Goal: Task Accomplishment & Management: Use online tool/utility

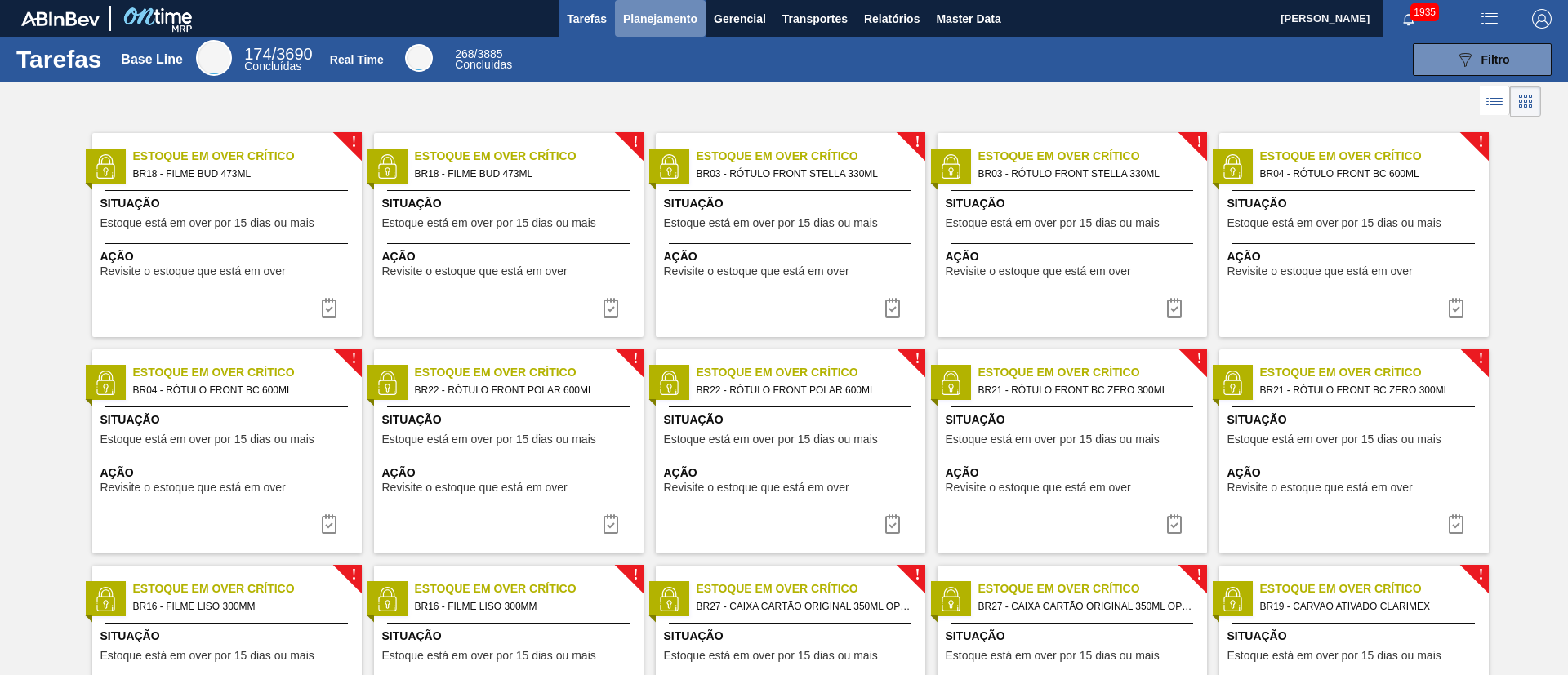
click at [649, 19] on span "Planejamento" at bounding box center [660, 18] width 74 height 19
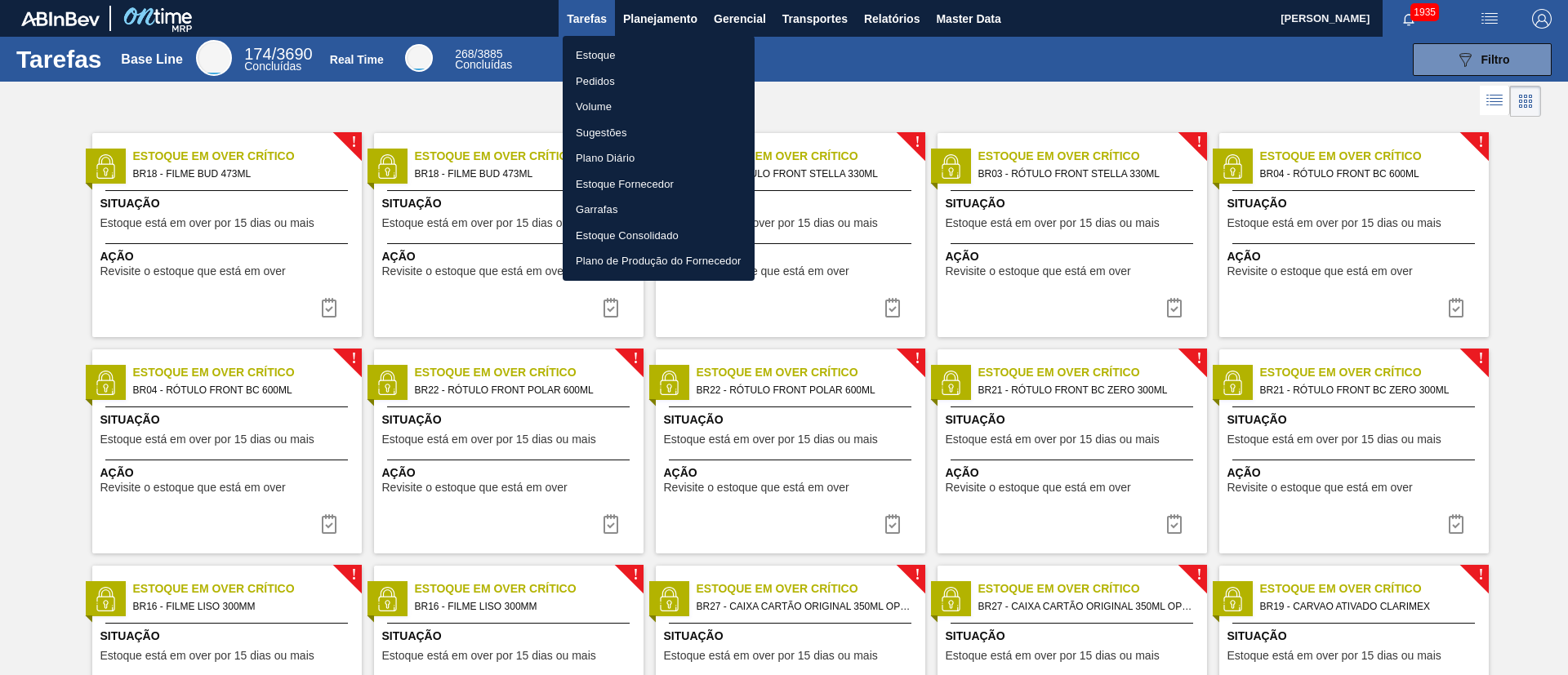
click at [593, 51] on li "Estoque" at bounding box center [658, 56] width 192 height 26
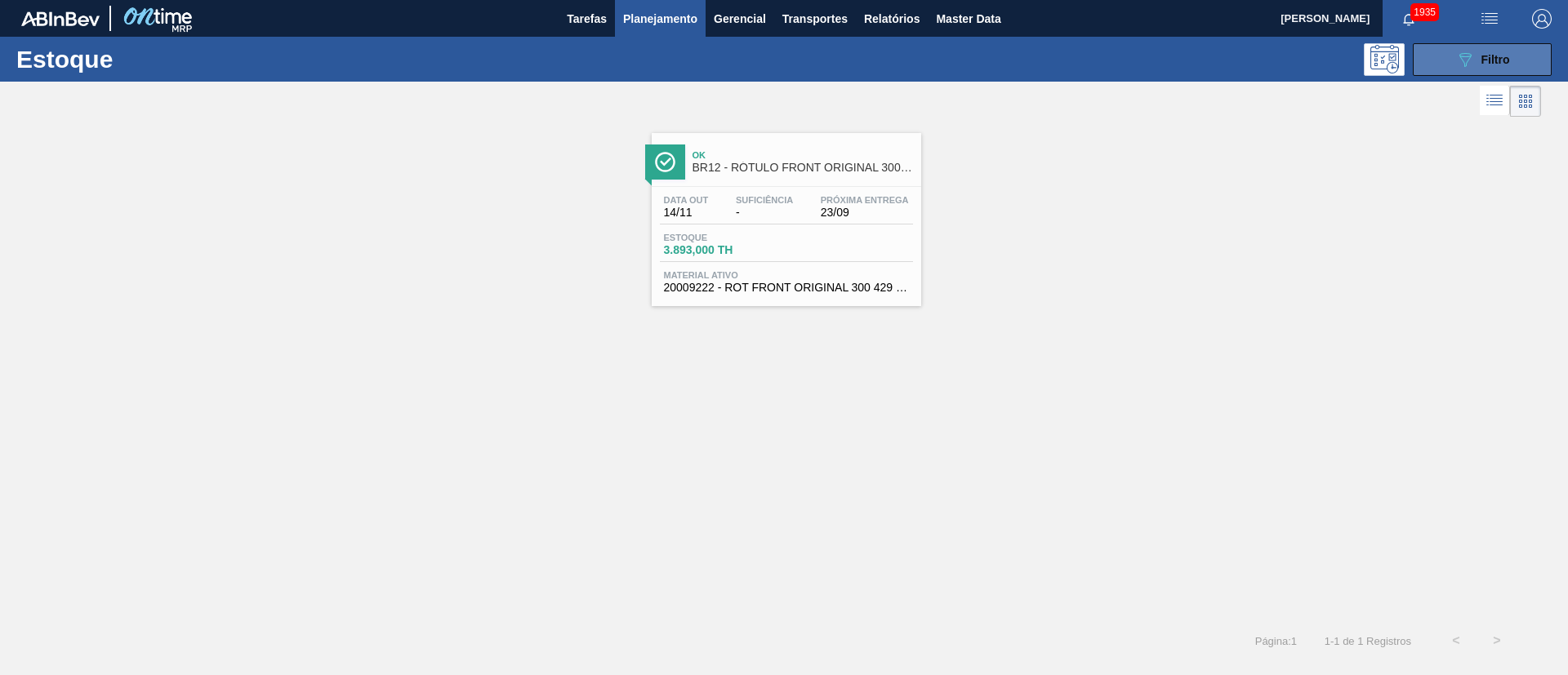
click at [1489, 68] on button "089F7B8B-B2A5-4AFE-B5C0-19BA573D28AC Filtro" at bounding box center [1482, 59] width 139 height 32
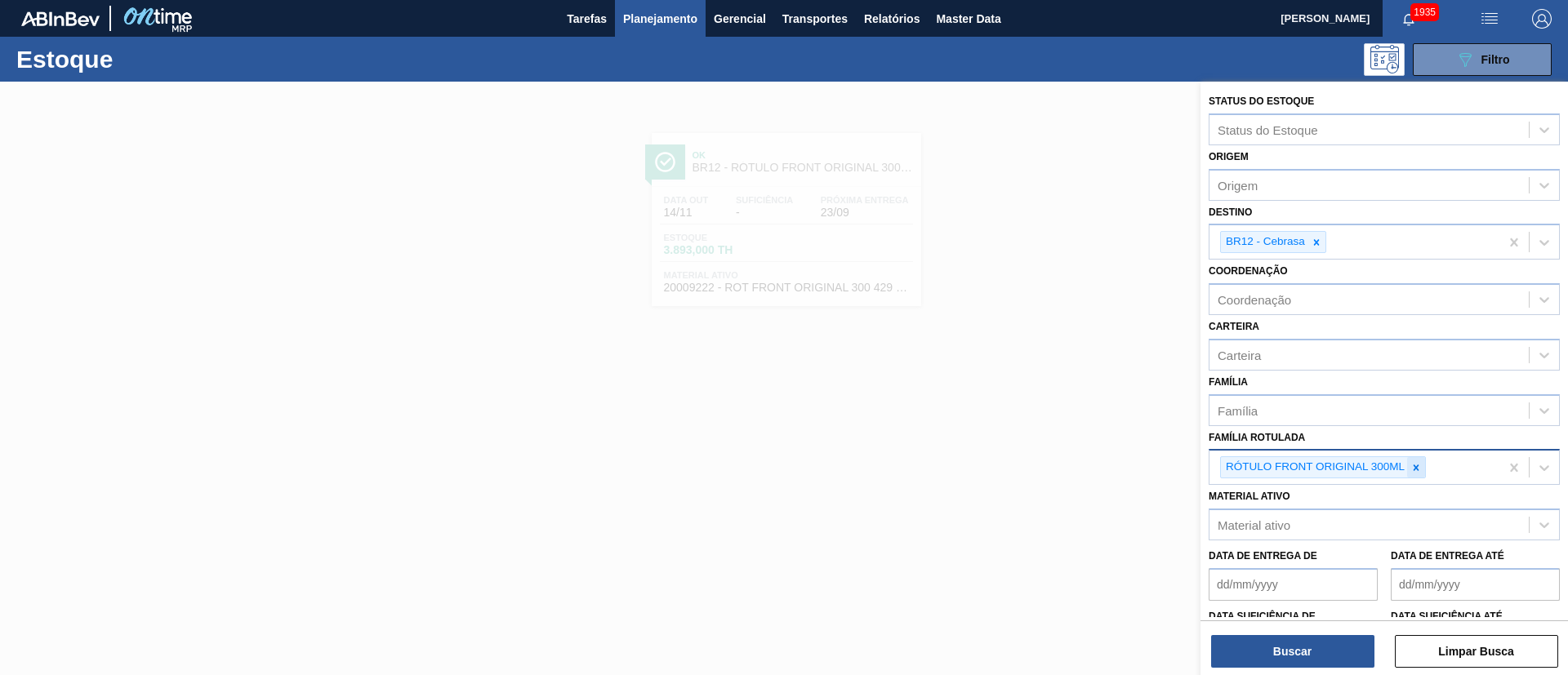
click at [1421, 463] on icon at bounding box center [1416, 468] width 11 height 11
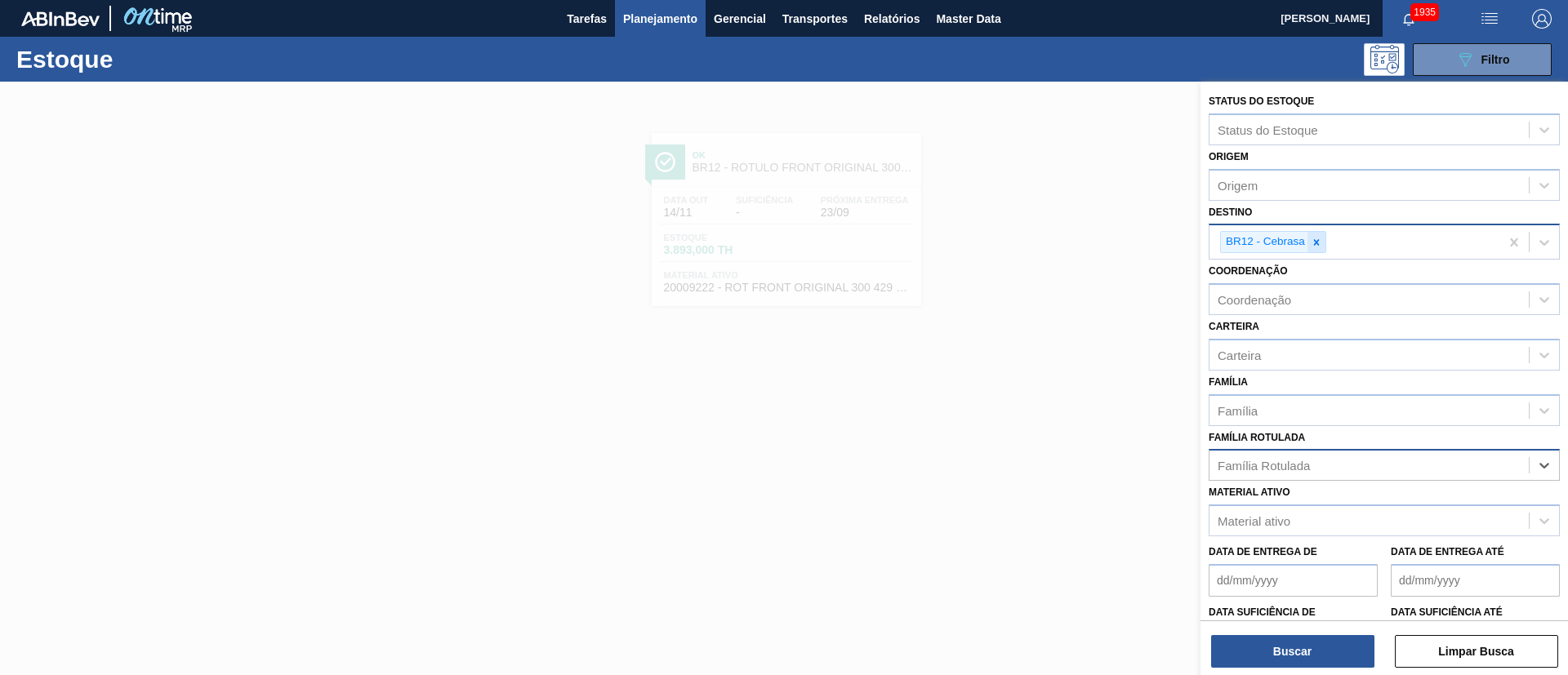
click at [1307, 239] on div at bounding box center [1316, 241] width 18 height 20
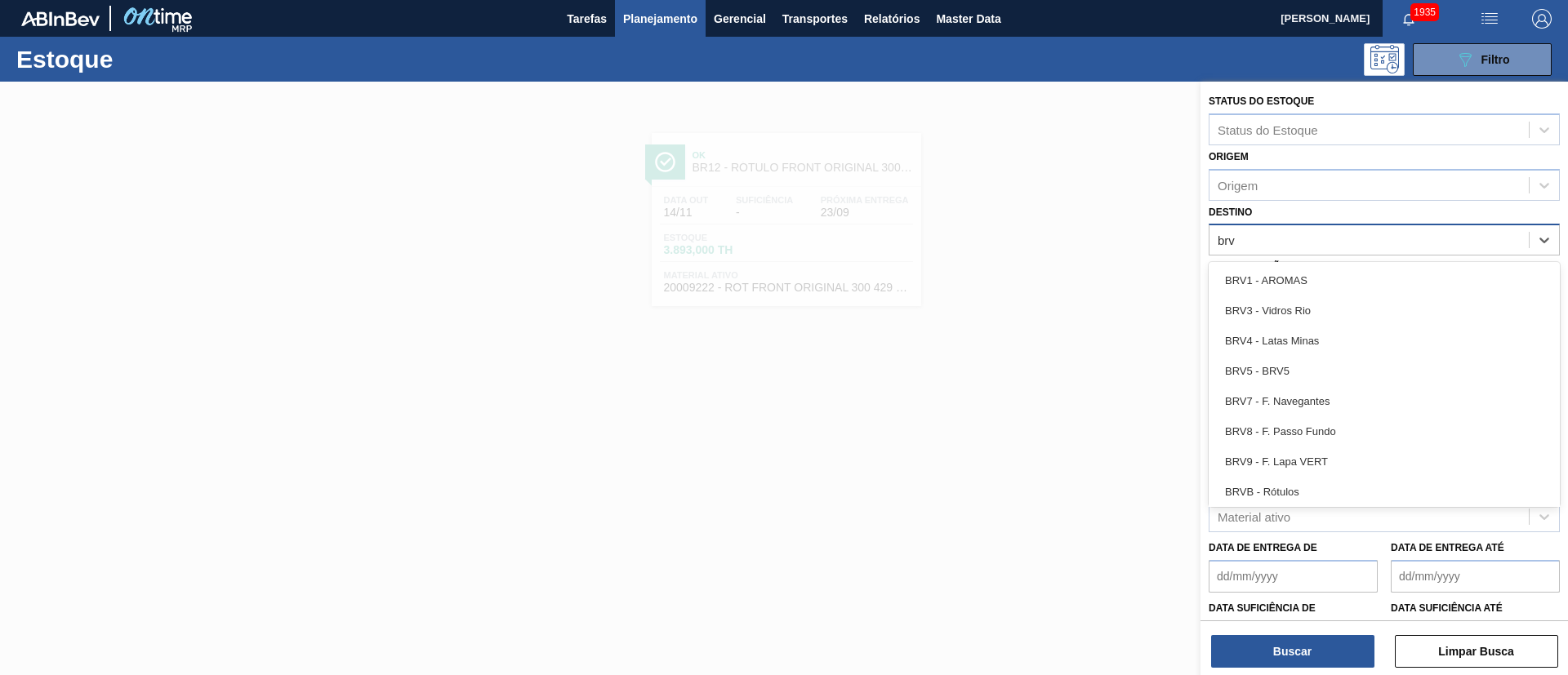
type input "brv3"
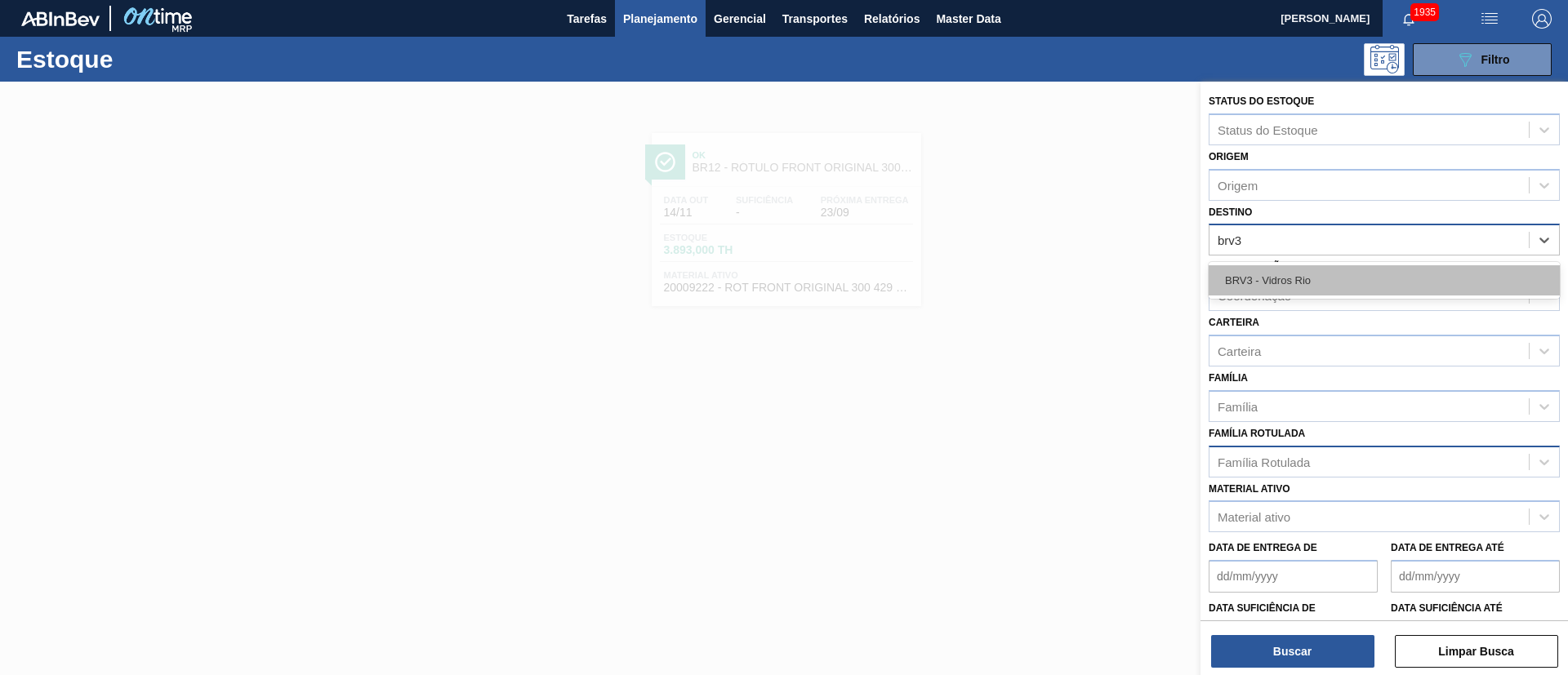
click at [1286, 278] on div "BRV3 - Vidros Rio" at bounding box center [1384, 280] width 352 height 31
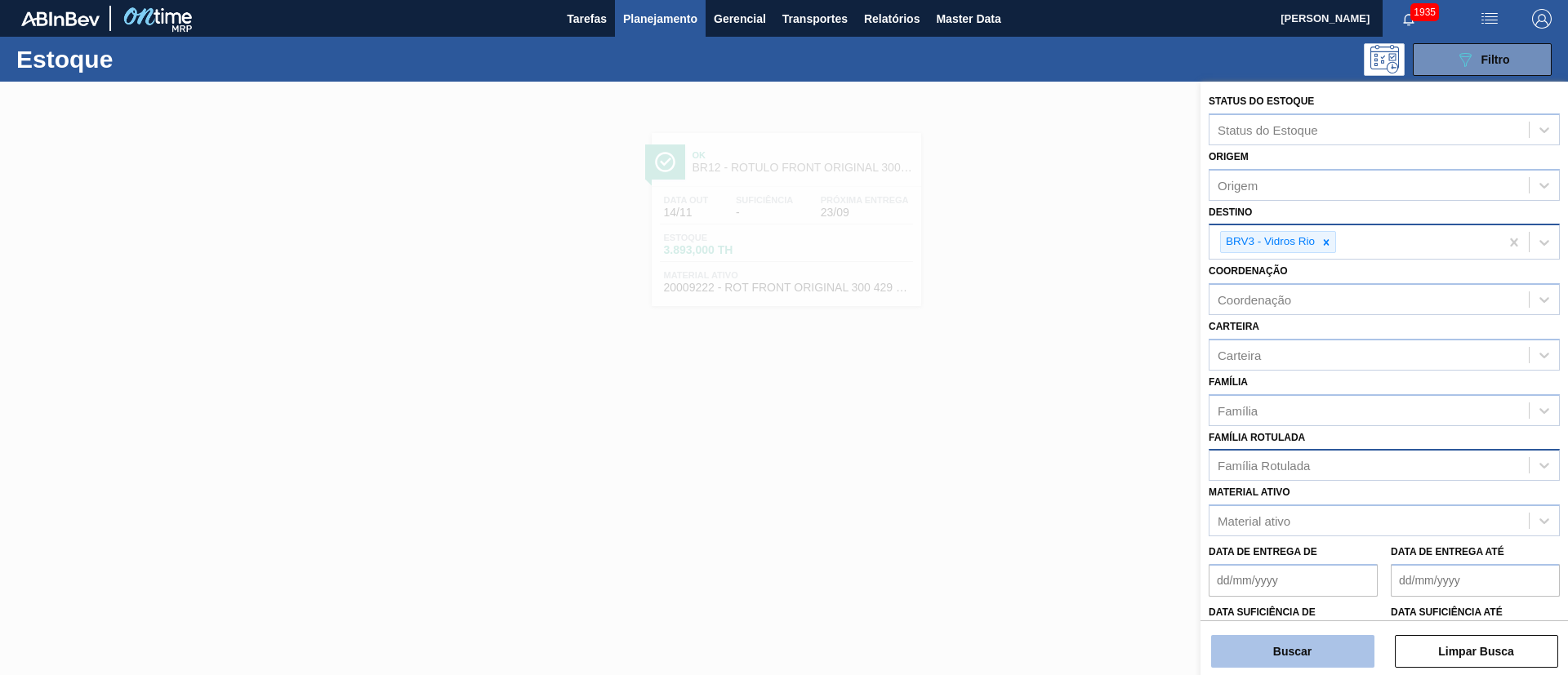
click at [1272, 641] on button "Buscar" at bounding box center [1293, 651] width 164 height 32
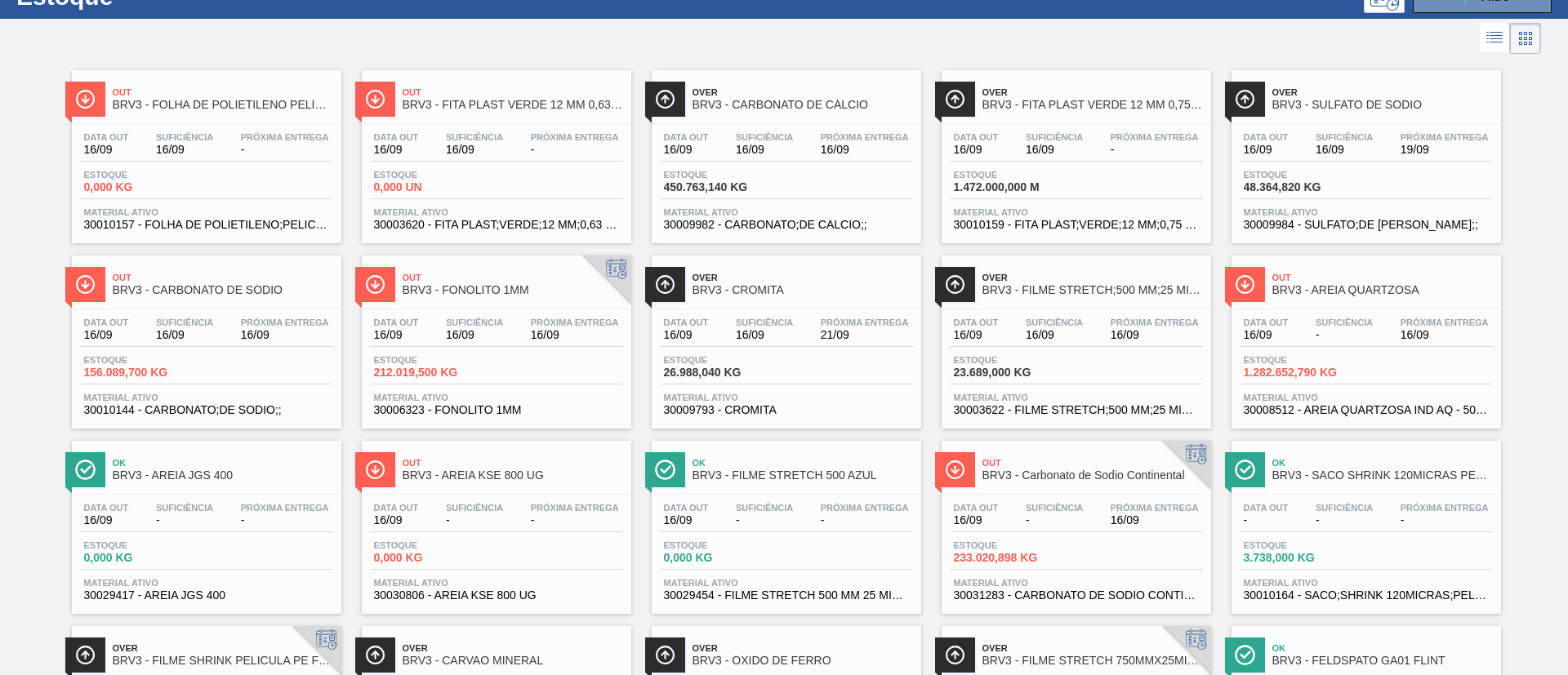
scroll to position [45, 0]
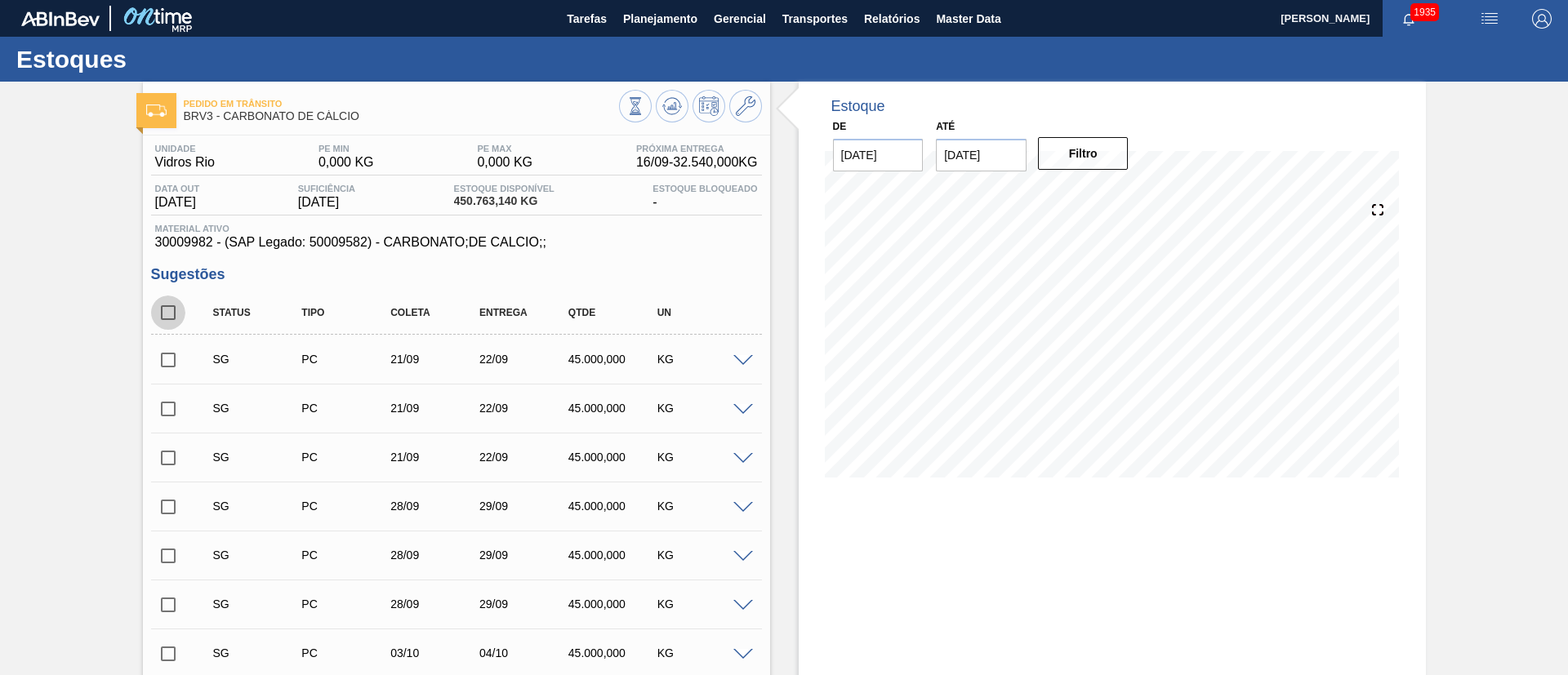
click at [166, 315] on input "checkbox" at bounding box center [168, 312] width 34 height 34
checkbox input "true"
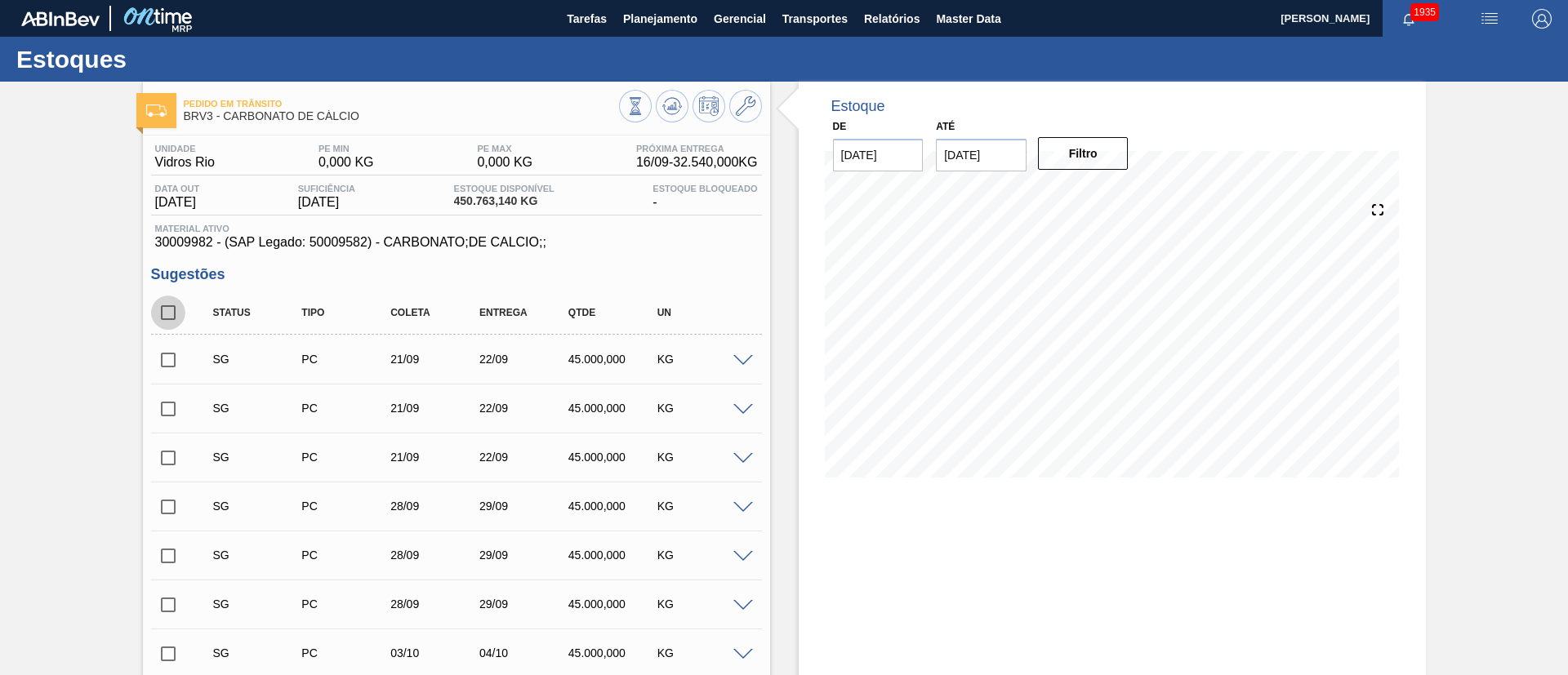
checkbox input "true"
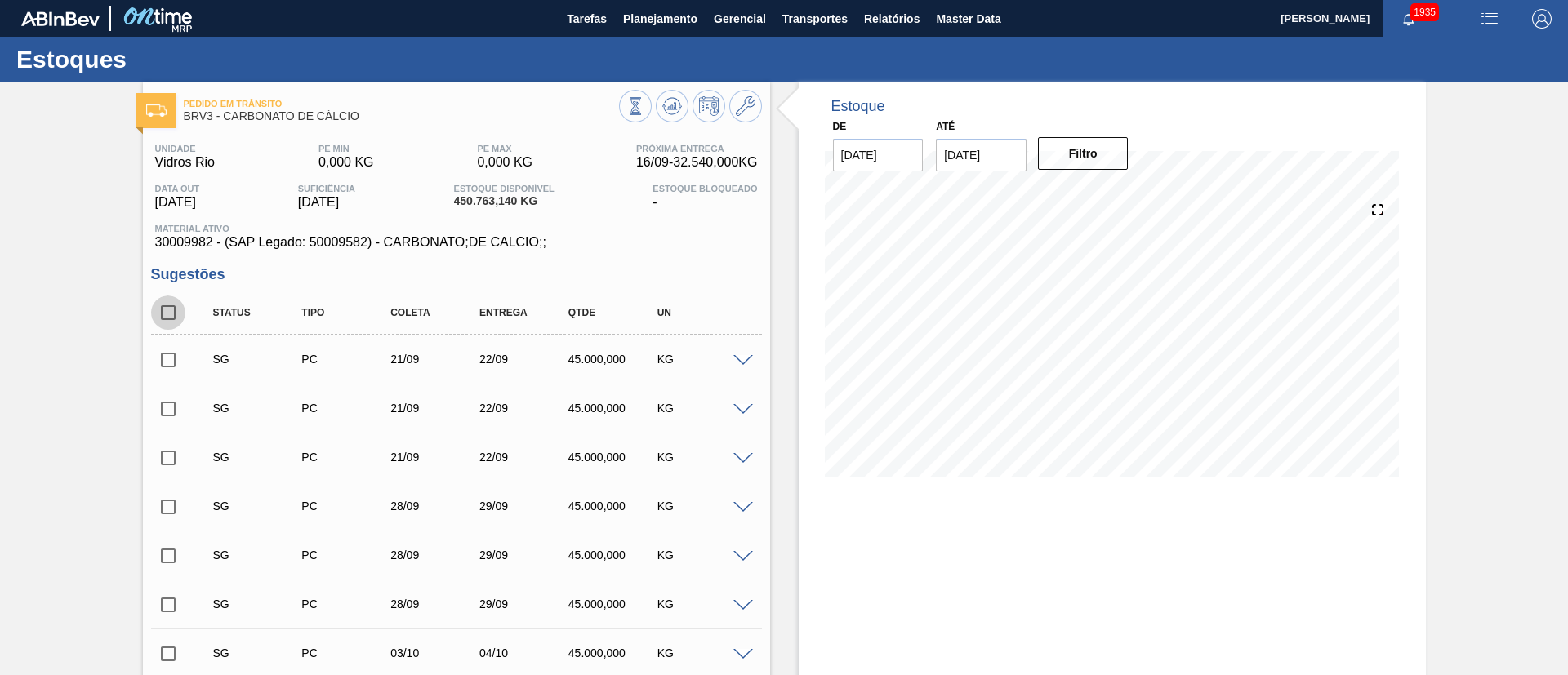
checkbox input "true"
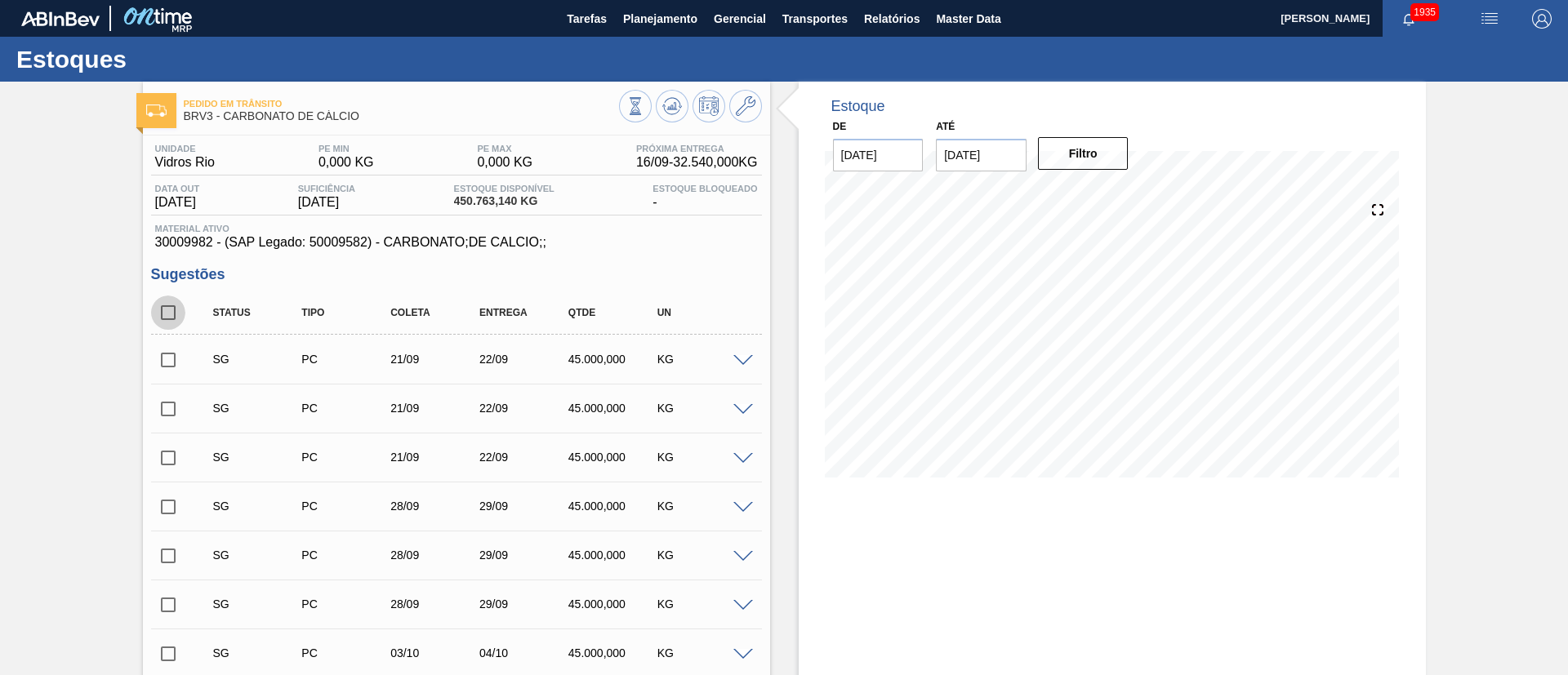
checkbox input "true"
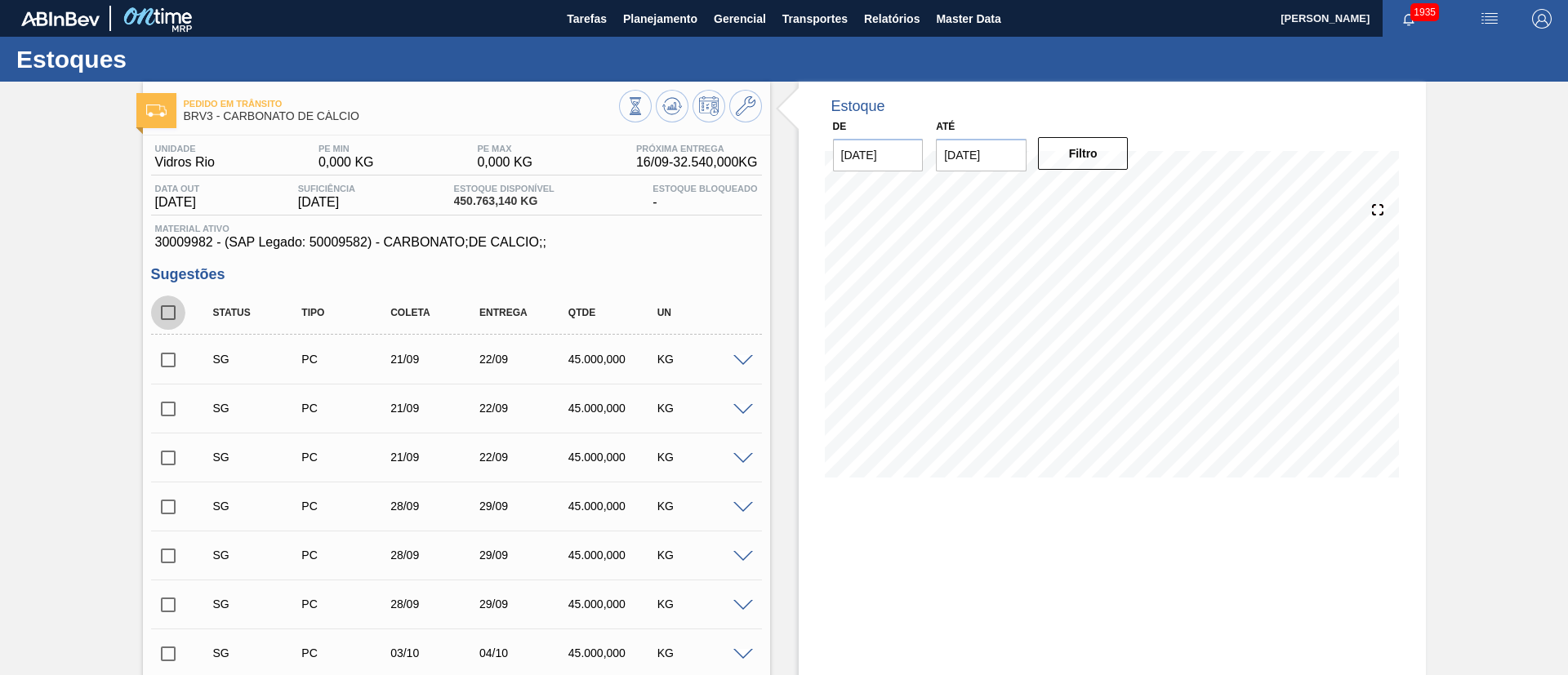
checkbox input "true"
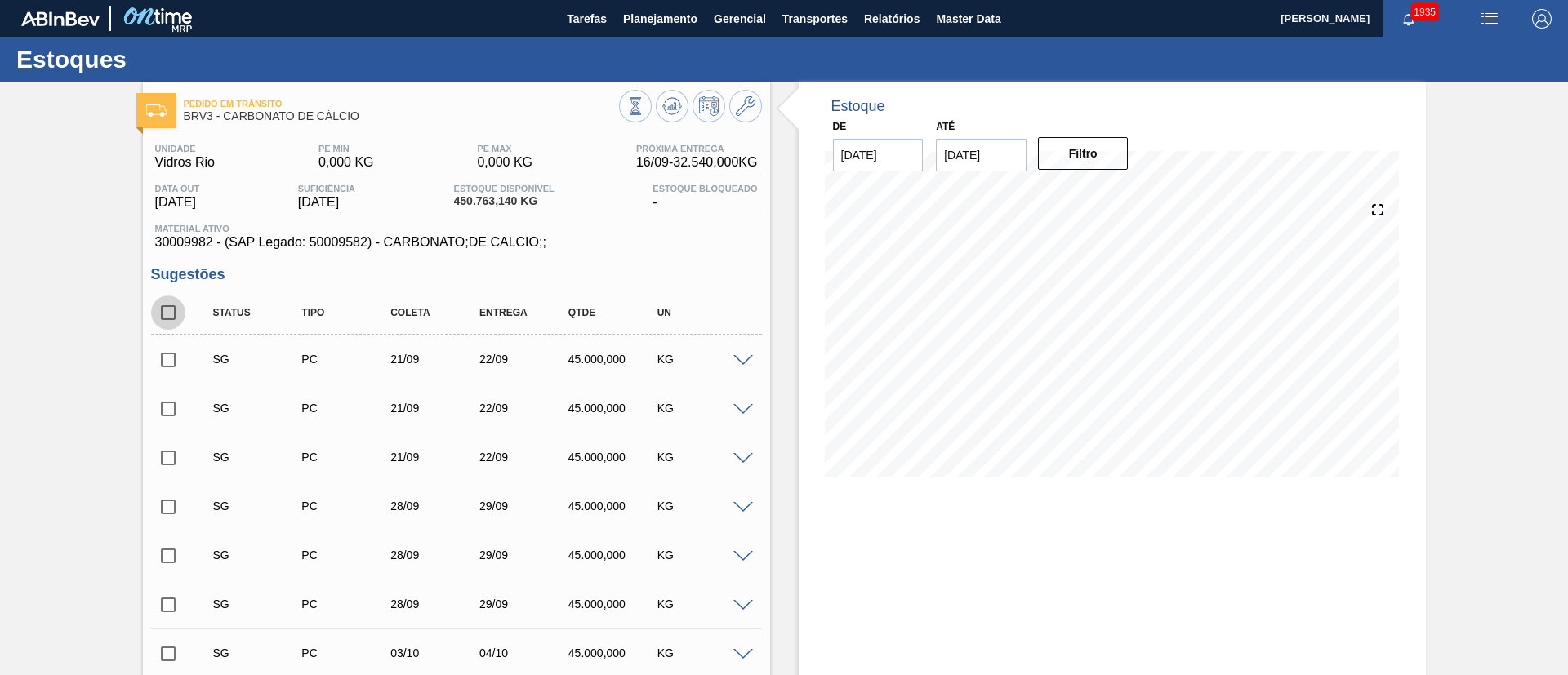
checkbox input "true"
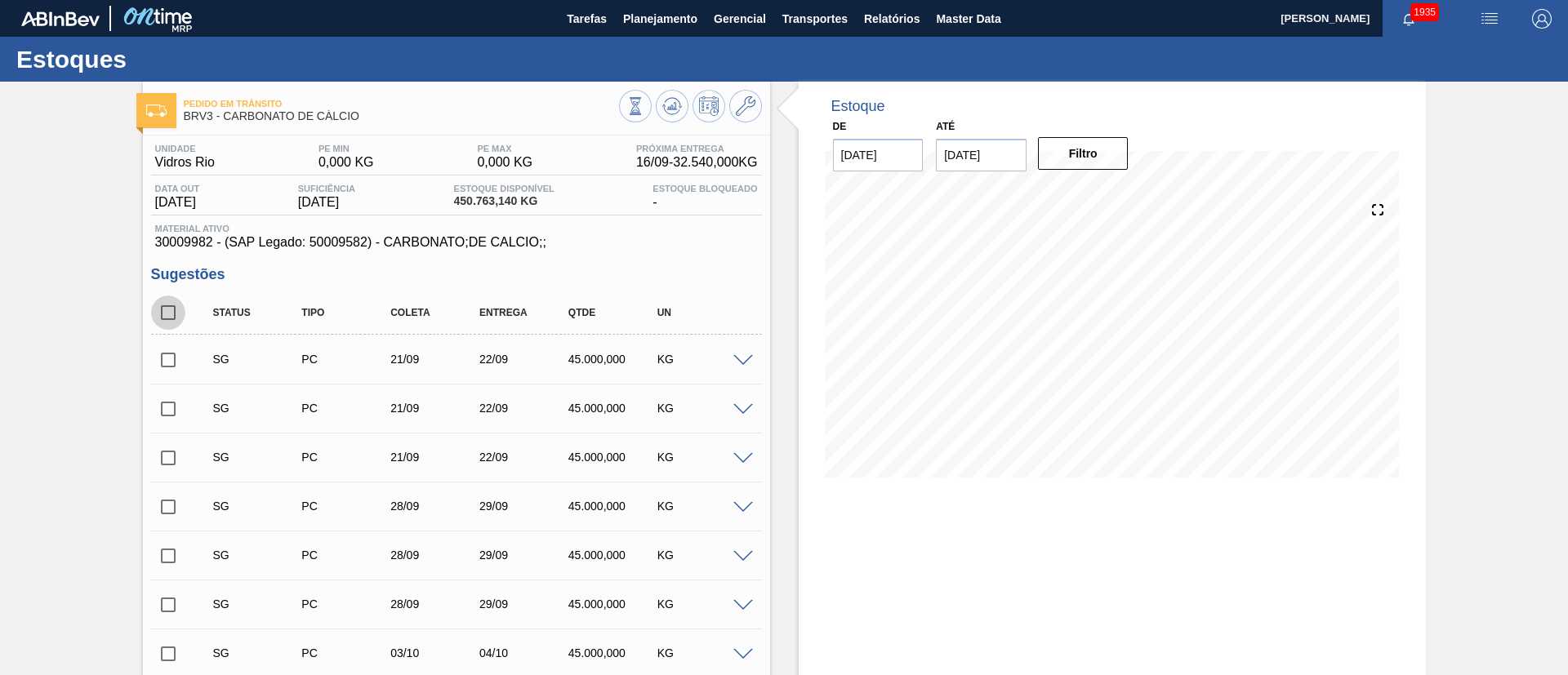
checkbox input "true"
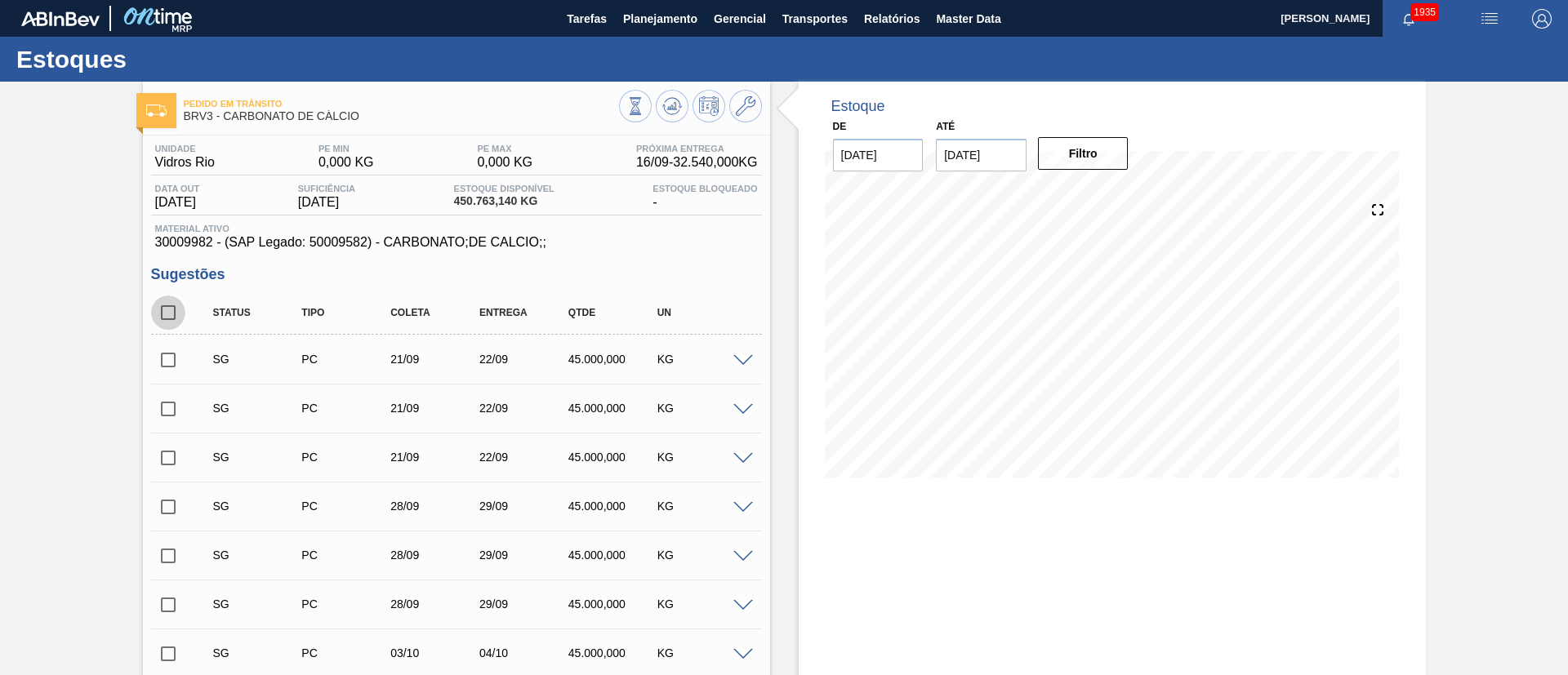
checkbox input "true"
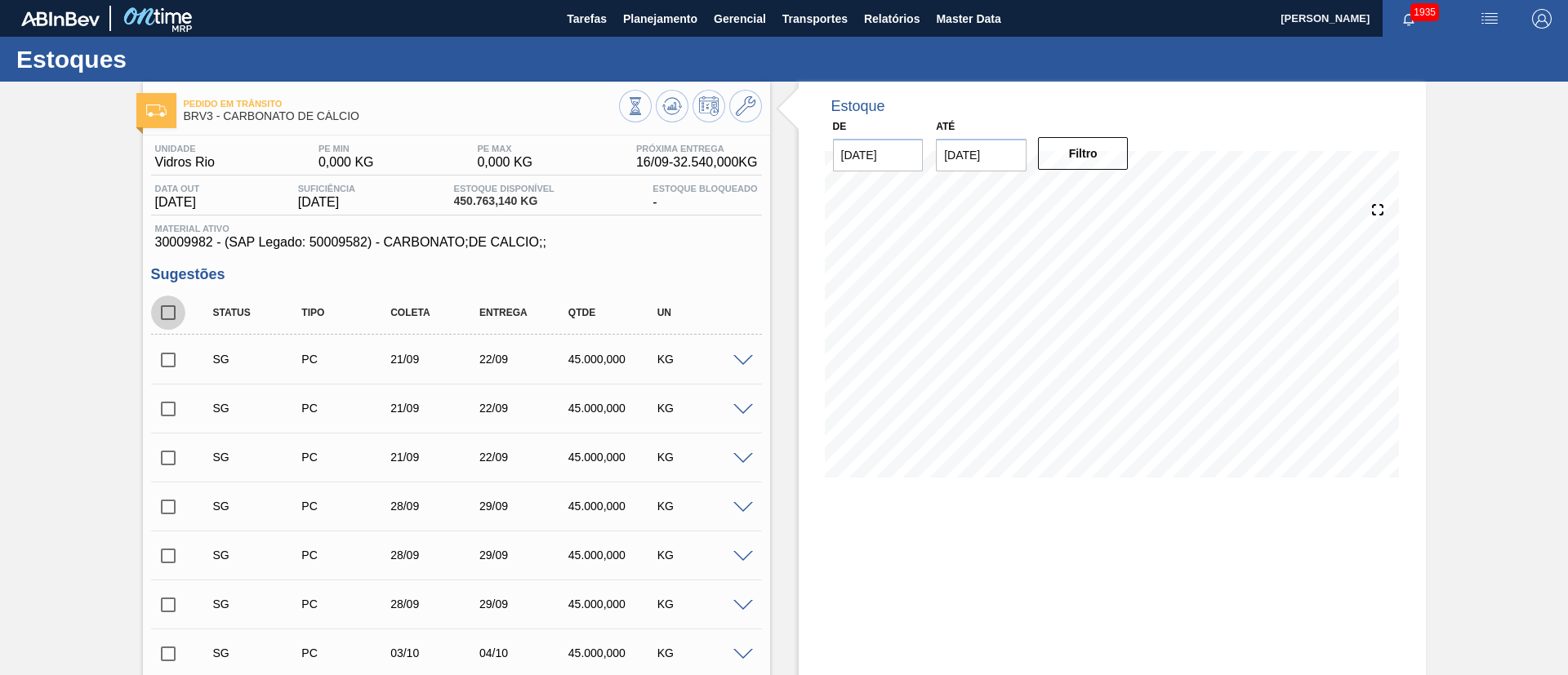
checkbox input "true"
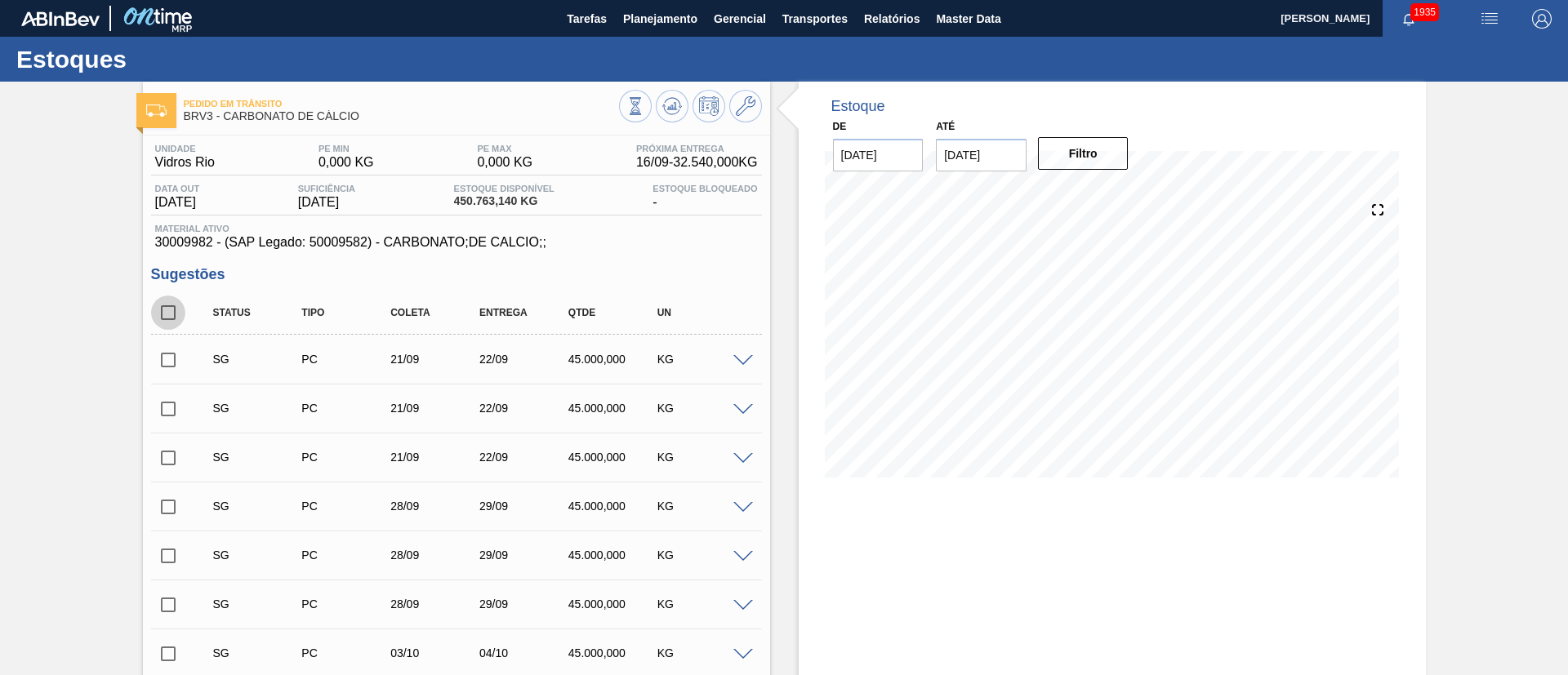
checkbox input "true"
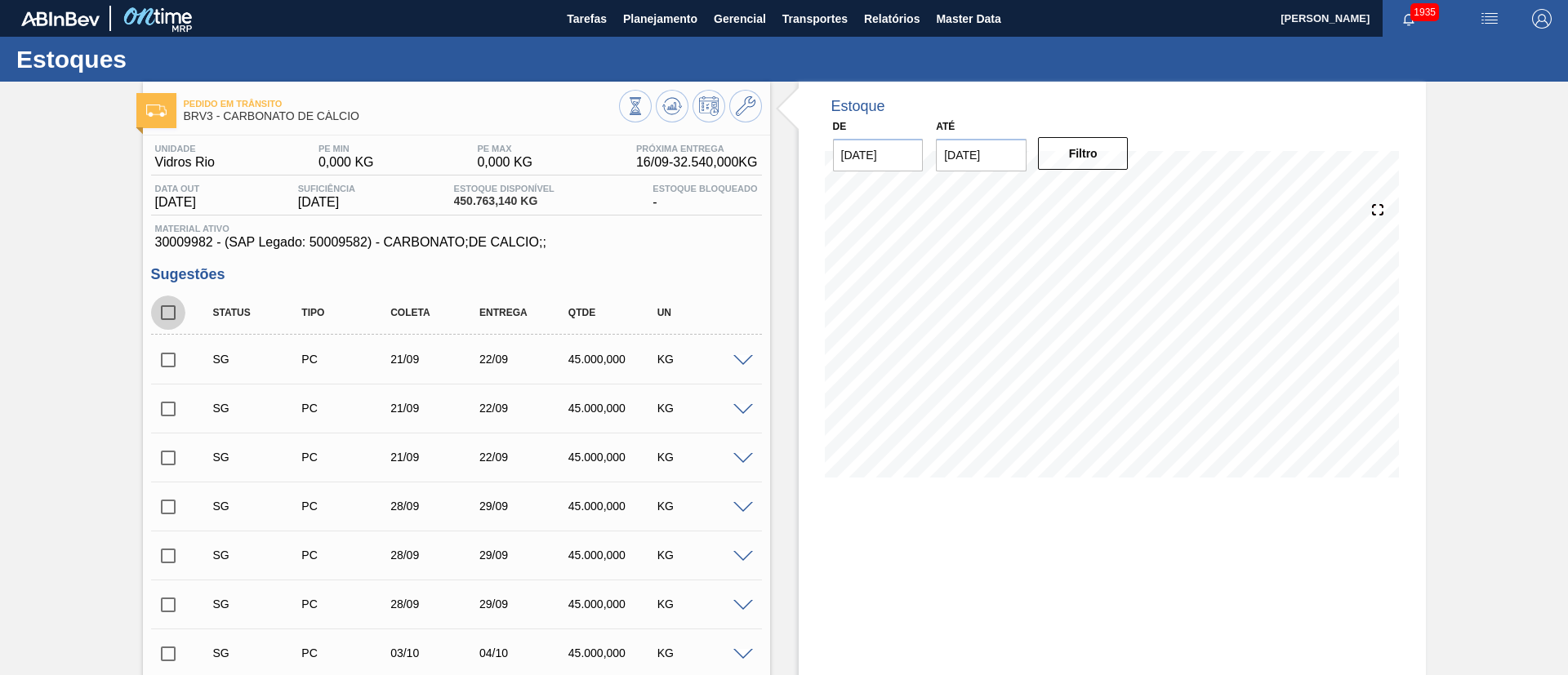
checkbox input "true"
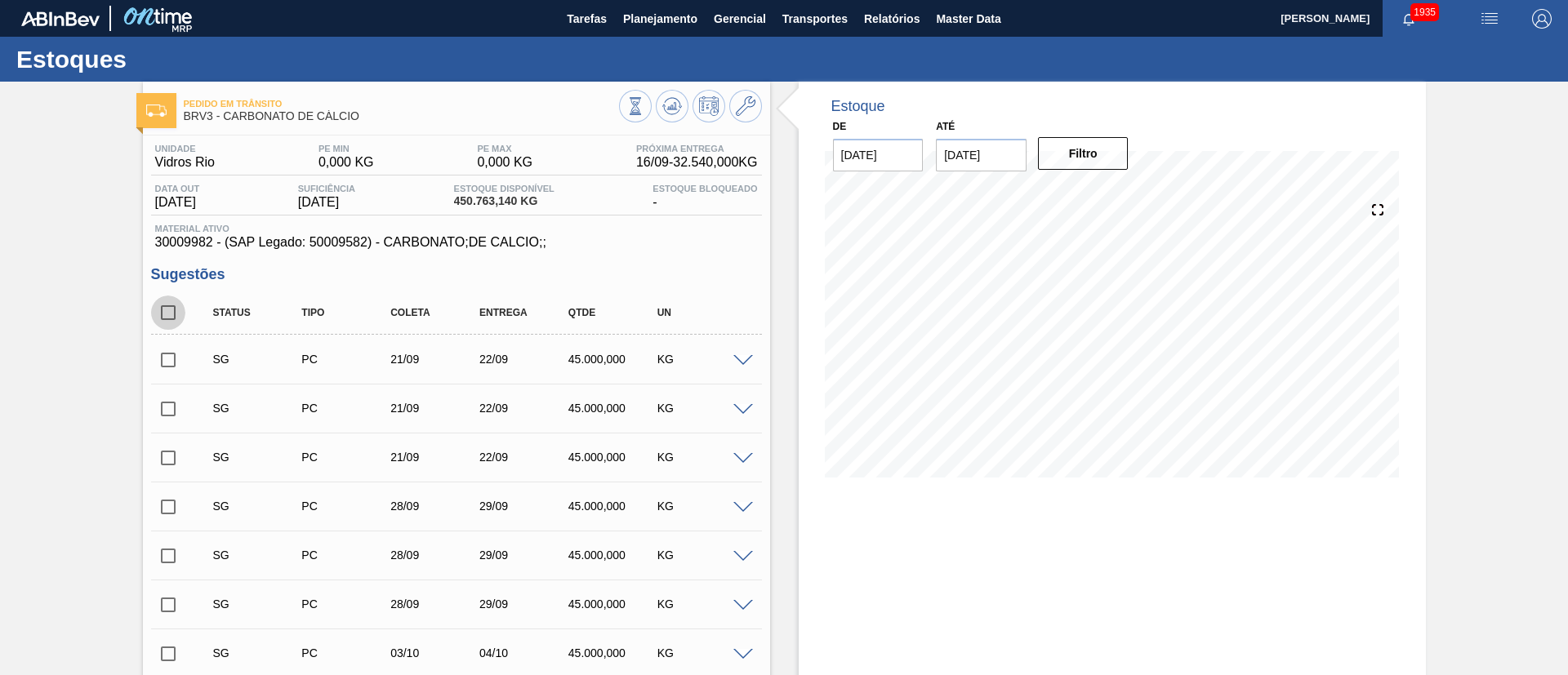
checkbox input "true"
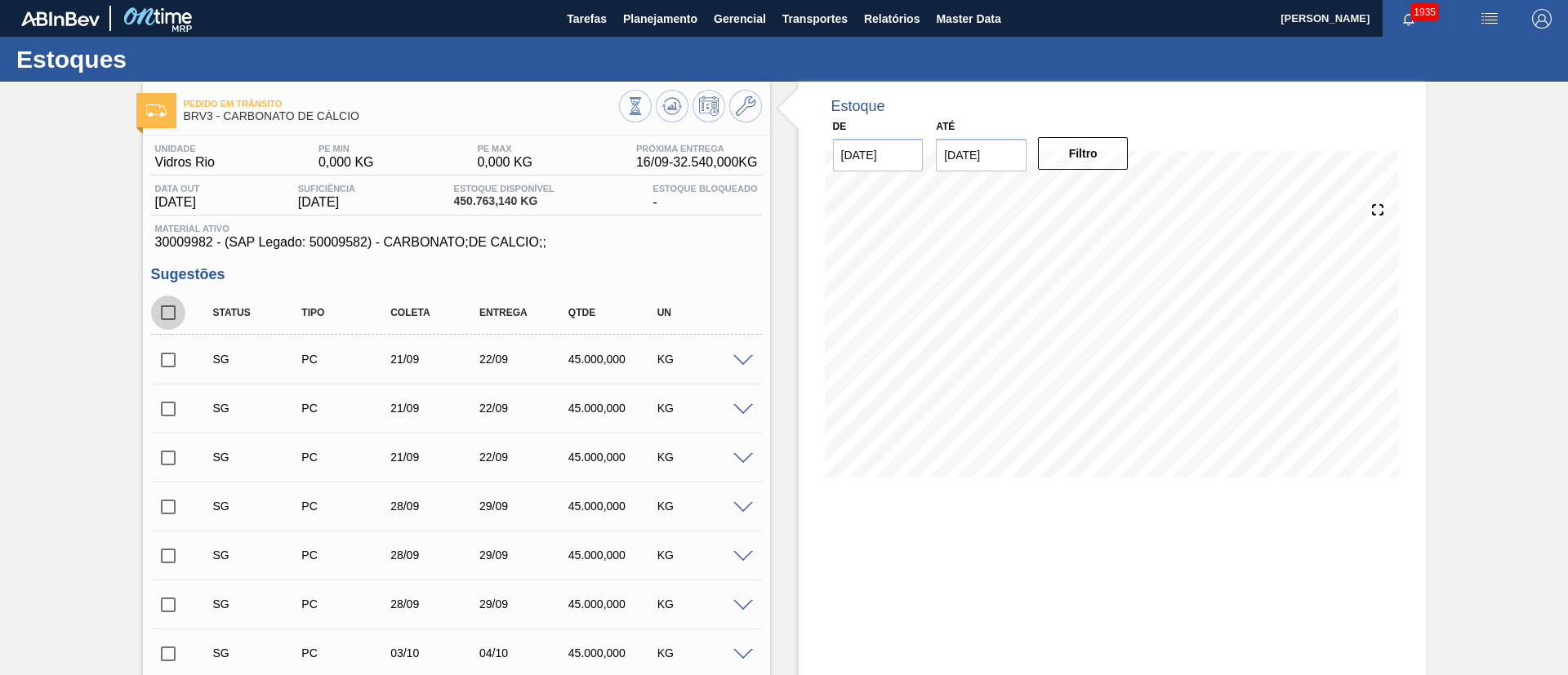
checkbox input "true"
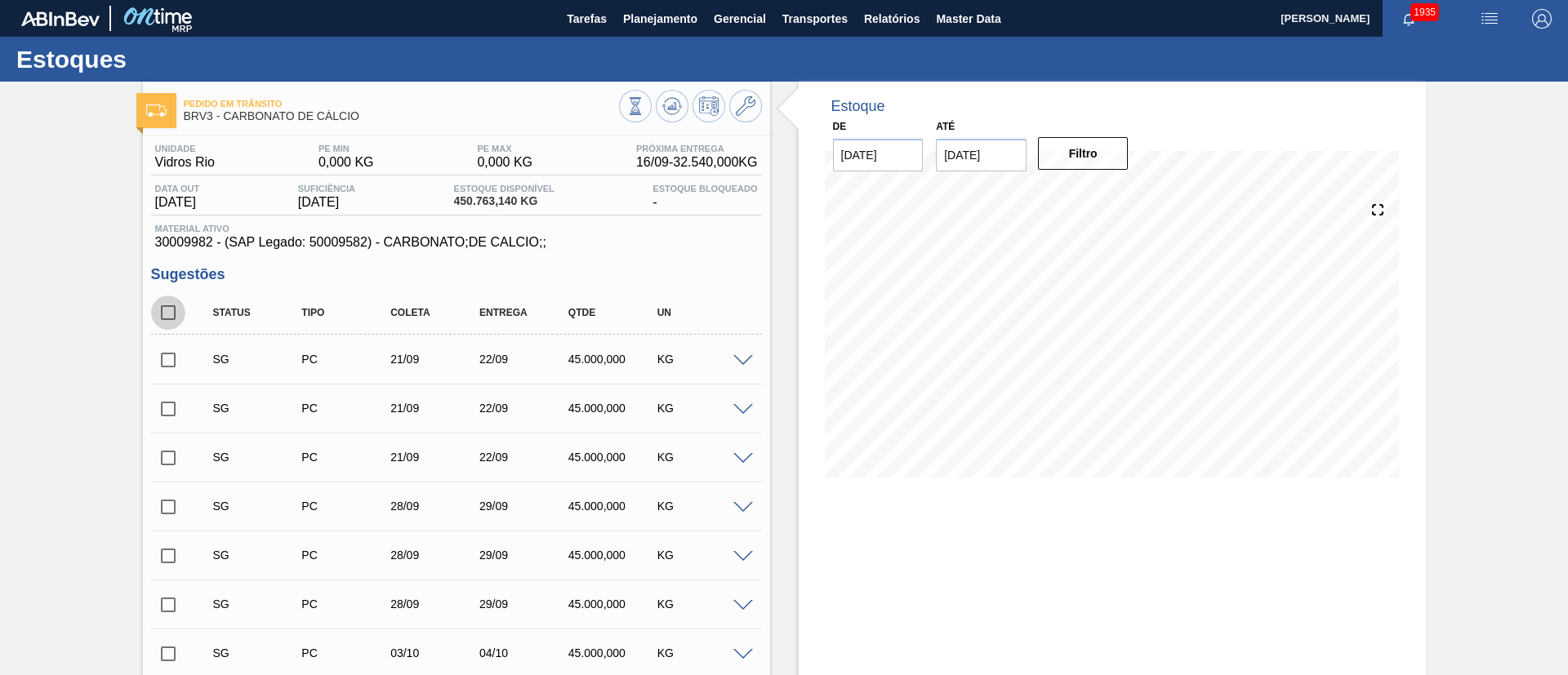
checkbox input "true"
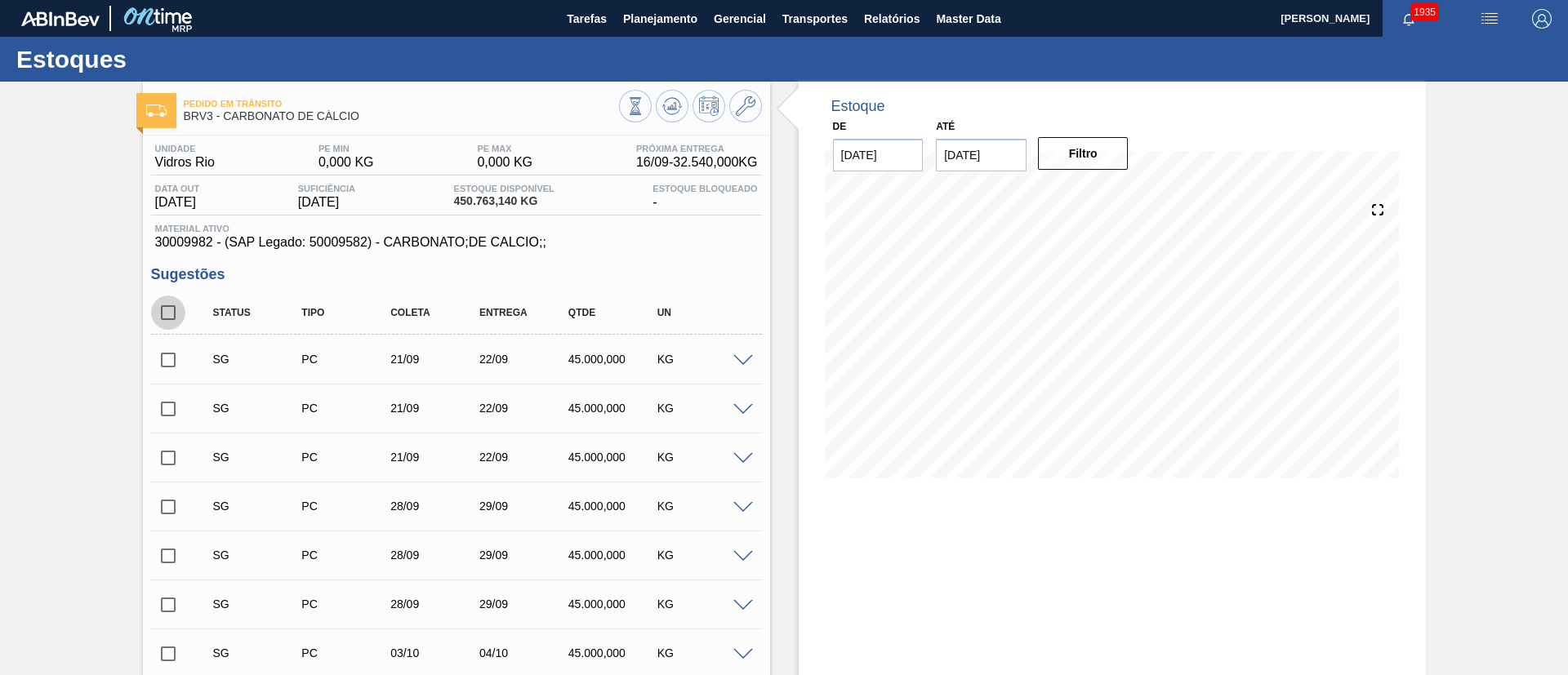
checkbox input "true"
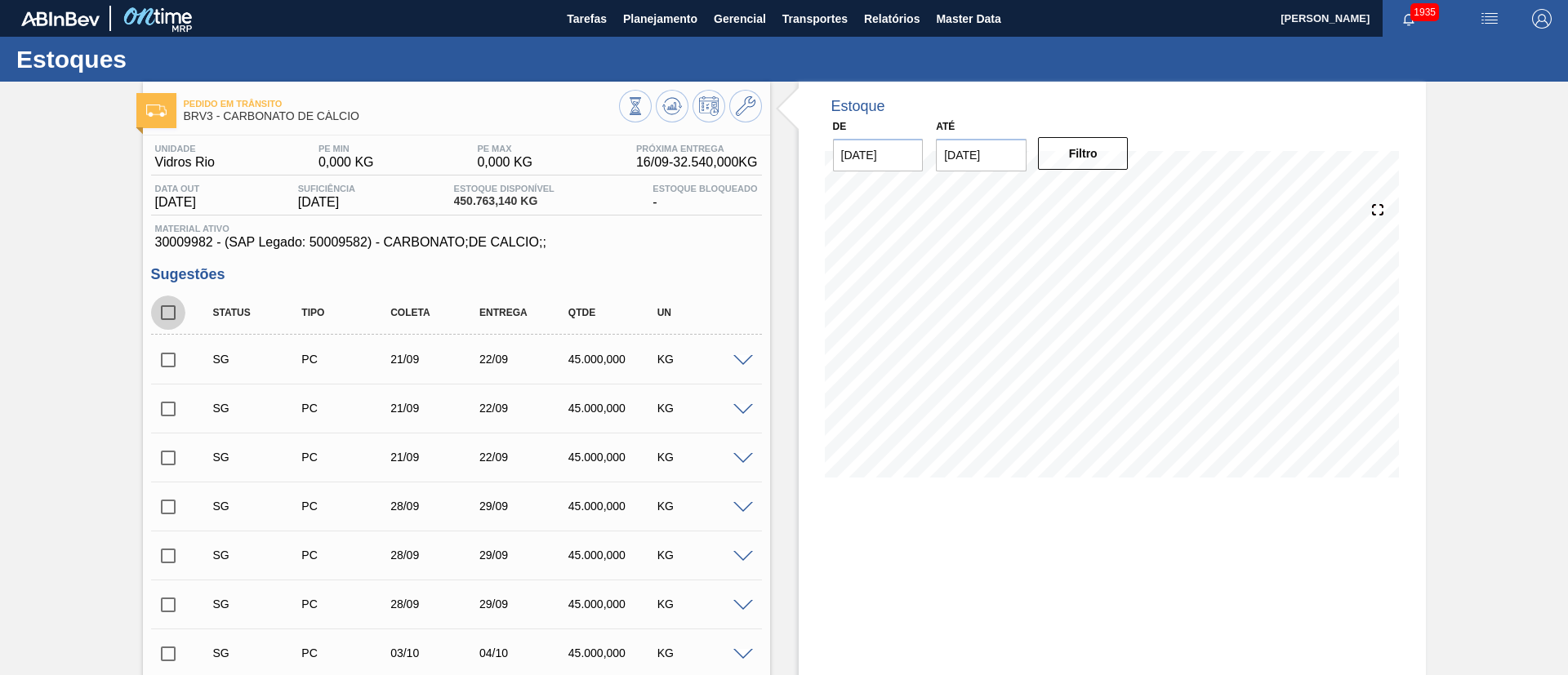
checkbox input "true"
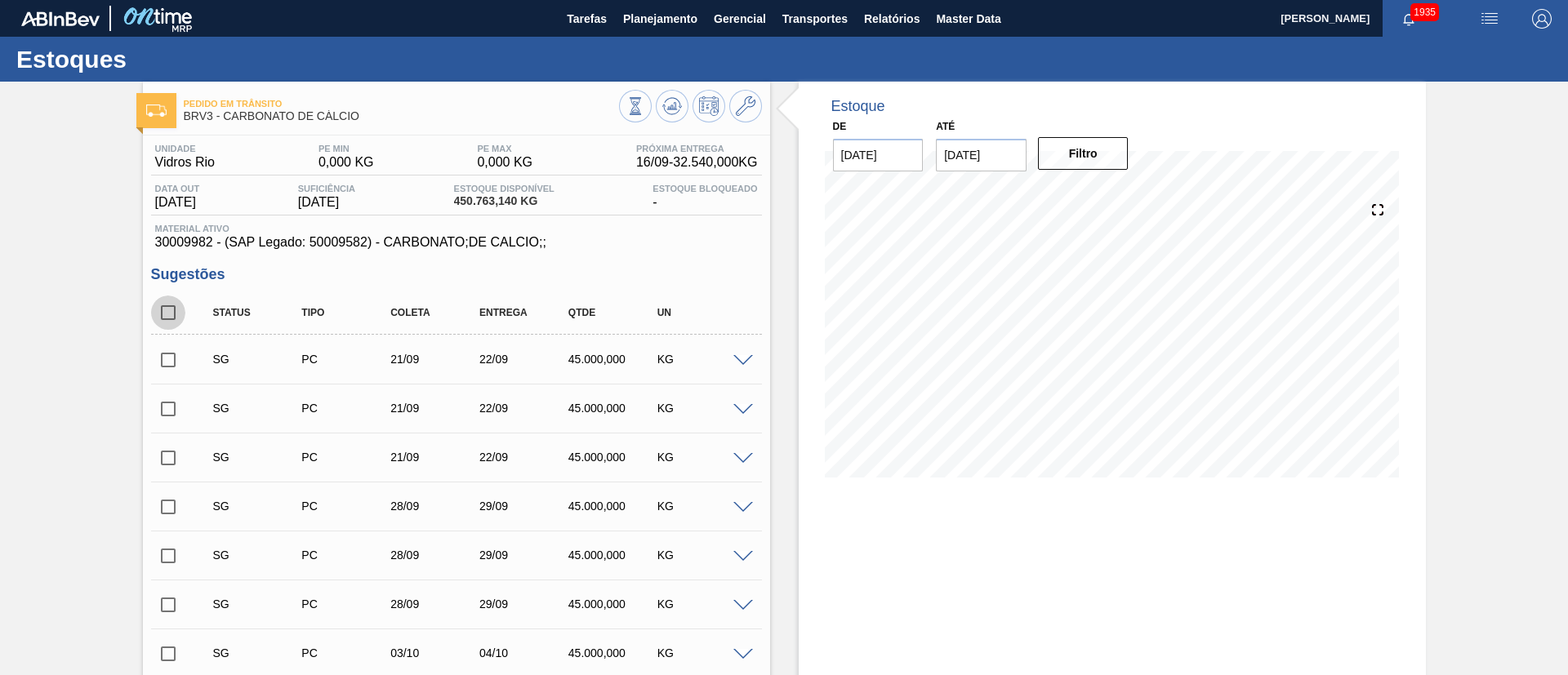
checkbox input "true"
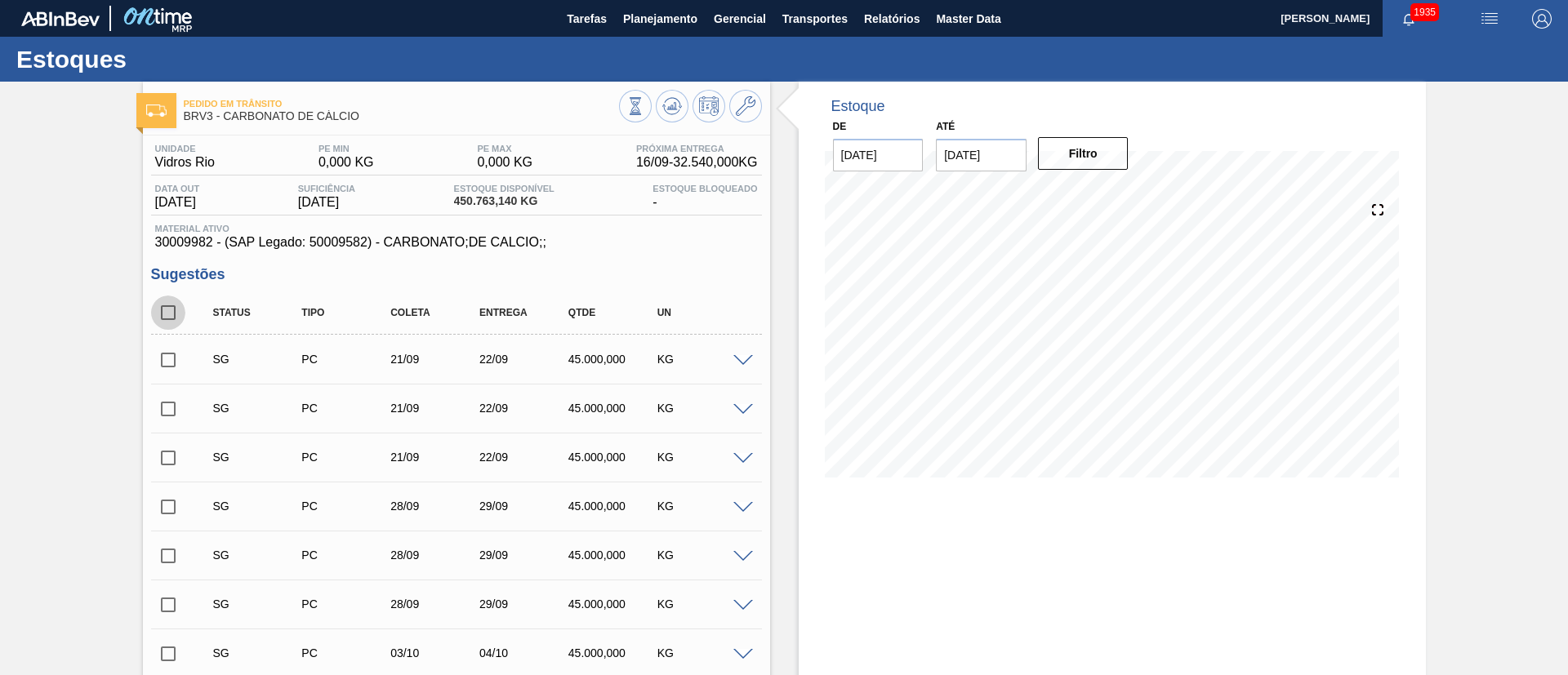
checkbox input "true"
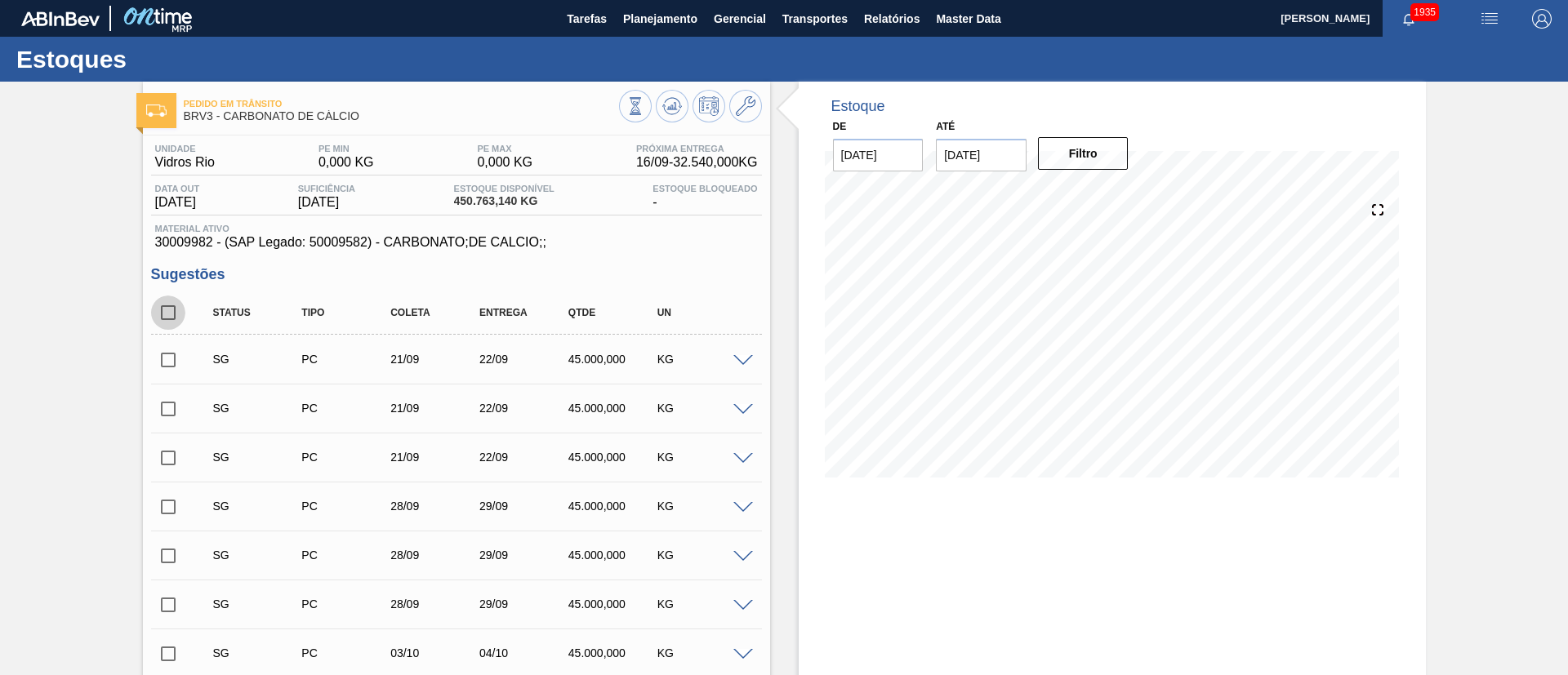
checkbox input "true"
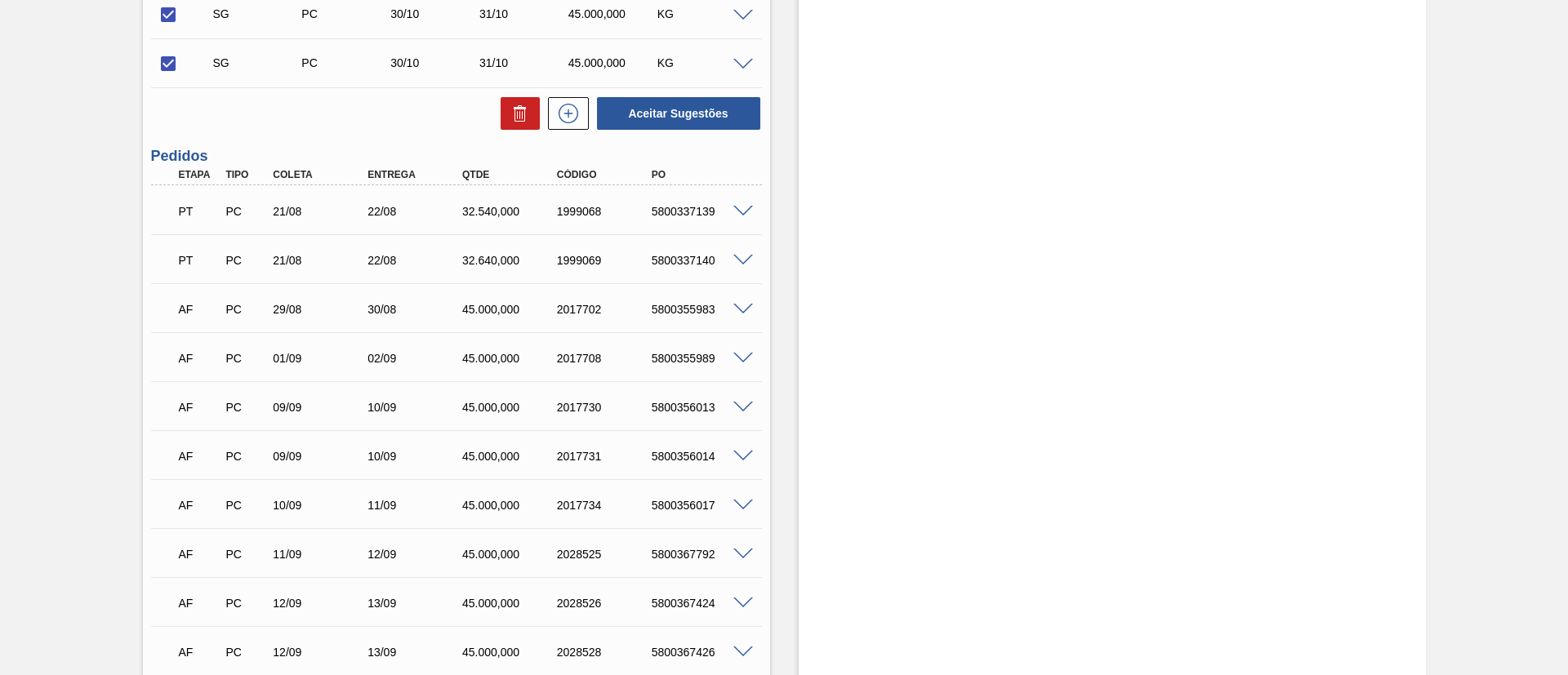
scroll to position [4654, 0]
click at [525, 122] on icon at bounding box center [520, 115] width 19 height 19
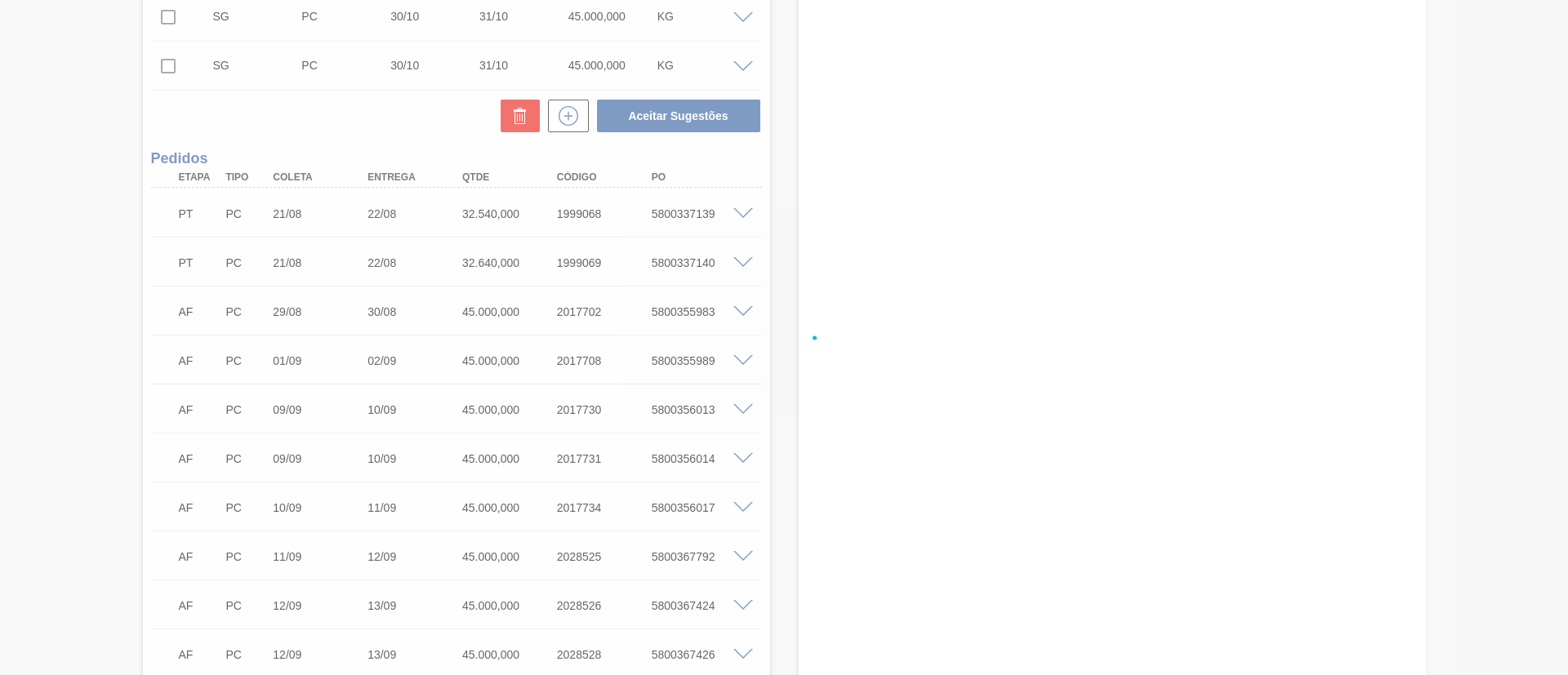
checkbox input "false"
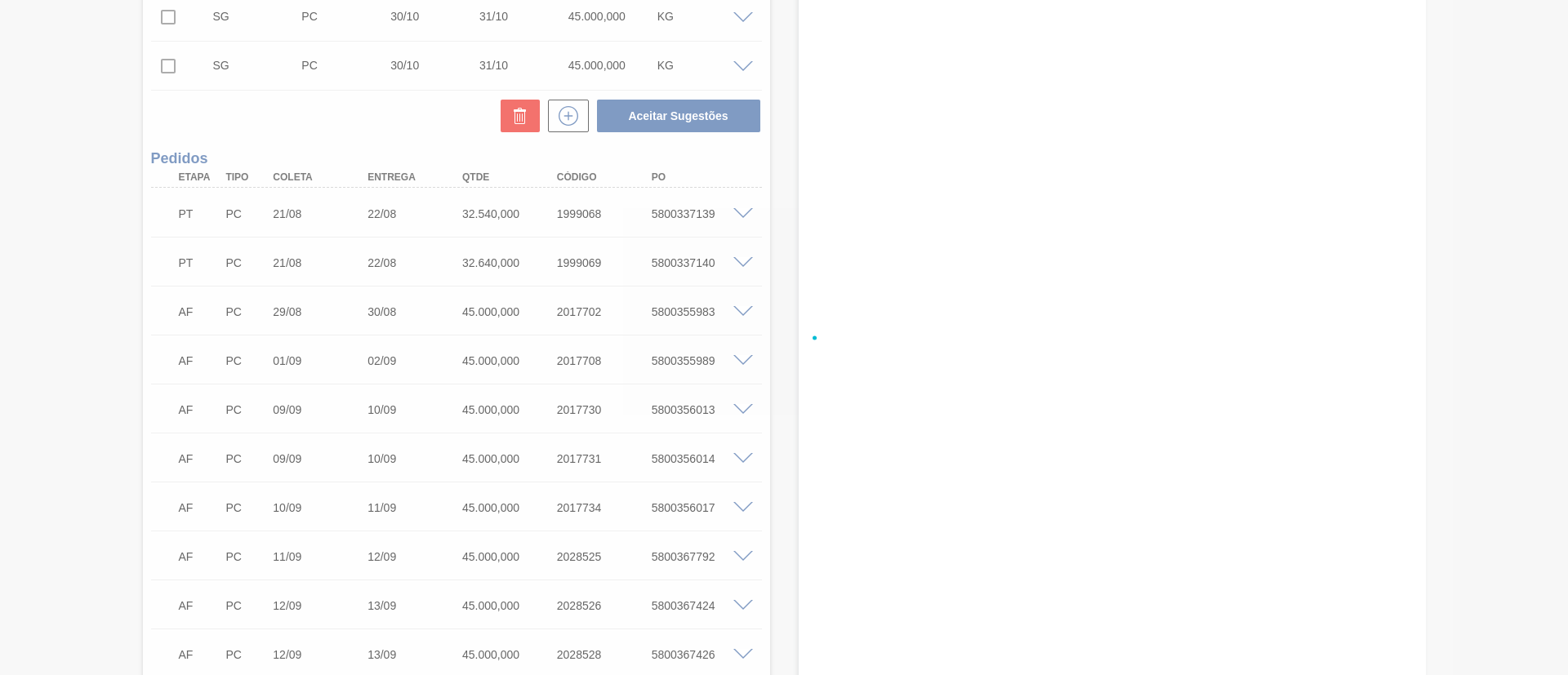
checkbox input "false"
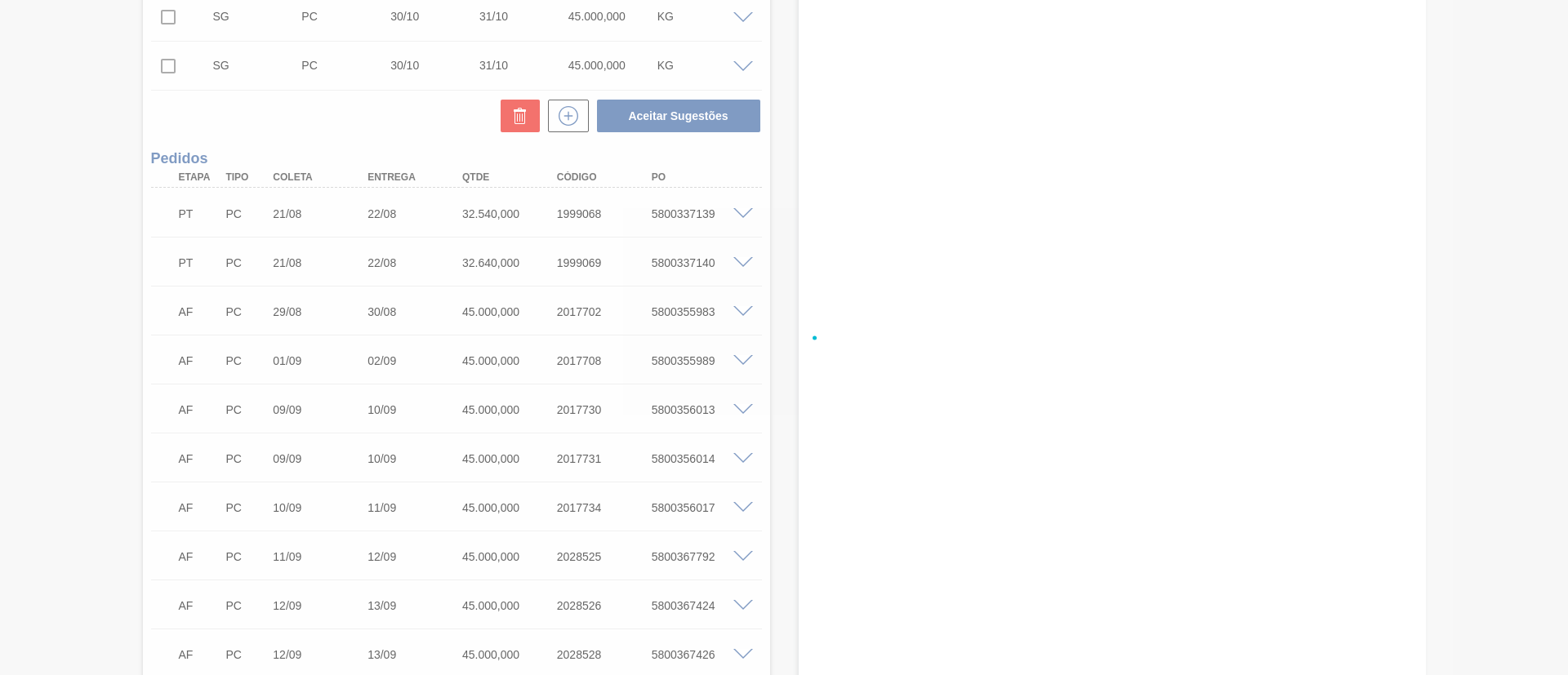
checkbox input "false"
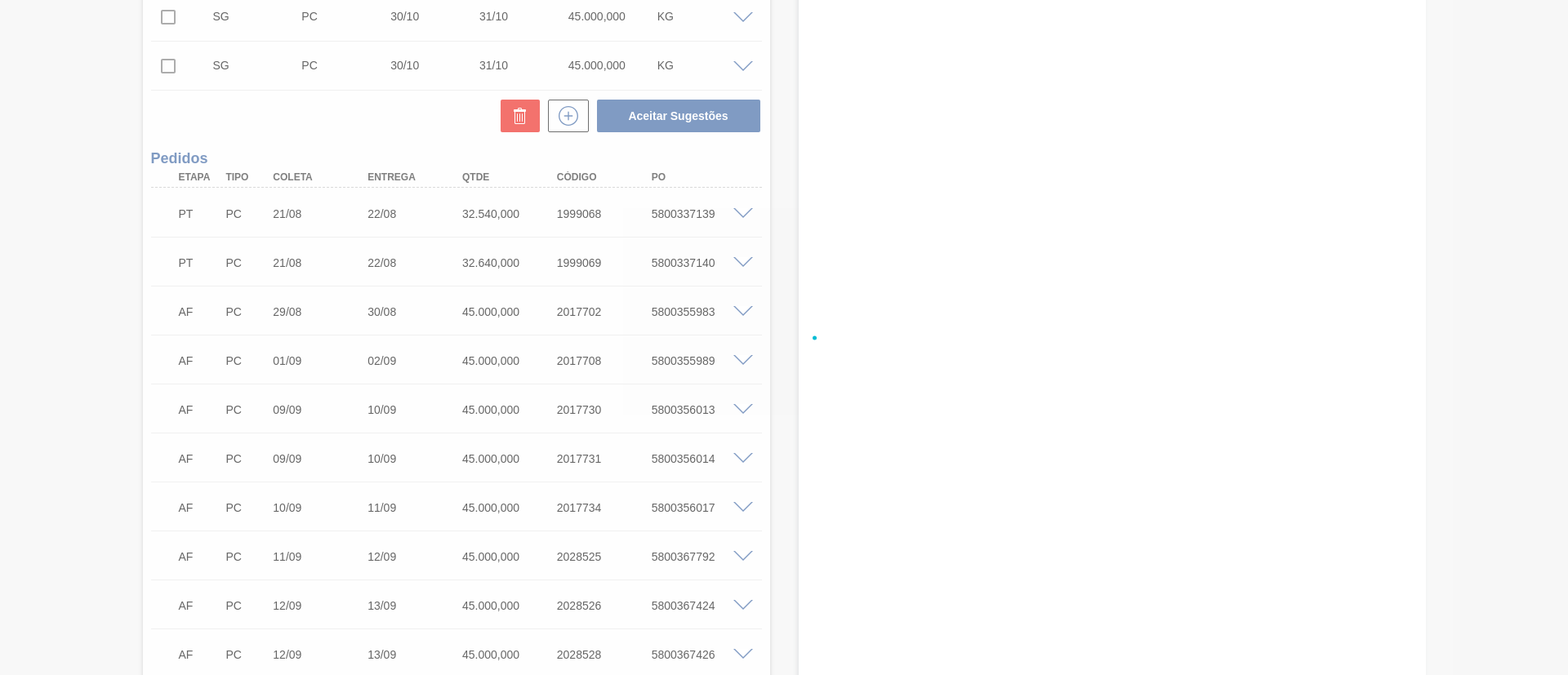
checkbox input "false"
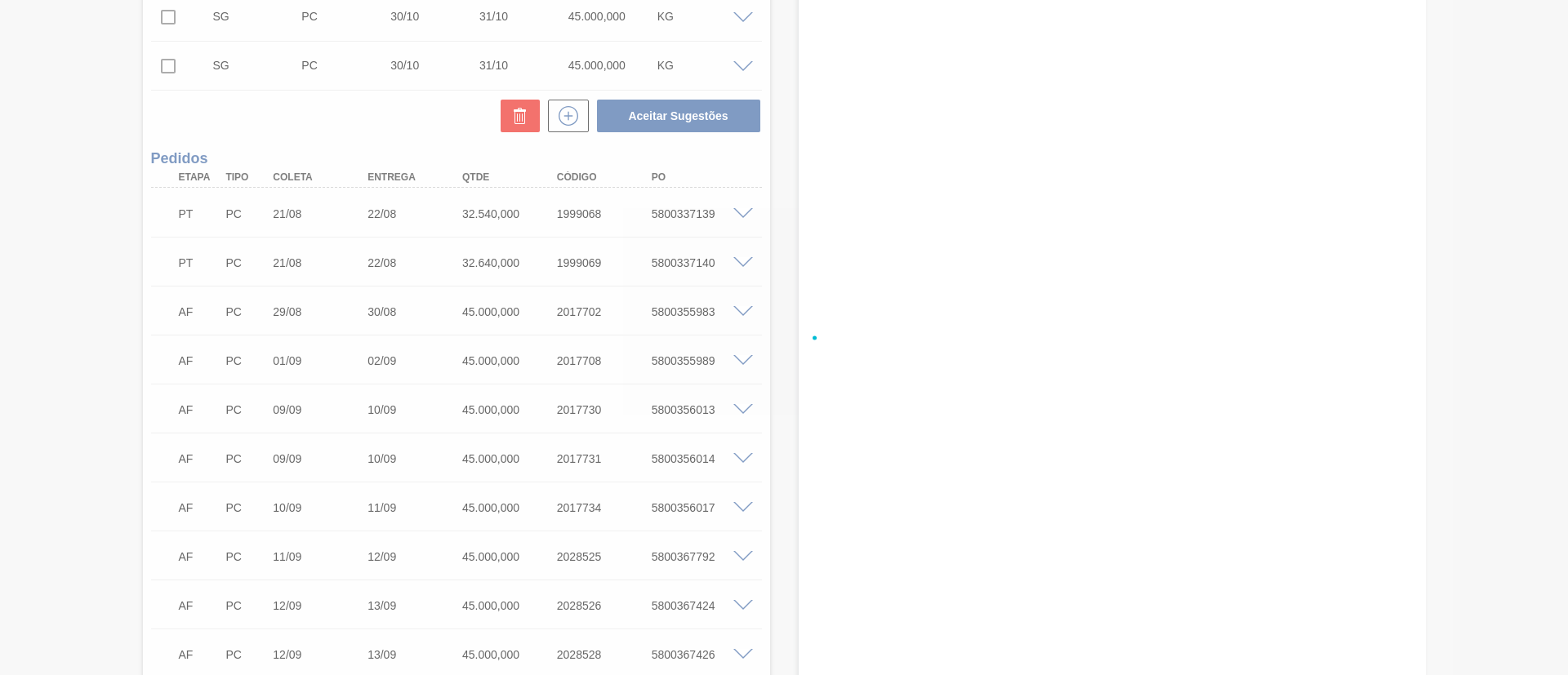
checkbox input "false"
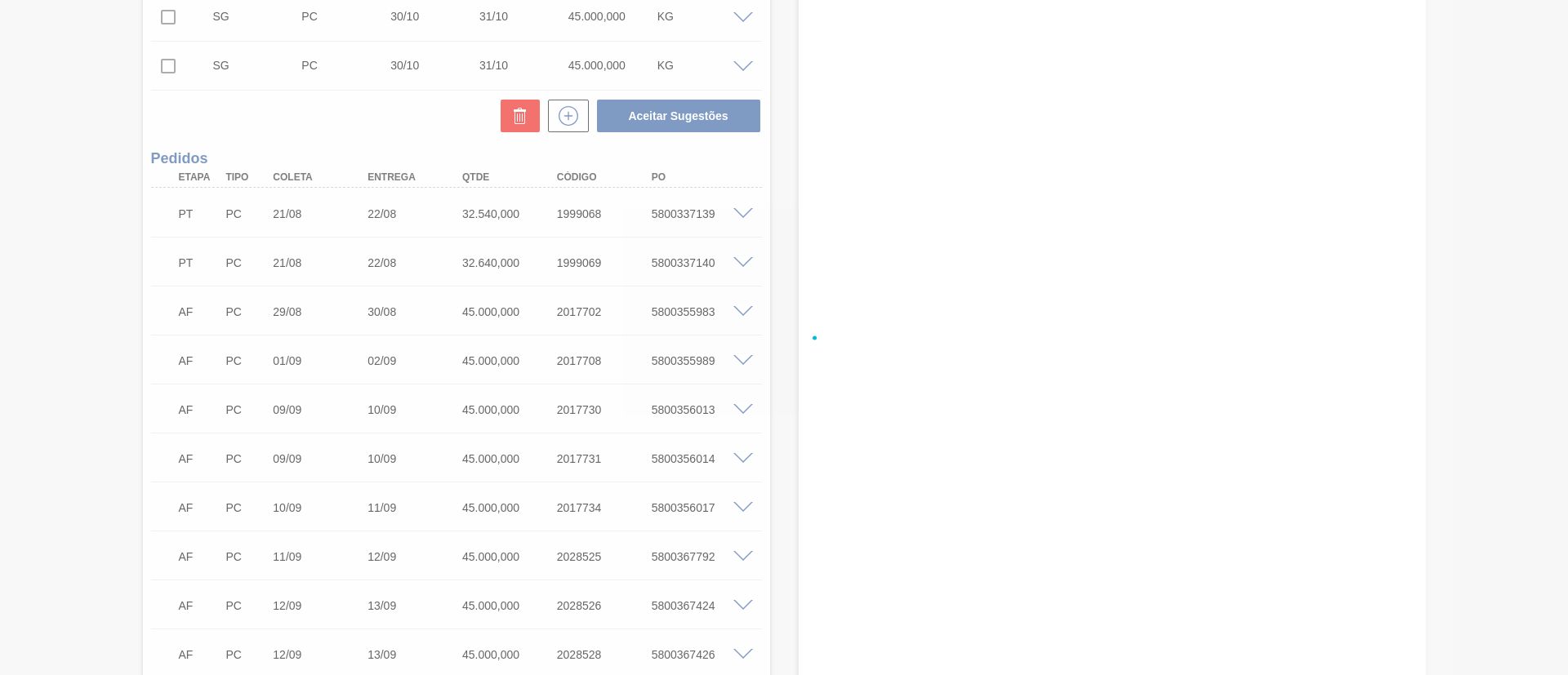
checkbox input "false"
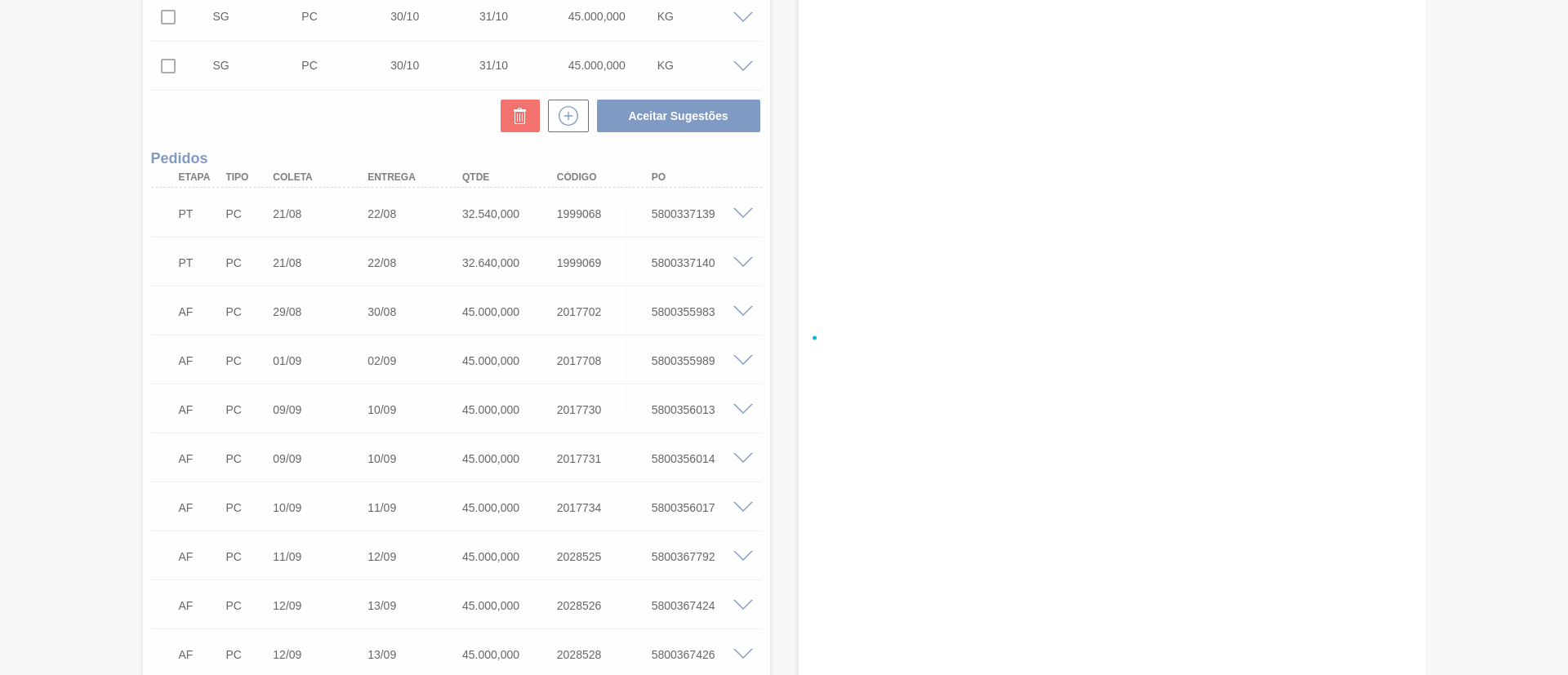
checkbox input "false"
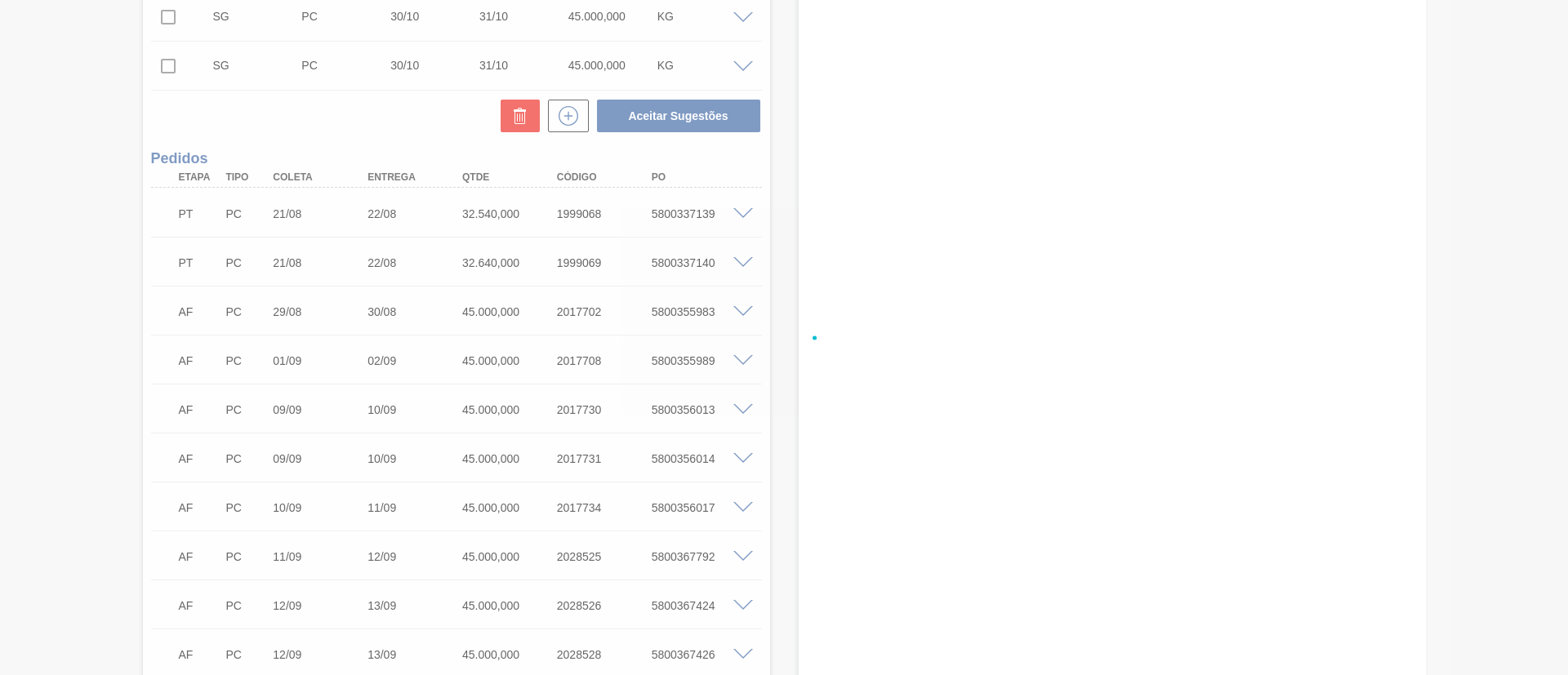
checkbox input "false"
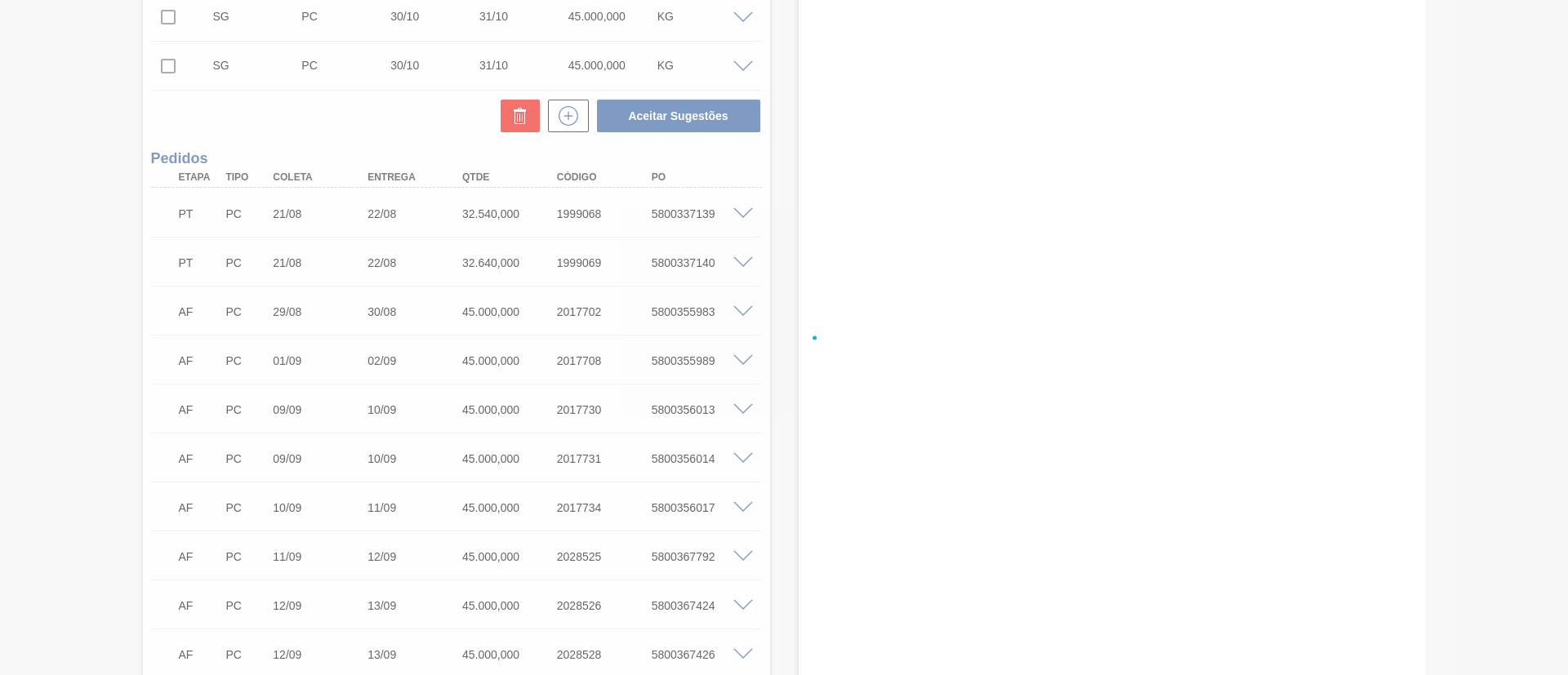
checkbox input "false"
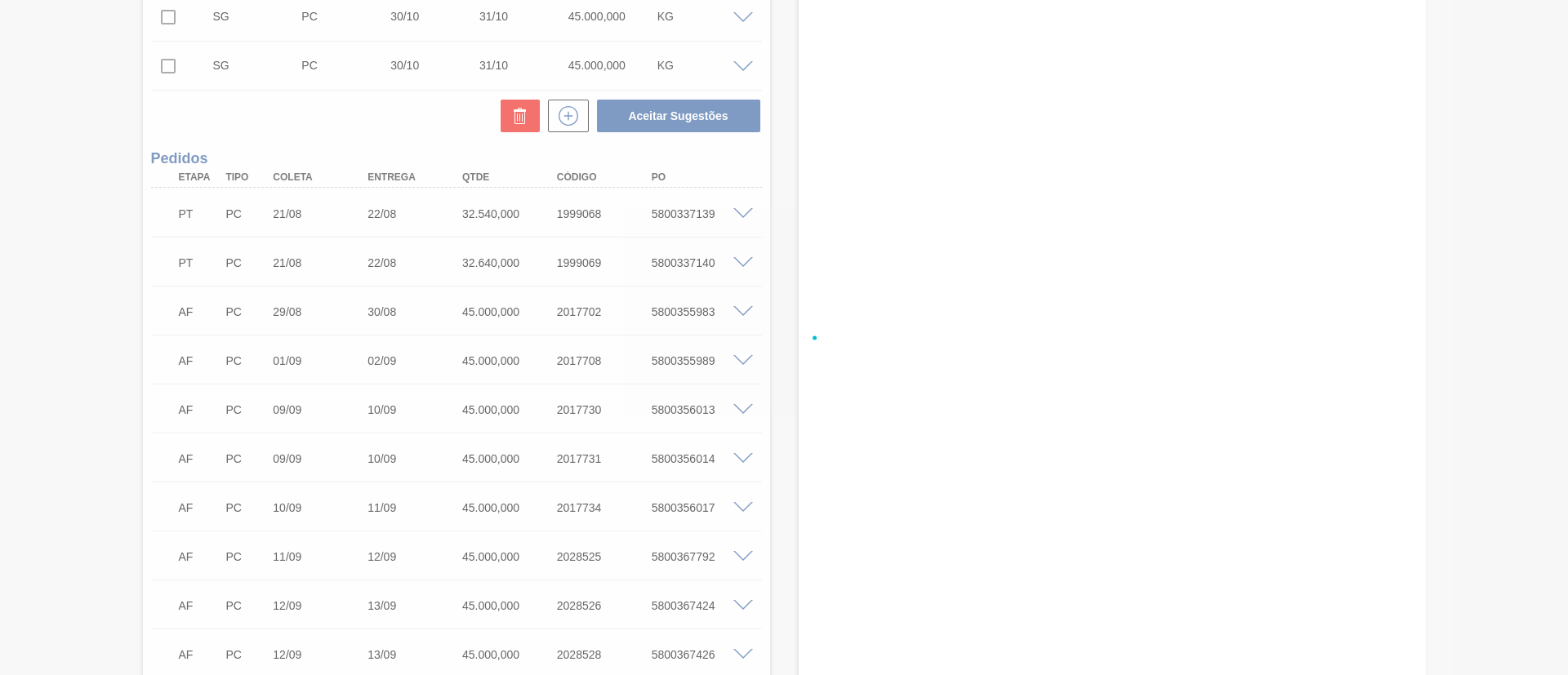
checkbox input "false"
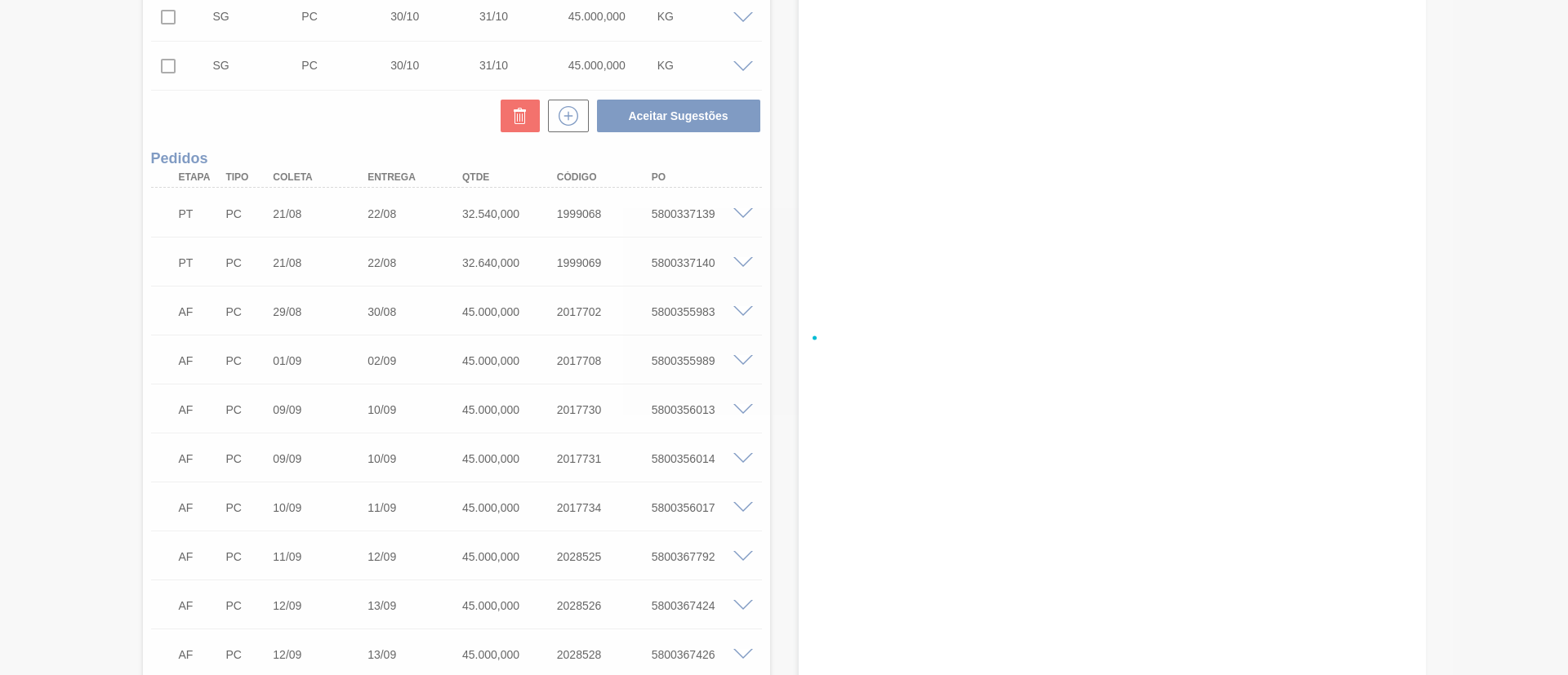
checkbox input "false"
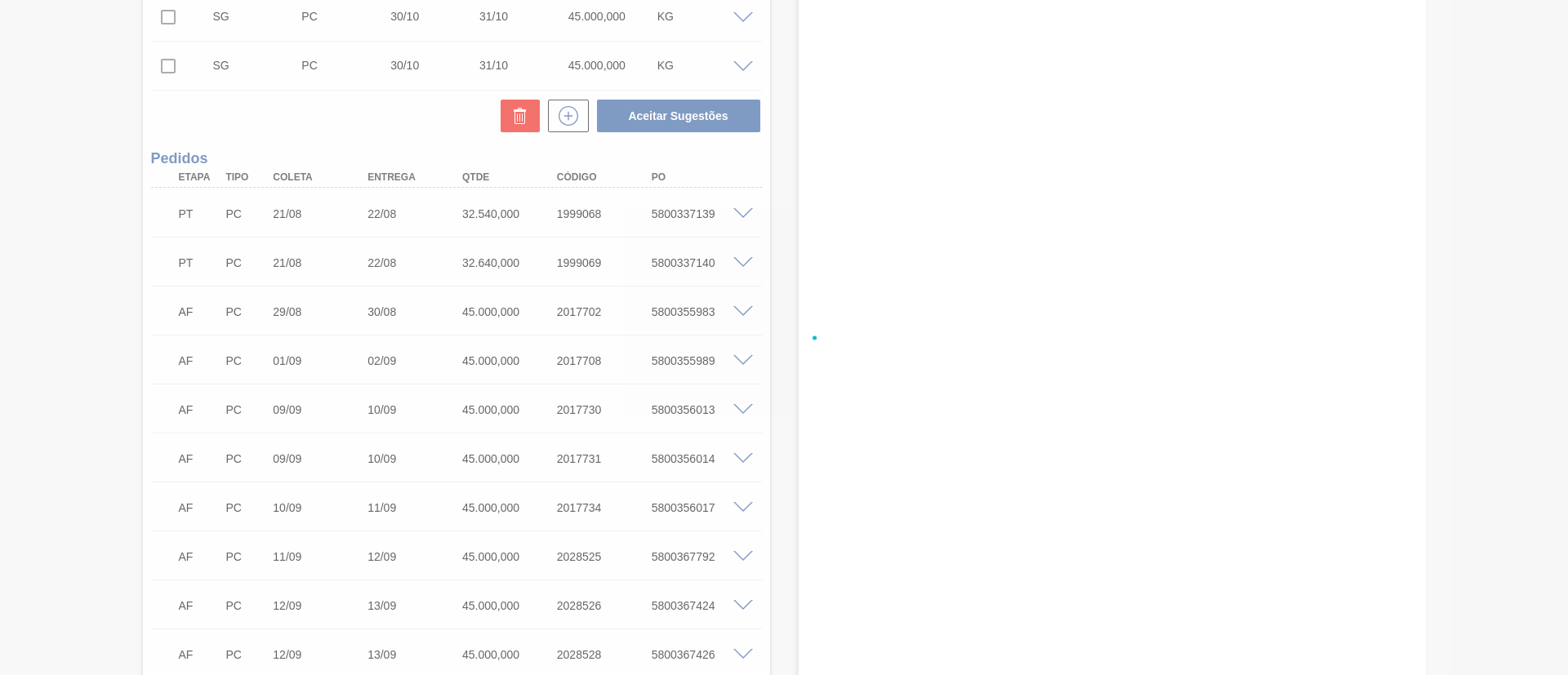
checkbox input "false"
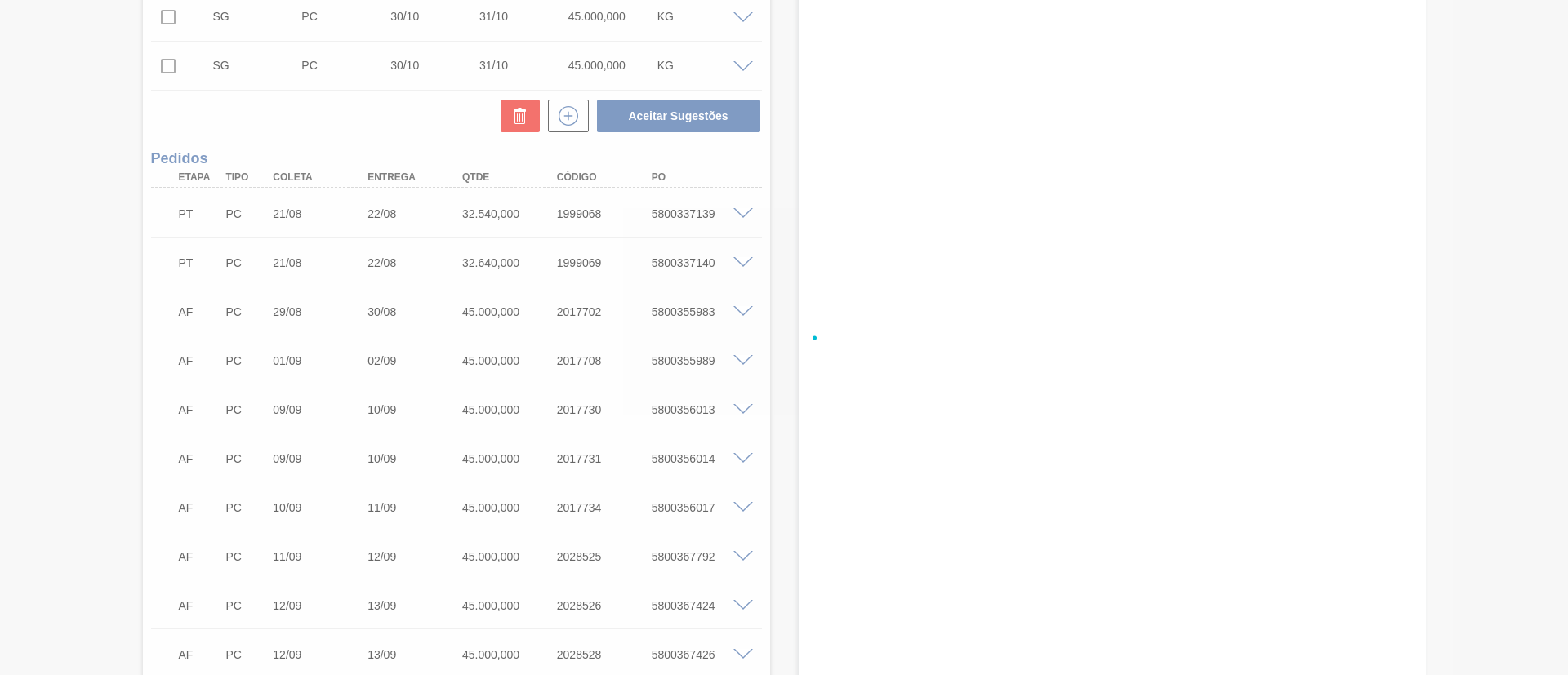
checkbox input "false"
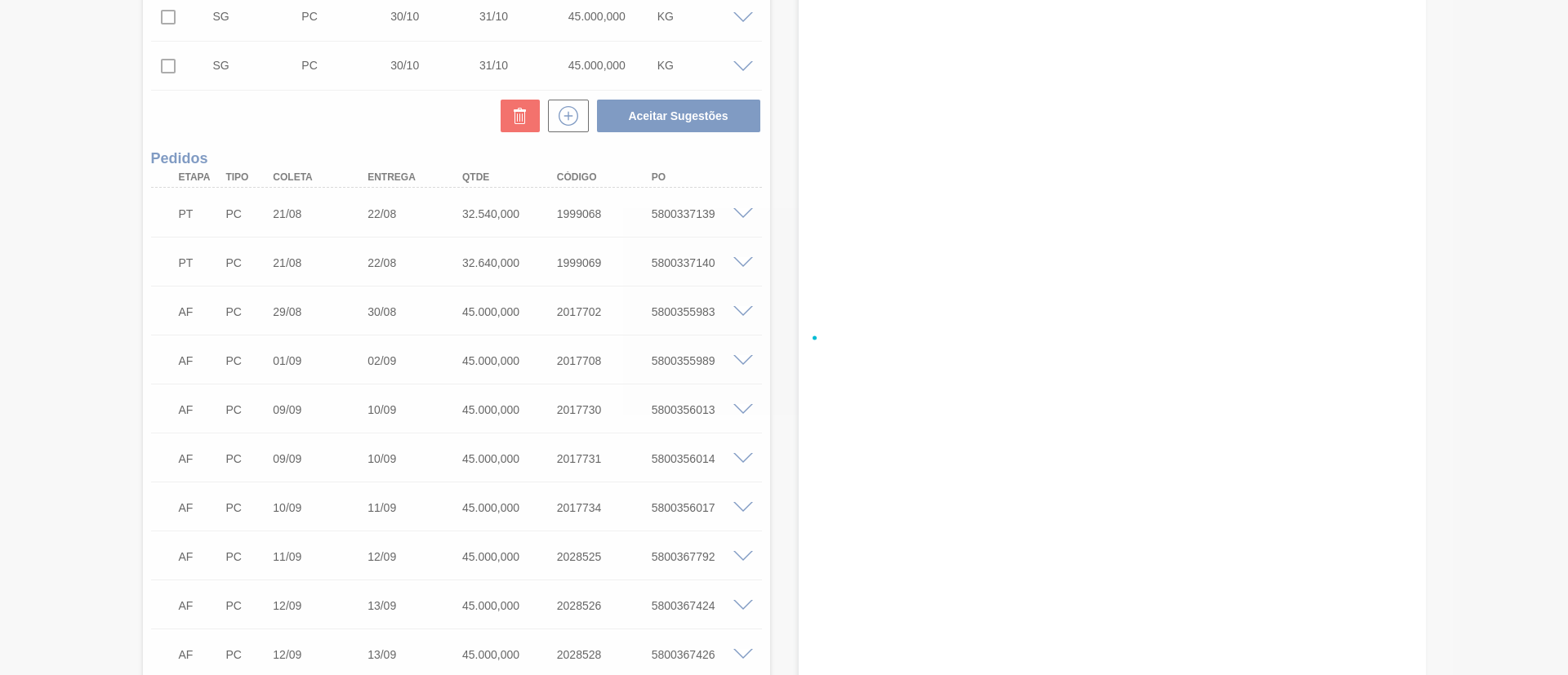
checkbox input "false"
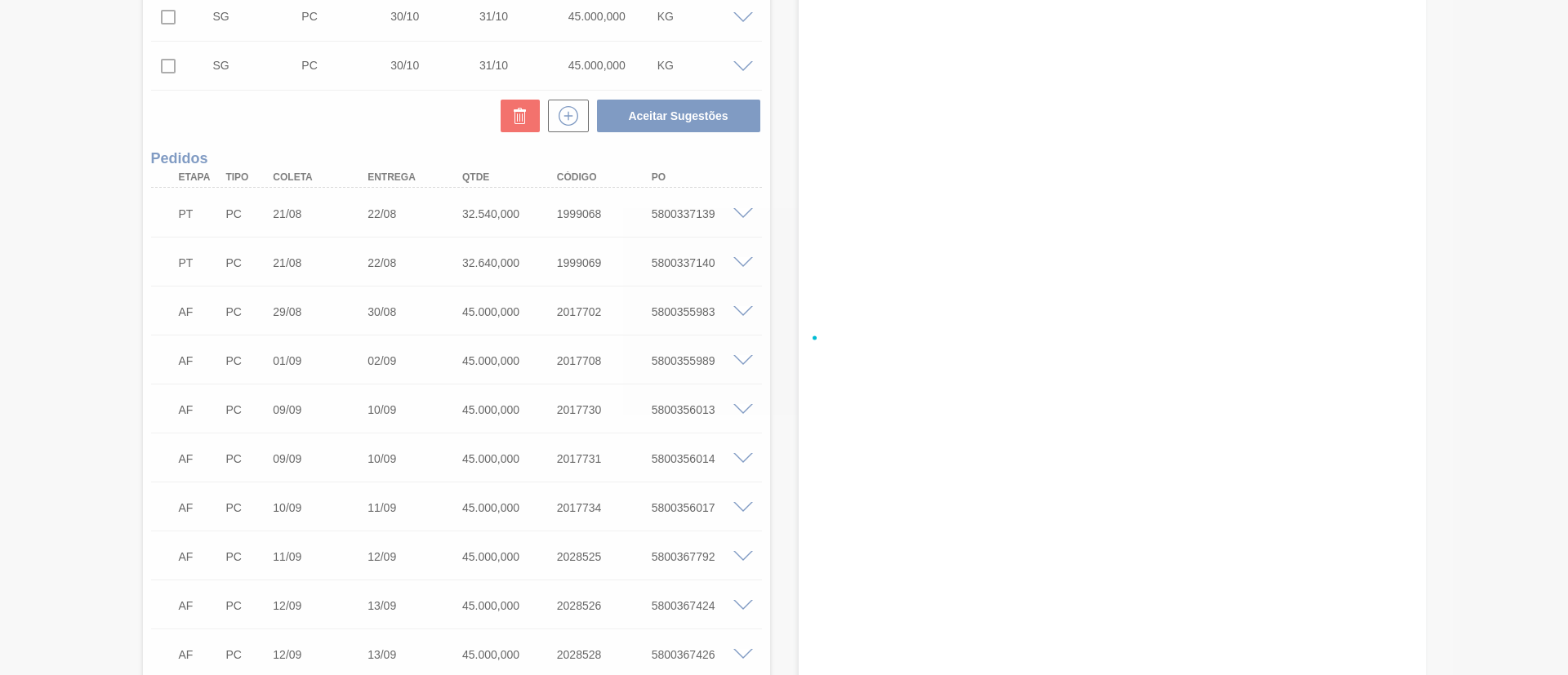
checkbox input "false"
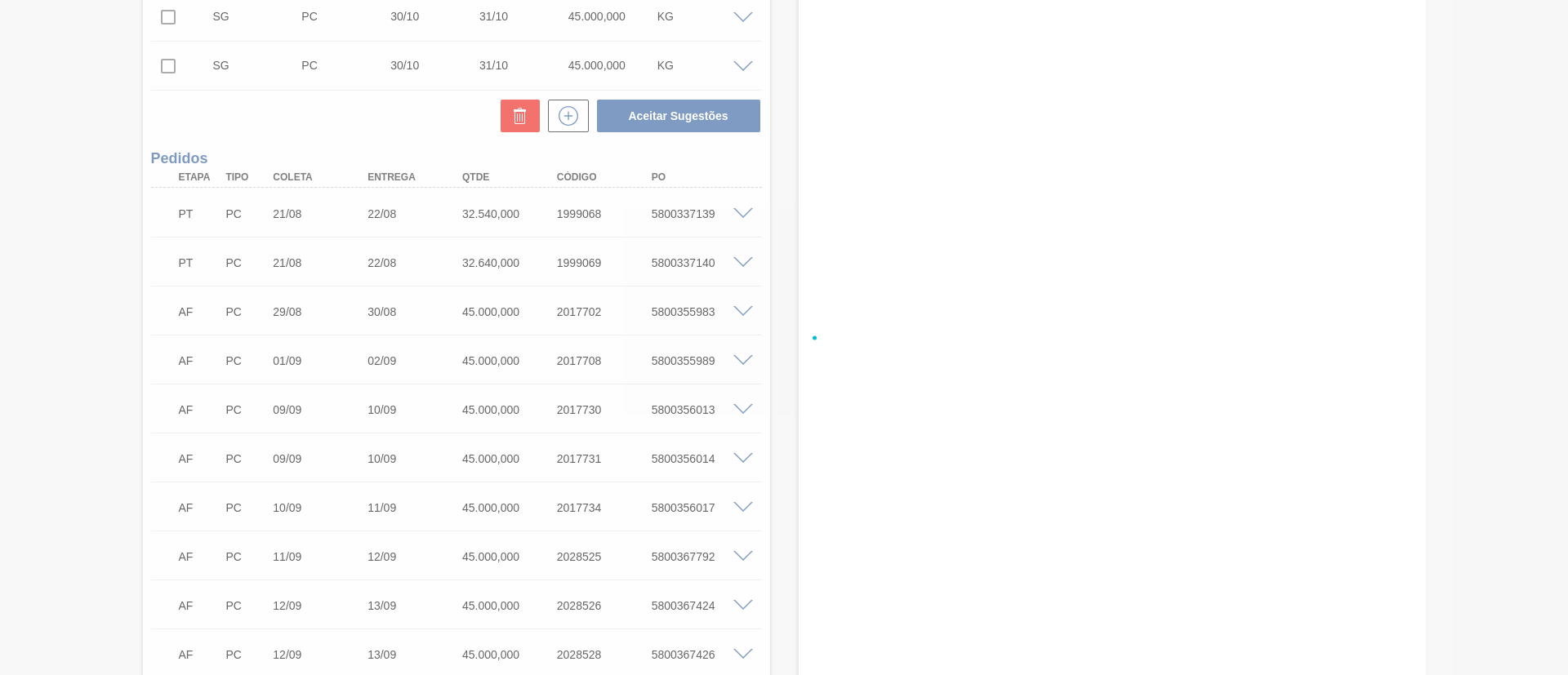
checkbox input "false"
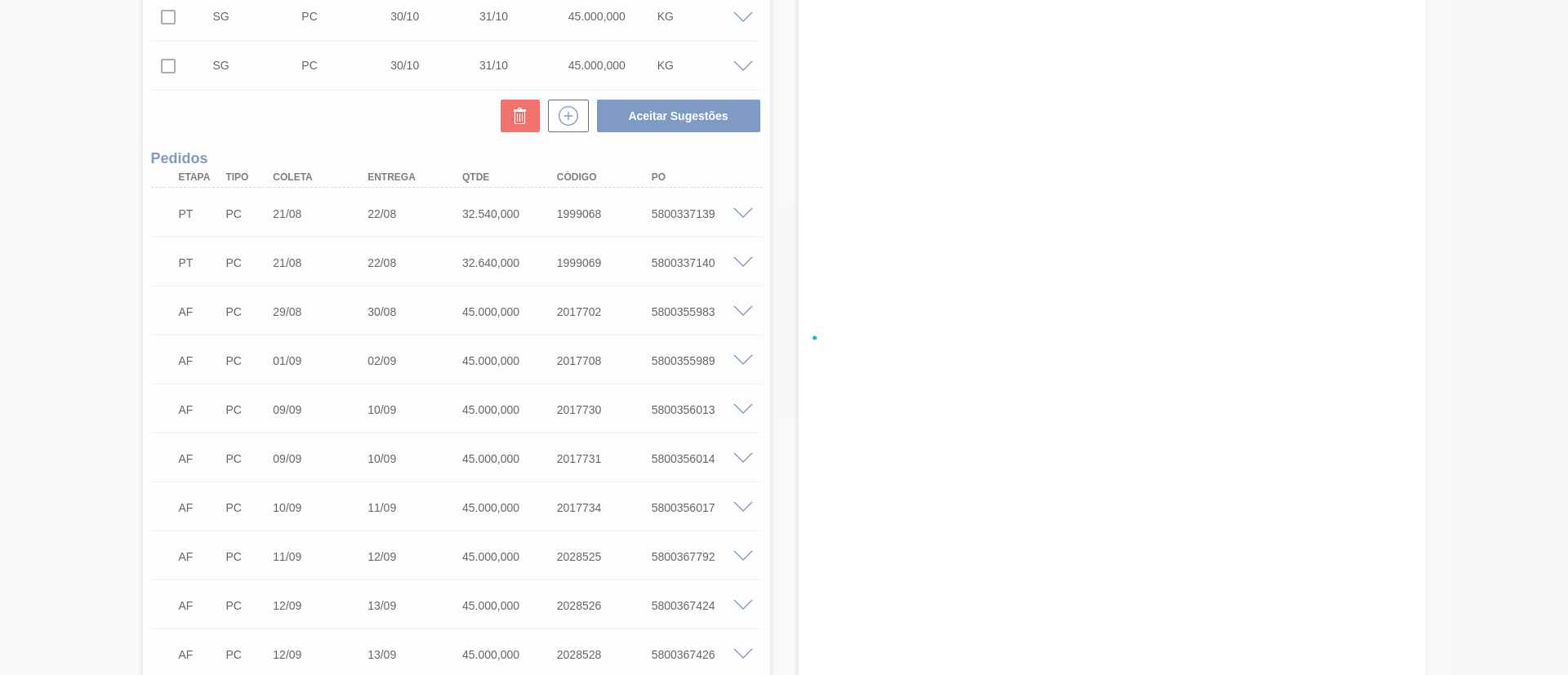
checkbox input "false"
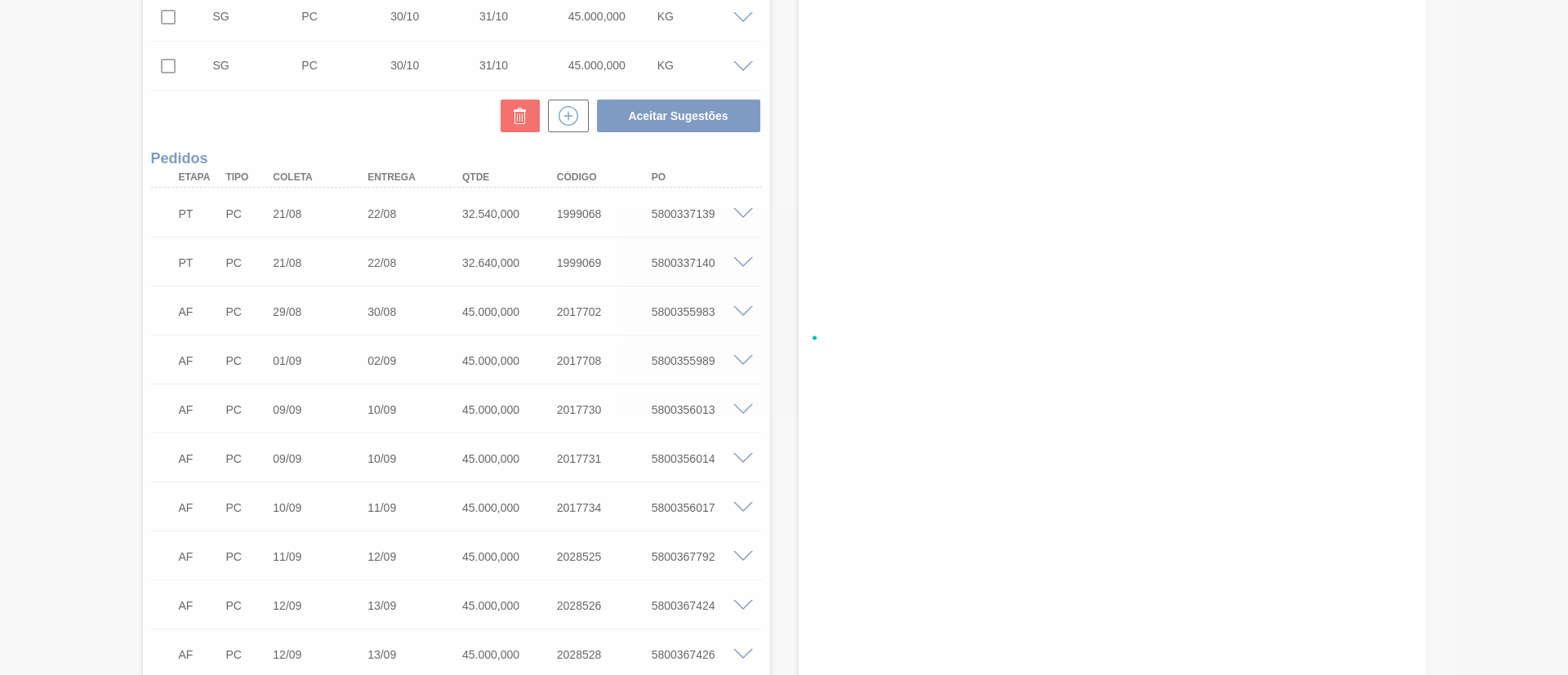
checkbox input "false"
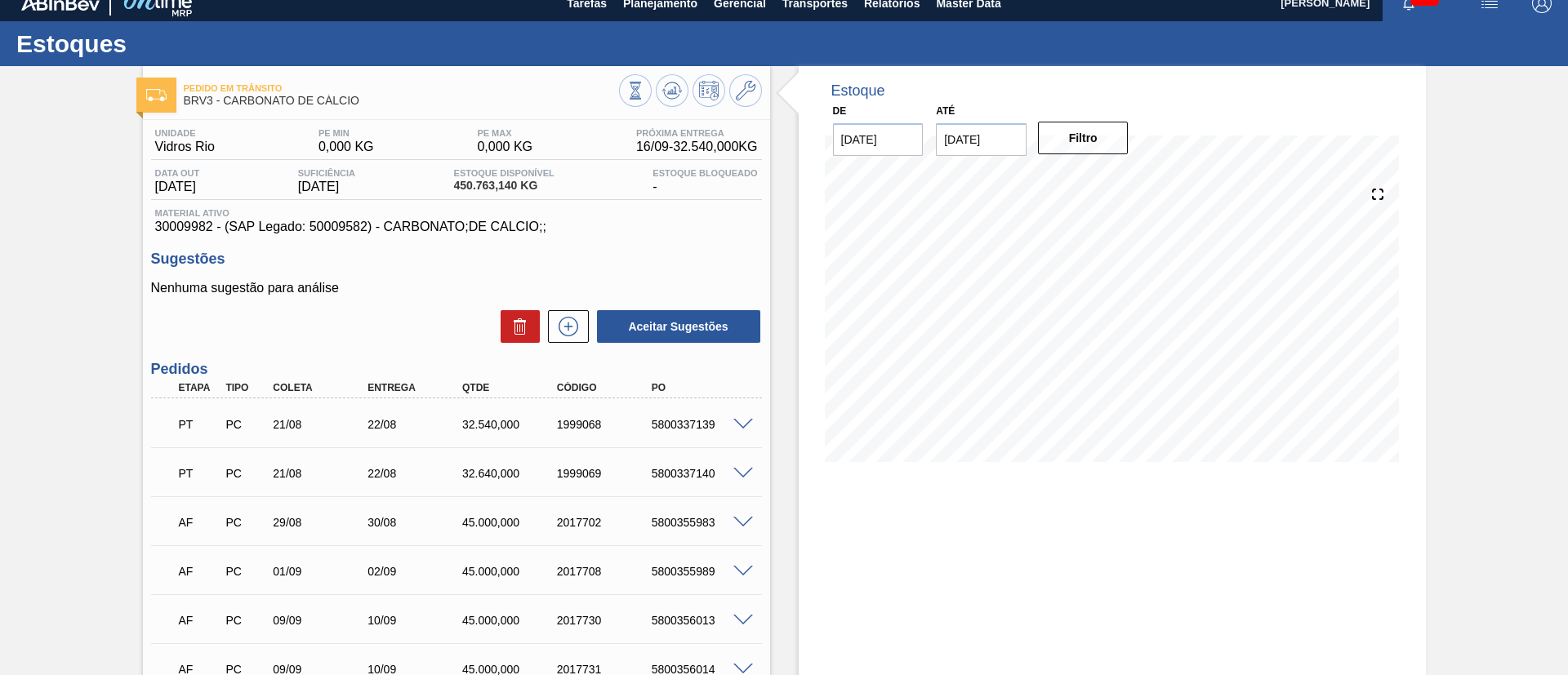
scroll to position [0, 0]
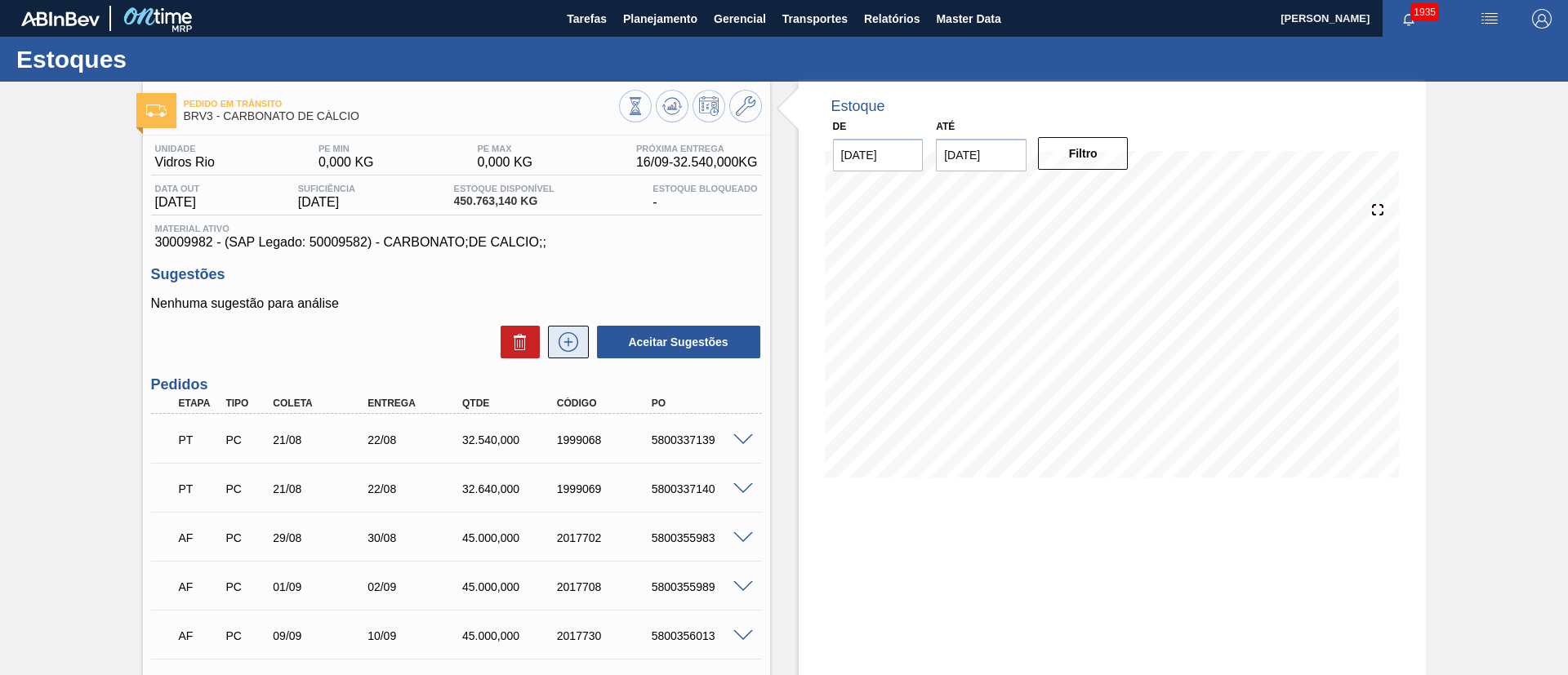
click at [576, 344] on icon at bounding box center [568, 342] width 26 height 19
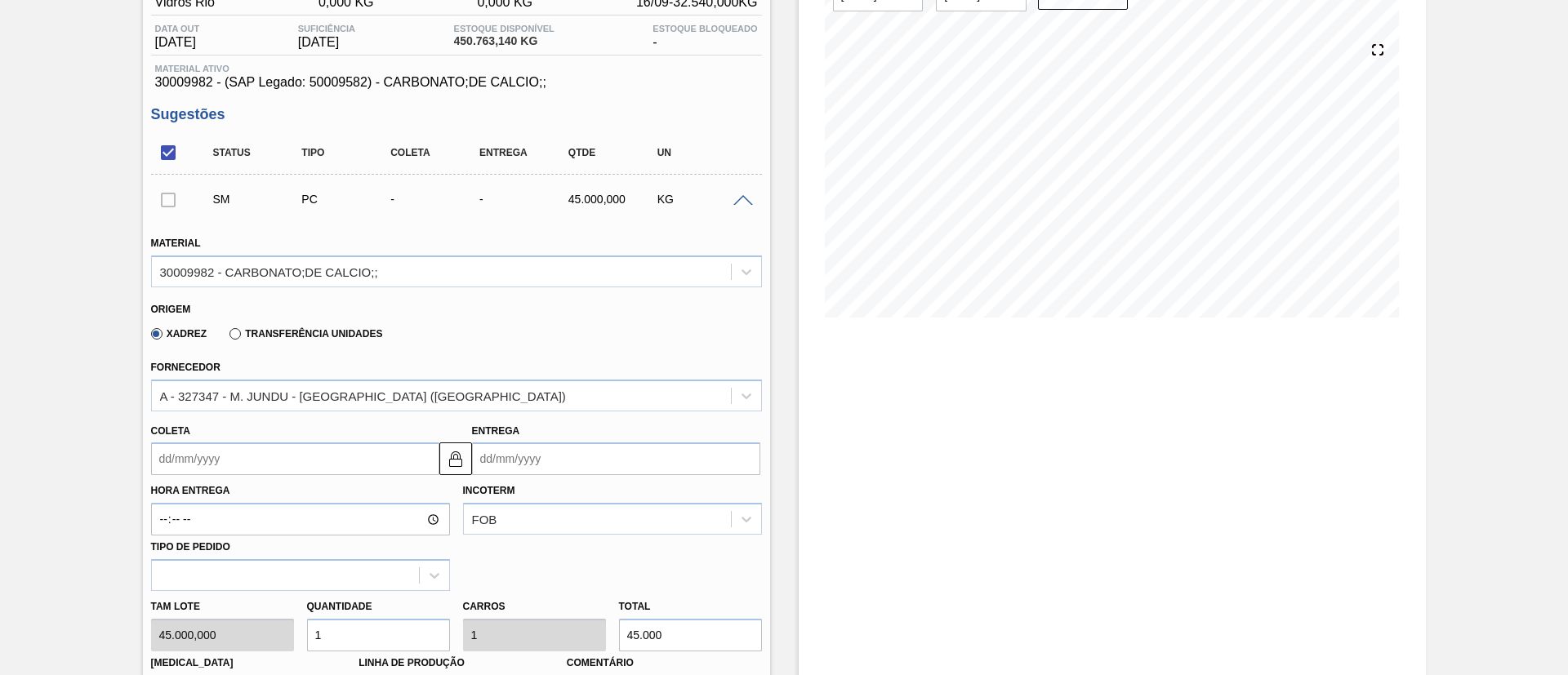
scroll to position [367, 0]
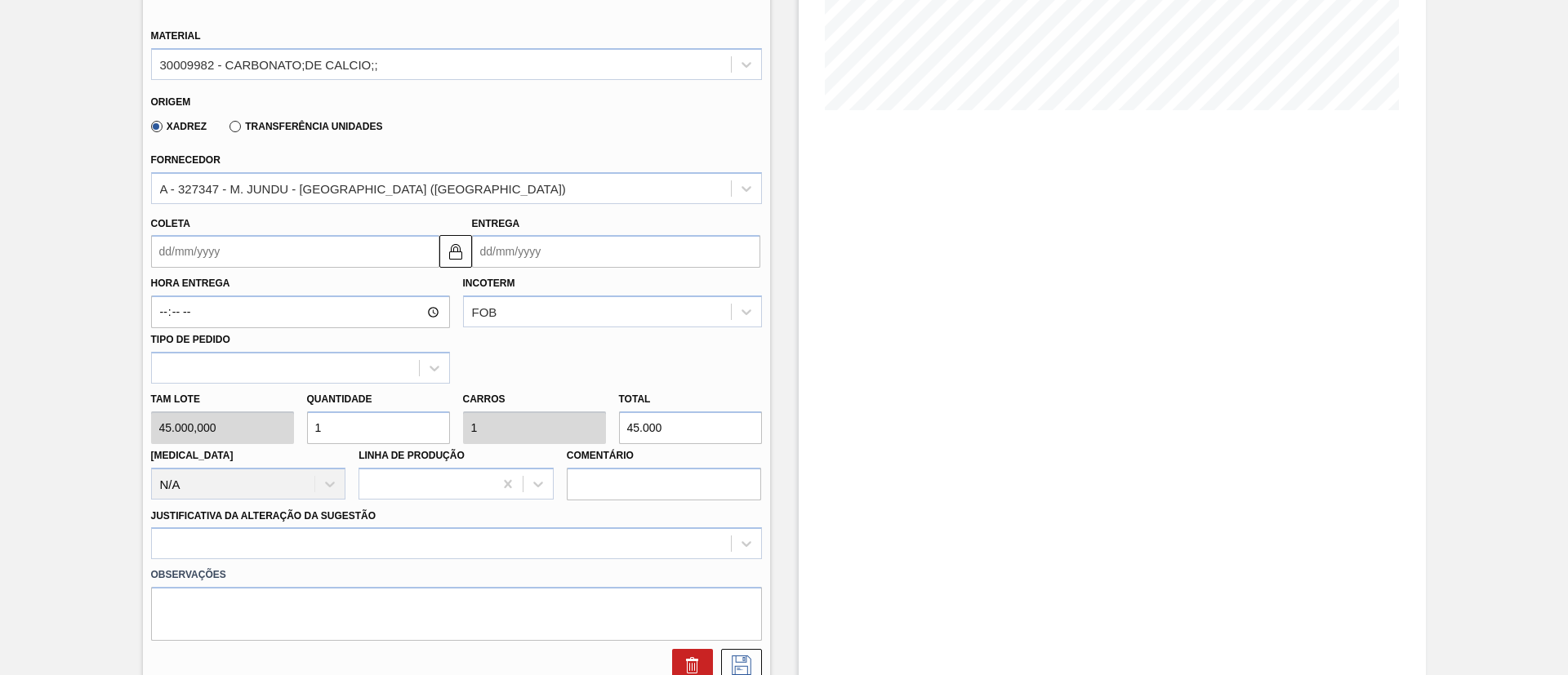
click at [233, 254] on input "Coleta" at bounding box center [296, 251] width 289 height 32
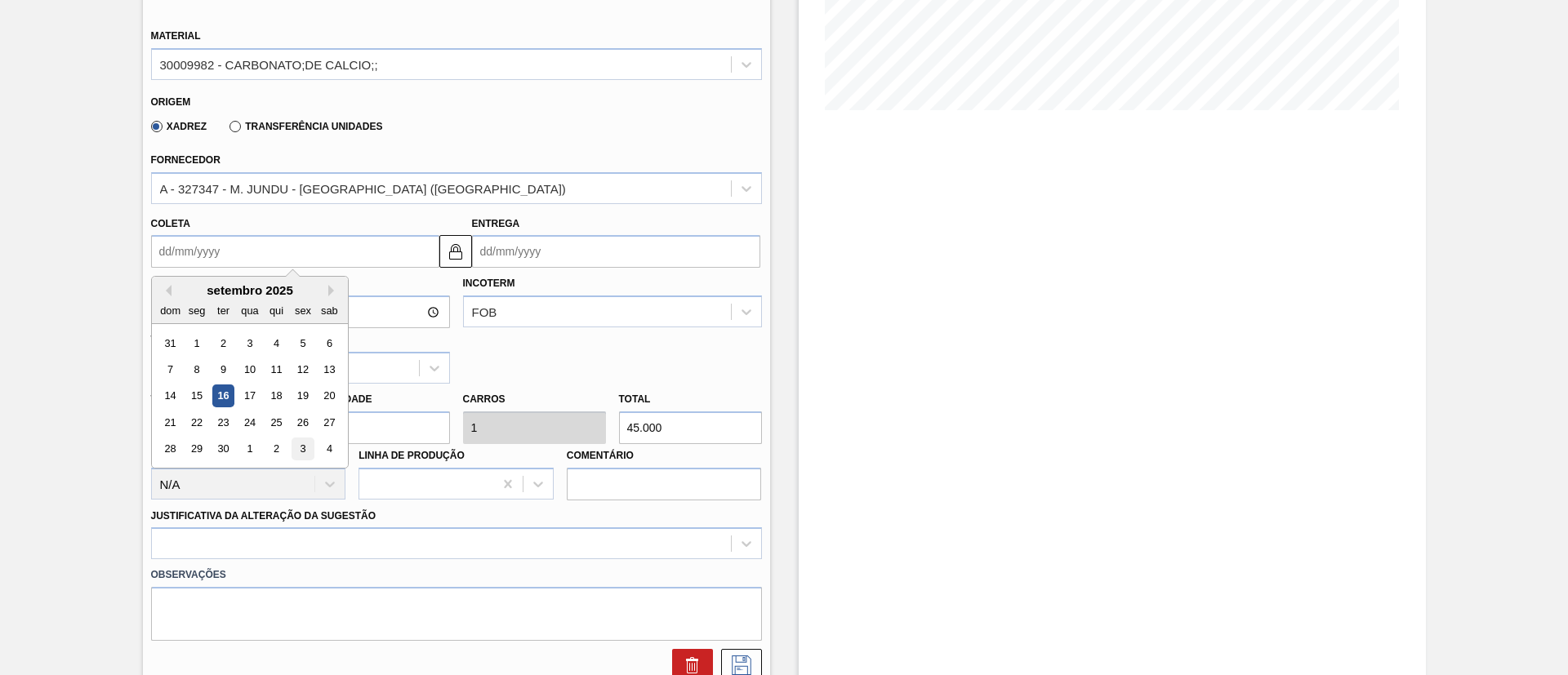
click at [298, 448] on div "3" at bounding box center [302, 449] width 22 height 22
type input "03/10/2025"
type input "04/10/2025"
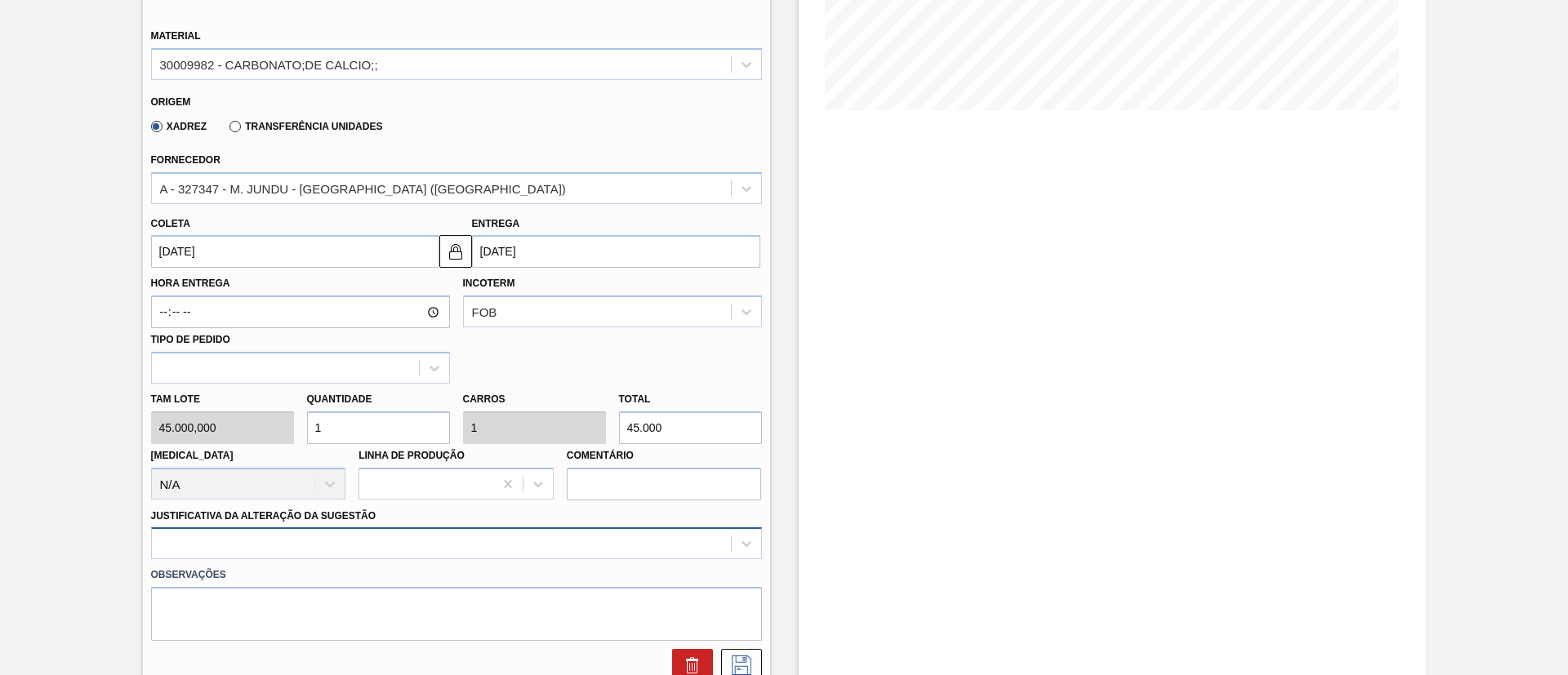
click at [378, 538] on div at bounding box center [456, 543] width 610 height 31
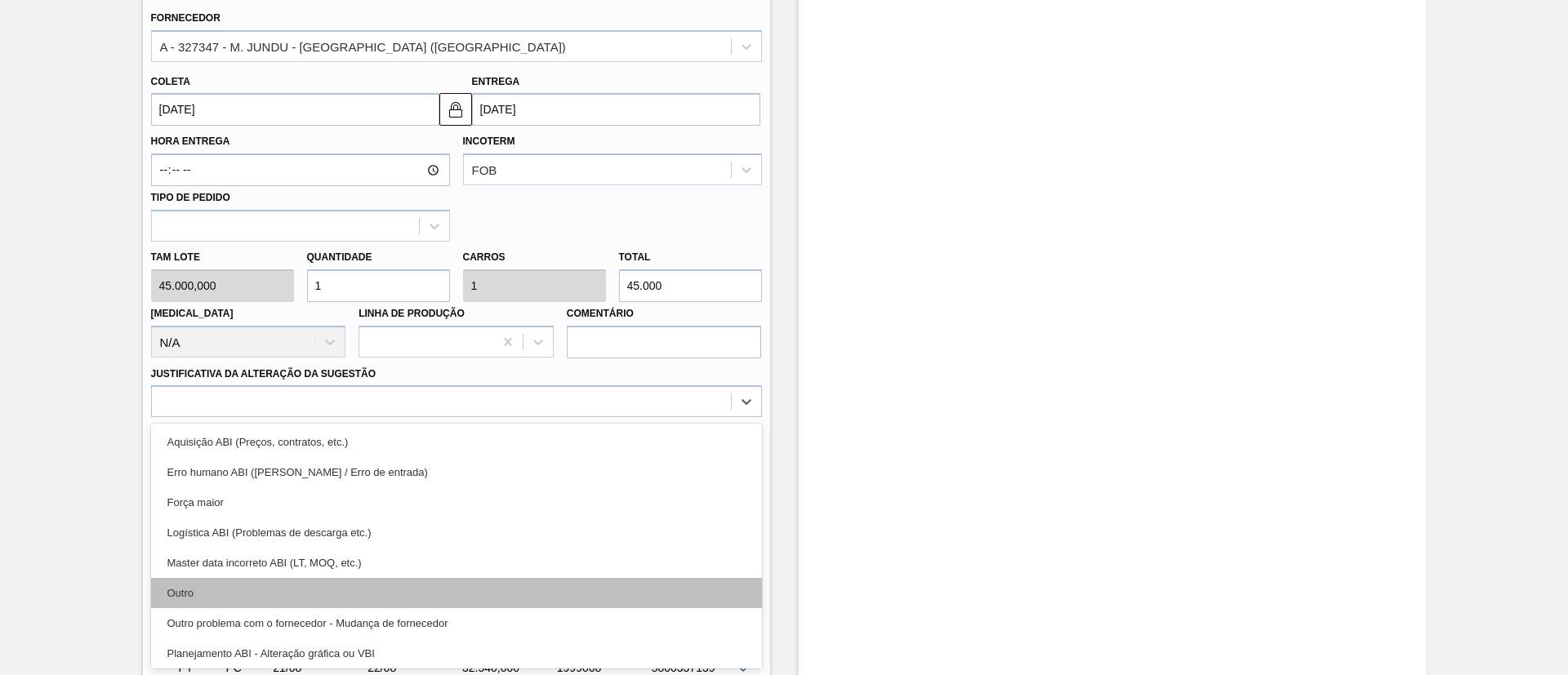
click at [303, 588] on div "Outro" at bounding box center [456, 593] width 610 height 31
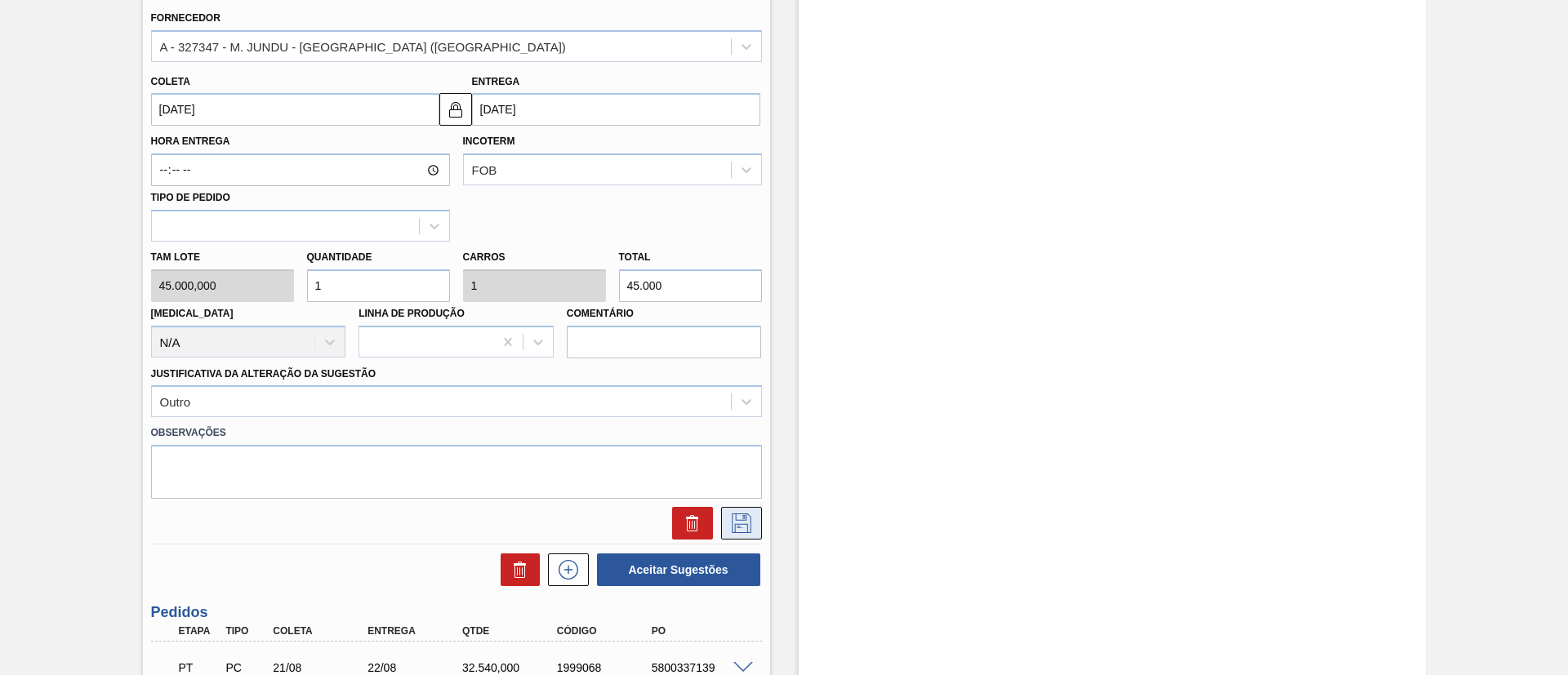
click at [740, 516] on icon at bounding box center [742, 523] width 26 height 19
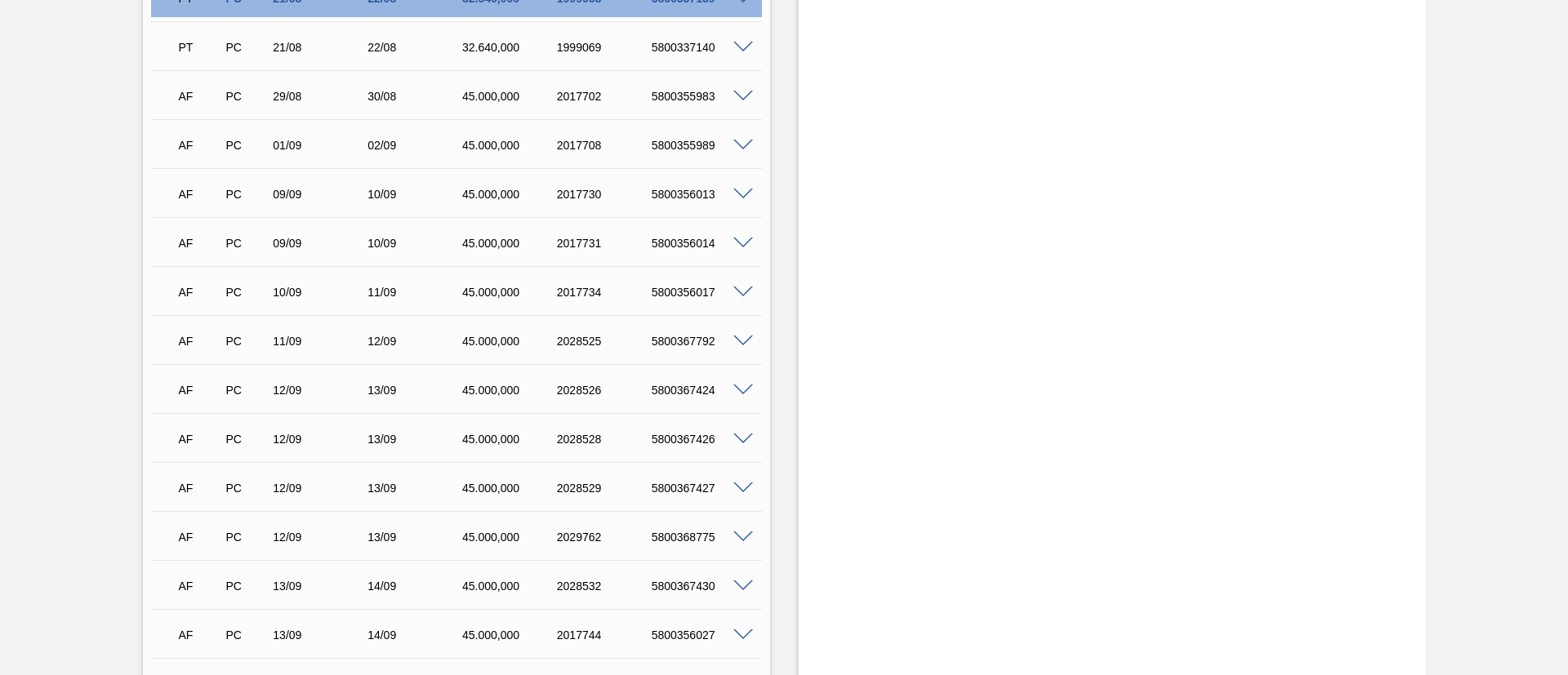
scroll to position [142, 0]
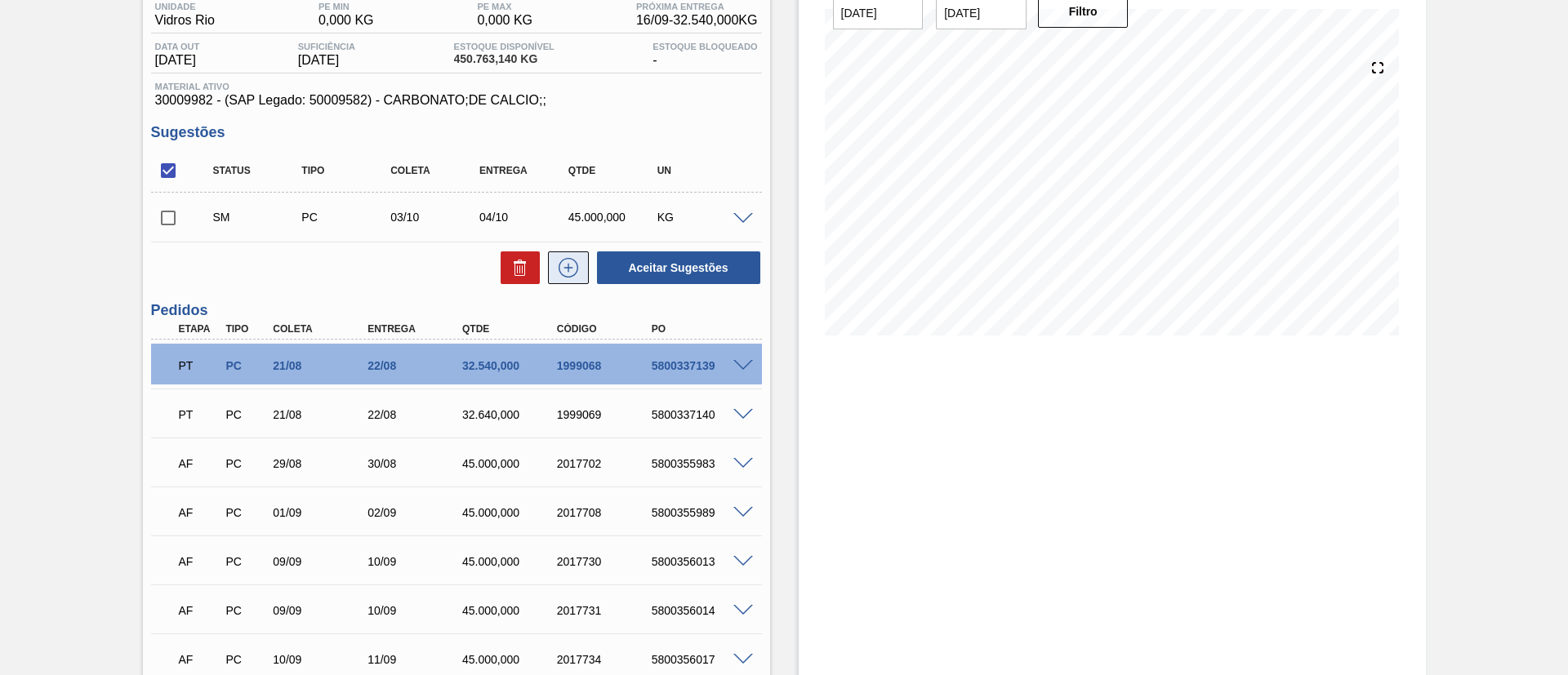
click at [555, 261] on icon at bounding box center [568, 268] width 26 height 19
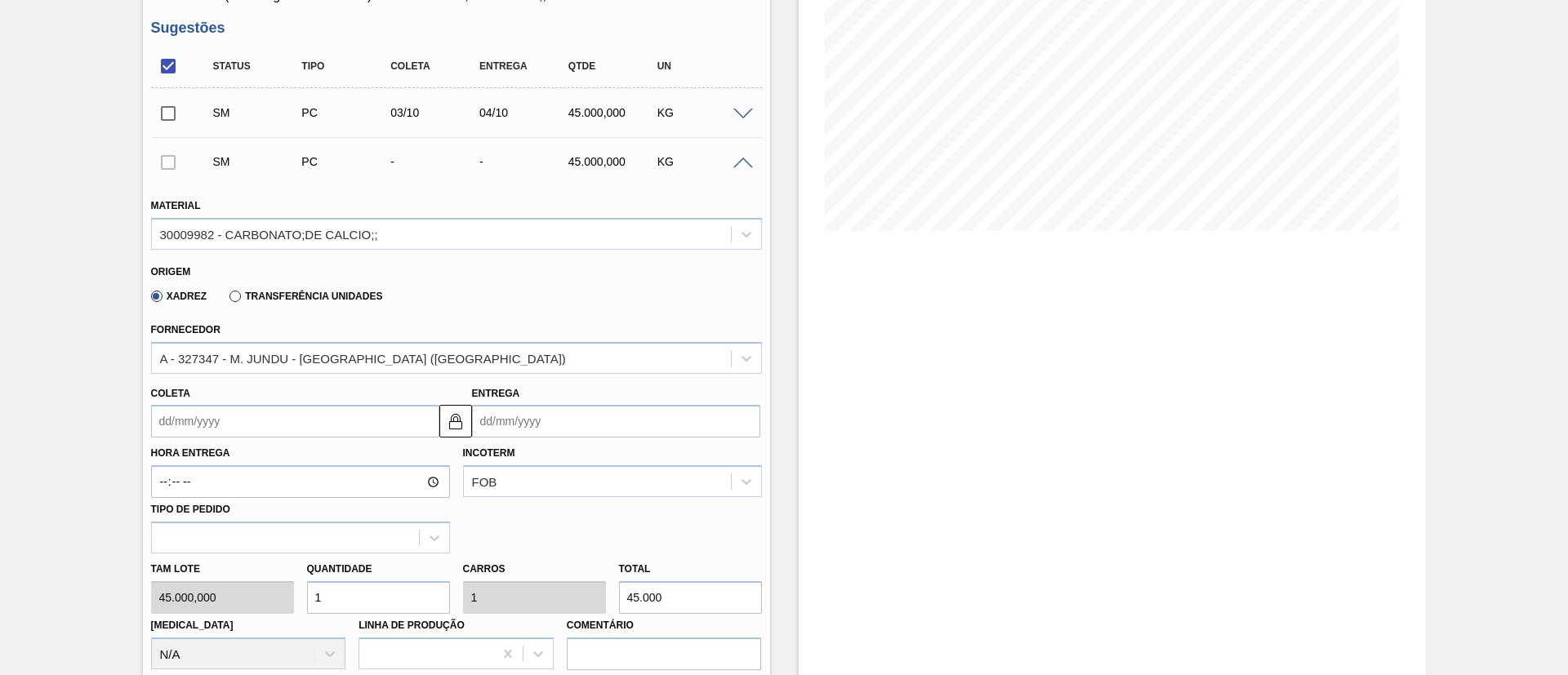
scroll to position [387, 0]
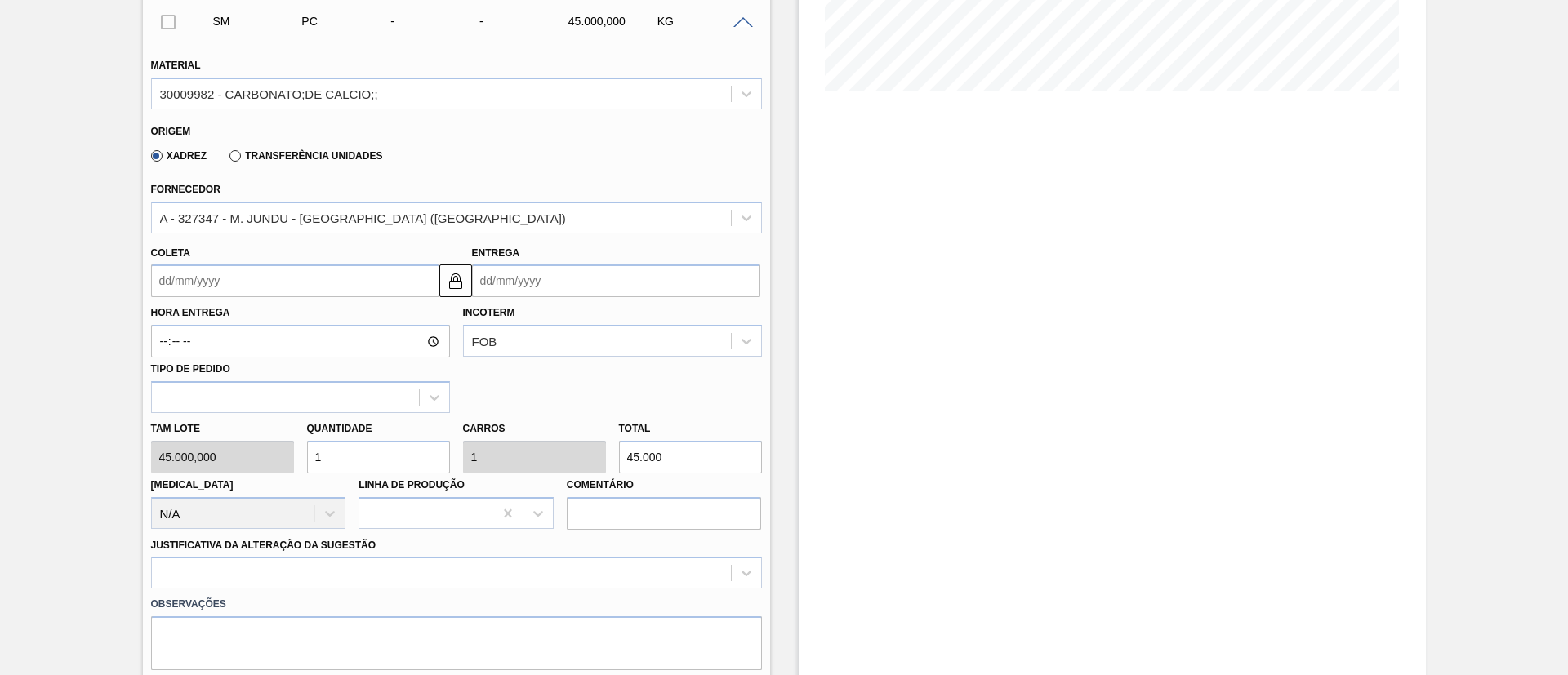
click at [220, 281] on input "Coleta" at bounding box center [296, 281] width 289 height 32
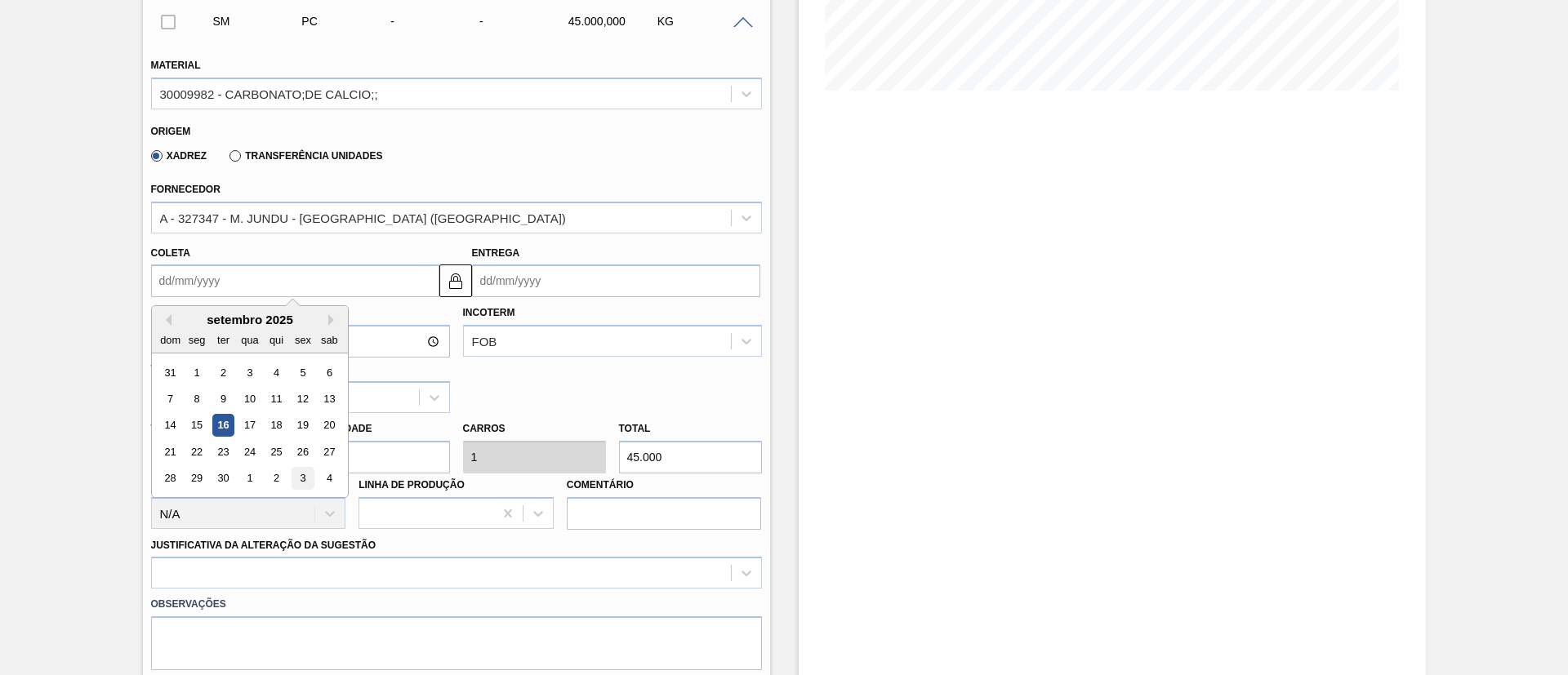
click at [304, 477] on div "3" at bounding box center [302, 478] width 22 height 22
type input "03/10/2025"
type input "04/10/2025"
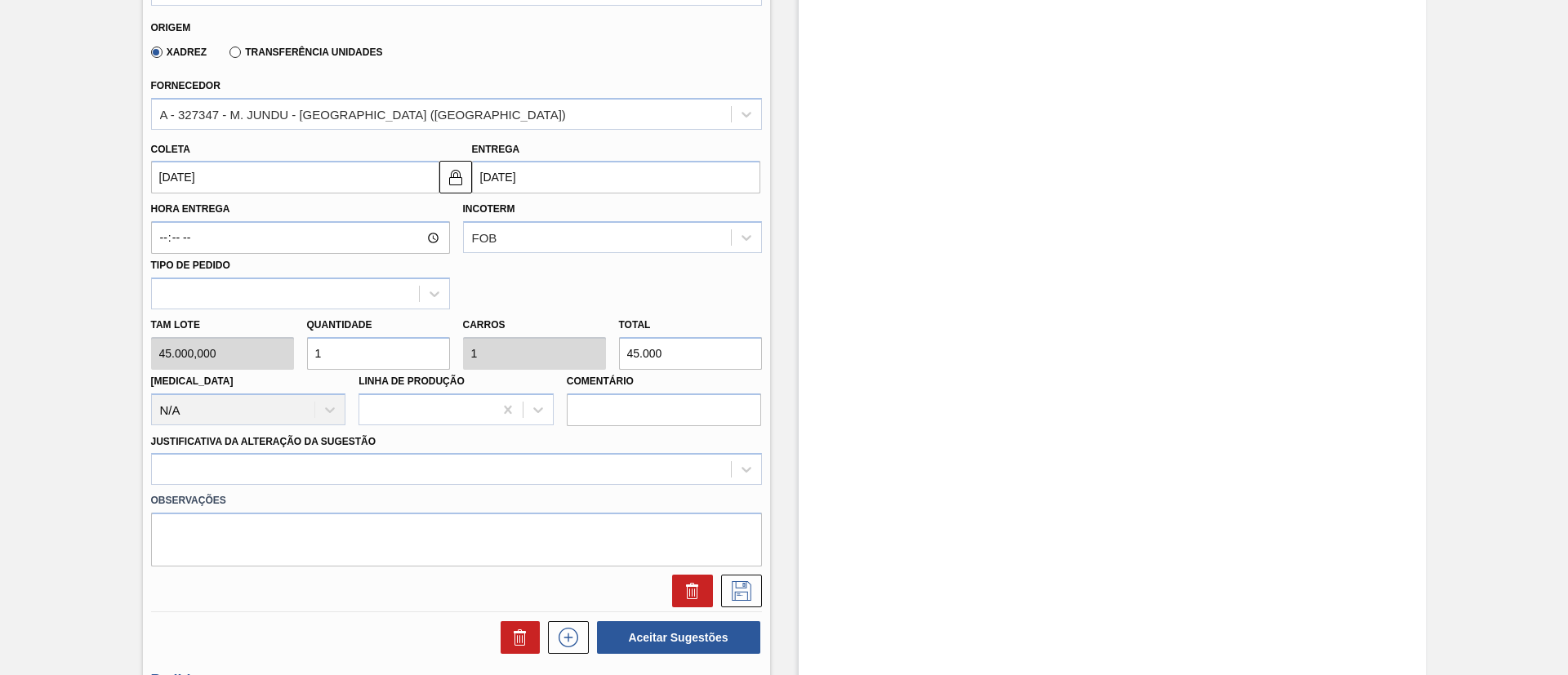
scroll to position [632, 0]
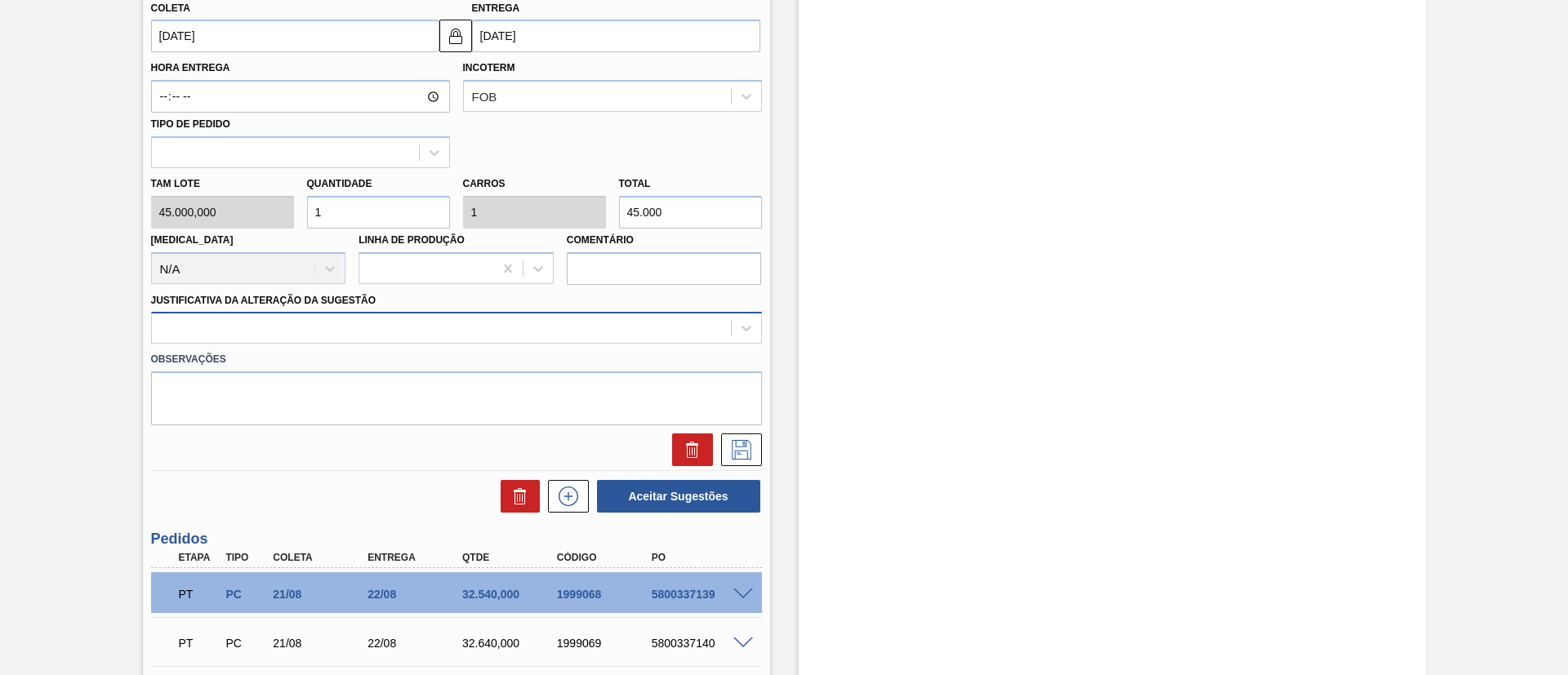
click at [347, 319] on div at bounding box center [442, 328] width 579 height 24
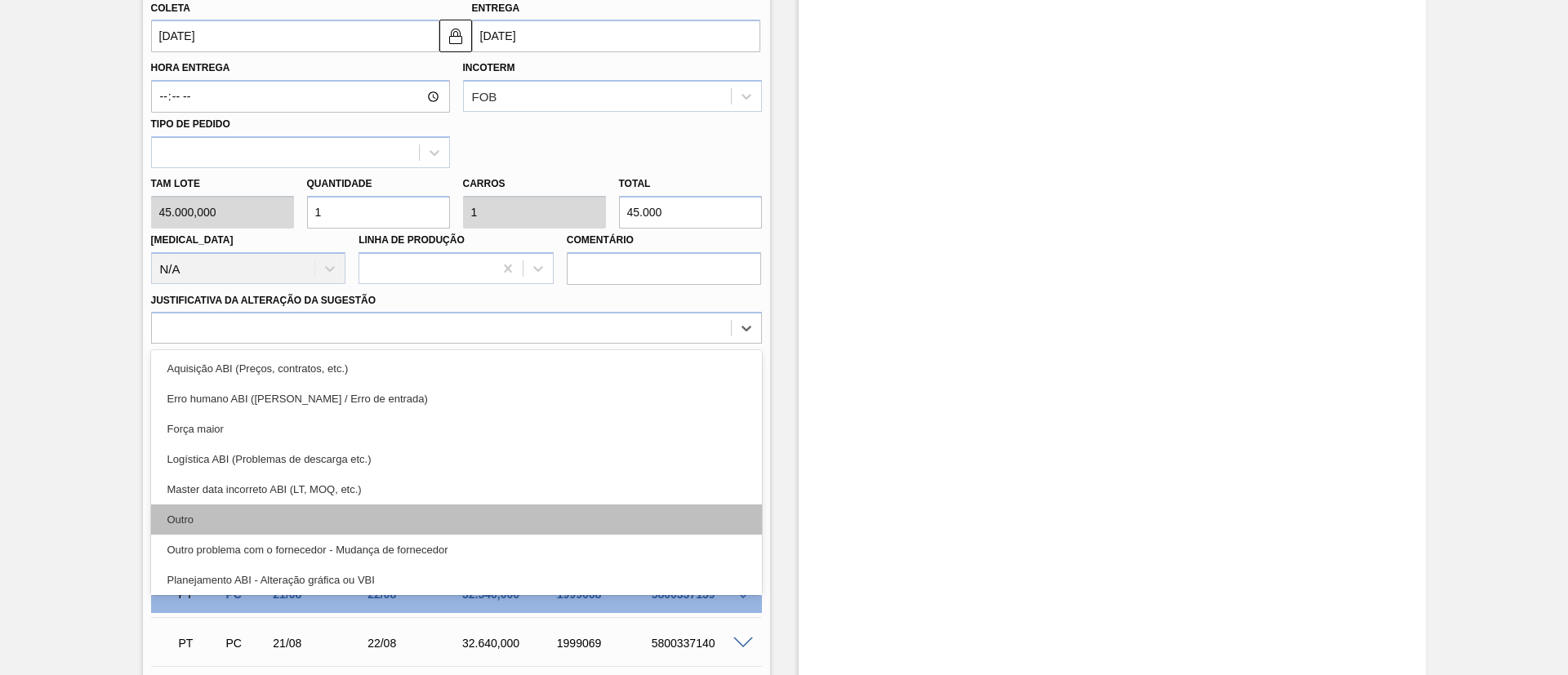
click at [250, 505] on div "Outro" at bounding box center [456, 519] width 610 height 31
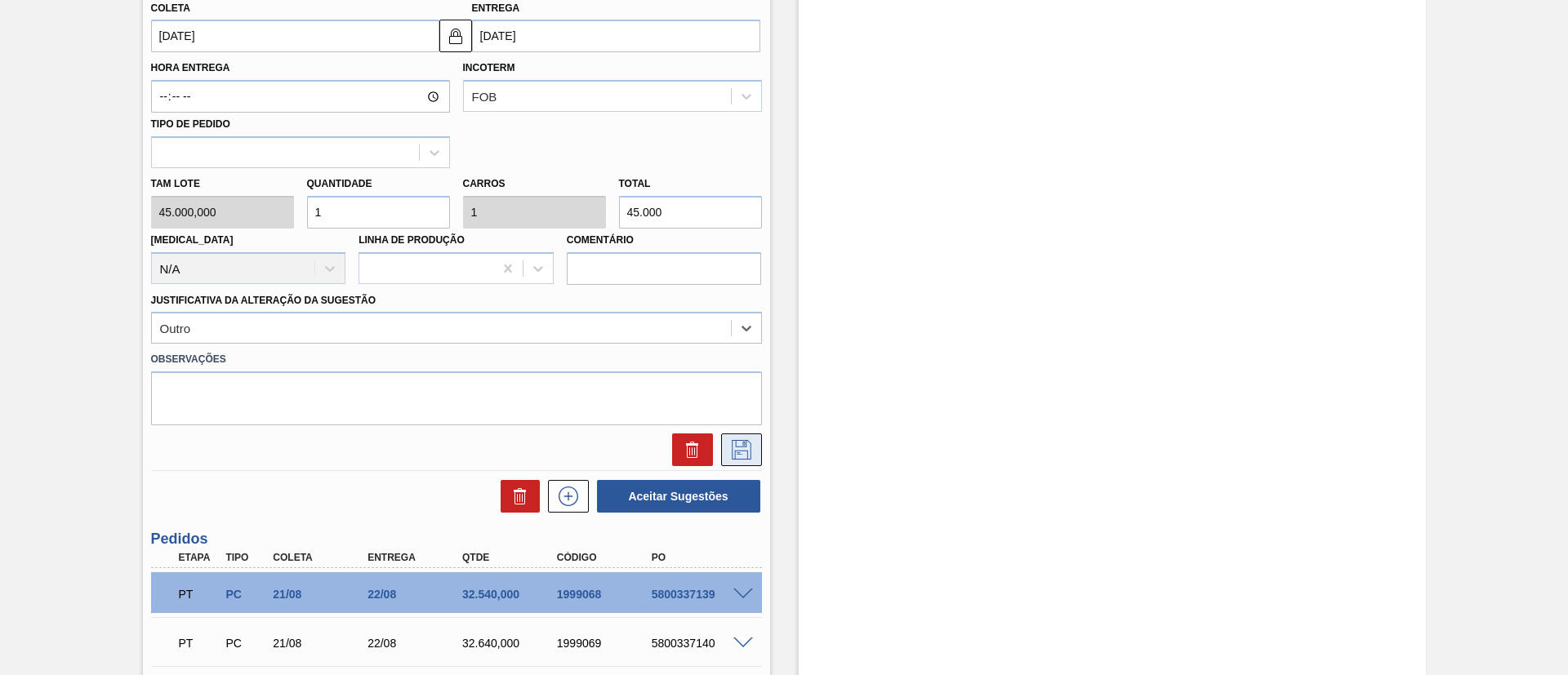
click at [744, 441] on icon at bounding box center [742, 449] width 26 height 19
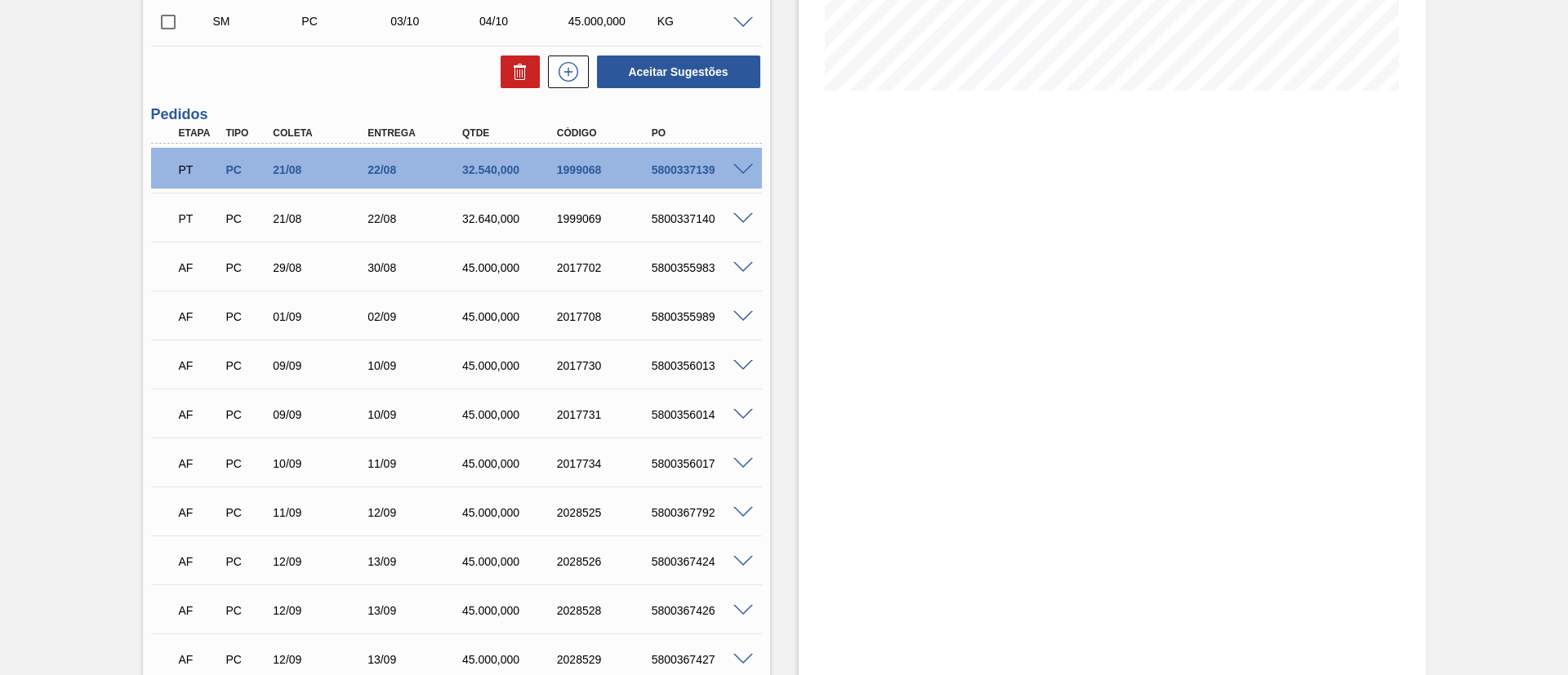
scroll to position [265, 0]
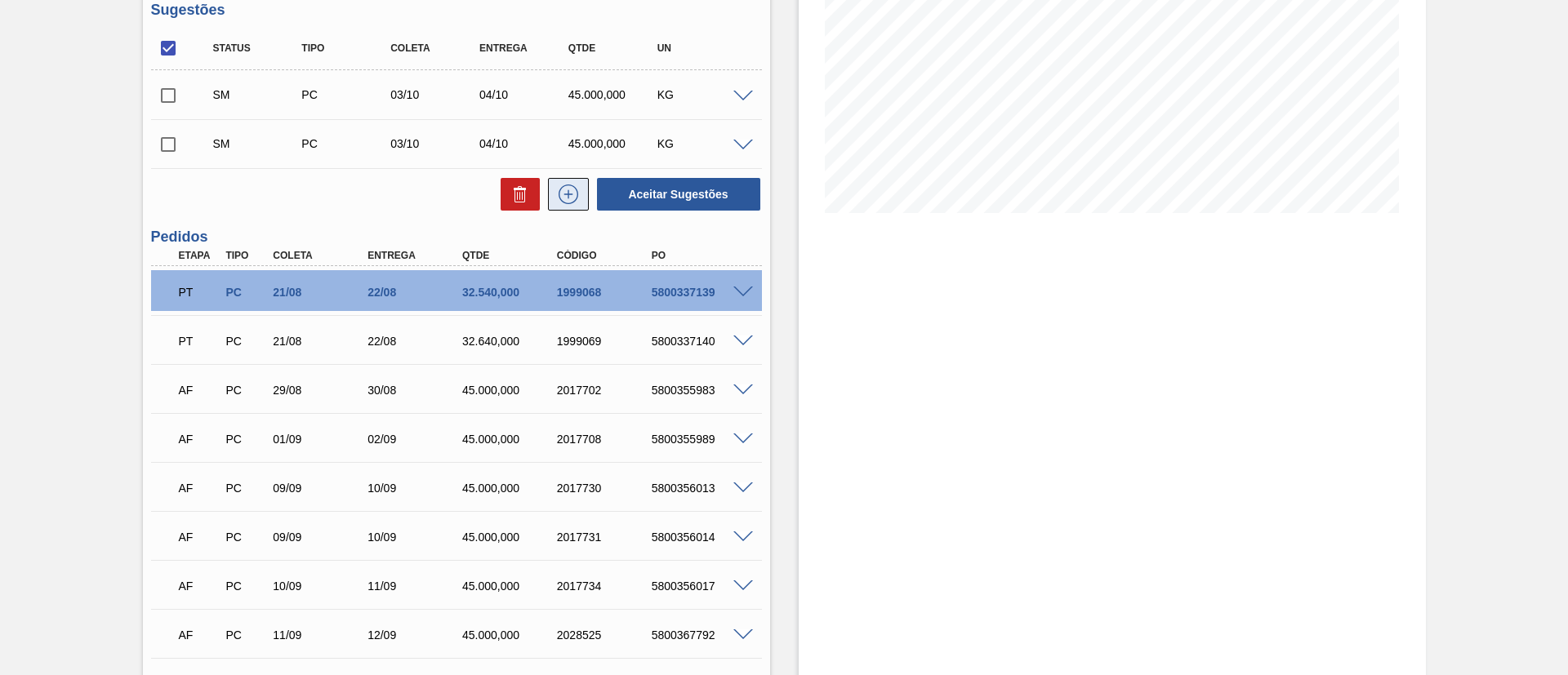
click at [568, 200] on icon at bounding box center [568, 194] width 26 height 19
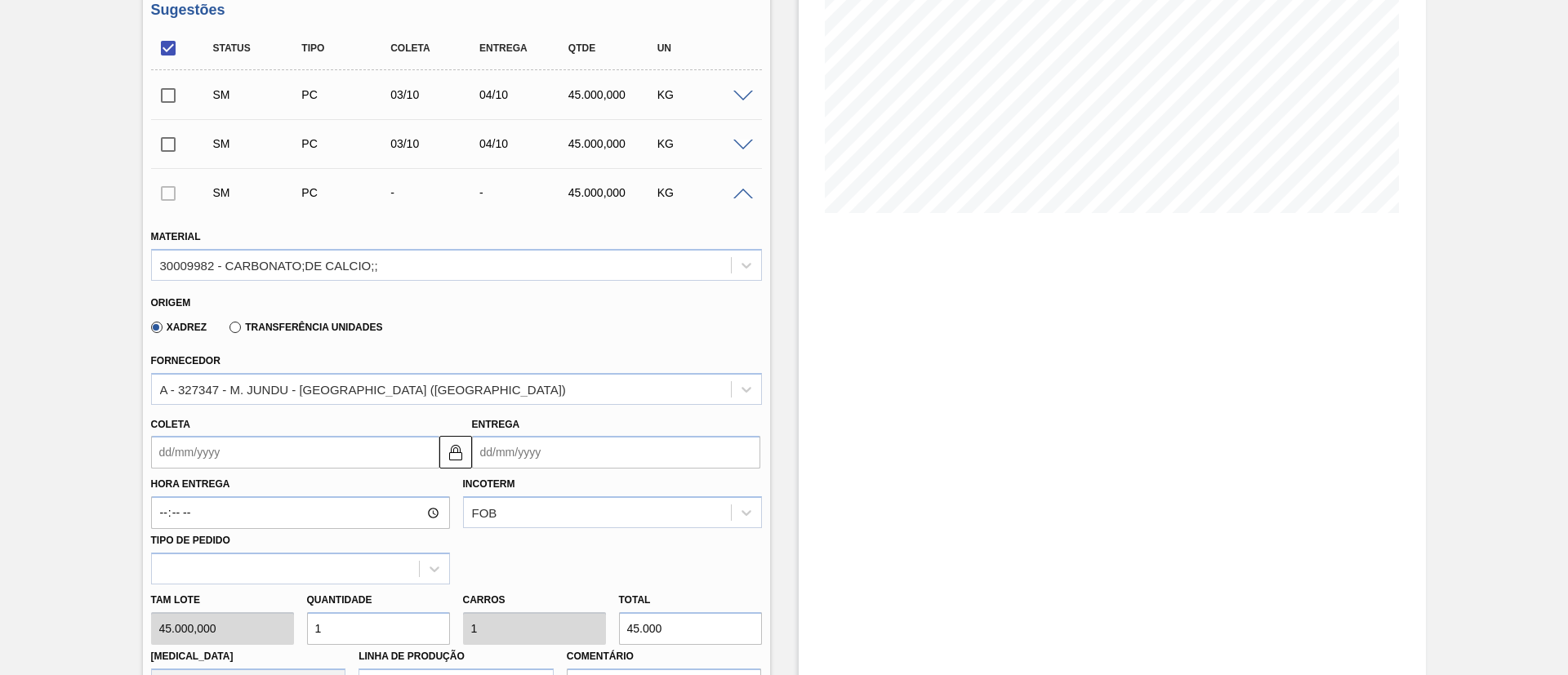
scroll to position [510, 0]
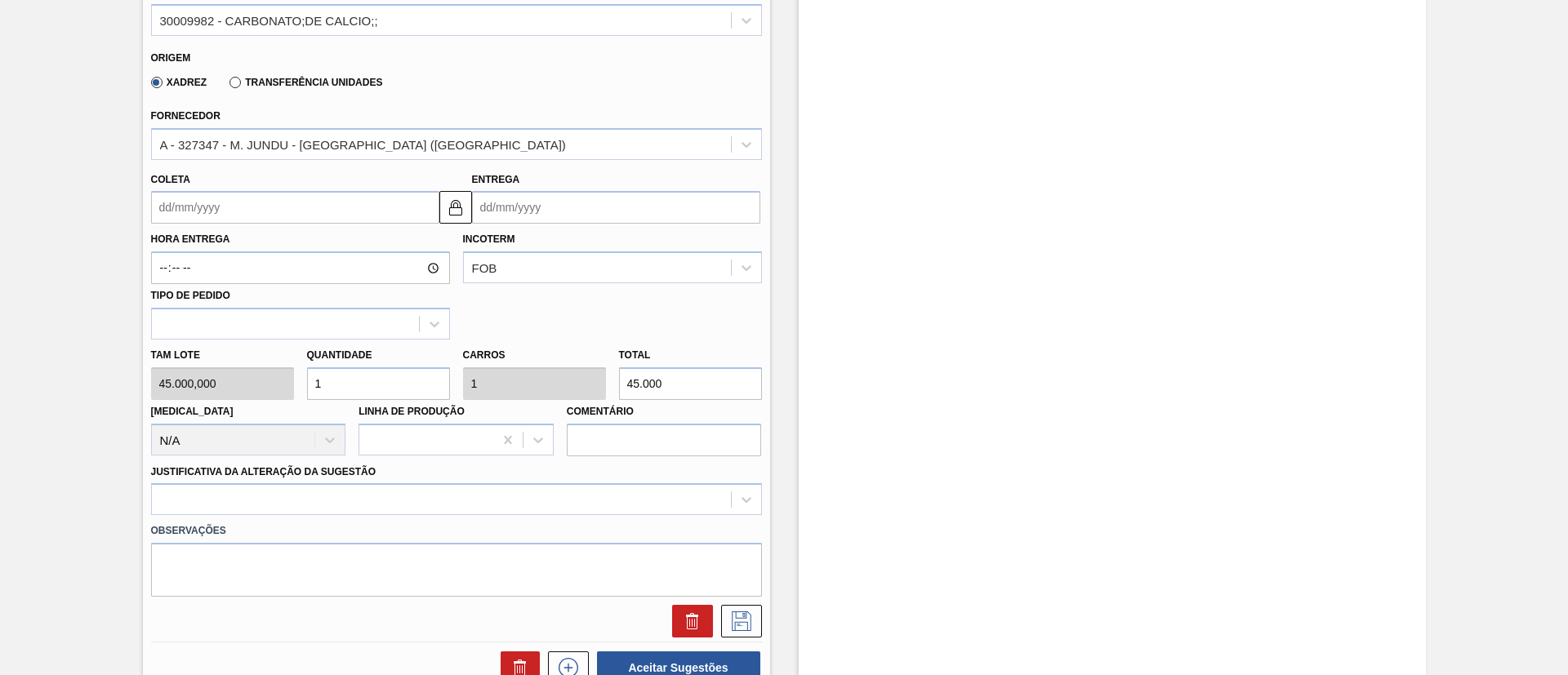
click at [211, 217] on input "Coleta" at bounding box center [296, 207] width 289 height 32
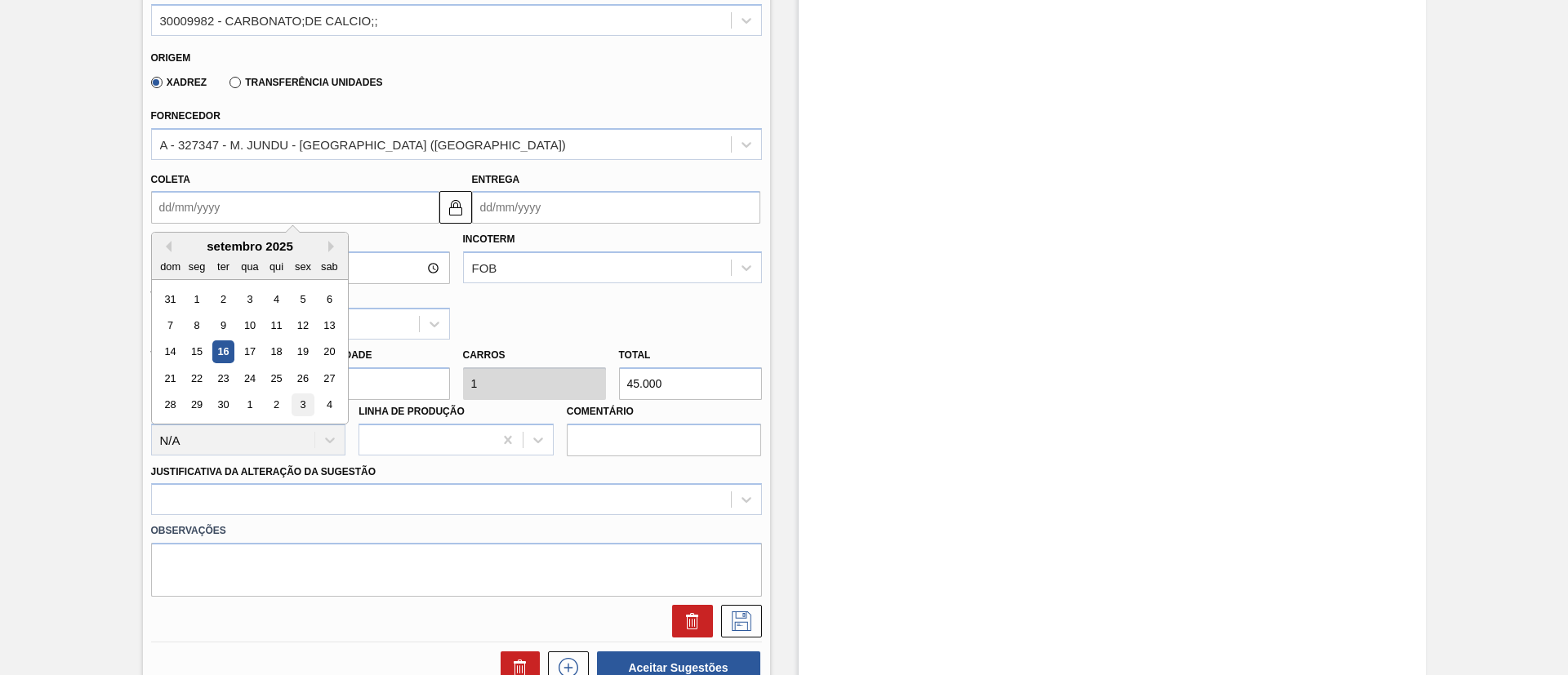
click at [302, 400] on div "3" at bounding box center [302, 405] width 22 height 22
type input "03/10/2025"
type input "04/10/2025"
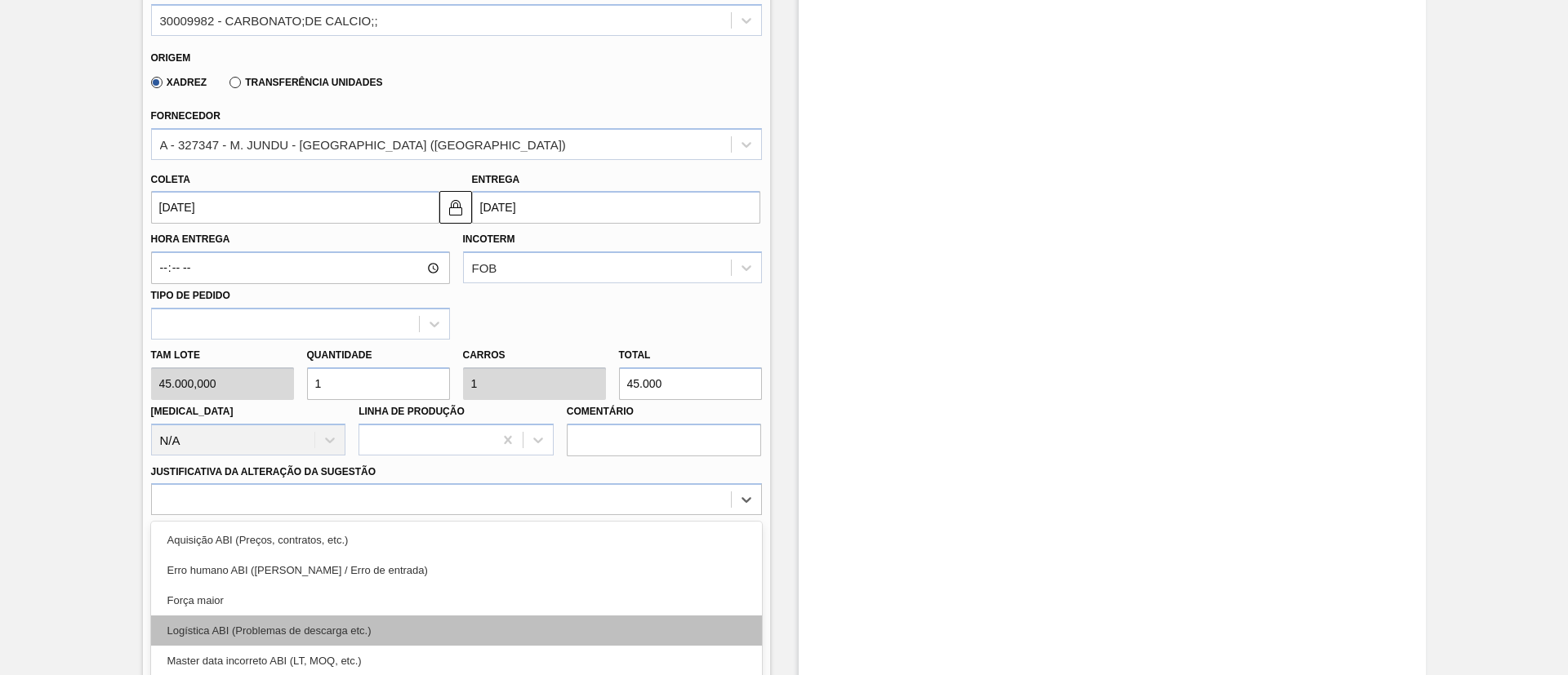
scroll to position [608, 0]
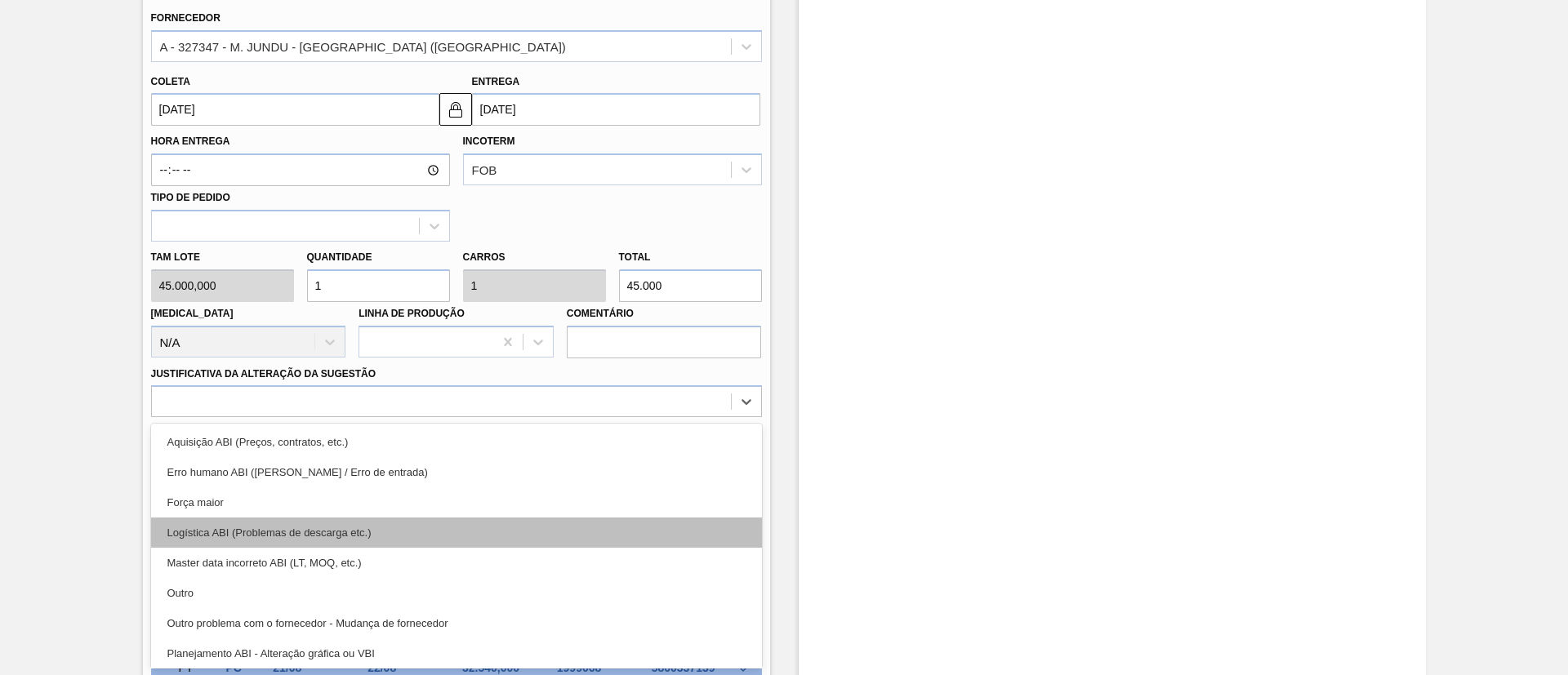
drag, startPoint x: 376, startPoint y: 508, endPoint x: 336, endPoint y: 537, distance: 49.4
click at [375, 417] on div "option Força maior focused, 3 of 18. 18 results available. Use Up and Down to c…" at bounding box center [456, 401] width 610 height 31
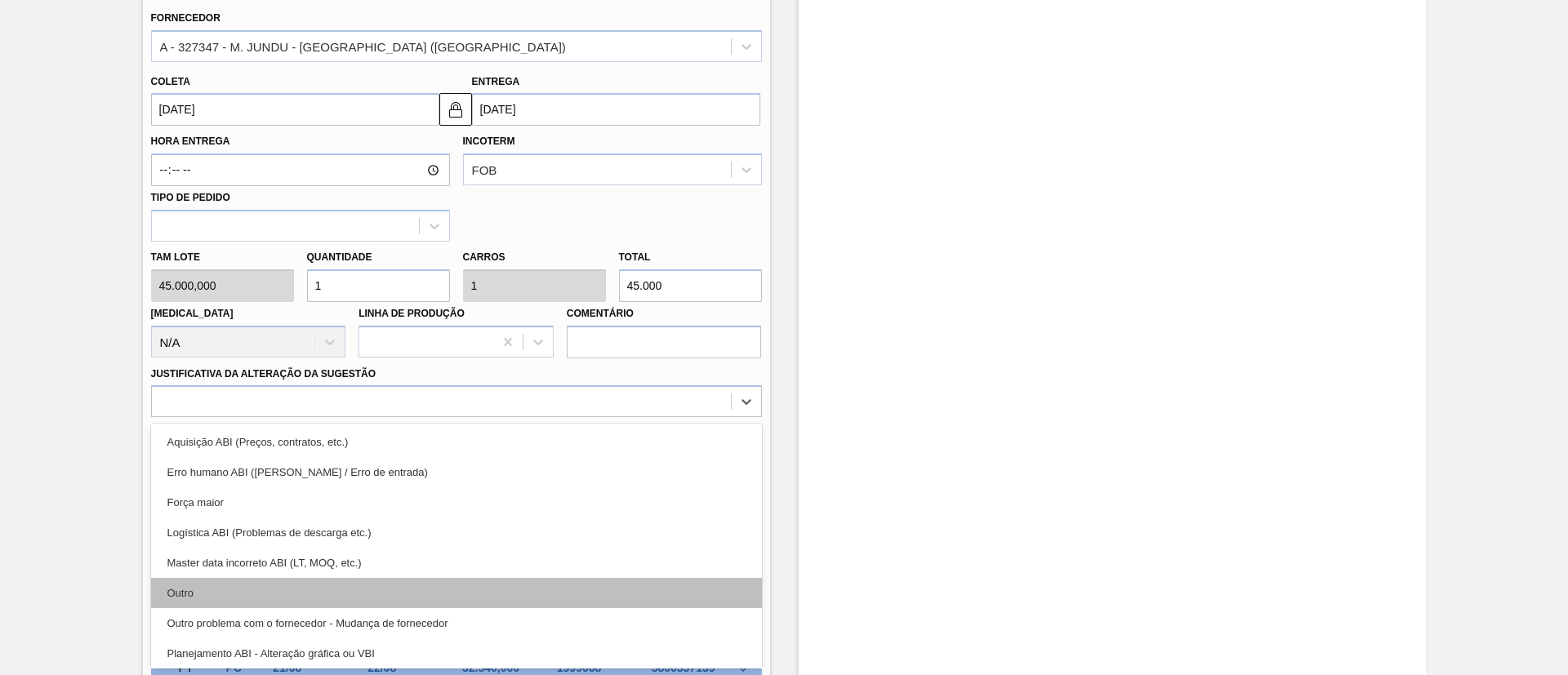
click at [282, 604] on div "Outro" at bounding box center [456, 593] width 610 height 31
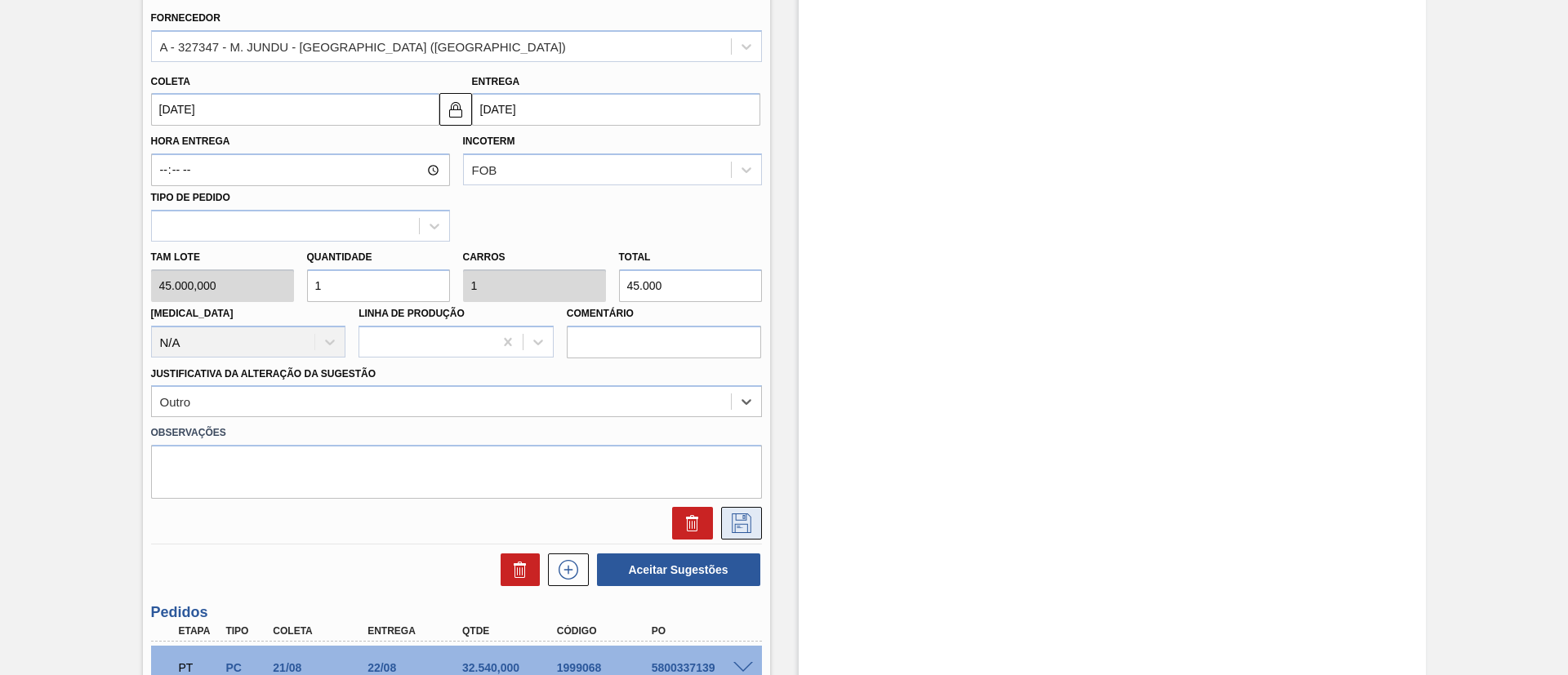
click at [732, 520] on icon at bounding box center [742, 523] width 26 height 19
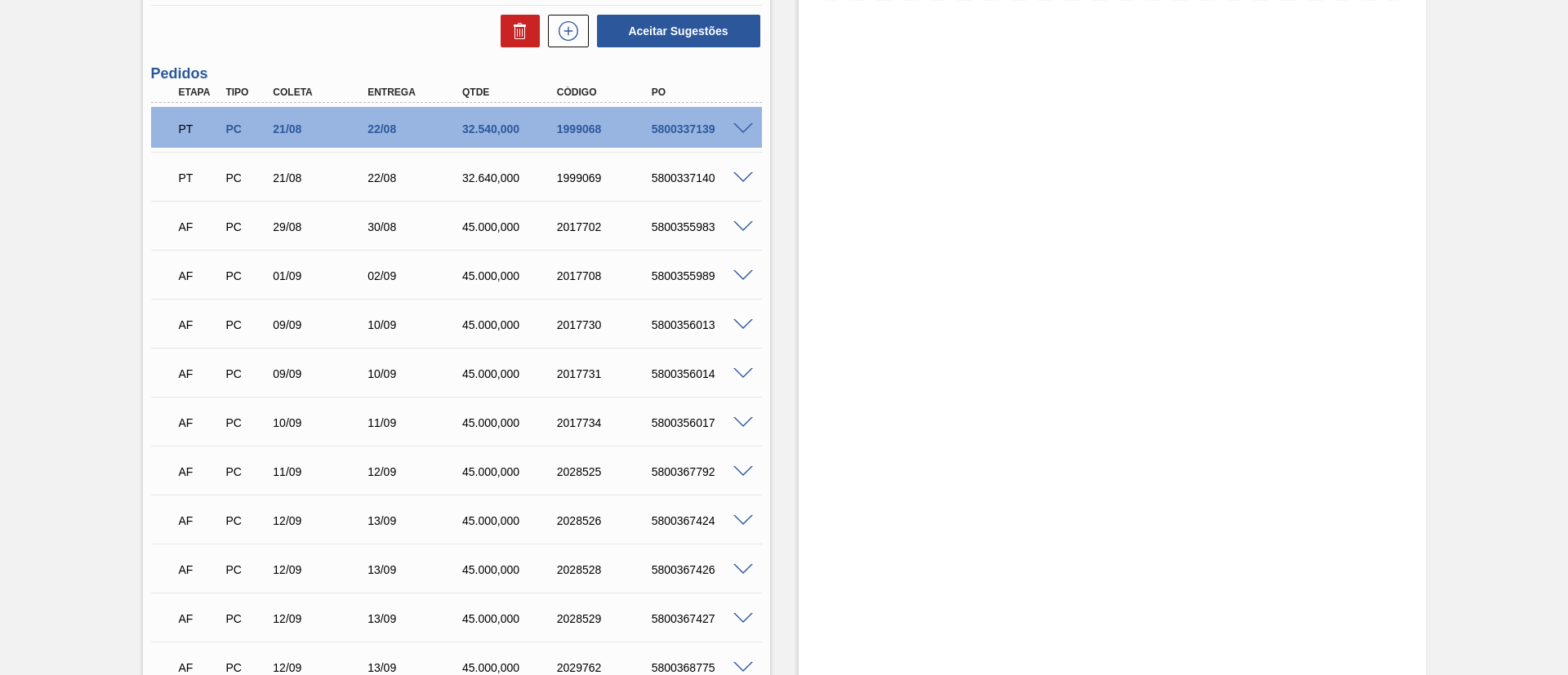
scroll to position [240, 0]
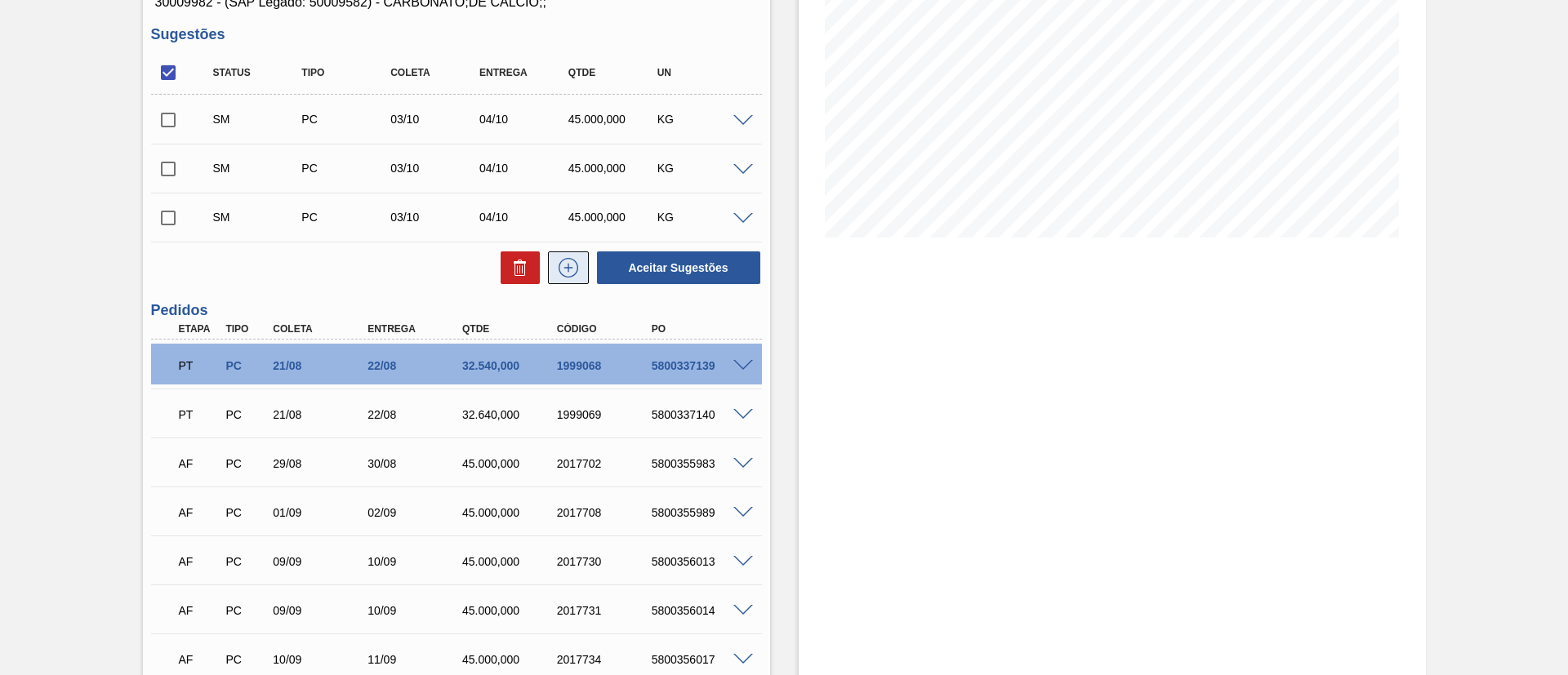
click at [550, 271] on button at bounding box center [568, 268] width 41 height 32
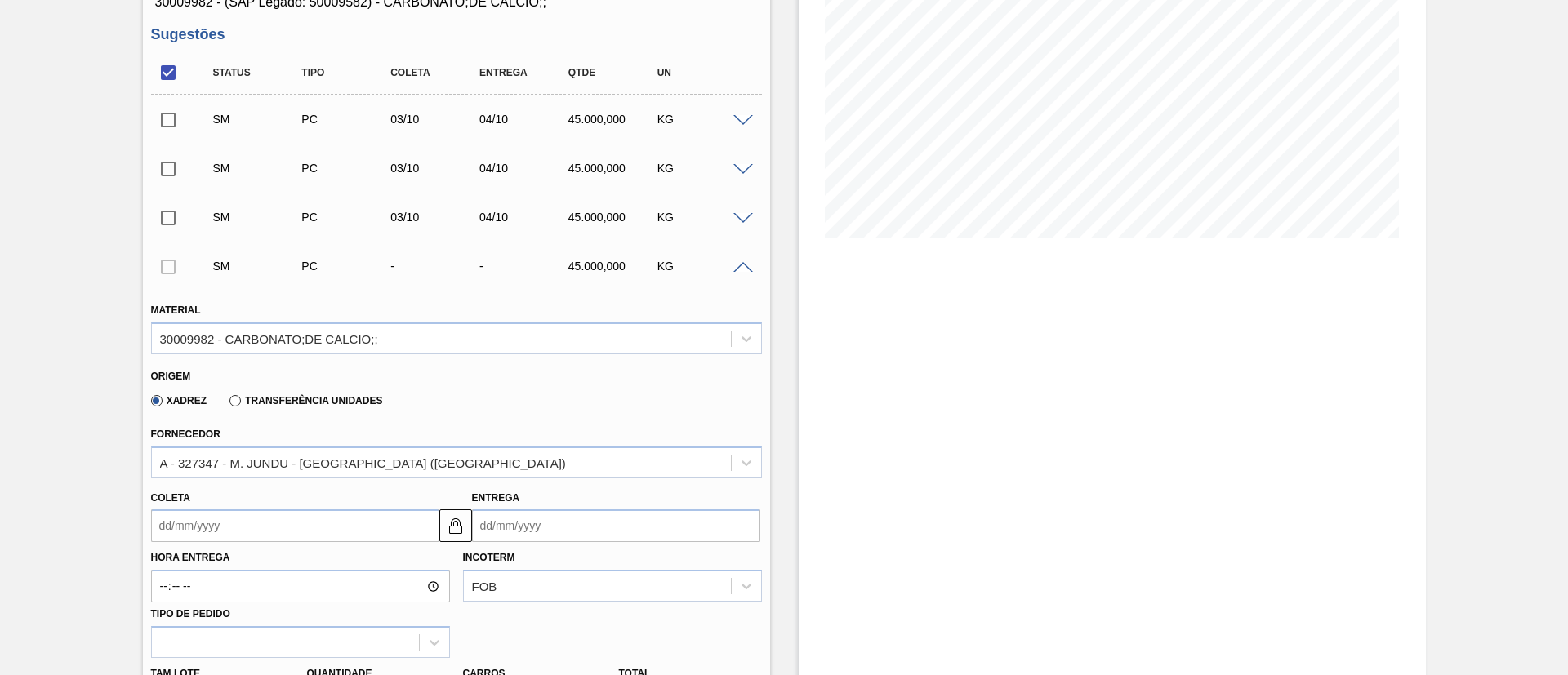
scroll to position [485, 0]
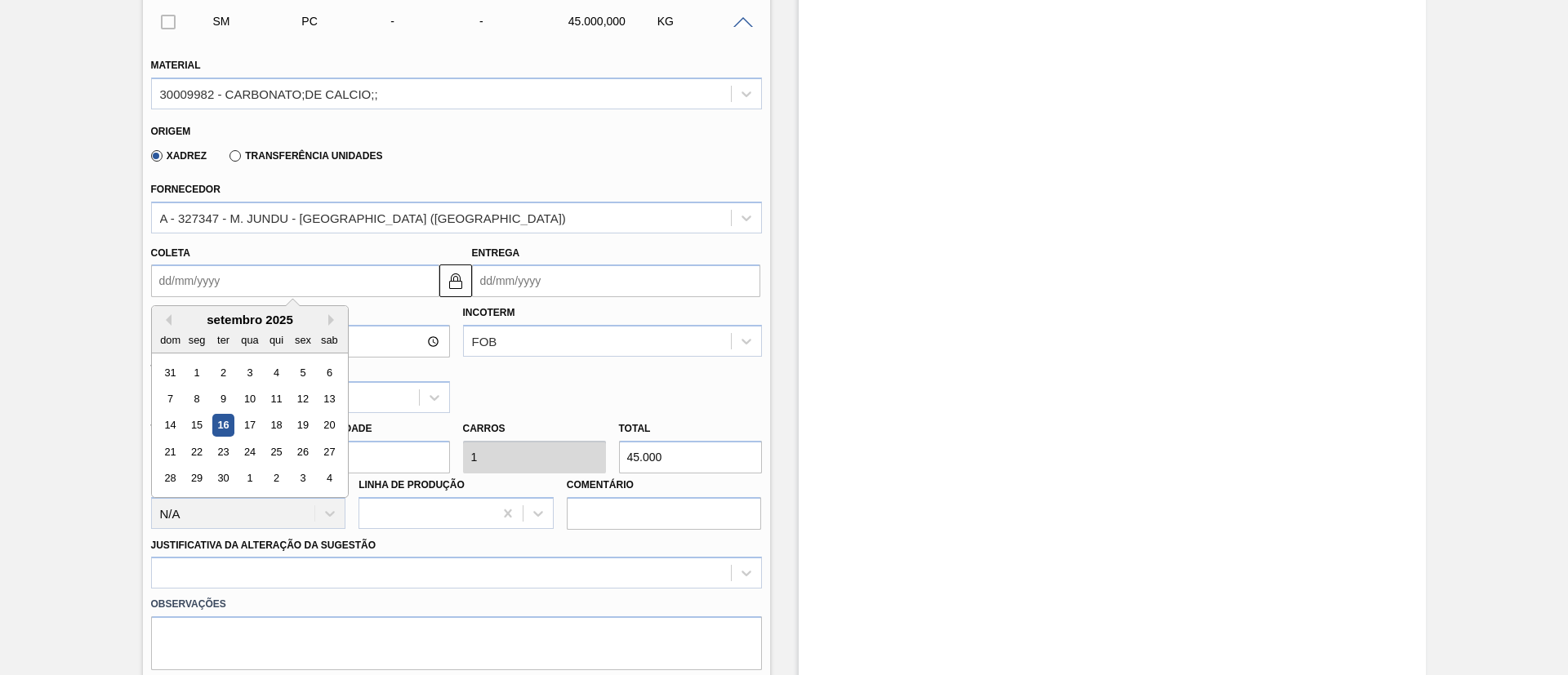
click at [180, 284] on input "Coleta" at bounding box center [296, 281] width 289 height 32
click at [310, 484] on div "3" at bounding box center [302, 478] width 22 height 22
type input "03/10/2025"
type input "04/10/2025"
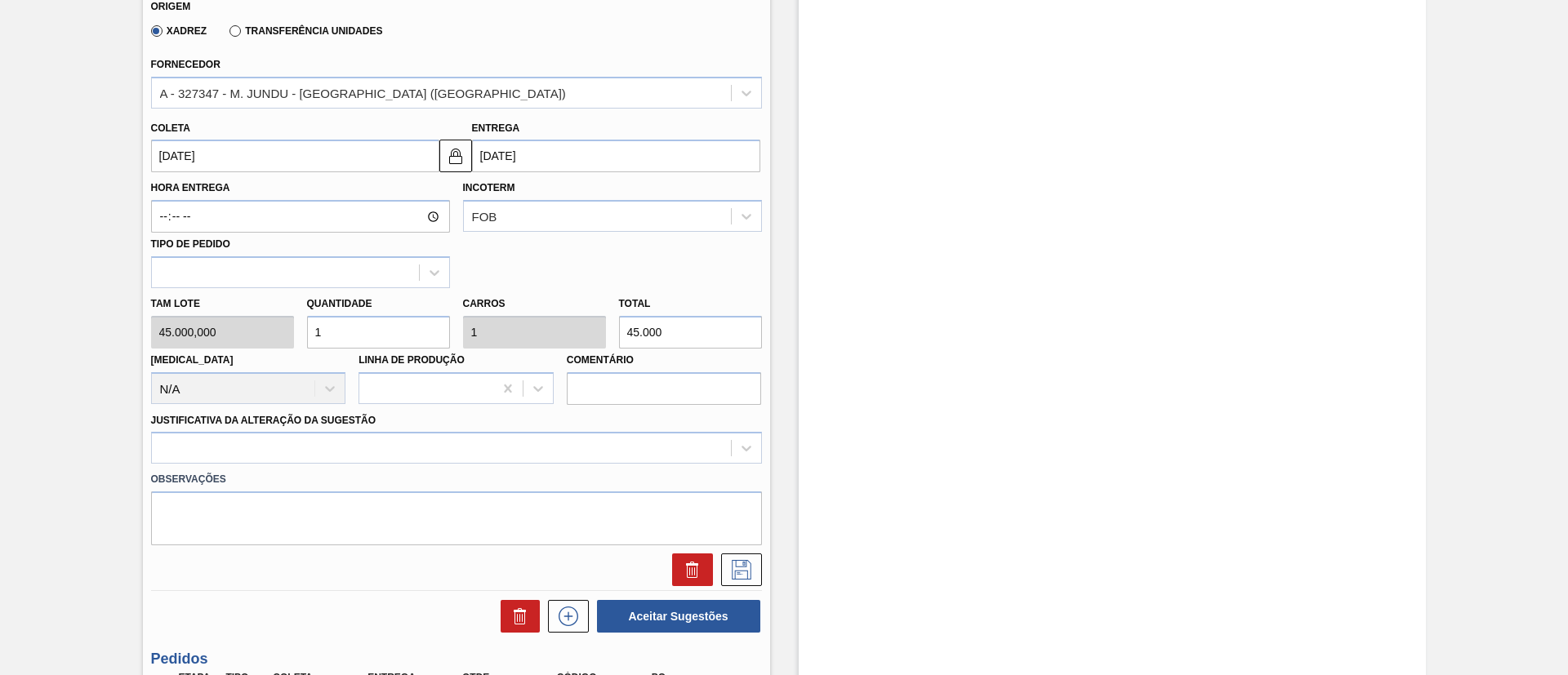
scroll to position [730, 0]
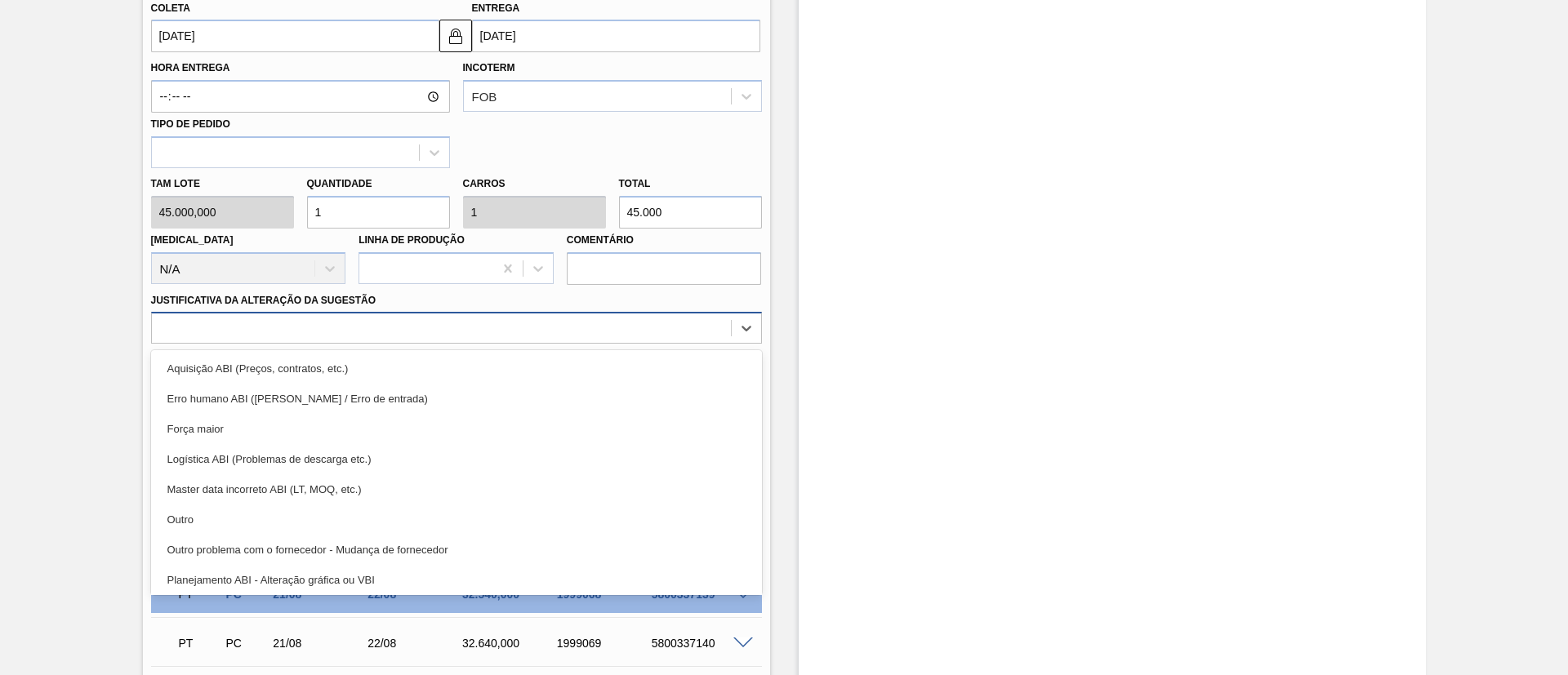
click at [352, 332] on div at bounding box center [442, 328] width 579 height 24
drag, startPoint x: 284, startPoint y: 526, endPoint x: 596, endPoint y: 463, distance: 318.3
click at [284, 528] on div "Outro" at bounding box center [456, 519] width 610 height 31
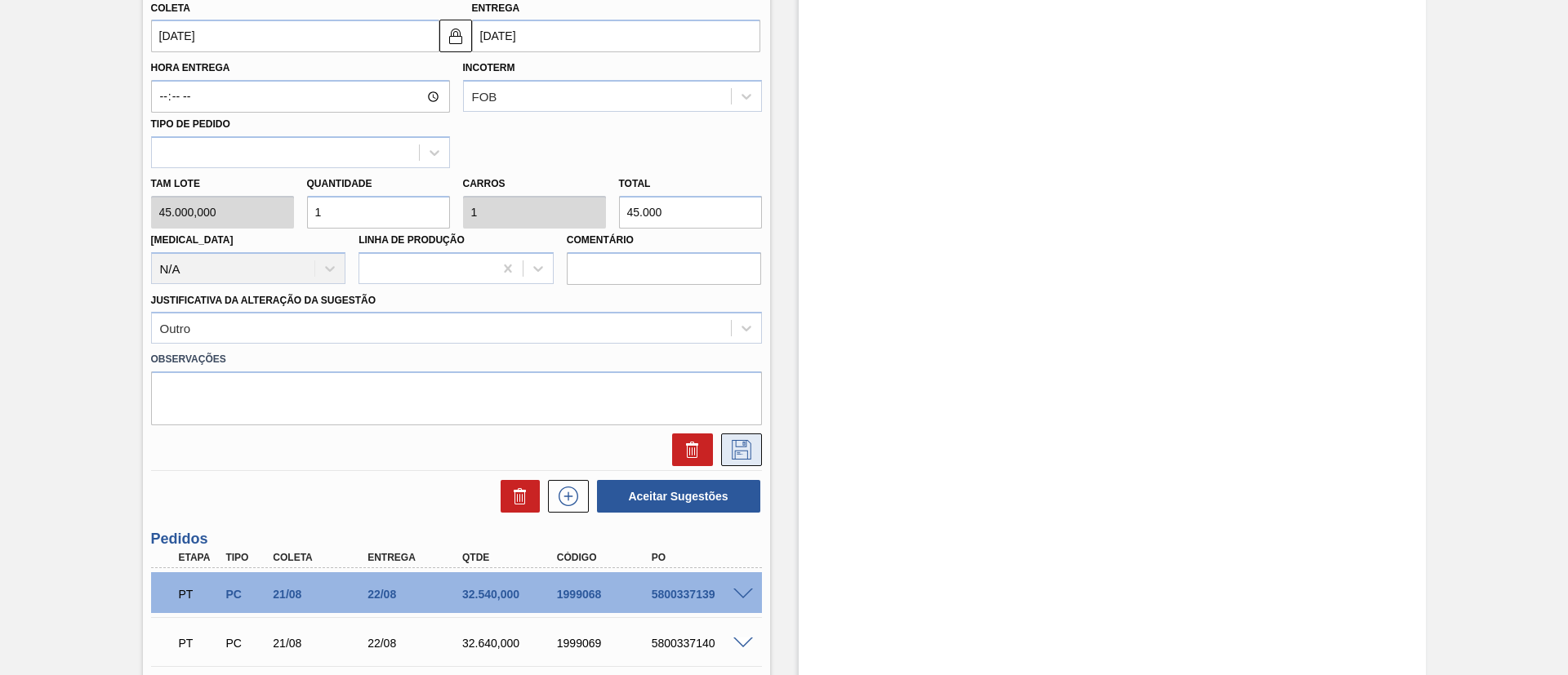
click at [741, 445] on icon at bounding box center [742, 449] width 26 height 19
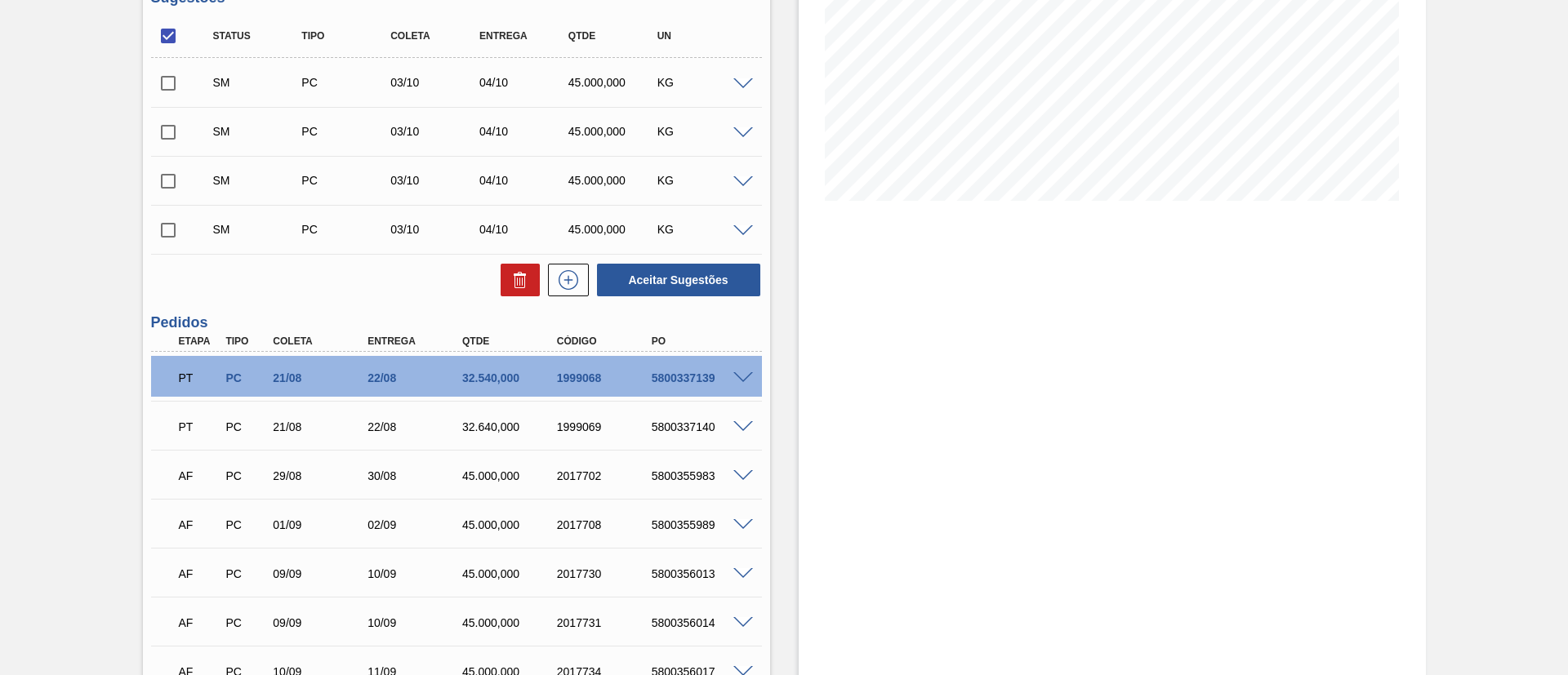
scroll to position [240, 0]
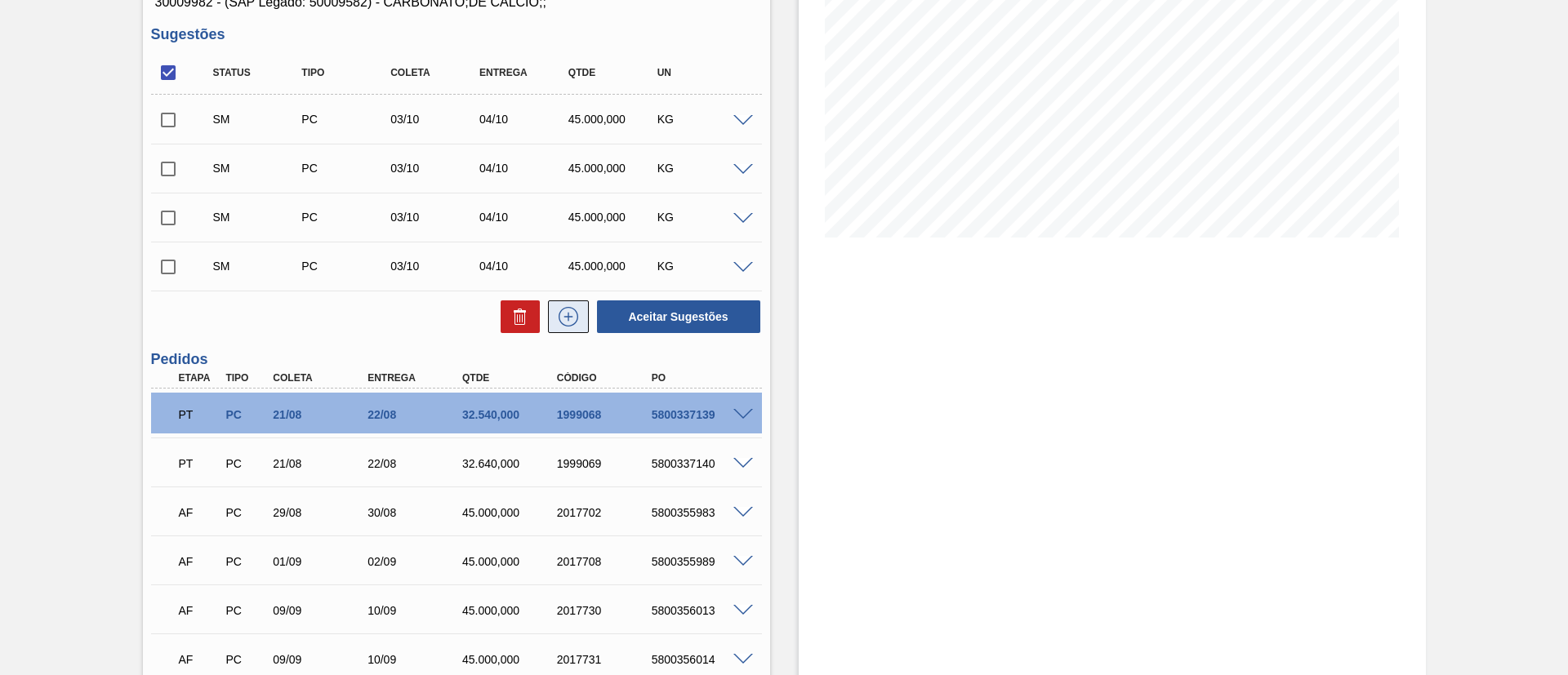
click at [567, 312] on icon at bounding box center [568, 317] width 26 height 19
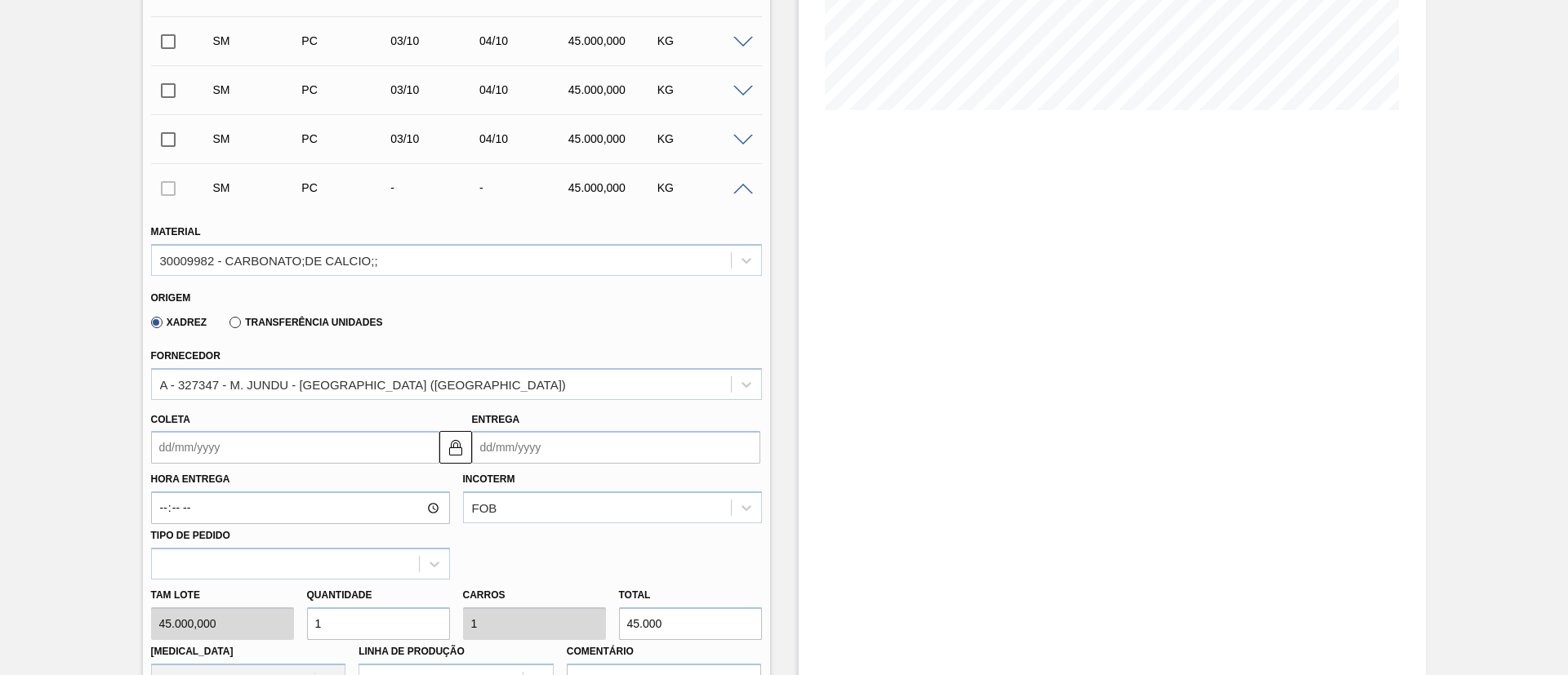
scroll to position [608, 0]
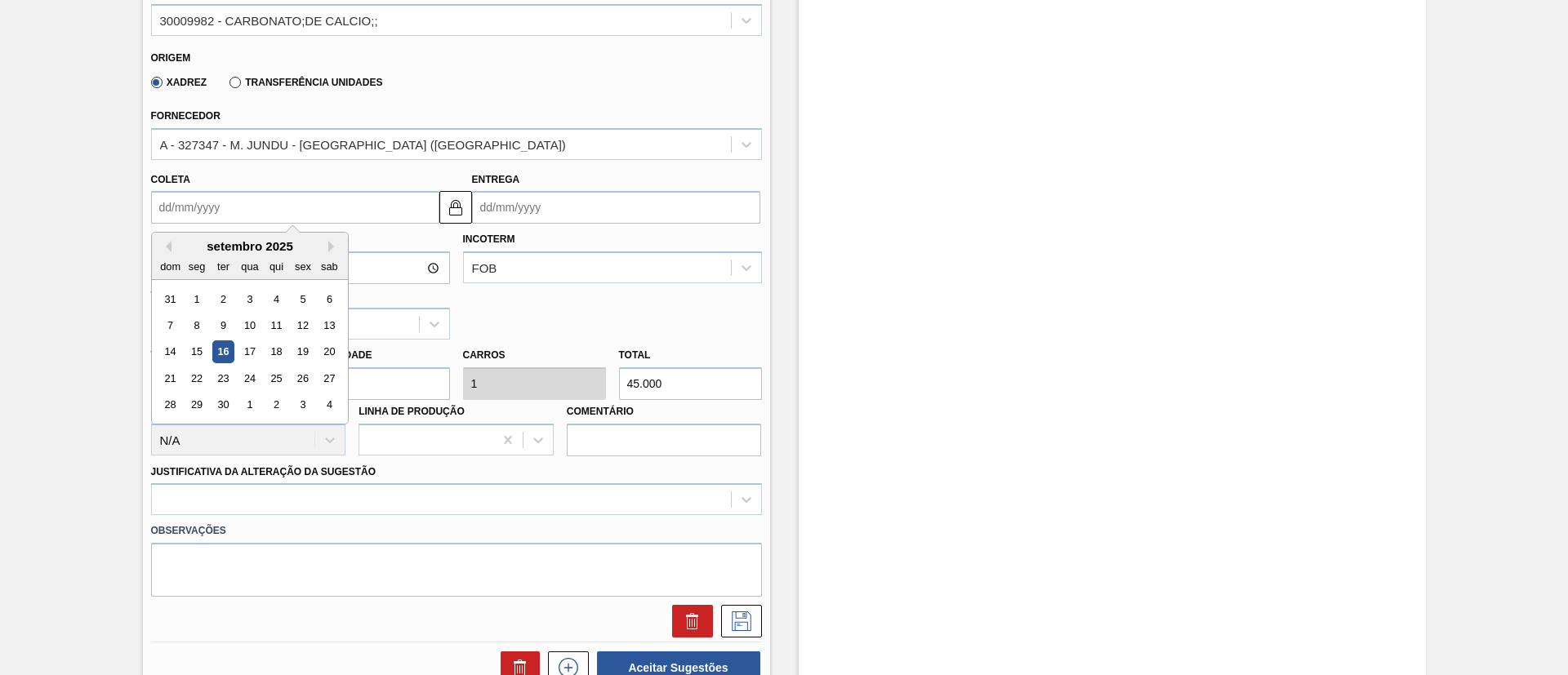
click at [200, 212] on input "Coleta" at bounding box center [296, 207] width 289 height 32
click at [310, 403] on div "3" at bounding box center [302, 405] width 22 height 22
type input "03/10/2025"
type input "04/10/2025"
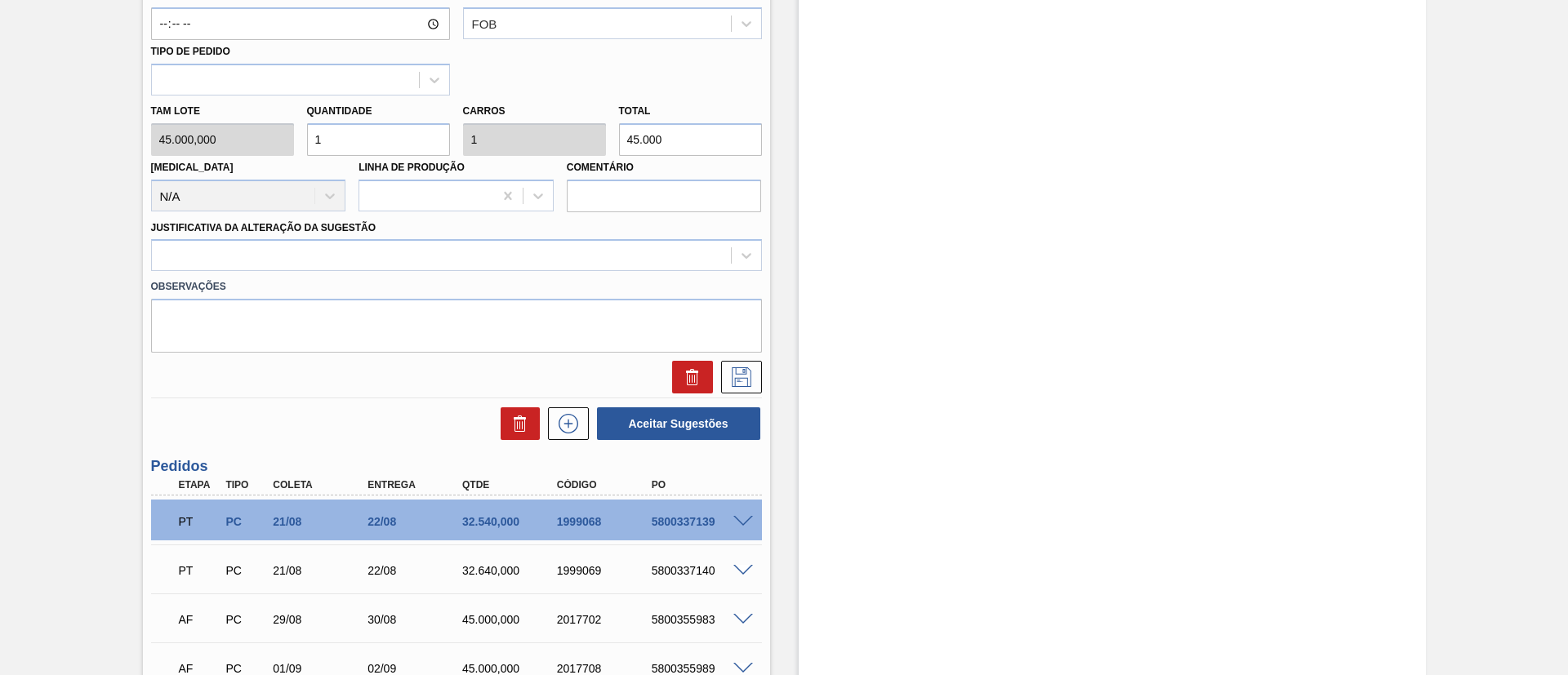
scroll to position [852, 0]
click at [385, 261] on div at bounding box center [442, 254] width 579 height 24
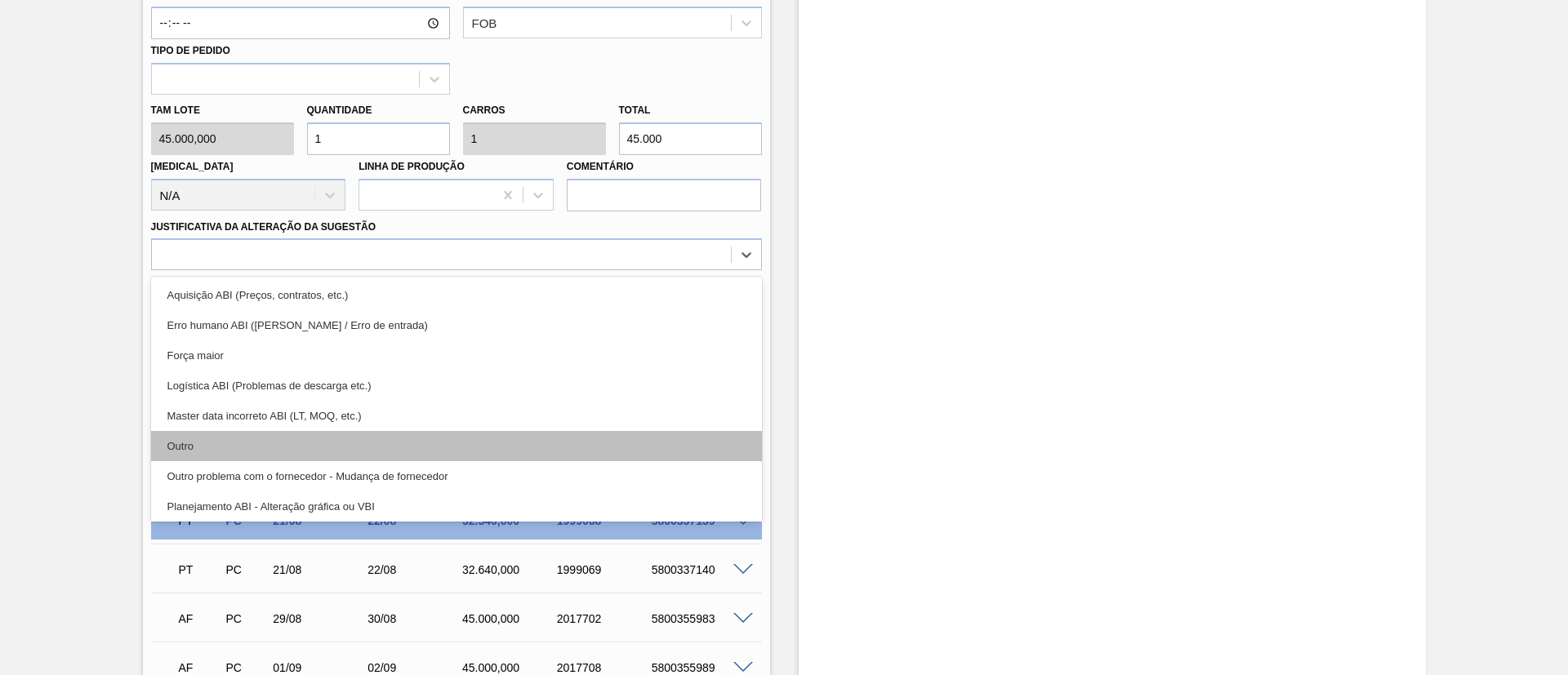
click at [327, 434] on div "Outro" at bounding box center [456, 446] width 610 height 31
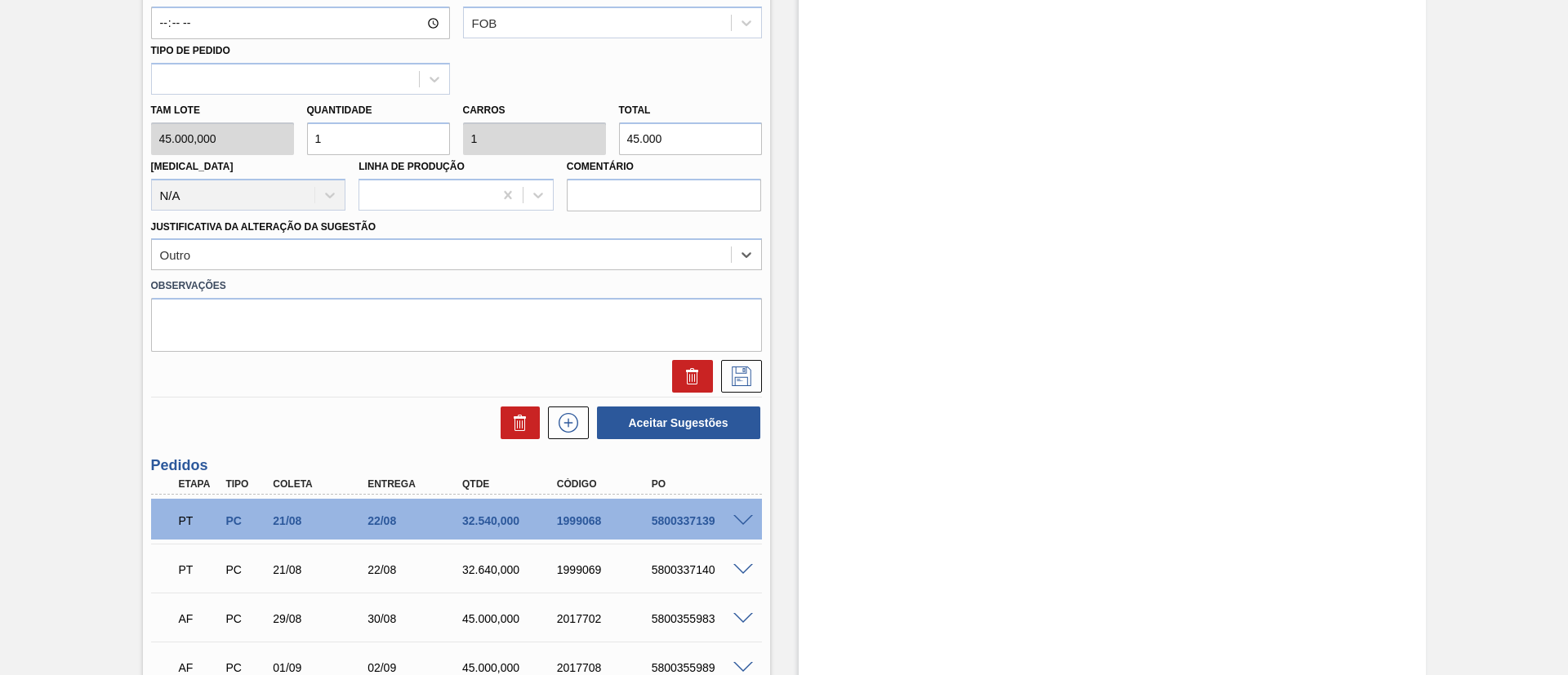
click at [717, 372] on div at bounding box center [737, 376] width 49 height 32
click at [730, 380] on icon at bounding box center [742, 376] width 26 height 19
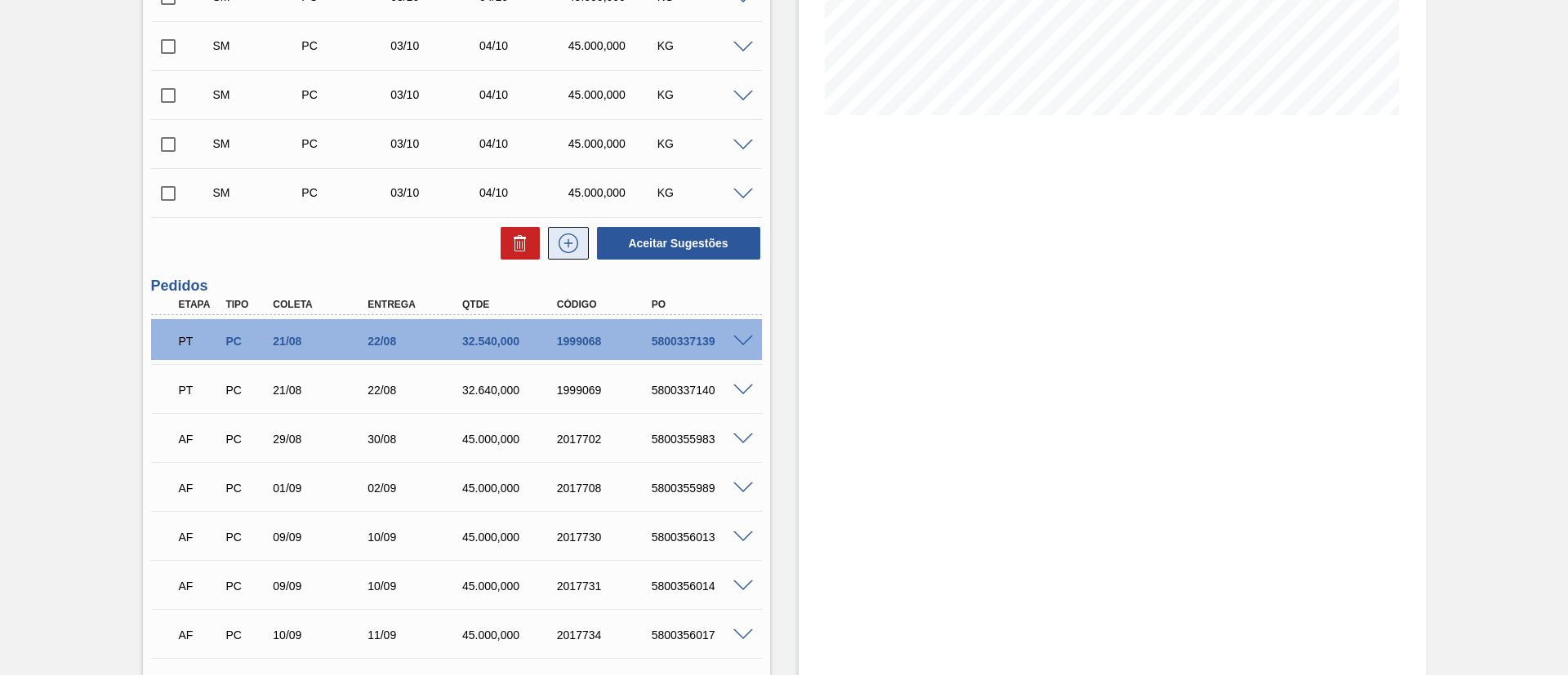
click at [574, 248] on icon at bounding box center [568, 243] width 19 height 19
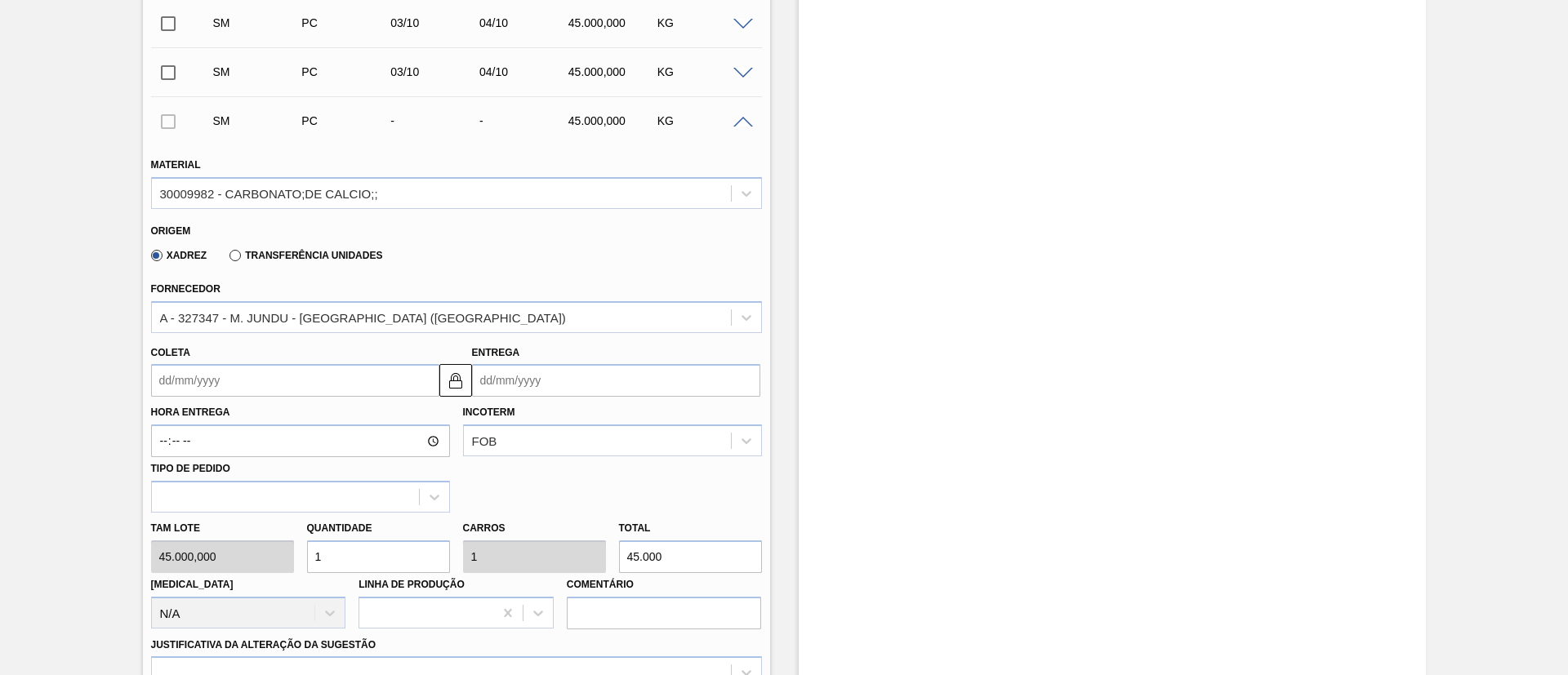
scroll to position [485, 0]
click at [228, 386] on input "Coleta" at bounding box center [296, 379] width 289 height 32
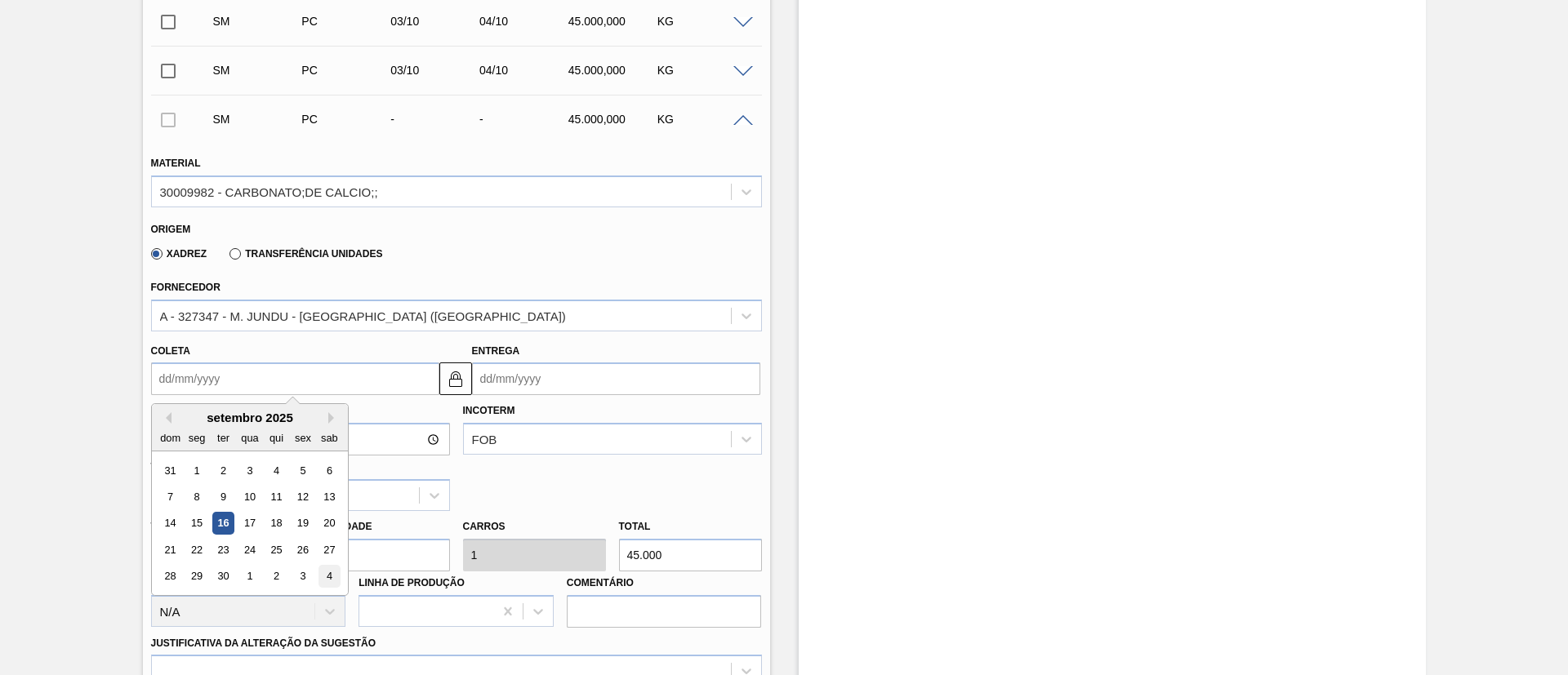
click at [327, 572] on div "4" at bounding box center [328, 576] width 22 height 22
type input "04/10/2025"
type input "05/10/2025"
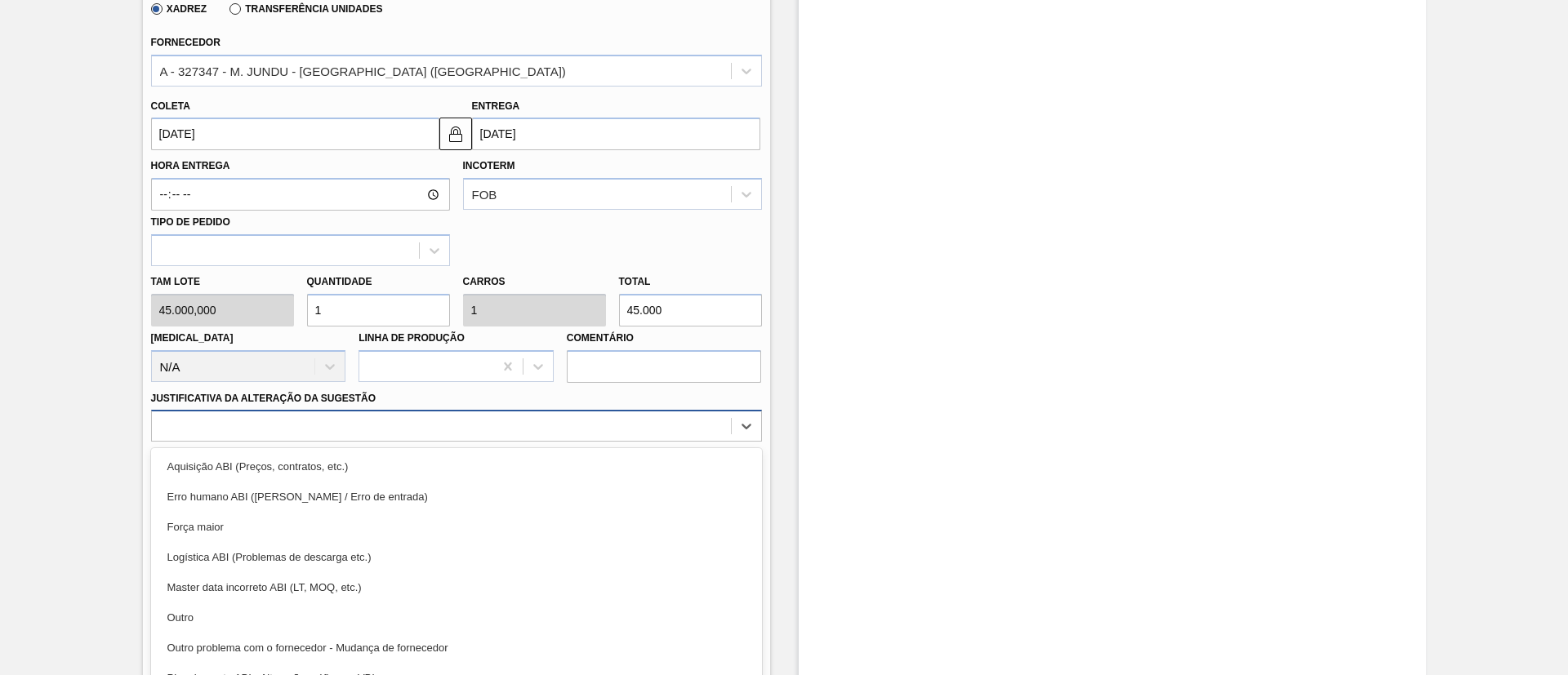
click at [398, 428] on div "option Aquisição ABI (Preços, contratos, etc.) focused, 1 of 18. 18 results ava…" at bounding box center [456, 426] width 610 height 31
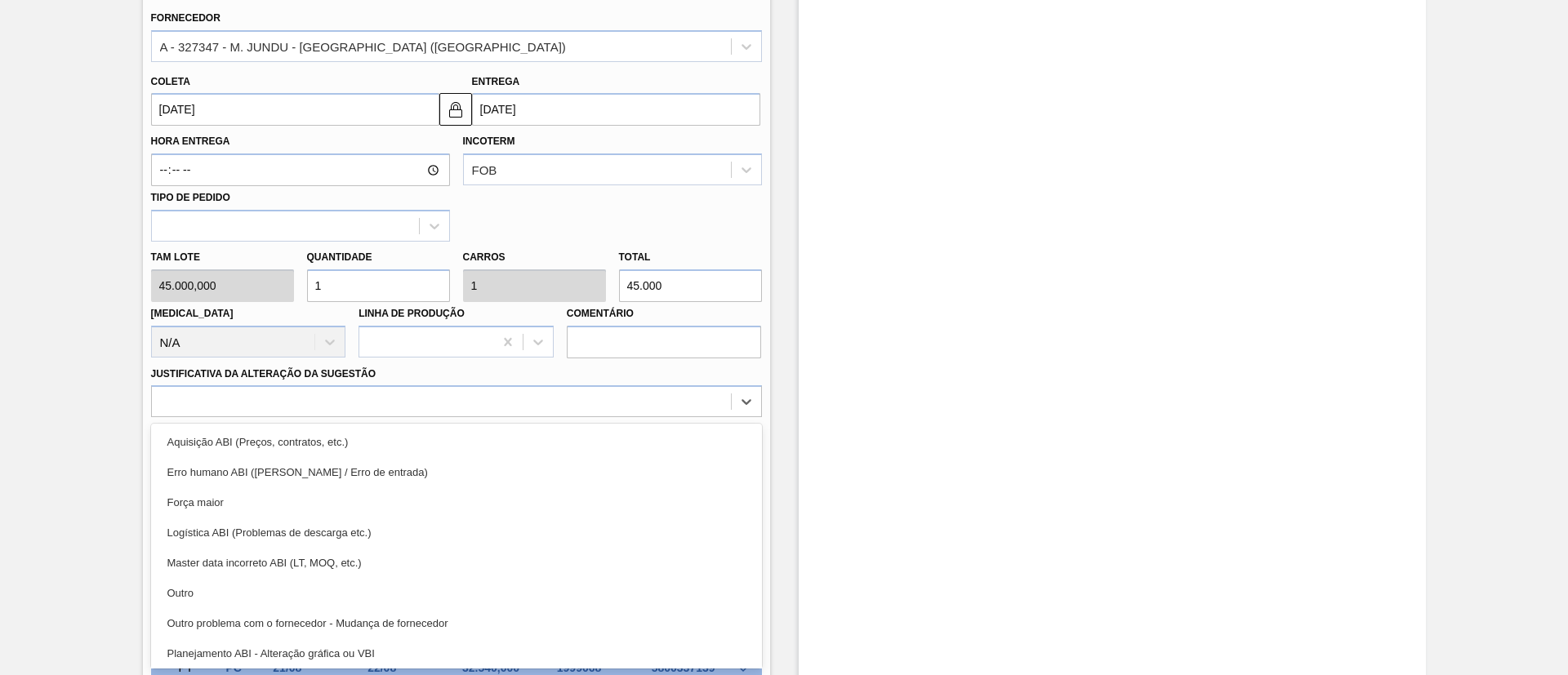
drag, startPoint x: 268, startPoint y: 586, endPoint x: 285, endPoint y: 574, distance: 20.8
click at [267, 587] on div "Outro" at bounding box center [456, 593] width 610 height 31
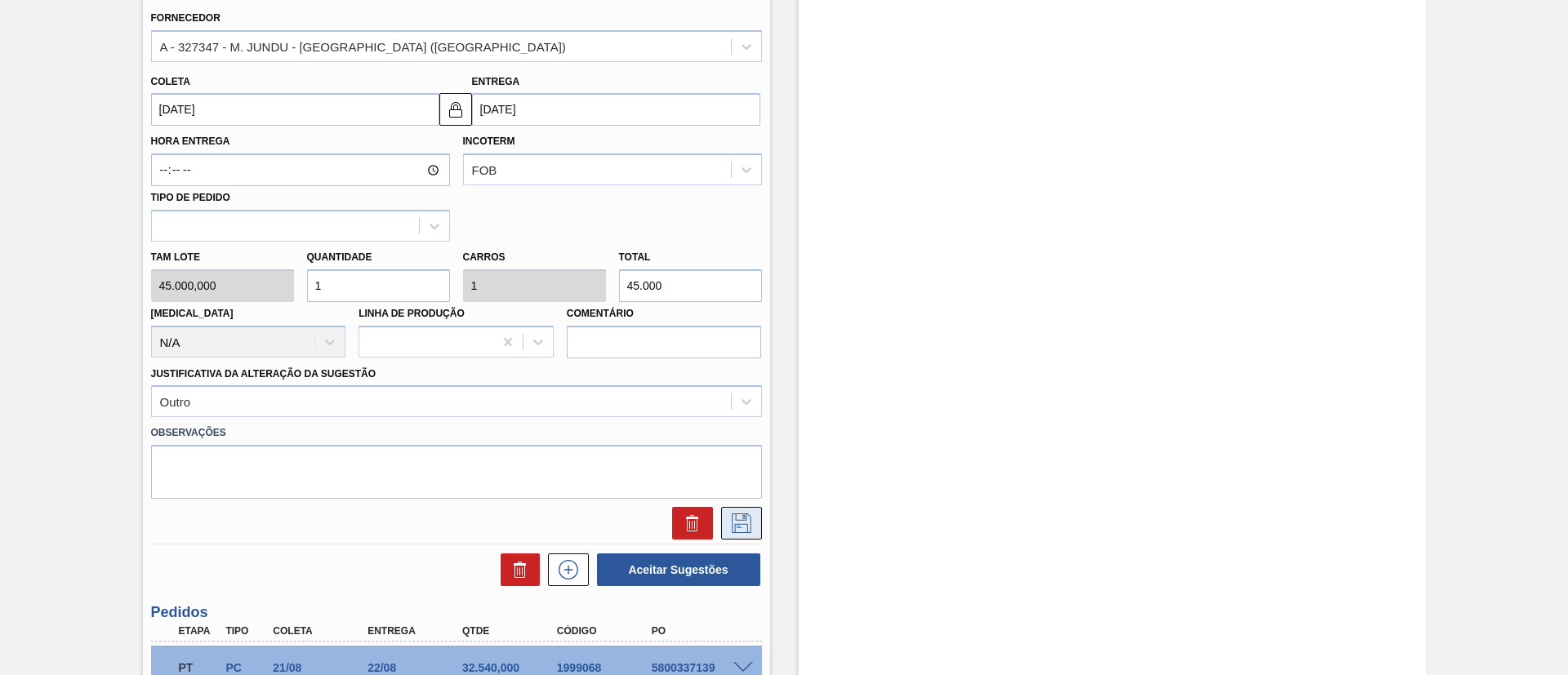
click at [742, 517] on icon at bounding box center [740, 521] width 8 height 13
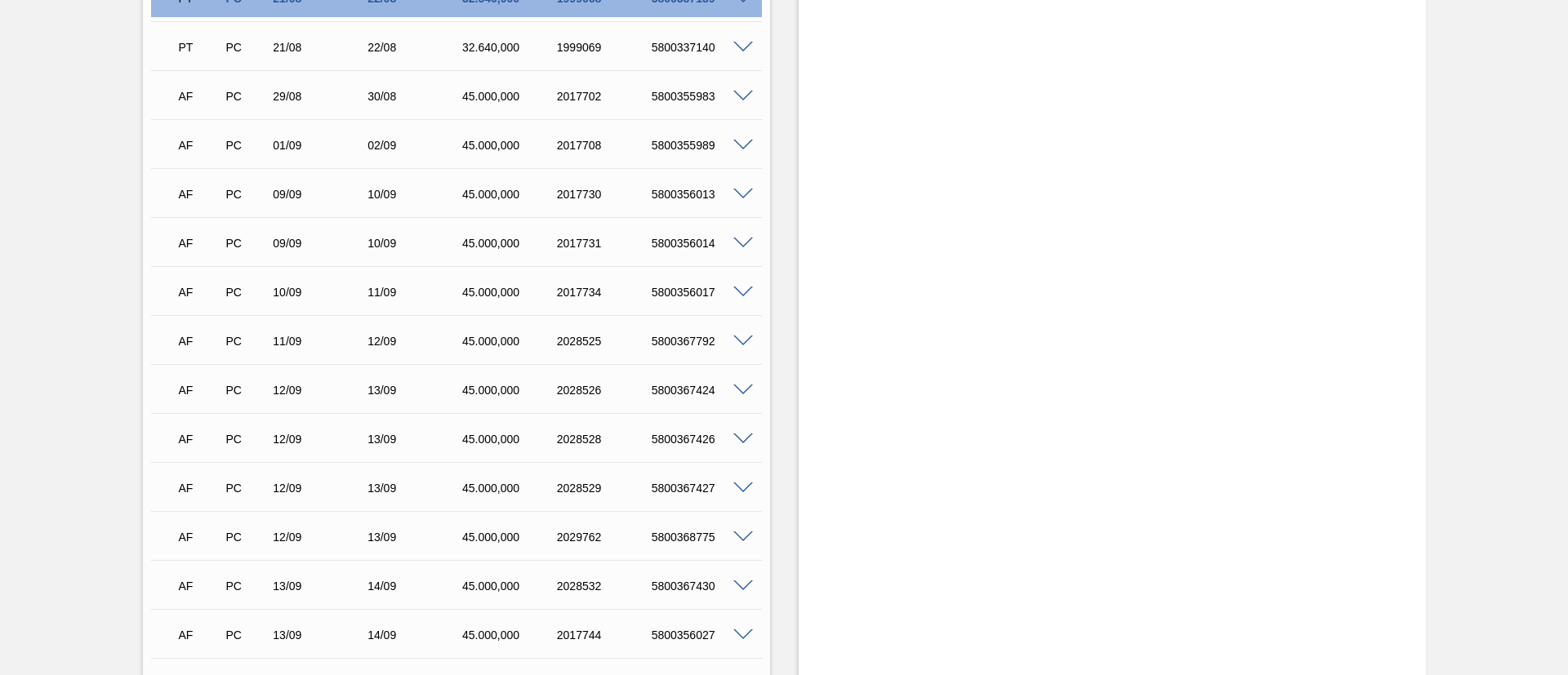
scroll to position [387, 0]
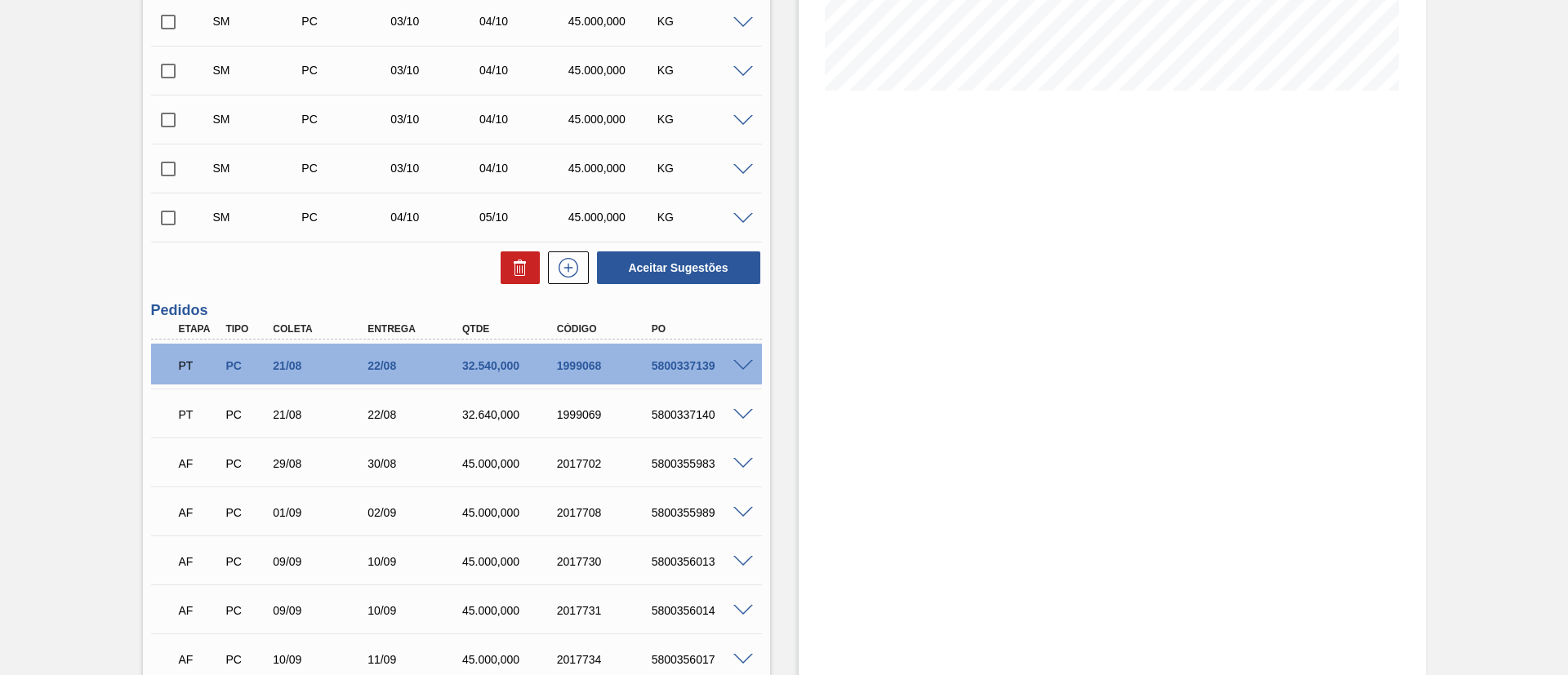
click at [589, 267] on div "Aceitar Sugestões" at bounding box center [675, 268] width 173 height 36
click at [570, 268] on icon at bounding box center [568, 267] width 9 height 1
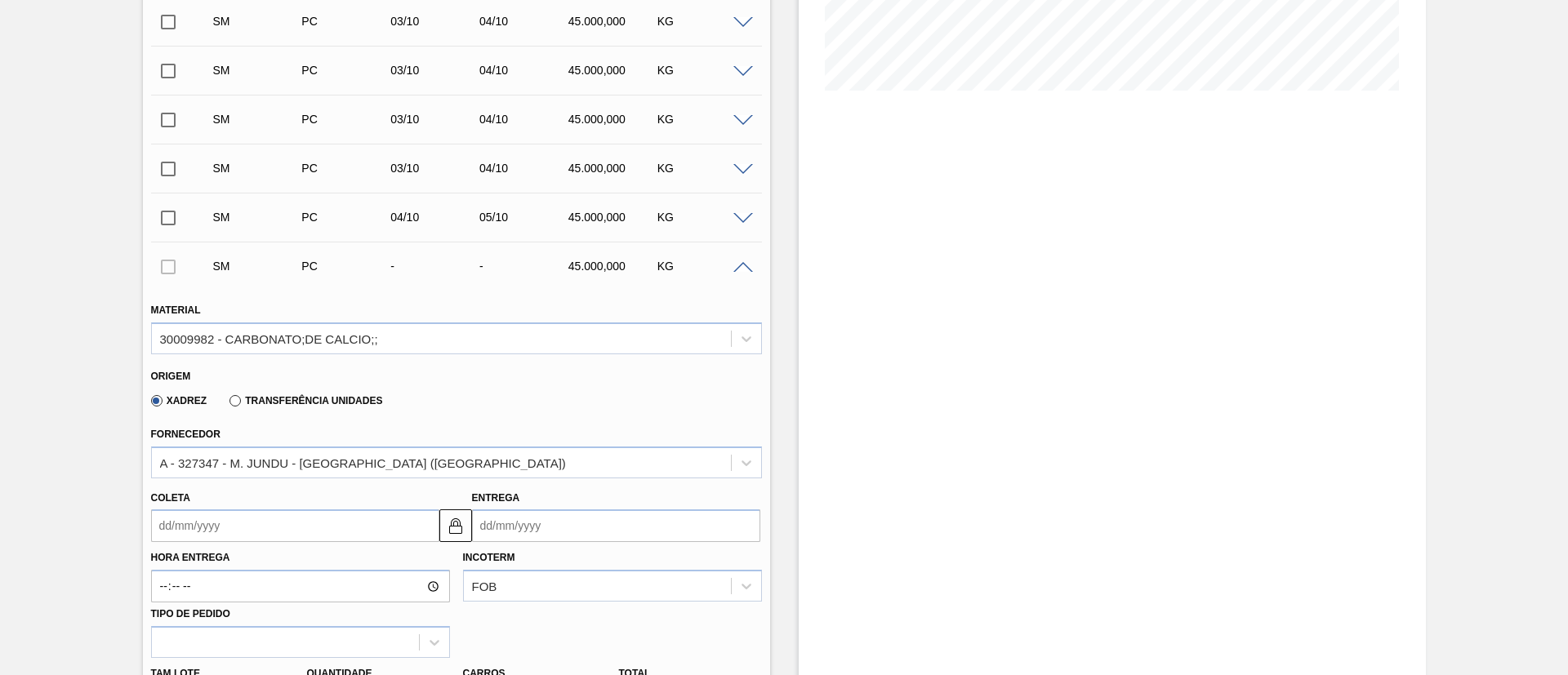
scroll to position [632, 0]
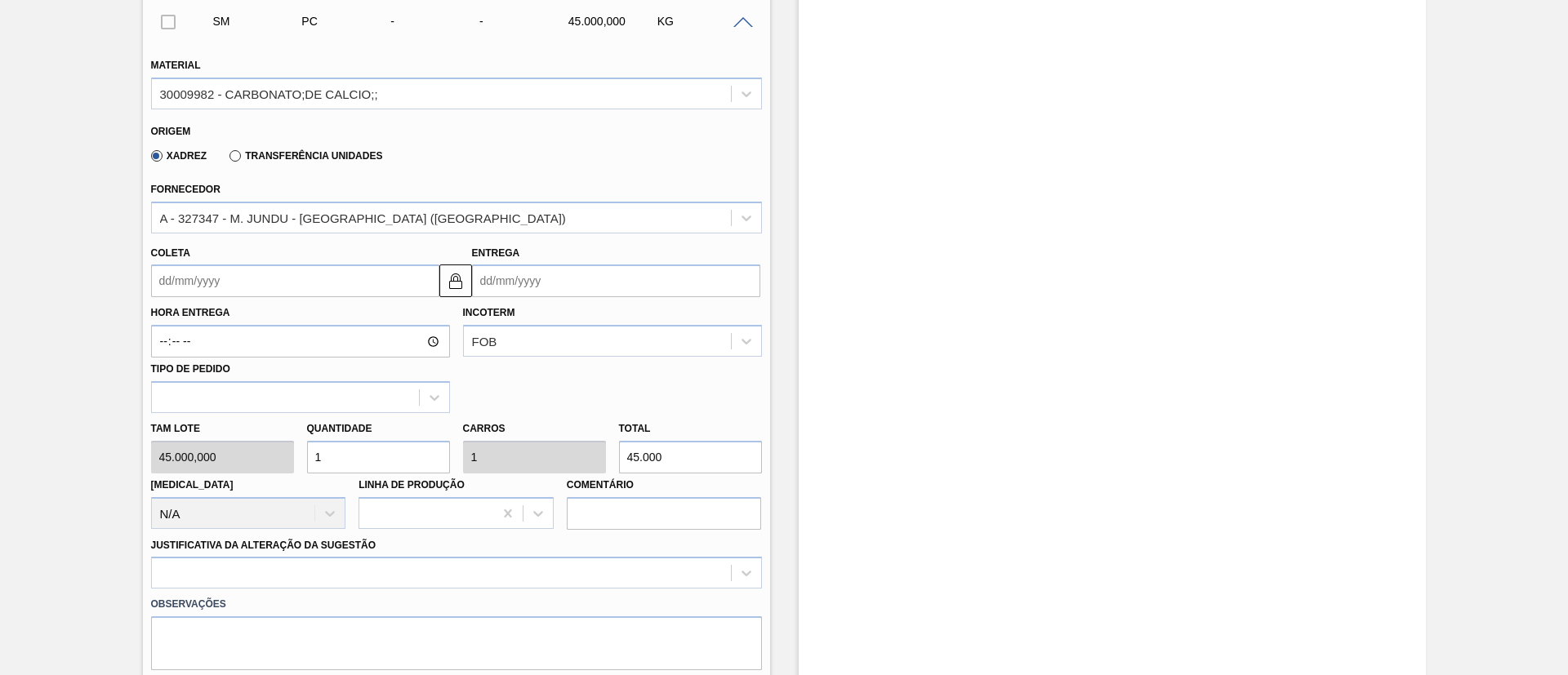
click at [230, 290] on input "Coleta" at bounding box center [296, 281] width 289 height 32
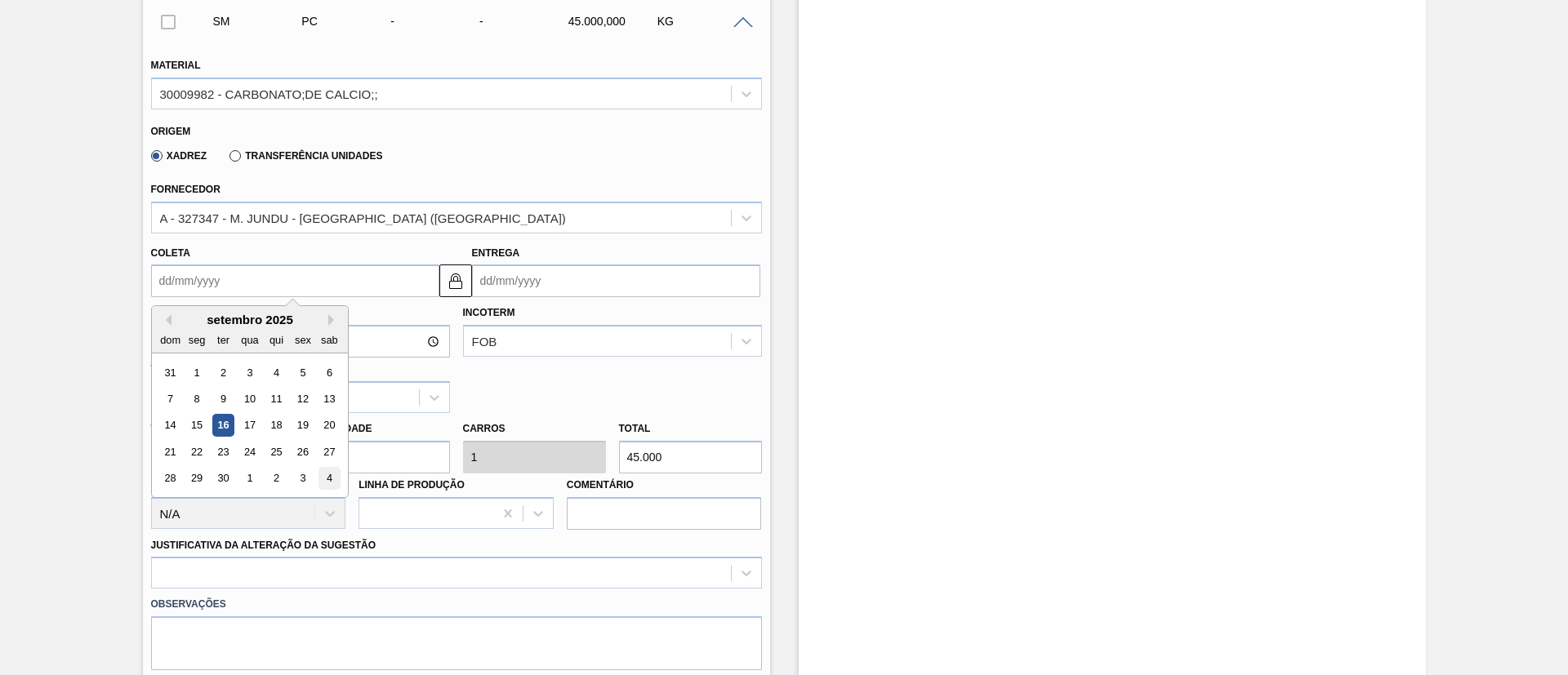
click at [327, 470] on div "4" at bounding box center [328, 478] width 22 height 22
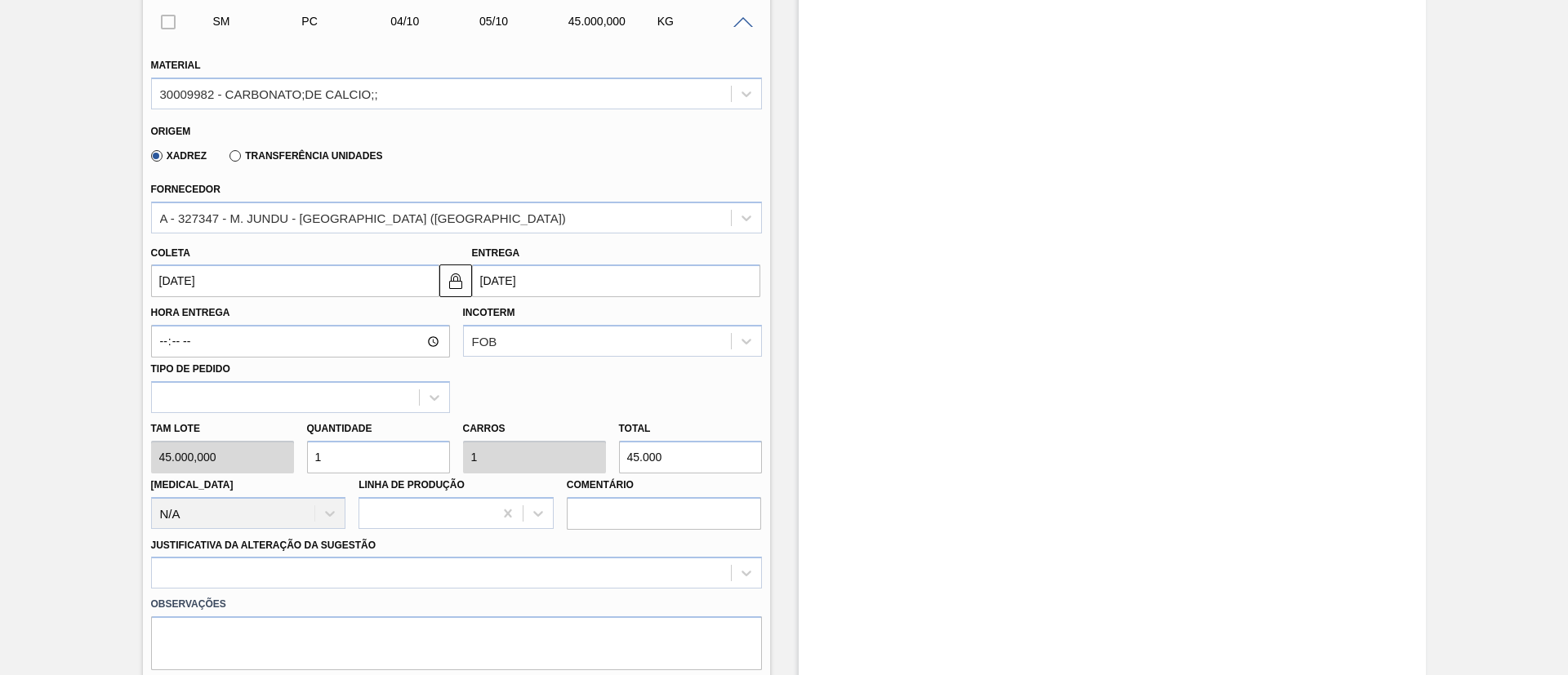
type input "04/10/2025"
type input "05/10/2025"
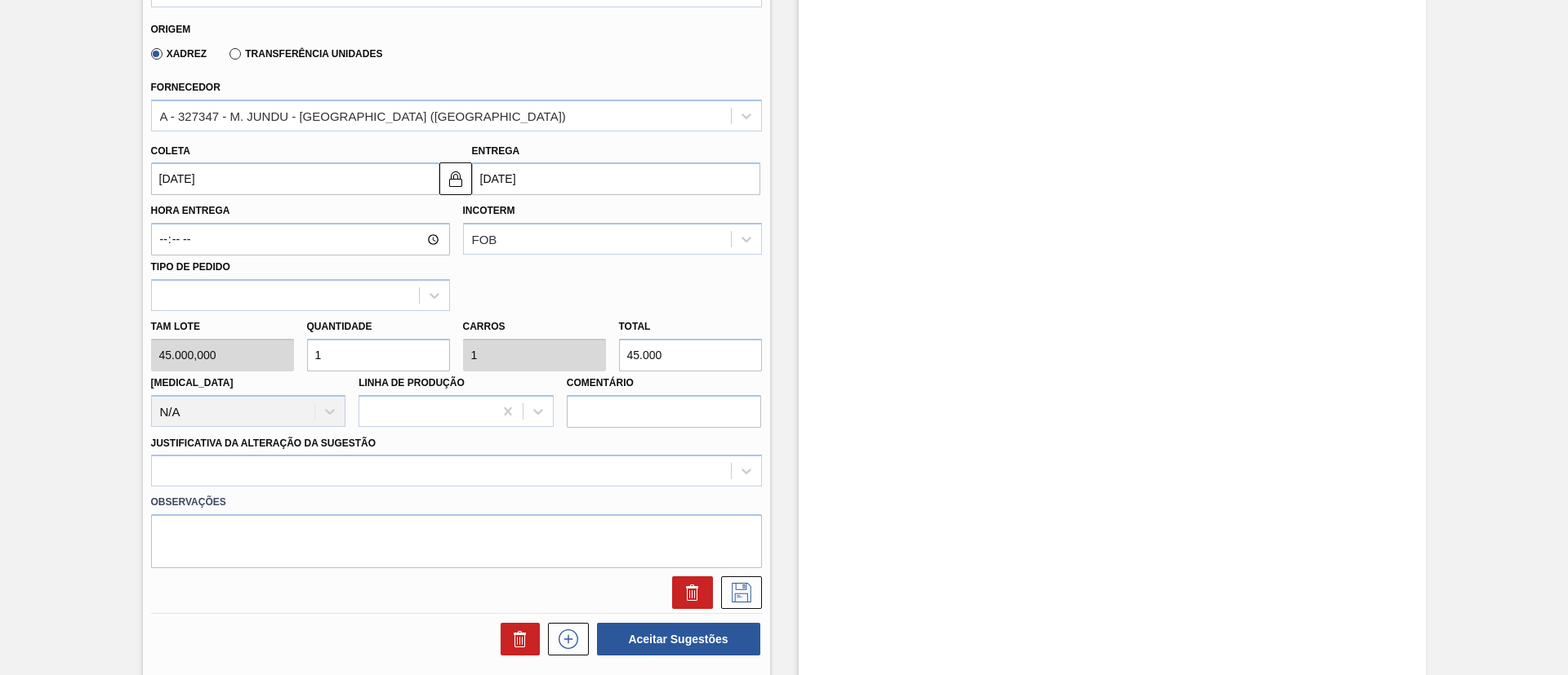
scroll to position [877, 0]
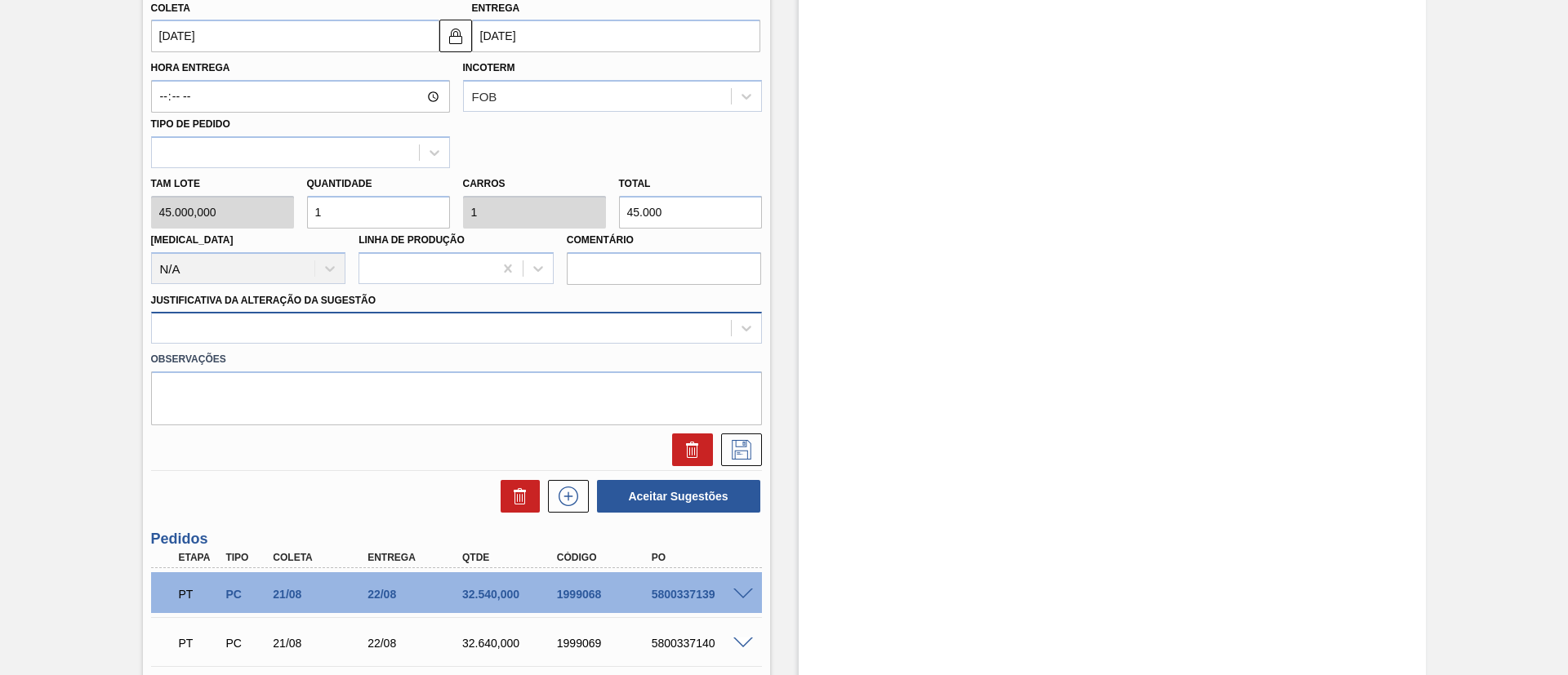
click at [383, 327] on div at bounding box center [442, 328] width 579 height 24
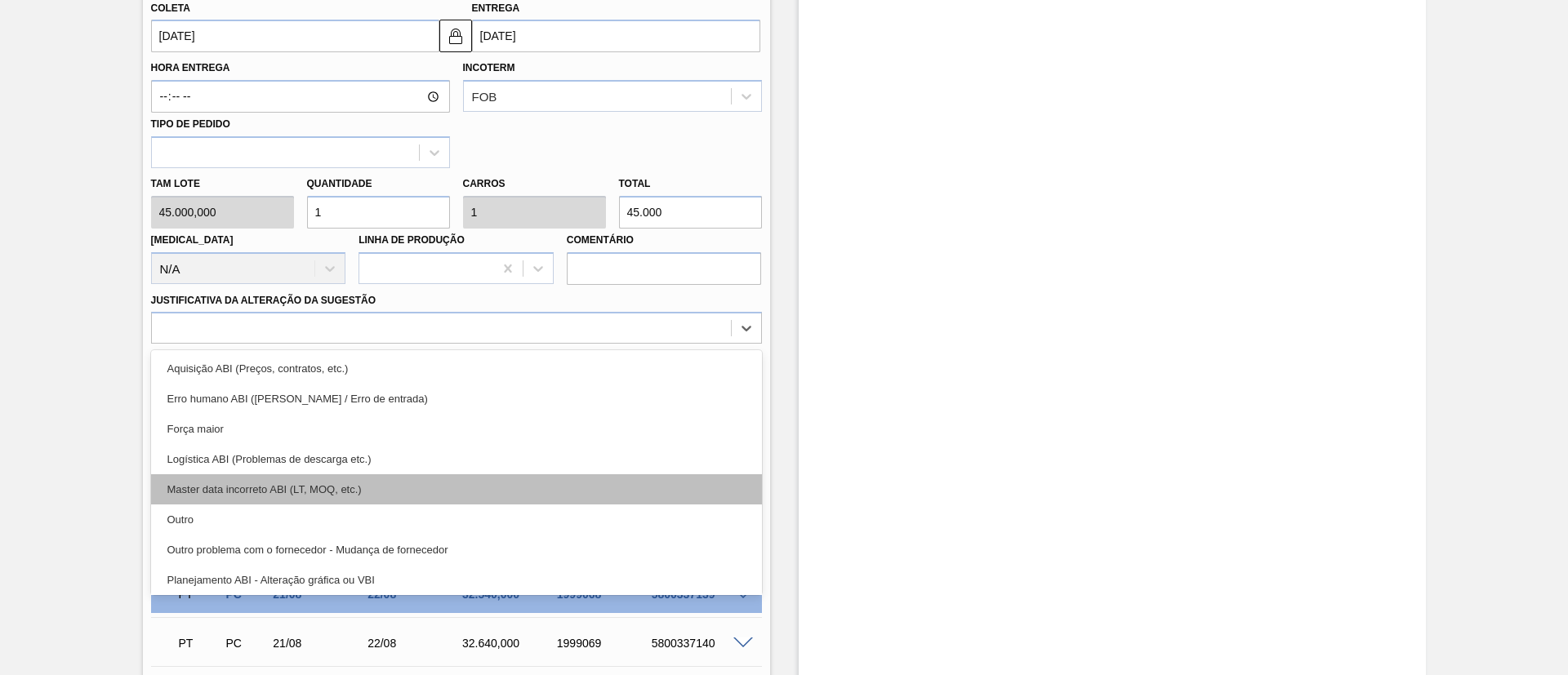
click at [279, 503] on div "Master data incorreto ABI (LT, MOQ, etc.)" at bounding box center [456, 490] width 610 height 31
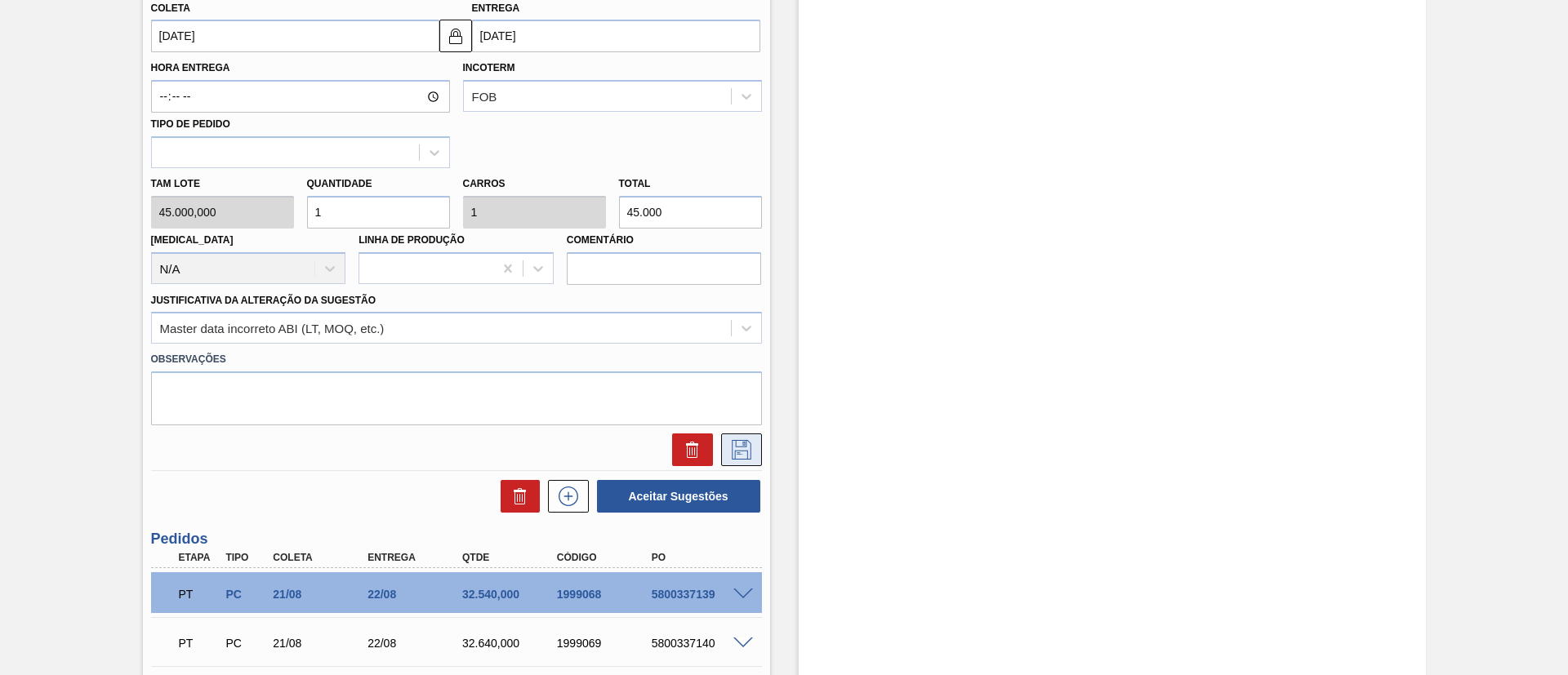
click at [742, 450] on icon at bounding box center [742, 449] width 19 height 19
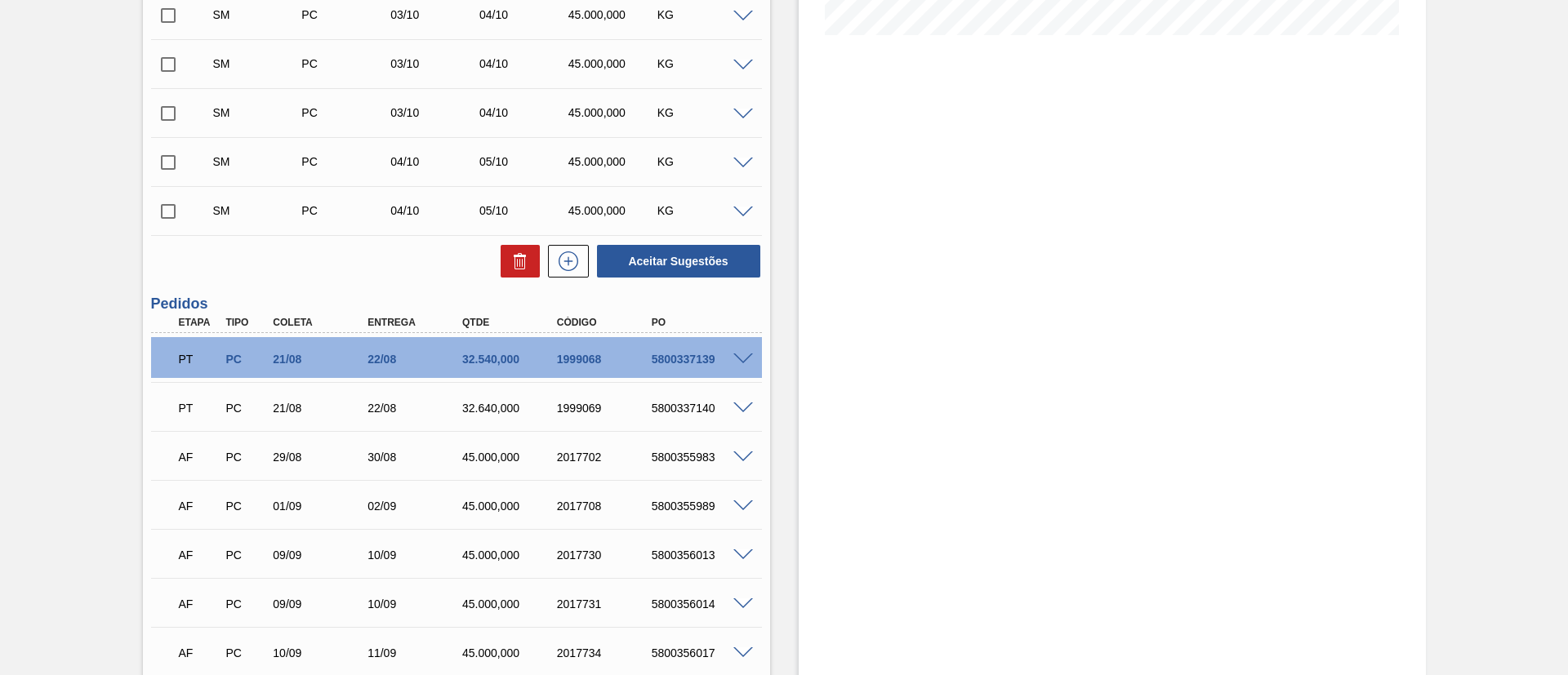
scroll to position [387, 0]
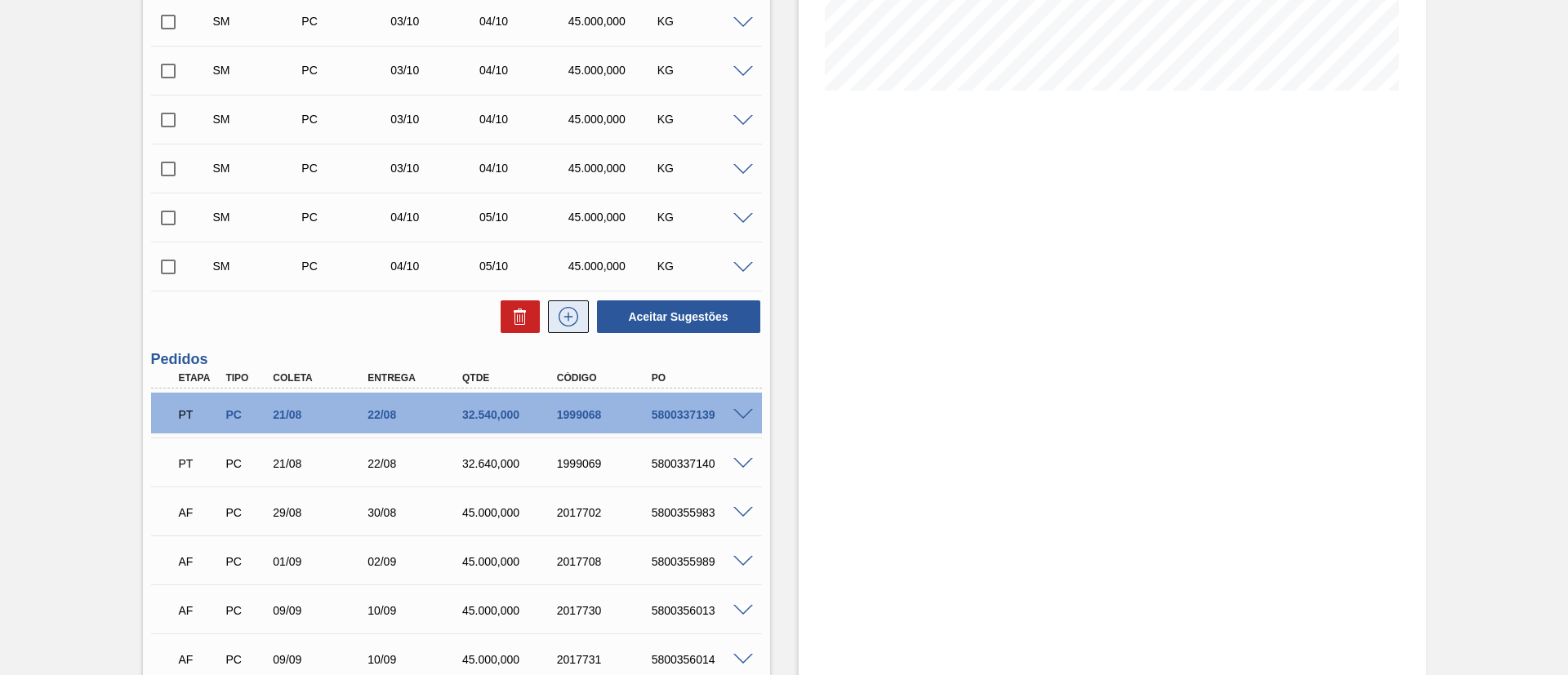
click at [567, 307] on icon at bounding box center [568, 317] width 19 height 19
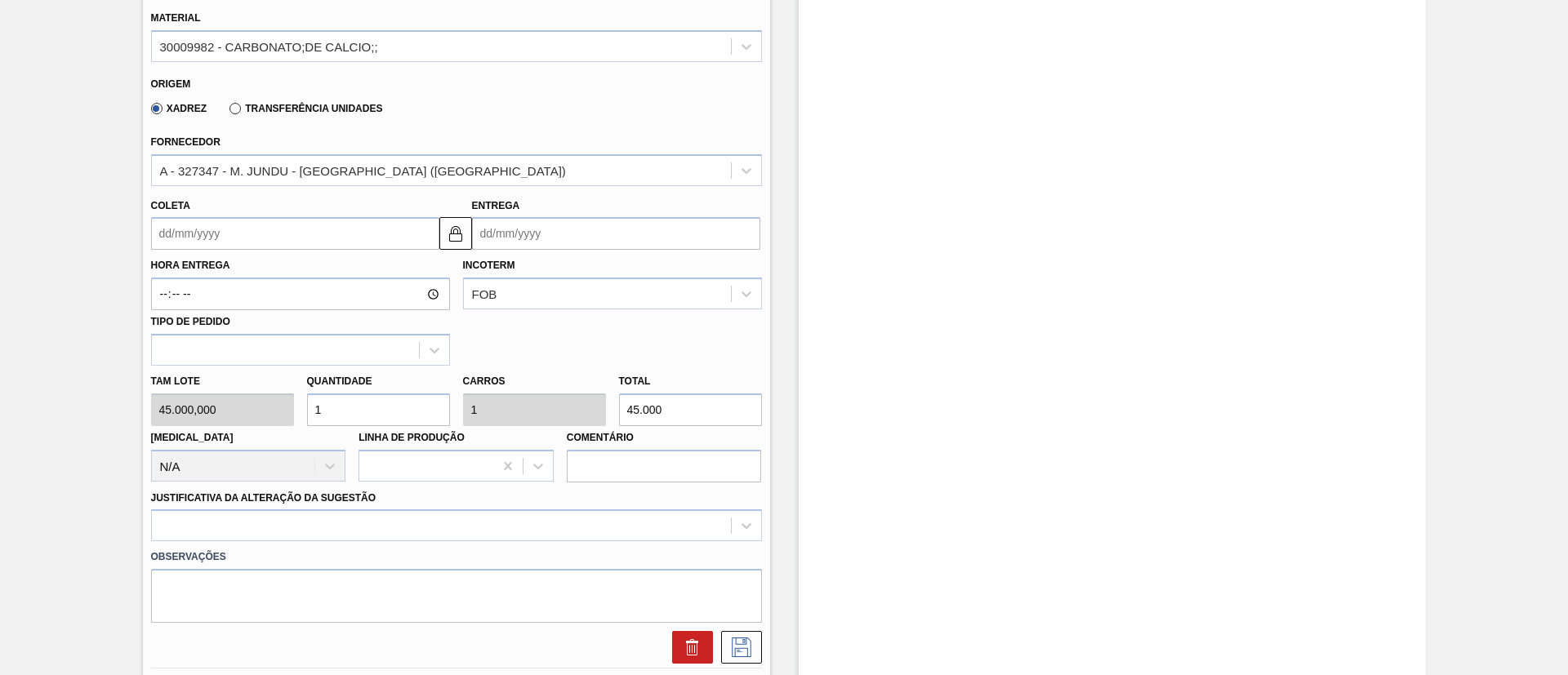
scroll to position [755, 0]
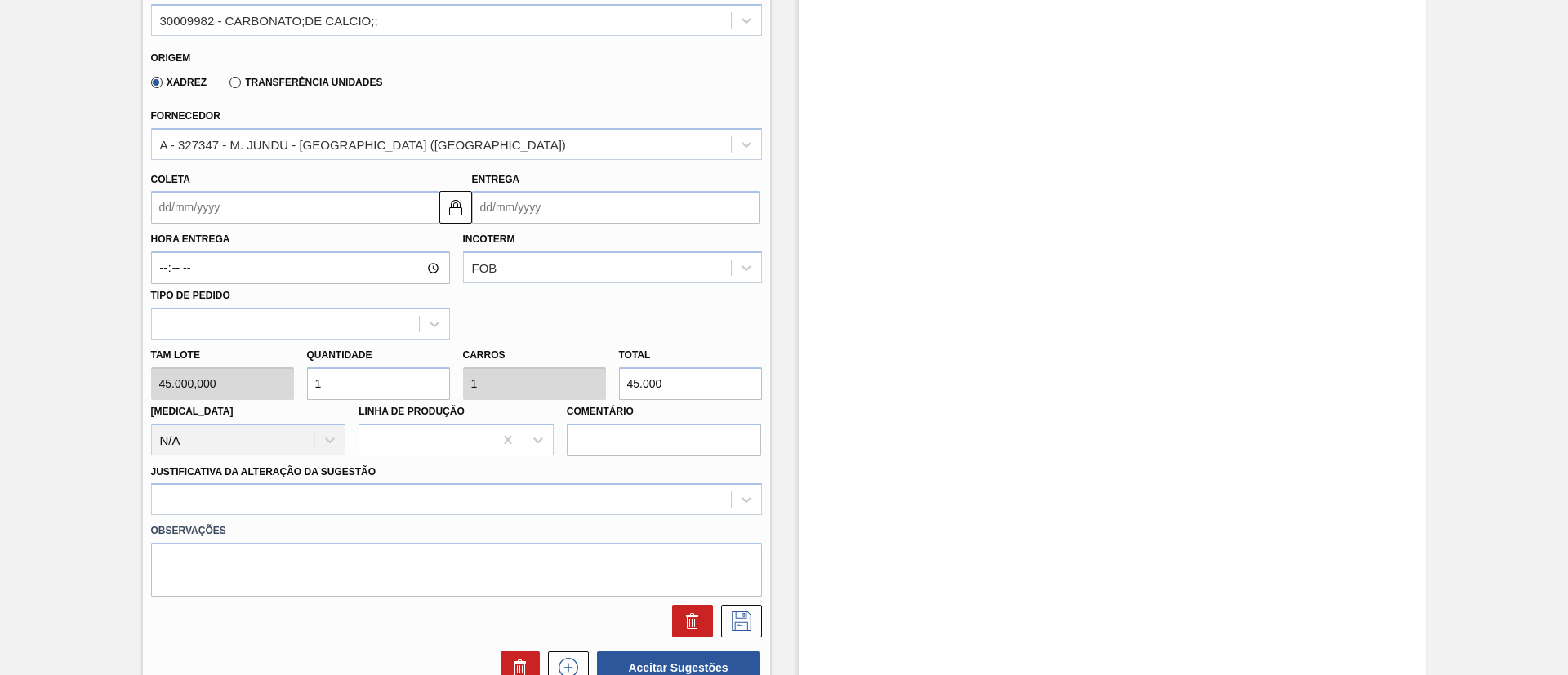
click at [210, 211] on input "Coleta" at bounding box center [296, 207] width 289 height 32
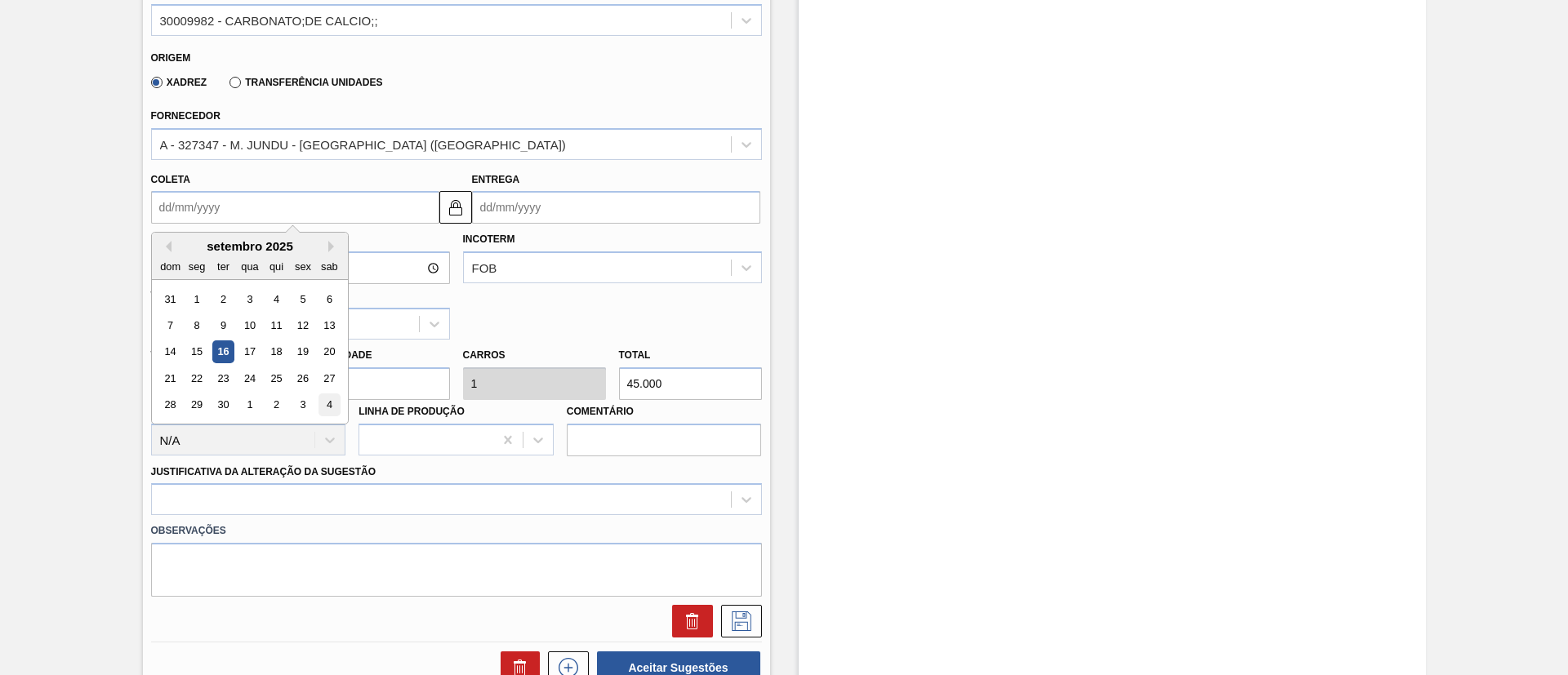
click at [325, 407] on div "4" at bounding box center [328, 405] width 22 height 22
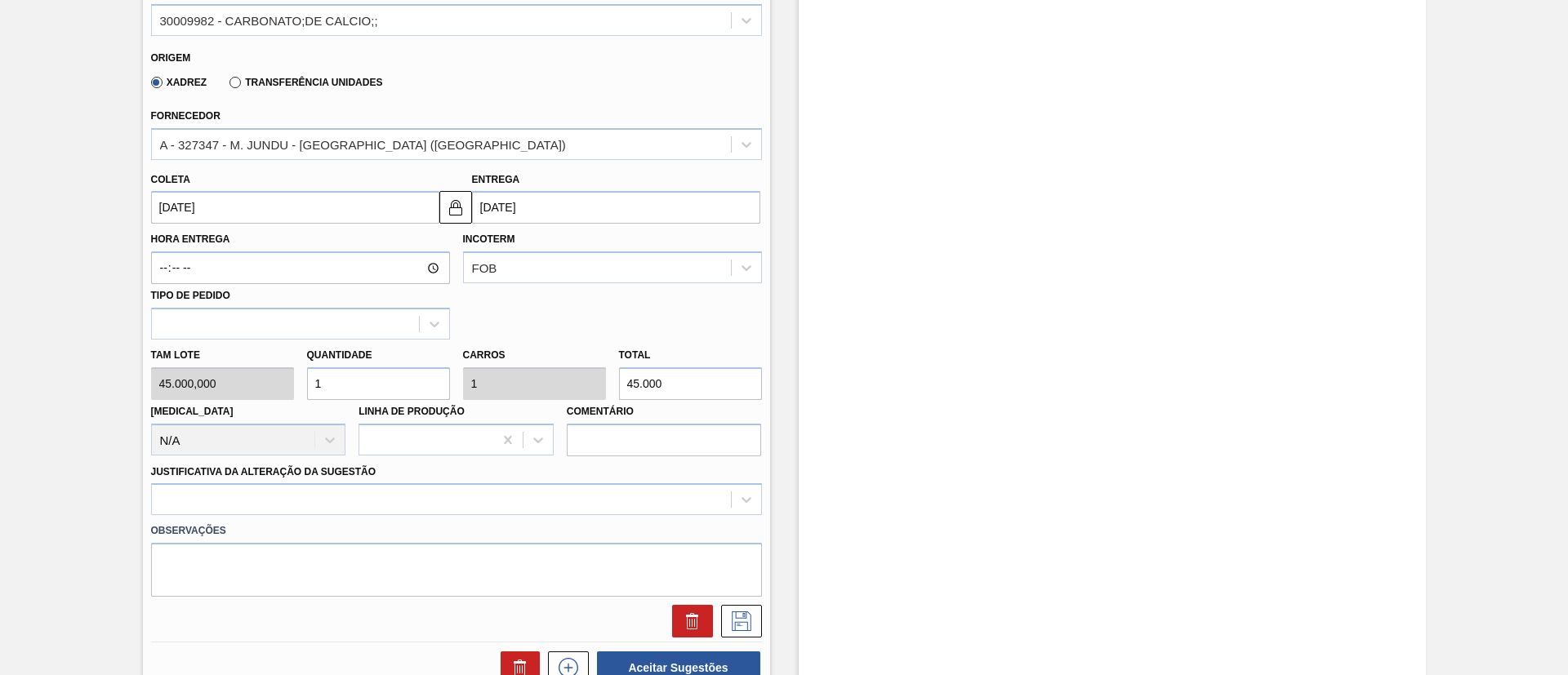
type input "04/10/2025"
type input "05/10/2025"
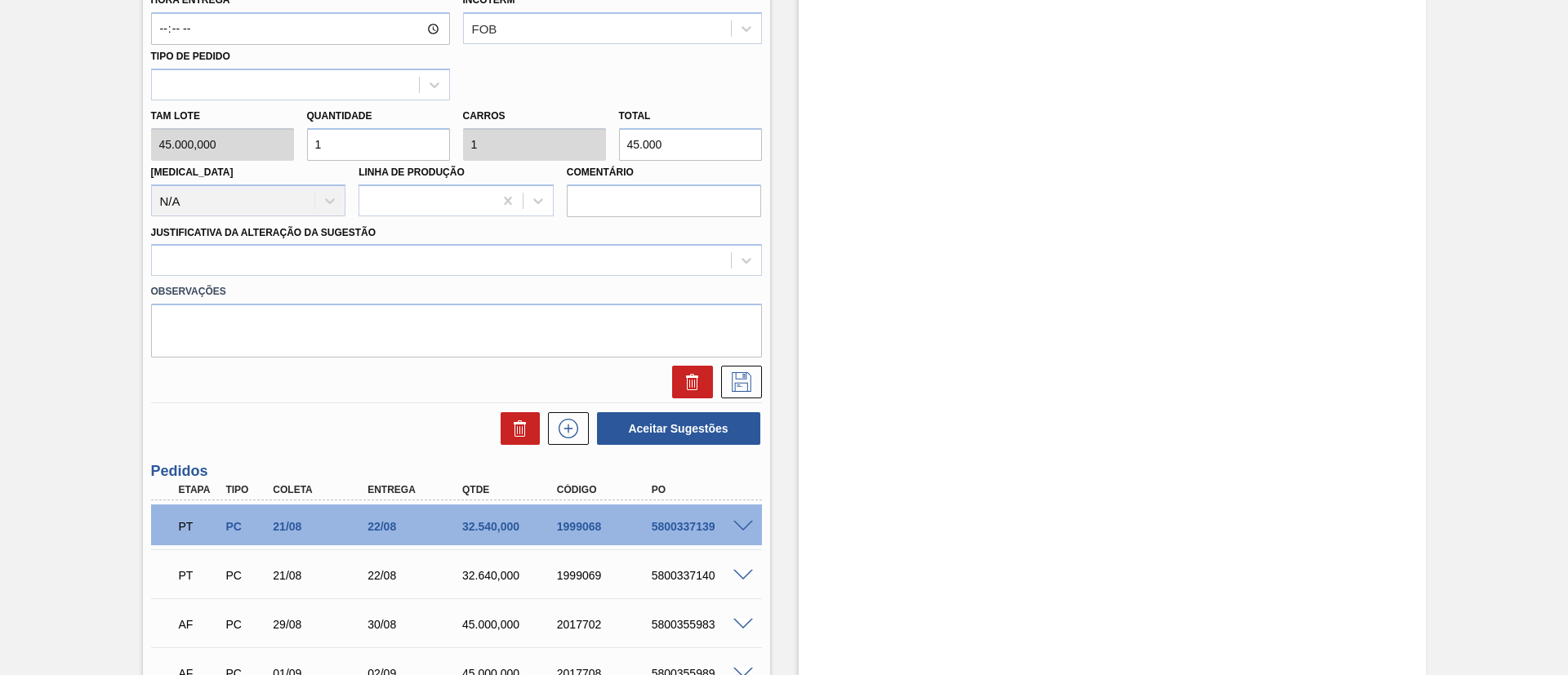
scroll to position [999, 0]
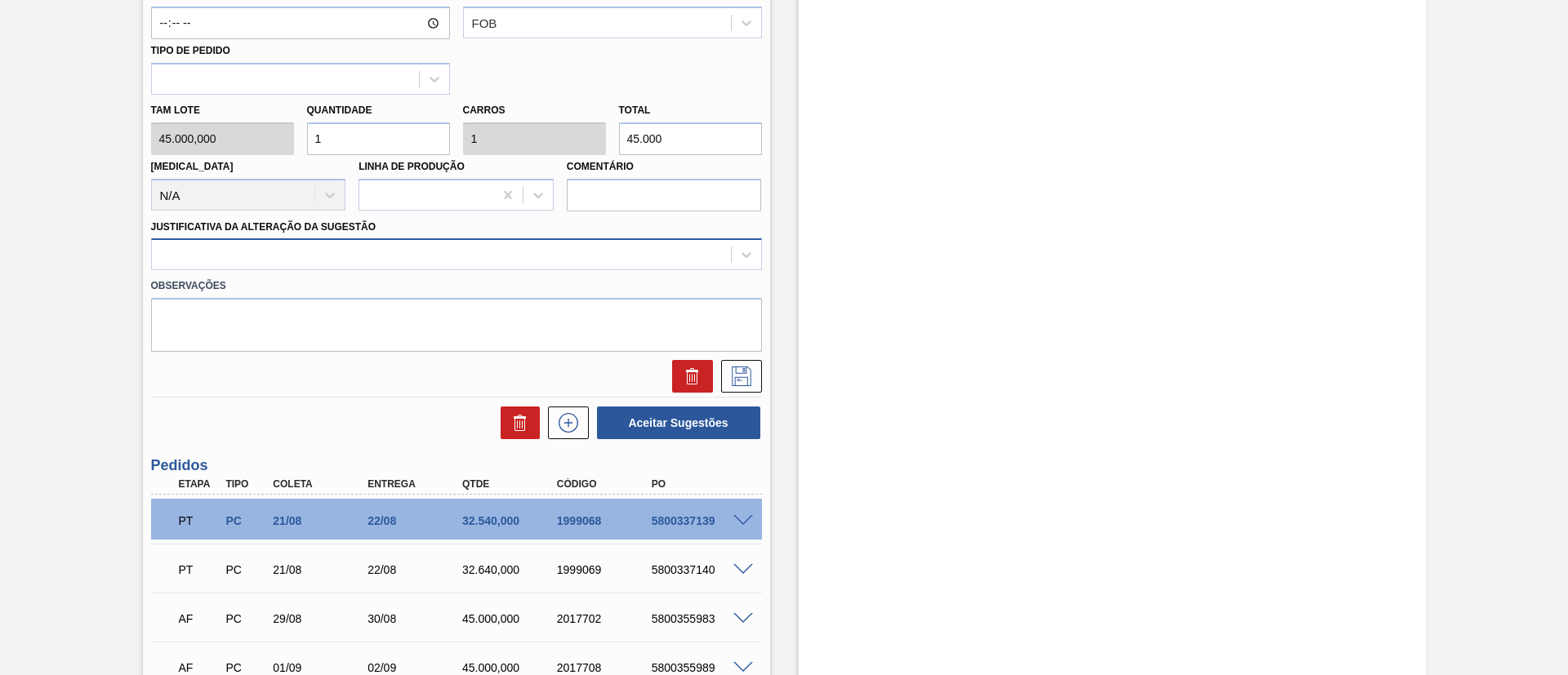
click at [394, 269] on div at bounding box center [456, 254] width 610 height 31
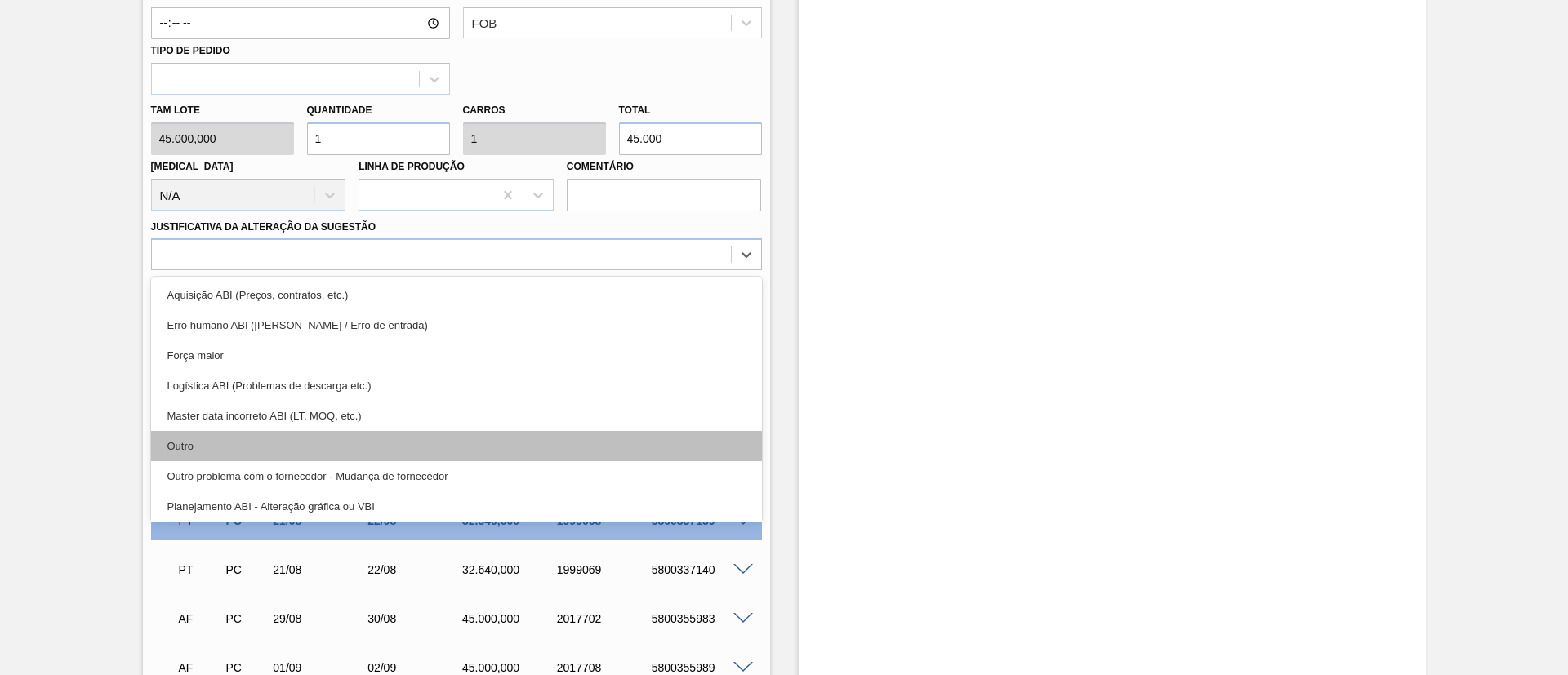
click at [317, 442] on div "Outro" at bounding box center [456, 446] width 610 height 31
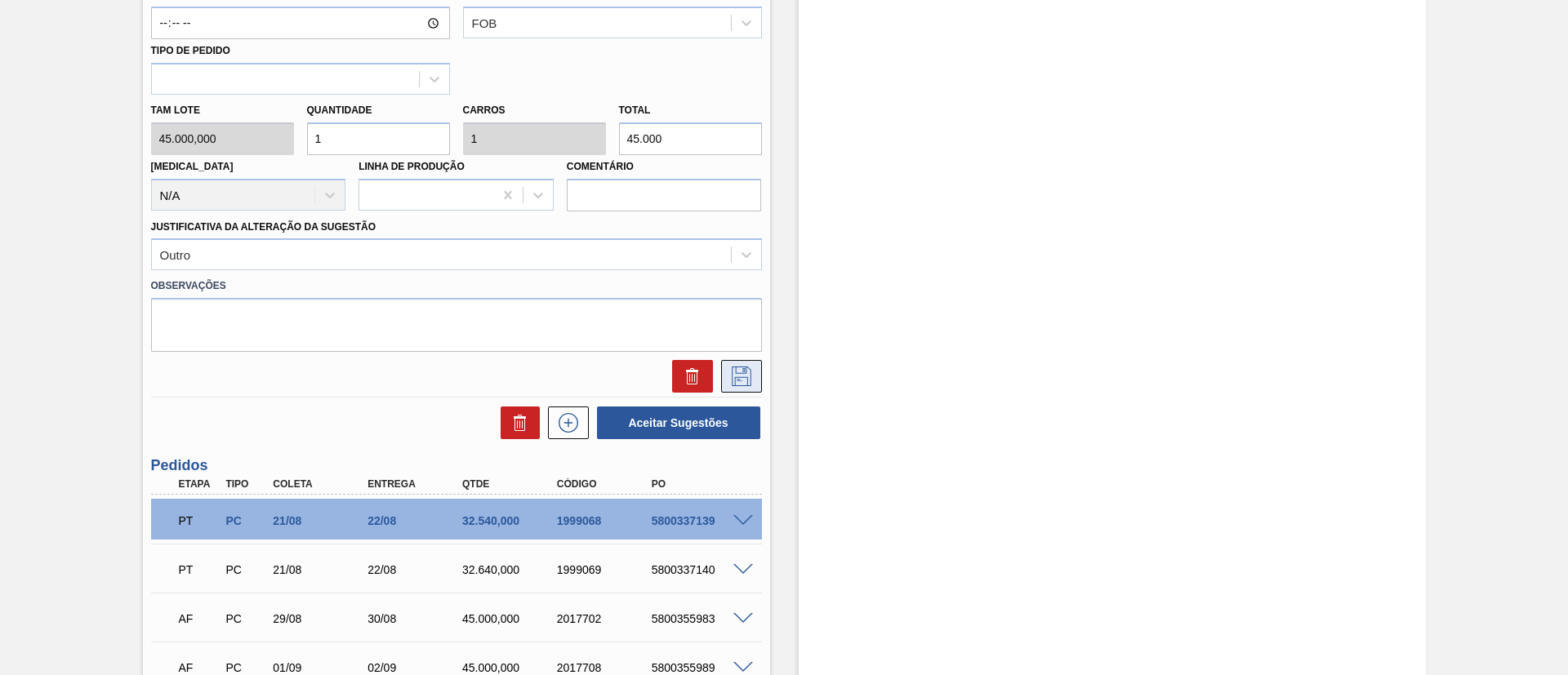
click at [753, 375] on button at bounding box center [742, 376] width 41 height 32
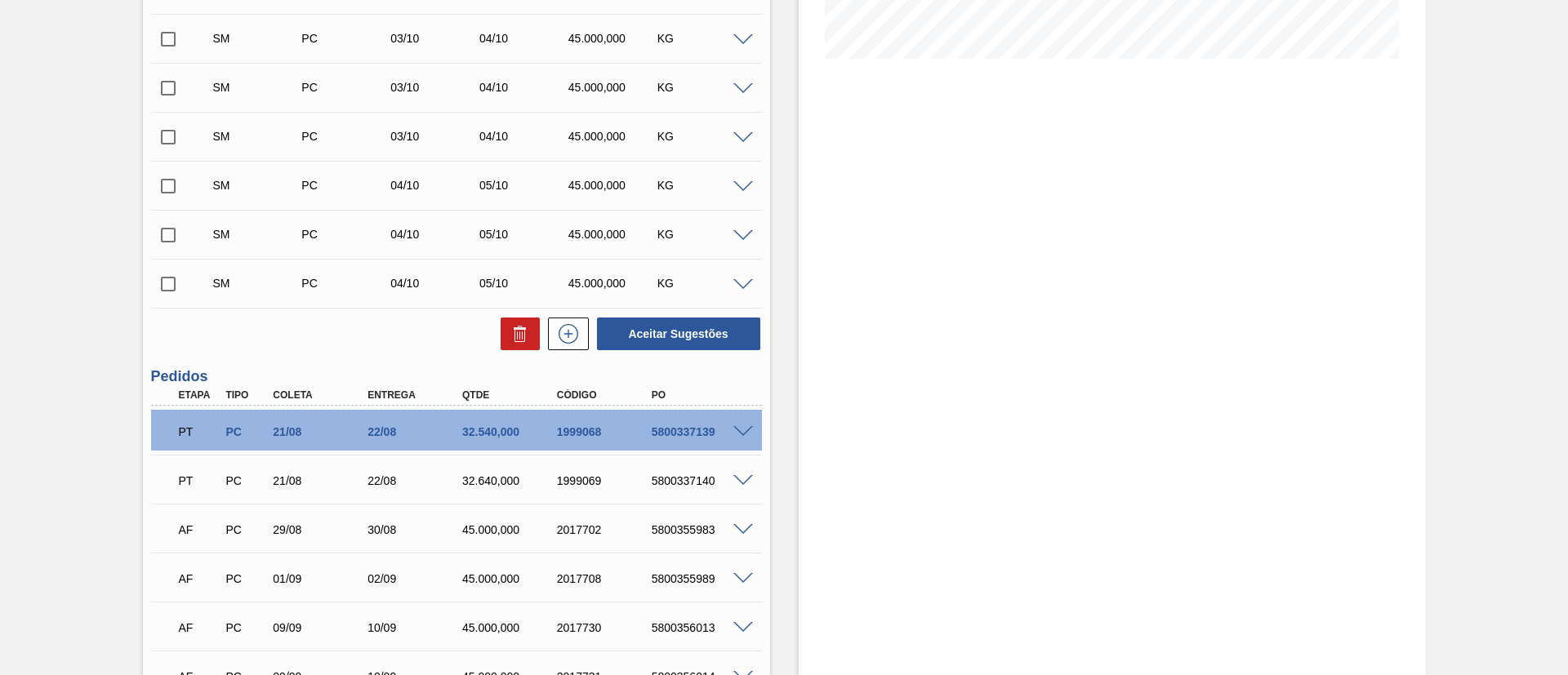
scroll to position [387, 0]
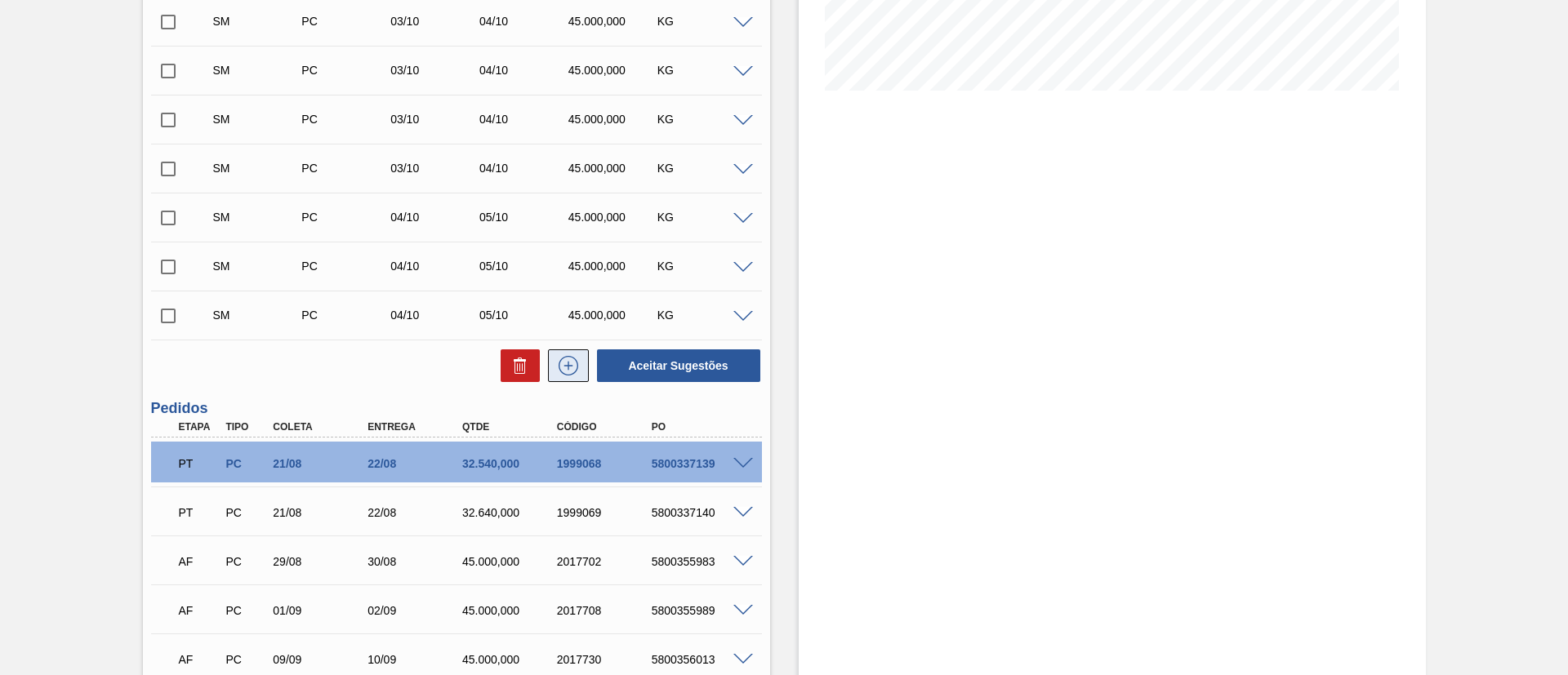
click at [569, 375] on icon at bounding box center [568, 365] width 19 height 19
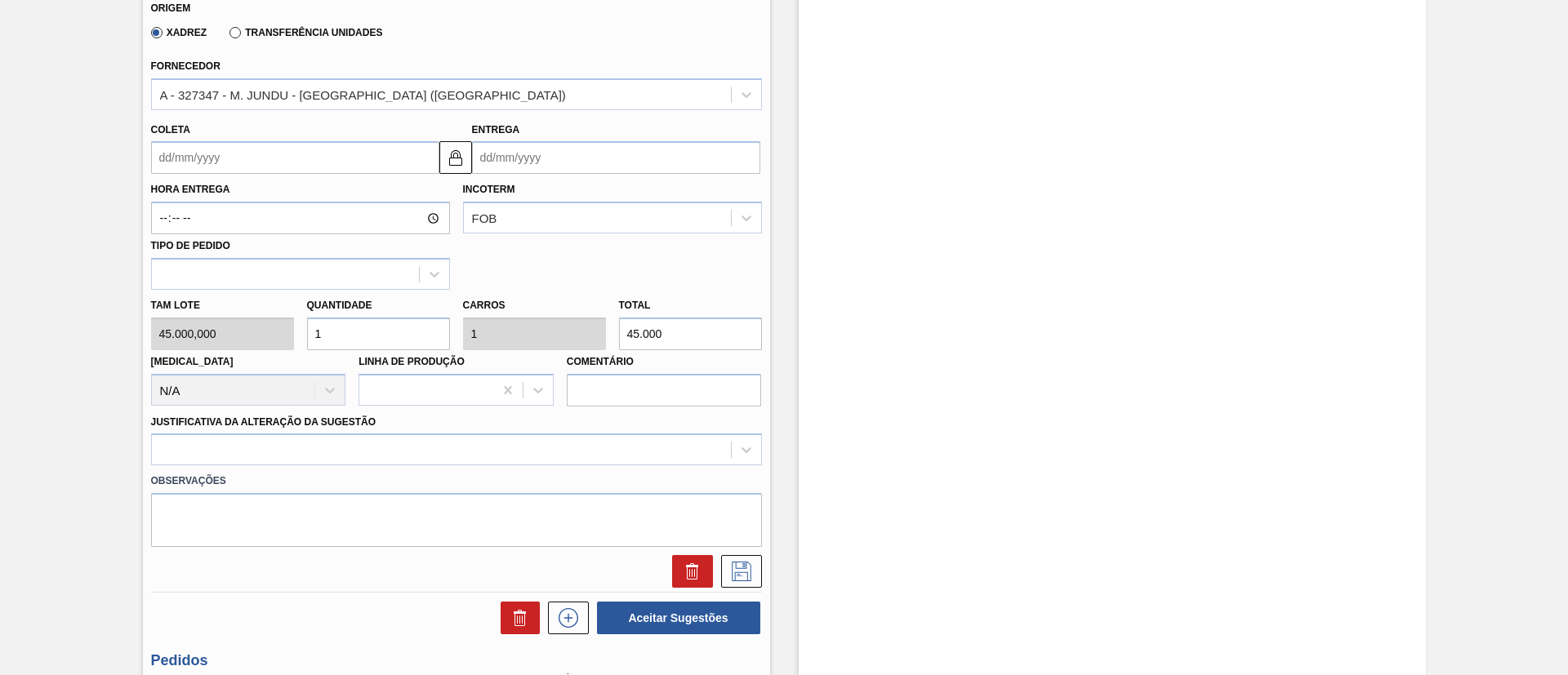
scroll to position [877, 0]
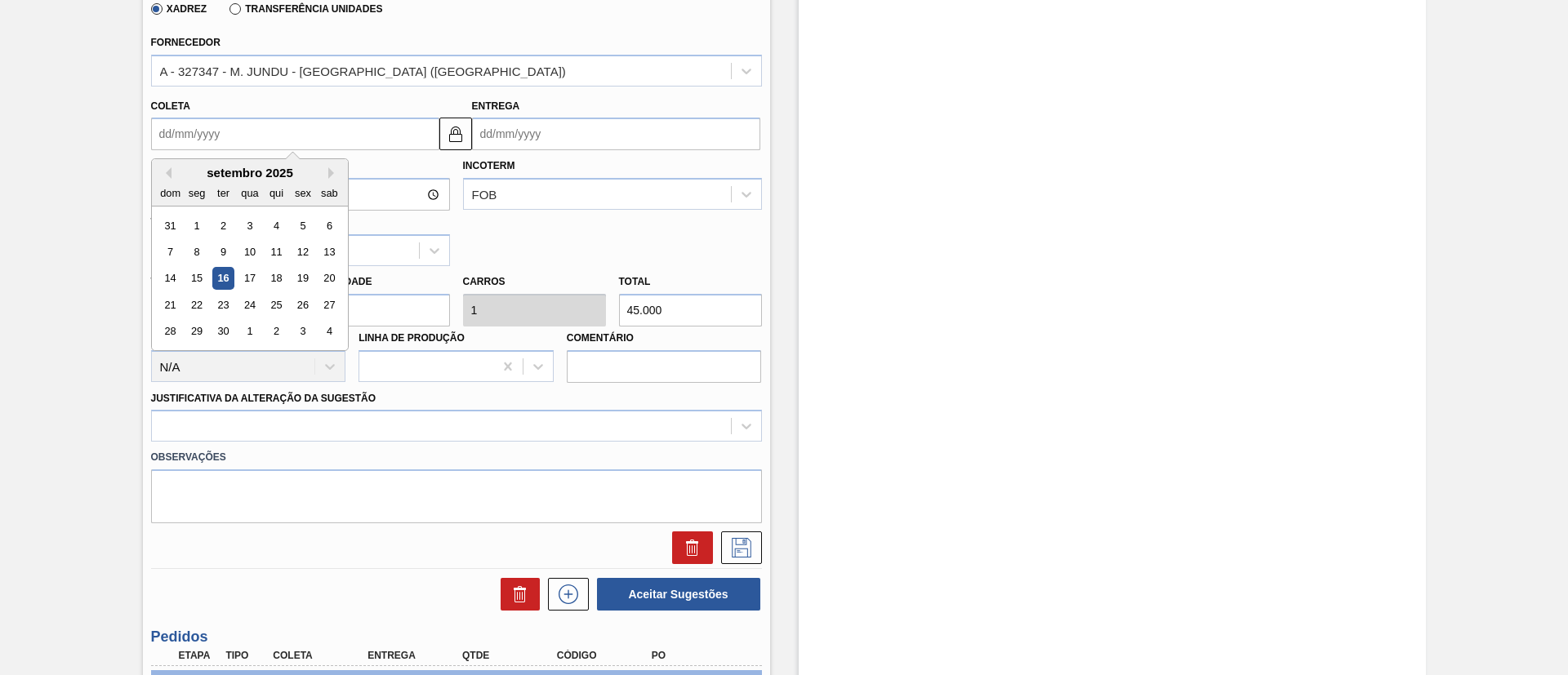
click at [218, 136] on input "Coleta" at bounding box center [296, 133] width 289 height 32
click at [335, 322] on div "4" at bounding box center [328, 331] width 22 height 22
type input "04/10/2025"
type input "05/10/2025"
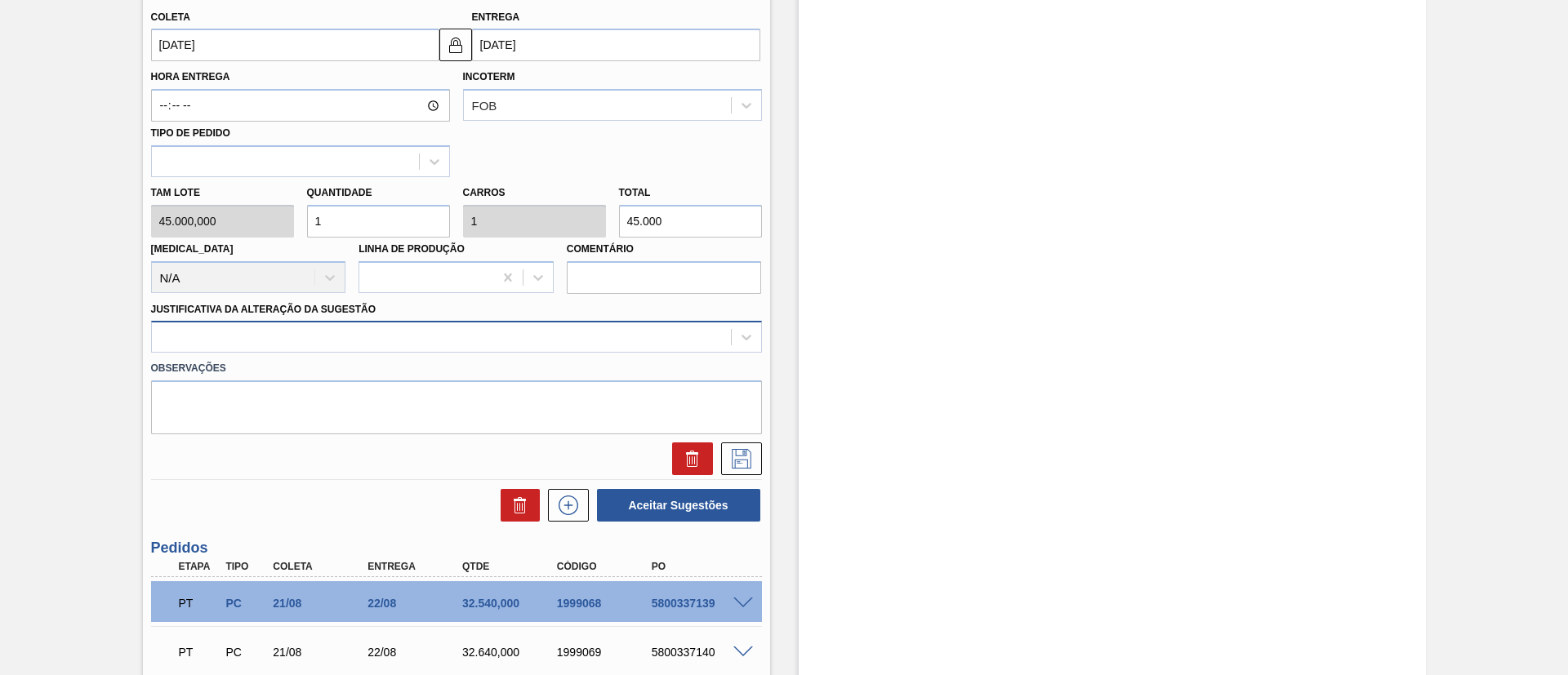
scroll to position [999, 0]
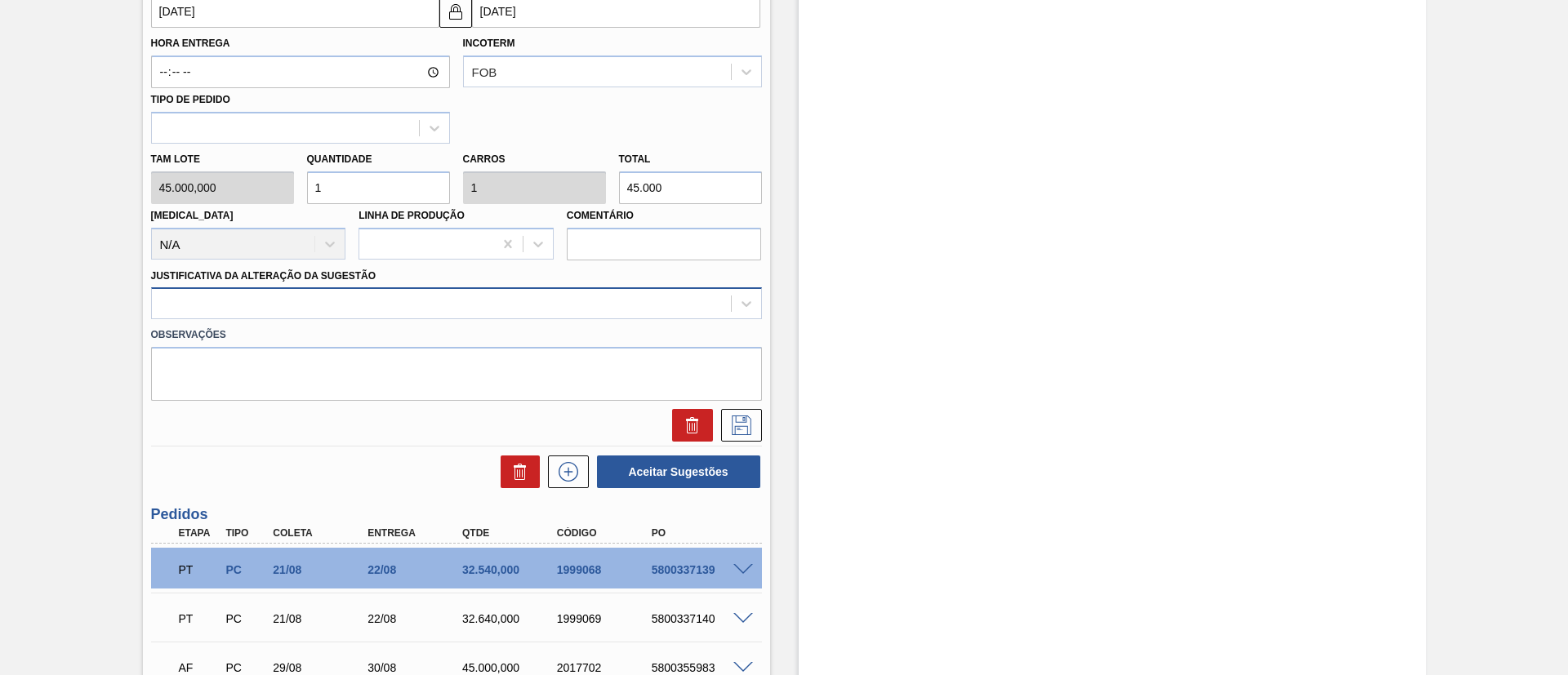
click at [380, 298] on div at bounding box center [442, 303] width 579 height 24
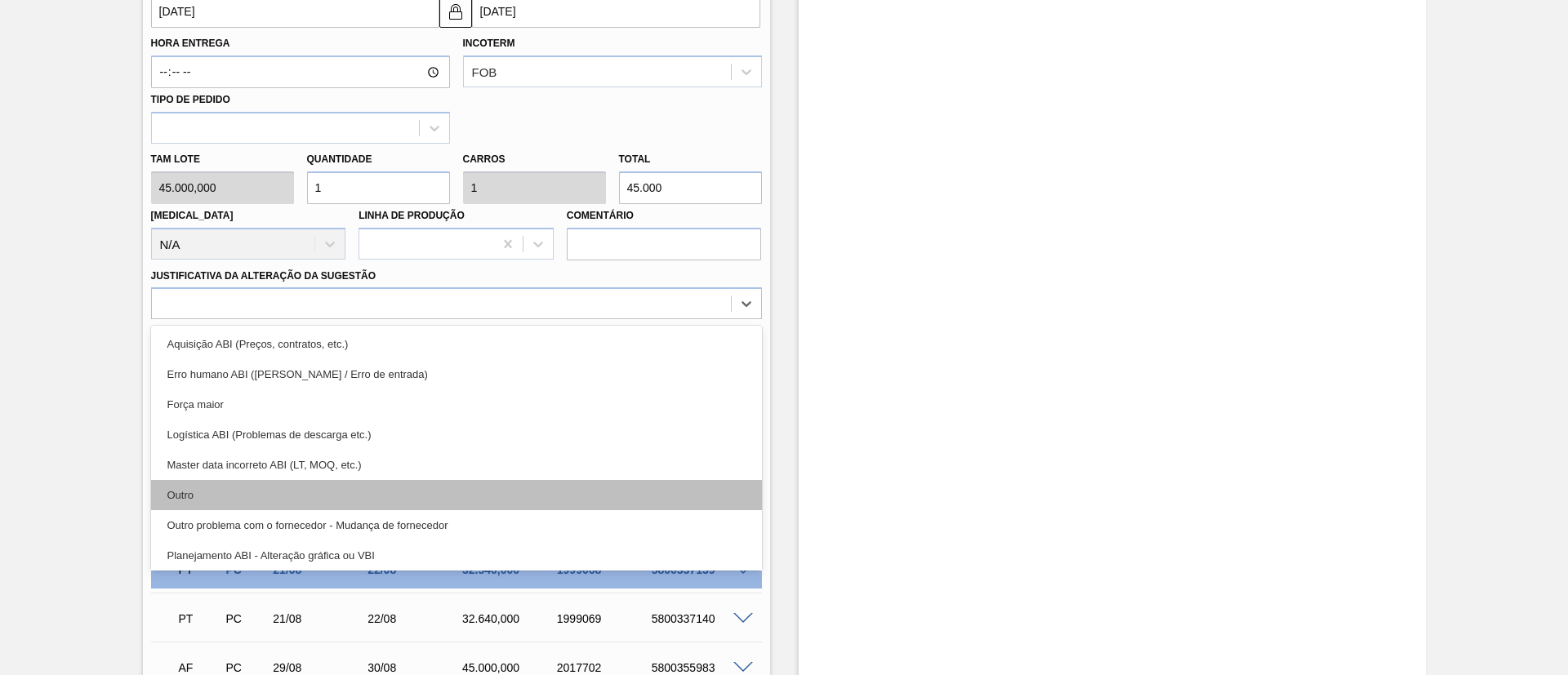
click at [303, 500] on div "Outro" at bounding box center [456, 495] width 610 height 31
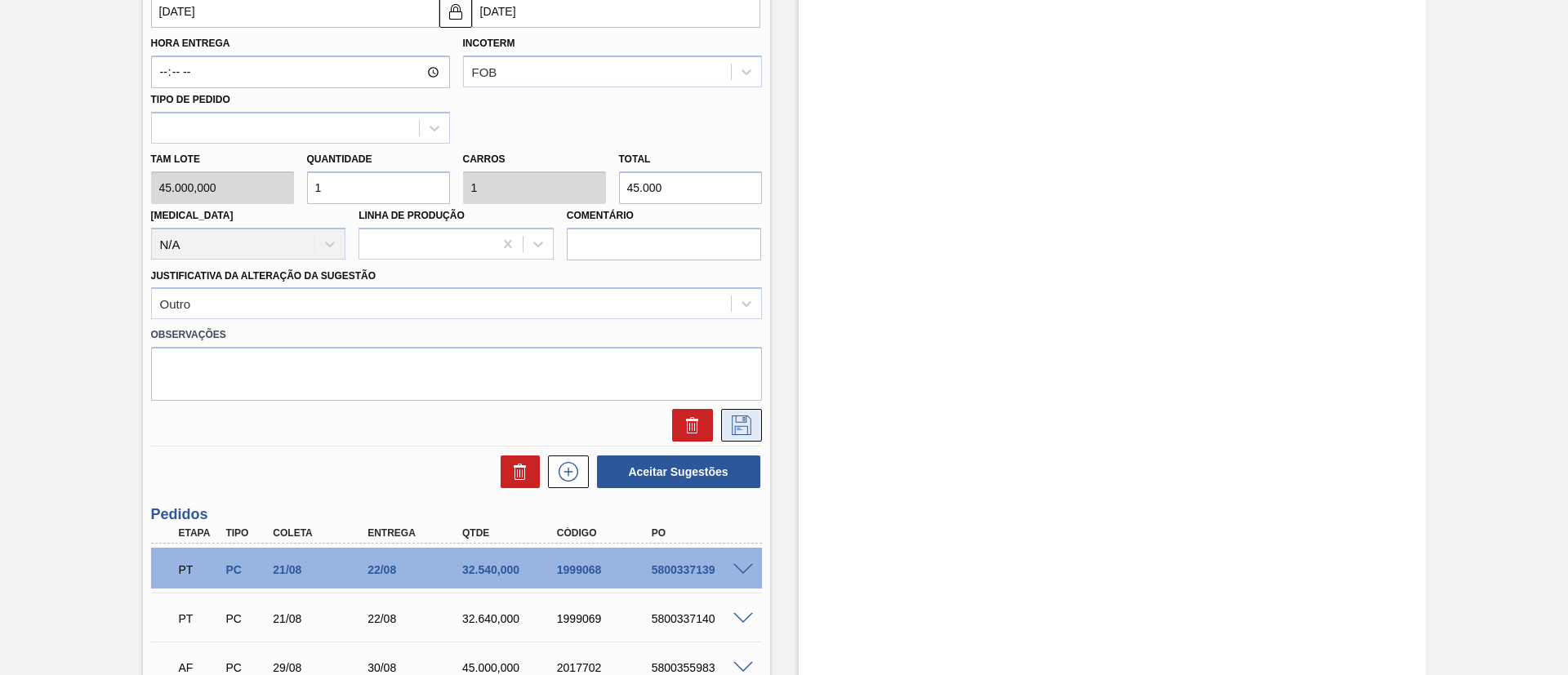
click at [735, 414] on button at bounding box center [742, 425] width 41 height 32
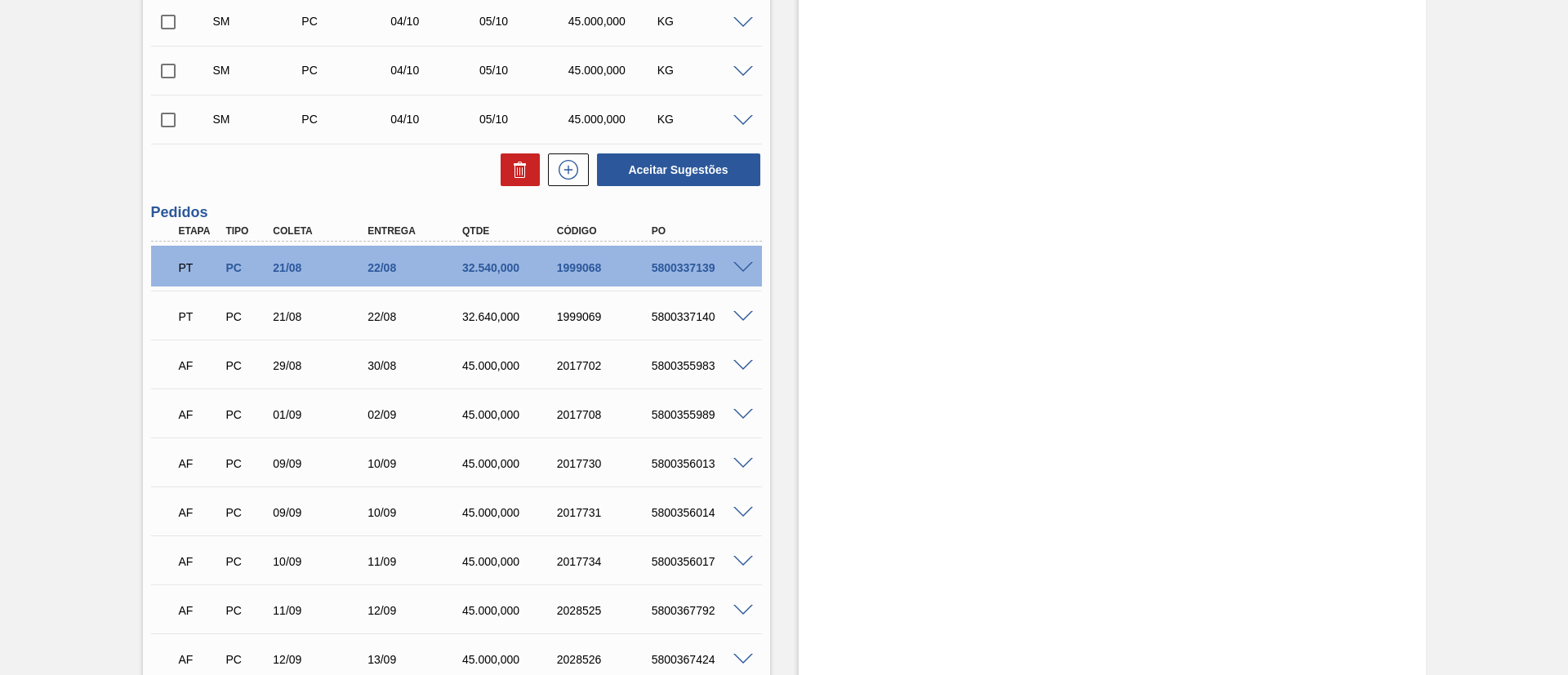
scroll to position [387, 0]
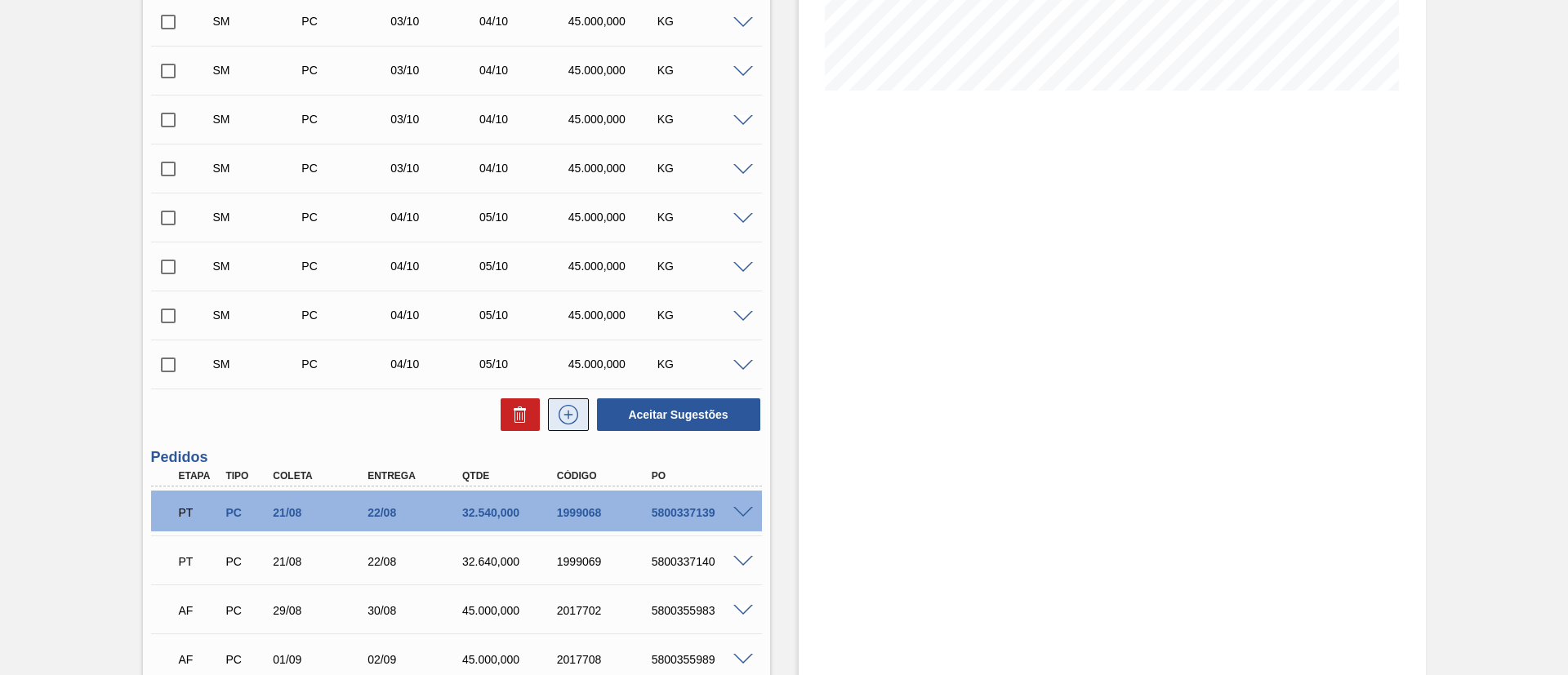
click at [580, 411] on button at bounding box center [568, 414] width 41 height 32
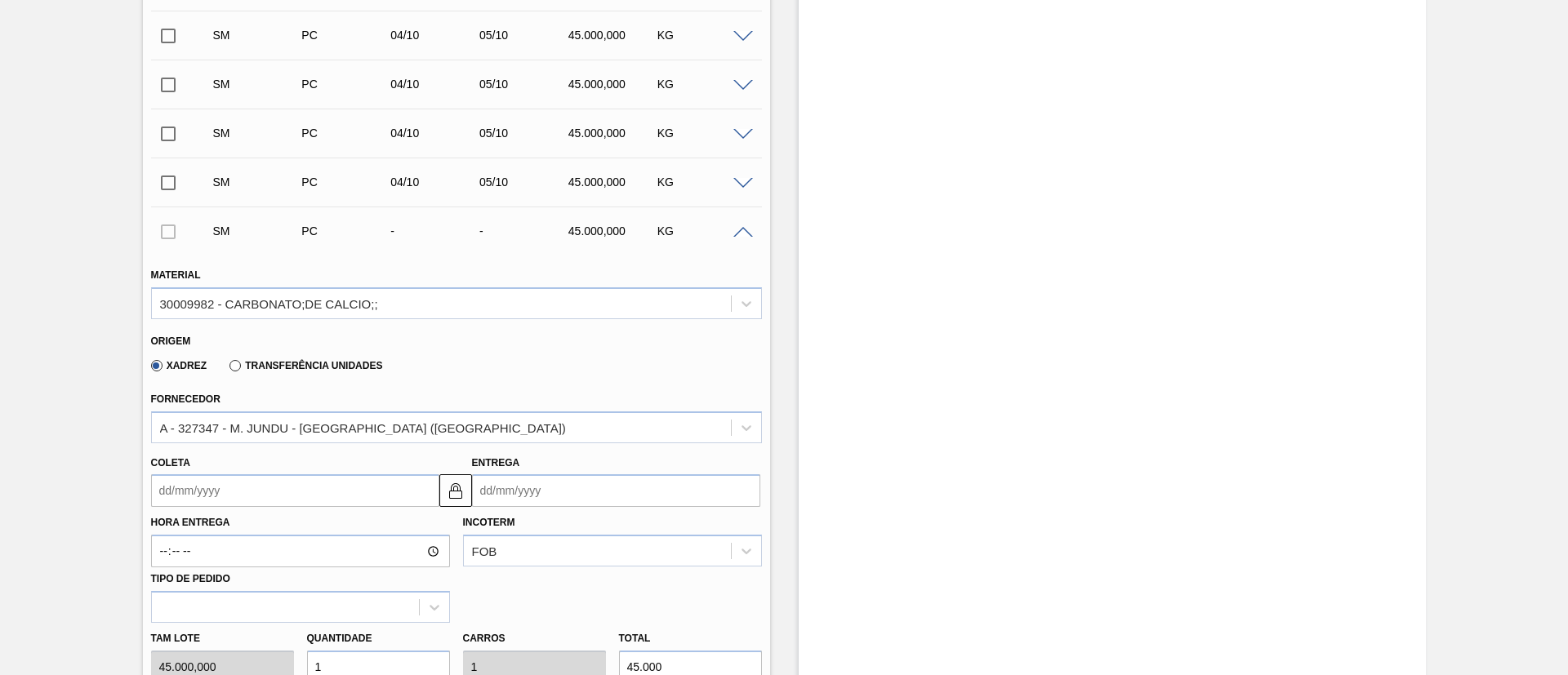
scroll to position [877, 0]
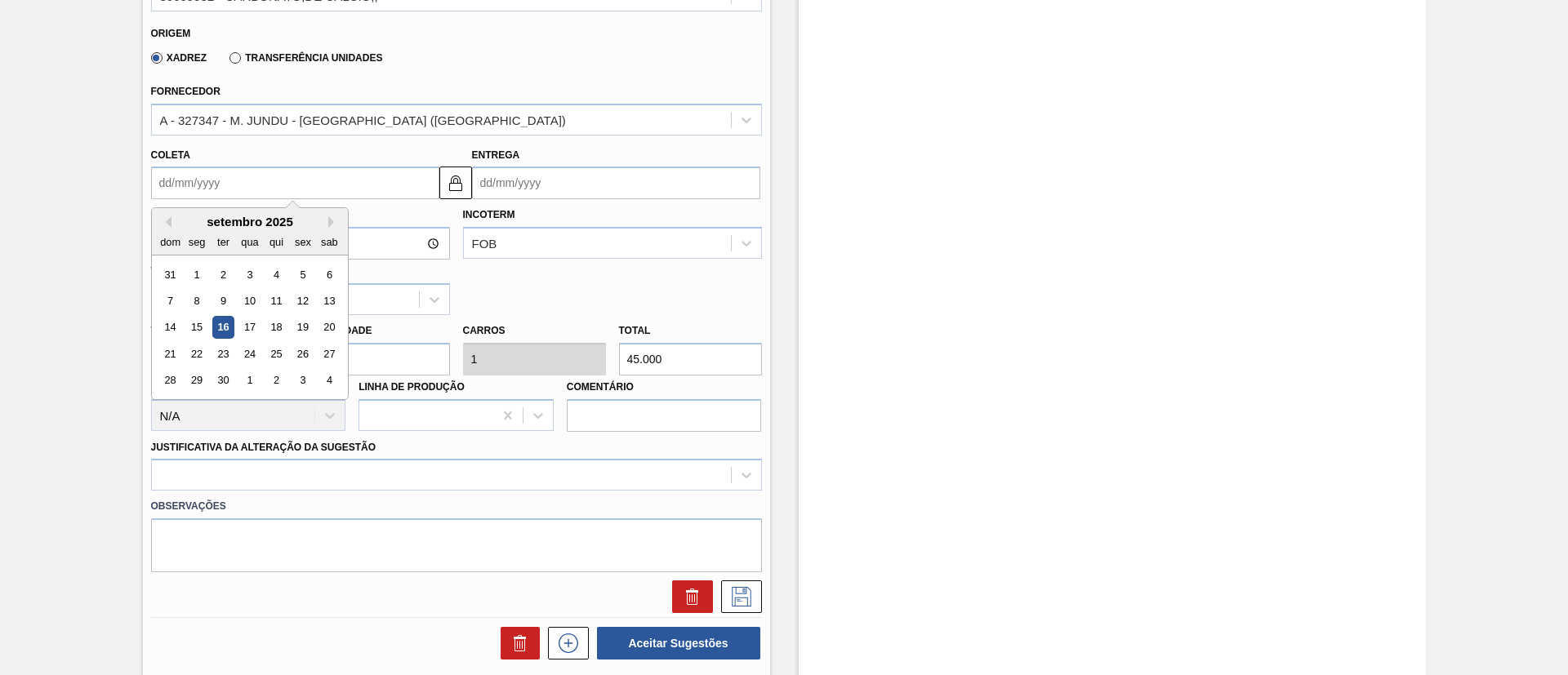
click at [210, 180] on input "Coleta" at bounding box center [296, 182] width 289 height 32
click at [322, 379] on div "4" at bounding box center [328, 380] width 22 height 22
type input "04/10/2025"
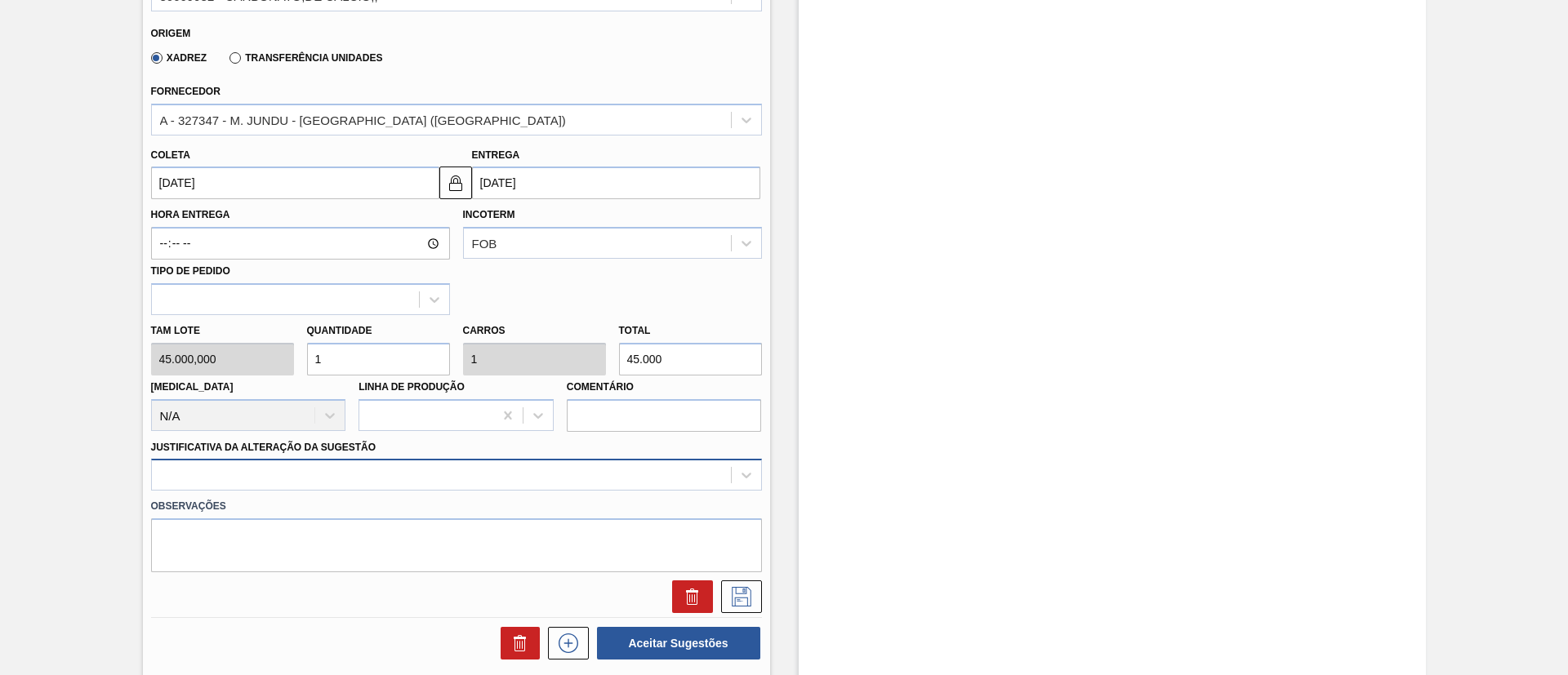
scroll to position [950, 0]
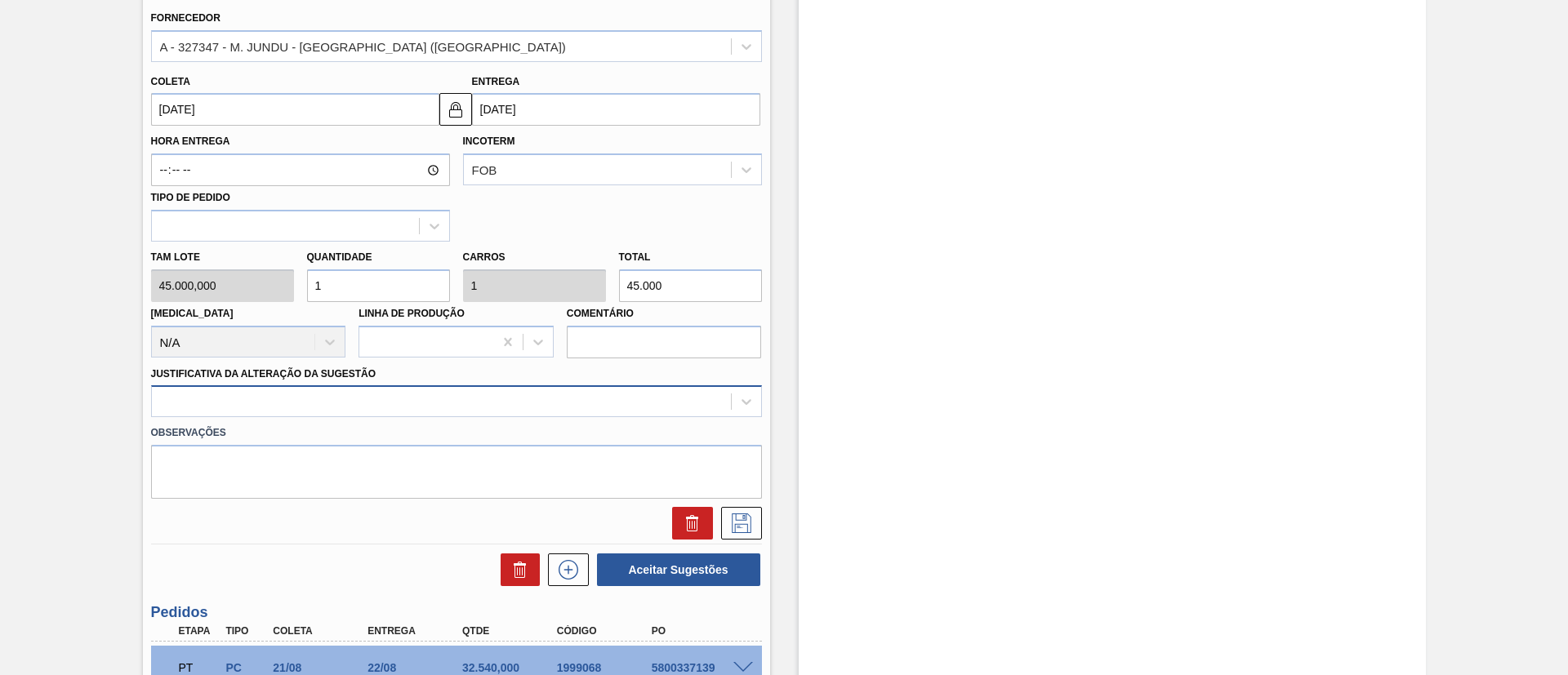
click at [408, 417] on div at bounding box center [456, 401] width 610 height 31
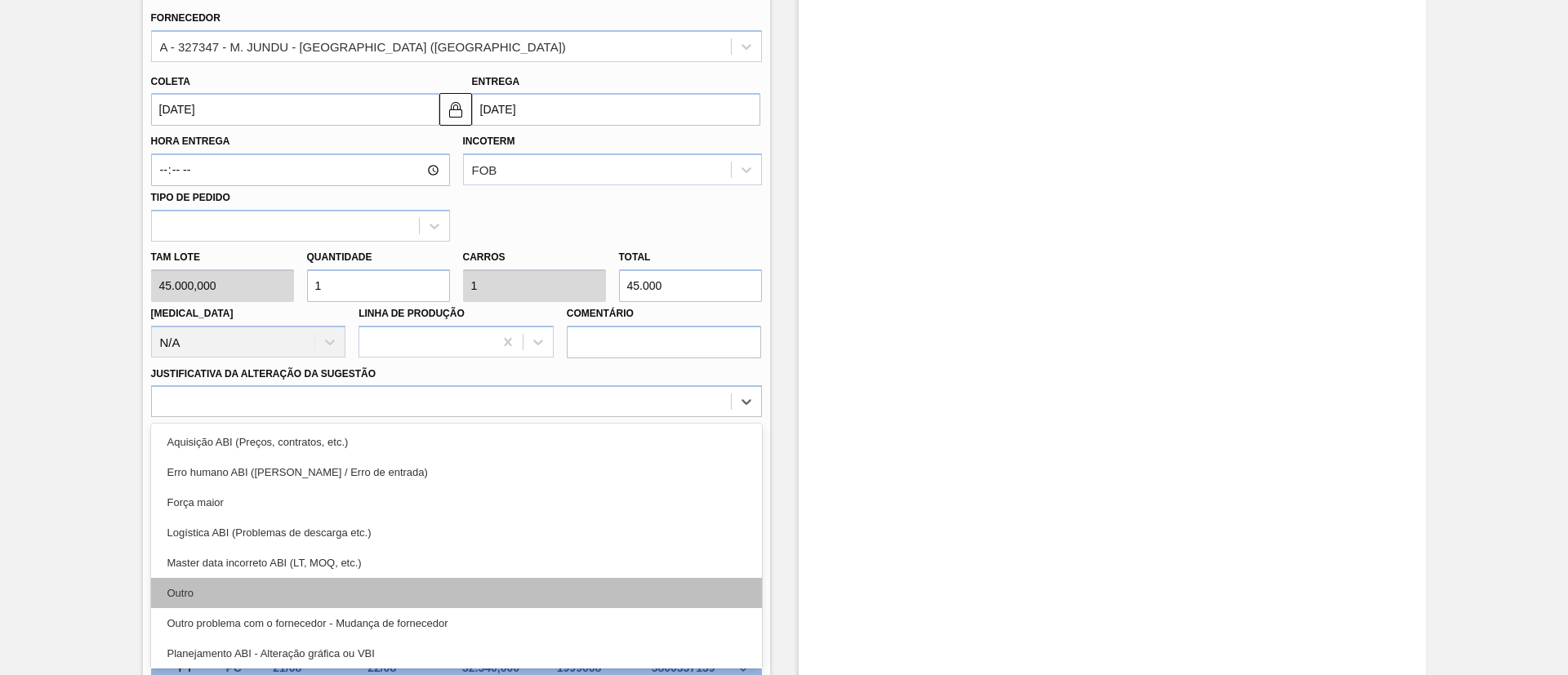
click at [295, 593] on div "Outro" at bounding box center [456, 593] width 610 height 31
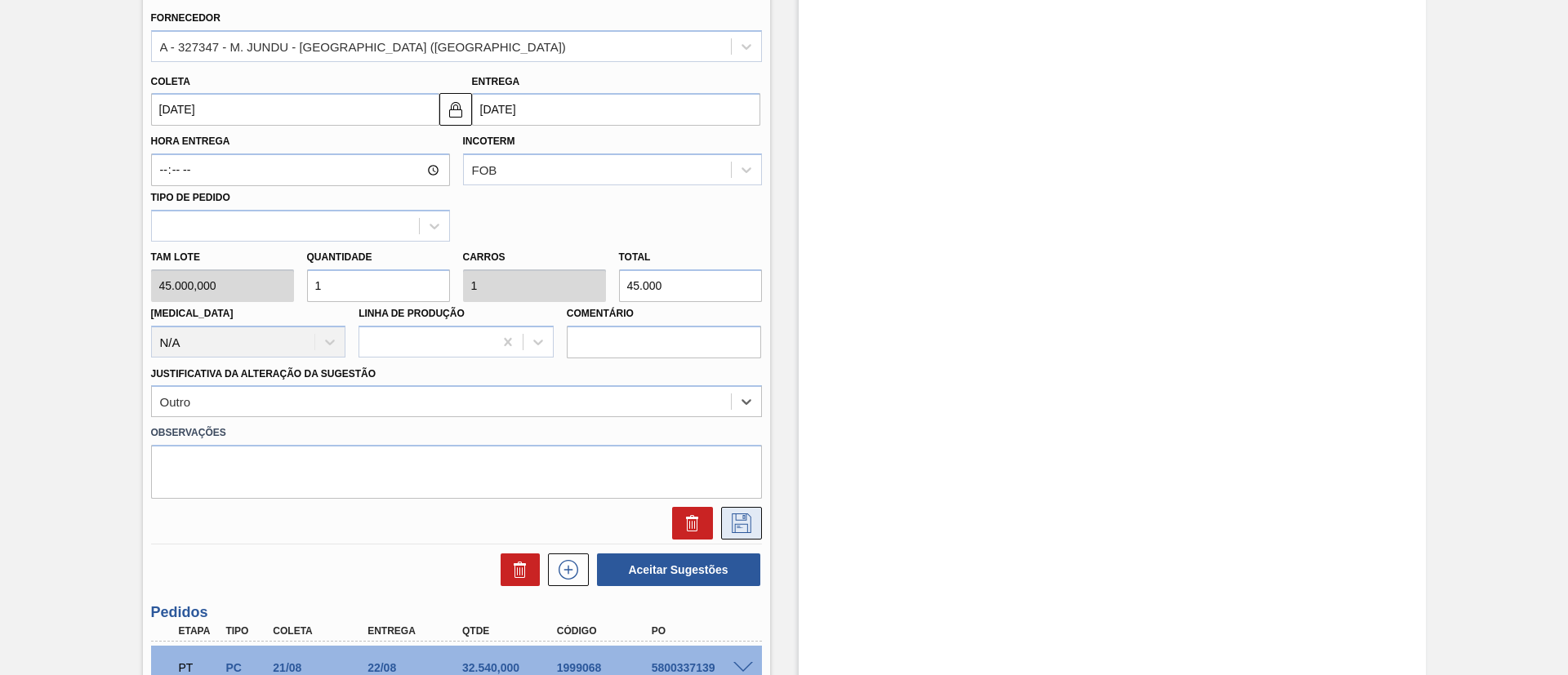
click at [726, 526] on button at bounding box center [742, 523] width 41 height 32
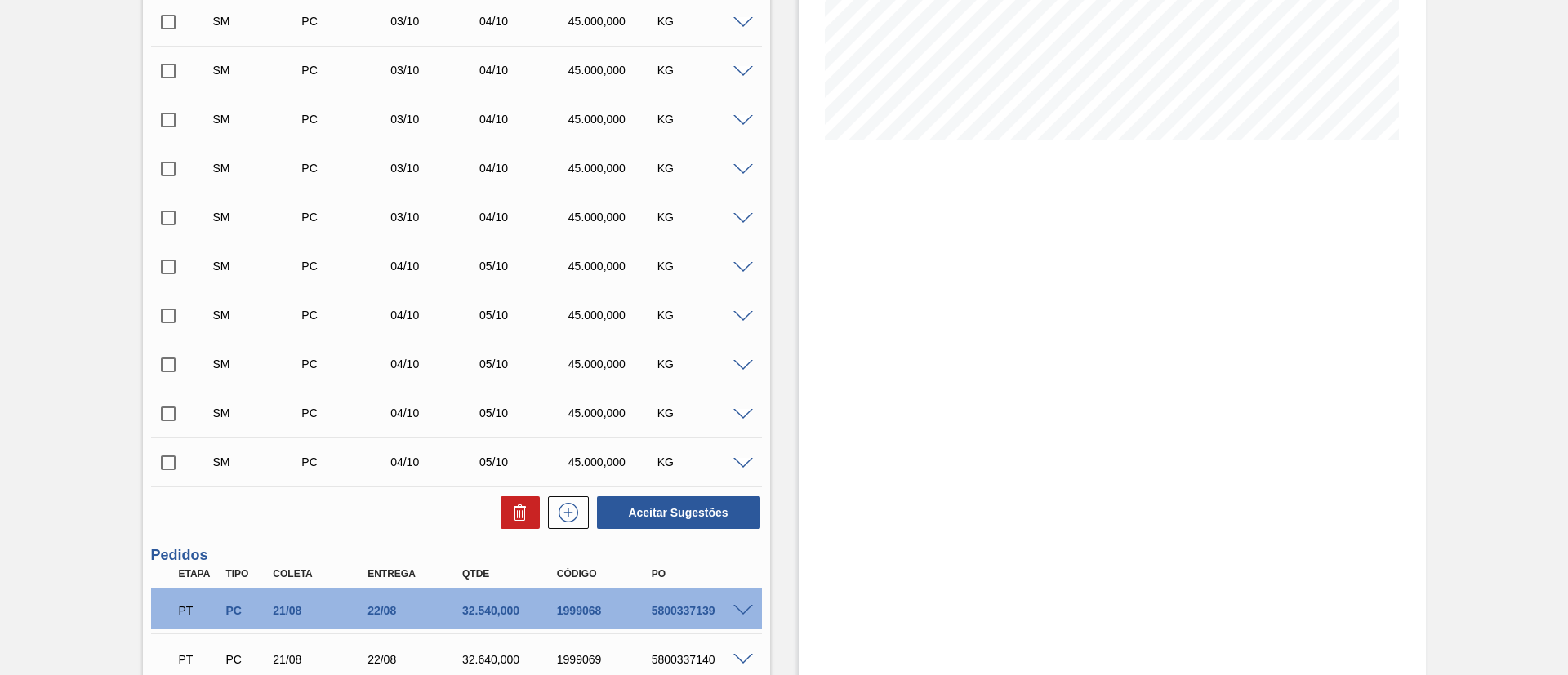
scroll to position [216, 0]
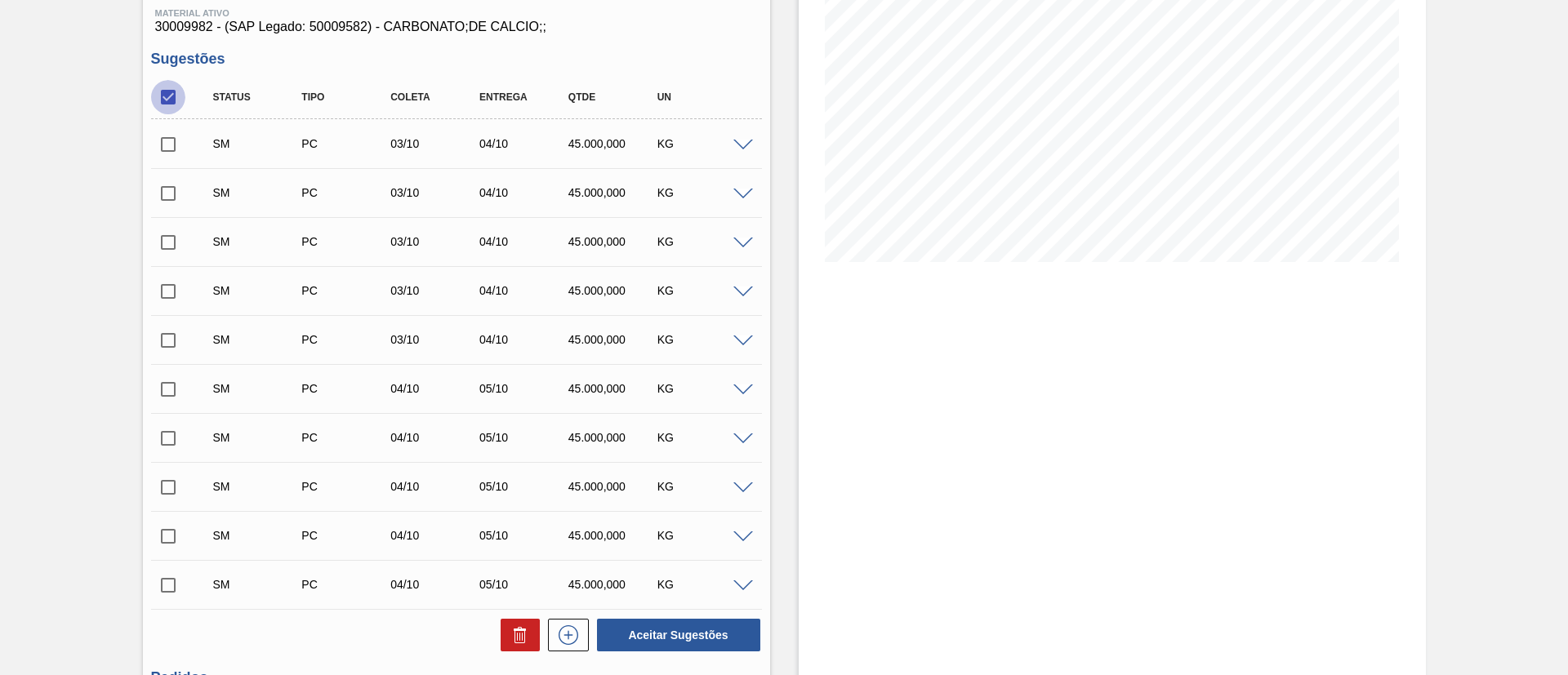
click at [168, 102] on input "checkbox" at bounding box center [168, 97] width 34 height 34
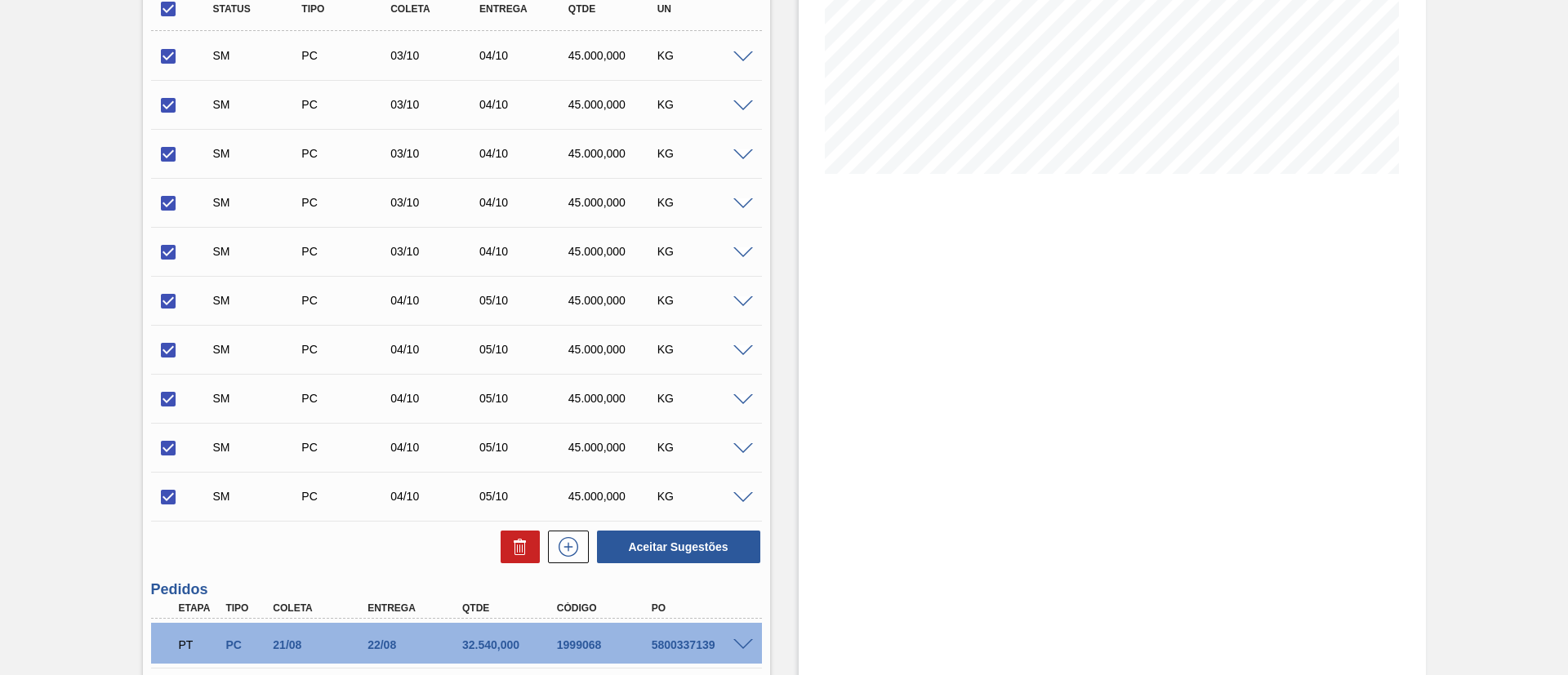
scroll to position [338, 0]
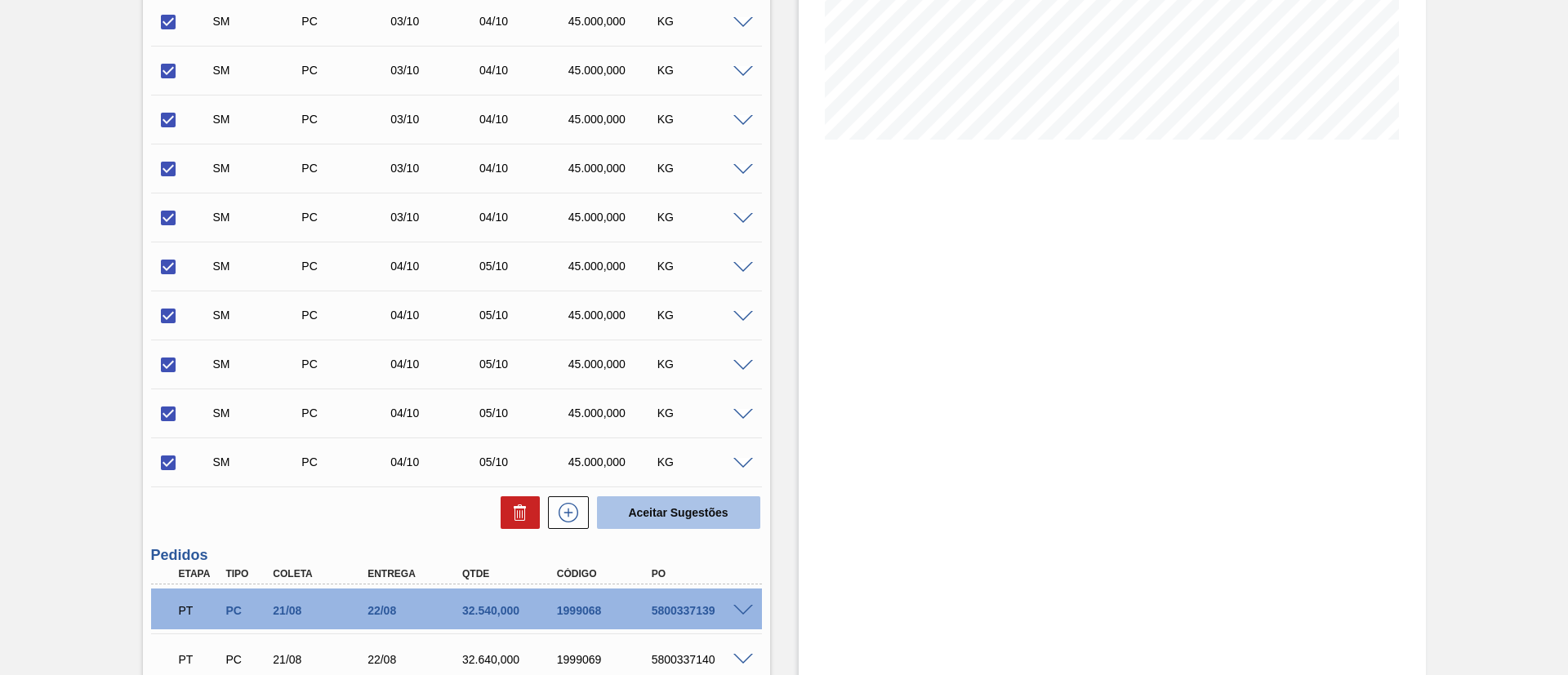
click at [698, 507] on button "Aceitar Sugestões" at bounding box center [679, 512] width 164 height 32
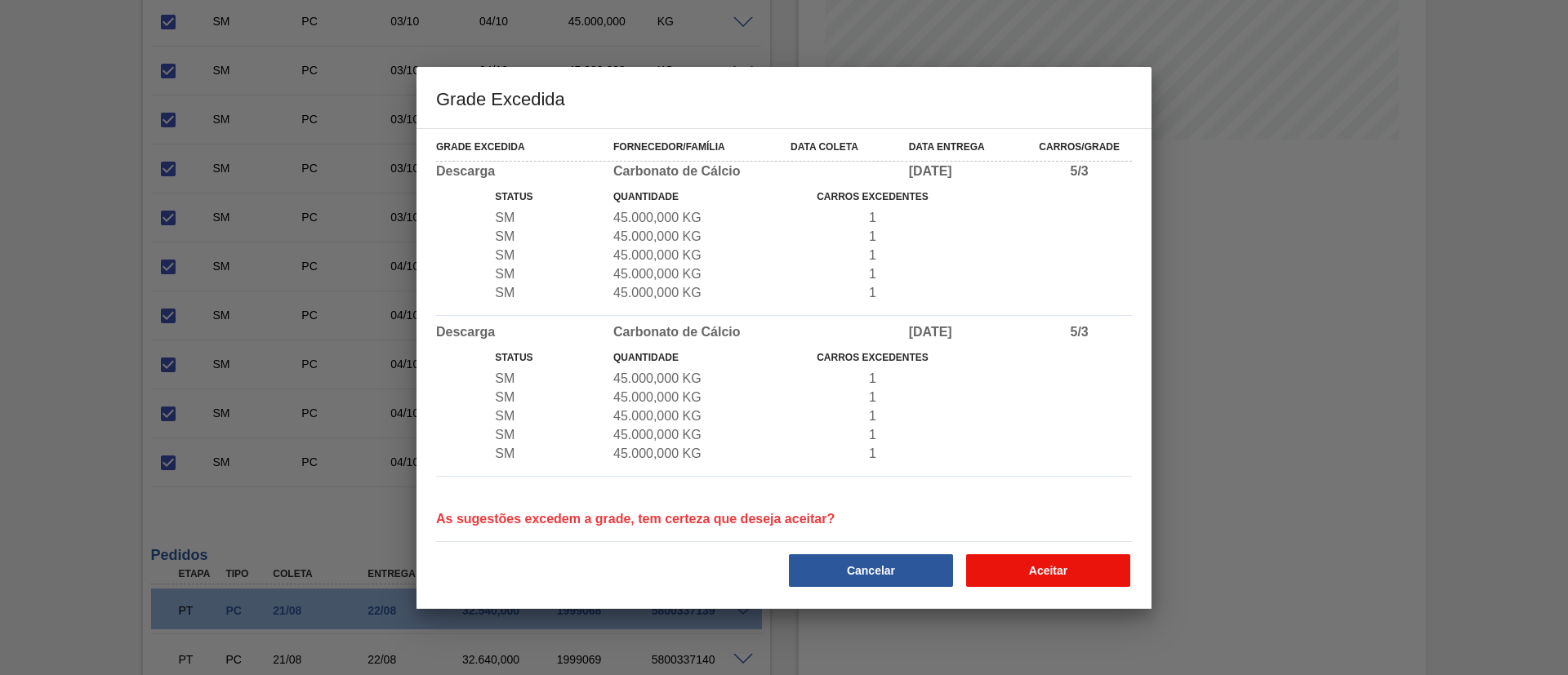
click at [1070, 579] on button "Aceitar" at bounding box center [1049, 570] width 164 height 32
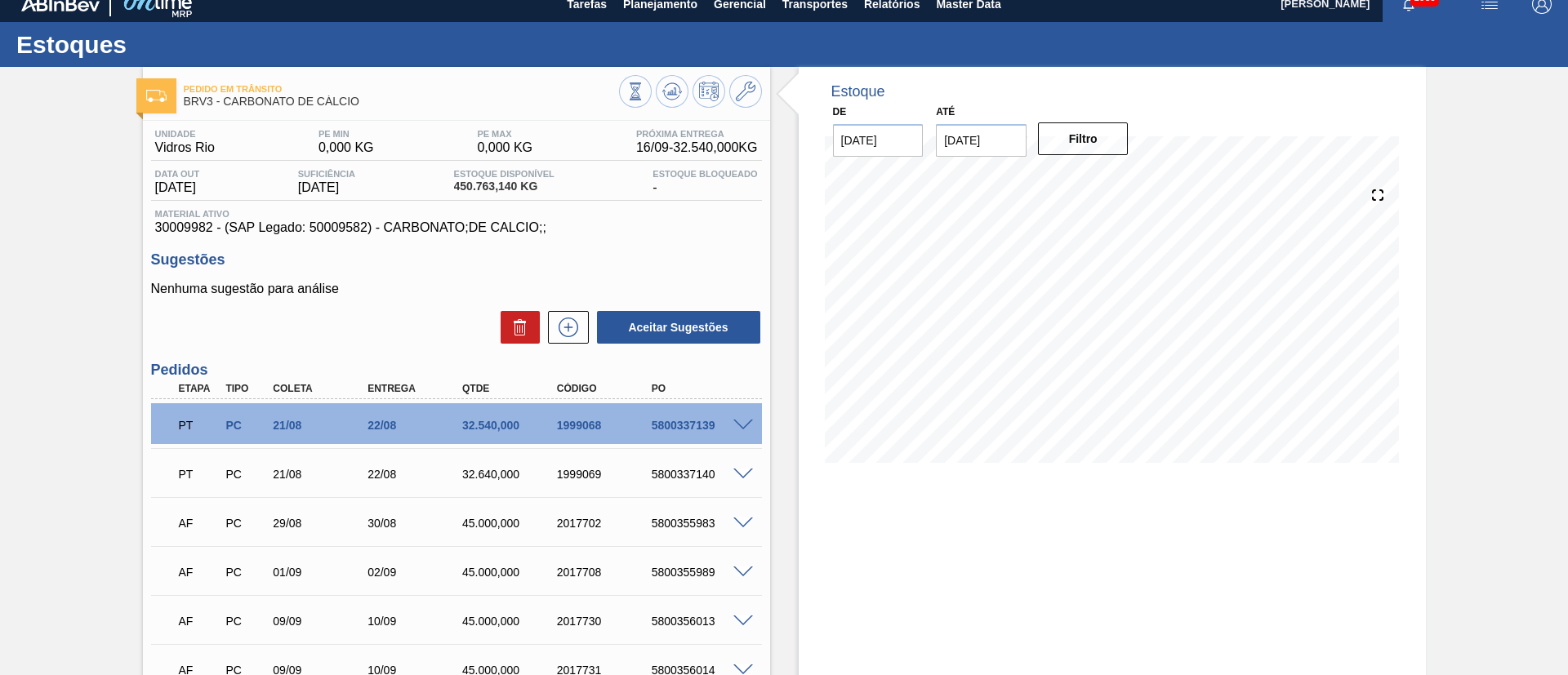
scroll to position [0, 0]
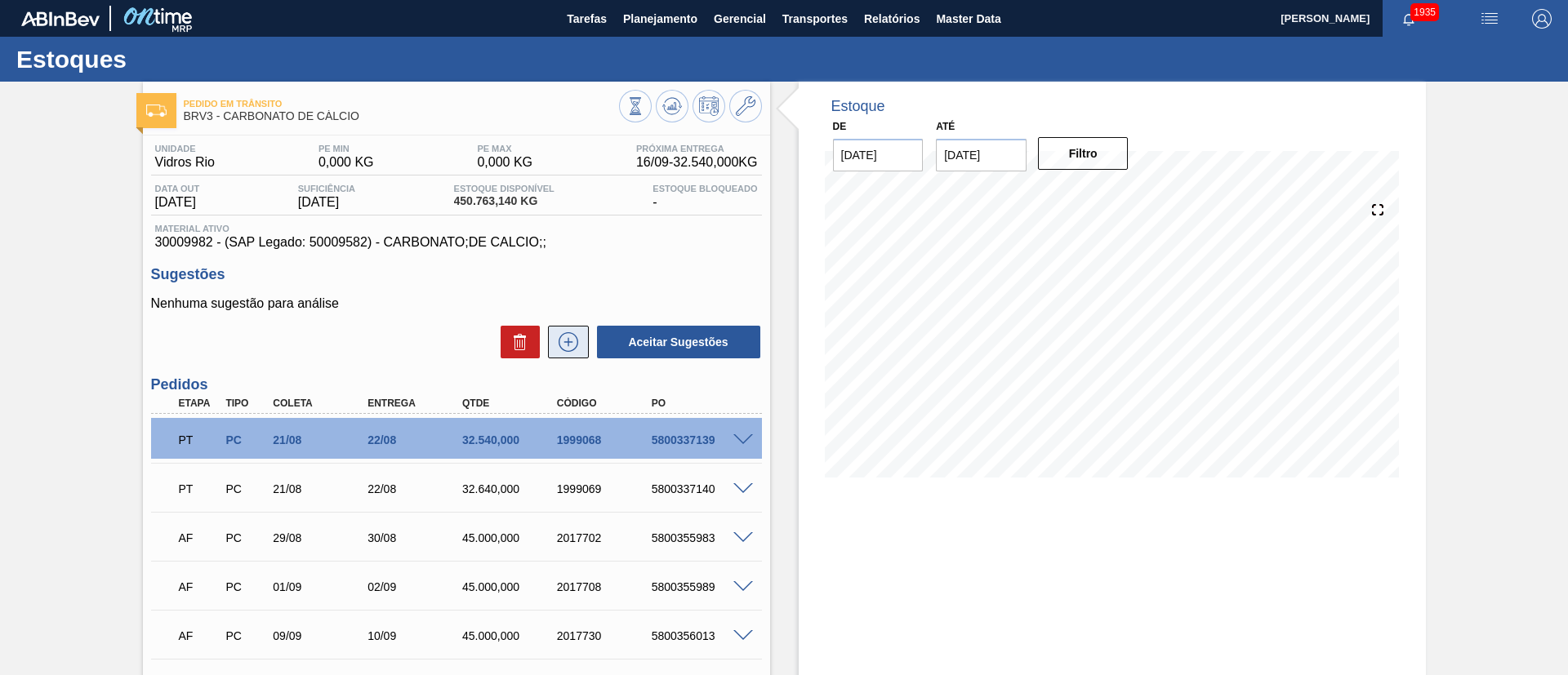
click at [556, 339] on icon at bounding box center [568, 342] width 26 height 19
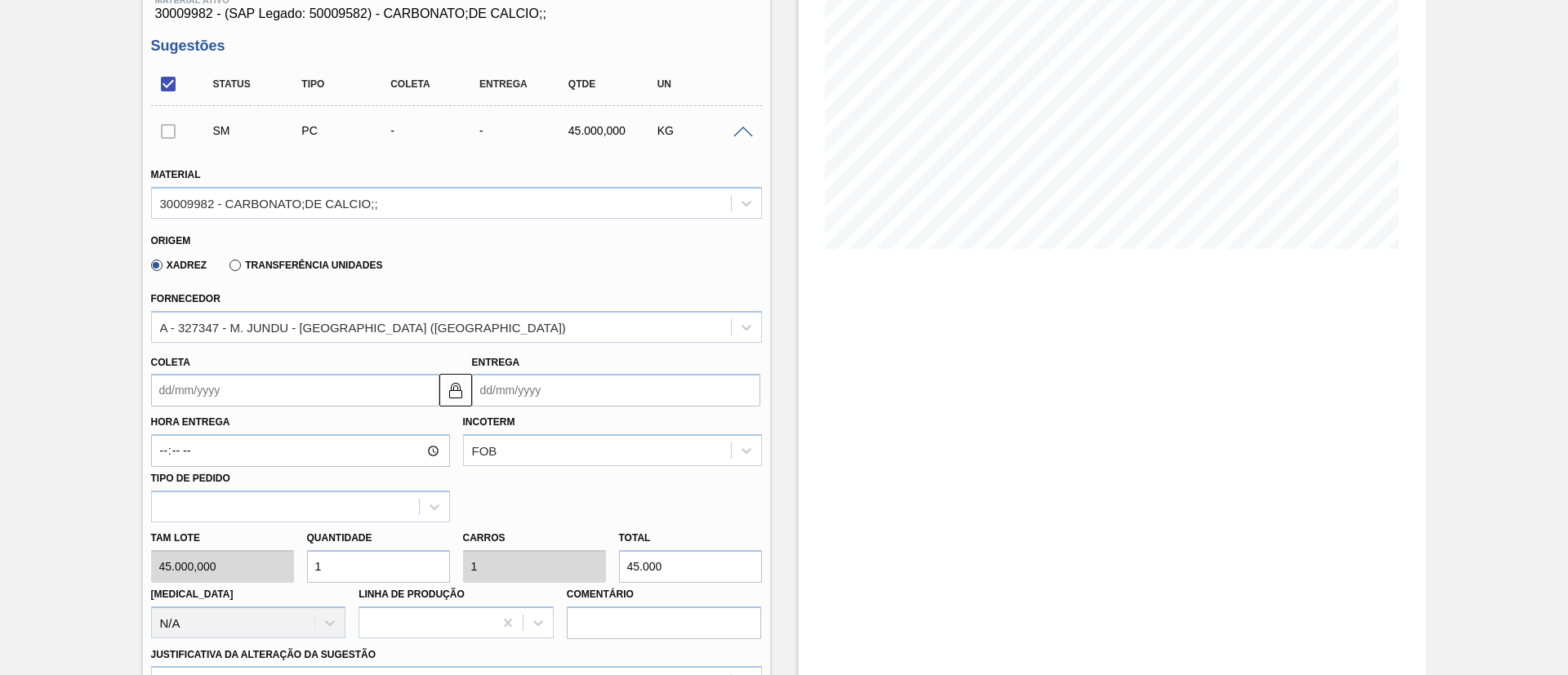
scroll to position [245, 0]
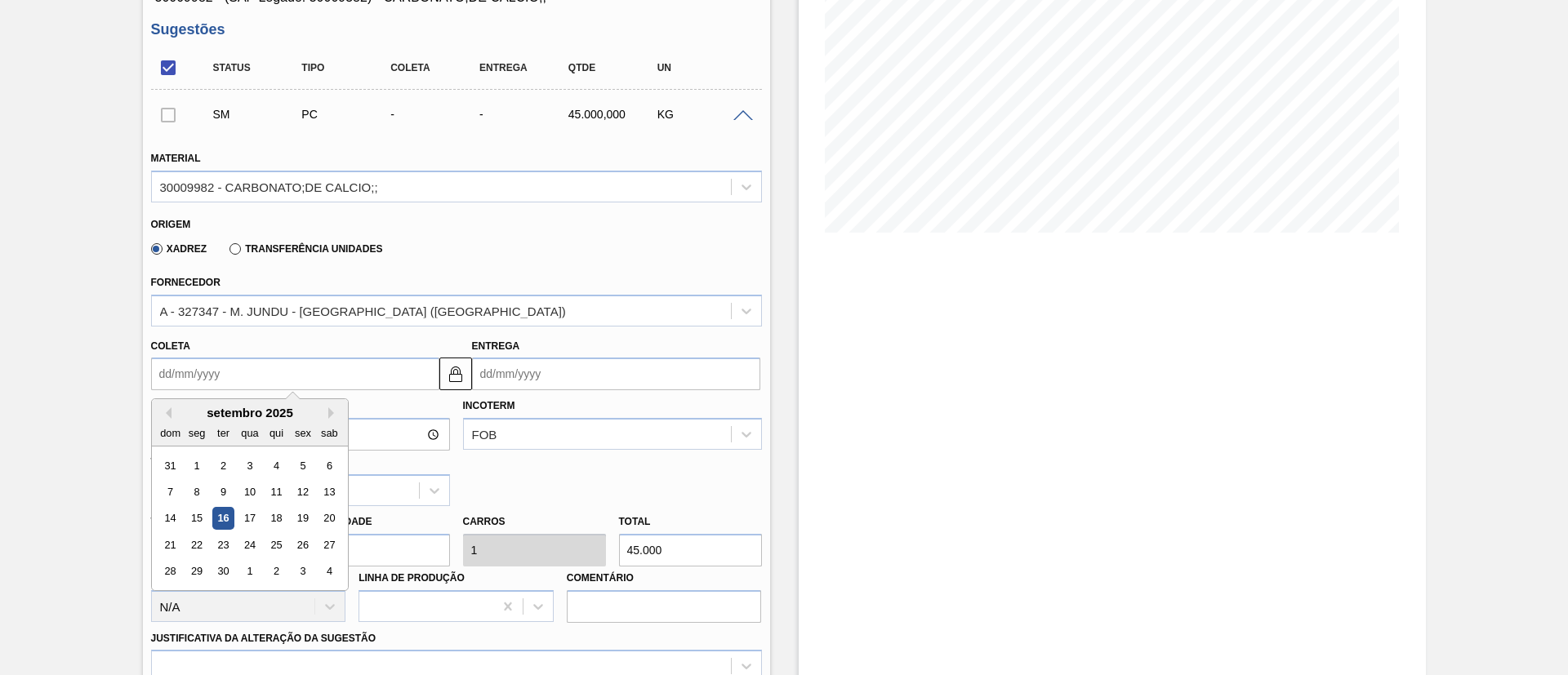
click at [207, 368] on input "Coleta" at bounding box center [296, 373] width 289 height 32
click at [331, 416] on button "Next Month" at bounding box center [333, 413] width 11 height 11
click at [171, 492] on div "5" at bounding box center [170, 491] width 22 height 22
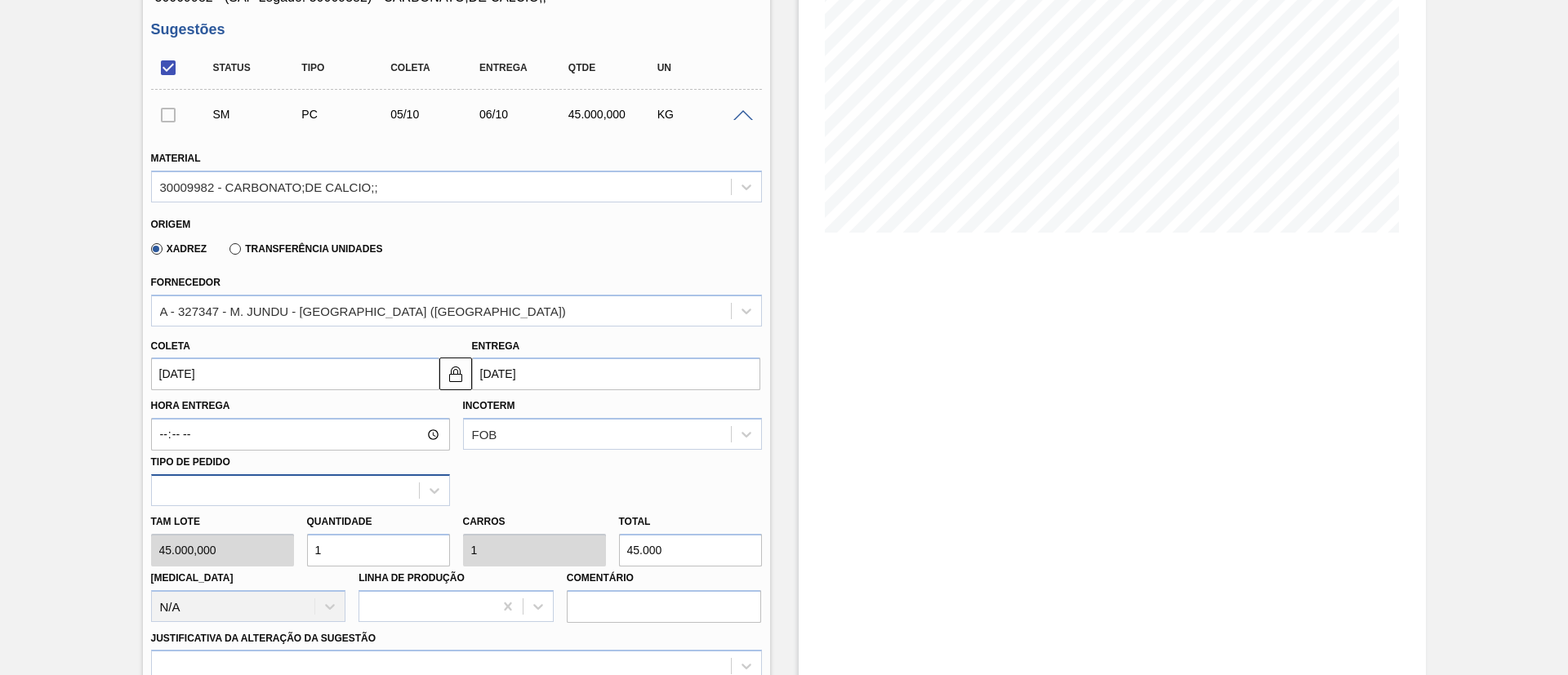
scroll to position [490, 0]
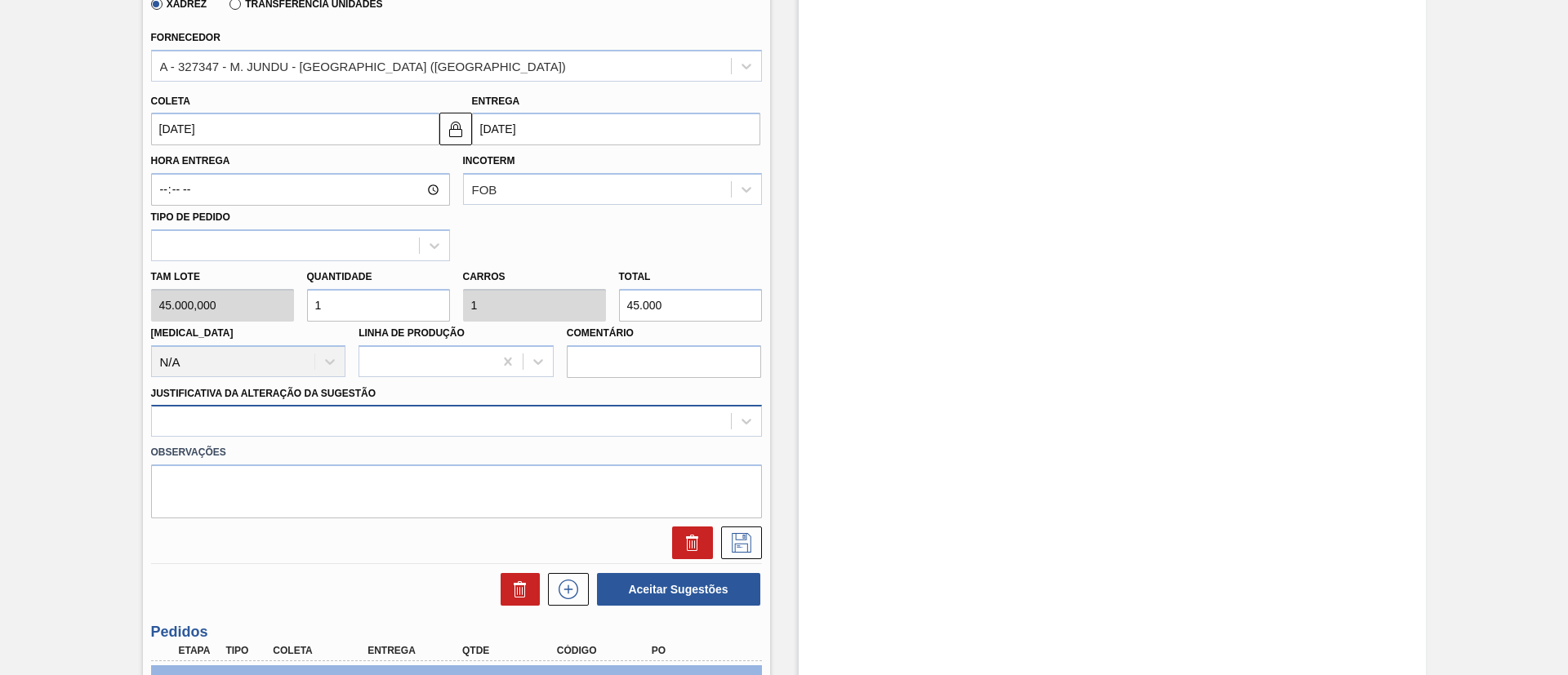
click at [377, 422] on div "Material 30009982 - CARBONATO;DE CALCIO;; Origem Xadrez Transferência Unidades …" at bounding box center [456, 225] width 610 height 670
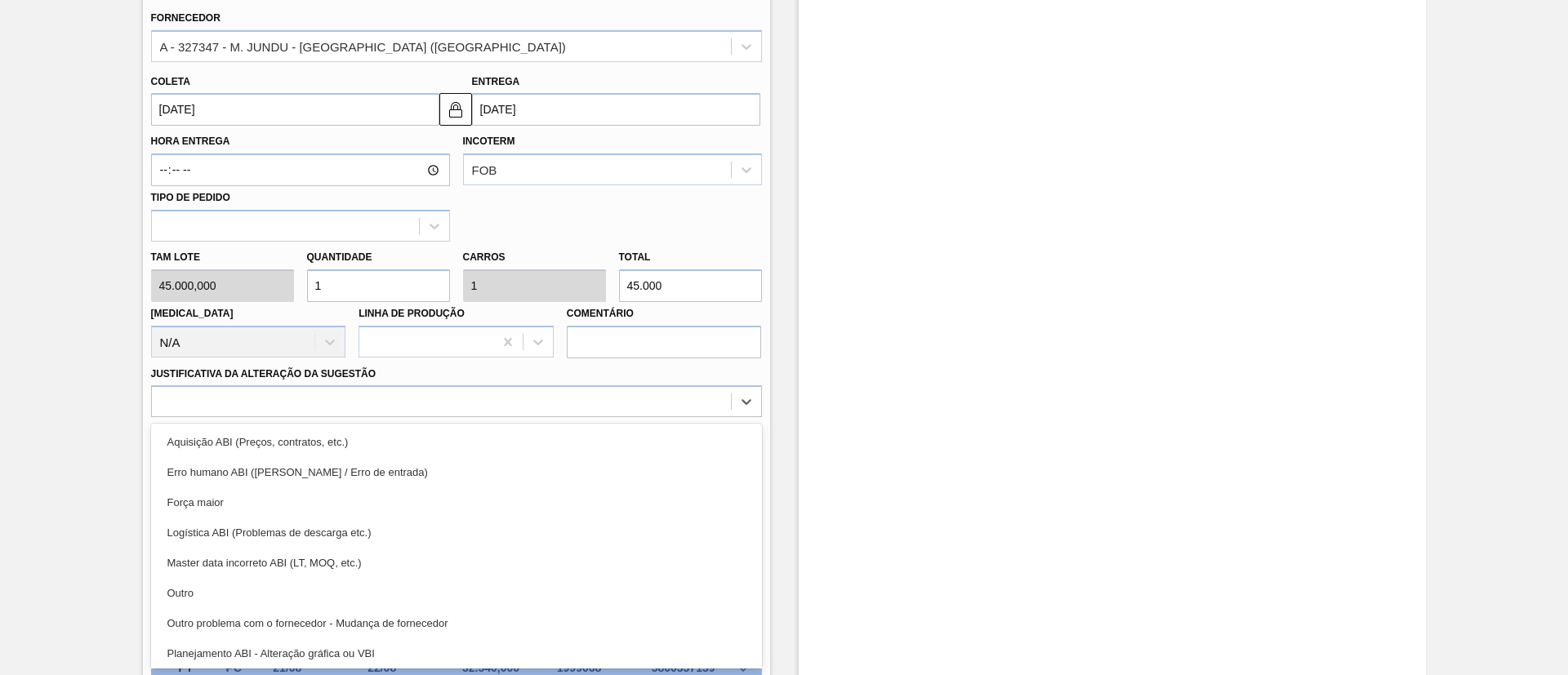
drag, startPoint x: 268, startPoint y: 588, endPoint x: 309, endPoint y: 572, distance: 44.0
click at [268, 588] on div "Outro" at bounding box center [456, 593] width 610 height 31
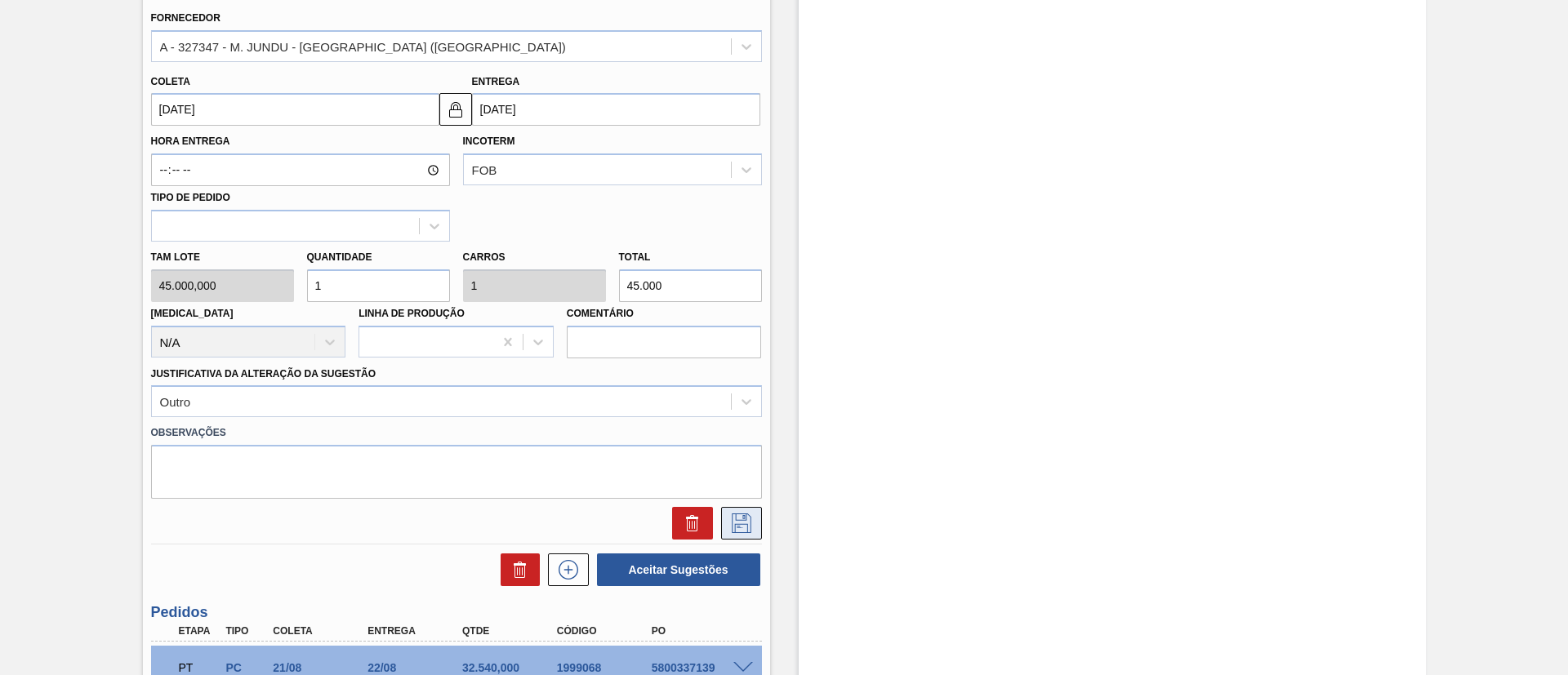
click at [721, 519] on button at bounding box center [742, 523] width 41 height 32
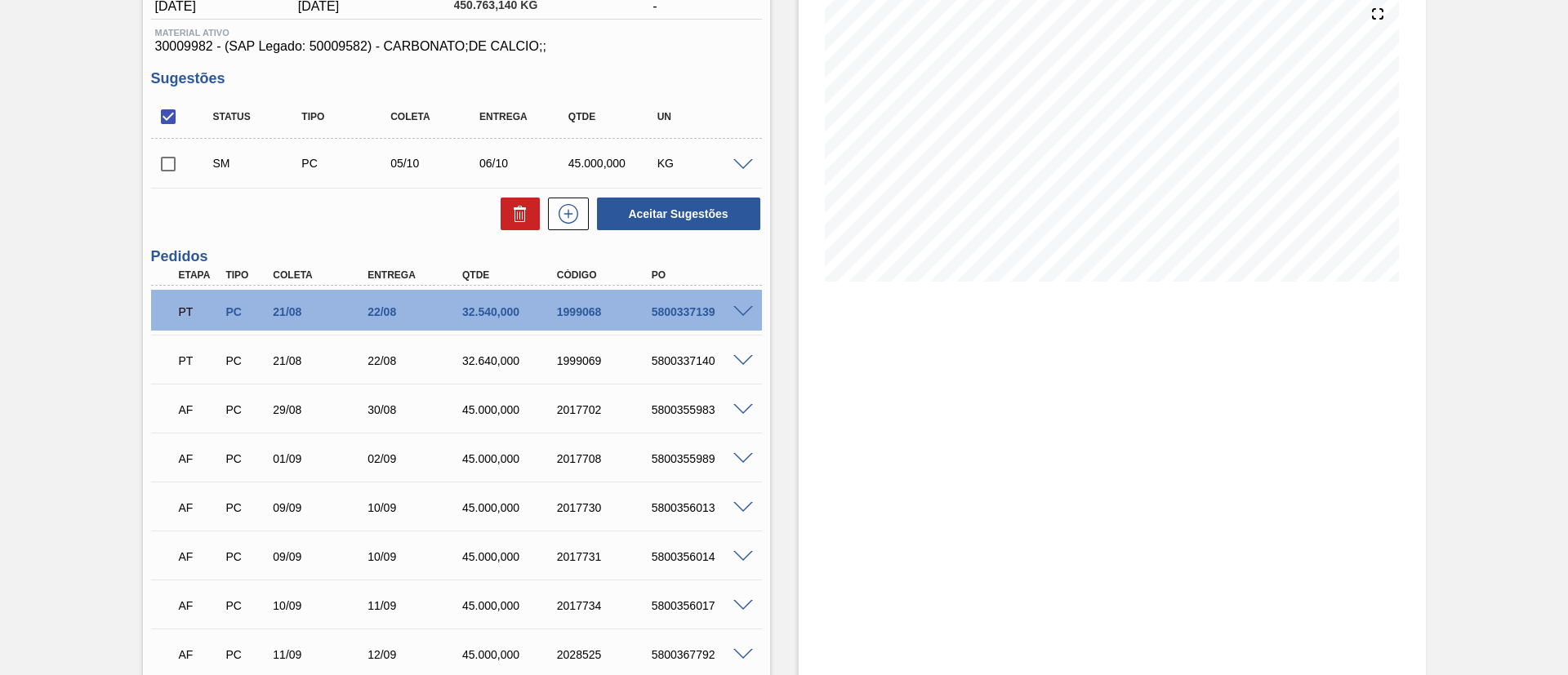
scroll to position [142, 0]
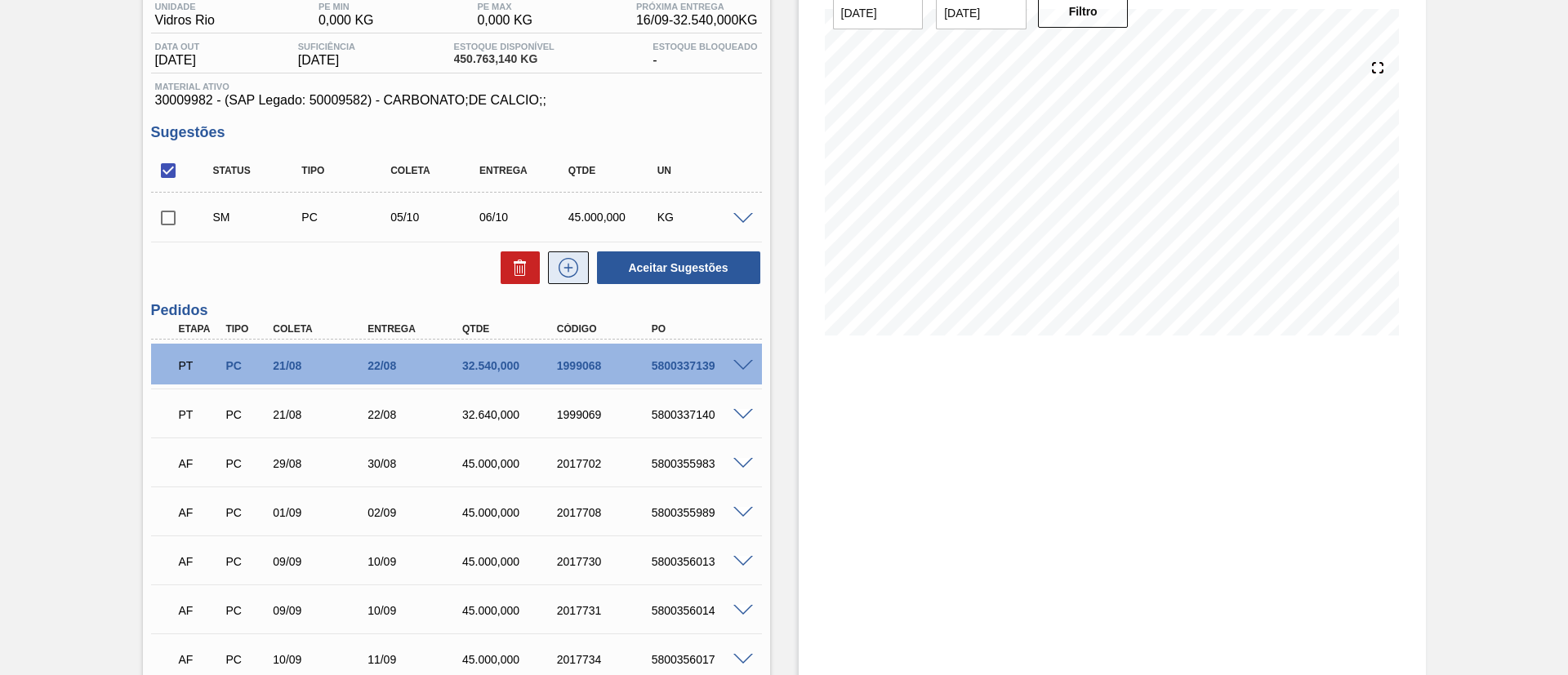
click at [570, 261] on icon at bounding box center [568, 268] width 26 height 19
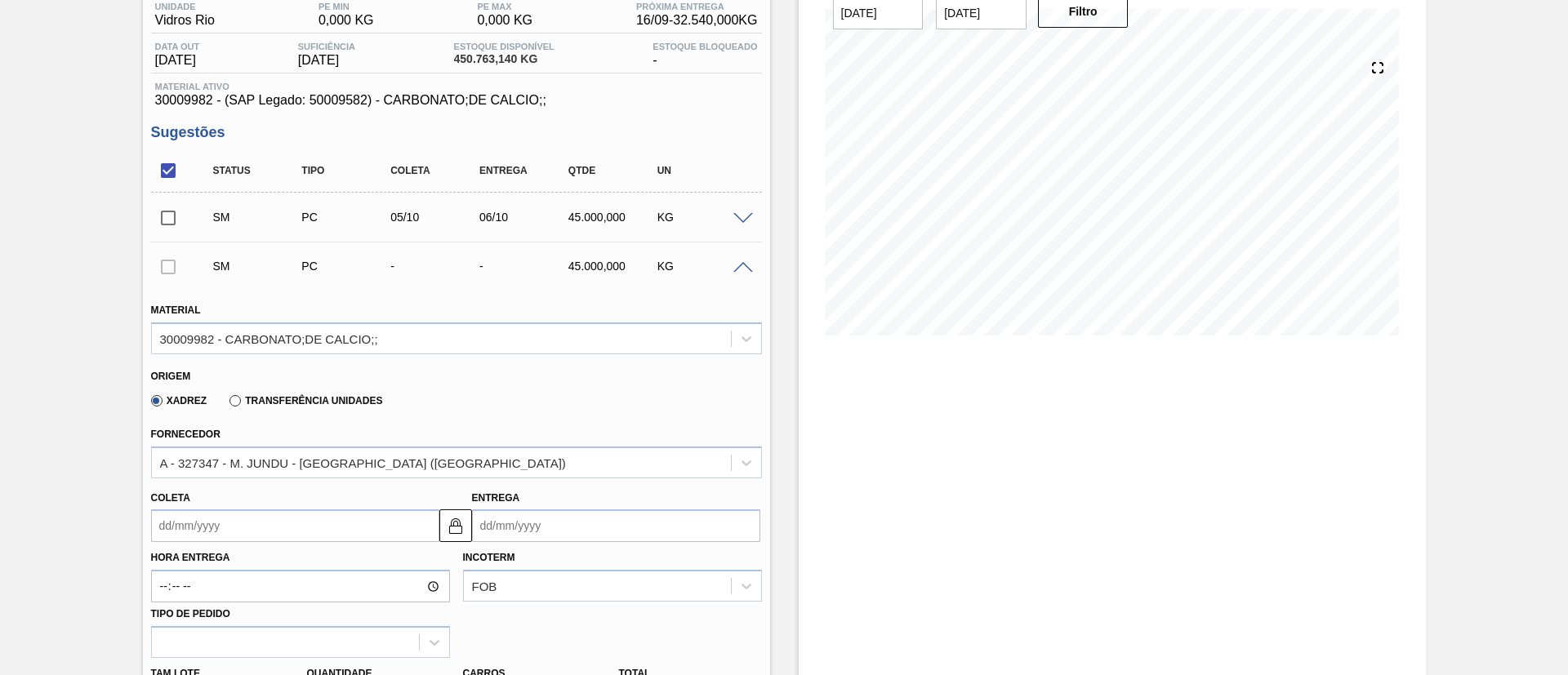
scroll to position [510, 0]
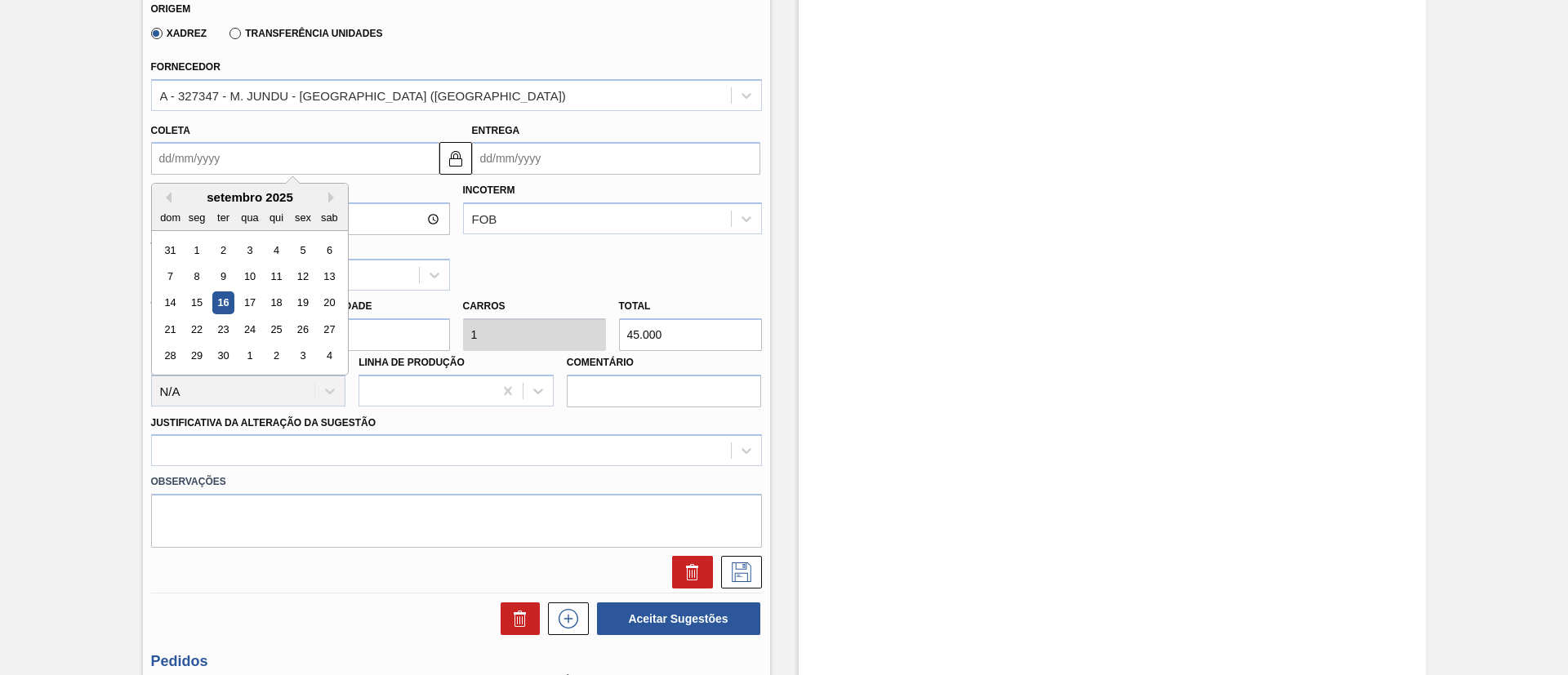
click at [209, 156] on input "Coleta" at bounding box center [296, 157] width 289 height 32
click at [328, 200] on button "Next Month" at bounding box center [333, 197] width 11 height 11
click at [178, 274] on div "5" at bounding box center [170, 275] width 22 height 22
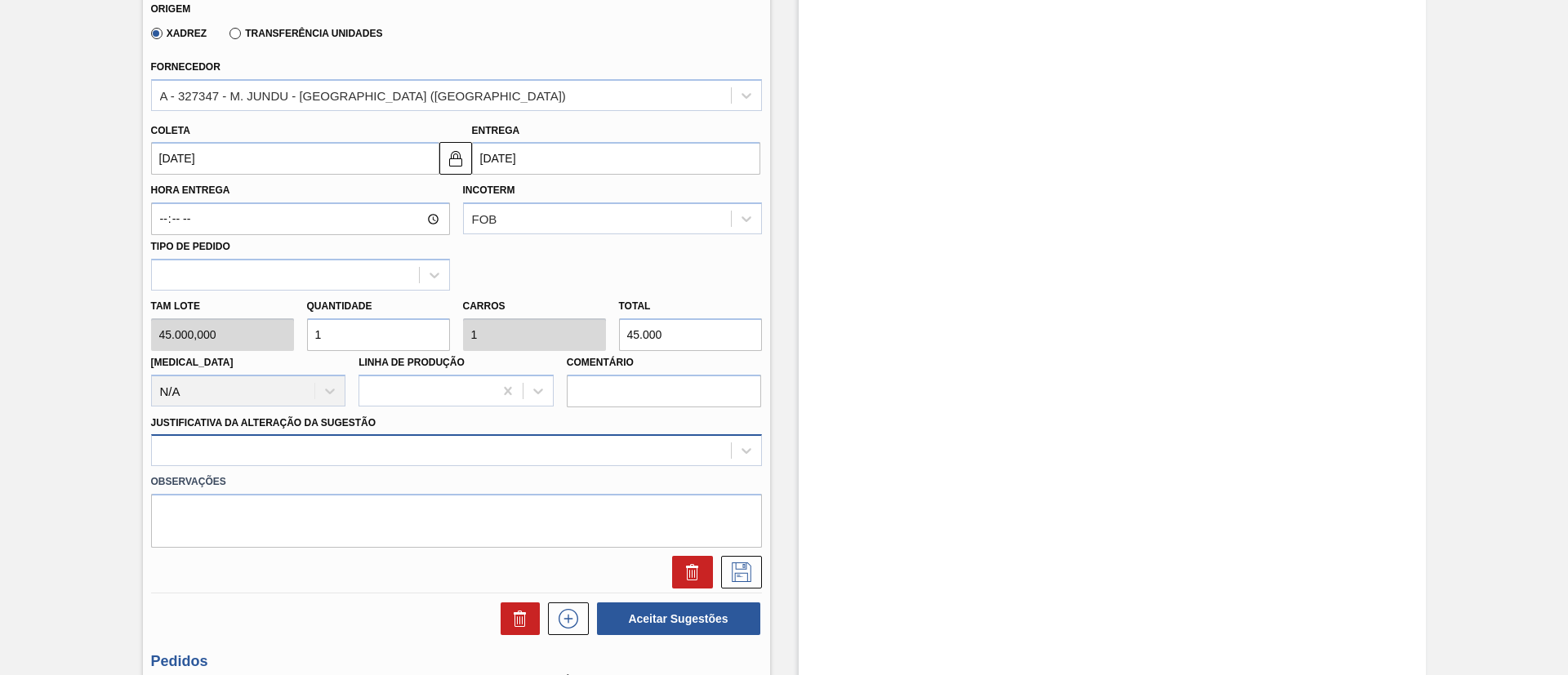
scroll to position [559, 0]
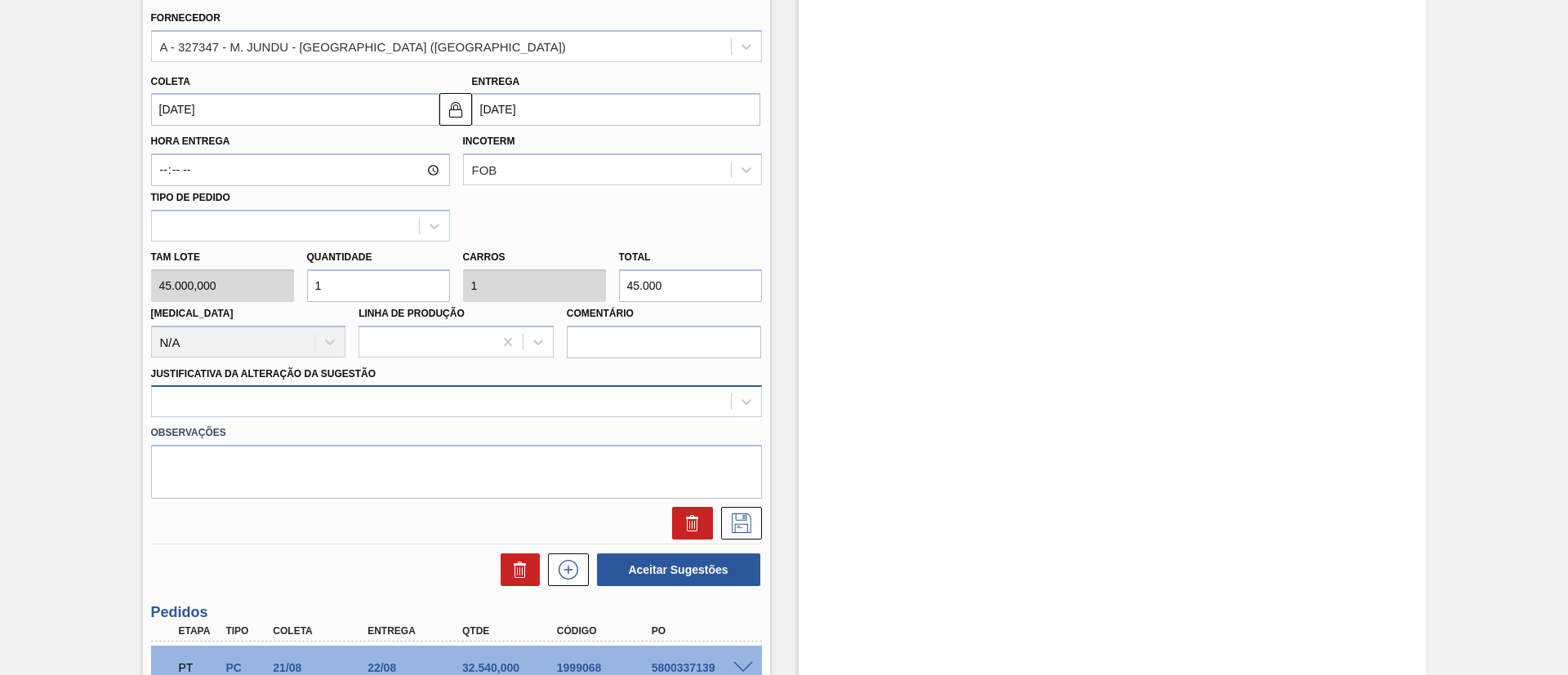
click at [377, 417] on div at bounding box center [456, 401] width 610 height 31
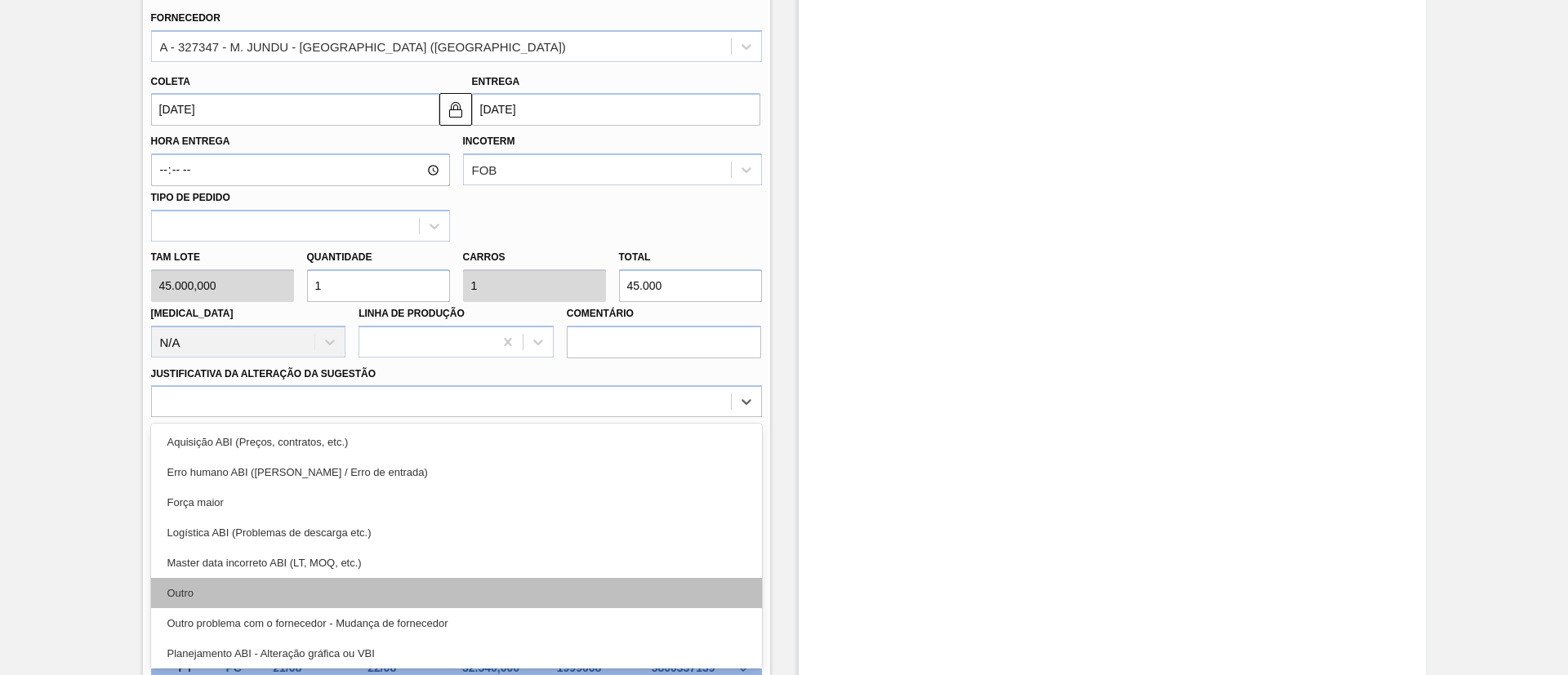
click at [280, 595] on div "Outro" at bounding box center [456, 593] width 610 height 31
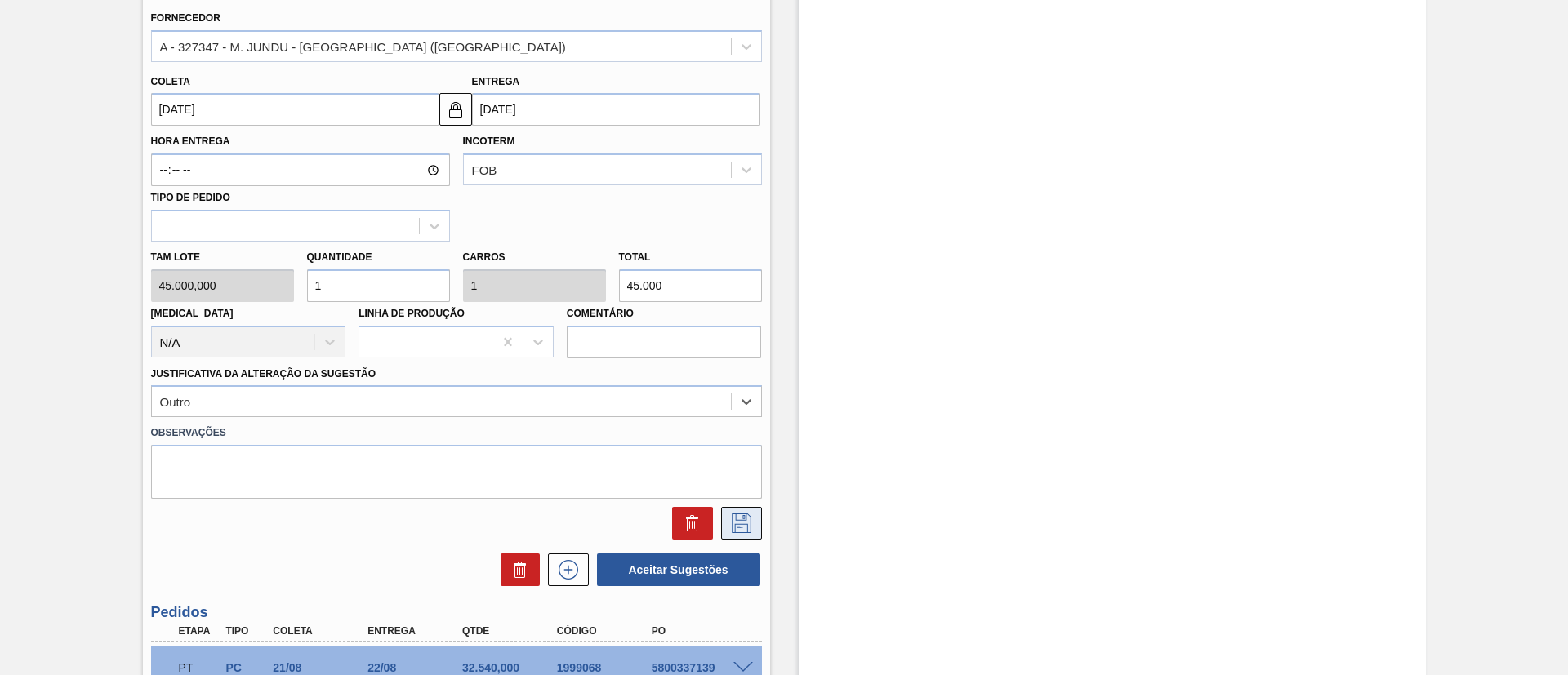
click at [730, 522] on icon at bounding box center [742, 523] width 26 height 19
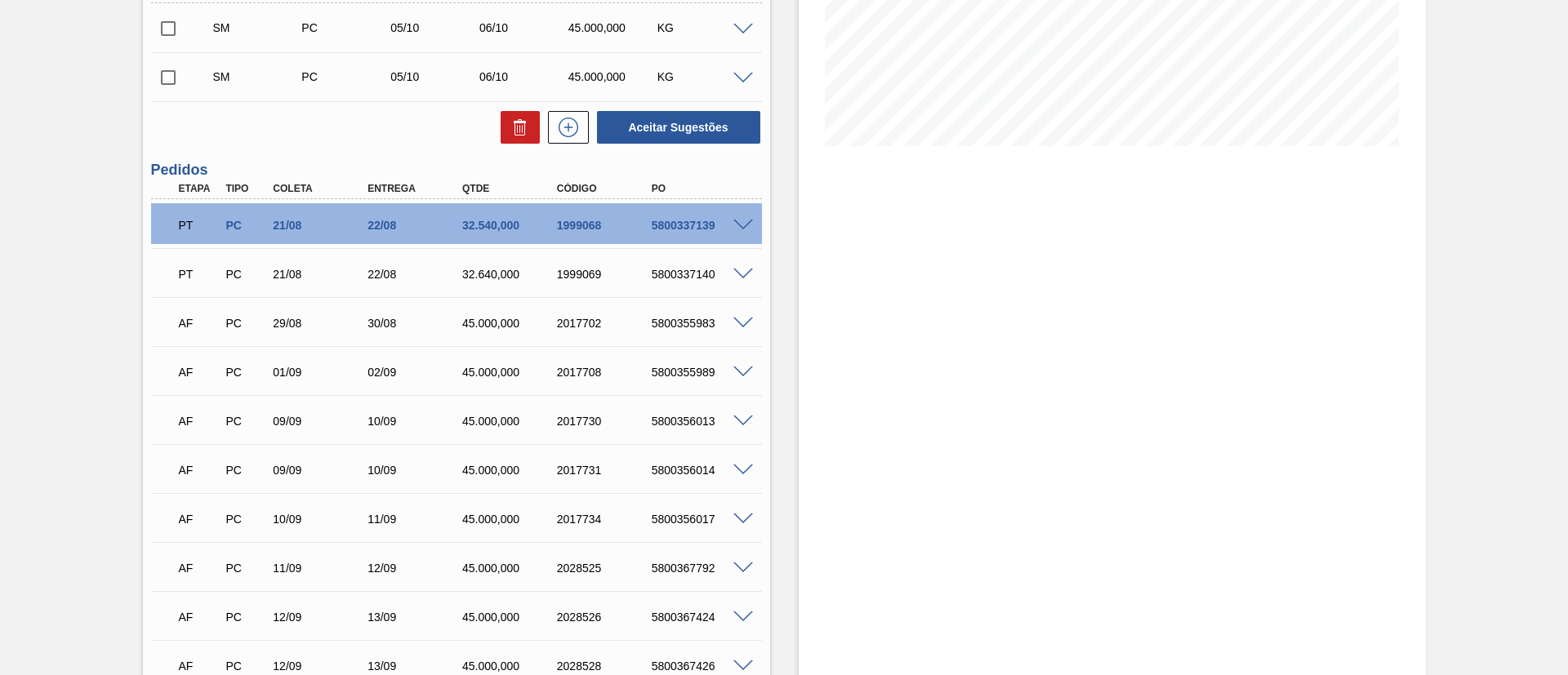
scroll to position [314, 0]
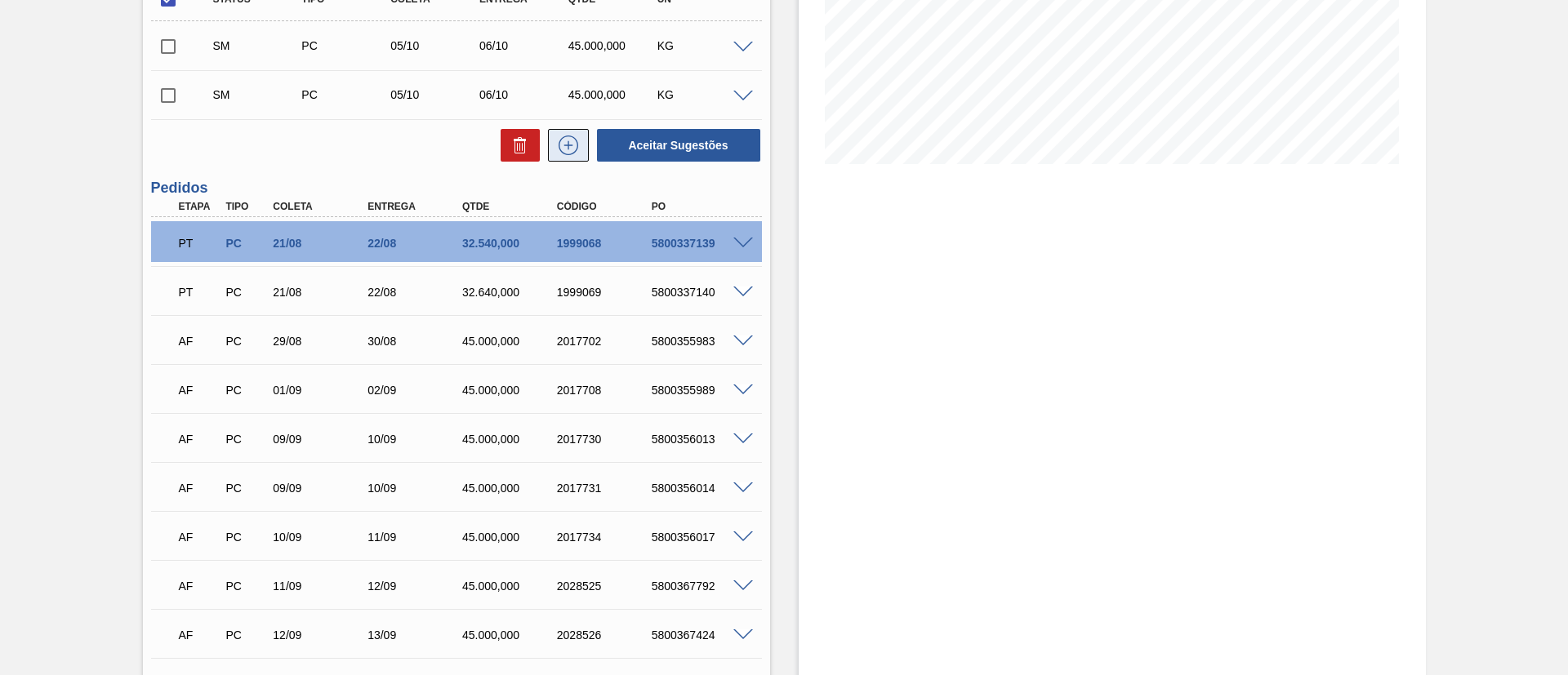
click at [582, 140] on button at bounding box center [568, 145] width 41 height 32
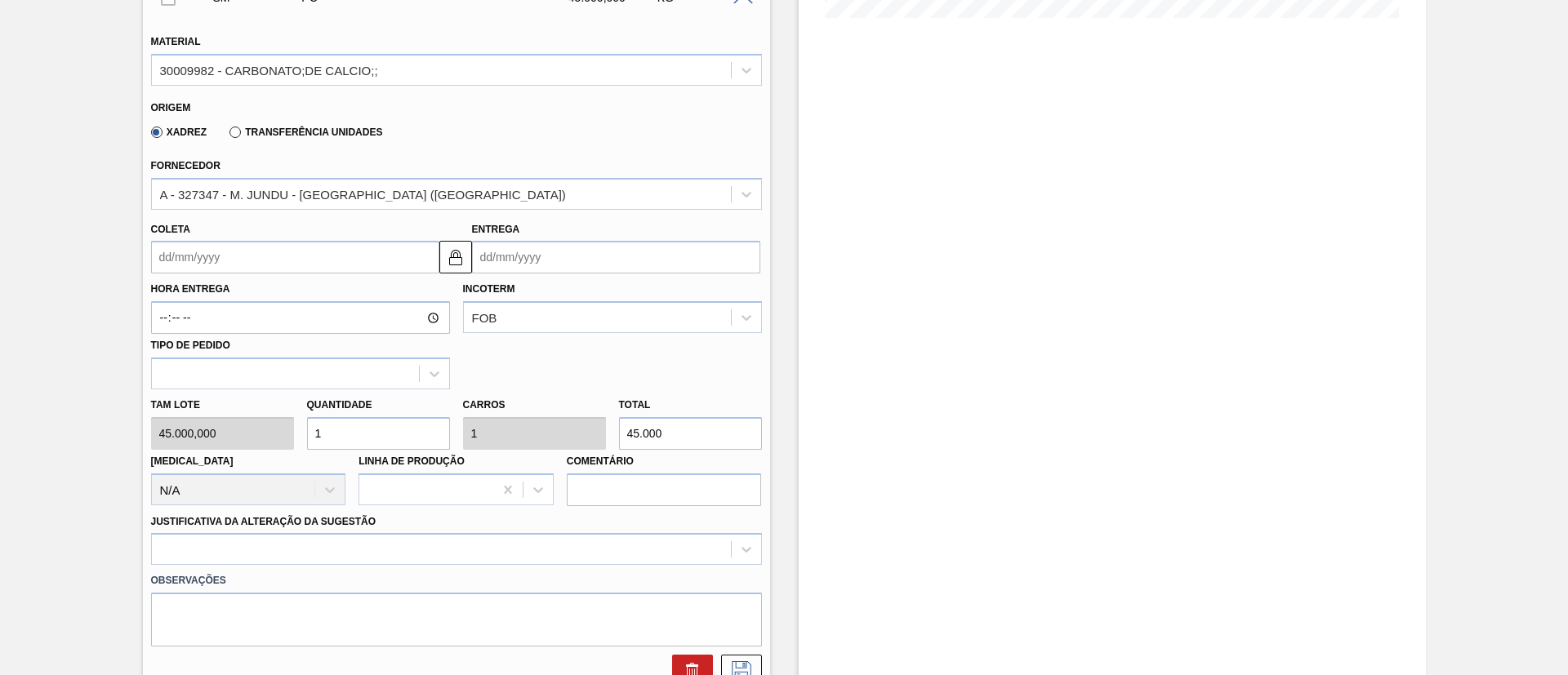
scroll to position [559, 0]
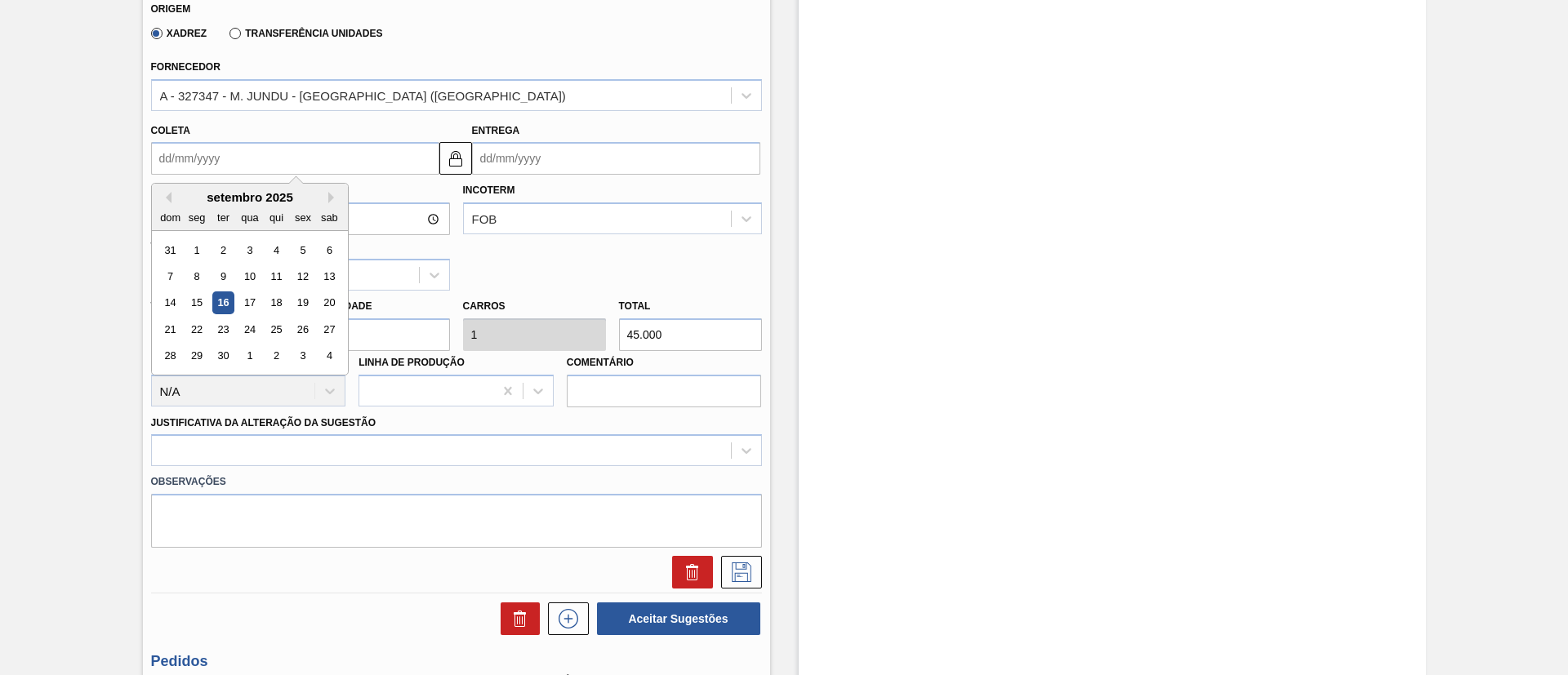
click at [235, 162] on input "Coleta" at bounding box center [296, 157] width 289 height 32
click at [330, 197] on button "Next Month" at bounding box center [333, 197] width 11 height 11
click at [179, 277] on div "5" at bounding box center [170, 275] width 22 height 22
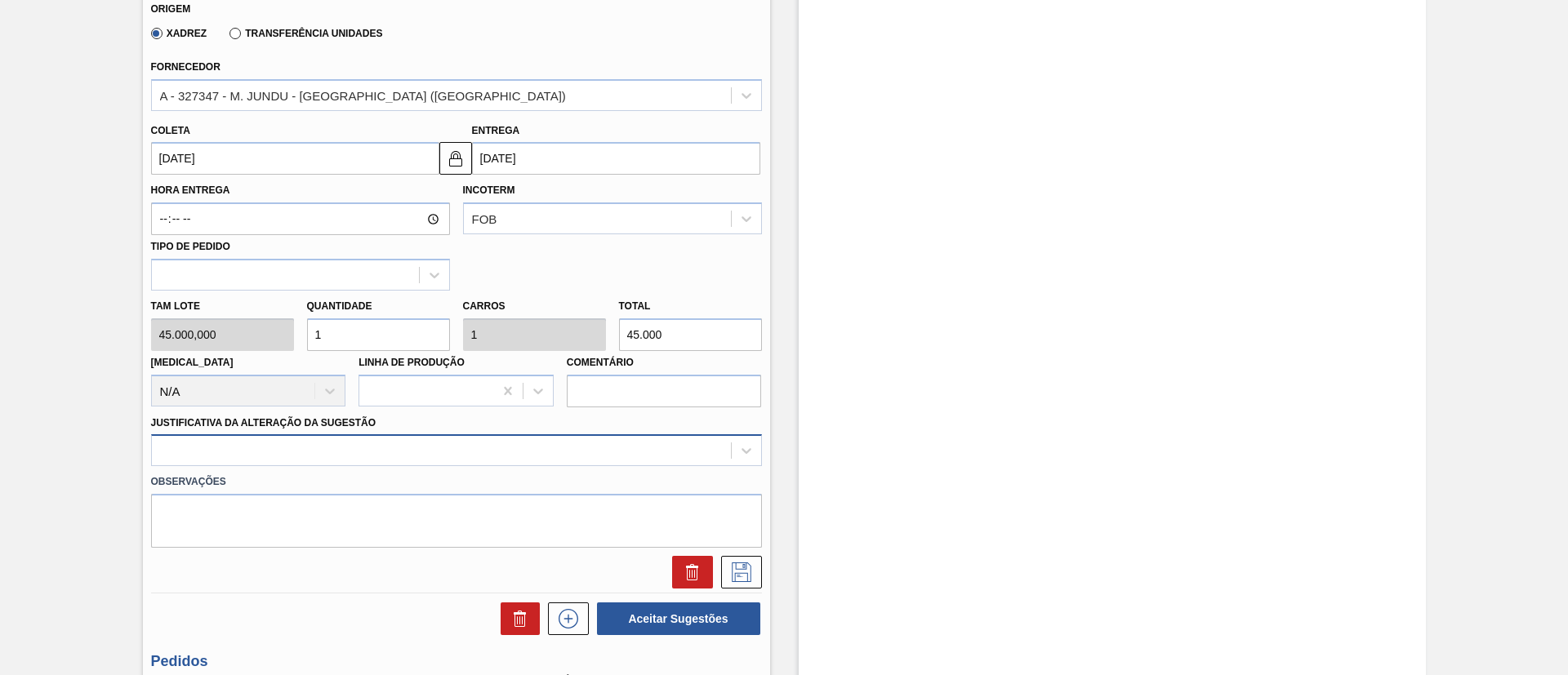
scroll to position [608, 0]
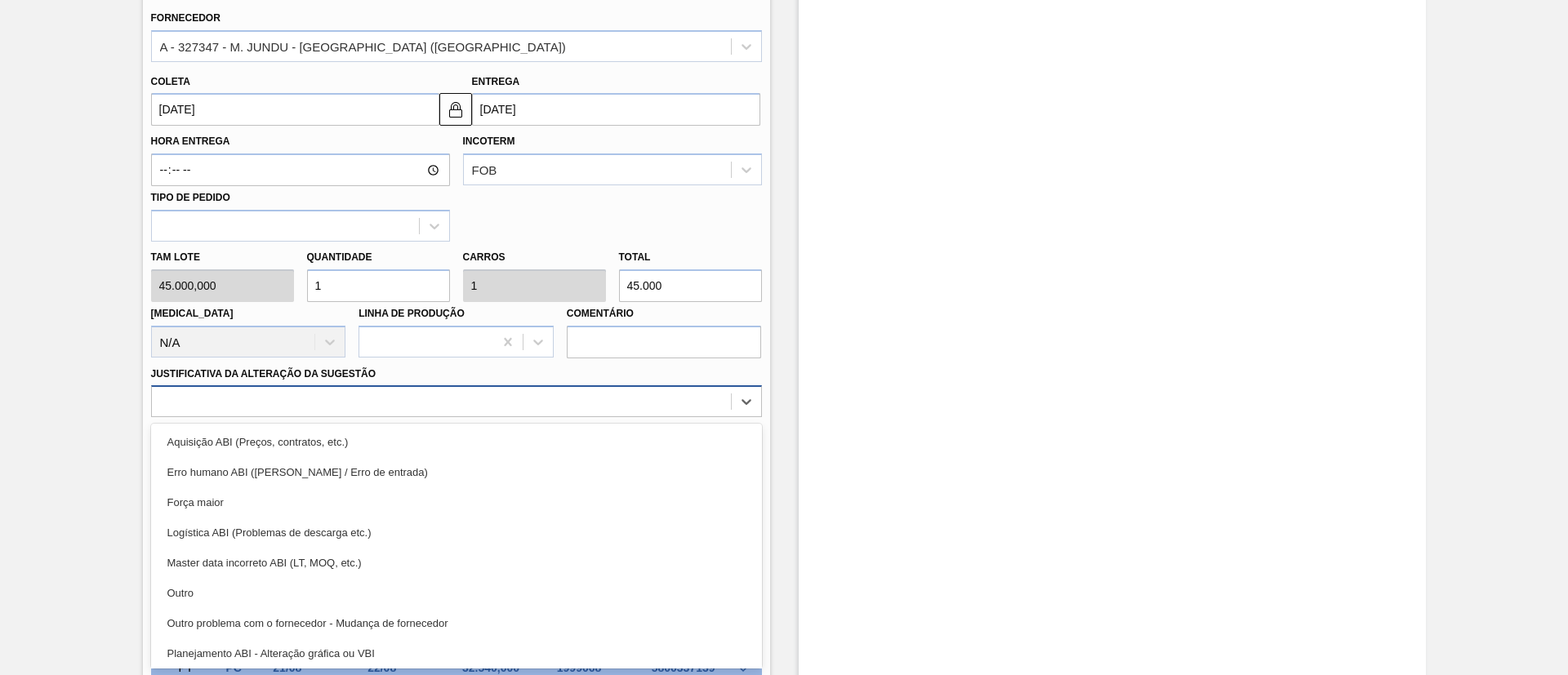
click at [372, 417] on div "option Aquisição ABI (Preços, contratos, etc.) focused, 1 of 18. 18 results ava…" at bounding box center [456, 401] width 610 height 31
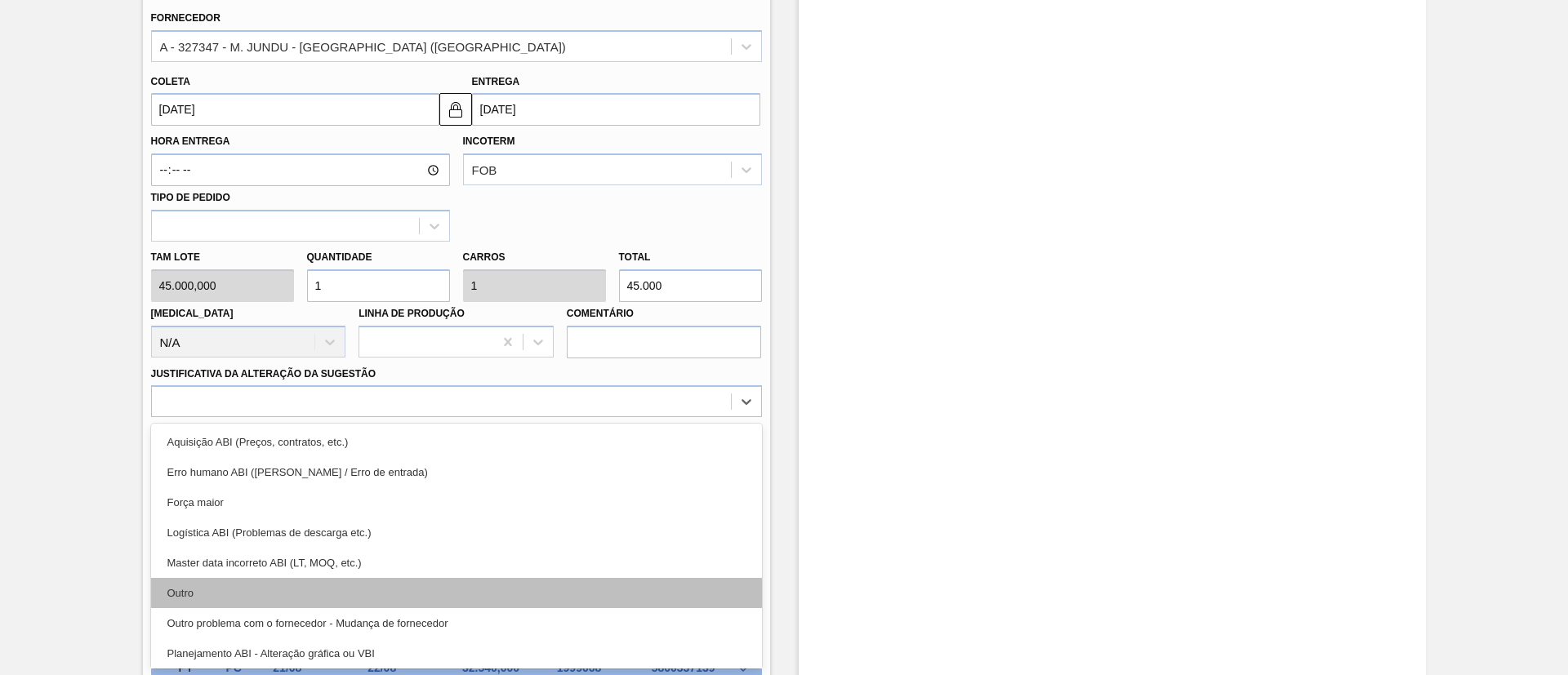
click at [282, 594] on div "Outro" at bounding box center [456, 593] width 610 height 31
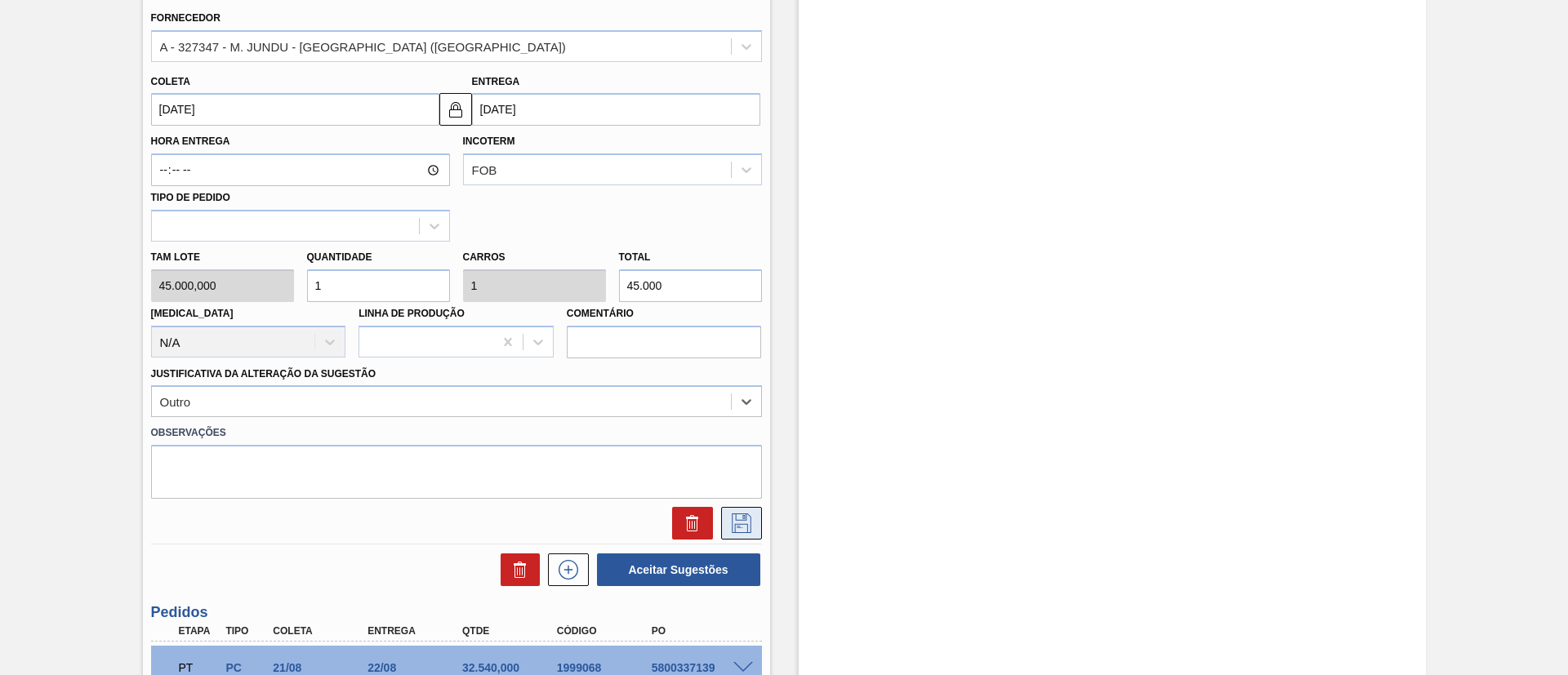
click at [747, 520] on icon at bounding box center [742, 523] width 26 height 19
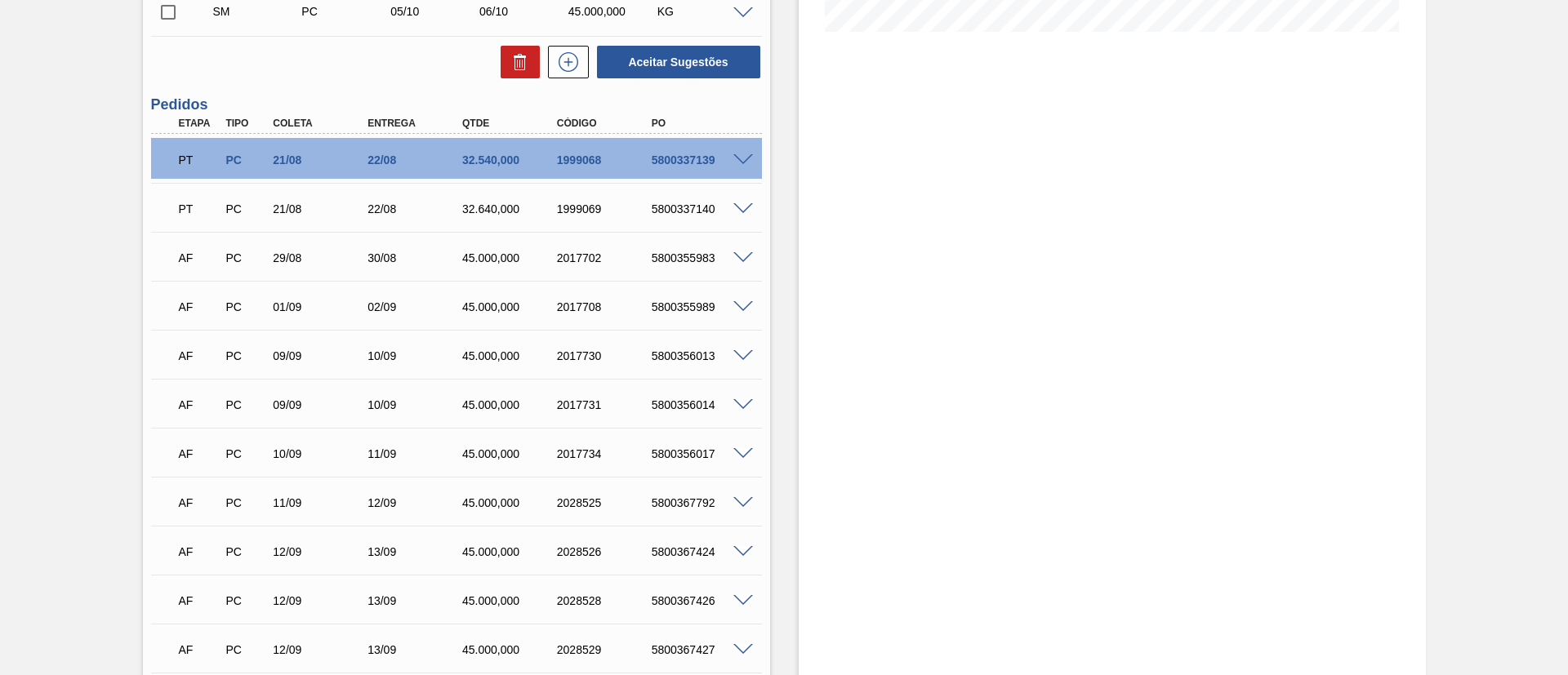
scroll to position [240, 0]
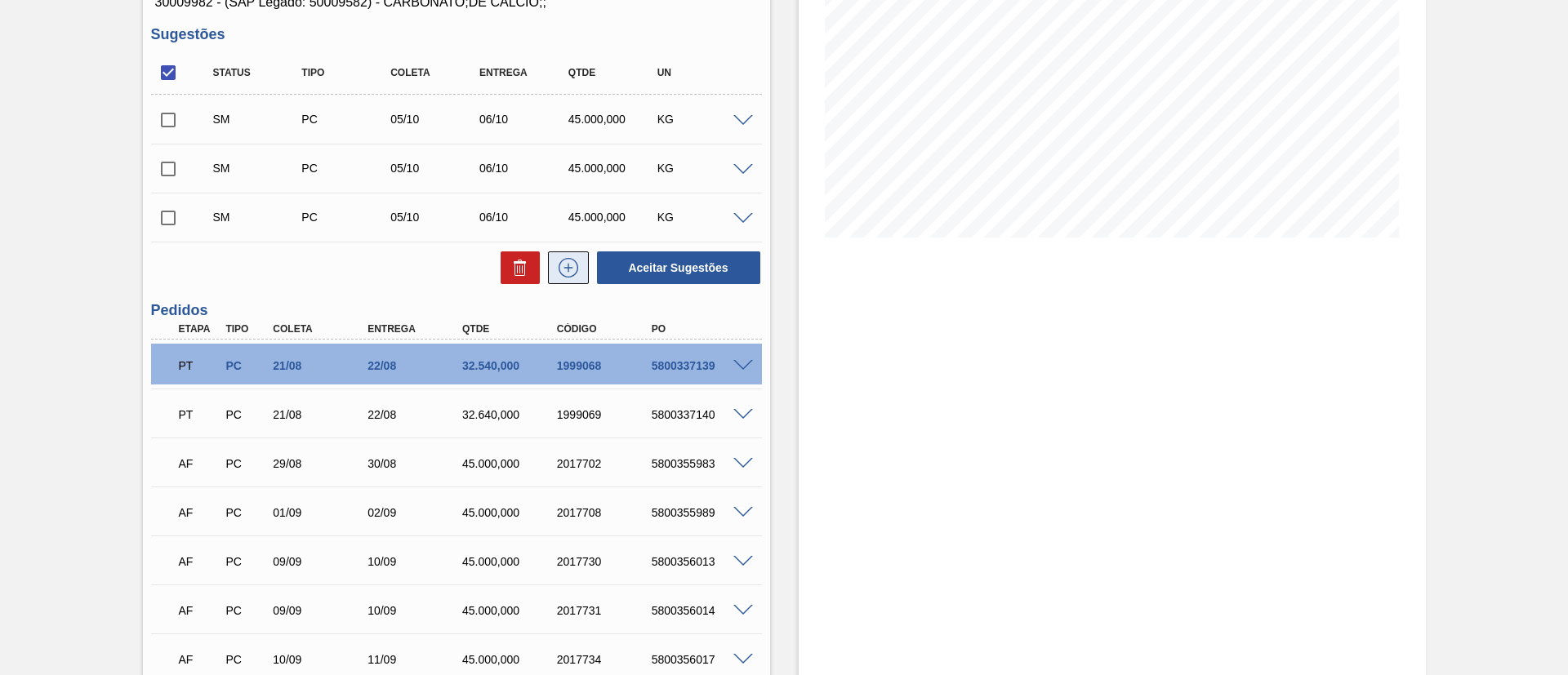
click at [579, 262] on icon at bounding box center [568, 268] width 26 height 19
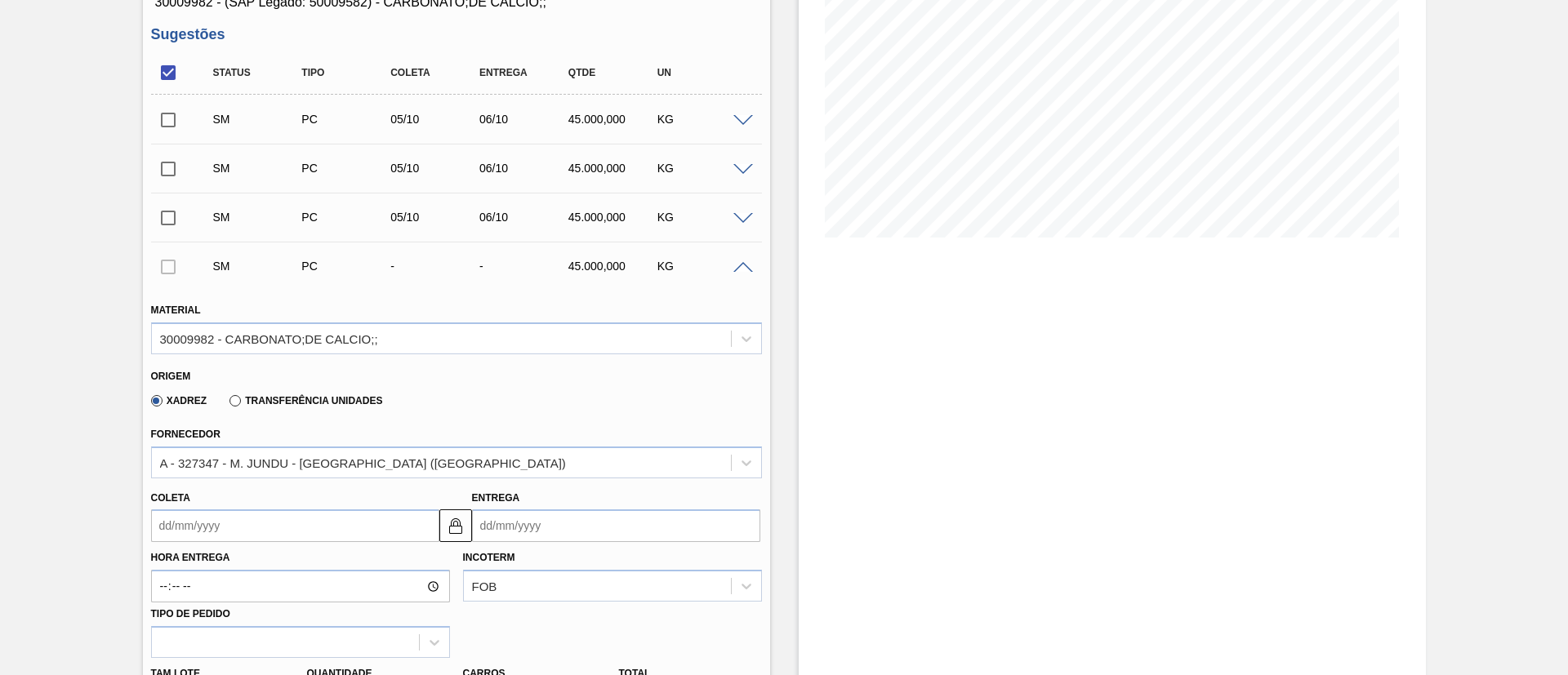
scroll to position [363, 0]
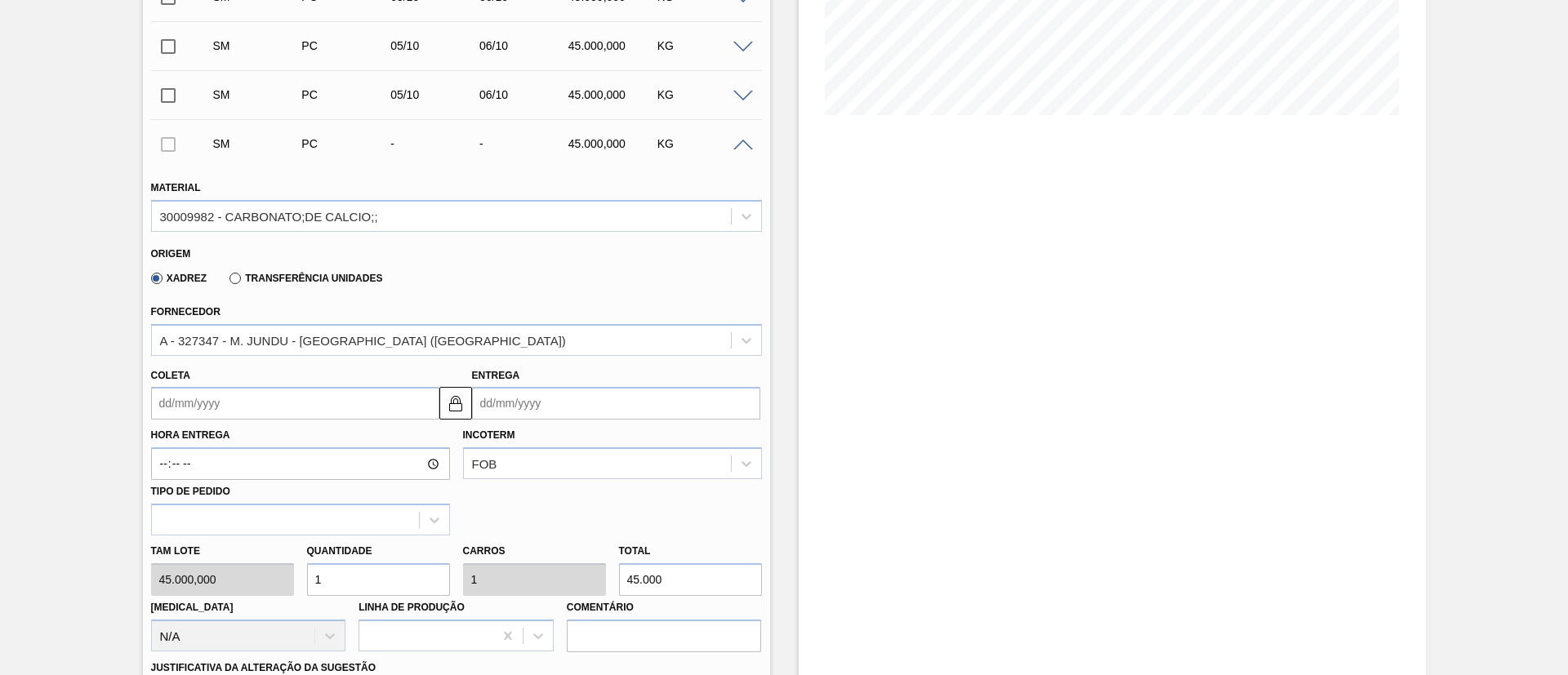
click at [228, 400] on input "Coleta" at bounding box center [296, 403] width 289 height 32
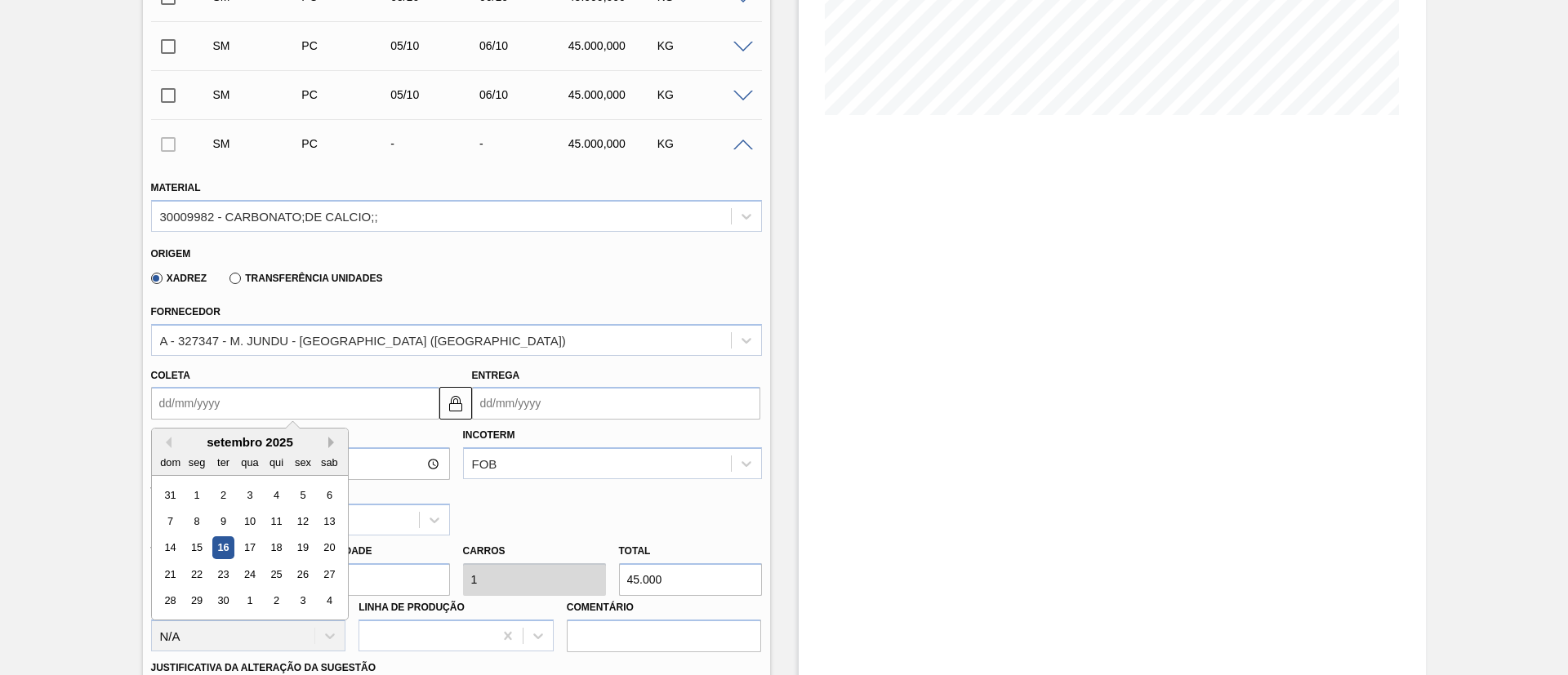
click at [329, 444] on button "Next Month" at bounding box center [333, 442] width 11 height 11
click at [166, 514] on div "5" at bounding box center [170, 521] width 22 height 22
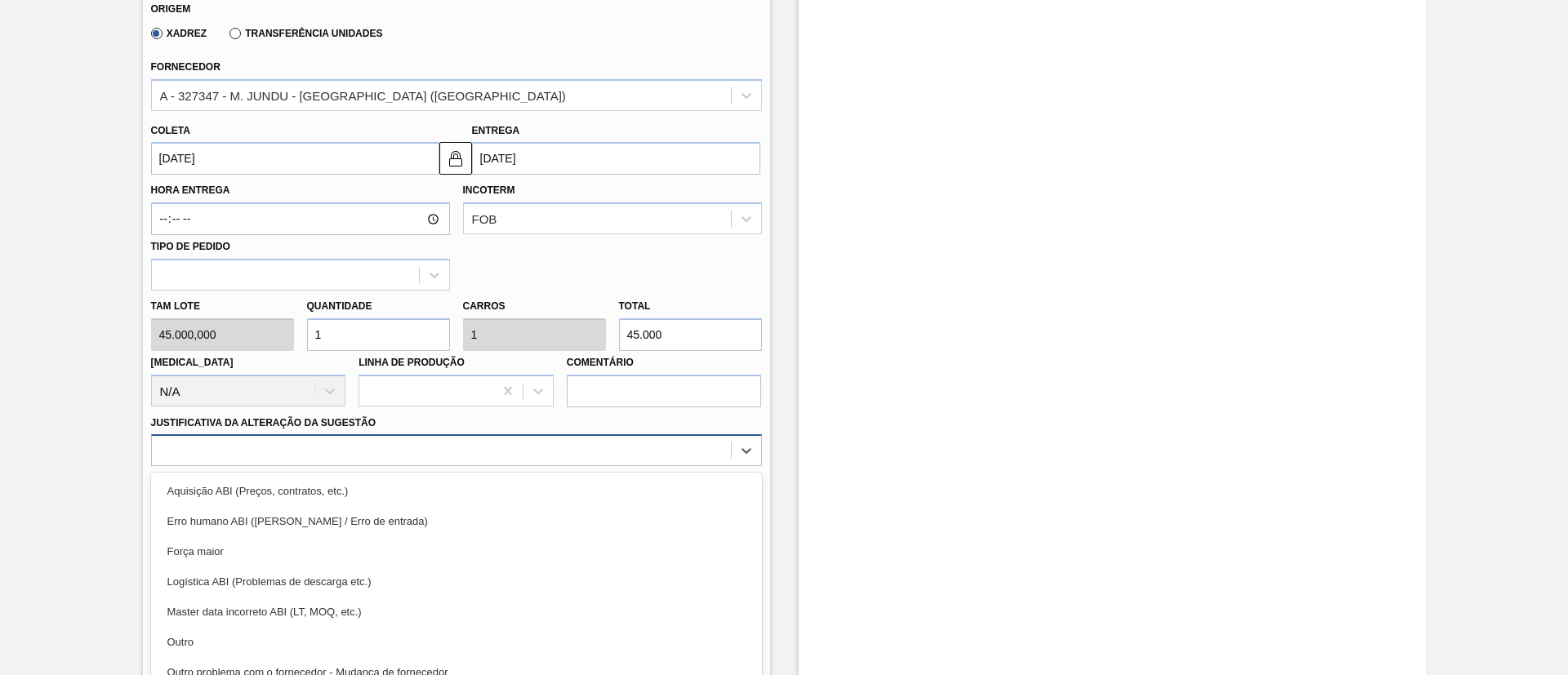
click at [370, 452] on div "option Aquisição ABI (Preços, contratos, etc.) focused, 1 of 18. 18 results ava…" at bounding box center [456, 450] width 610 height 31
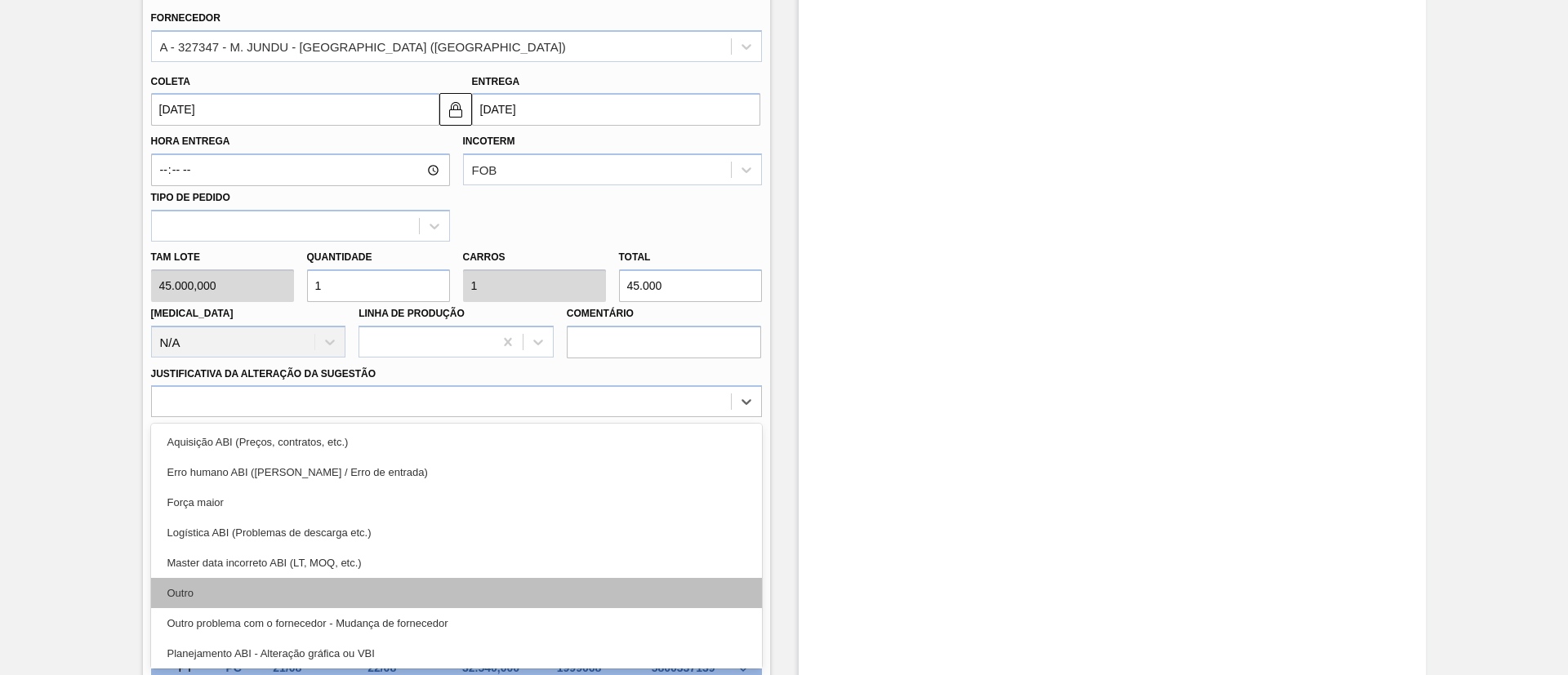
click at [277, 593] on div "Outro" at bounding box center [456, 593] width 610 height 31
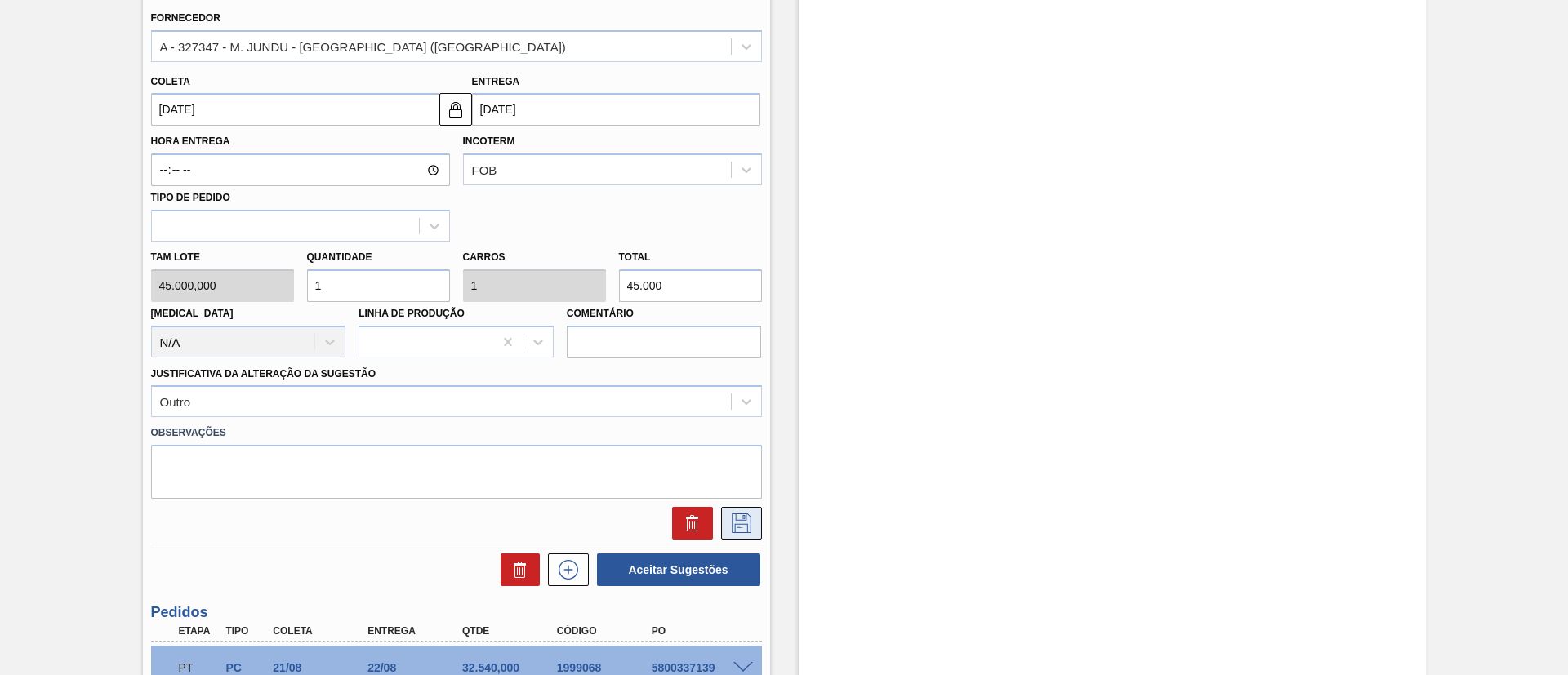
click at [751, 522] on icon at bounding box center [742, 523] width 26 height 19
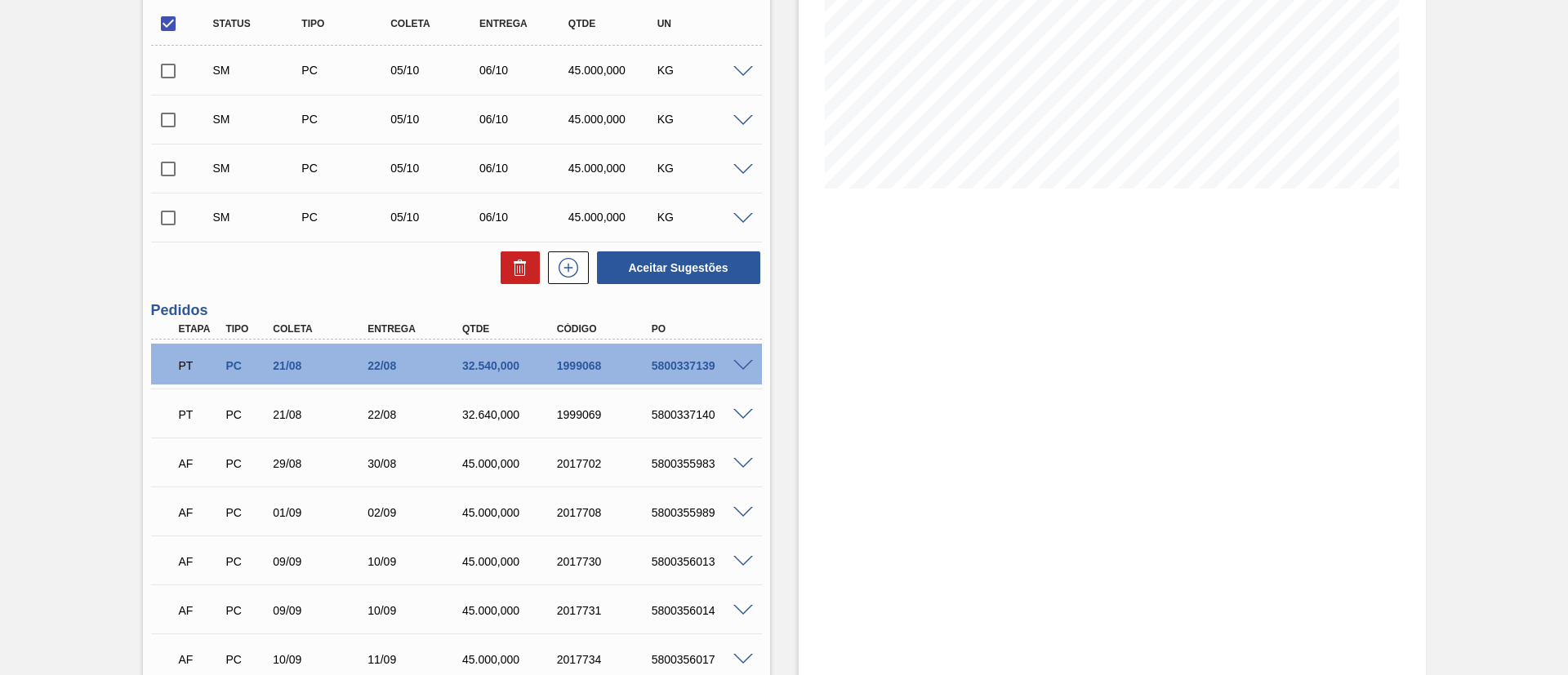
scroll to position [166, 0]
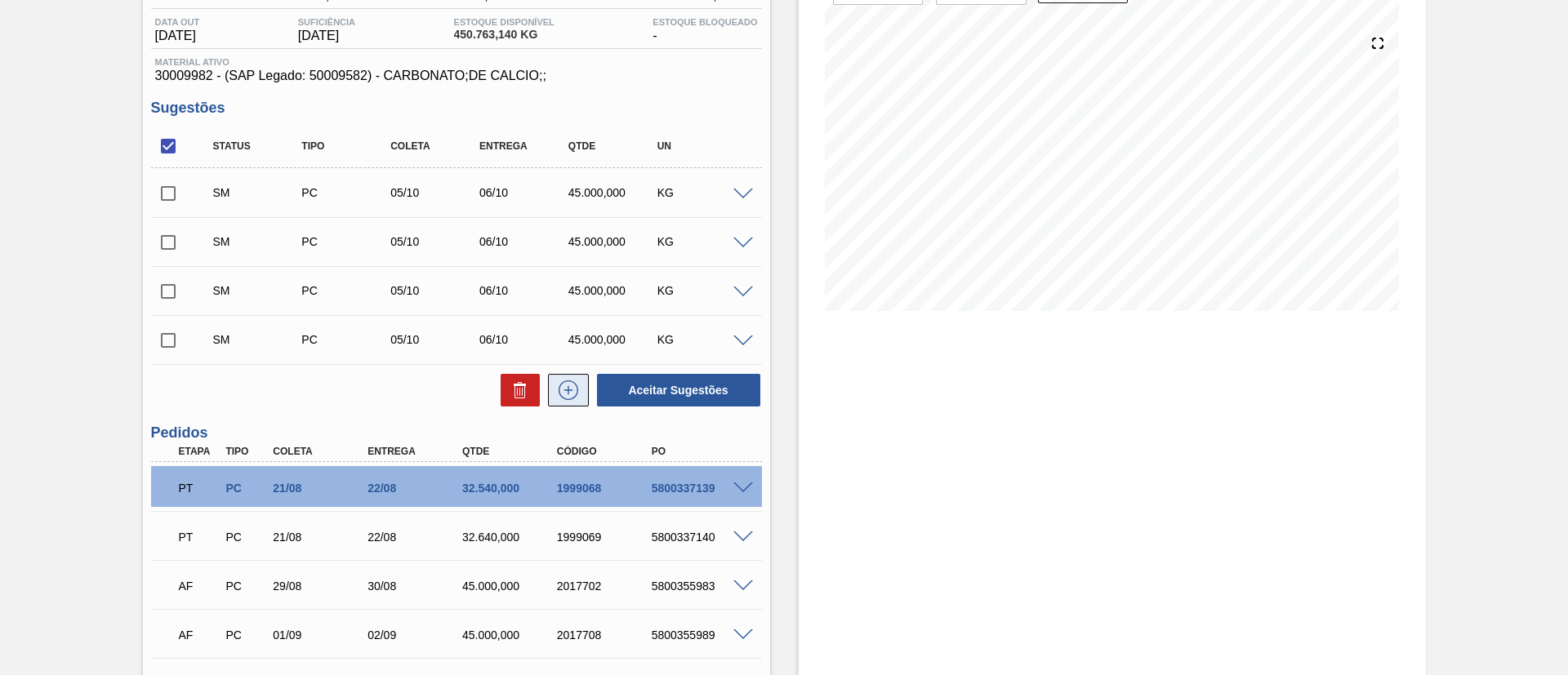
click at [555, 386] on icon at bounding box center [568, 390] width 26 height 19
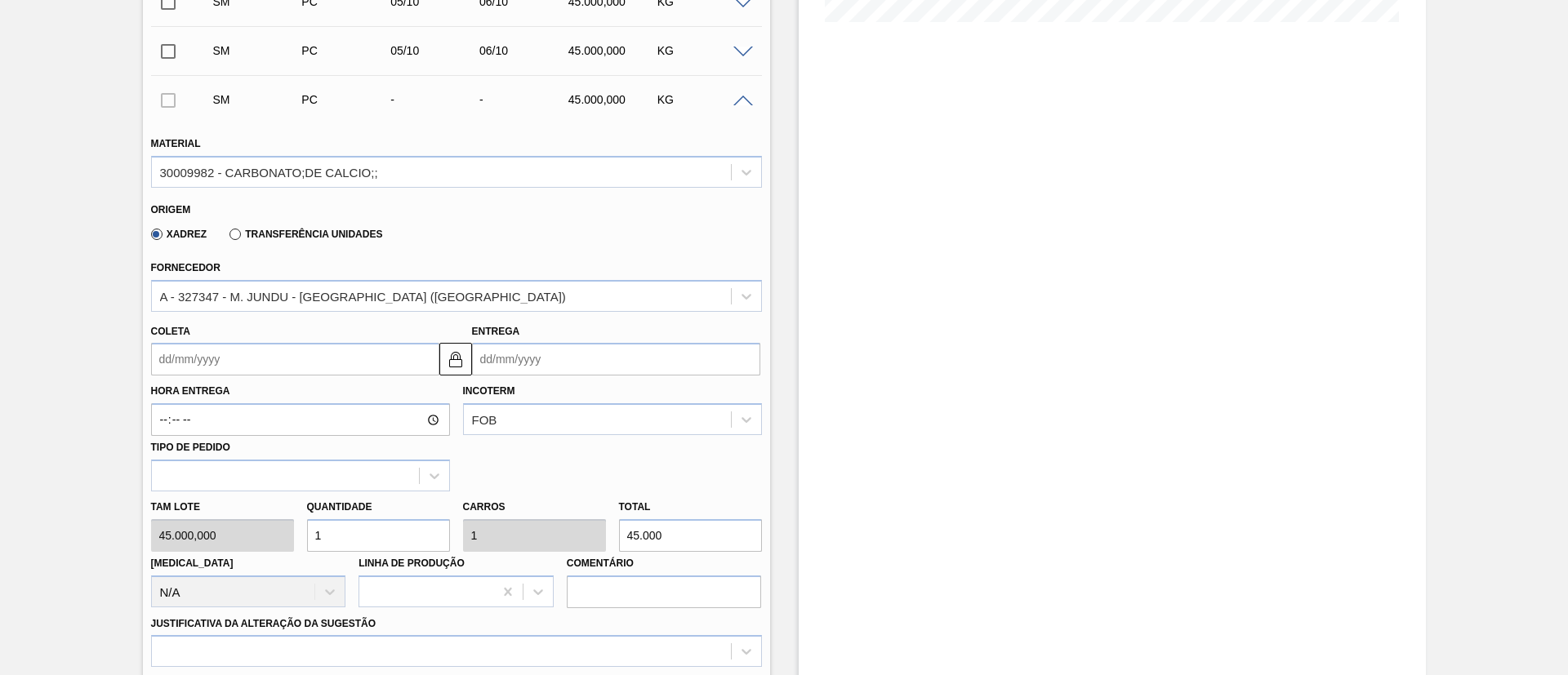
scroll to position [534, 0]
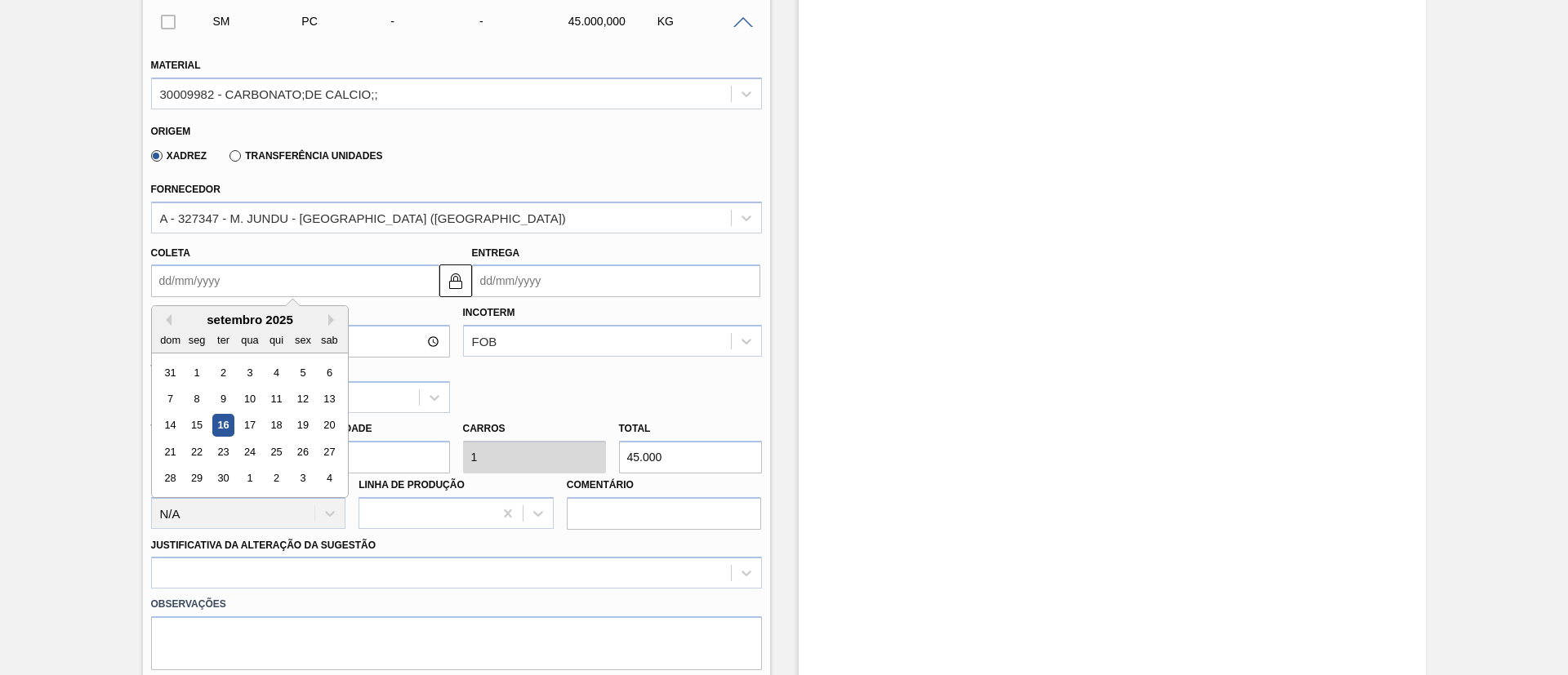
click at [241, 284] on input "Coleta" at bounding box center [296, 281] width 289 height 32
click at [331, 321] on button "Next Month" at bounding box center [333, 320] width 11 height 11
click at [210, 400] on div "5 6 7 8 9 10 11" at bounding box center [249, 400] width 185 height 26
click at [199, 402] on div "6" at bounding box center [196, 399] width 22 height 22
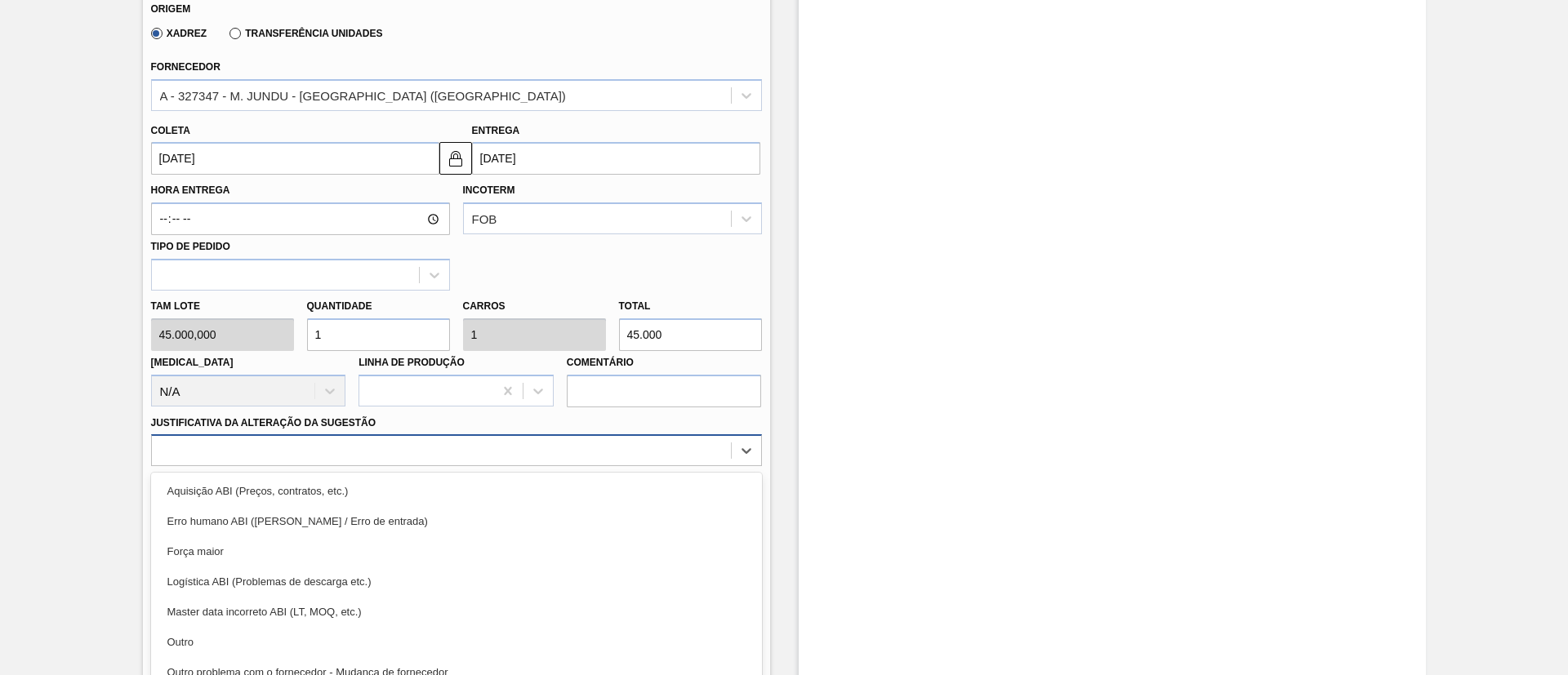
click at [350, 447] on div "option Aquisição ABI (Preços, contratos, etc.) focused, 1 of 18. 18 results ava…" at bounding box center [456, 450] width 610 height 31
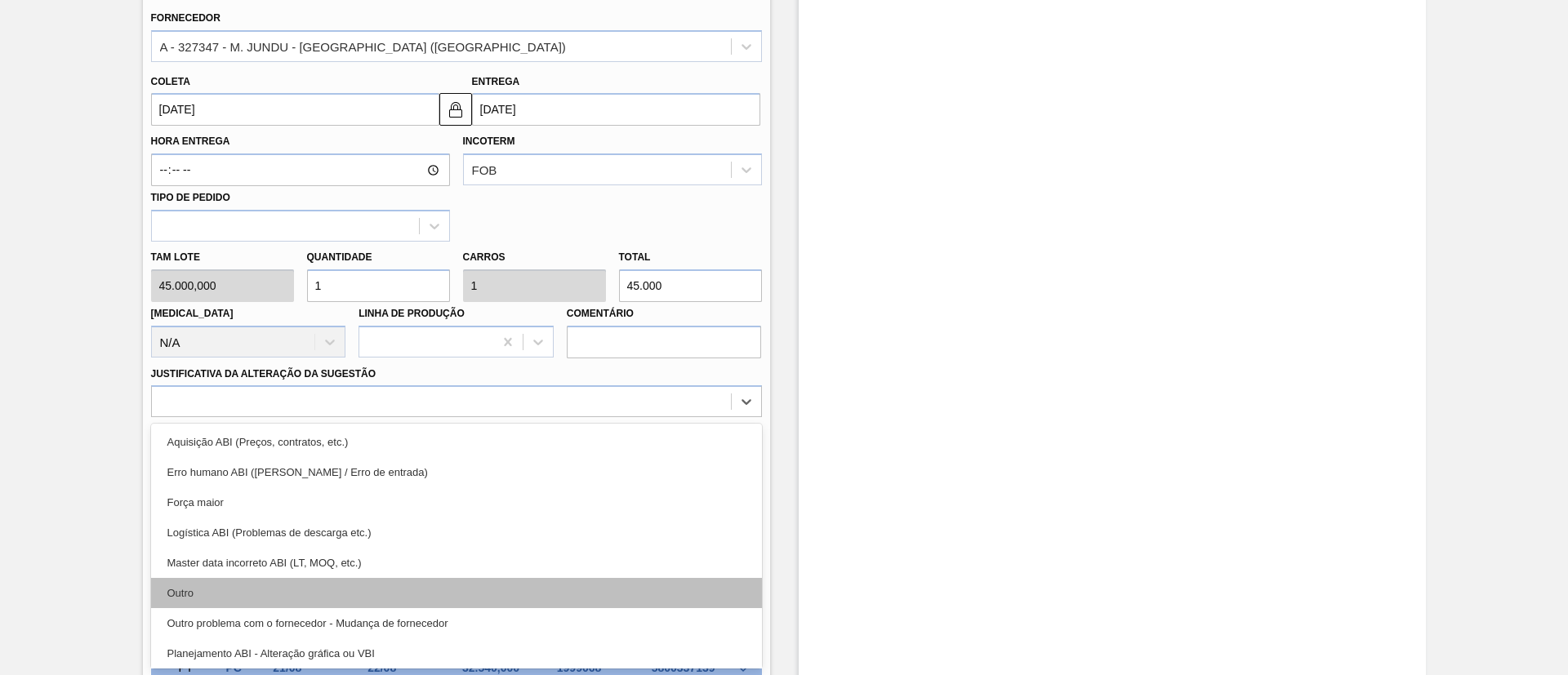
drag, startPoint x: 284, startPoint y: 576, endPoint x: 286, endPoint y: 586, distance: 10.2
click at [286, 586] on div "Outro" at bounding box center [456, 593] width 610 height 31
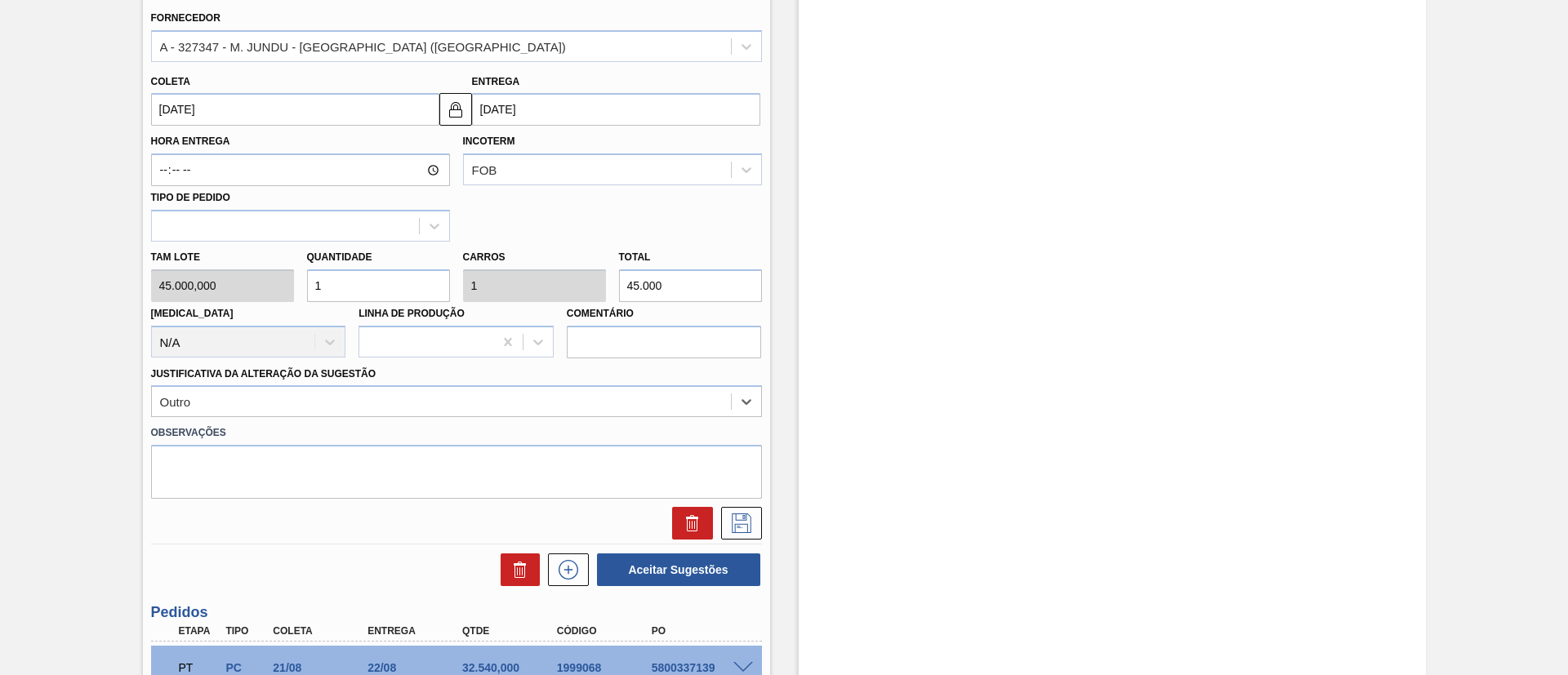
click at [286, 586] on div "Aceitar Sugestões" at bounding box center [456, 569] width 610 height 36
click at [751, 518] on icon at bounding box center [742, 523] width 26 height 19
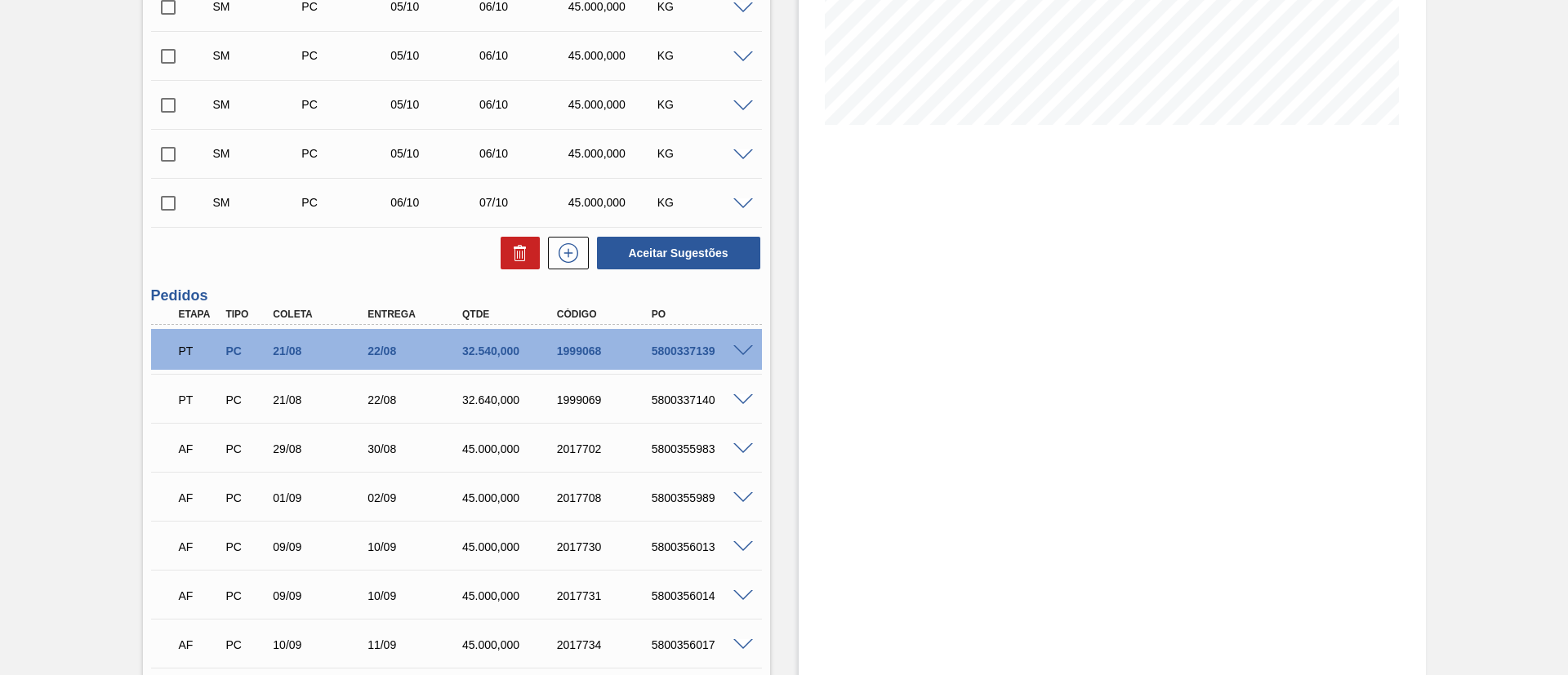
scroll to position [338, 0]
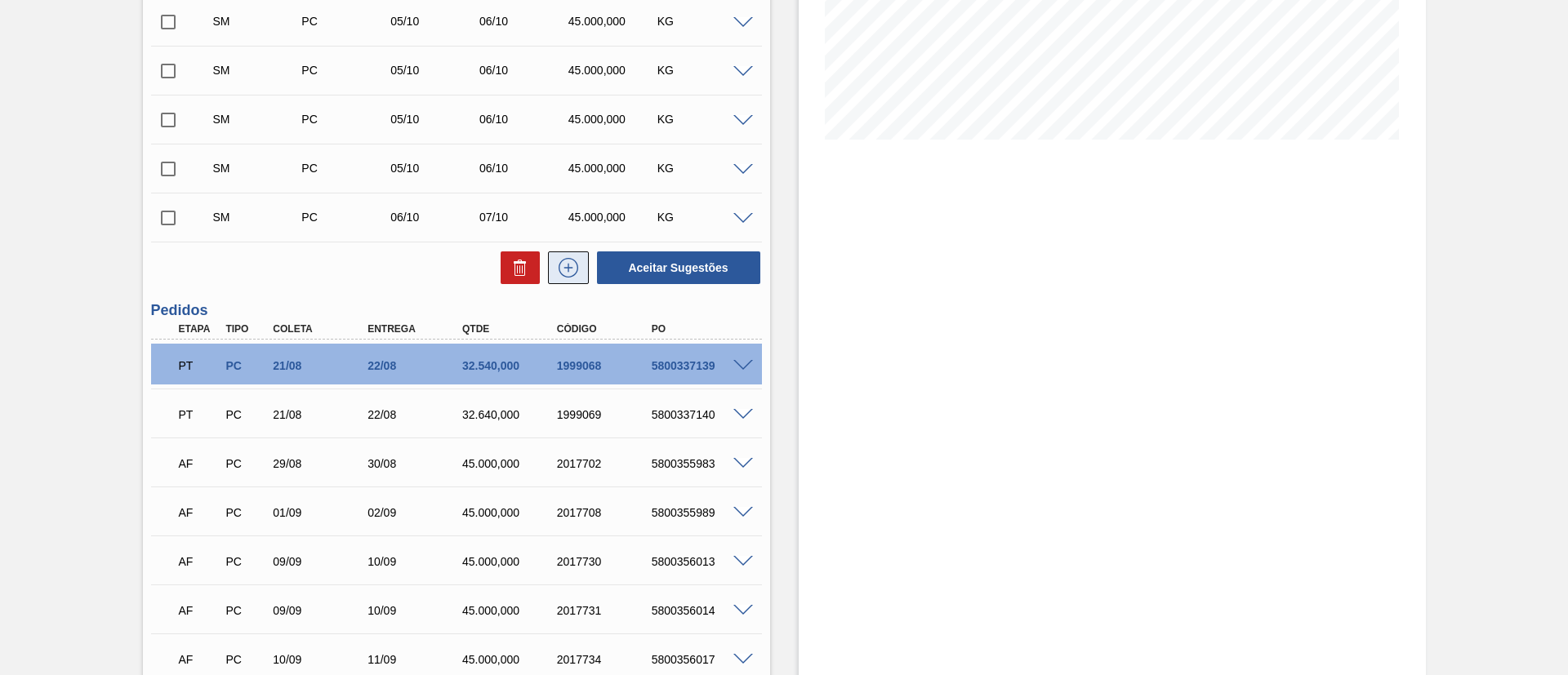
click at [577, 258] on icon at bounding box center [568, 268] width 26 height 19
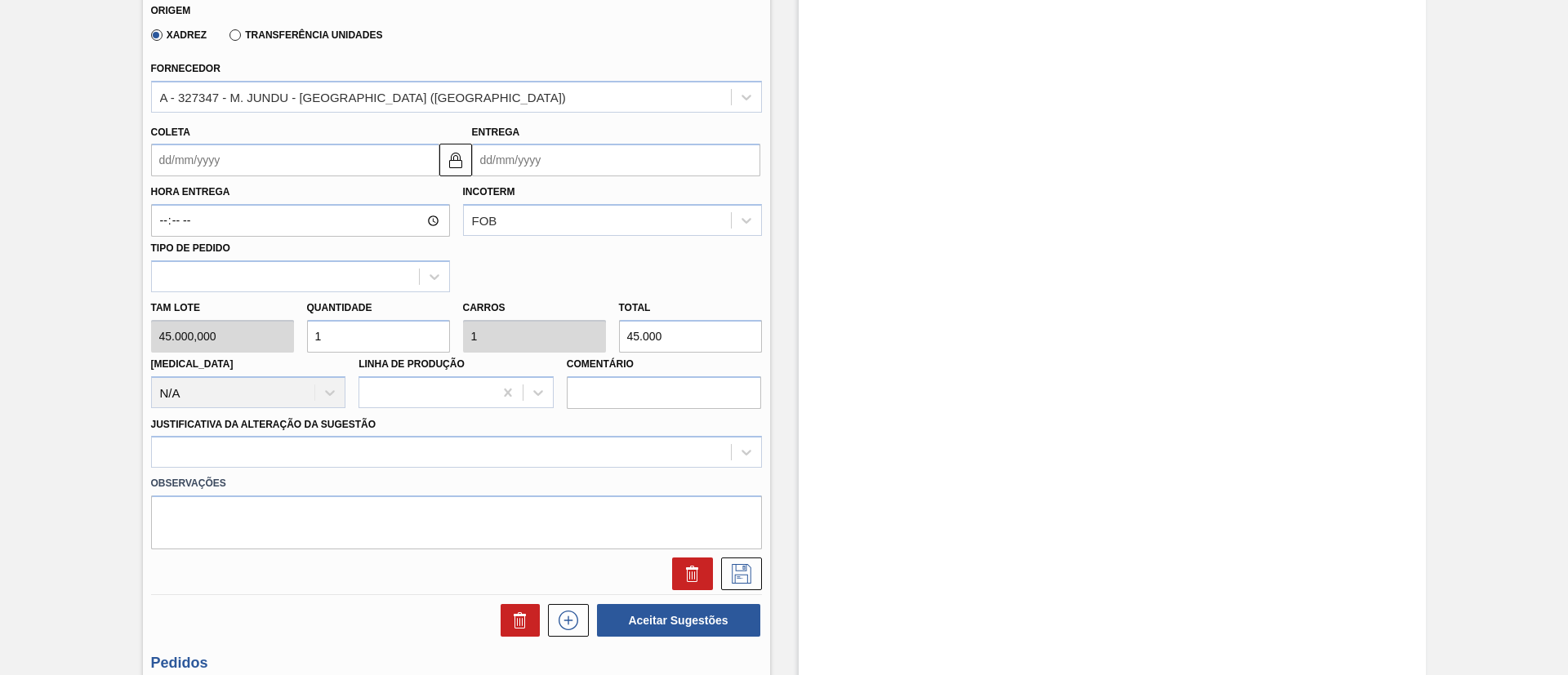
scroll to position [706, 0]
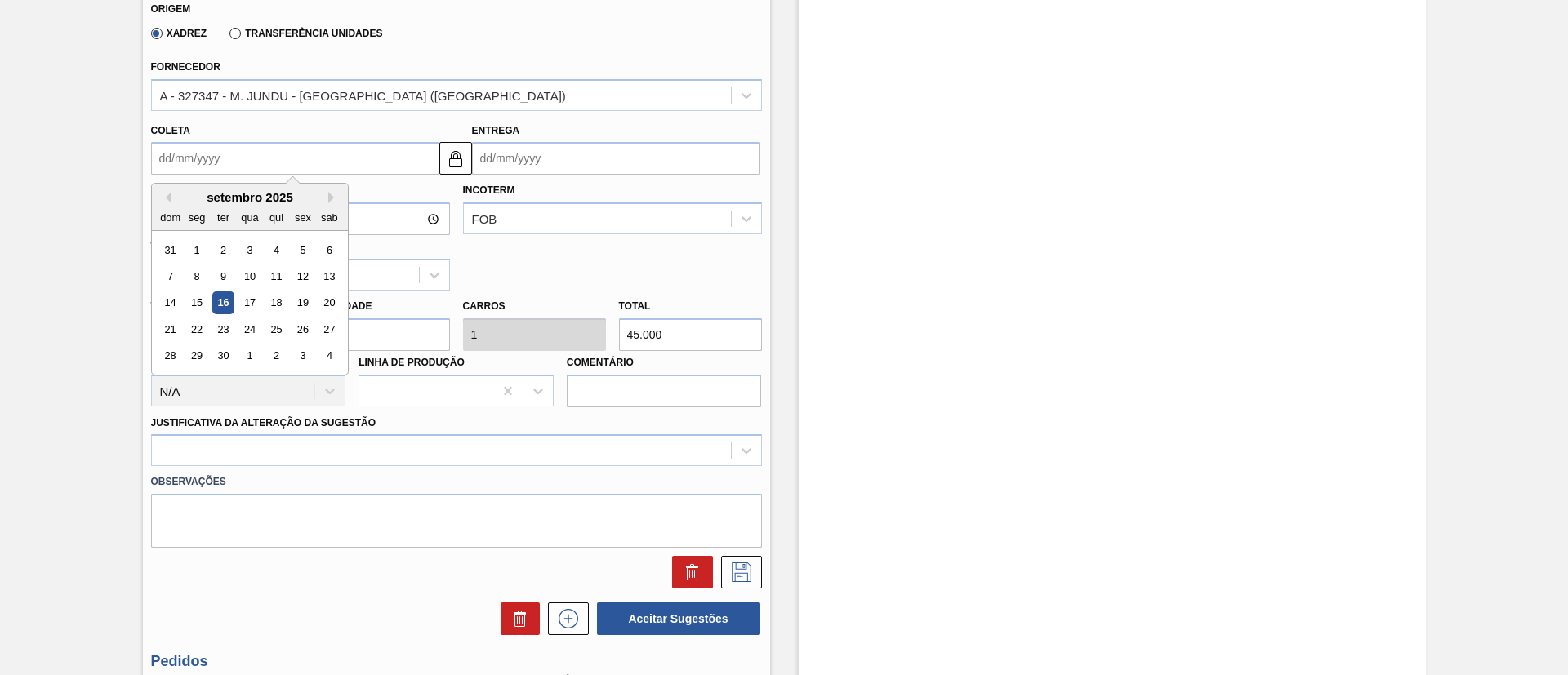
click at [204, 163] on input "Coleta" at bounding box center [296, 157] width 289 height 32
click at [332, 202] on button "Next Month" at bounding box center [333, 197] width 11 height 11
click at [199, 268] on div "6" at bounding box center [196, 275] width 22 height 22
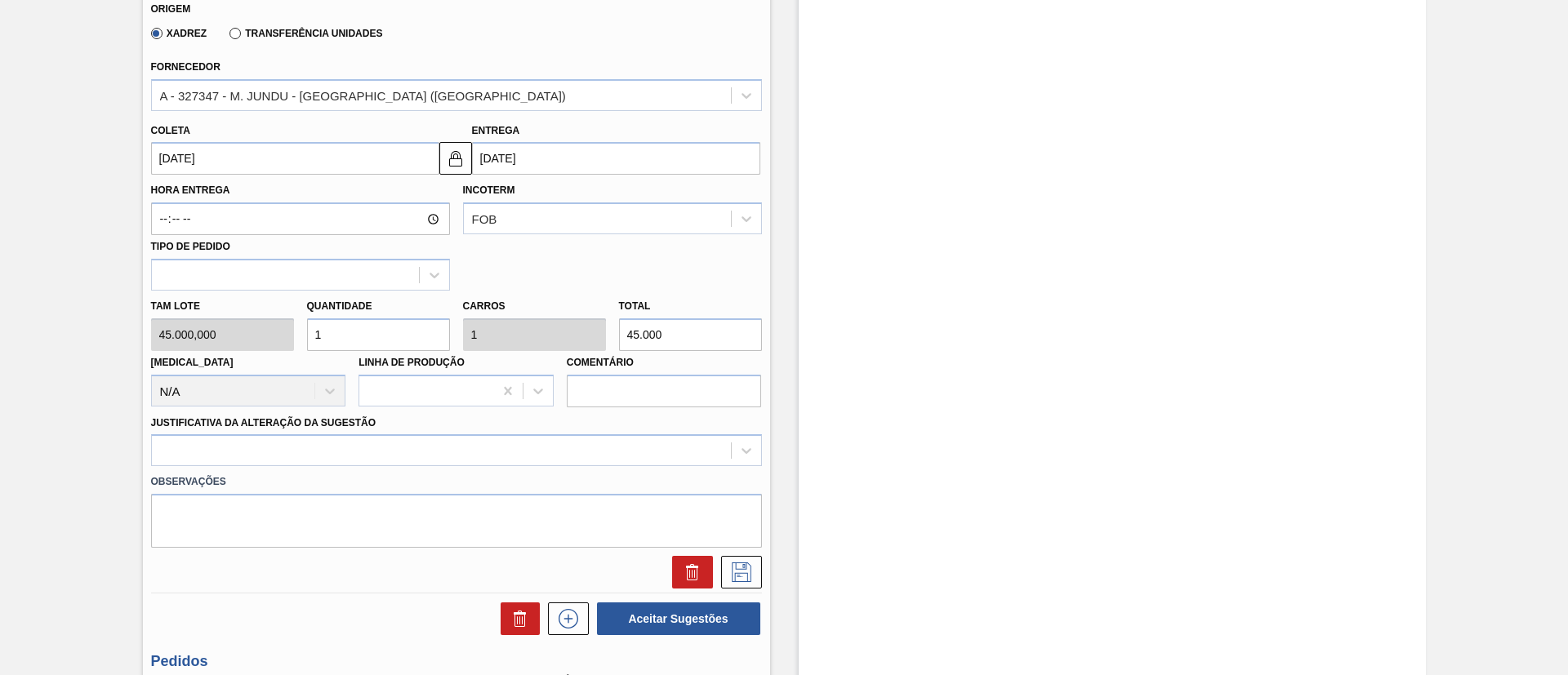
scroll to position [950, 0]
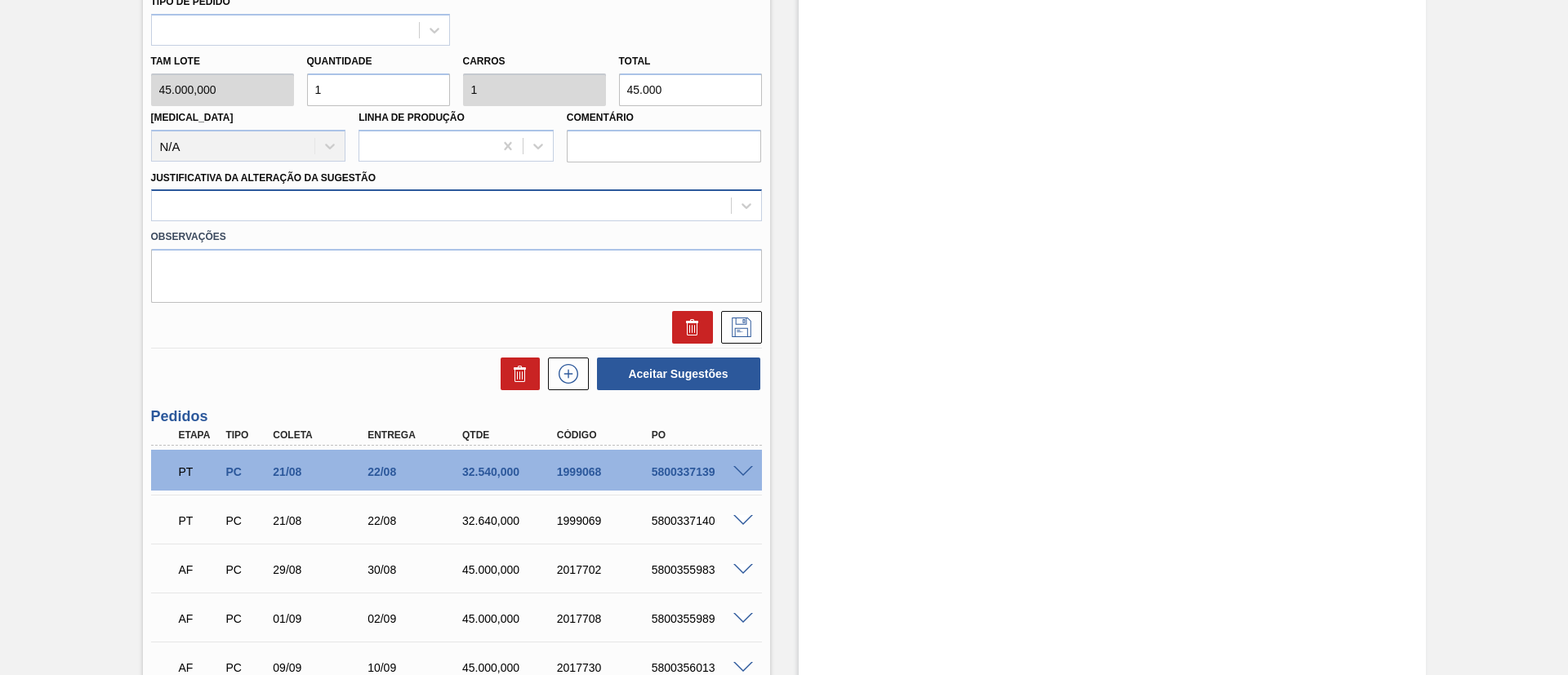
click at [377, 205] on div at bounding box center [442, 205] width 579 height 24
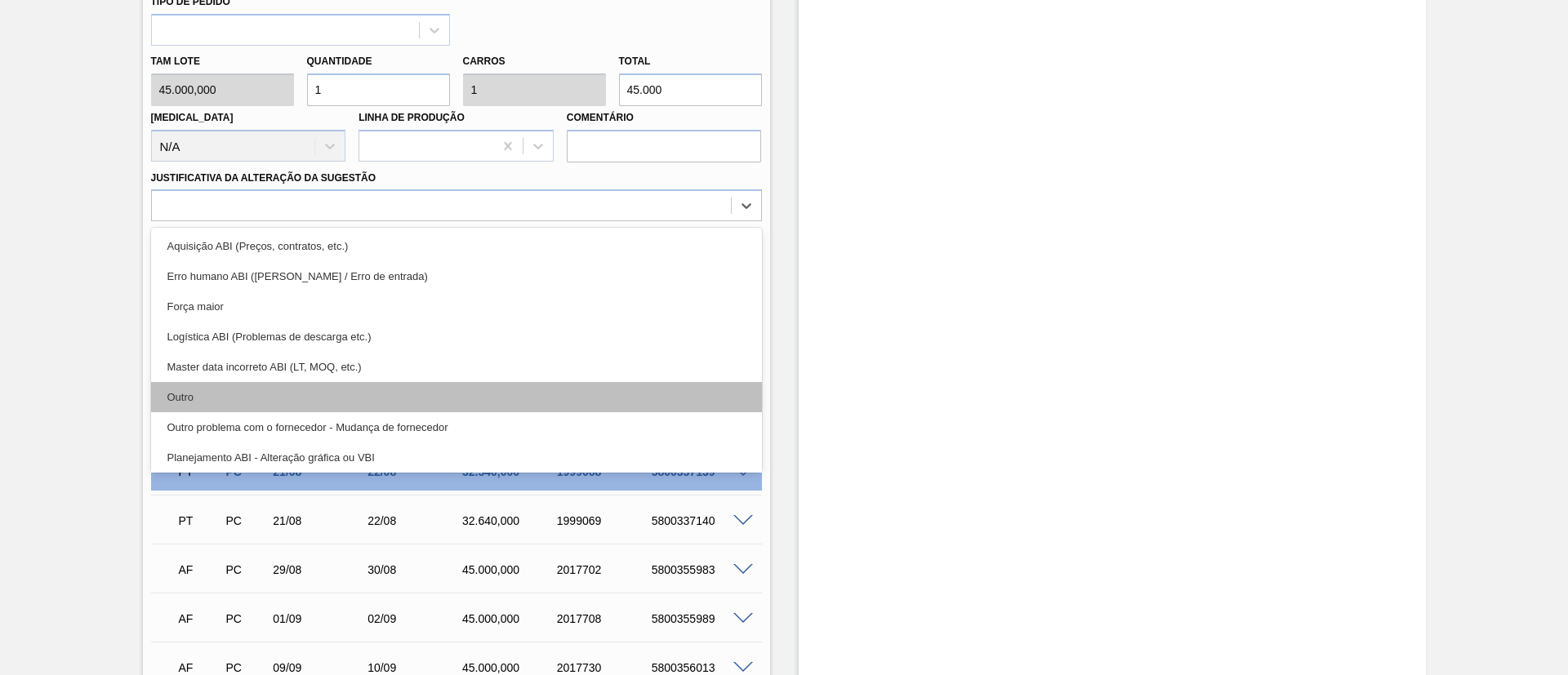
click at [241, 400] on div "Outro" at bounding box center [456, 397] width 610 height 31
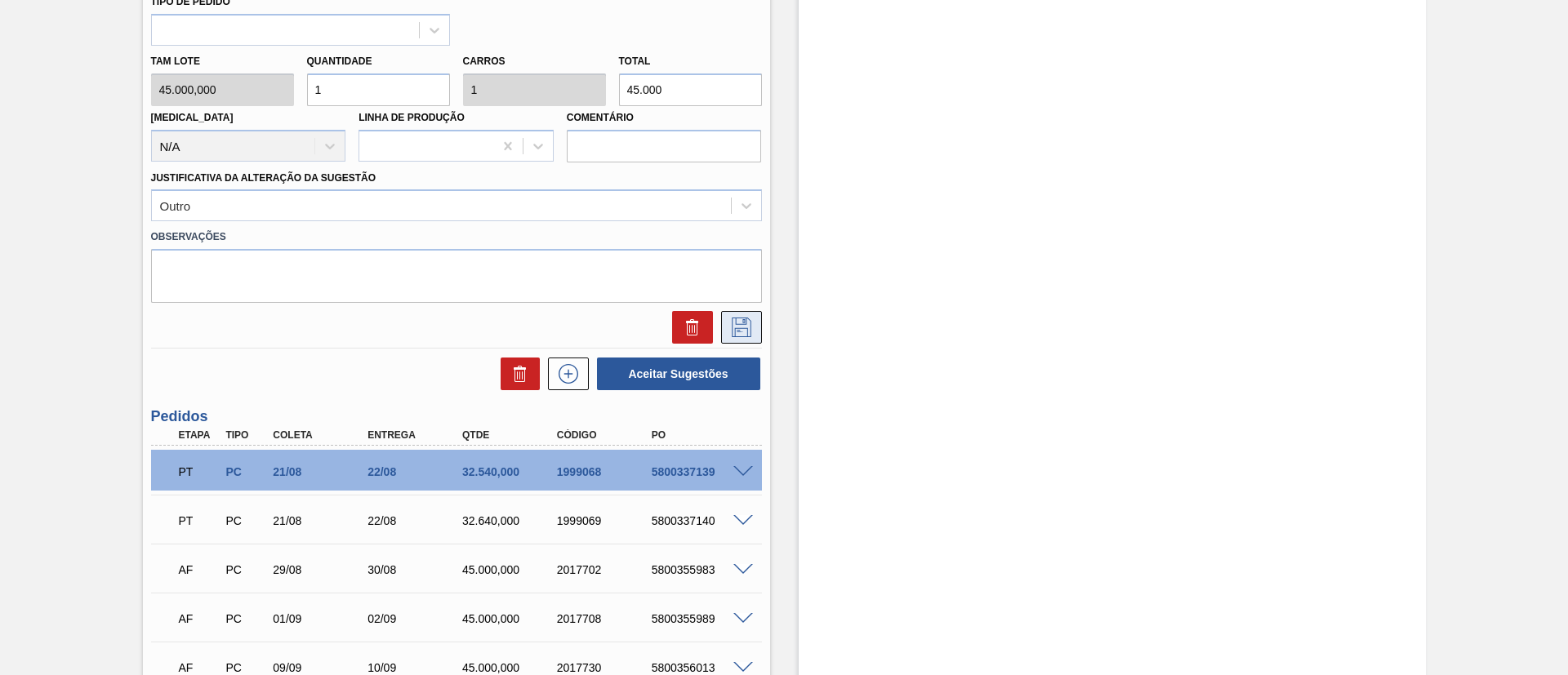
click at [735, 323] on icon at bounding box center [742, 327] width 26 height 19
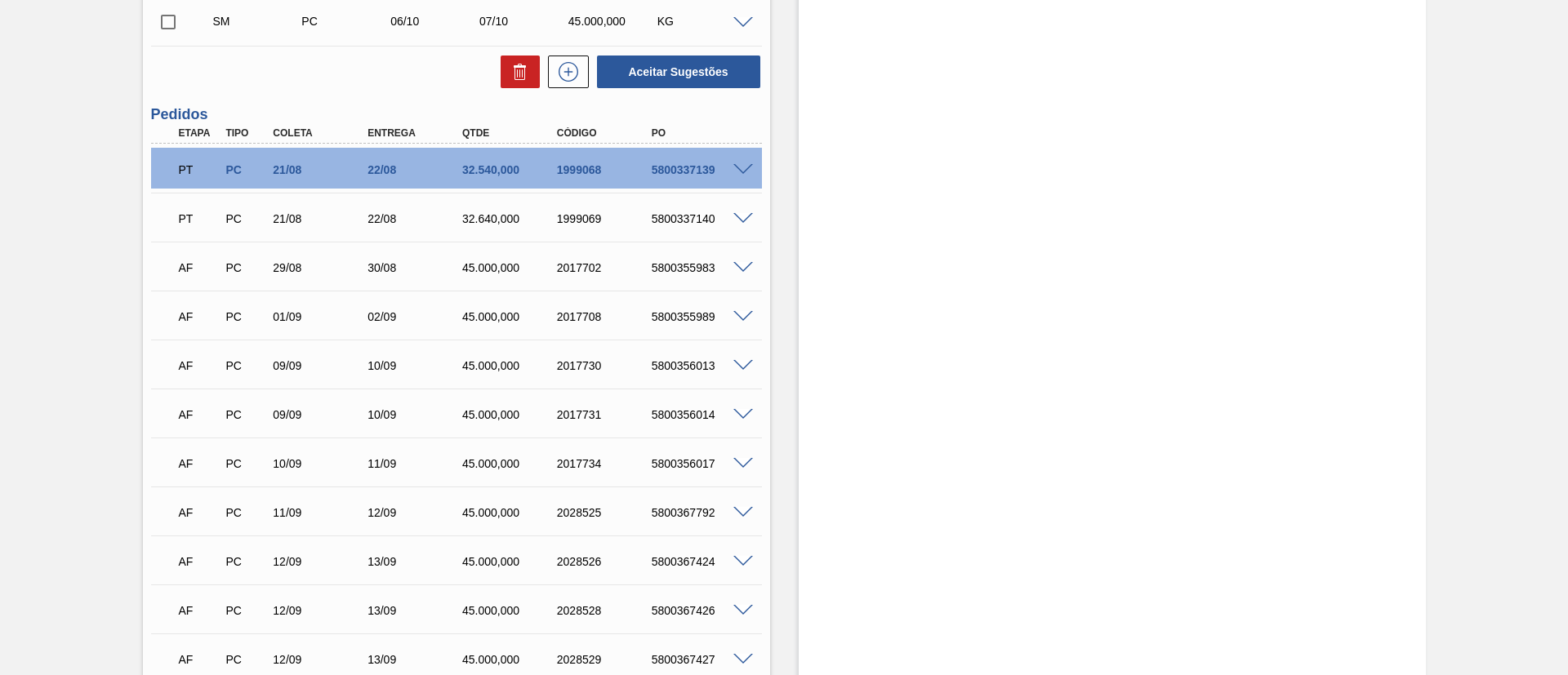
scroll to position [338, 0]
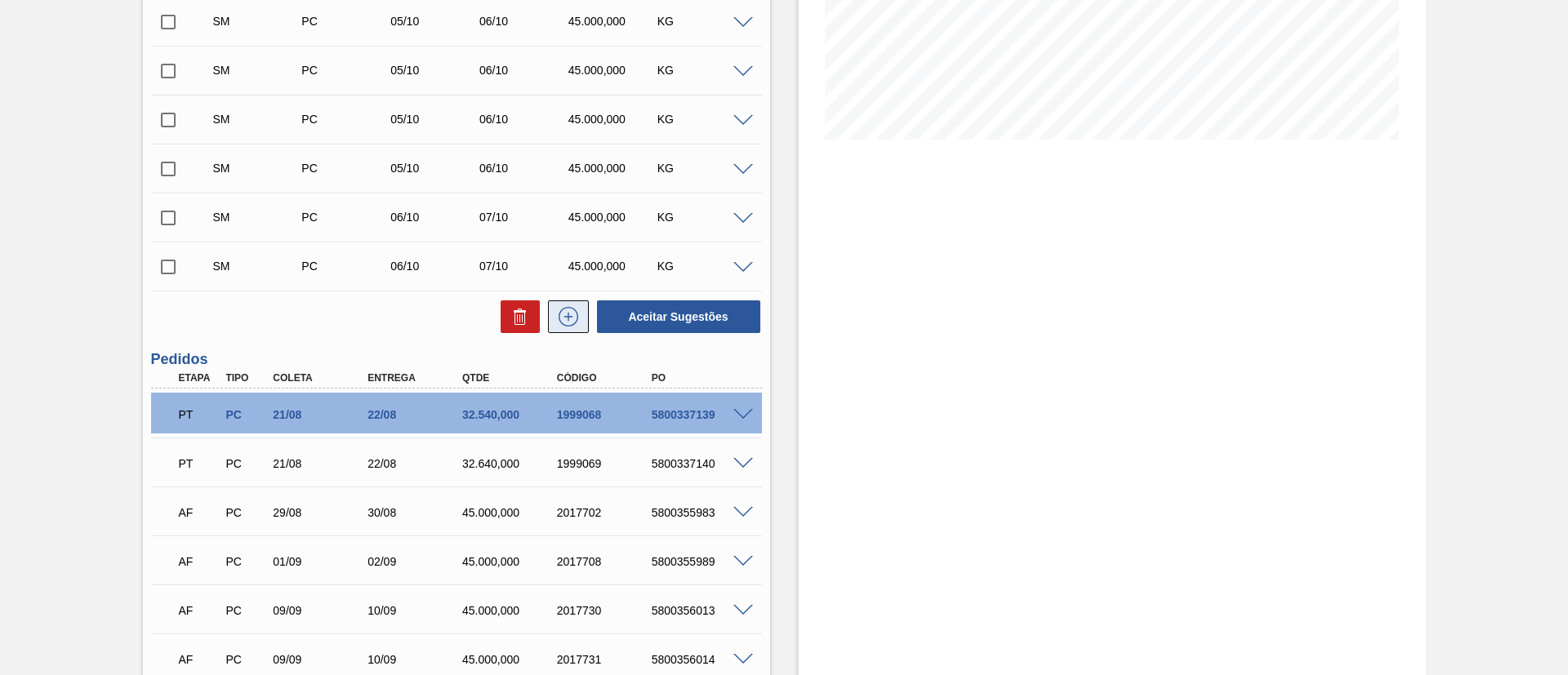
click at [568, 315] on icon at bounding box center [568, 317] width 1 height 9
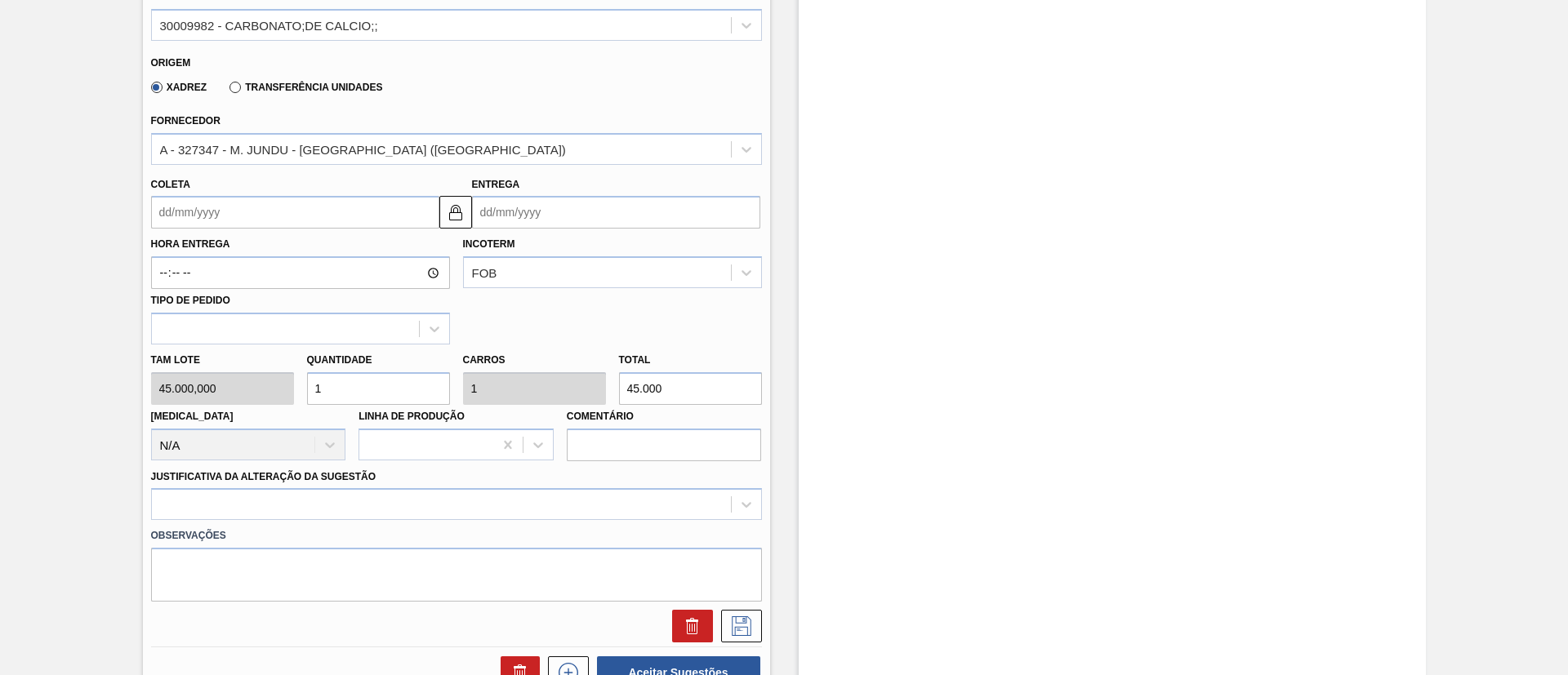
scroll to position [706, 0]
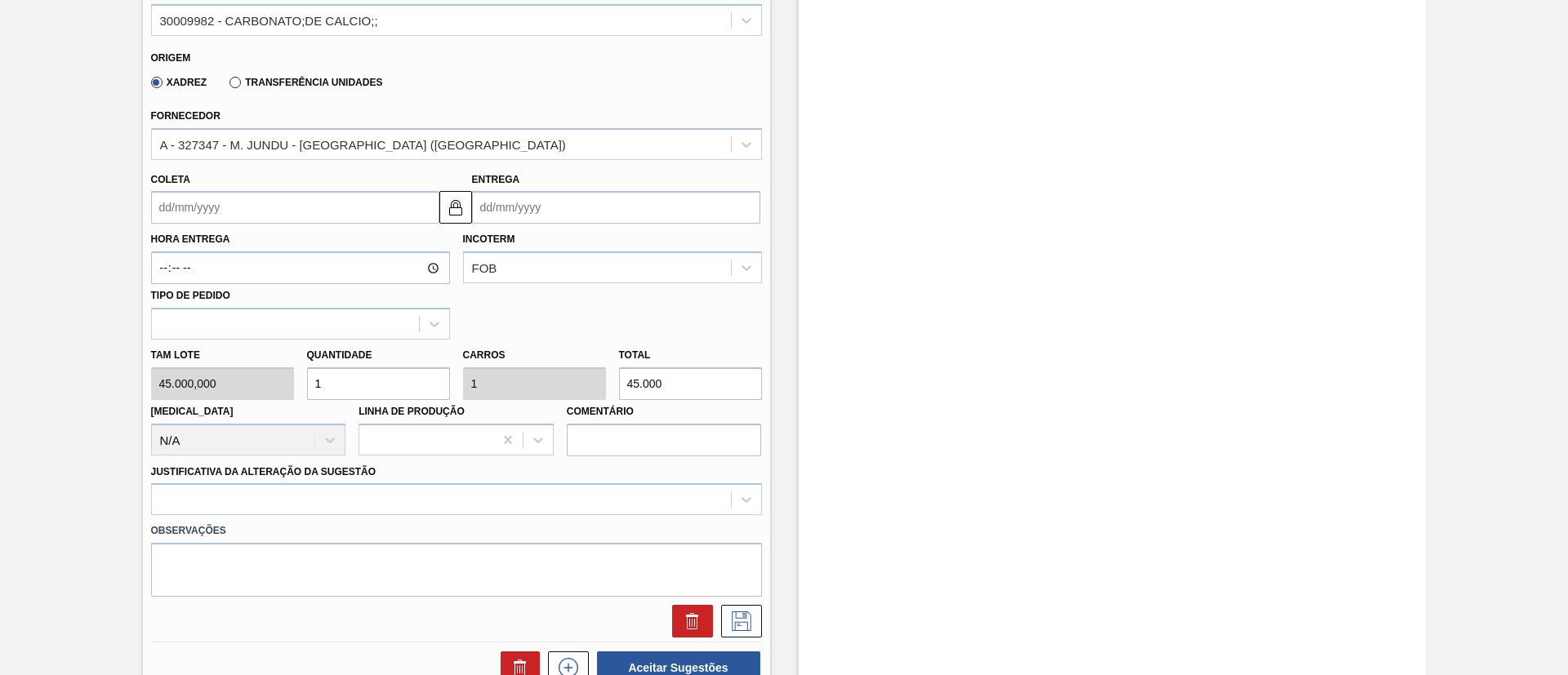
click at [211, 209] on input "Coleta" at bounding box center [296, 207] width 289 height 32
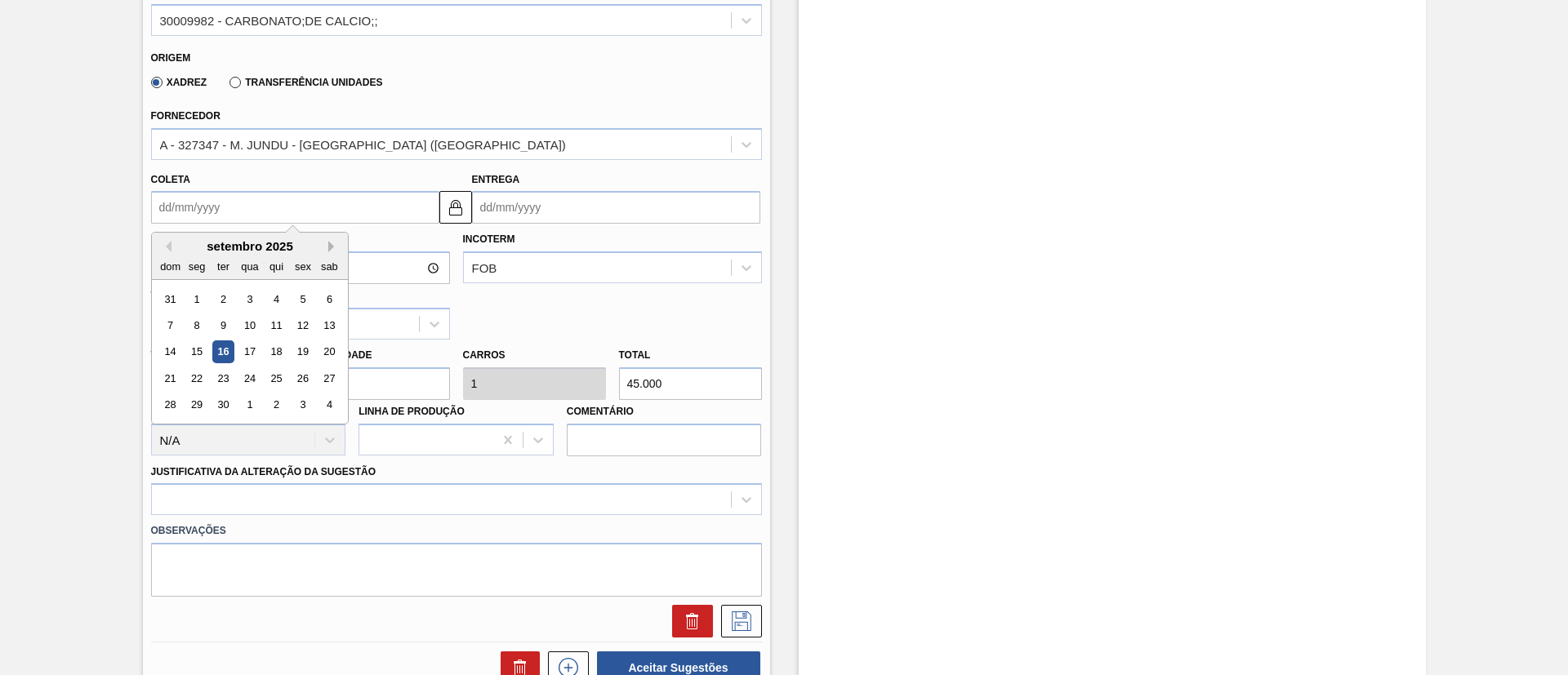
click at [338, 247] on button "Next Month" at bounding box center [333, 246] width 11 height 11
click at [204, 317] on div "6" at bounding box center [196, 325] width 22 height 22
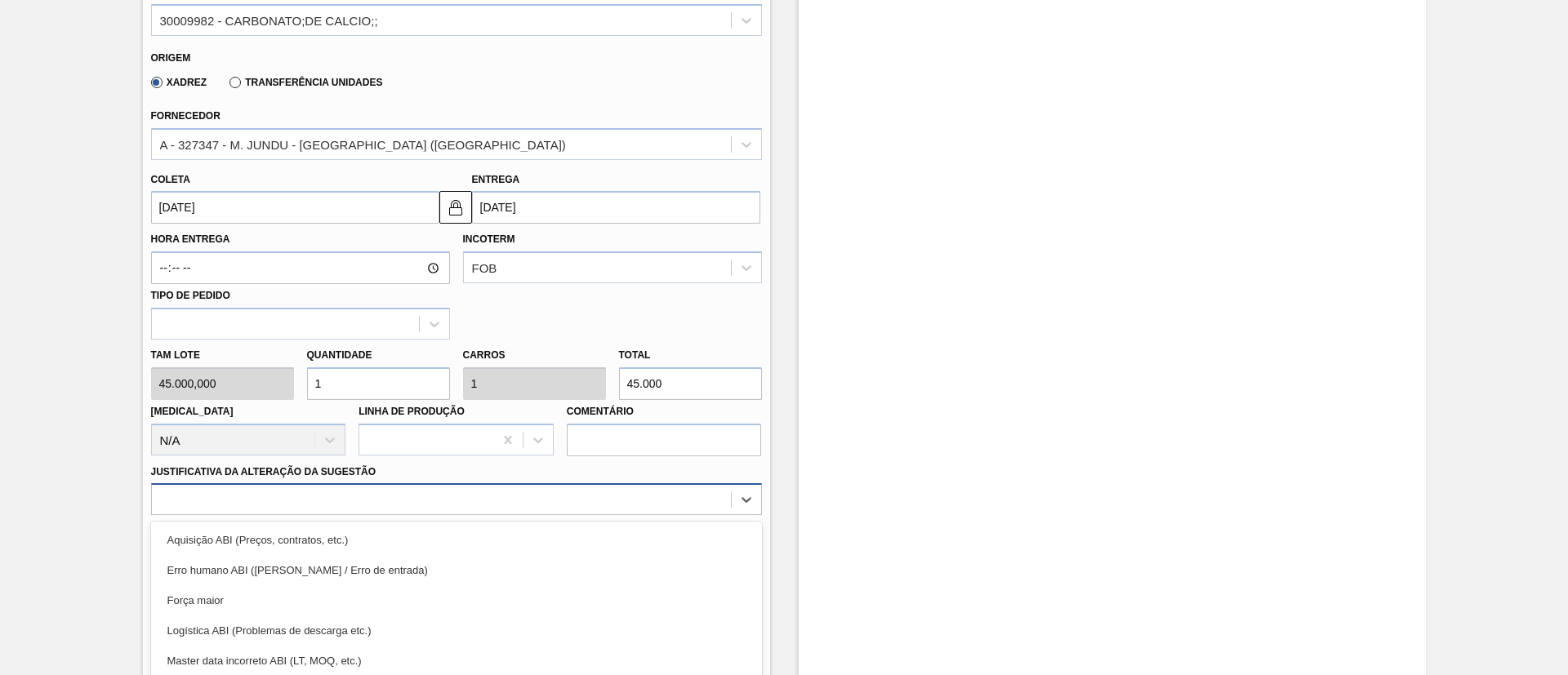
click at [341, 512] on div "option Força maior focused, 3 of 18. 18 results available. Use Up and Down to c…" at bounding box center [456, 499] width 610 height 31
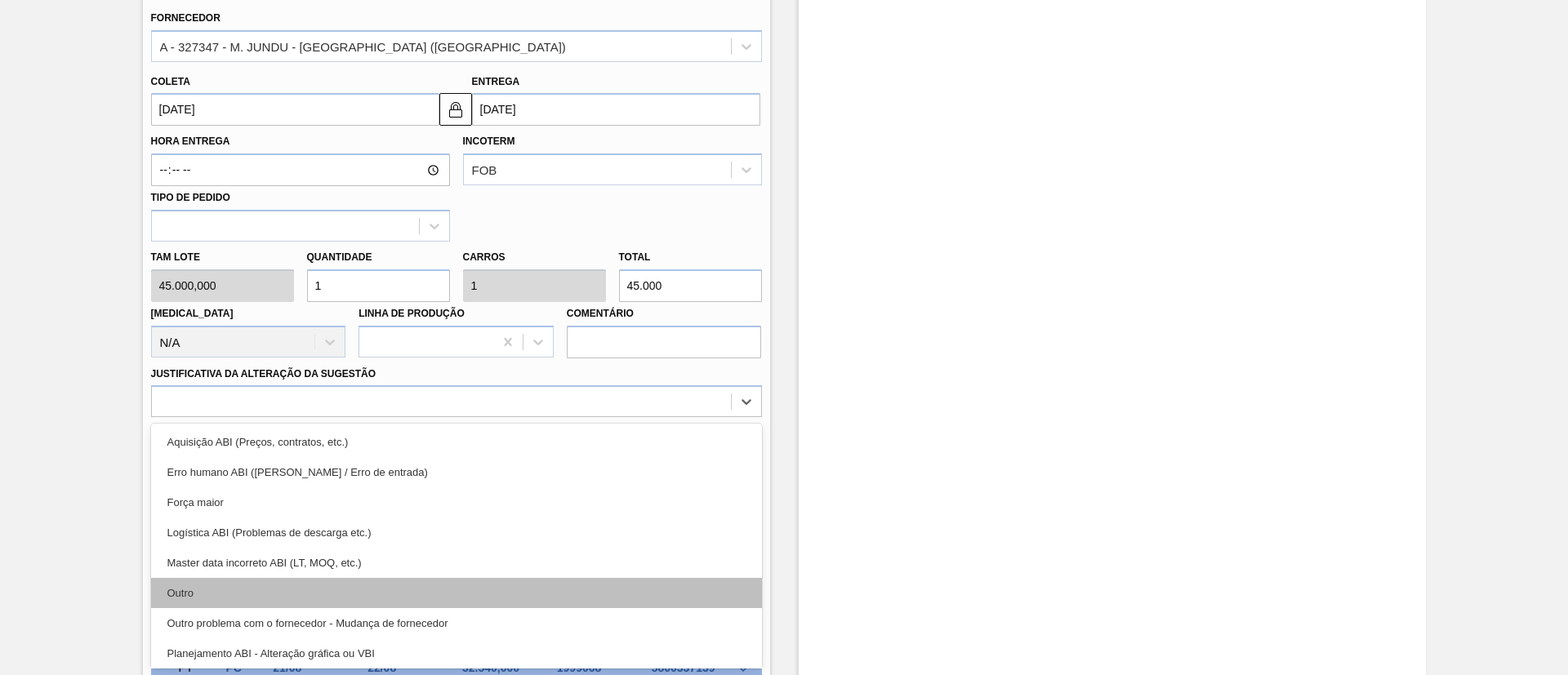
click at [261, 588] on div "Outro" at bounding box center [456, 593] width 610 height 31
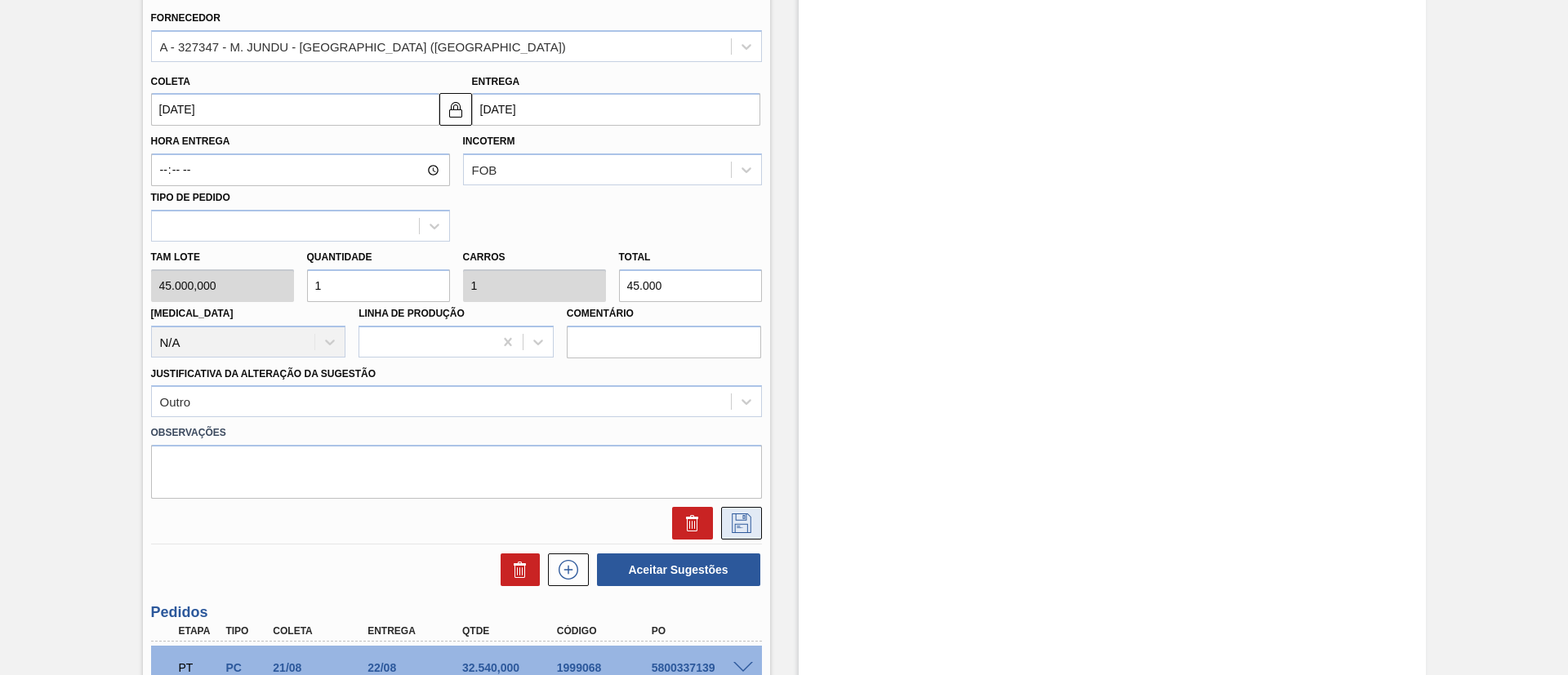
click at [725, 515] on button at bounding box center [742, 523] width 41 height 32
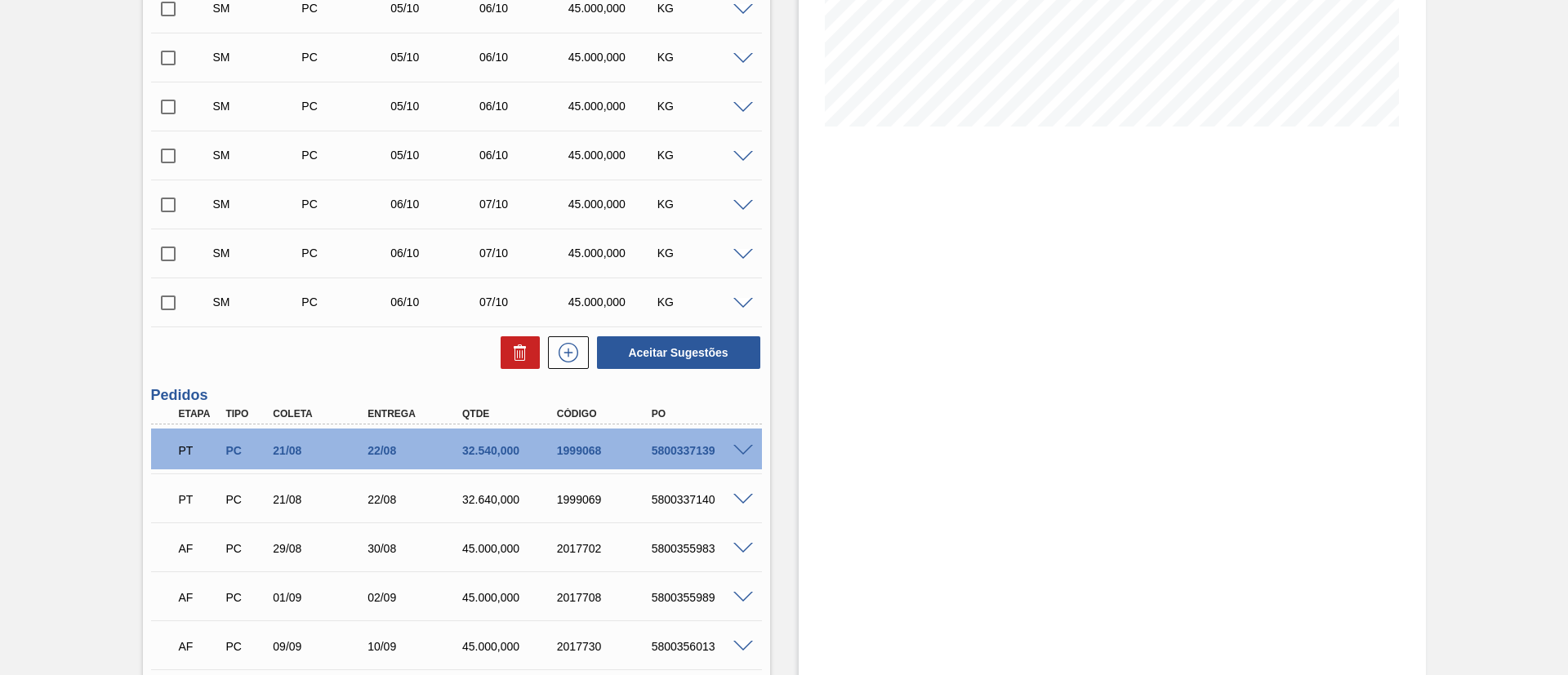
scroll to position [314, 0]
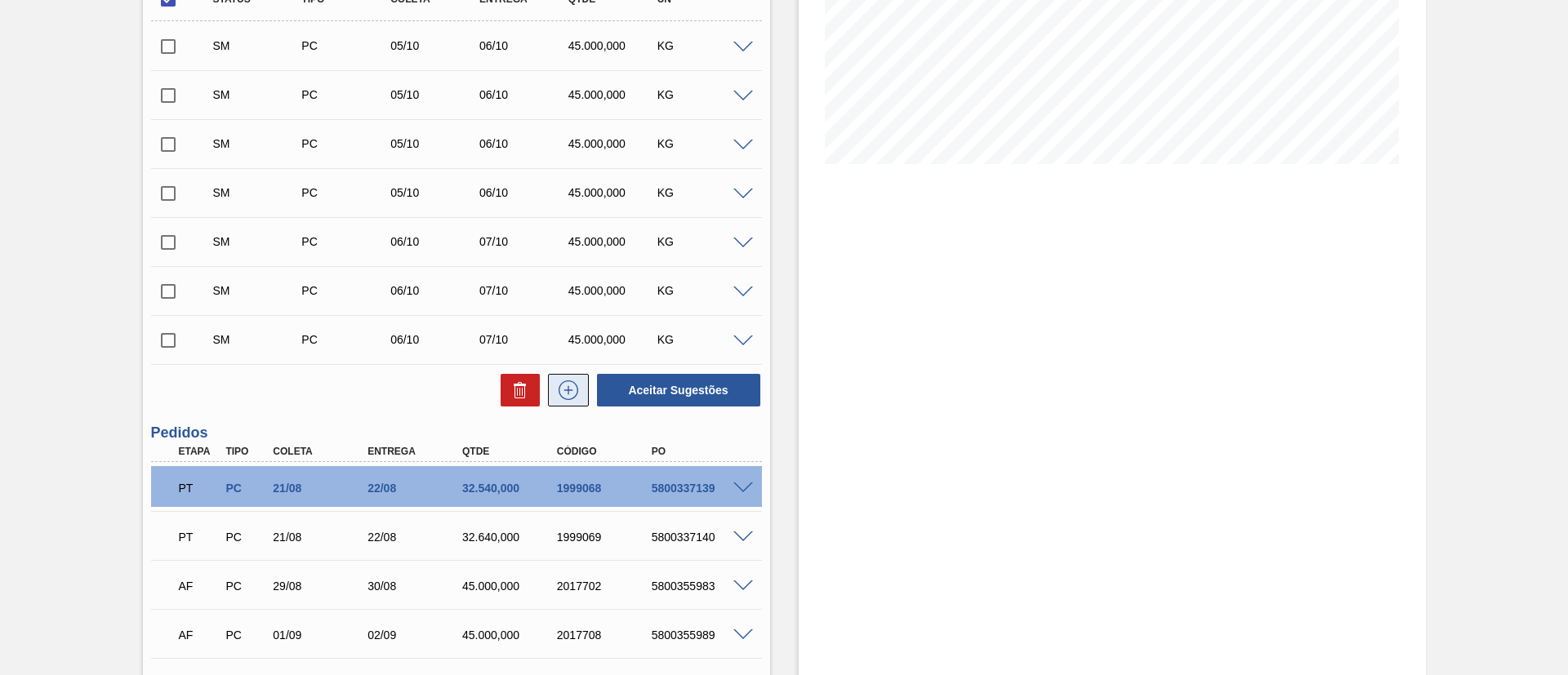
click at [561, 380] on icon at bounding box center [568, 390] width 26 height 19
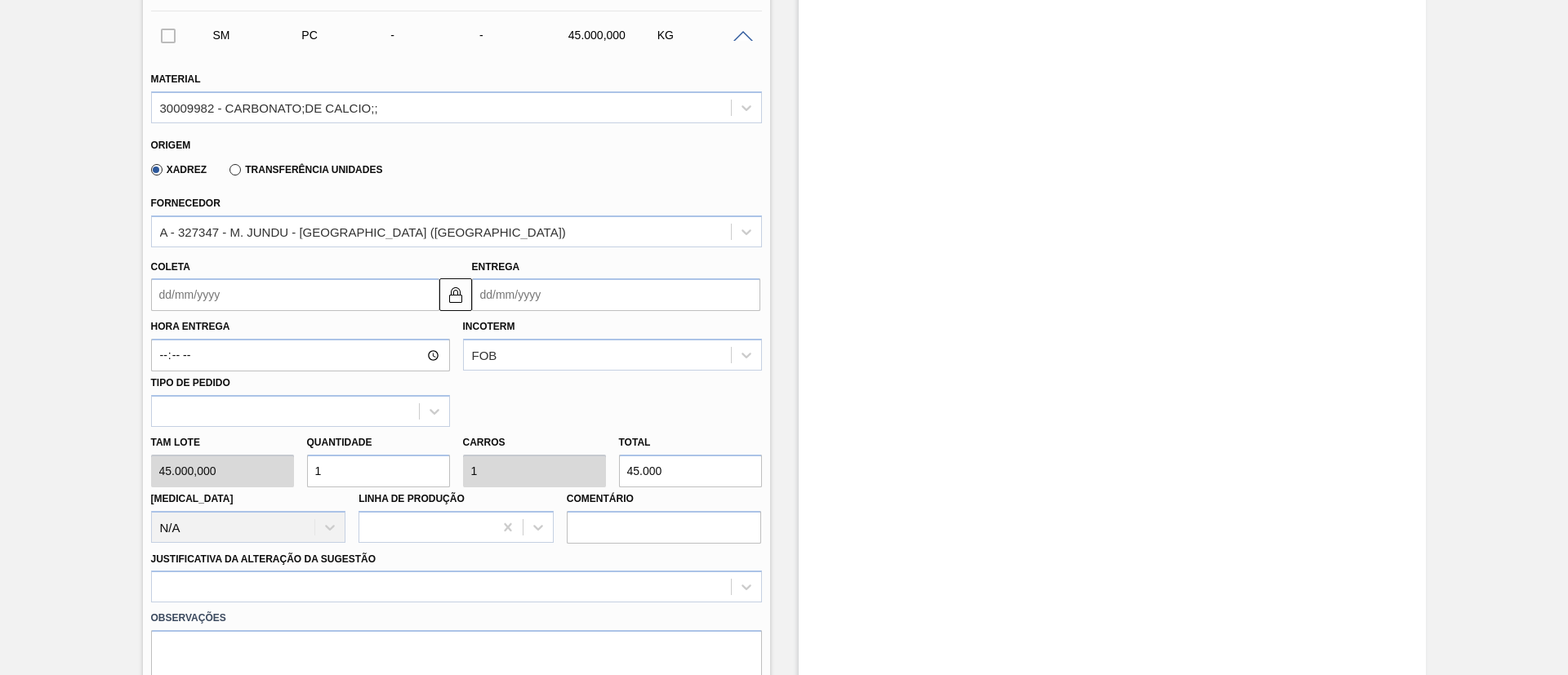
scroll to position [681, 0]
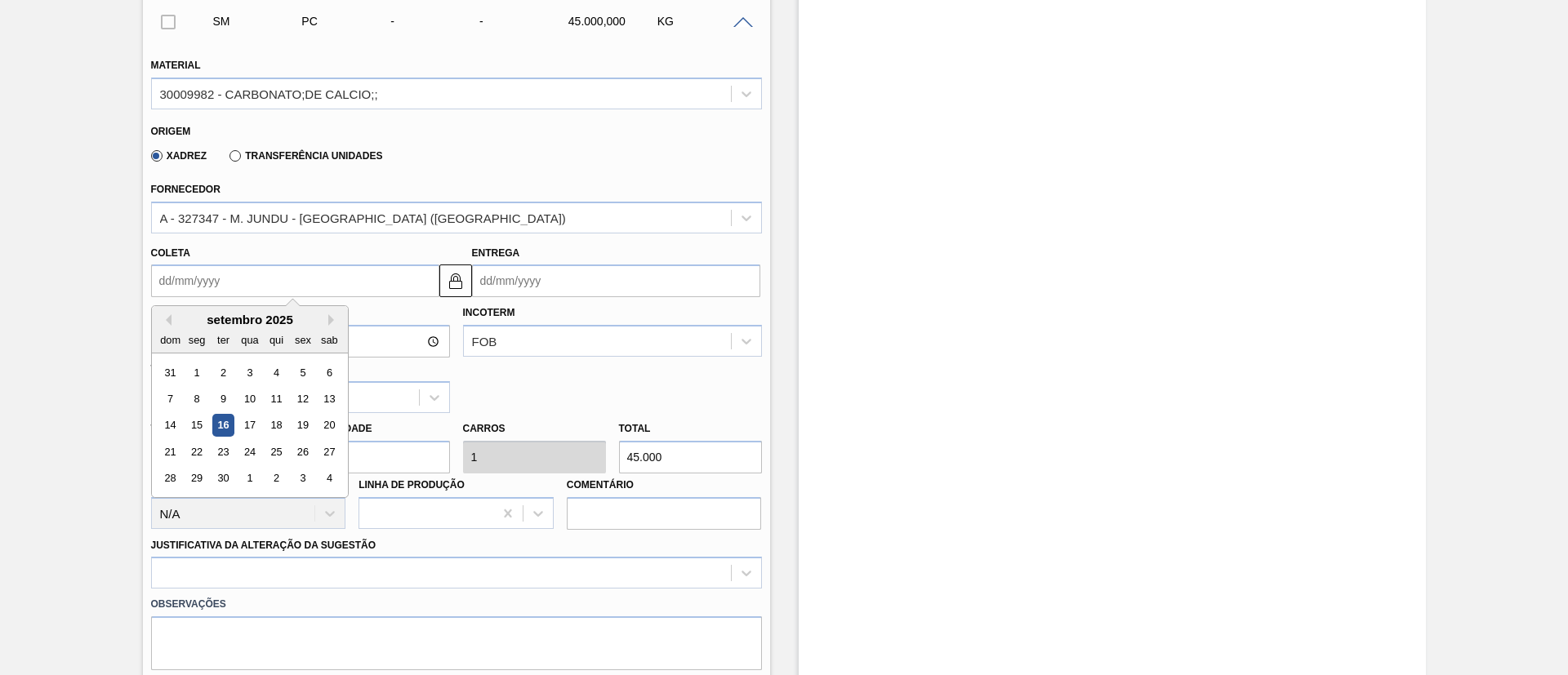
click at [222, 284] on input "Coleta" at bounding box center [296, 281] width 289 height 32
click at [335, 319] on button "Next Month" at bounding box center [333, 320] width 11 height 11
click at [195, 400] on div "6" at bounding box center [196, 399] width 22 height 22
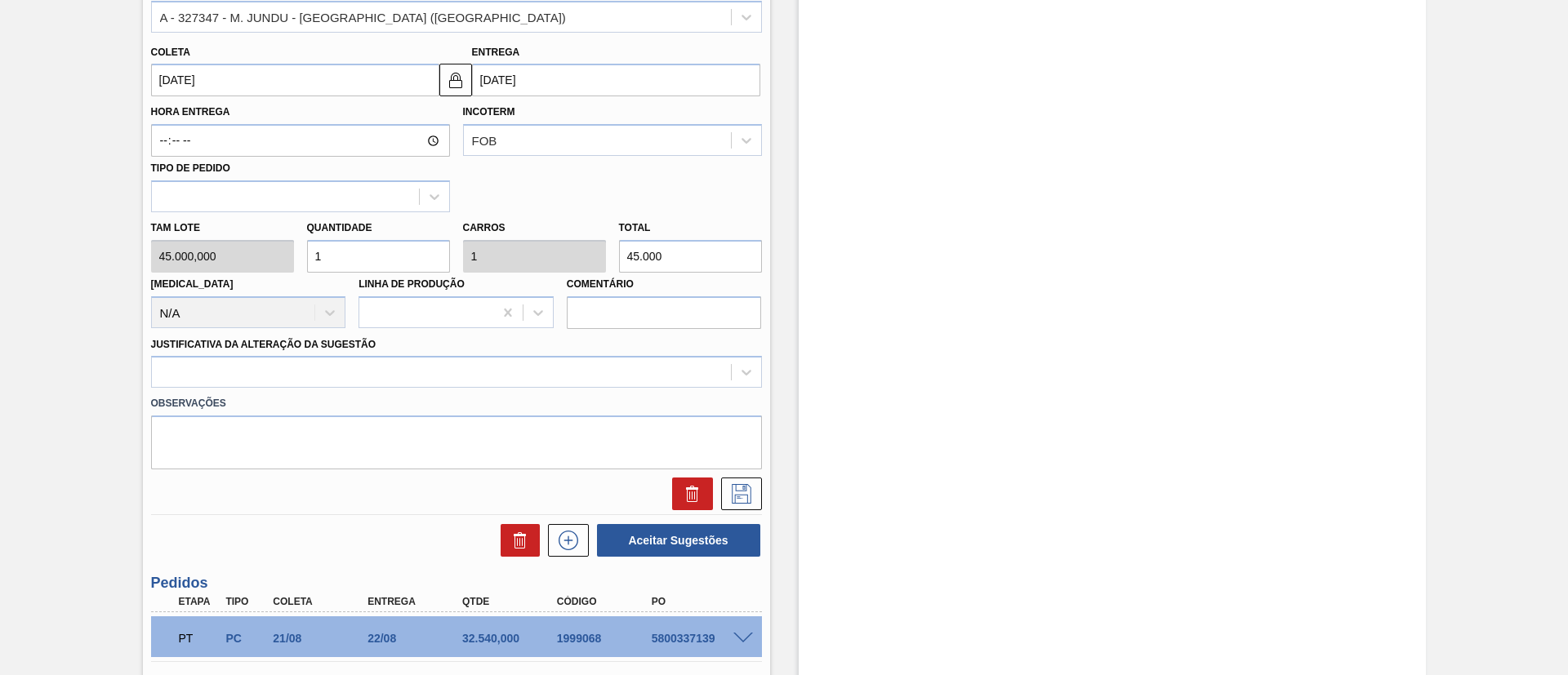
scroll to position [926, 0]
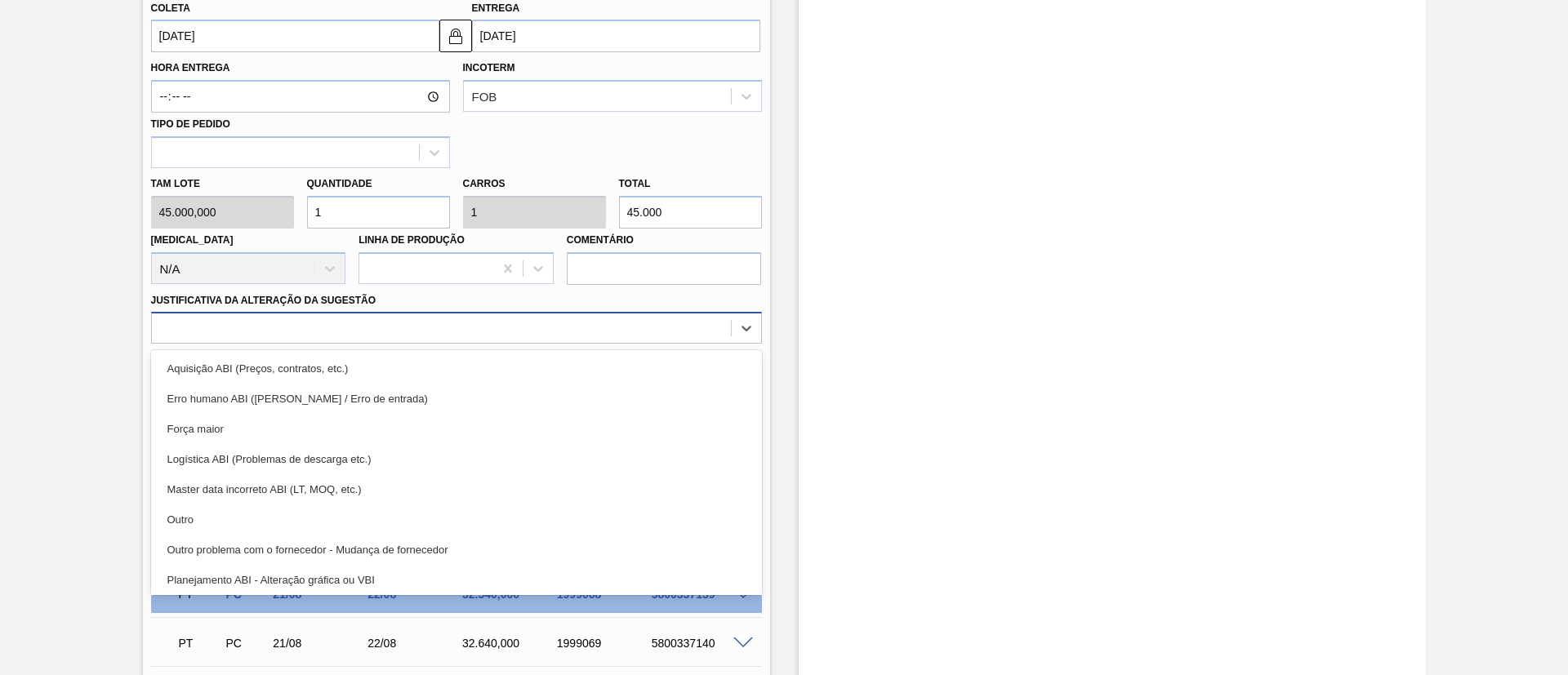
click at [411, 337] on div at bounding box center [442, 328] width 579 height 24
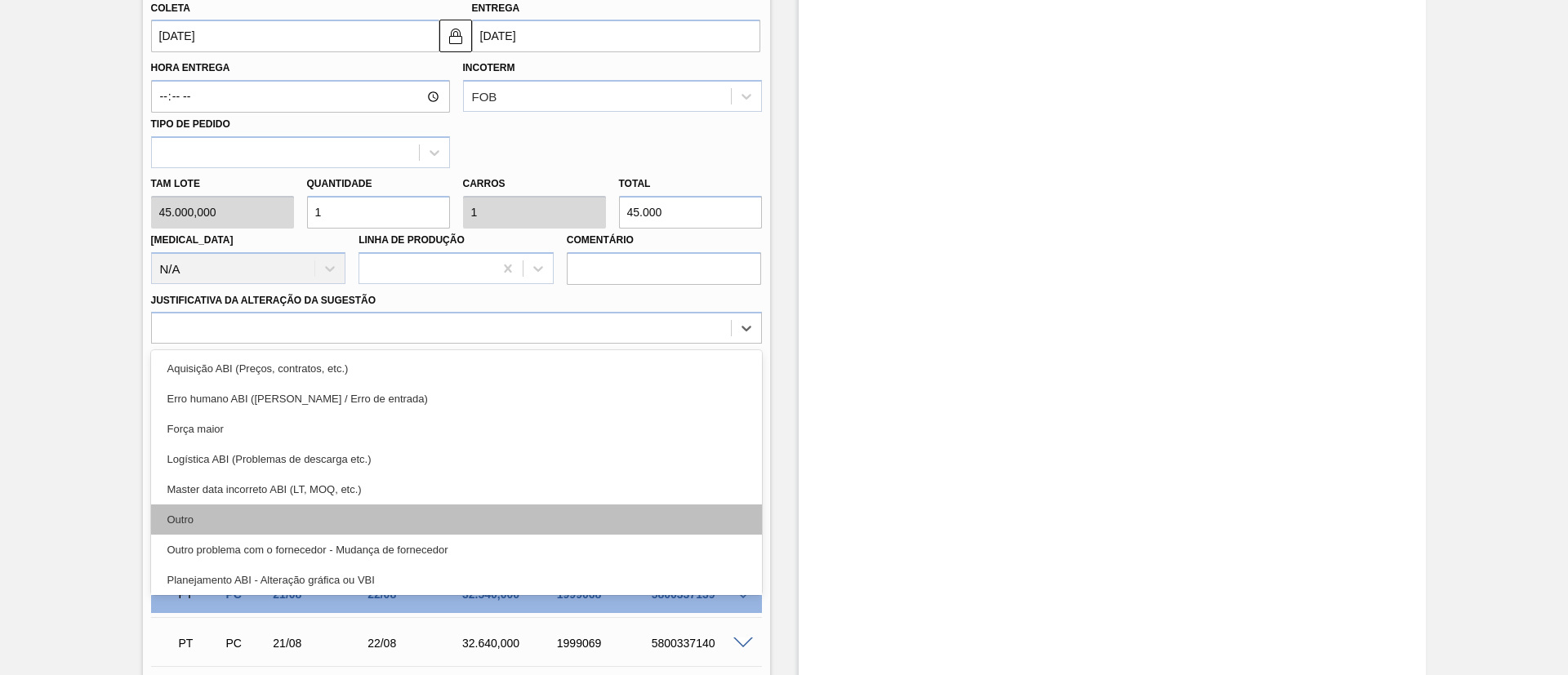
click at [294, 521] on div "Outro" at bounding box center [456, 519] width 610 height 31
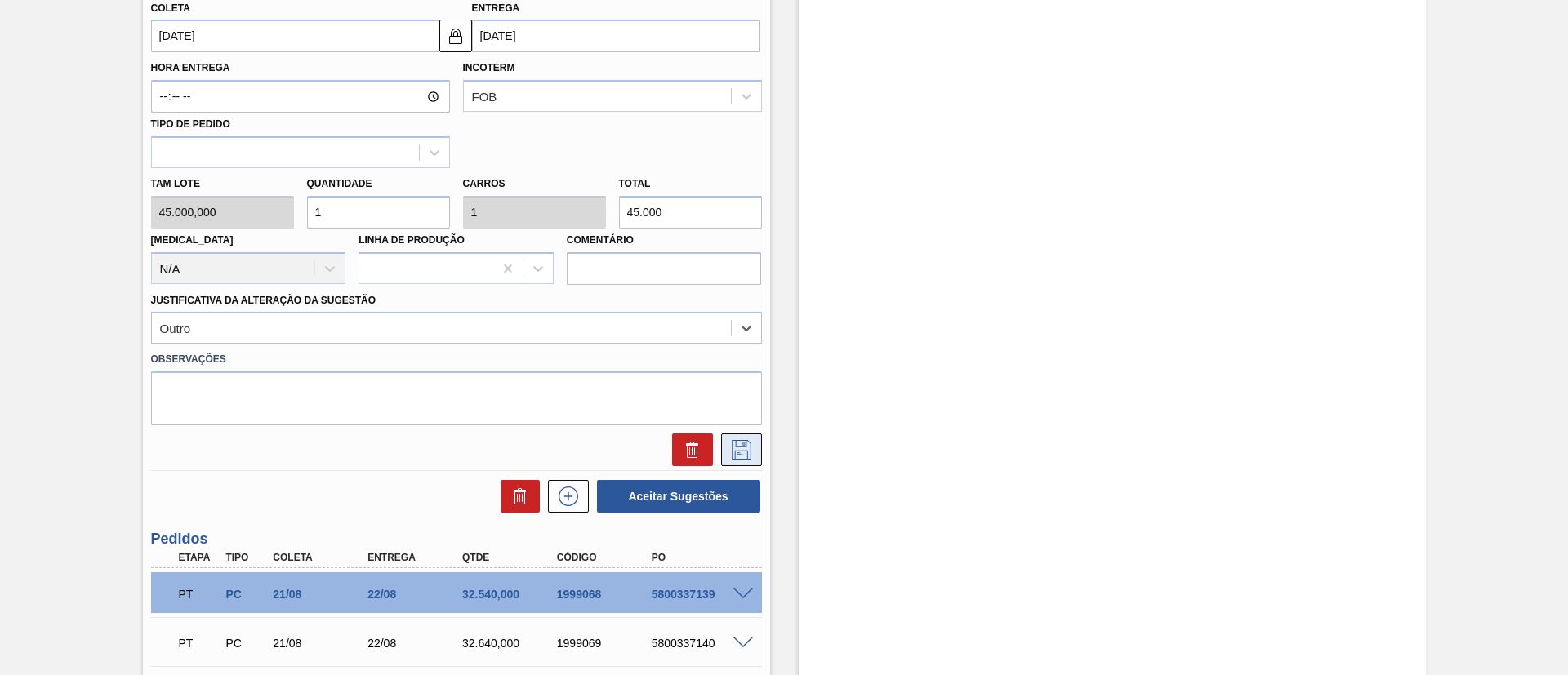
click at [735, 456] on icon at bounding box center [742, 449] width 26 height 19
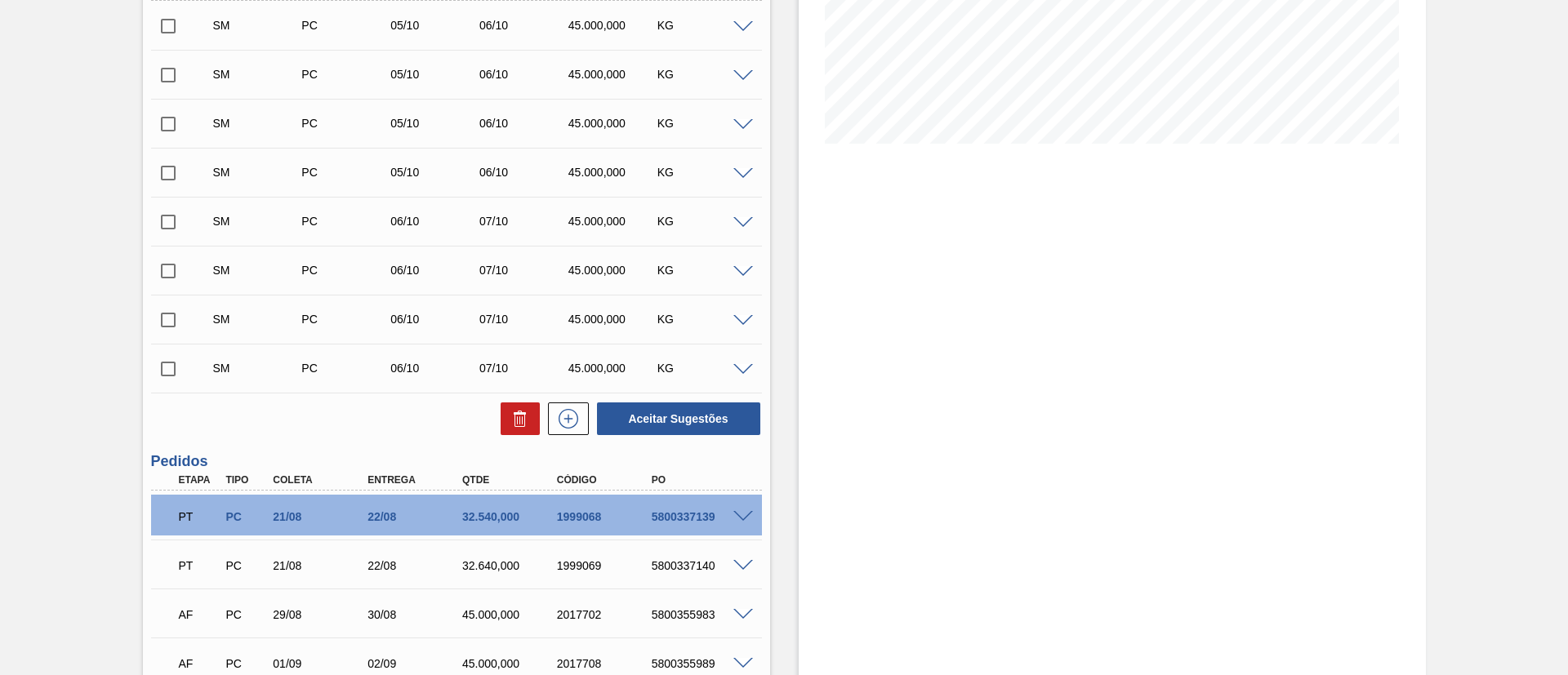
scroll to position [314, 0]
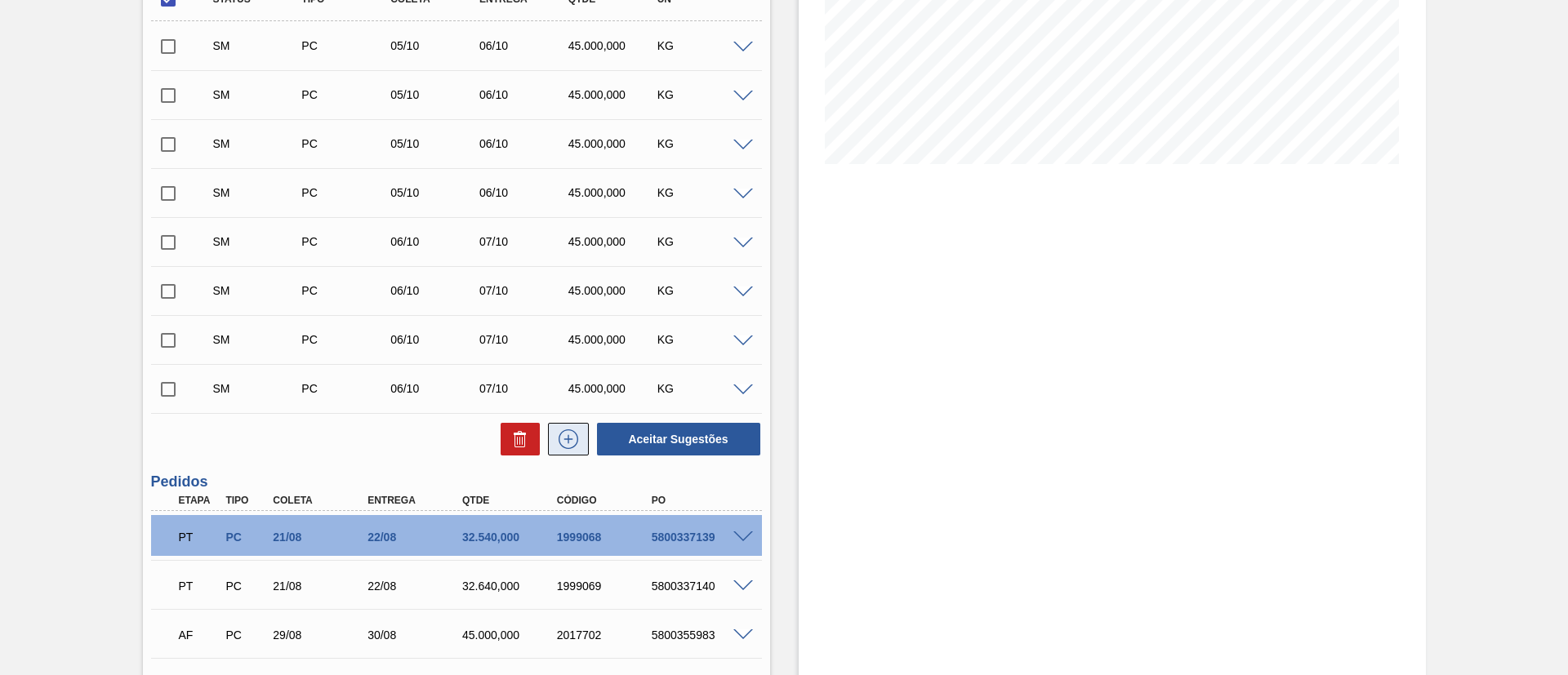
click at [568, 438] on icon at bounding box center [568, 440] width 1 height 9
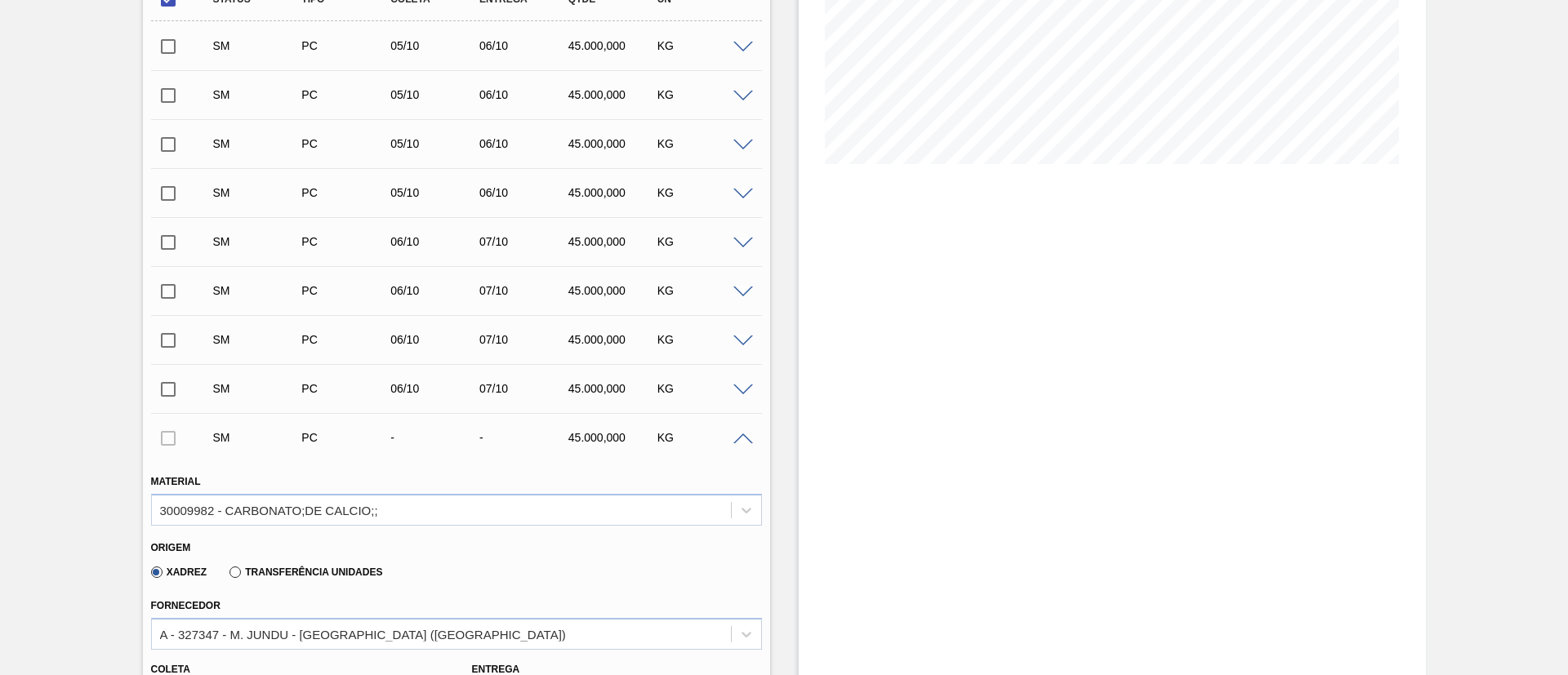
scroll to position [681, 0]
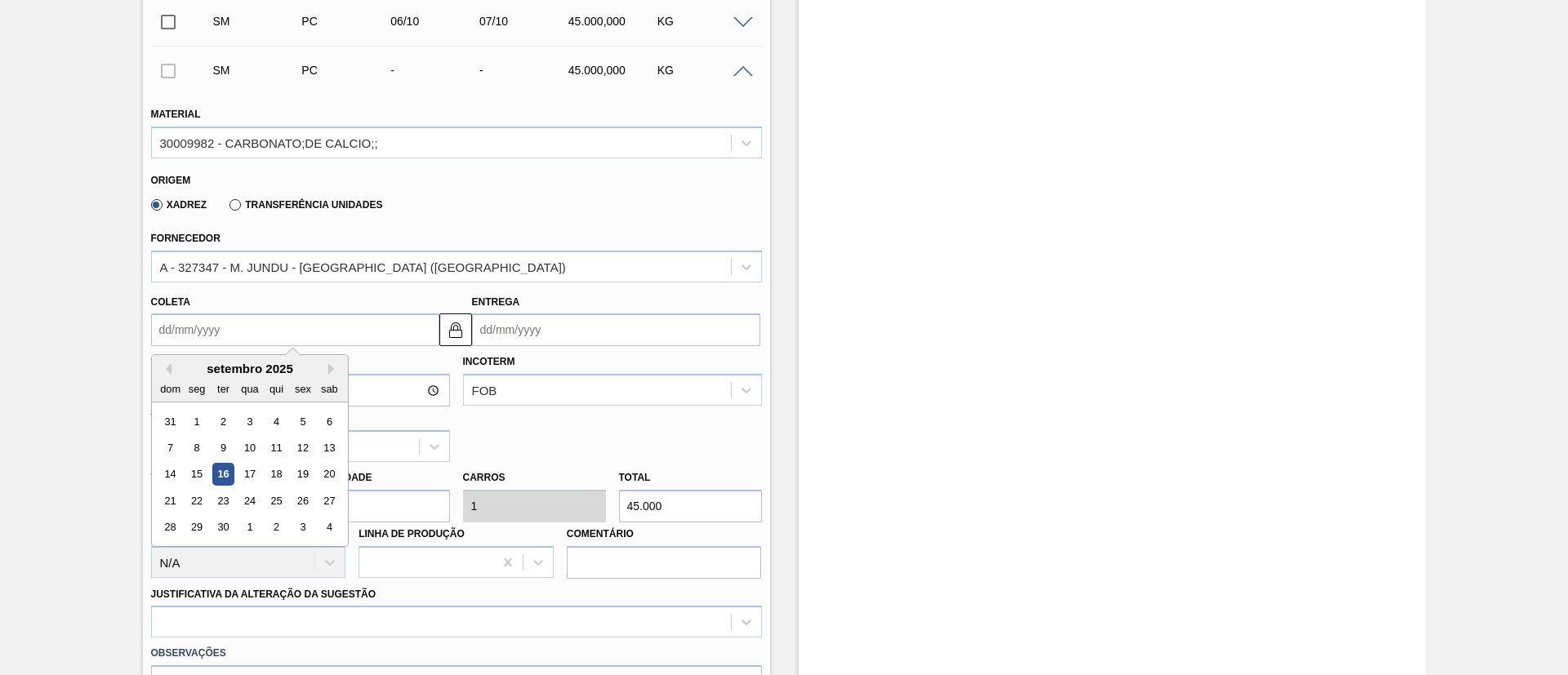
click at [211, 338] on input "Coleta" at bounding box center [296, 330] width 289 height 32
click at [333, 370] on button "Next Month" at bounding box center [333, 369] width 11 height 11
click at [205, 454] on div "6" at bounding box center [196, 448] width 22 height 22
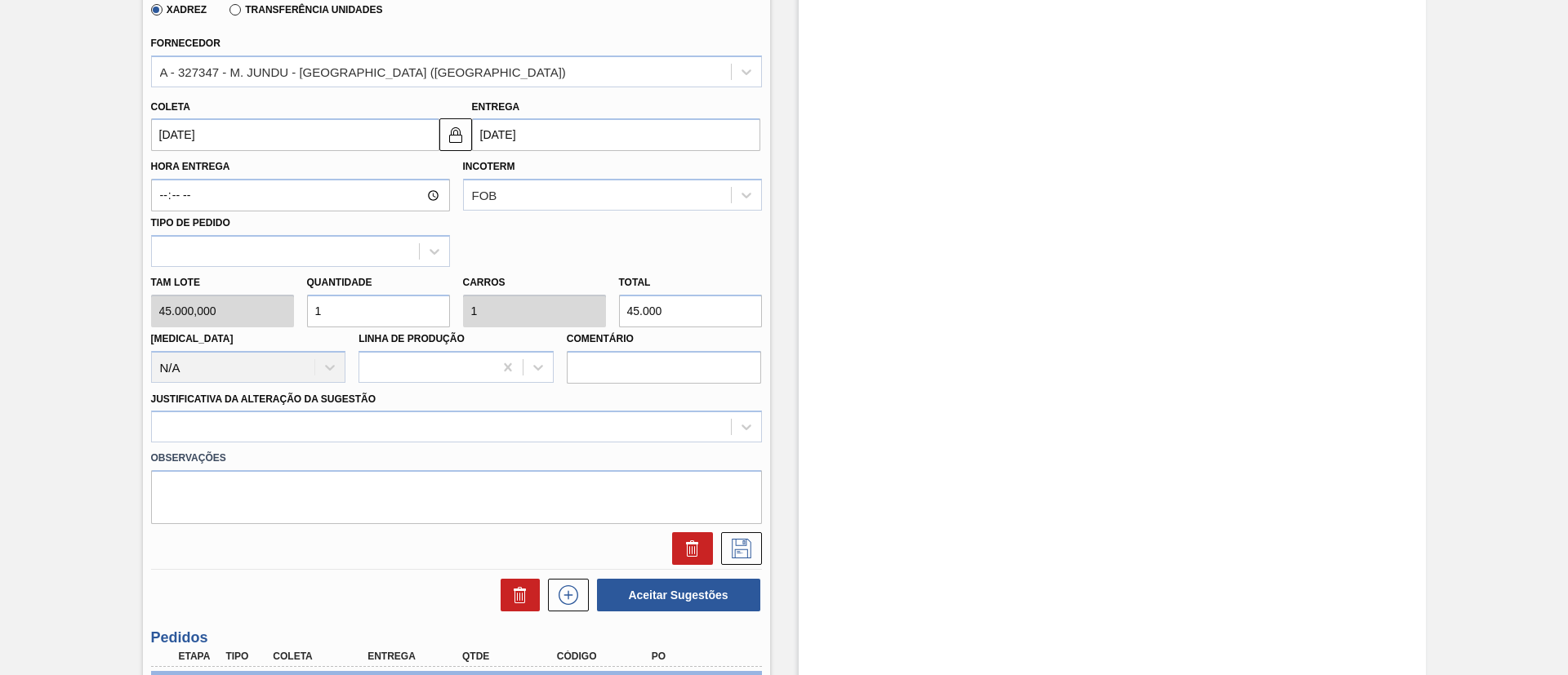
scroll to position [926, 0]
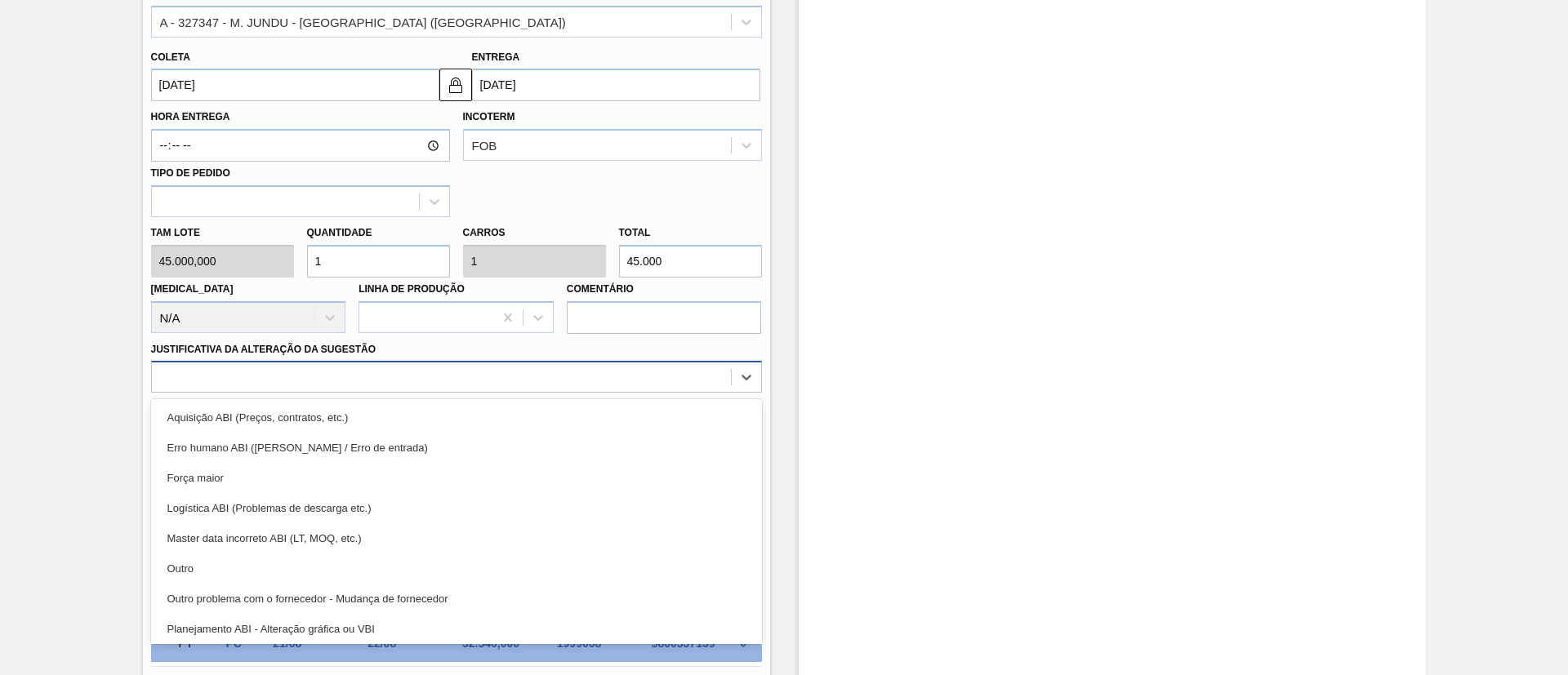
click at [355, 390] on div at bounding box center [456, 377] width 610 height 31
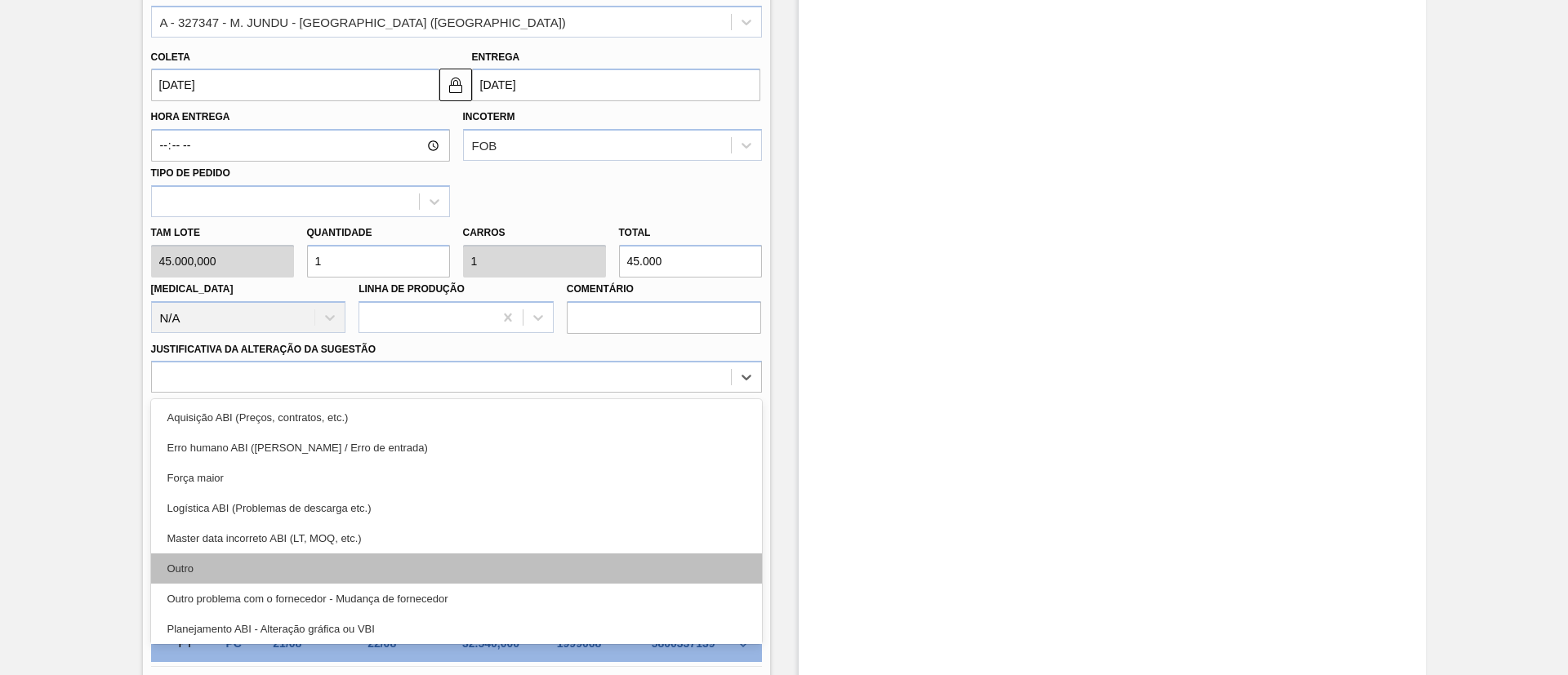
click at [268, 554] on div "Outro" at bounding box center [456, 568] width 610 height 31
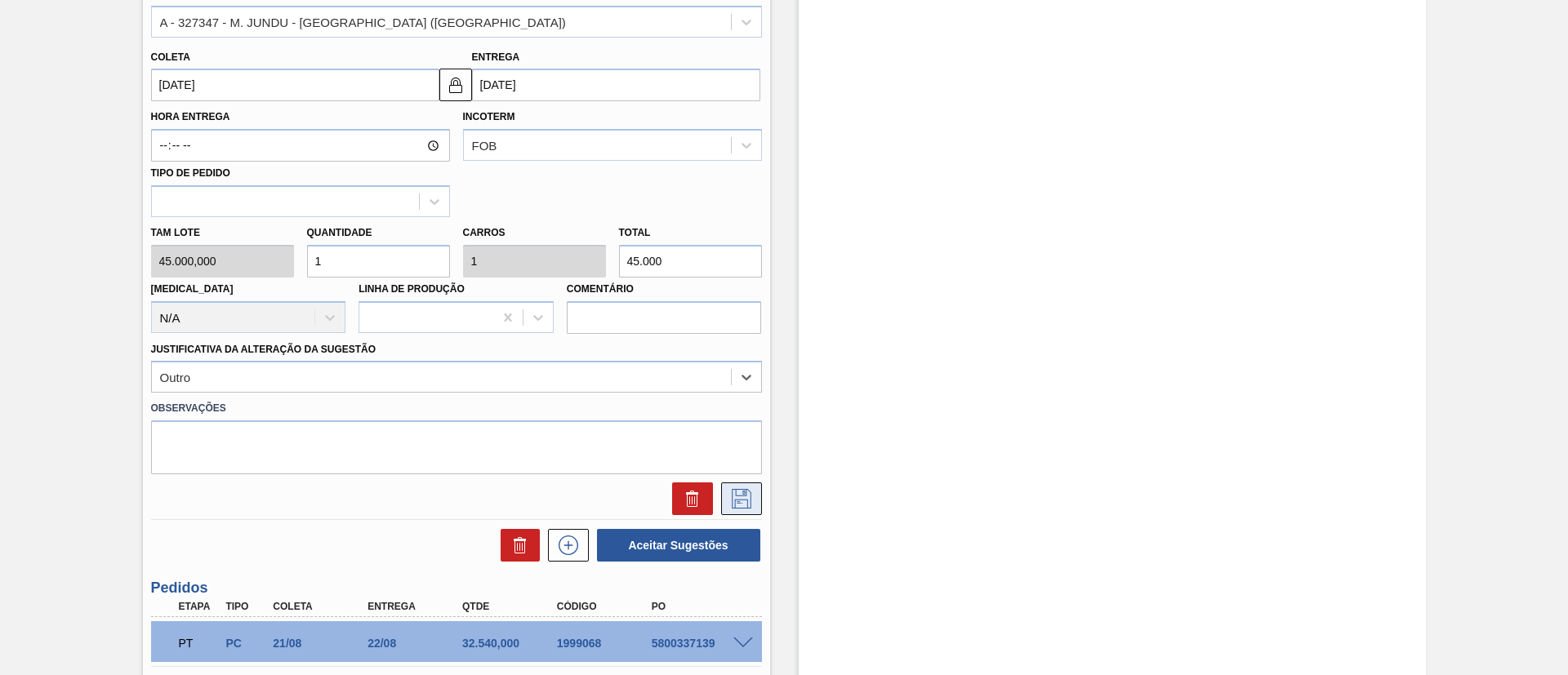
click at [729, 499] on icon at bounding box center [742, 498] width 26 height 19
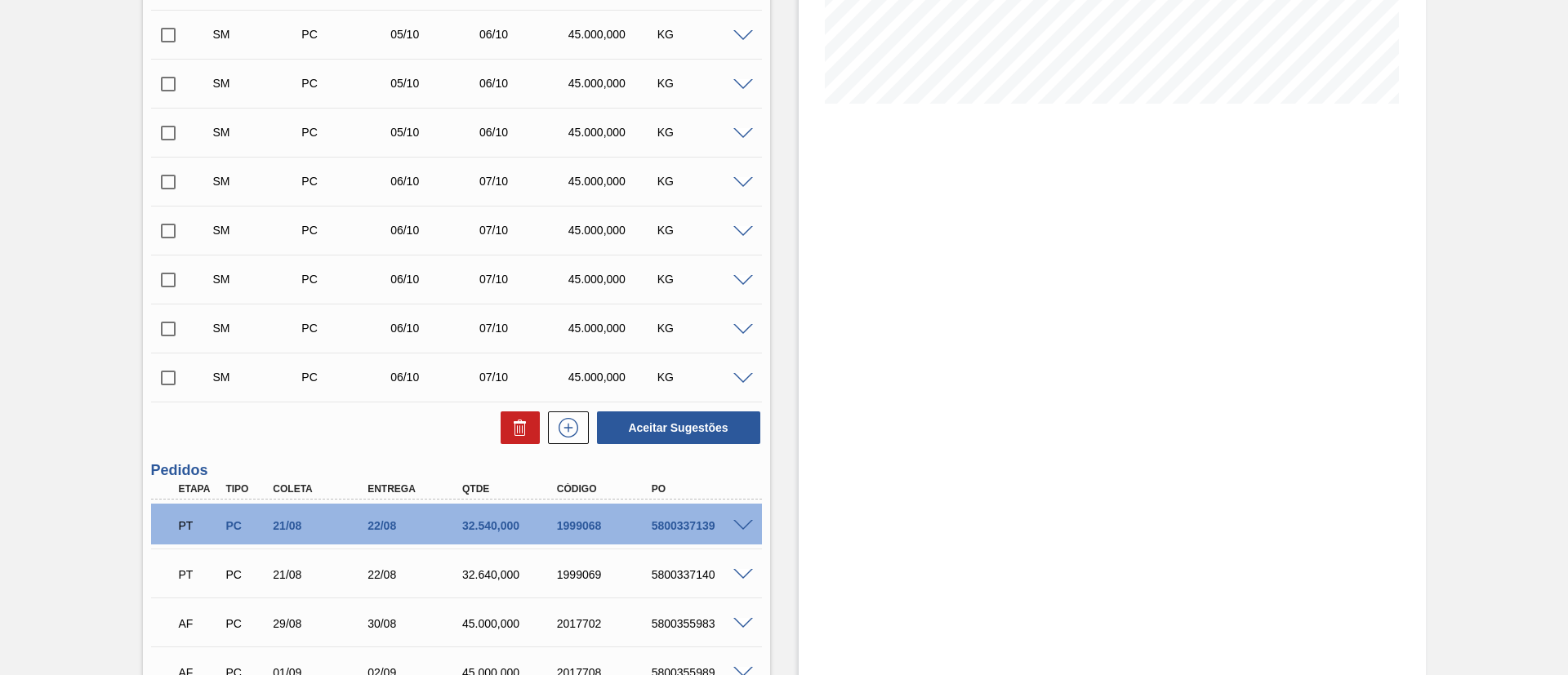
scroll to position [191, 0]
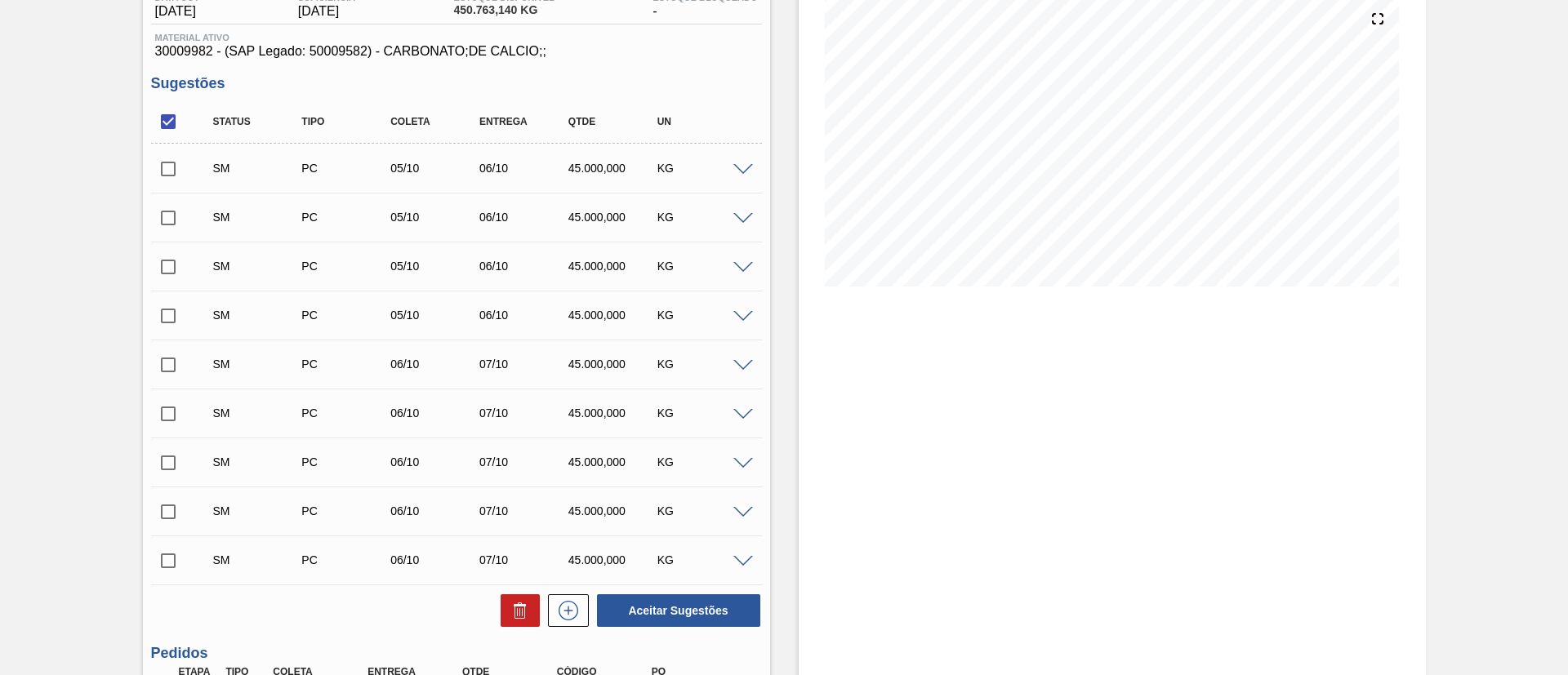
click at [177, 120] on input "checkbox" at bounding box center [168, 122] width 34 height 34
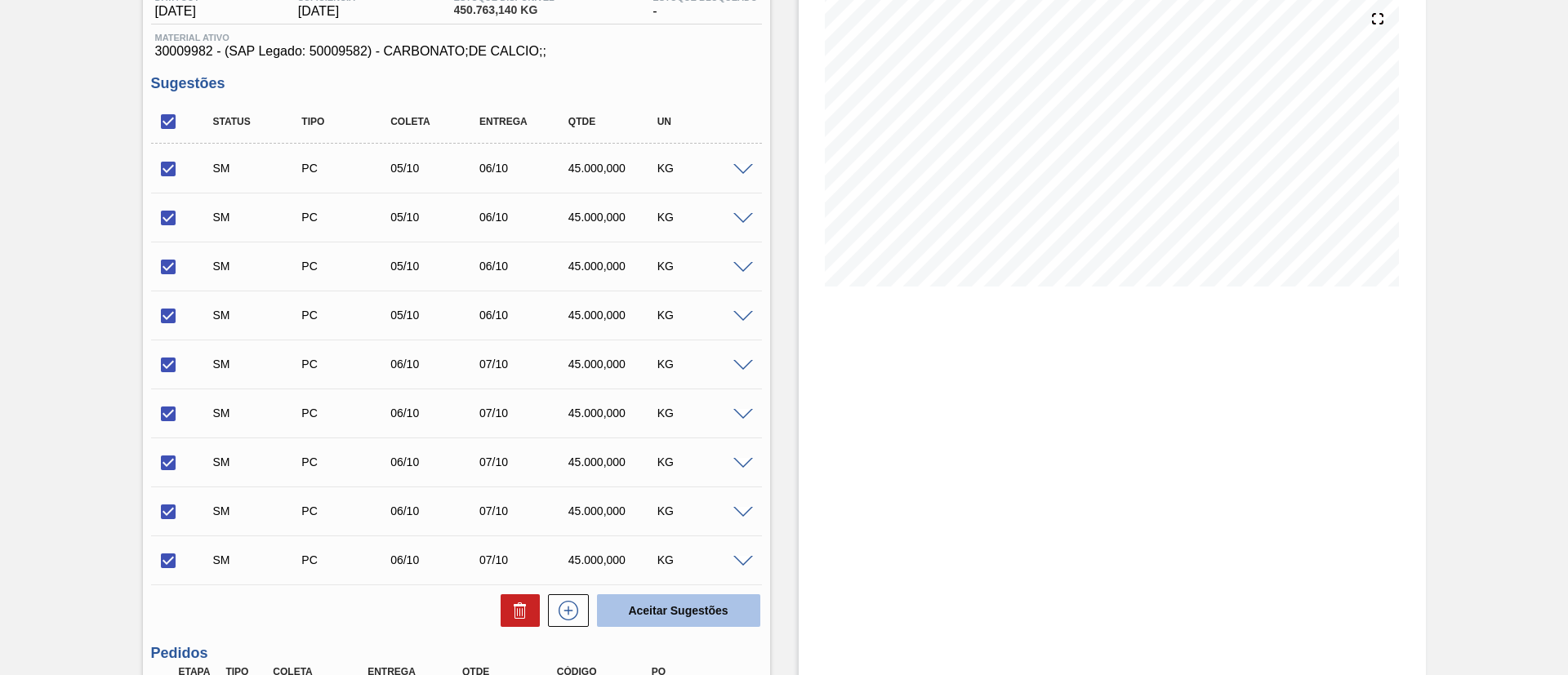
click at [709, 608] on button "Aceitar Sugestões" at bounding box center [679, 610] width 164 height 32
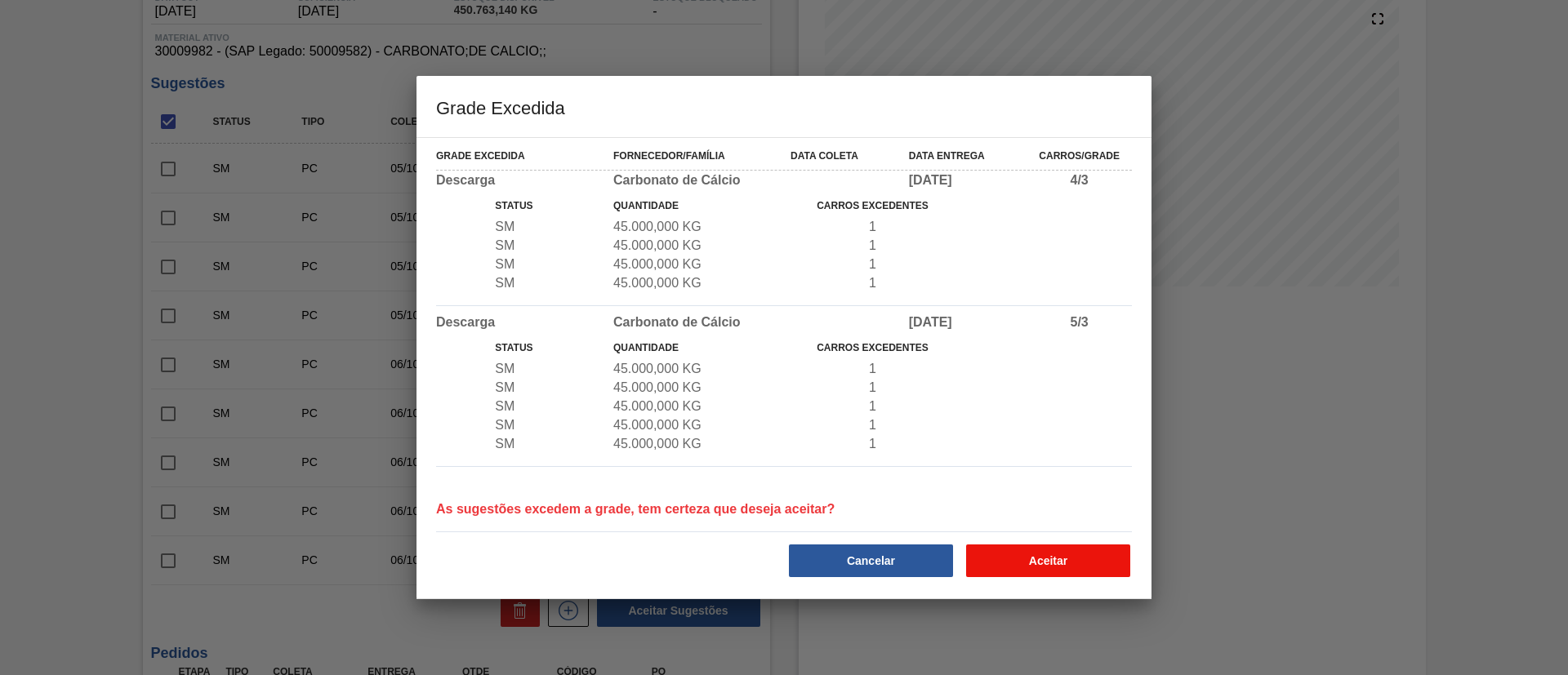
click at [1044, 559] on button "Aceitar" at bounding box center [1049, 560] width 164 height 32
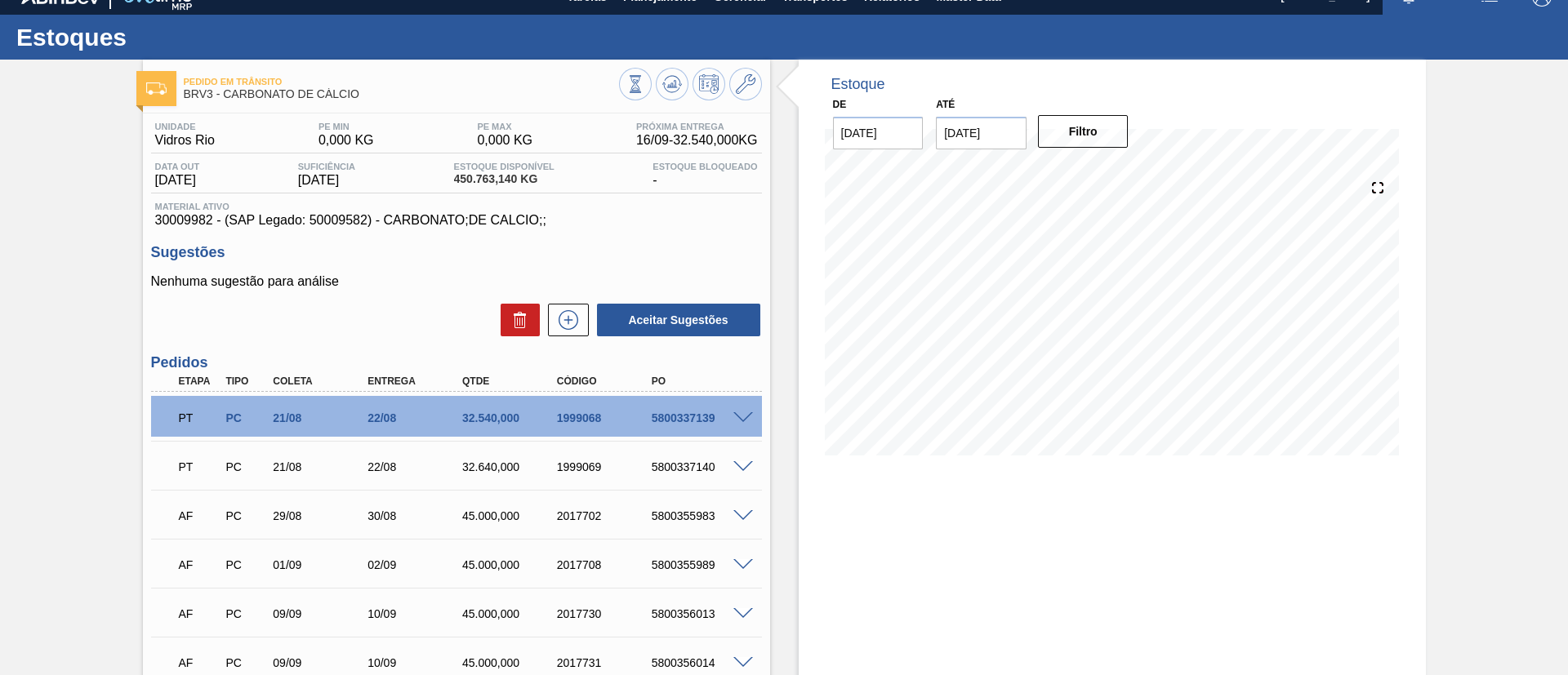
scroll to position [0, 0]
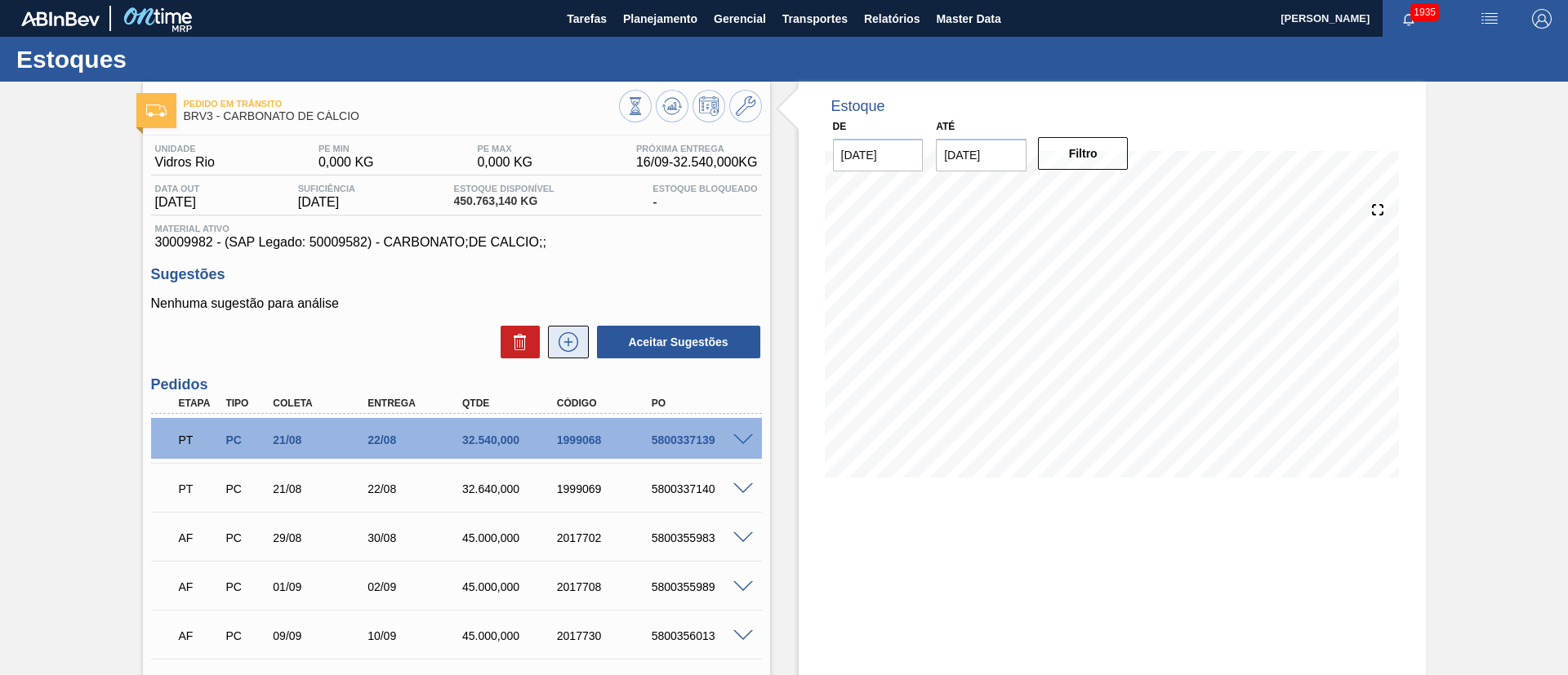
click at [556, 345] on icon at bounding box center [568, 342] width 26 height 19
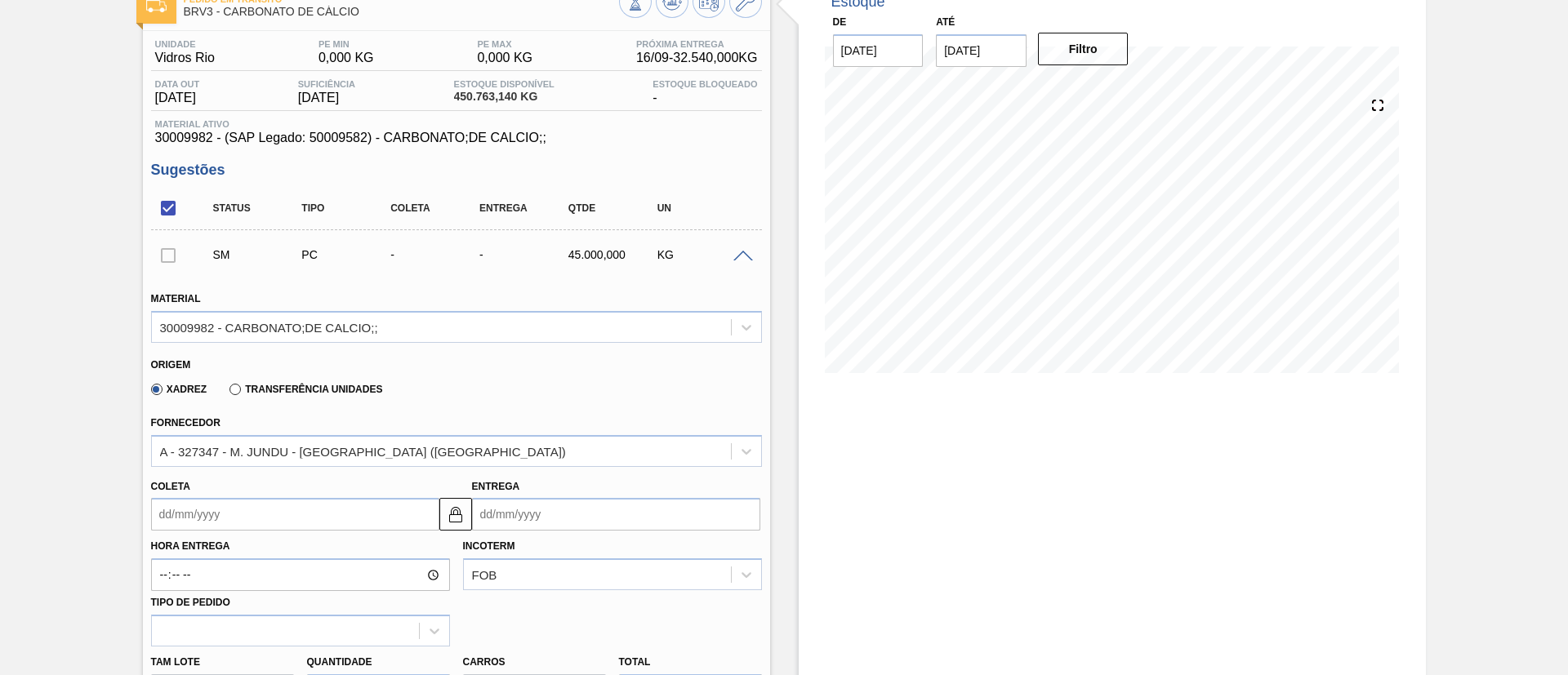
scroll to position [245, 0]
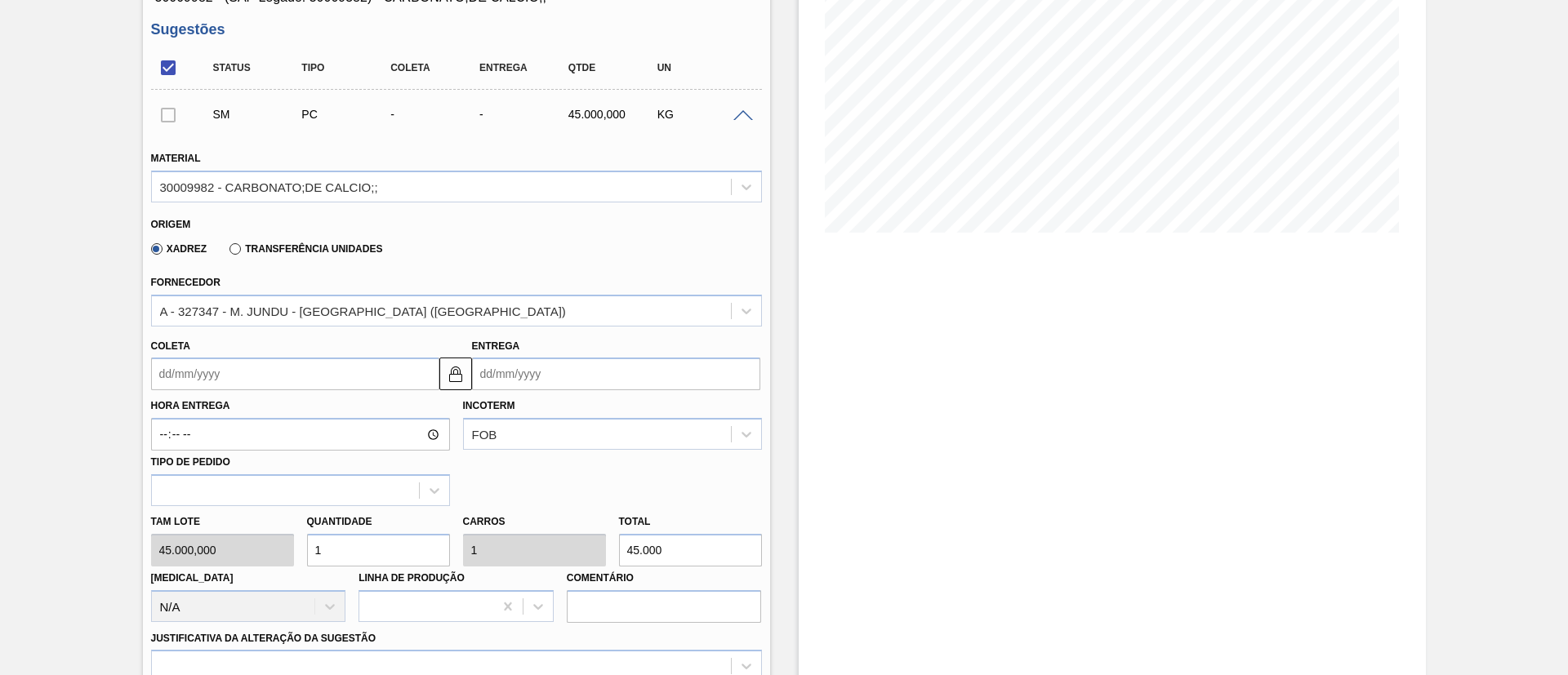
click at [184, 379] on input "Coleta" at bounding box center [296, 373] width 289 height 32
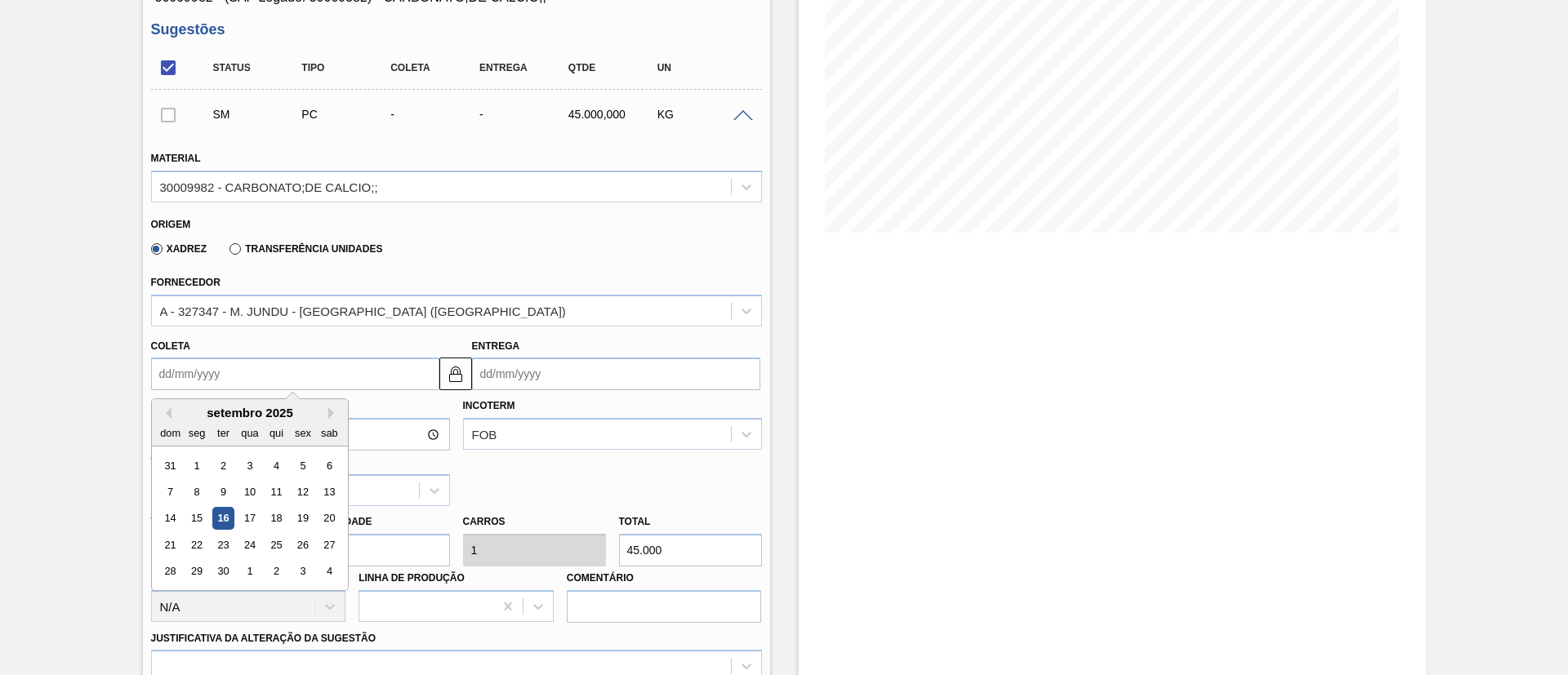
click at [329, 423] on div "sab" at bounding box center [328, 433] width 22 height 22
click at [330, 416] on button "Next Month" at bounding box center [333, 413] width 11 height 11
click at [227, 488] on div "7" at bounding box center [222, 491] width 22 height 22
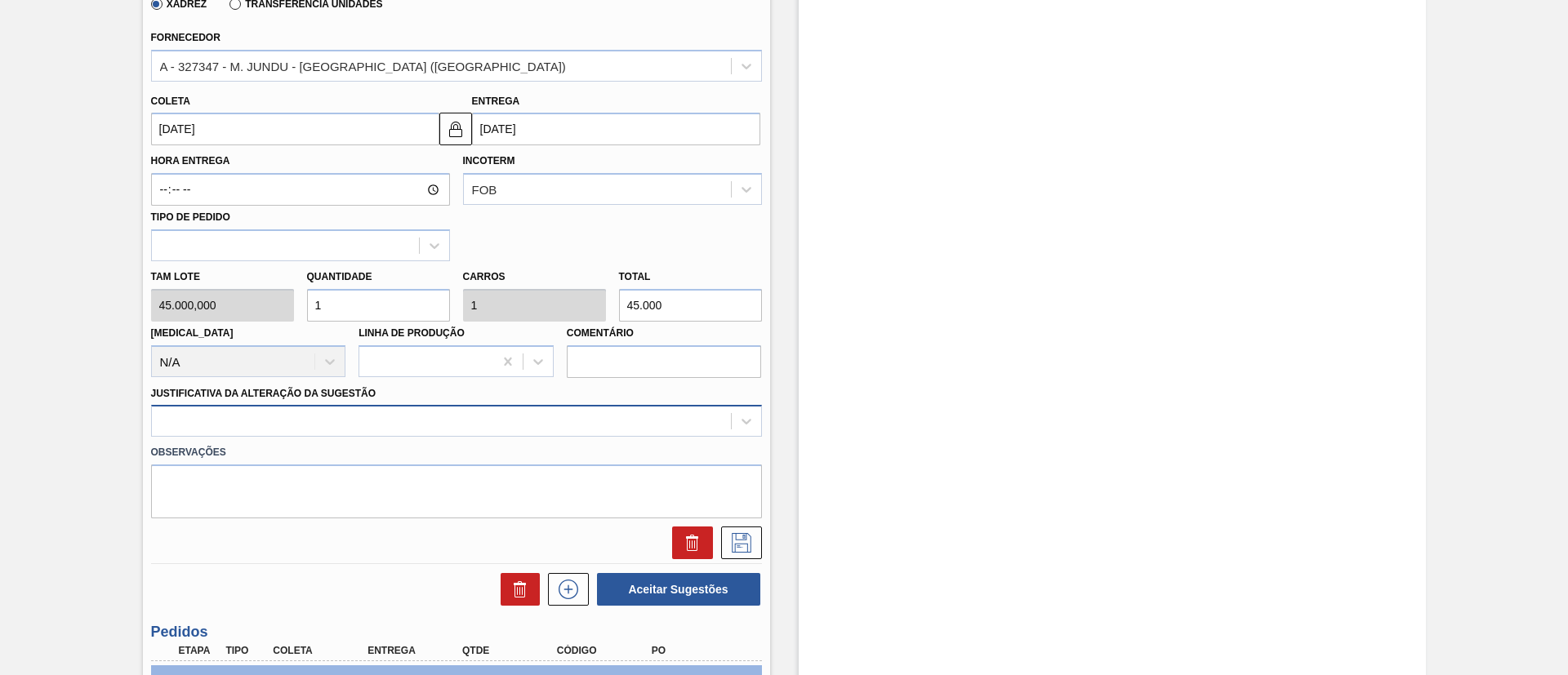
scroll to position [510, 0]
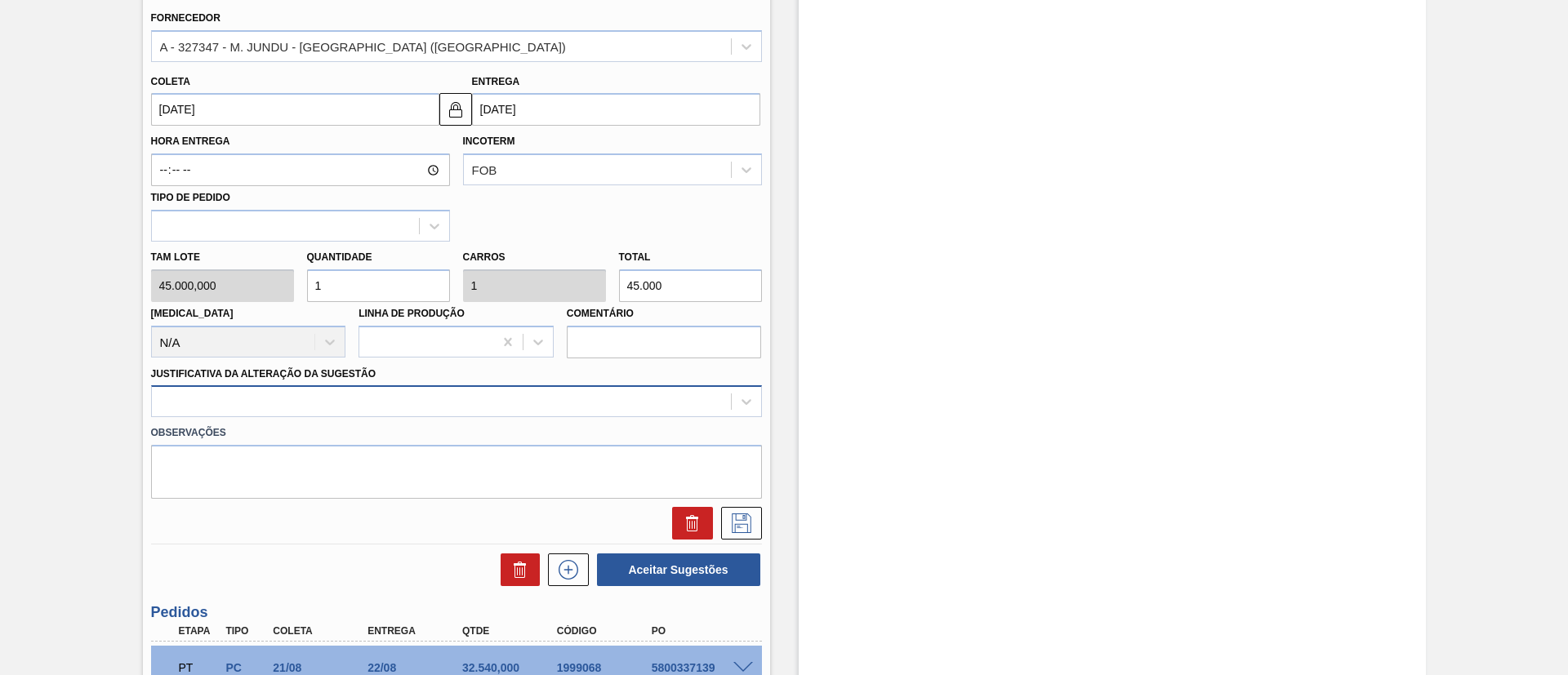
click at [380, 417] on div at bounding box center [456, 401] width 610 height 31
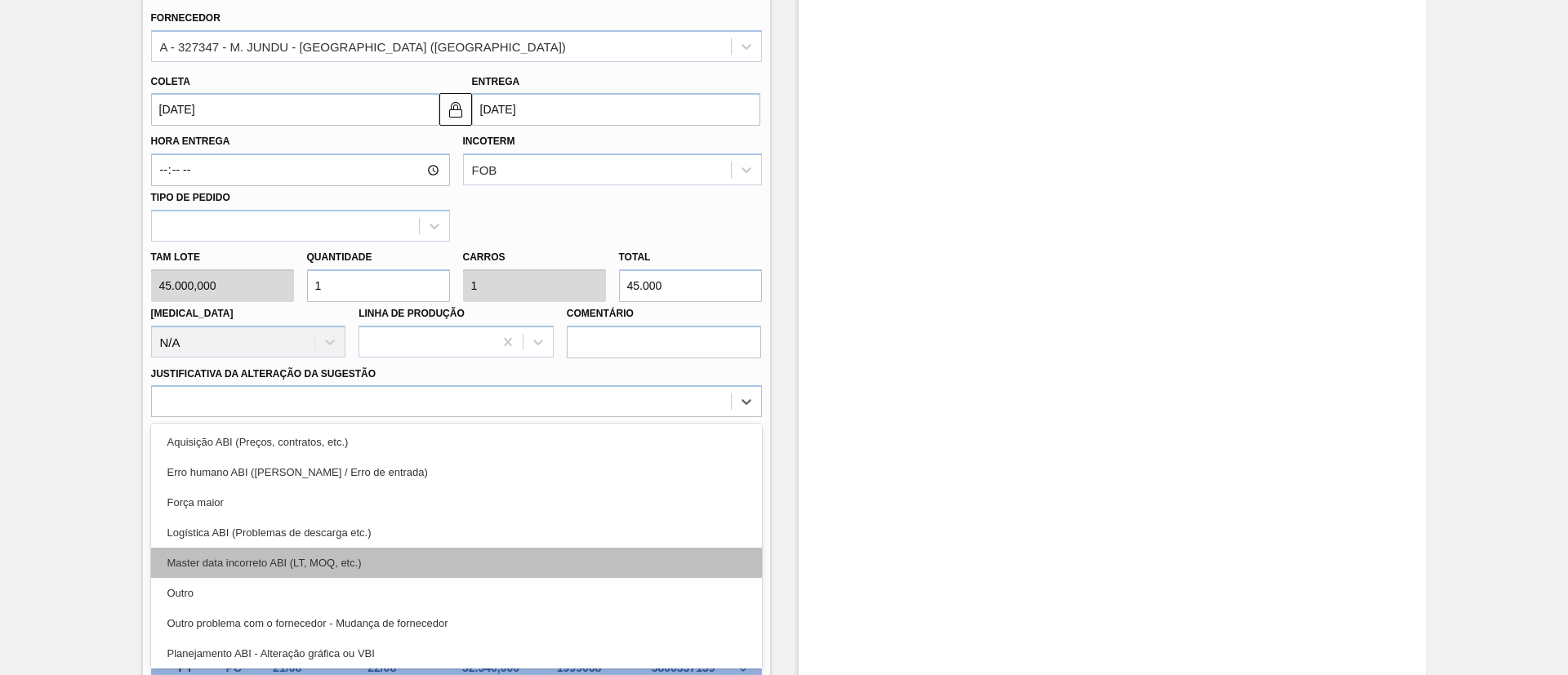
click at [249, 574] on div "Master data incorreto ABI (LT, MOQ, etc.)" at bounding box center [456, 563] width 610 height 31
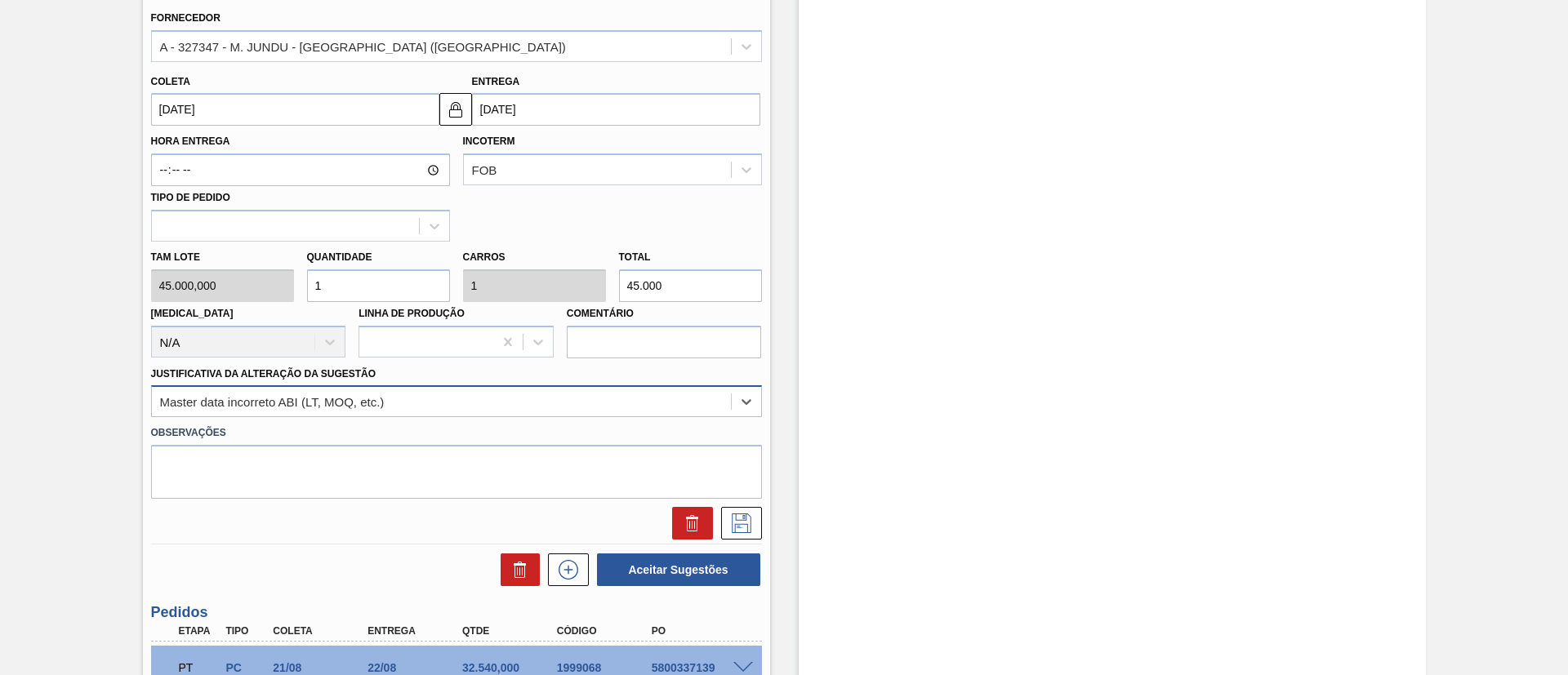
click at [305, 401] on div "Master data incorreto ABI (LT, MOQ, etc.)" at bounding box center [272, 402] width 225 height 14
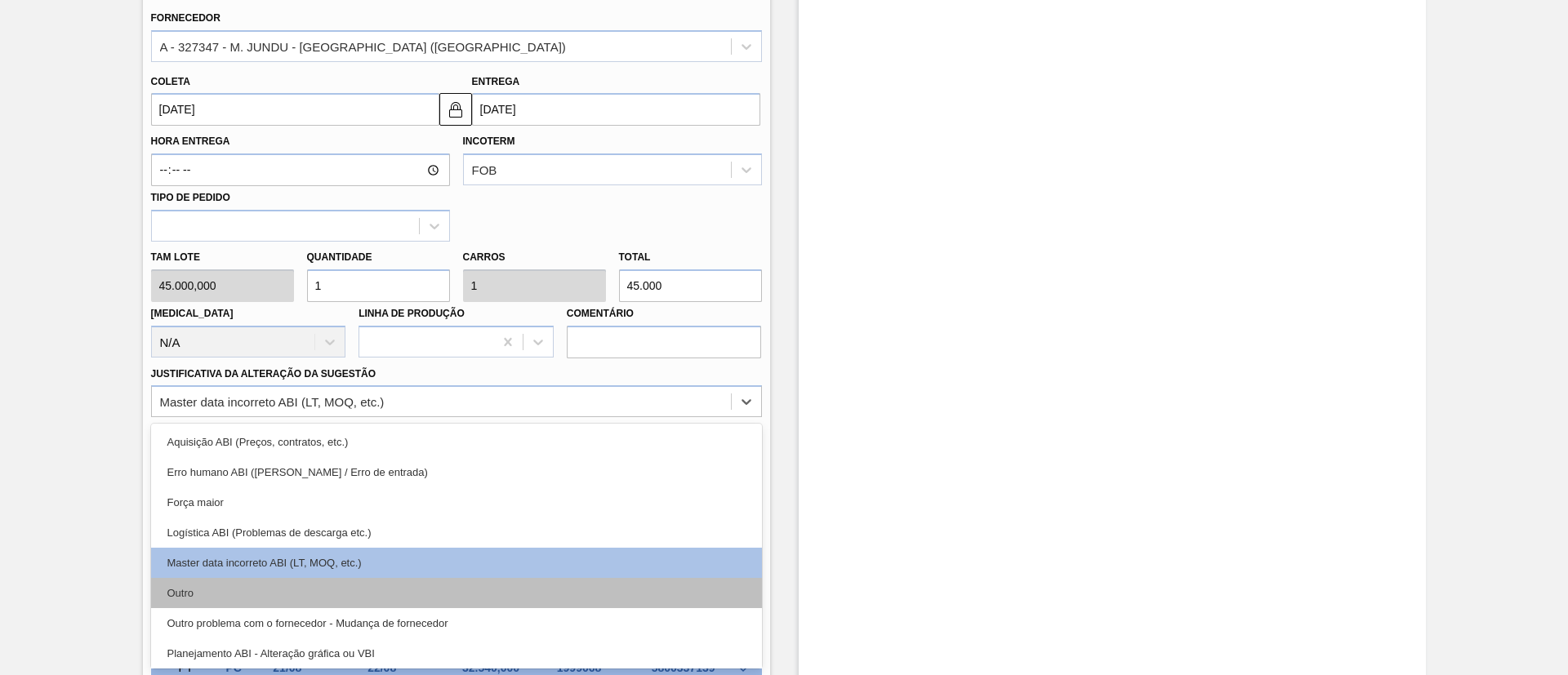
click at [277, 597] on div "Outro" at bounding box center [456, 593] width 610 height 31
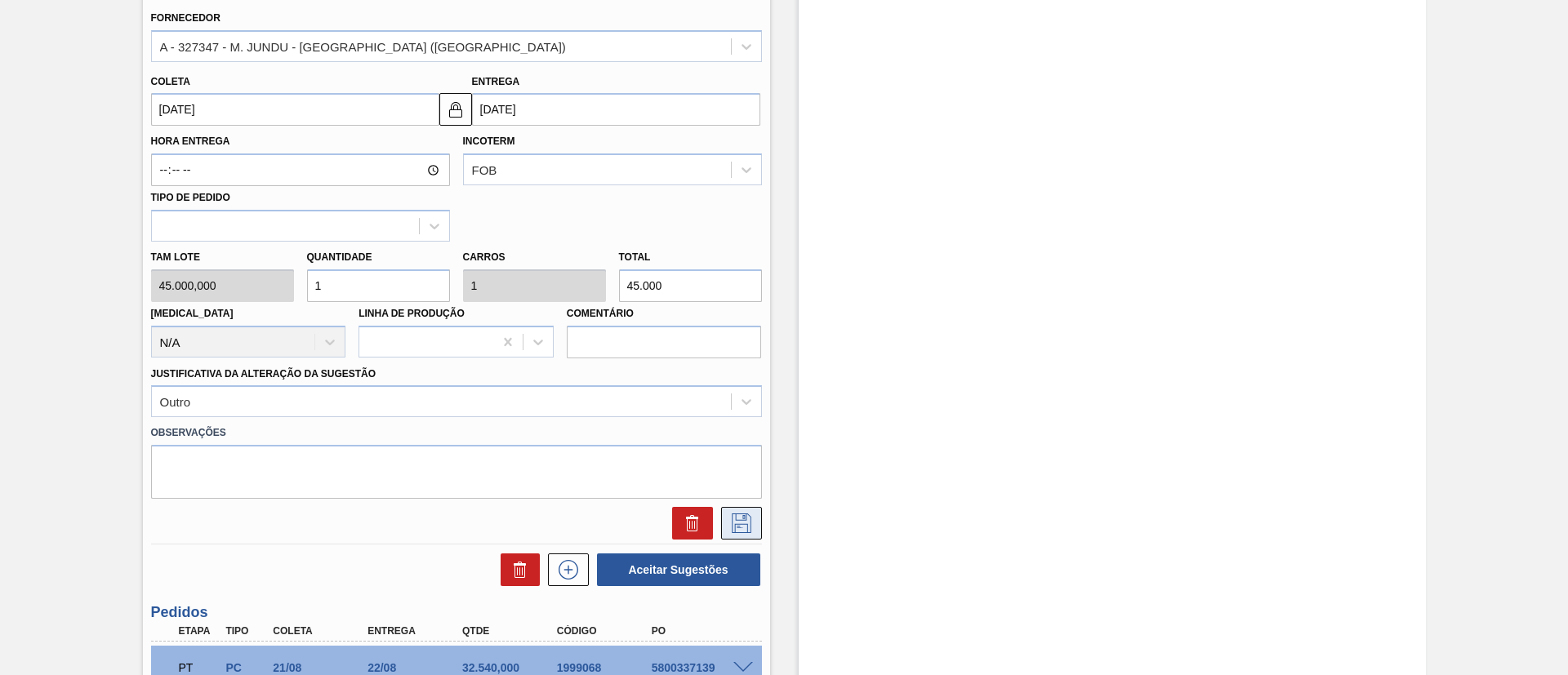
click at [732, 514] on icon at bounding box center [742, 523] width 19 height 19
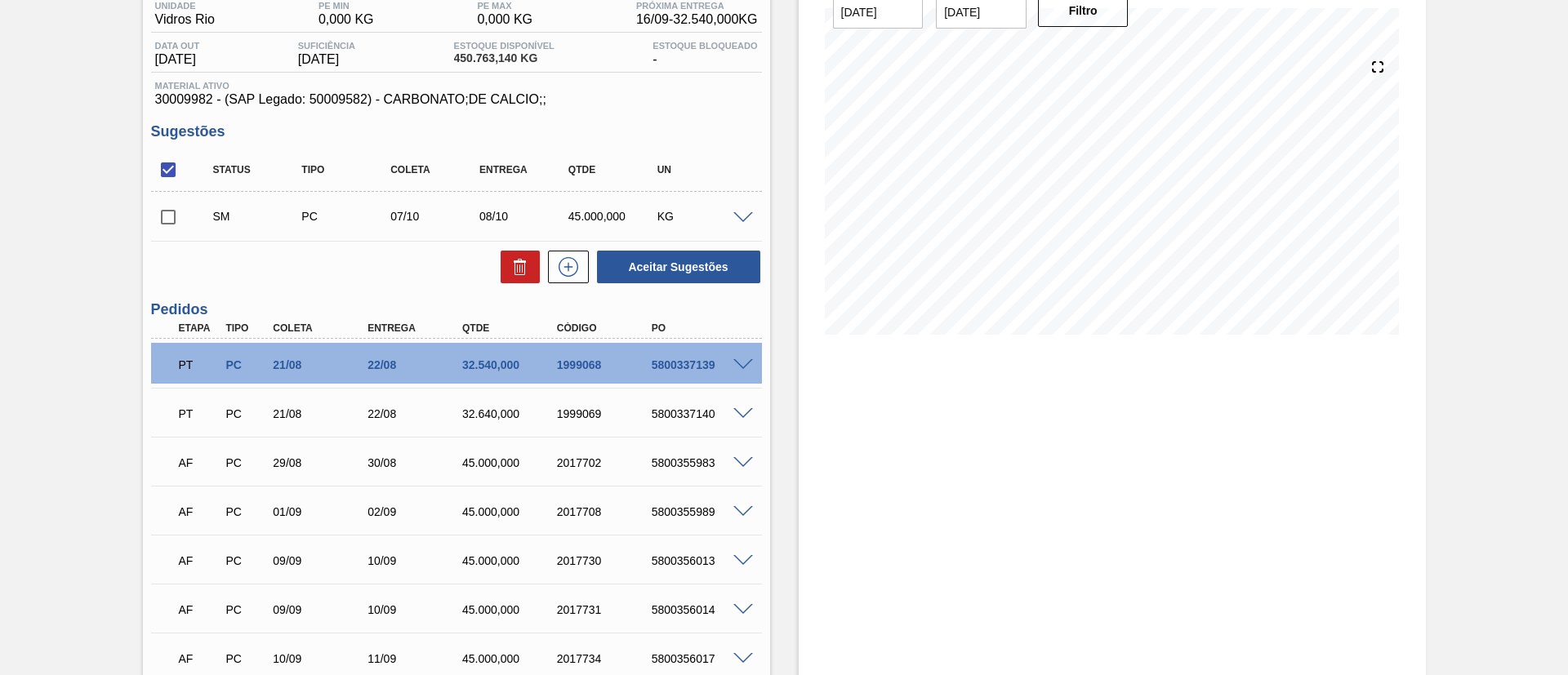
scroll to position [142, 0]
click at [581, 277] on button at bounding box center [568, 268] width 41 height 32
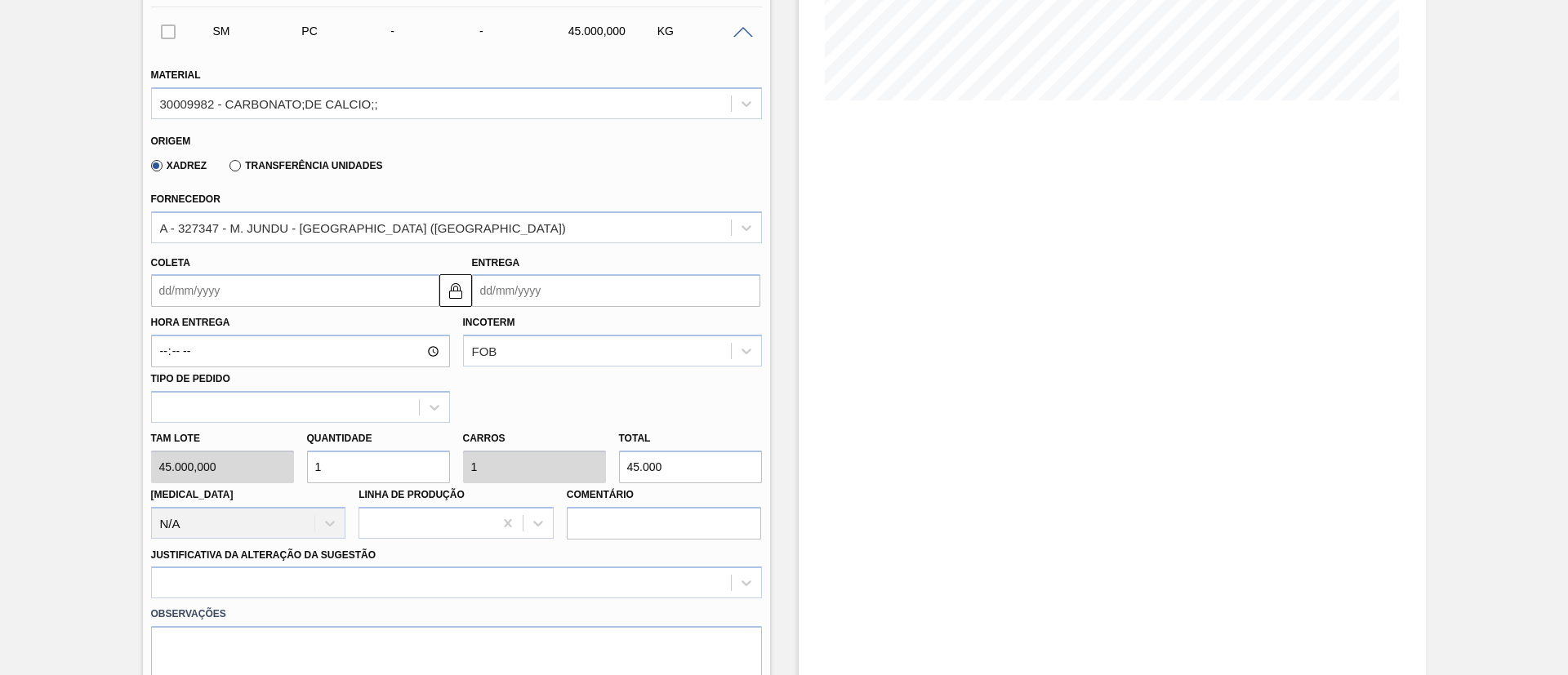
scroll to position [387, 0]
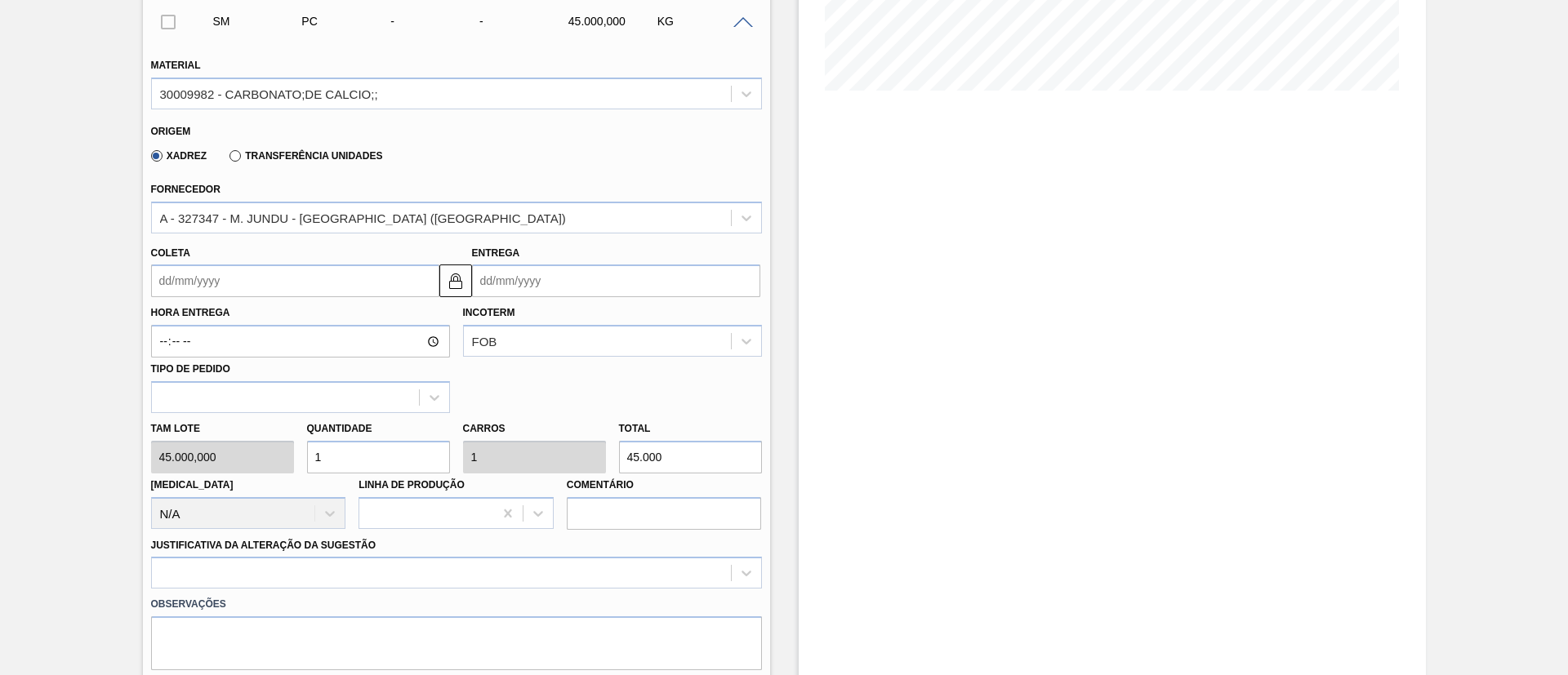
click at [211, 289] on input "Coleta" at bounding box center [296, 281] width 289 height 32
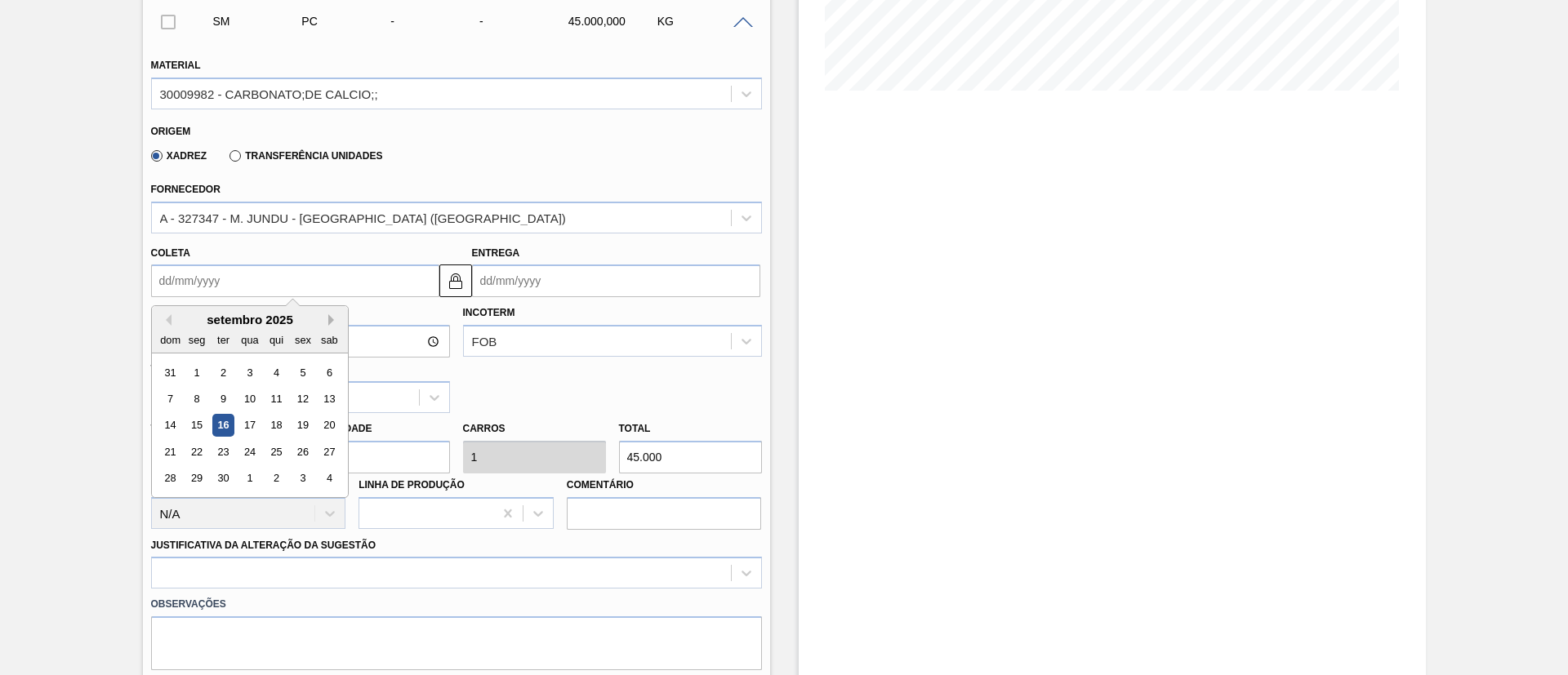
click at [331, 317] on button "Next Month" at bounding box center [333, 320] width 11 height 11
click at [224, 395] on div "7" at bounding box center [222, 399] width 22 height 22
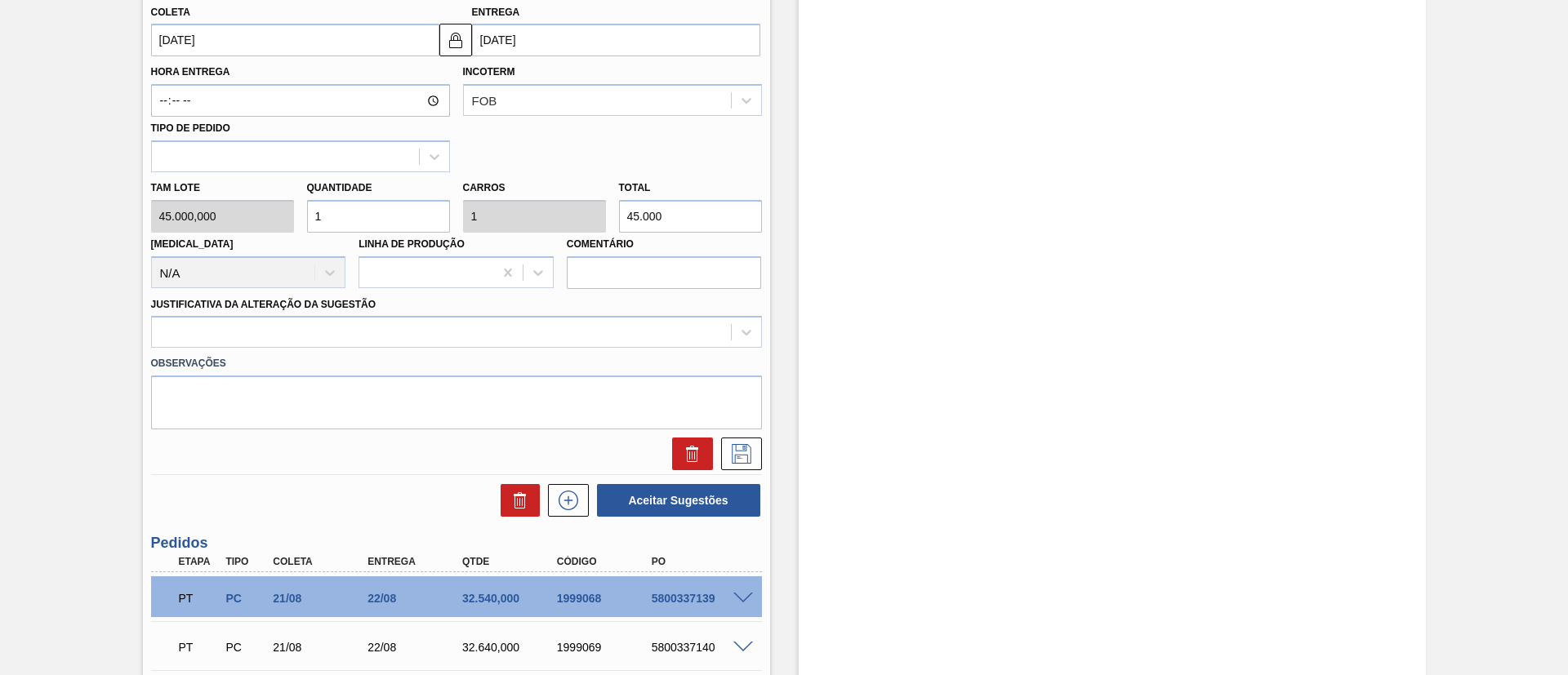
scroll to position [632, 0]
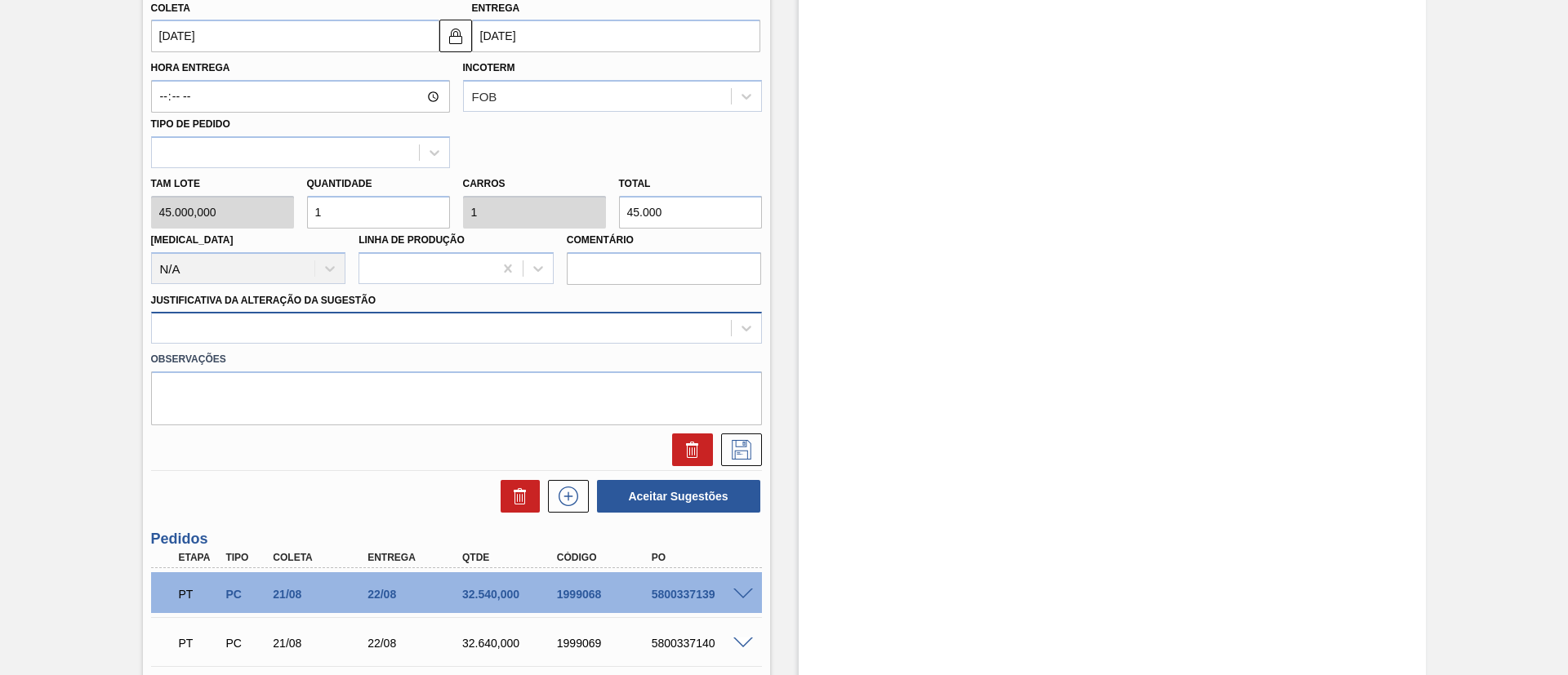
click at [336, 338] on div at bounding box center [442, 328] width 579 height 24
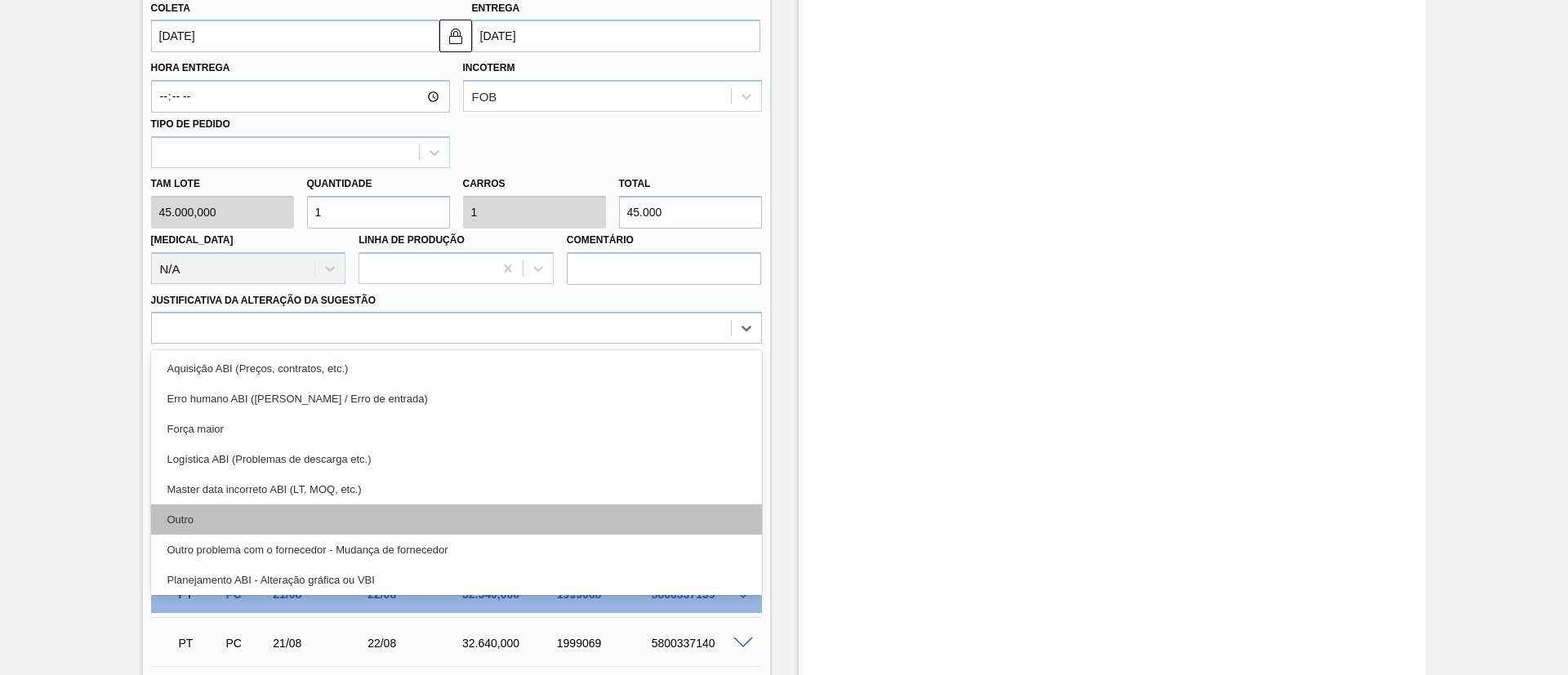
click at [265, 532] on div "Outro" at bounding box center [456, 519] width 610 height 31
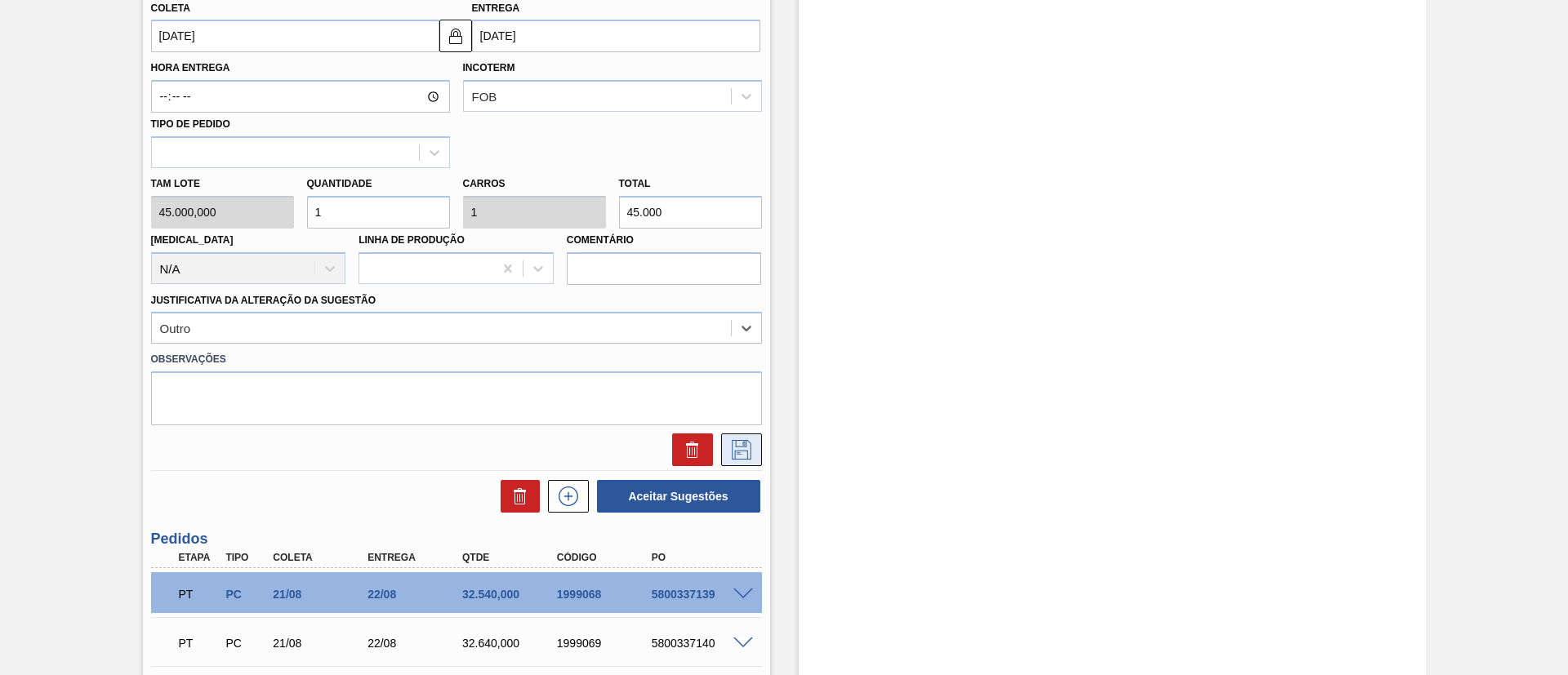
click at [741, 448] on icon at bounding box center [742, 449] width 26 height 19
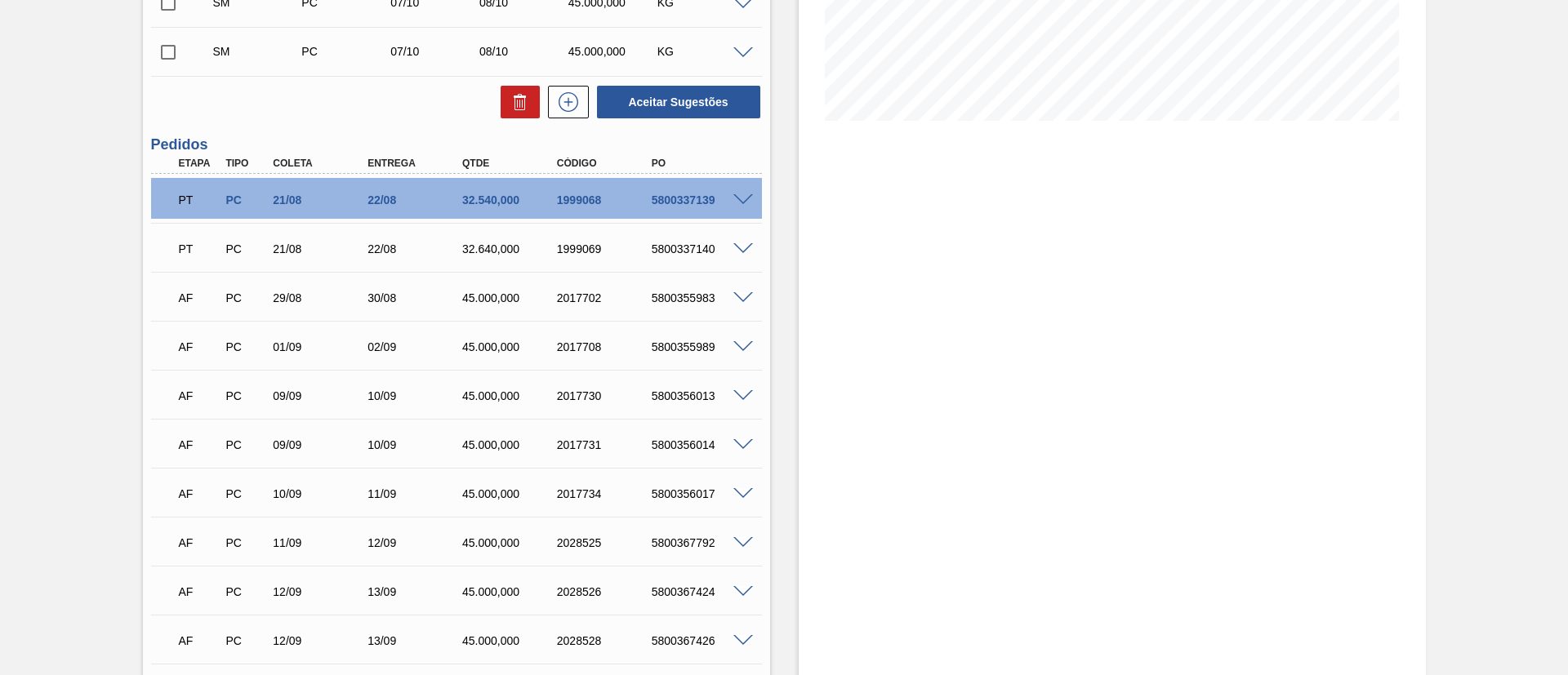
scroll to position [142, 0]
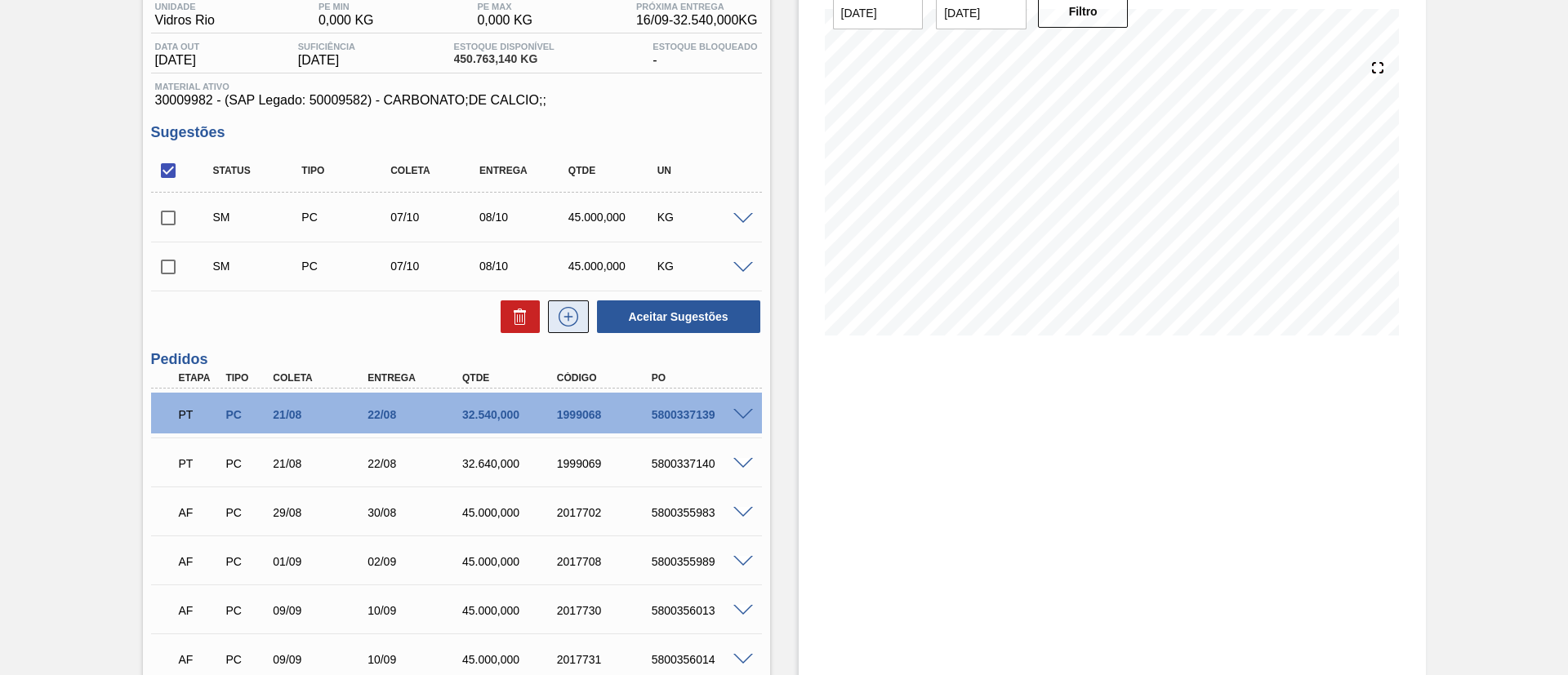
click at [564, 317] on icon at bounding box center [568, 317] width 26 height 19
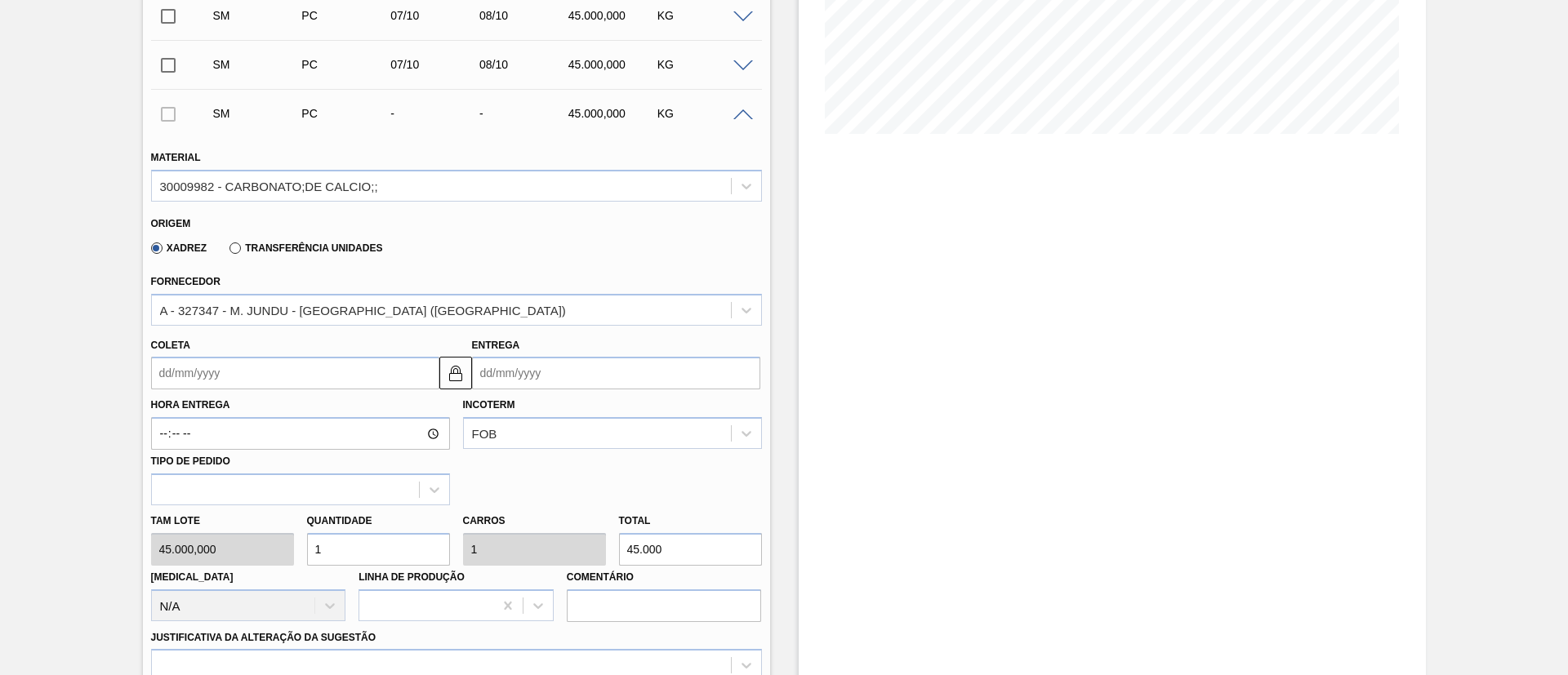
scroll to position [387, 0]
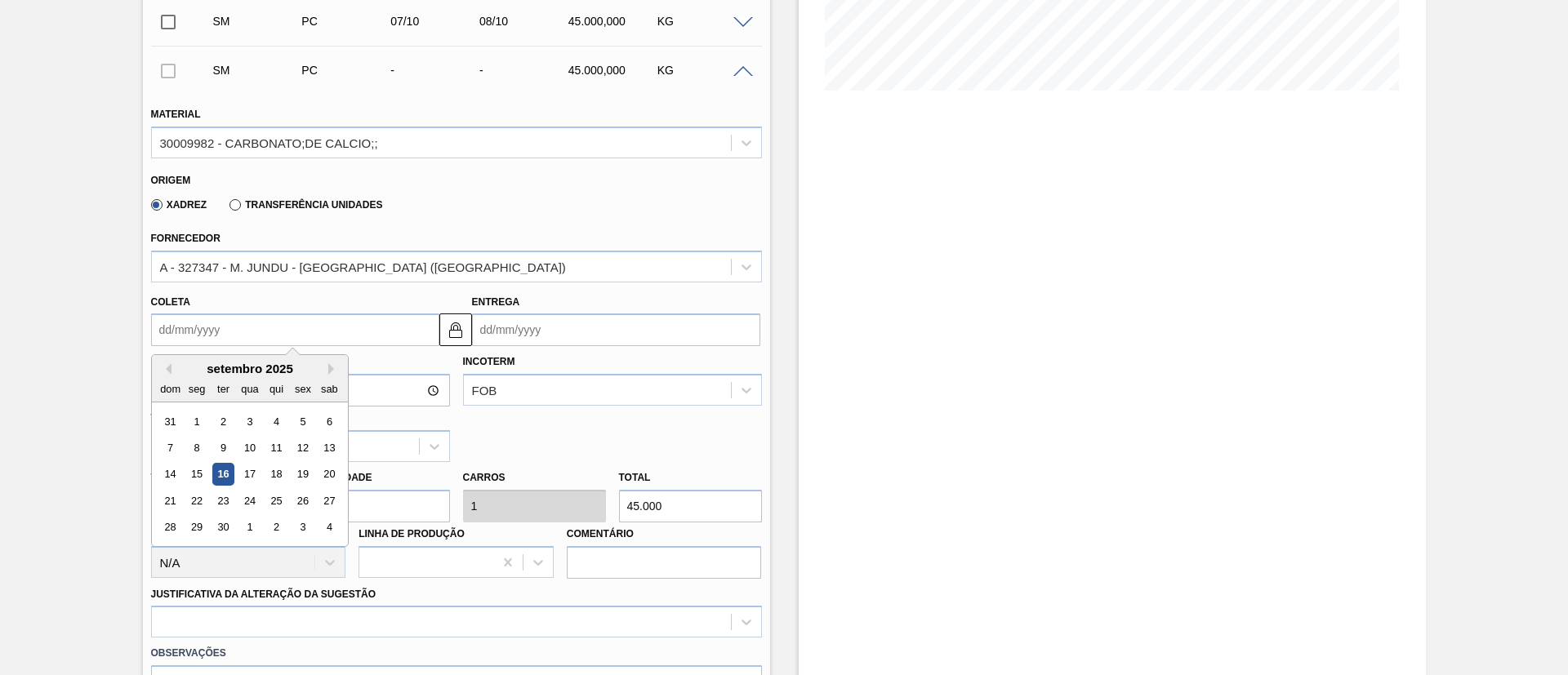
click at [212, 344] on input "Coleta" at bounding box center [296, 330] width 289 height 32
click at [329, 365] on button "Next Month" at bounding box center [333, 369] width 11 height 11
click at [228, 448] on div "7" at bounding box center [222, 448] width 22 height 22
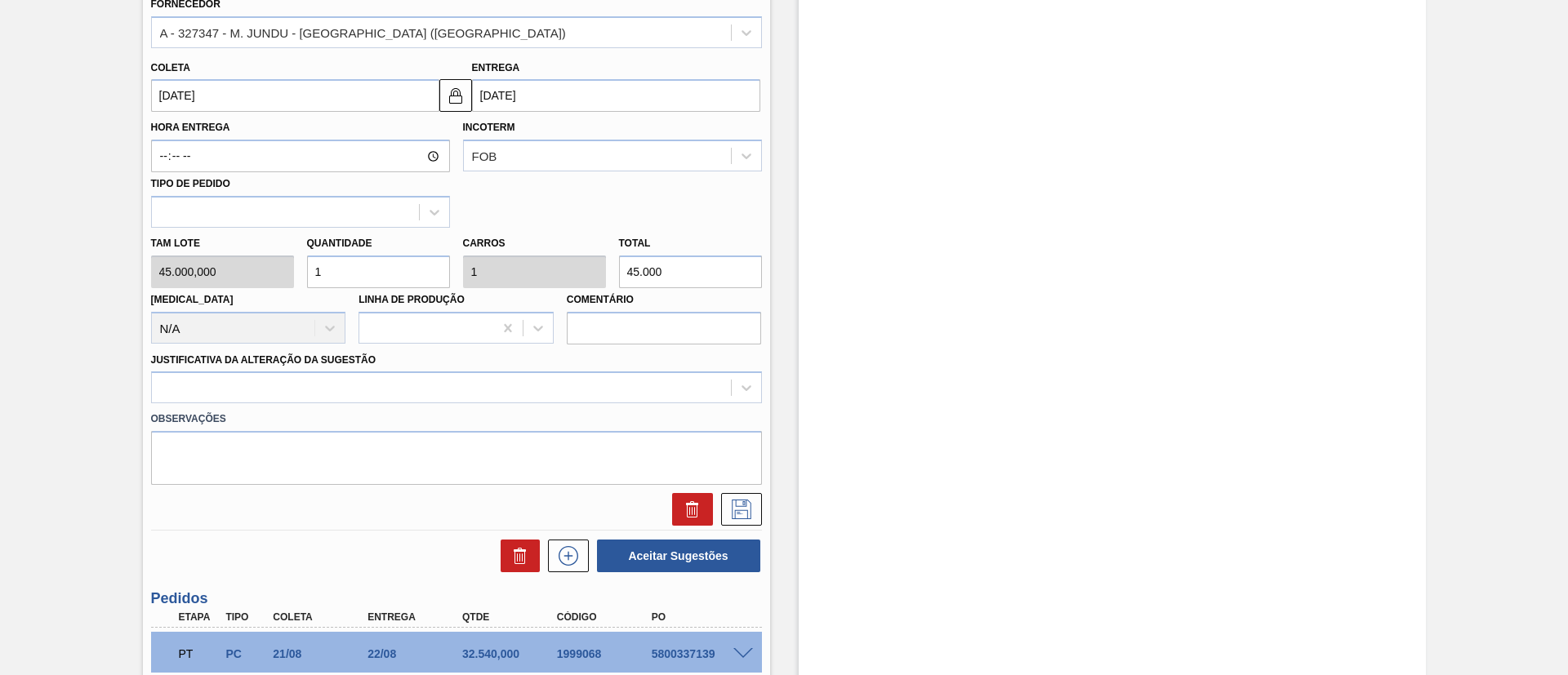
scroll to position [632, 0]
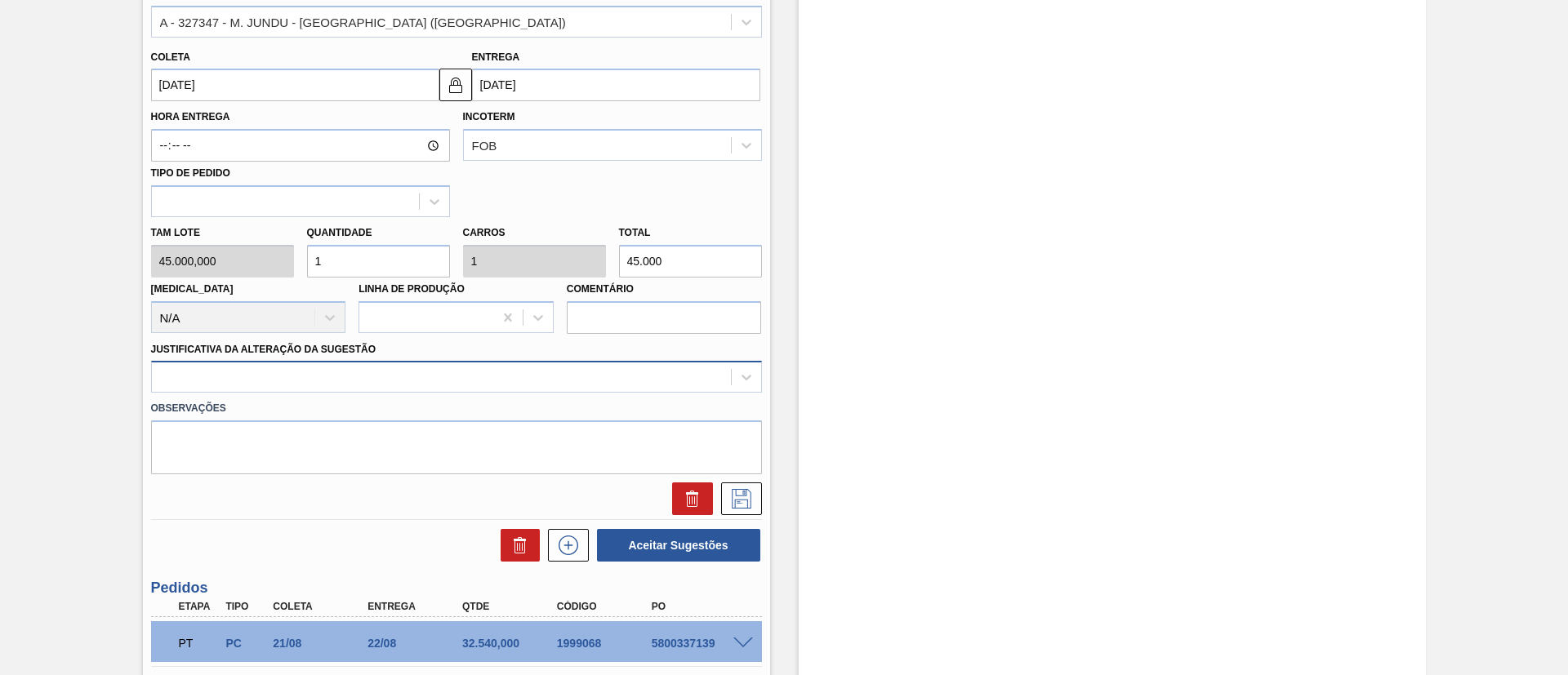
click at [348, 378] on div at bounding box center [442, 377] width 579 height 24
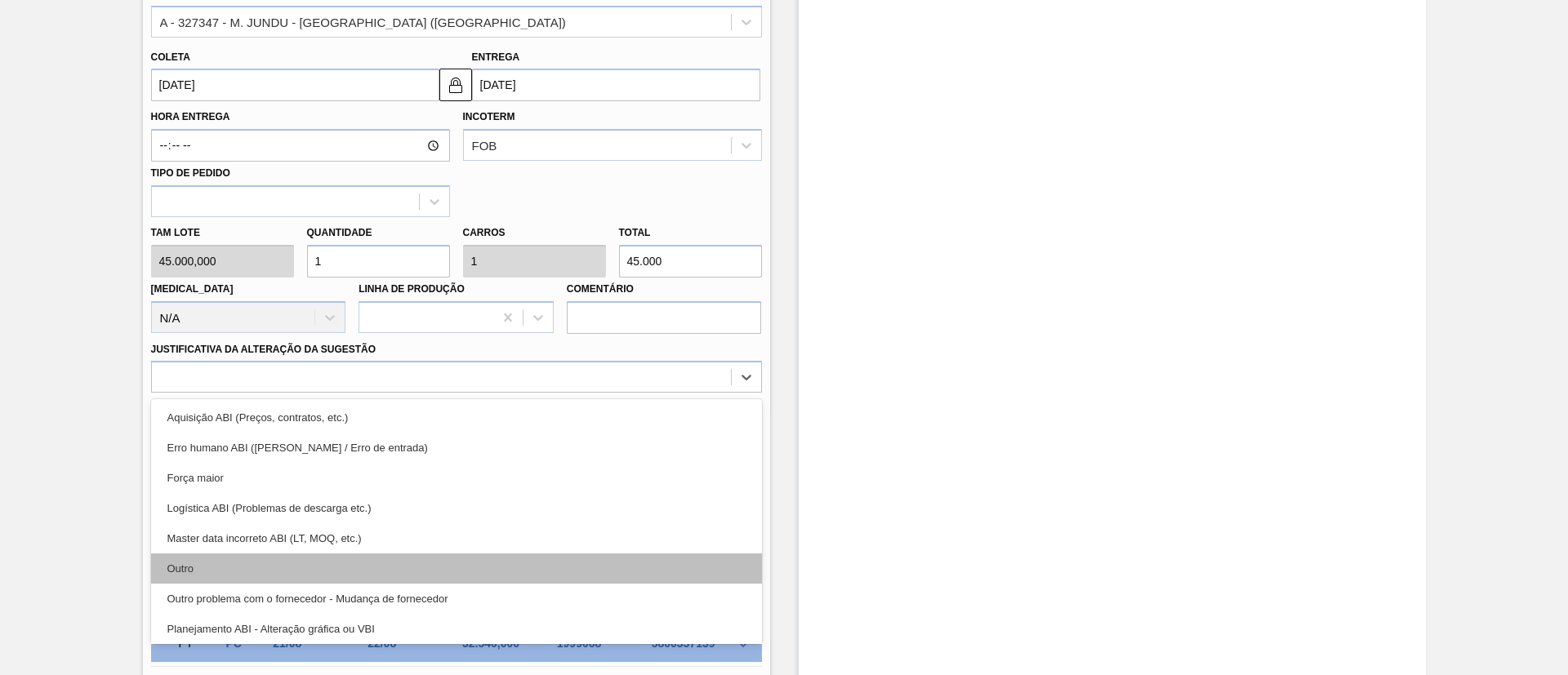
click at [265, 567] on div "Outro" at bounding box center [456, 568] width 610 height 31
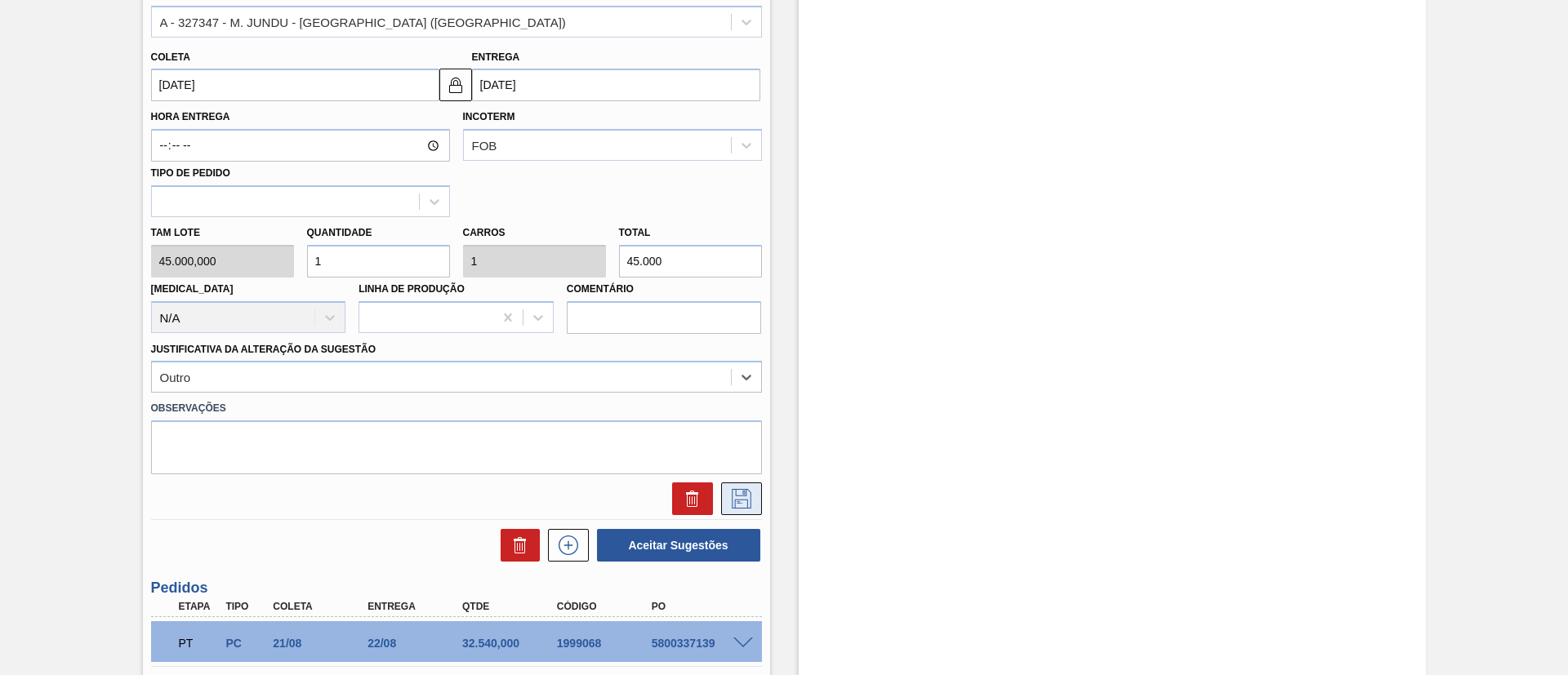
click at [728, 491] on icon at bounding box center [742, 498] width 26 height 19
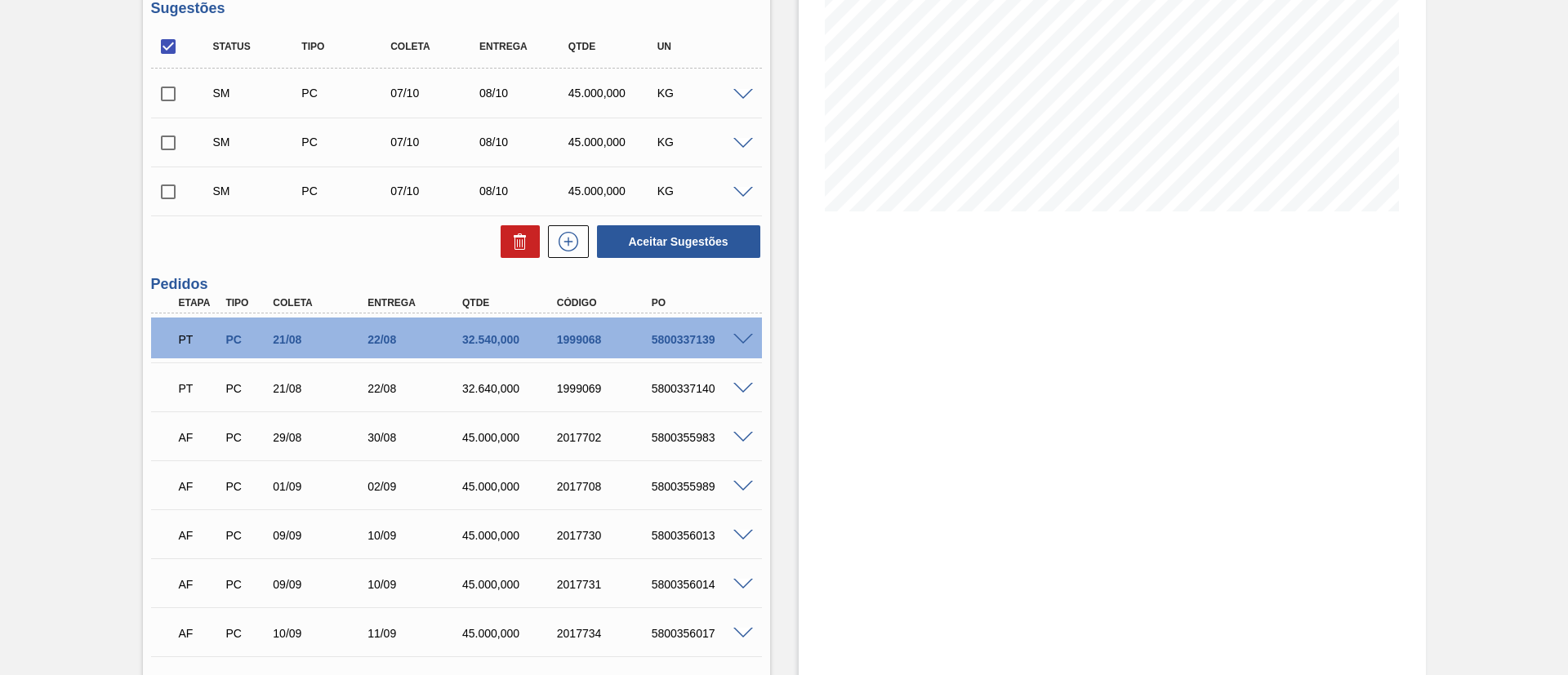
scroll to position [265, 0]
click at [567, 230] on button at bounding box center [568, 243] width 41 height 32
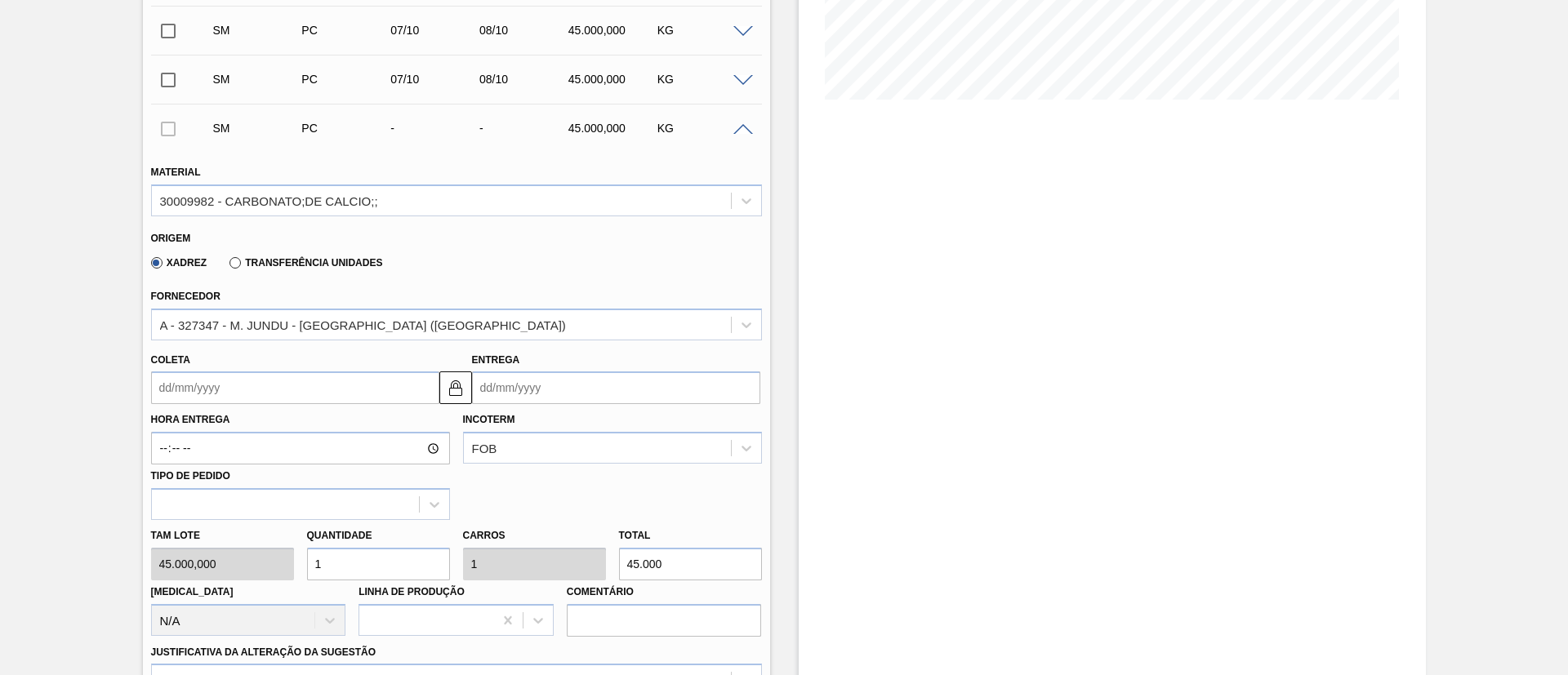
scroll to position [510, 0]
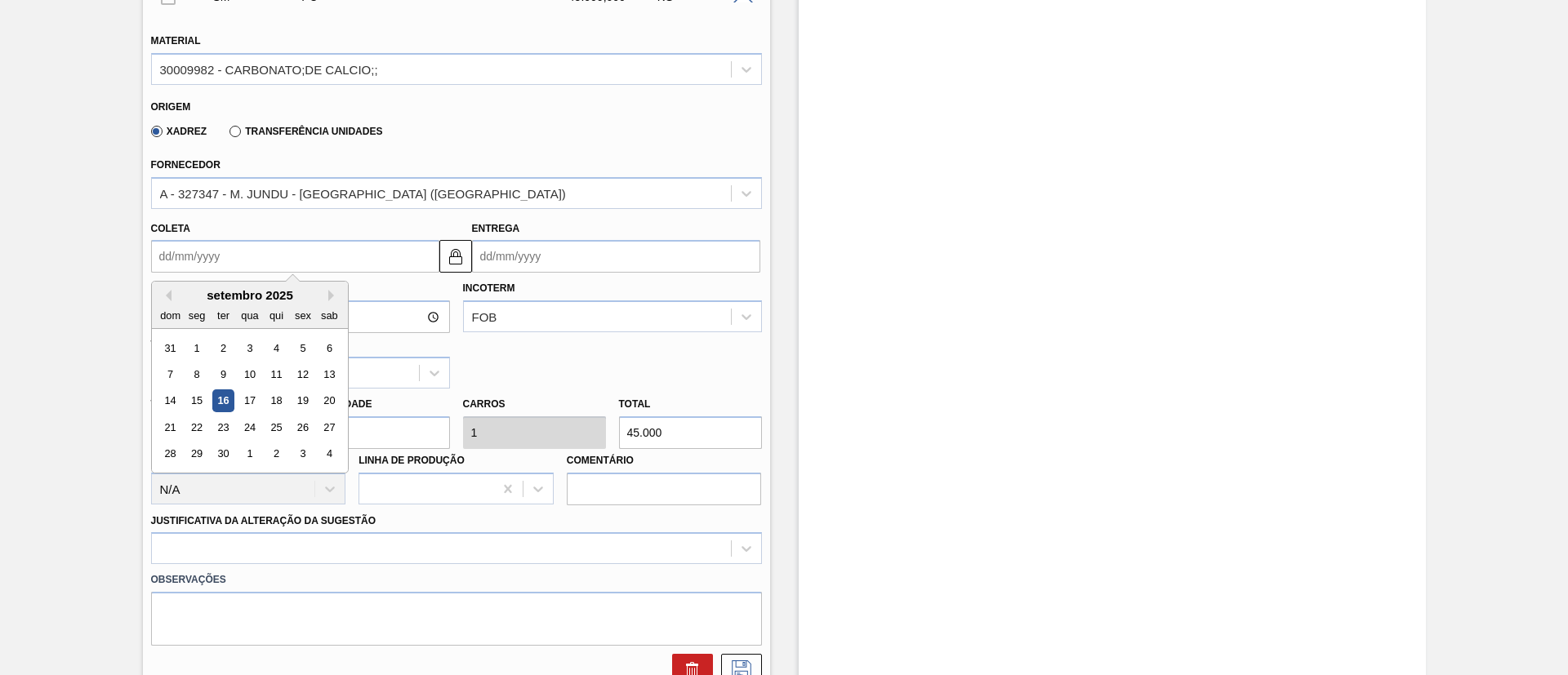
click at [265, 262] on input "Coleta" at bounding box center [296, 256] width 289 height 32
click at [332, 292] on button "Next Month" at bounding box center [333, 296] width 11 height 11
click at [213, 375] on div "7" at bounding box center [222, 374] width 22 height 22
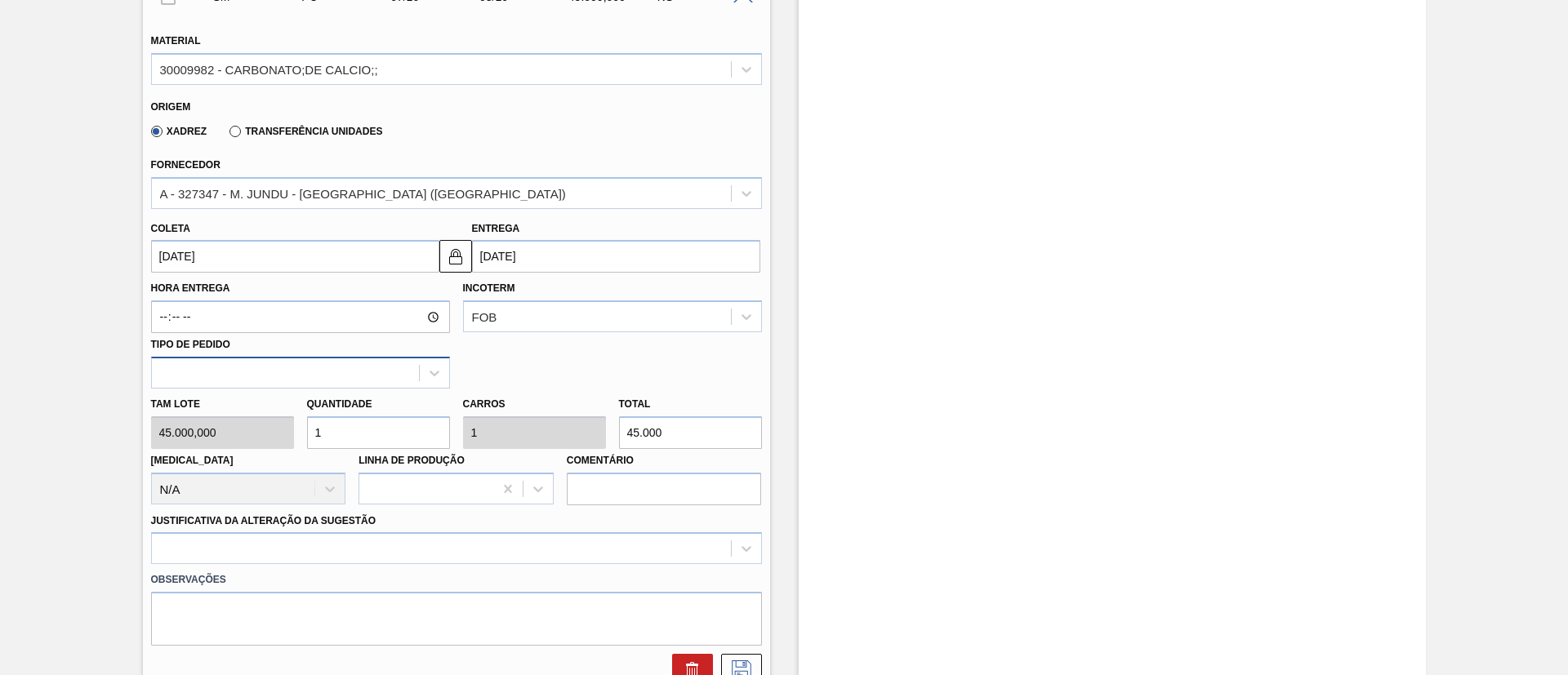
scroll to position [755, 0]
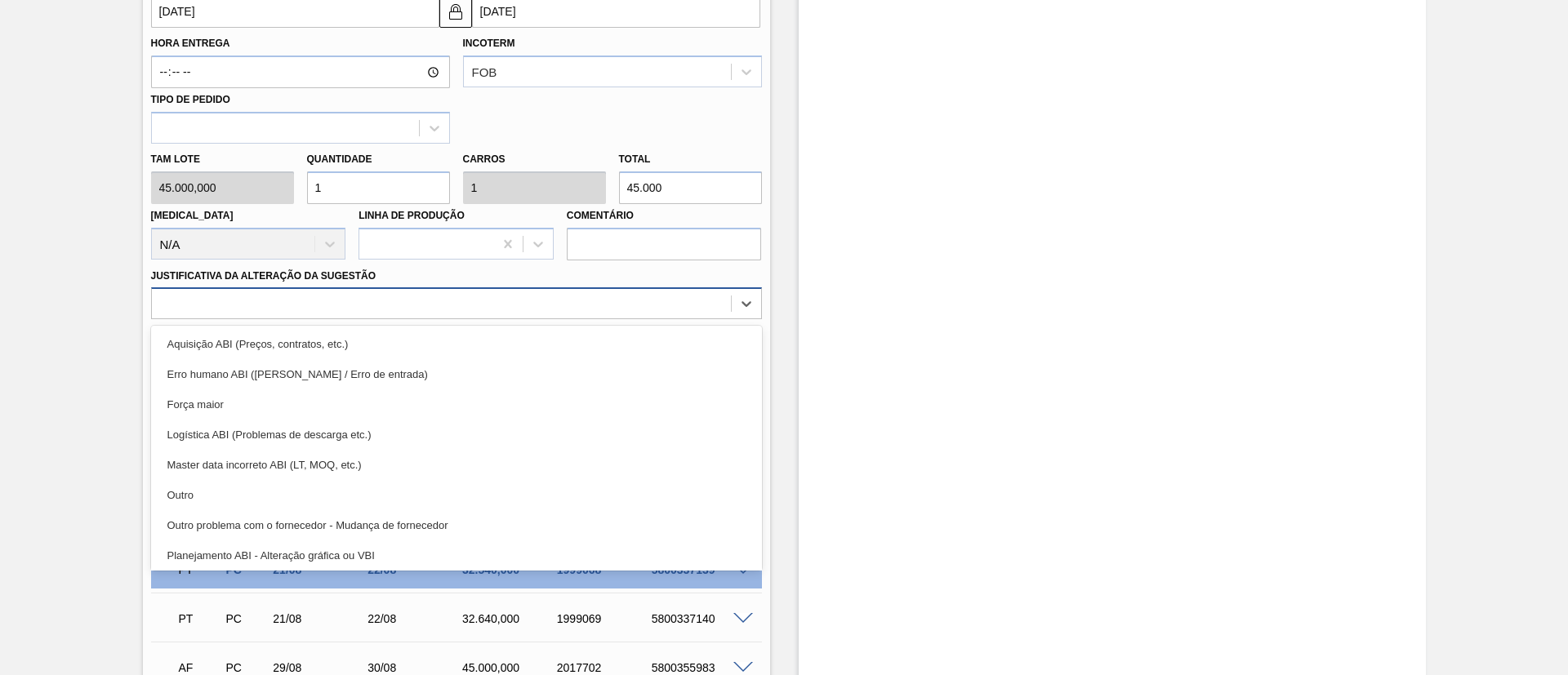
click at [343, 294] on div at bounding box center [442, 303] width 579 height 24
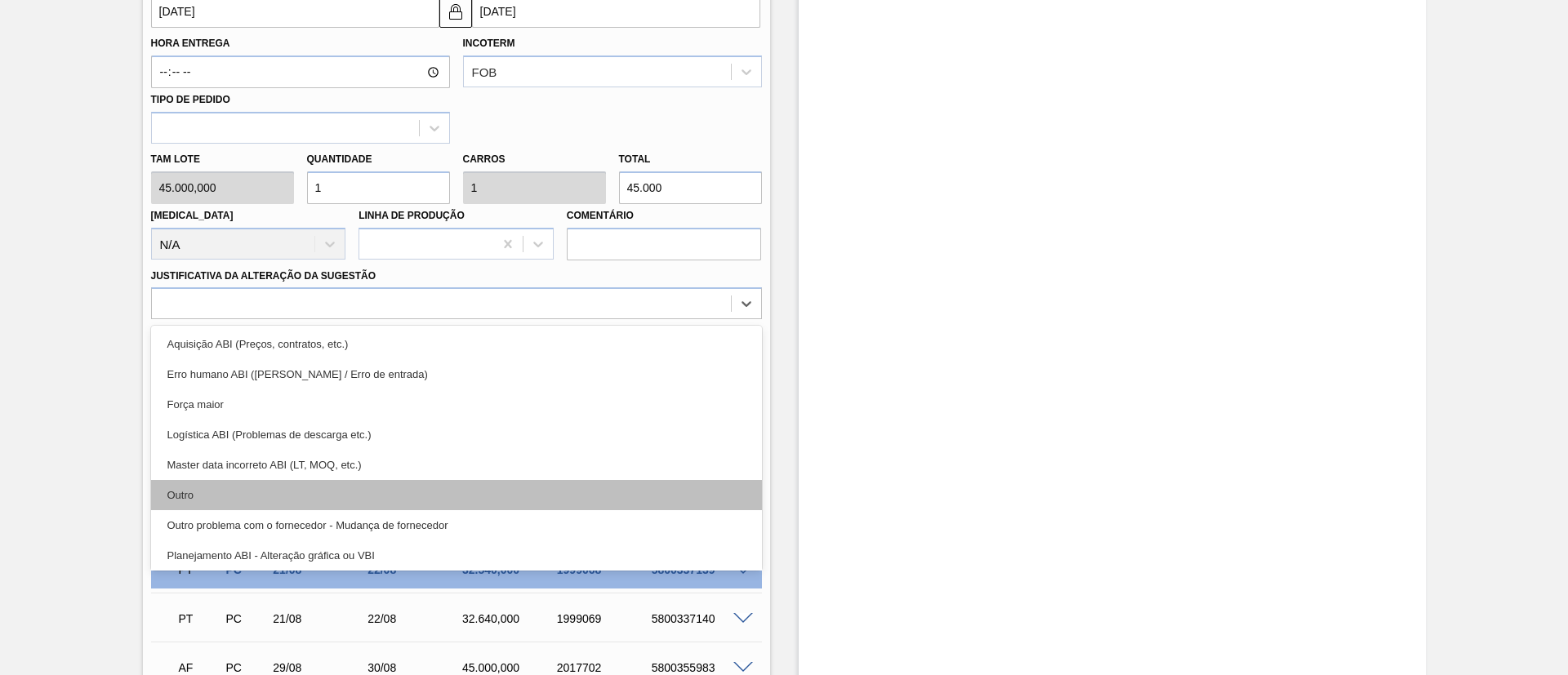
click at [284, 490] on div "Outro" at bounding box center [456, 495] width 610 height 31
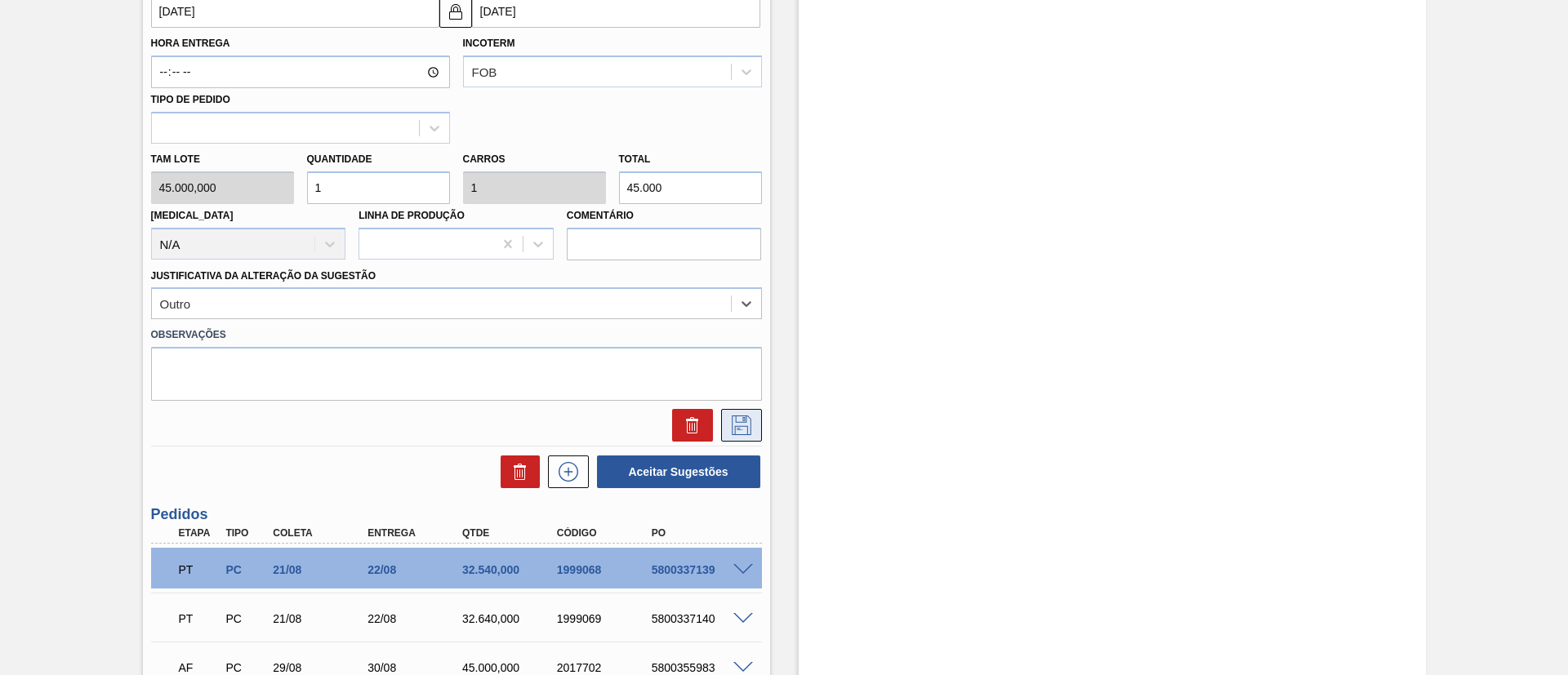
click at [735, 414] on button at bounding box center [742, 425] width 41 height 32
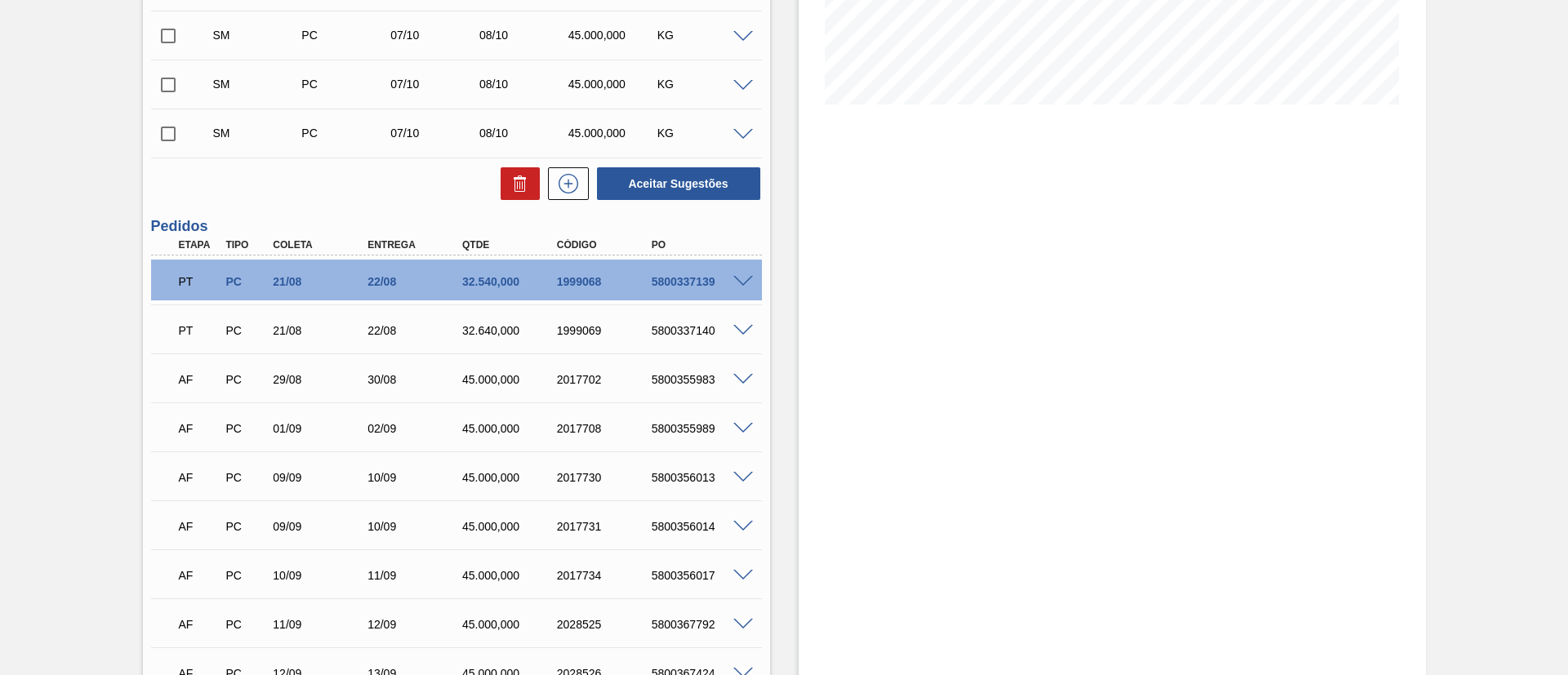
scroll to position [265, 0]
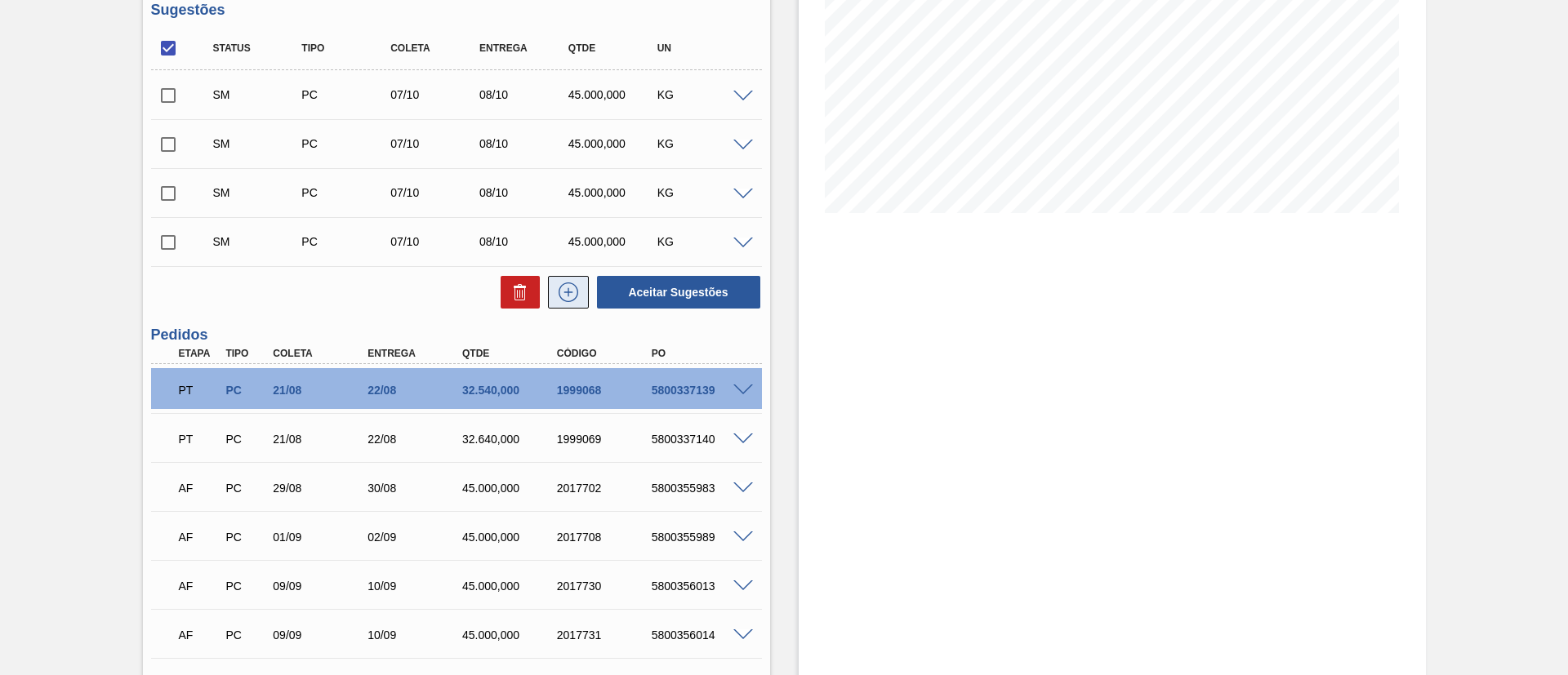
click at [555, 293] on icon at bounding box center [568, 292] width 26 height 19
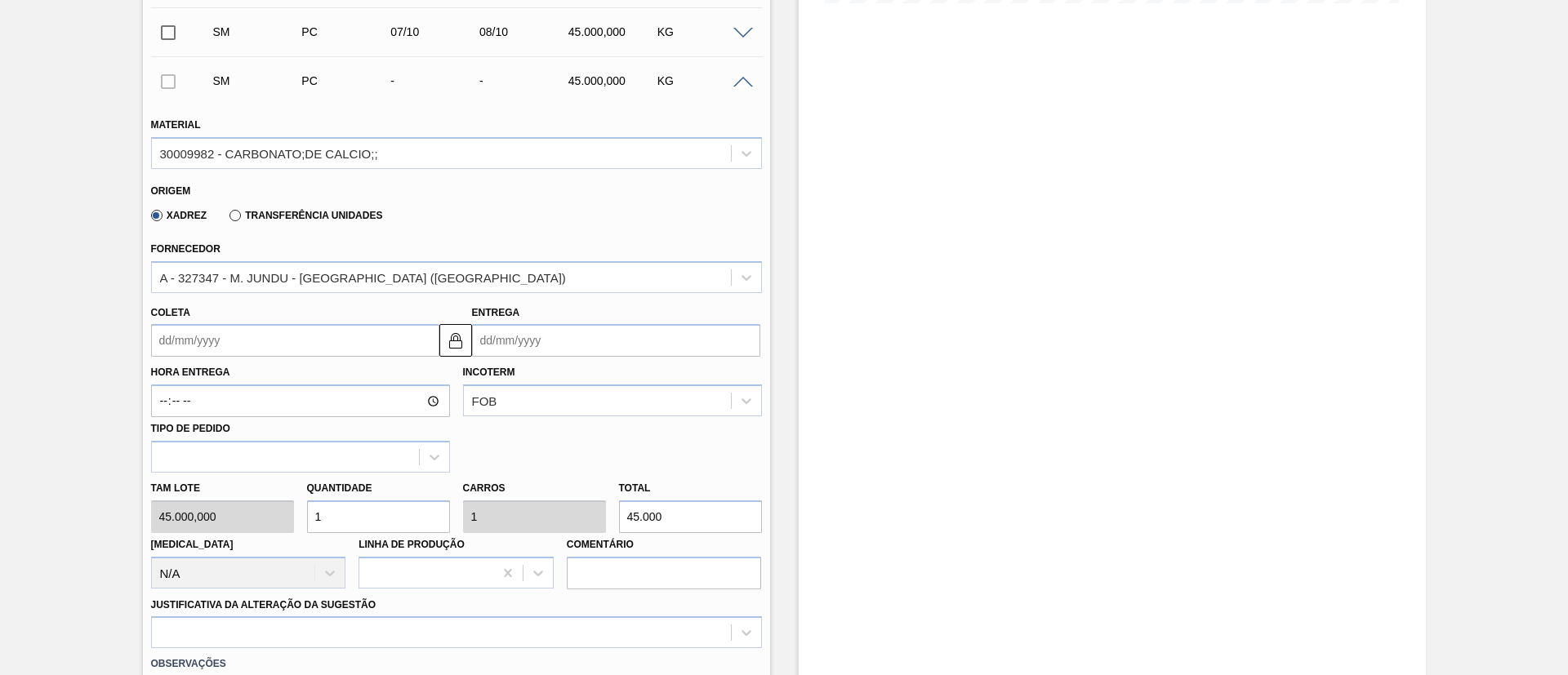
scroll to position [510, 0]
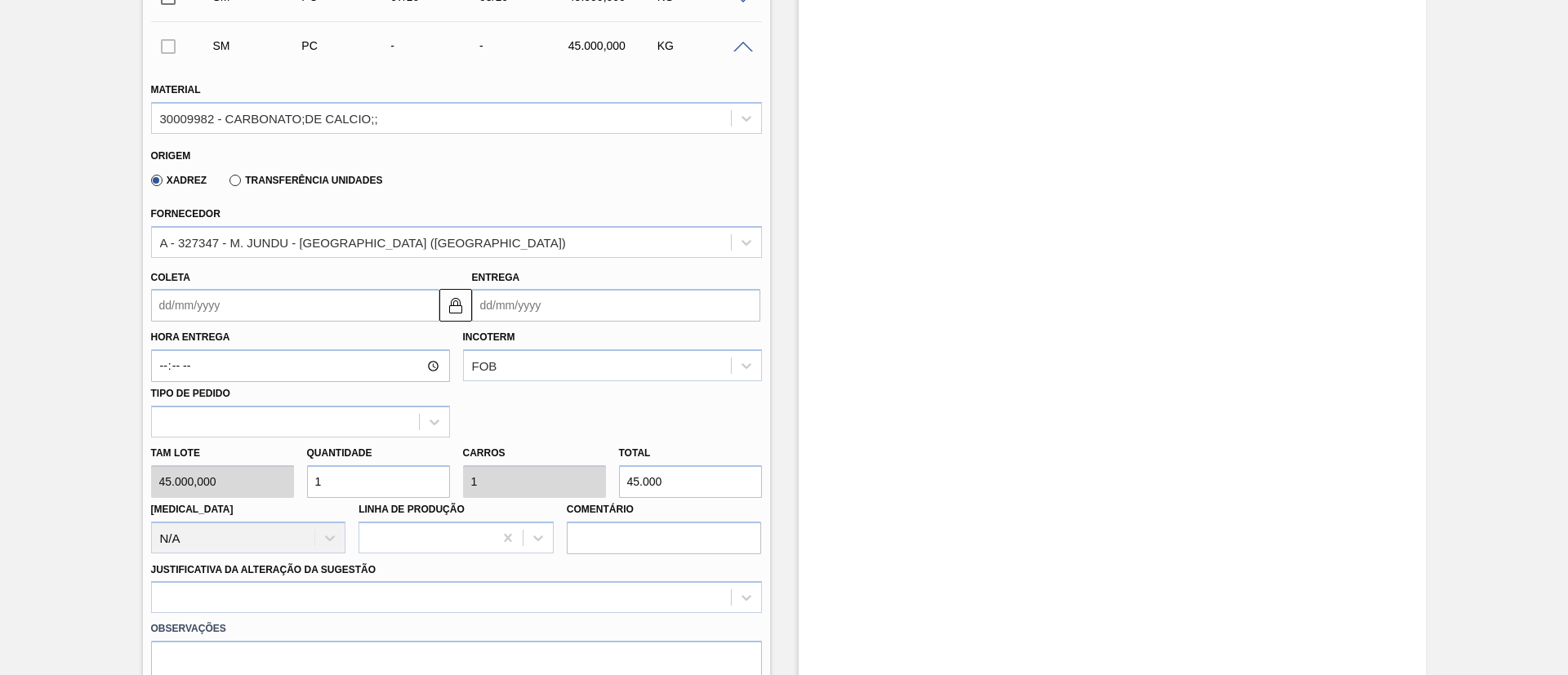
click at [251, 313] on input "Coleta" at bounding box center [296, 305] width 289 height 32
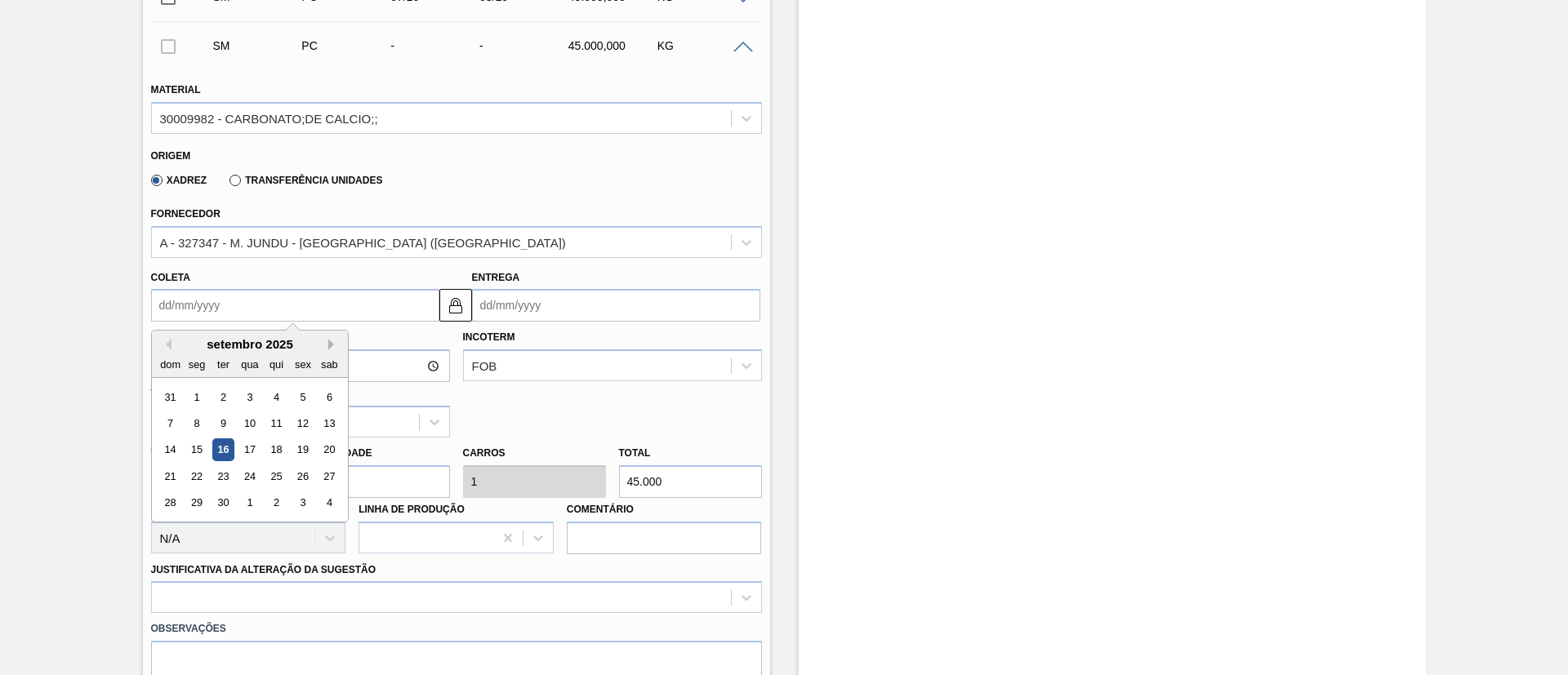
click at [329, 349] on button "Next Month" at bounding box center [333, 344] width 11 height 11
click at [240, 424] on div "8" at bounding box center [249, 423] width 22 height 22
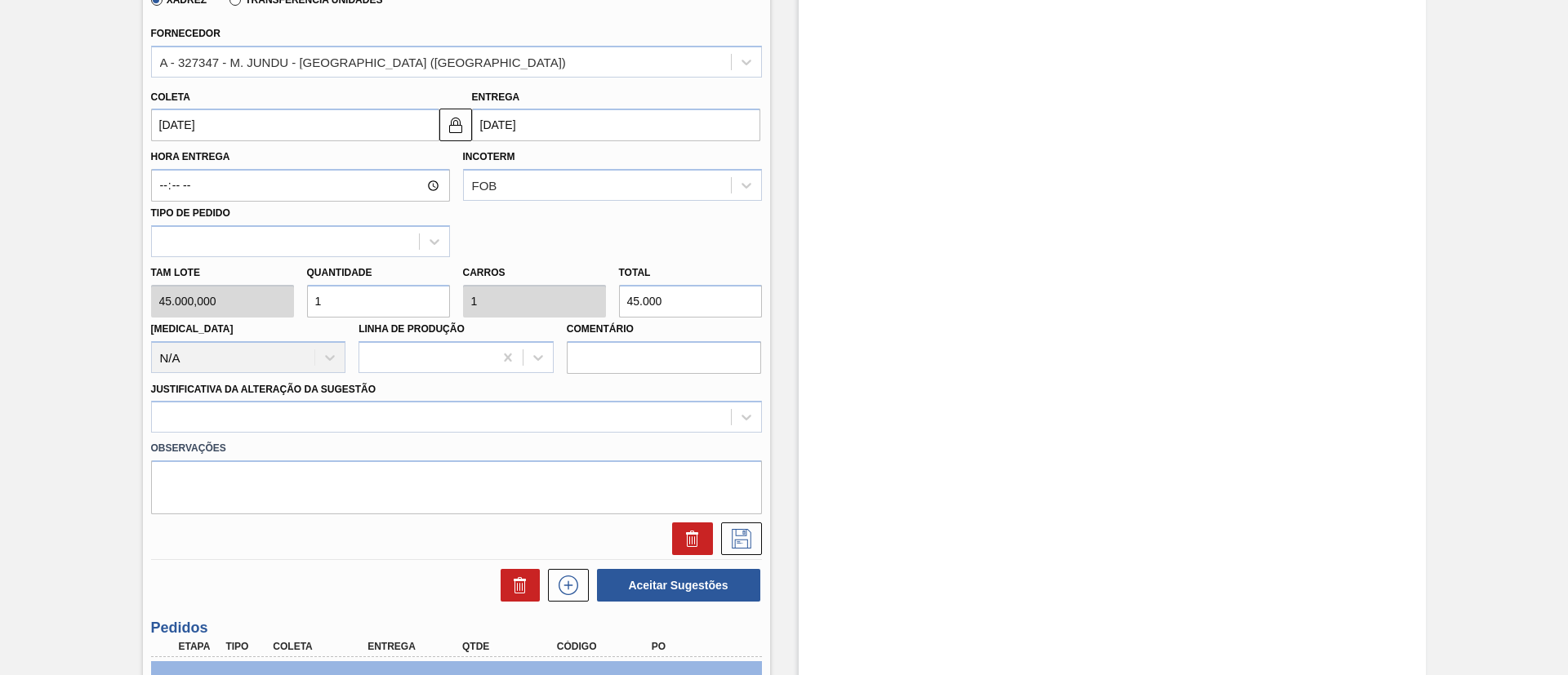
scroll to position [755, 0]
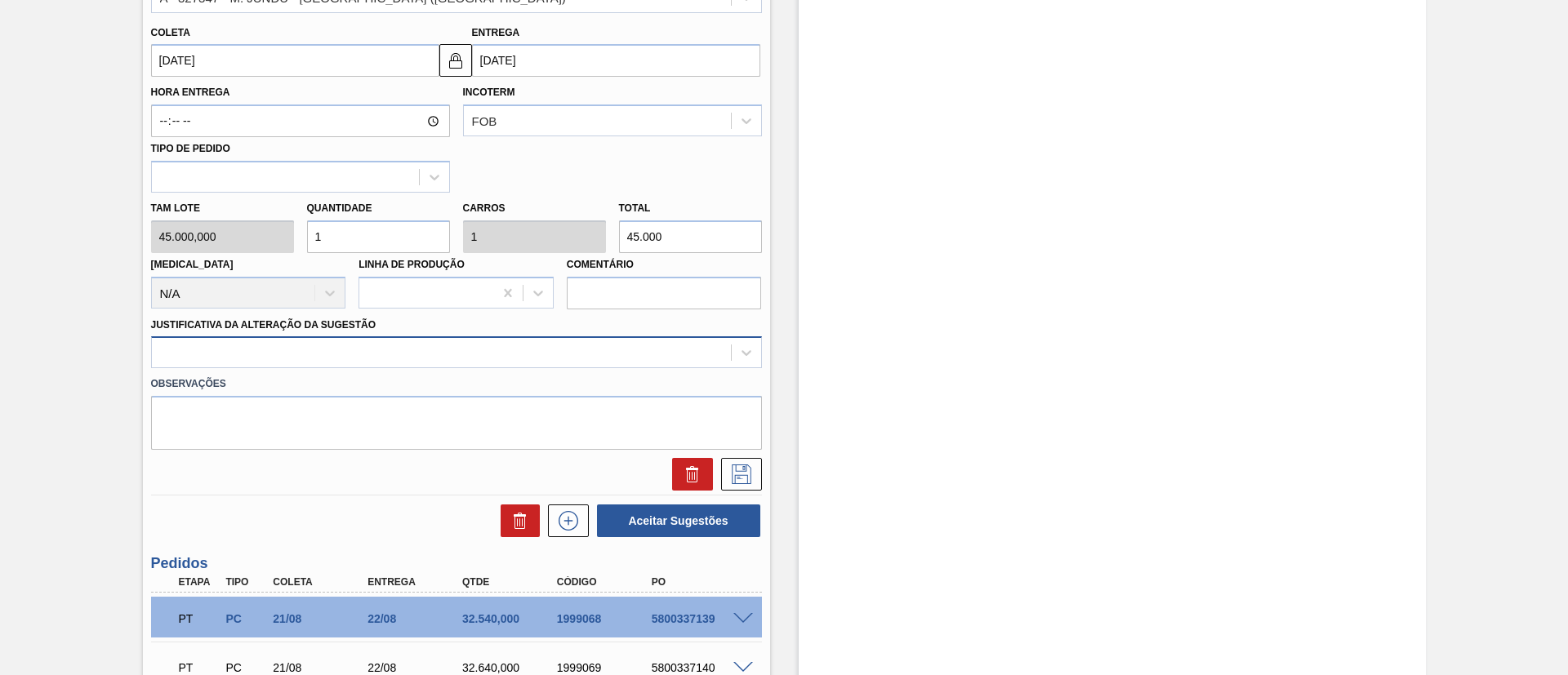
click at [311, 352] on div at bounding box center [442, 352] width 579 height 24
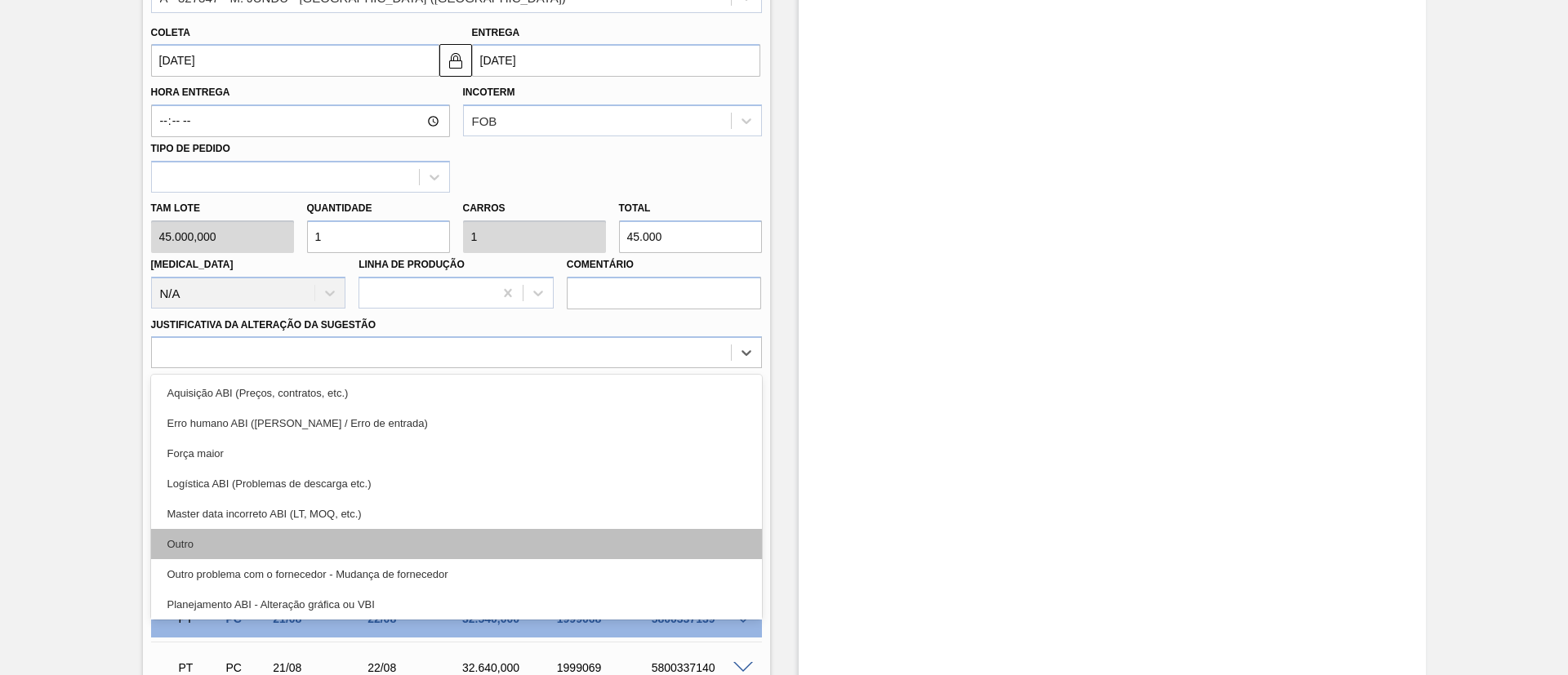
click at [240, 544] on div "Outro" at bounding box center [456, 544] width 610 height 31
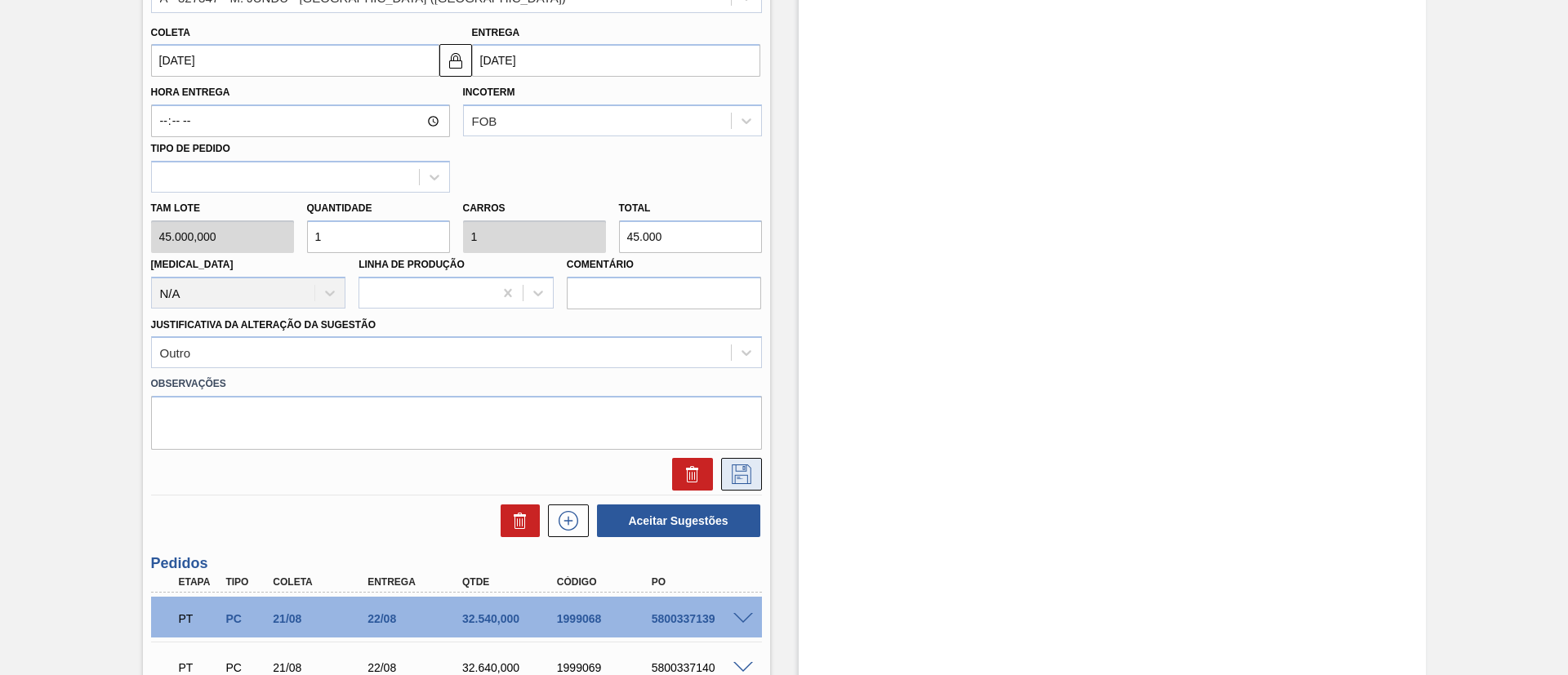
click at [744, 478] on icon at bounding box center [742, 474] width 26 height 19
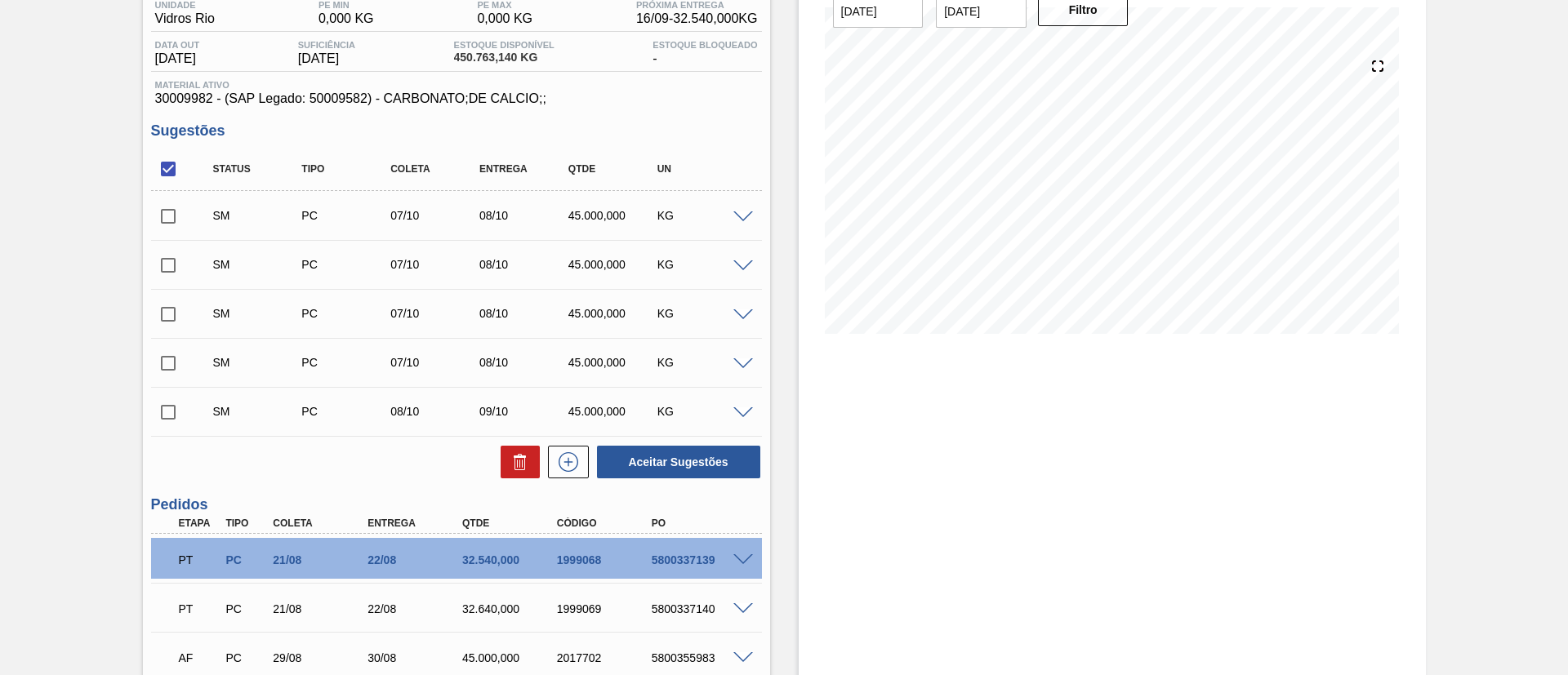
scroll to position [142, 0]
click at [557, 448] on button at bounding box center [568, 463] width 41 height 32
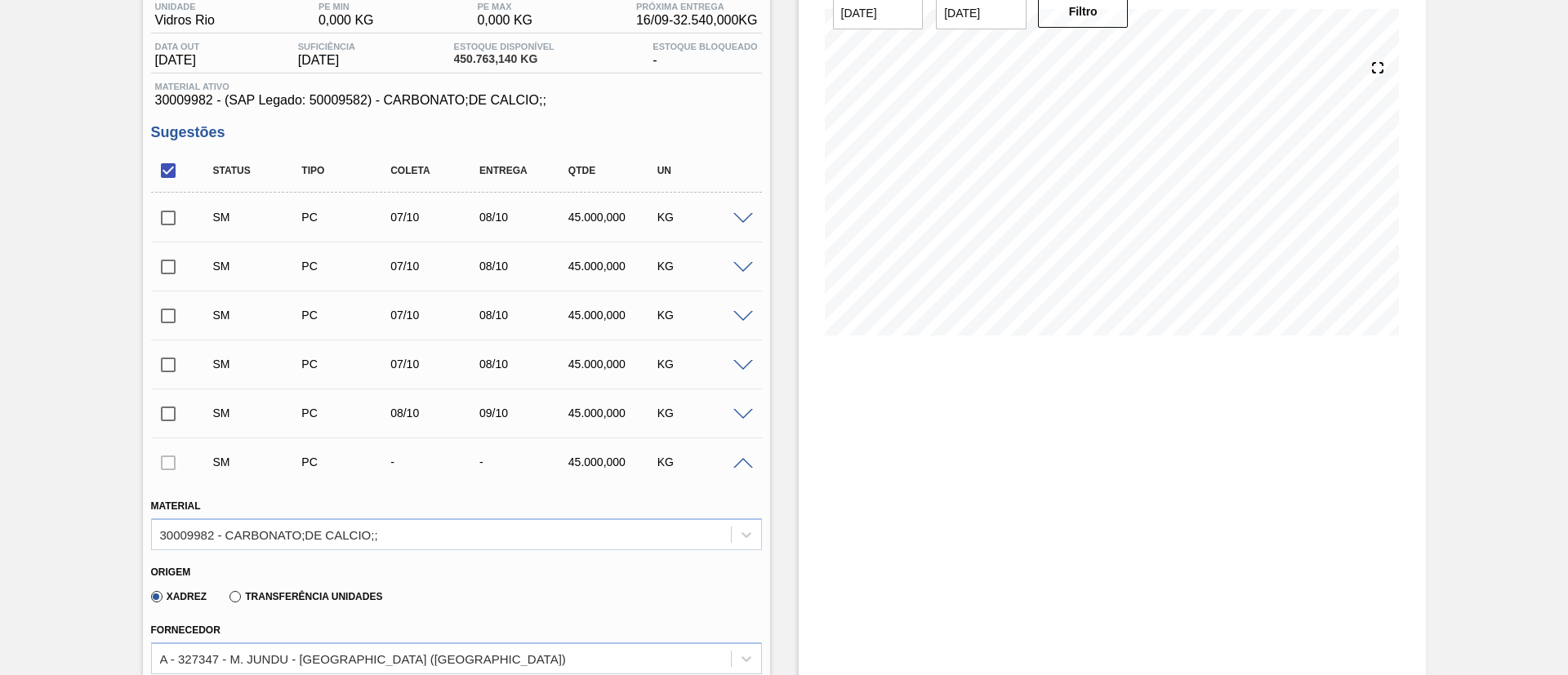
scroll to position [632, 0]
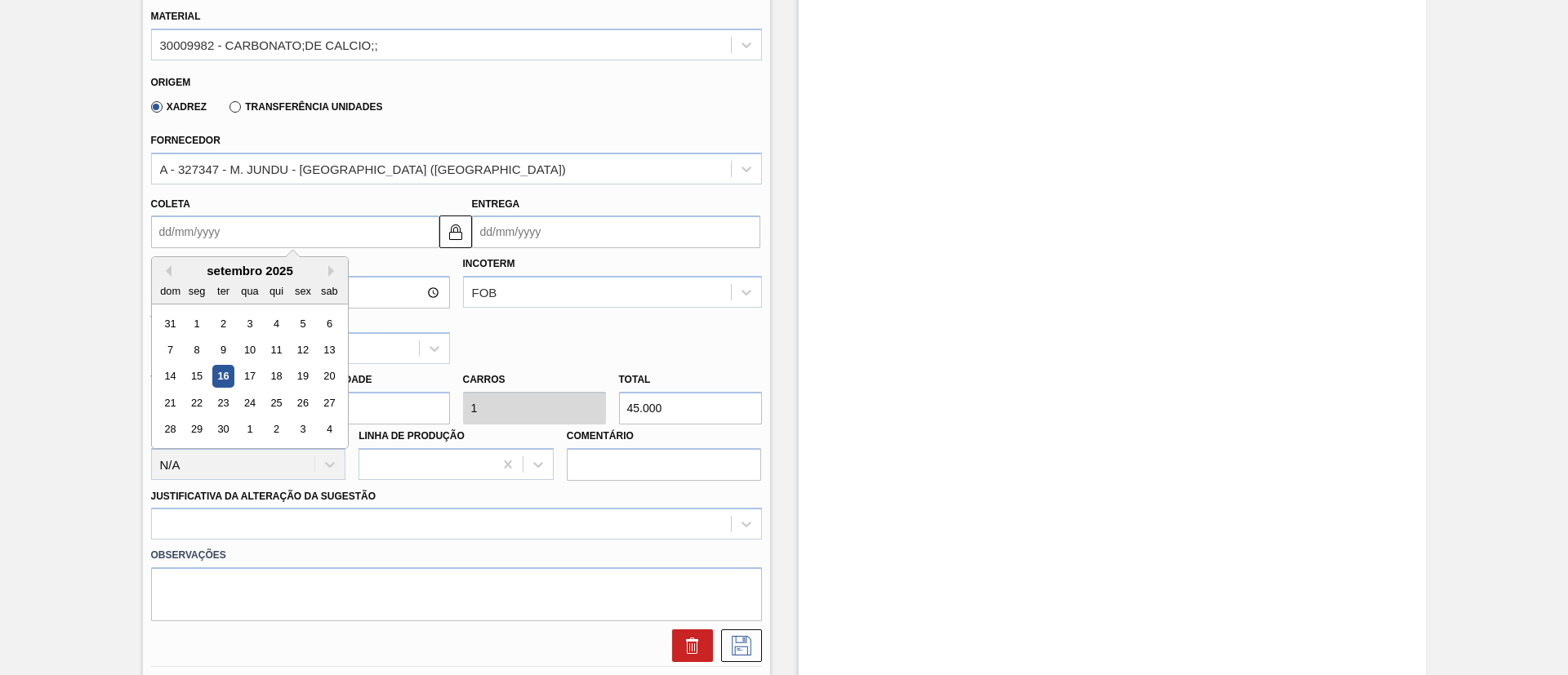
click at [199, 223] on input "Coleta" at bounding box center [296, 232] width 289 height 32
click at [336, 270] on button "Next Month" at bounding box center [333, 270] width 11 height 11
click at [240, 342] on div "8" at bounding box center [249, 350] width 22 height 22
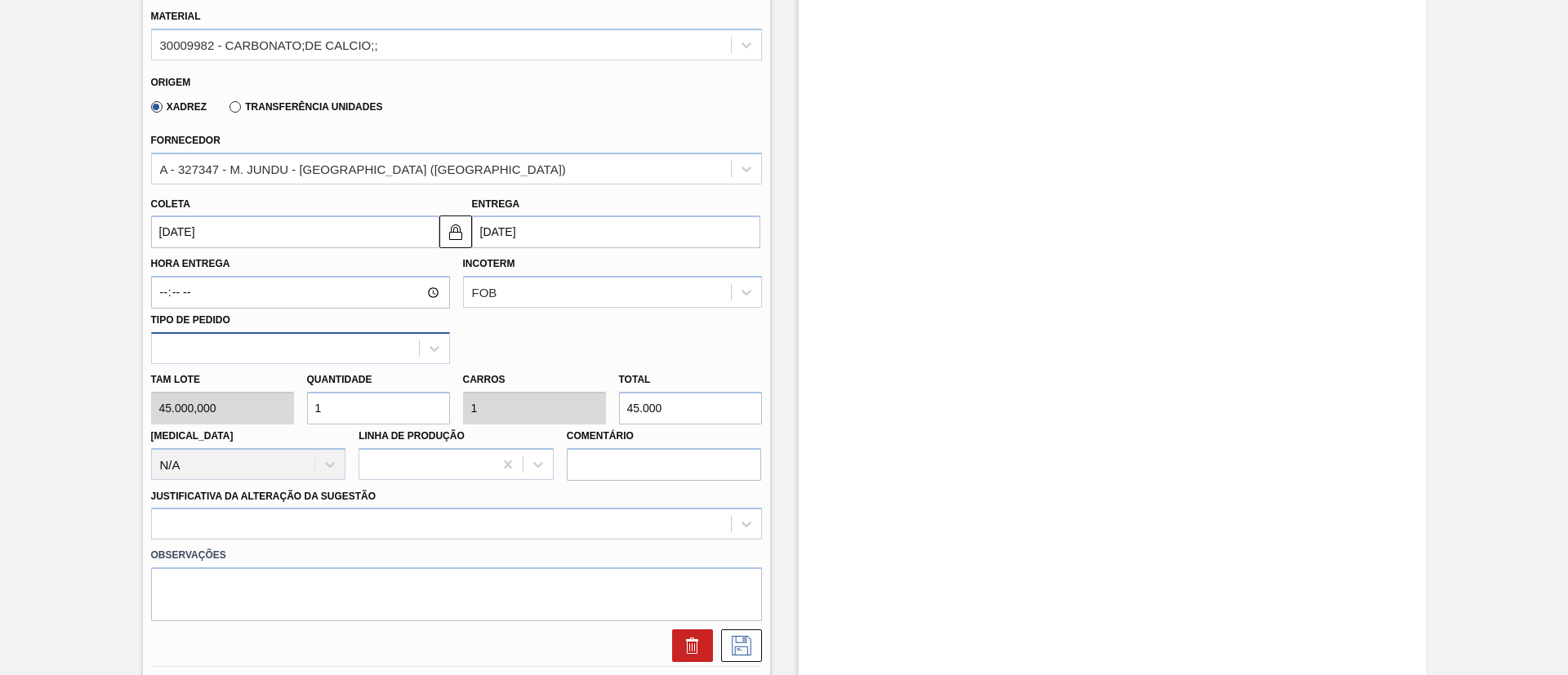
scroll to position [877, 0]
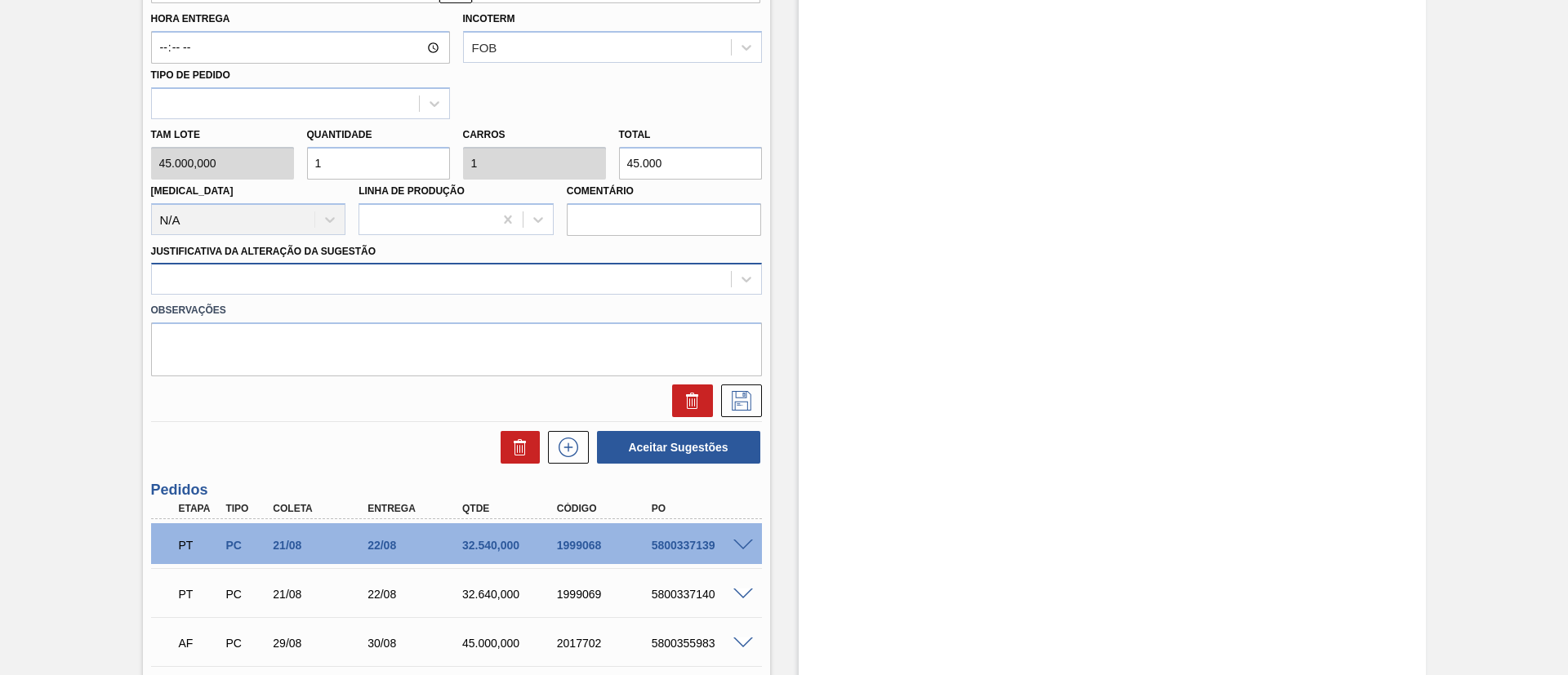
click at [378, 291] on div at bounding box center [456, 279] width 610 height 31
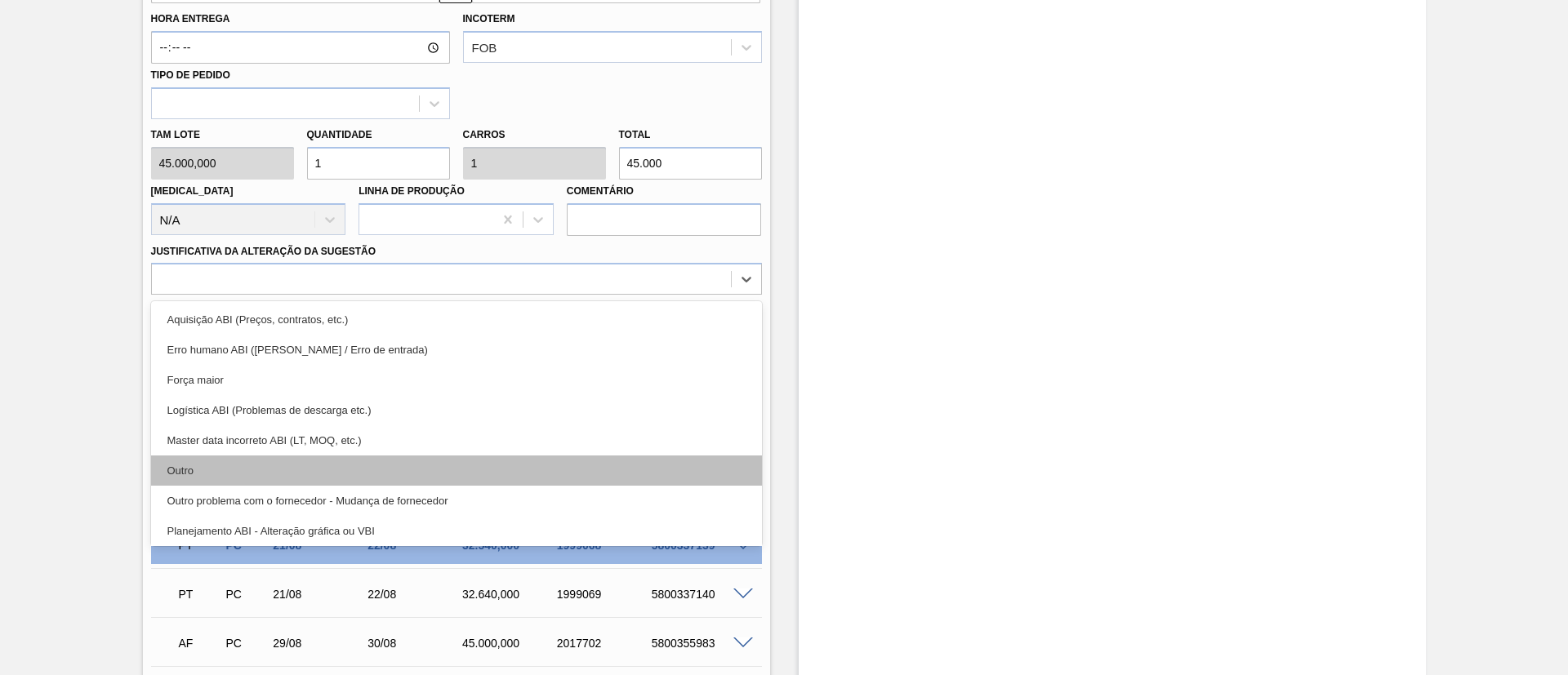
click at [290, 475] on div "Outro" at bounding box center [456, 470] width 610 height 31
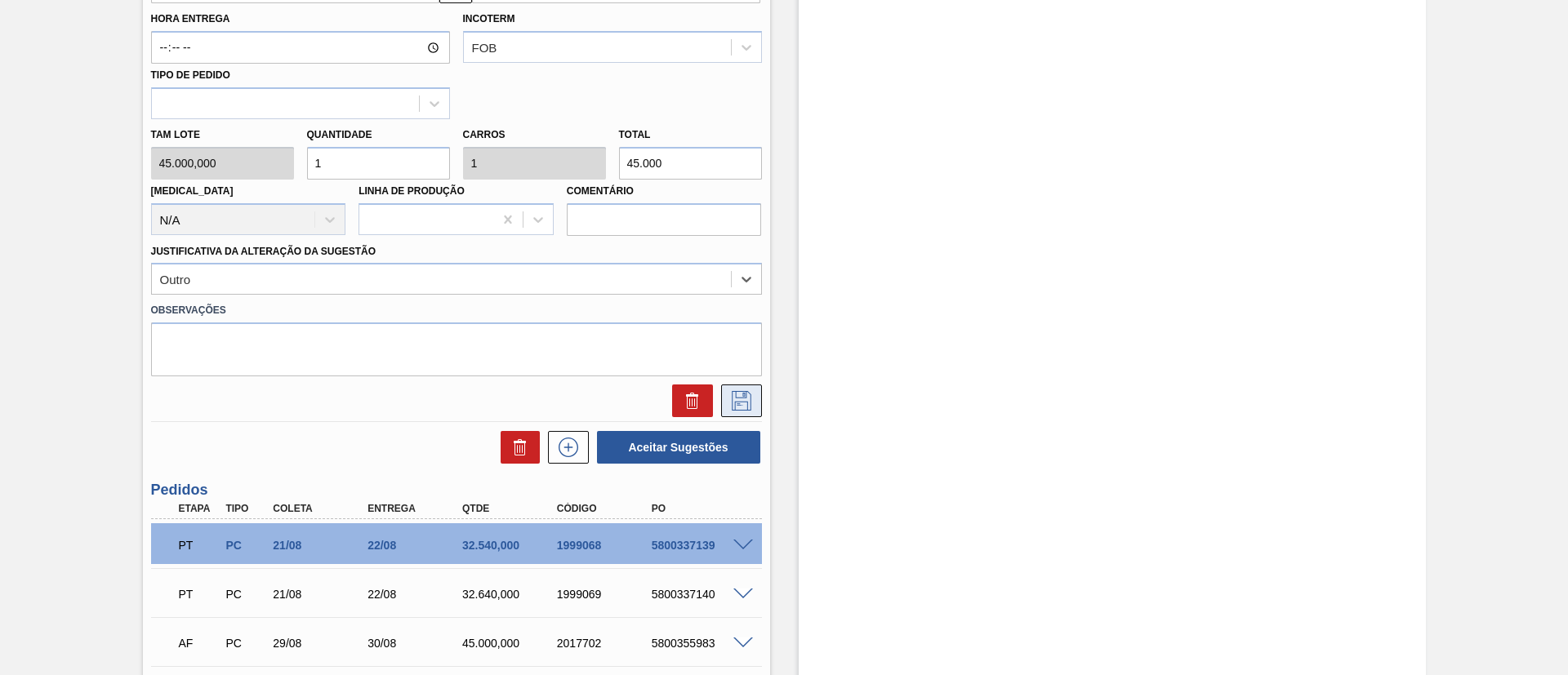
click at [737, 391] on icon at bounding box center [742, 400] width 19 height 19
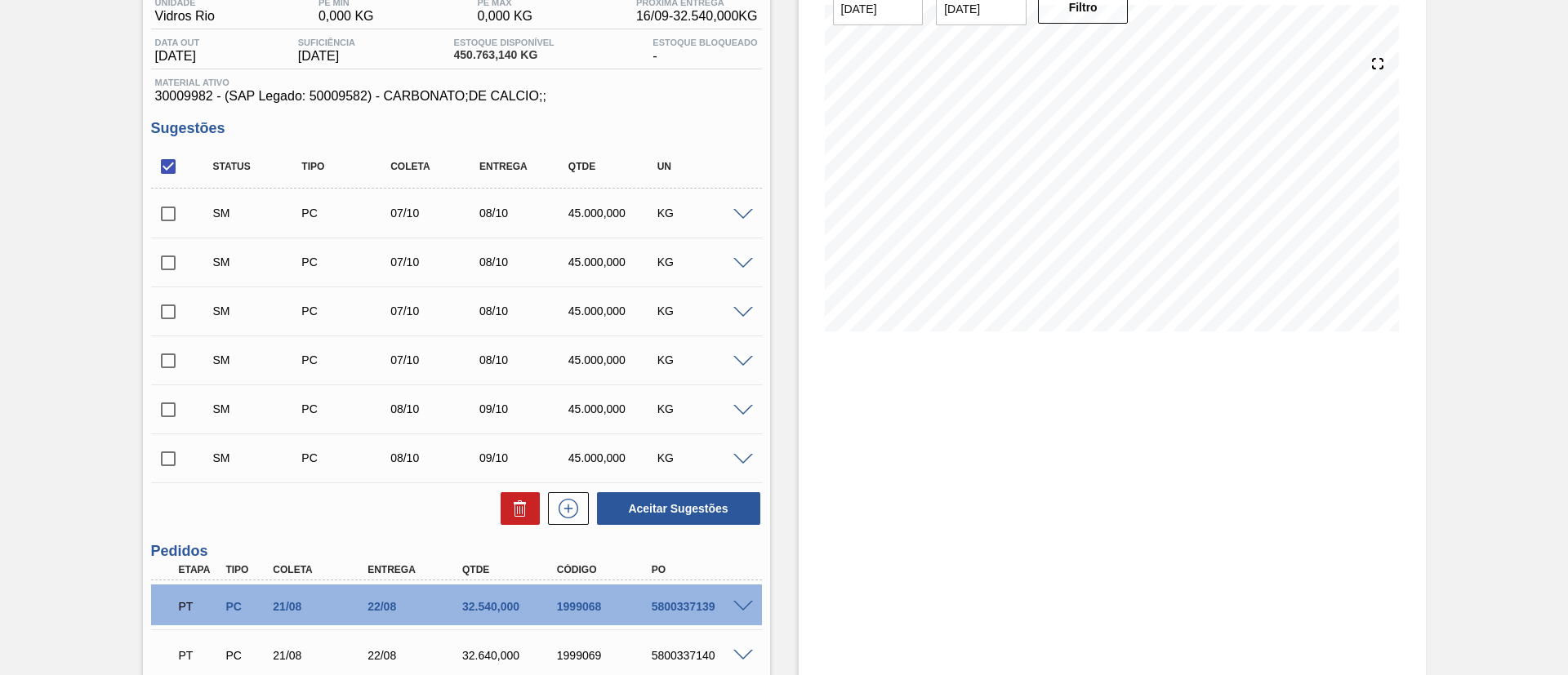
scroll to position [142, 0]
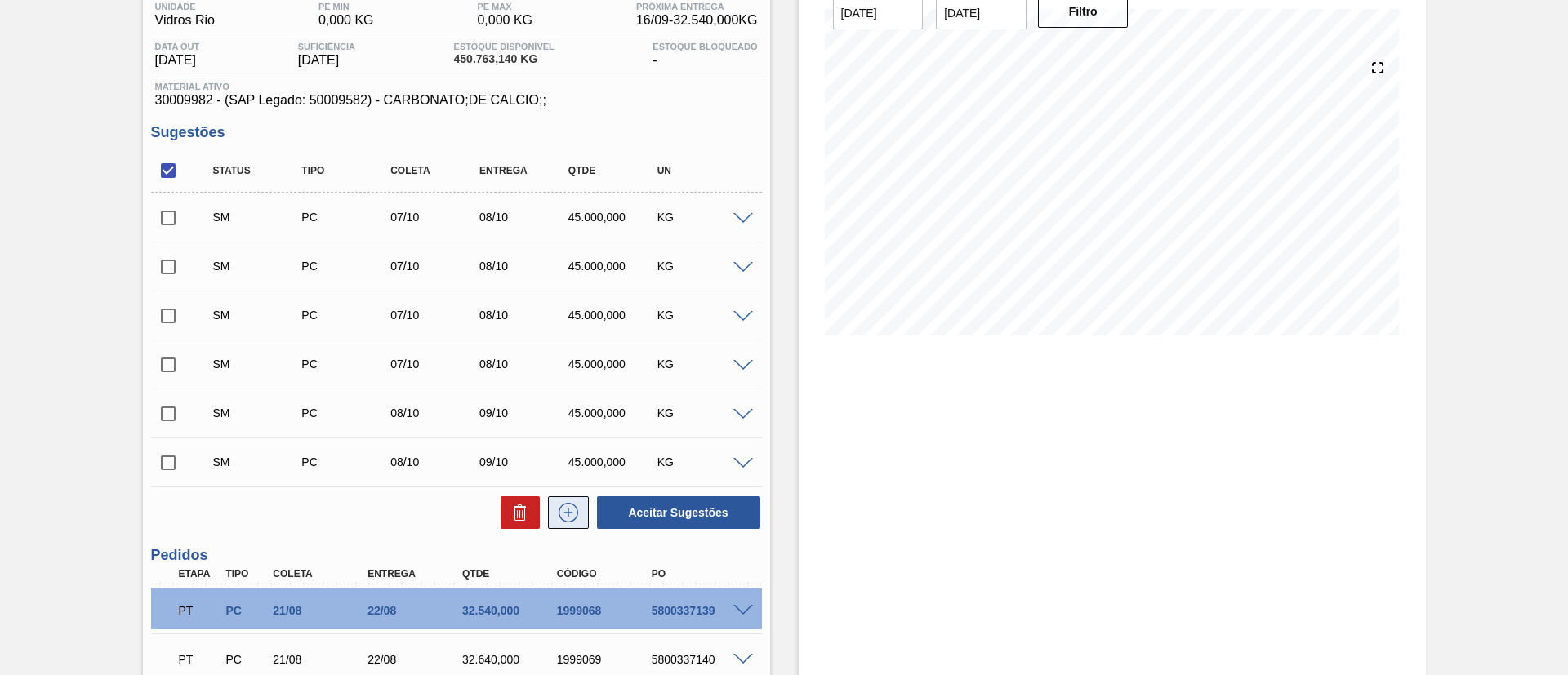
click at [583, 512] on button at bounding box center [568, 512] width 41 height 32
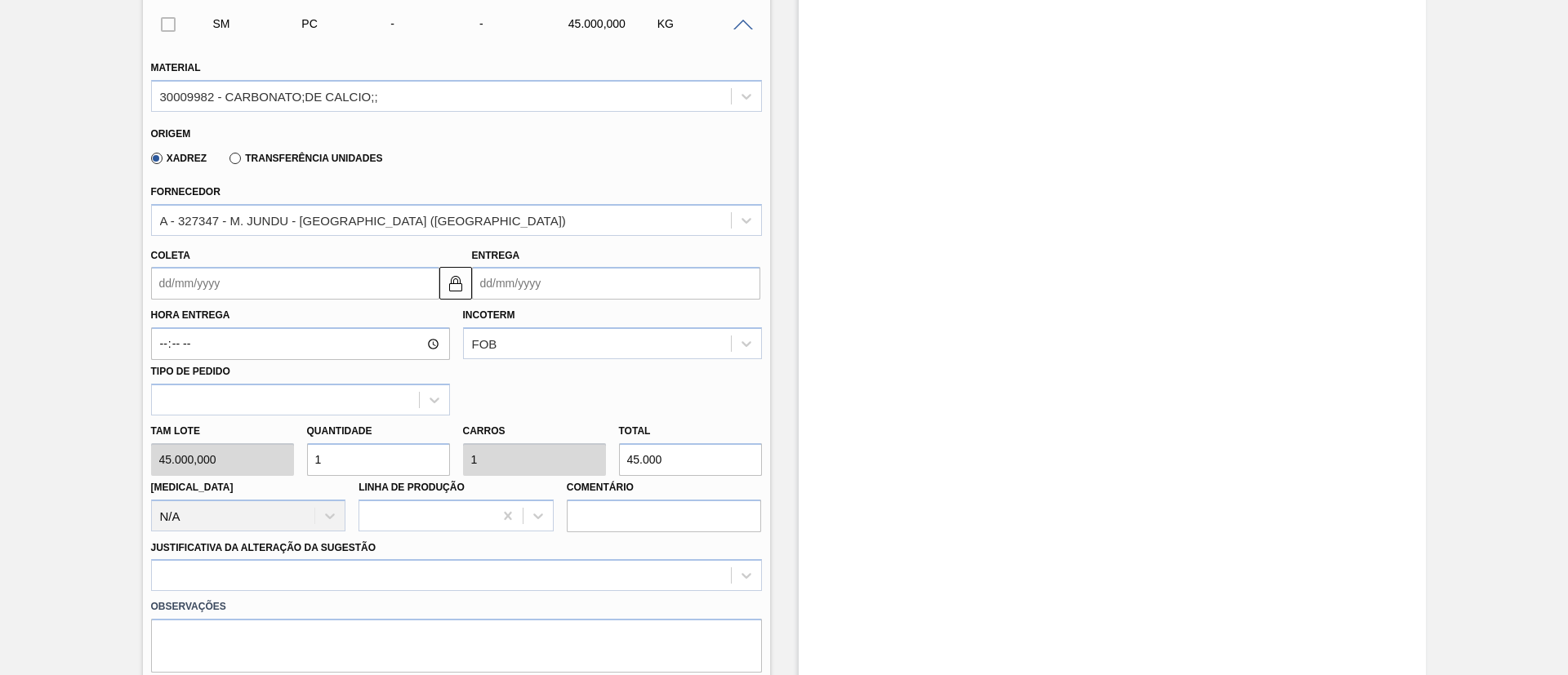
scroll to position [632, 0]
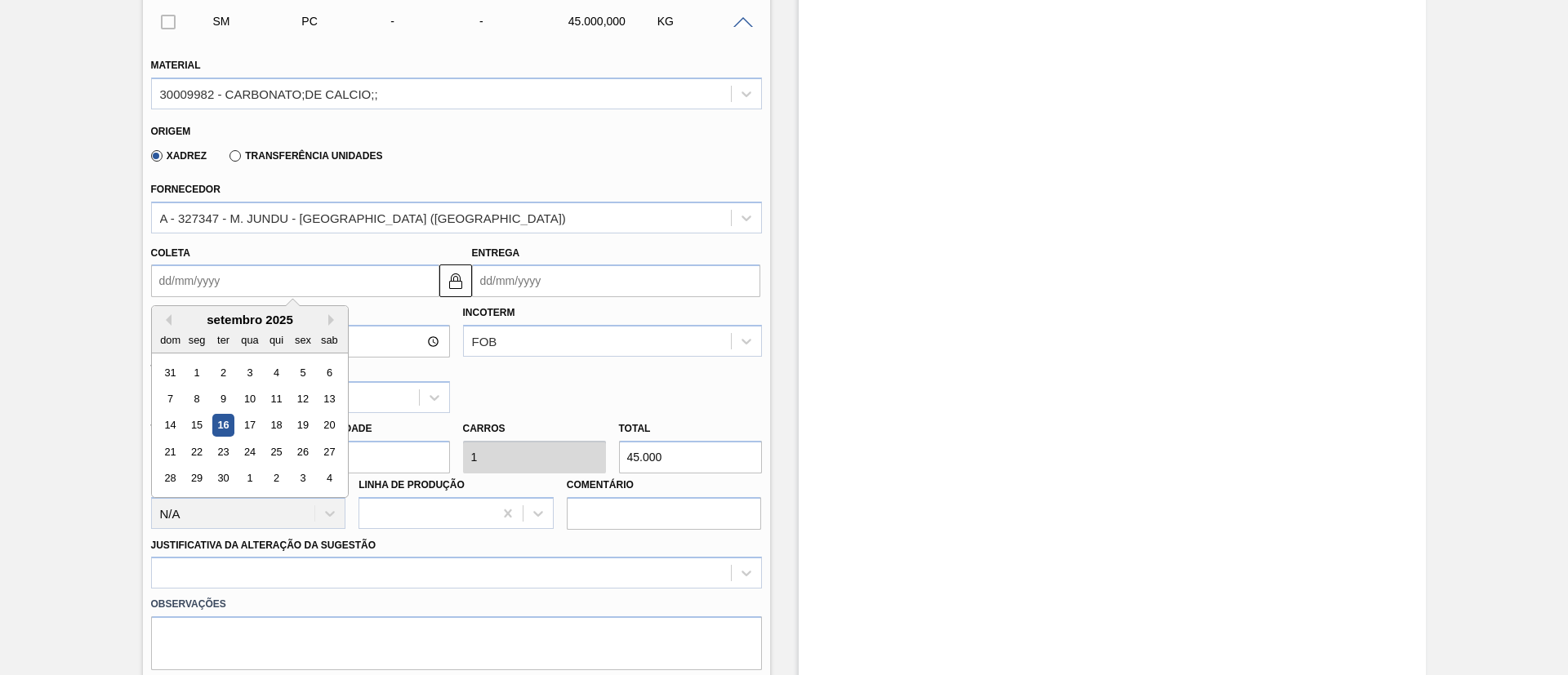
click at [240, 285] on input "Coleta" at bounding box center [296, 281] width 289 height 32
click at [332, 323] on button "Next Month" at bounding box center [333, 320] width 11 height 11
click at [250, 399] on div "8" at bounding box center [249, 399] width 22 height 22
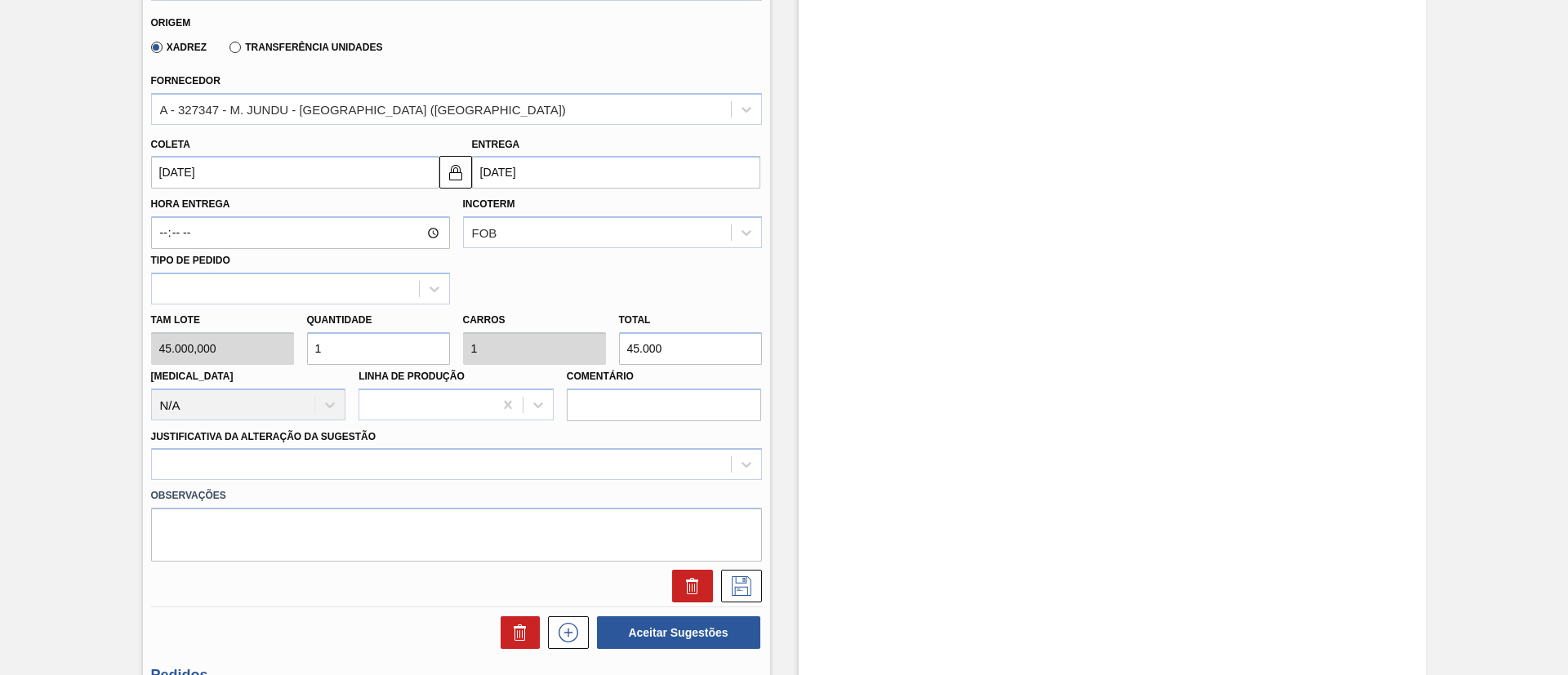
scroll to position [877, 0]
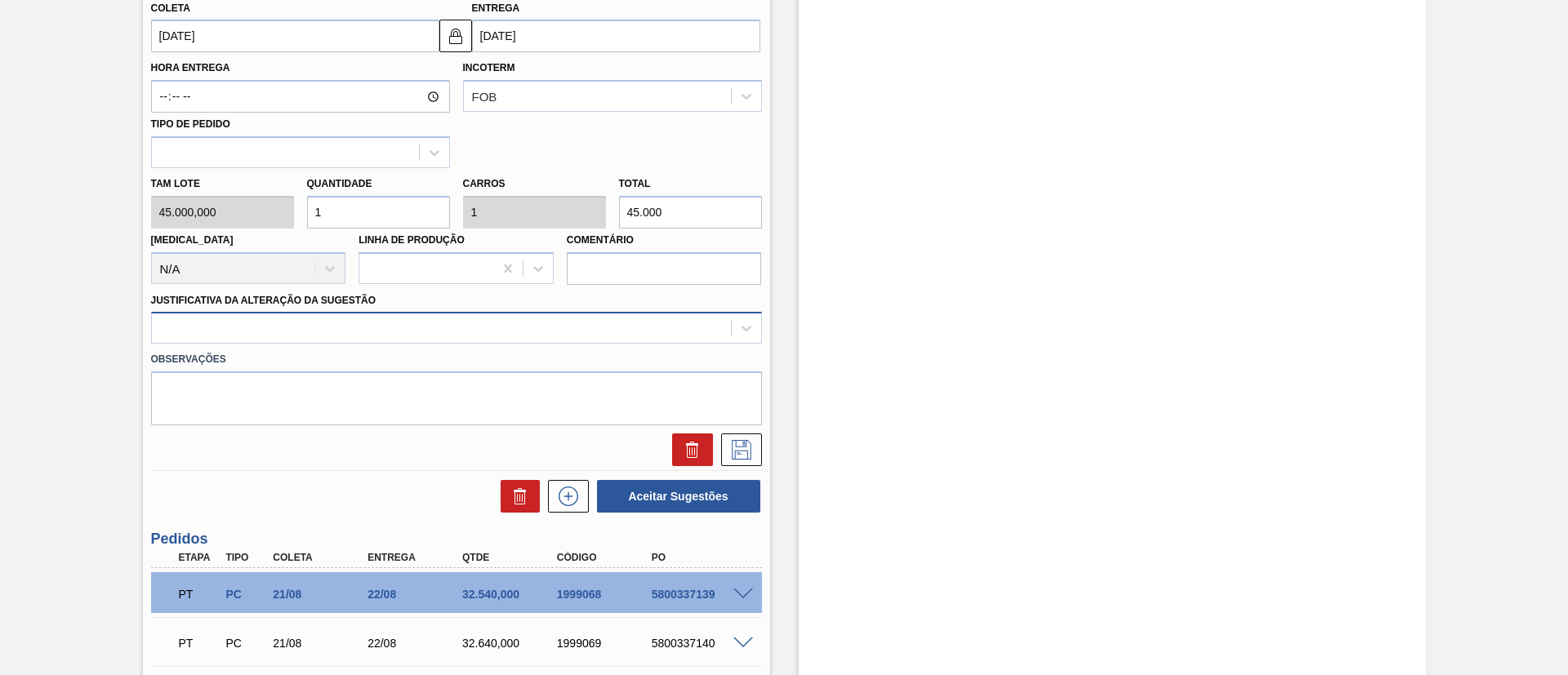
click at [344, 333] on div at bounding box center [442, 328] width 579 height 24
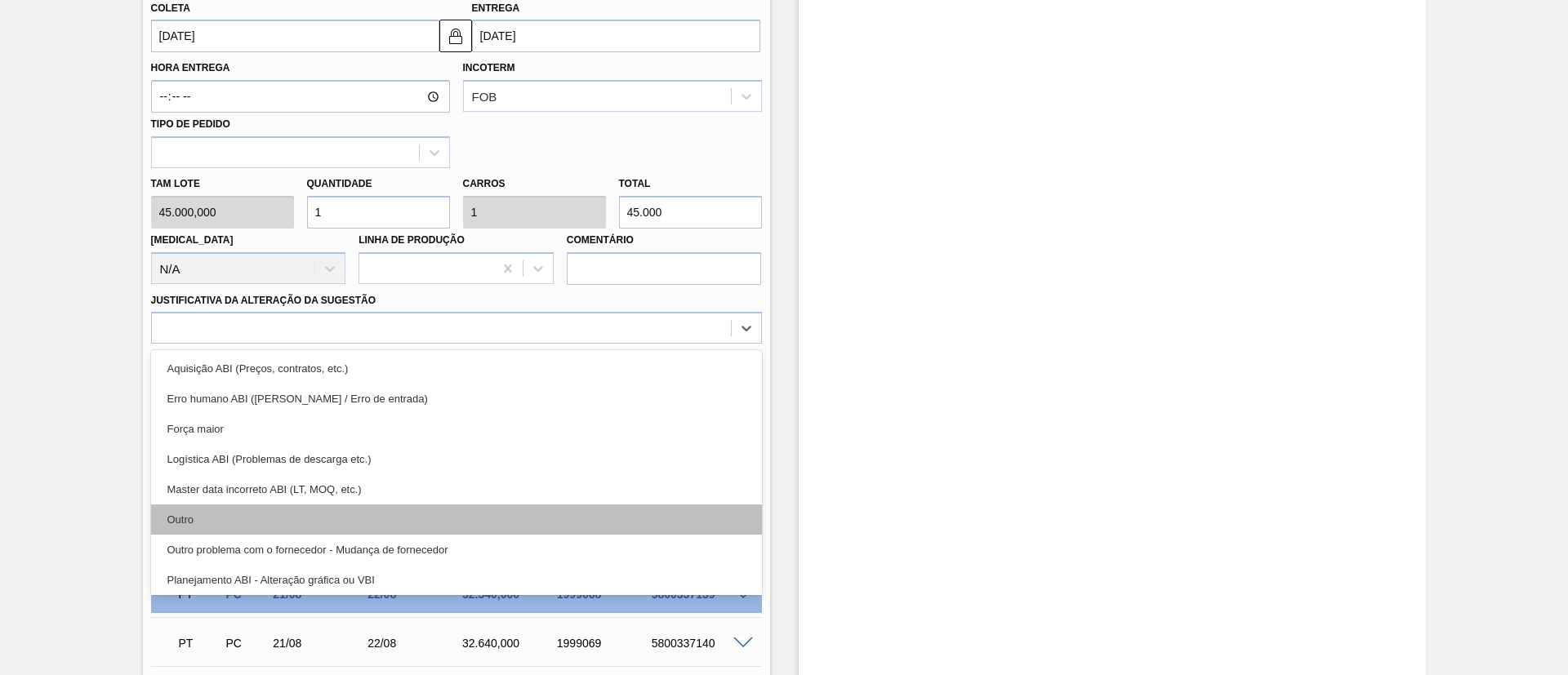
click at [288, 520] on div "Outro" at bounding box center [456, 519] width 610 height 31
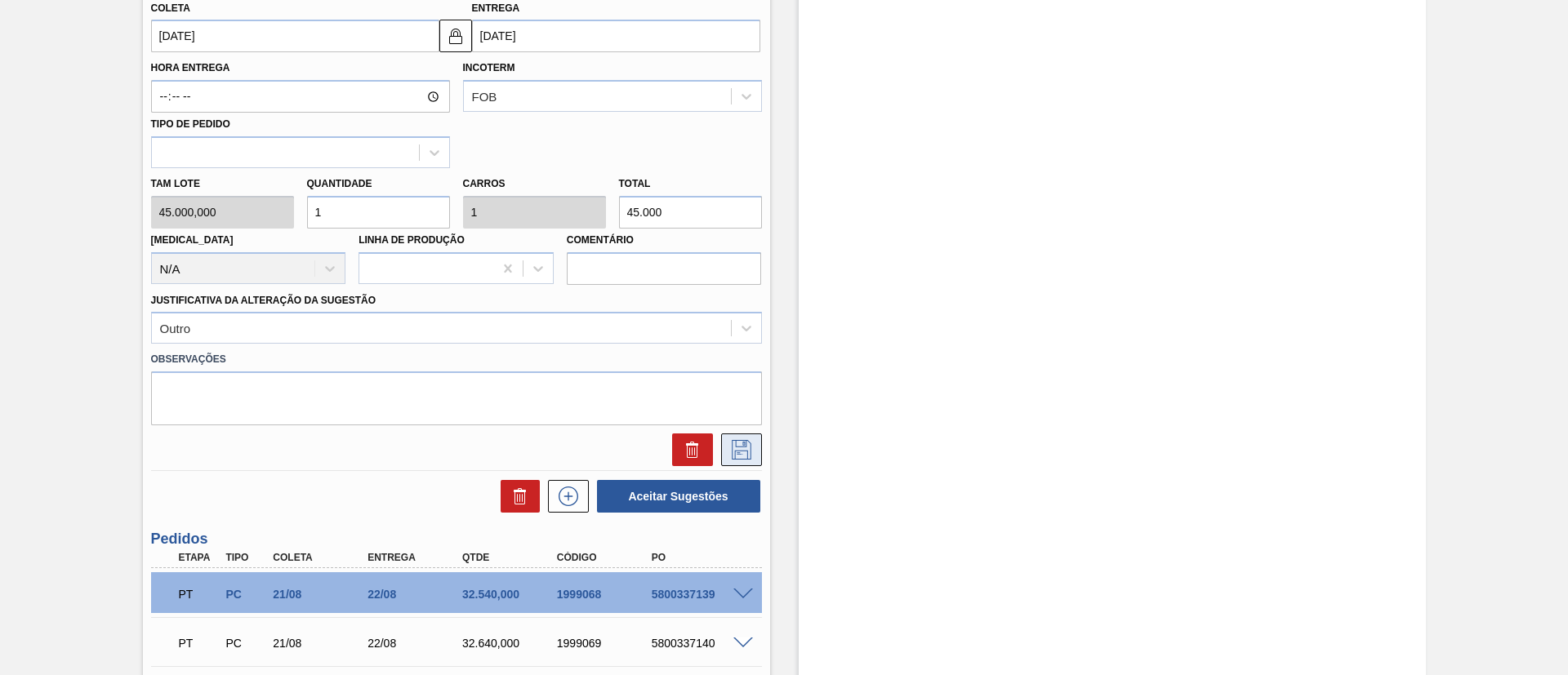
click at [745, 443] on icon at bounding box center [742, 449] width 19 height 19
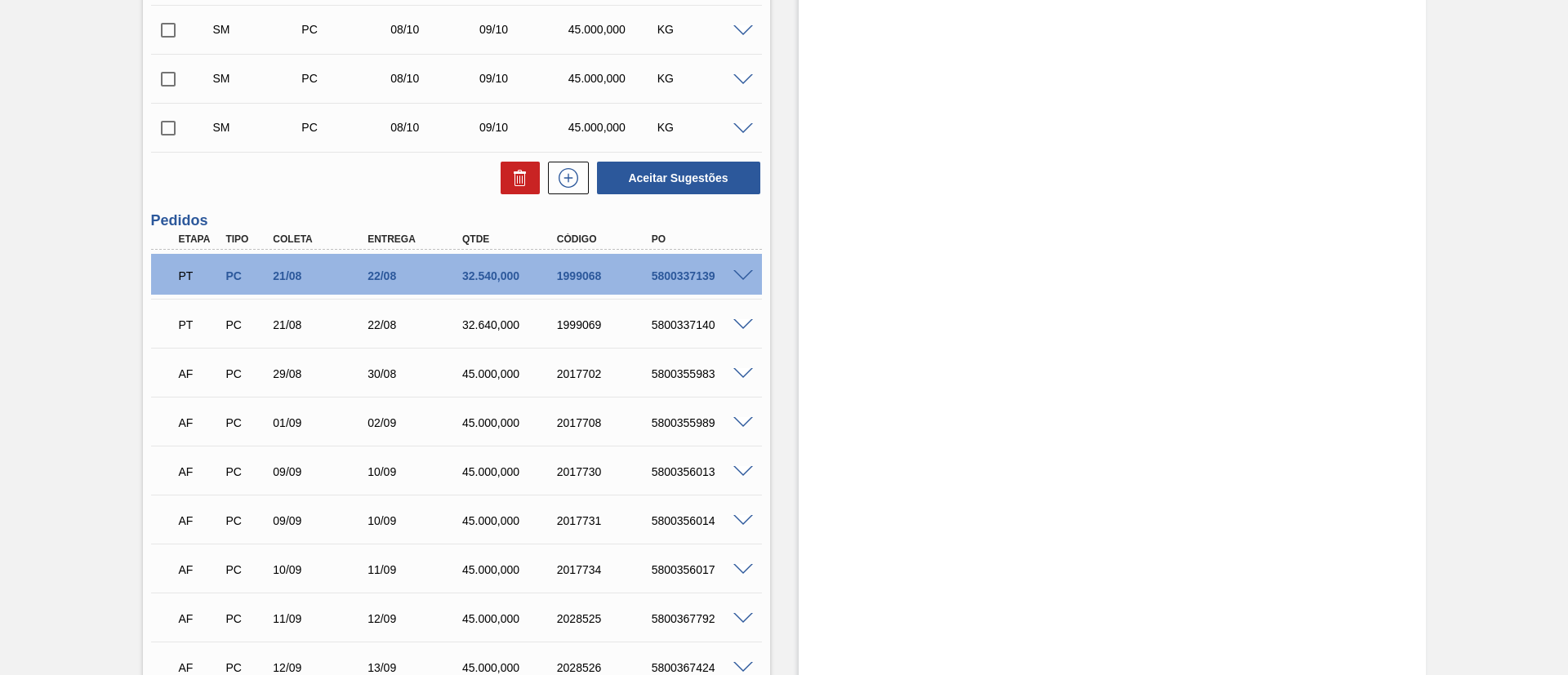
scroll to position [510, 0]
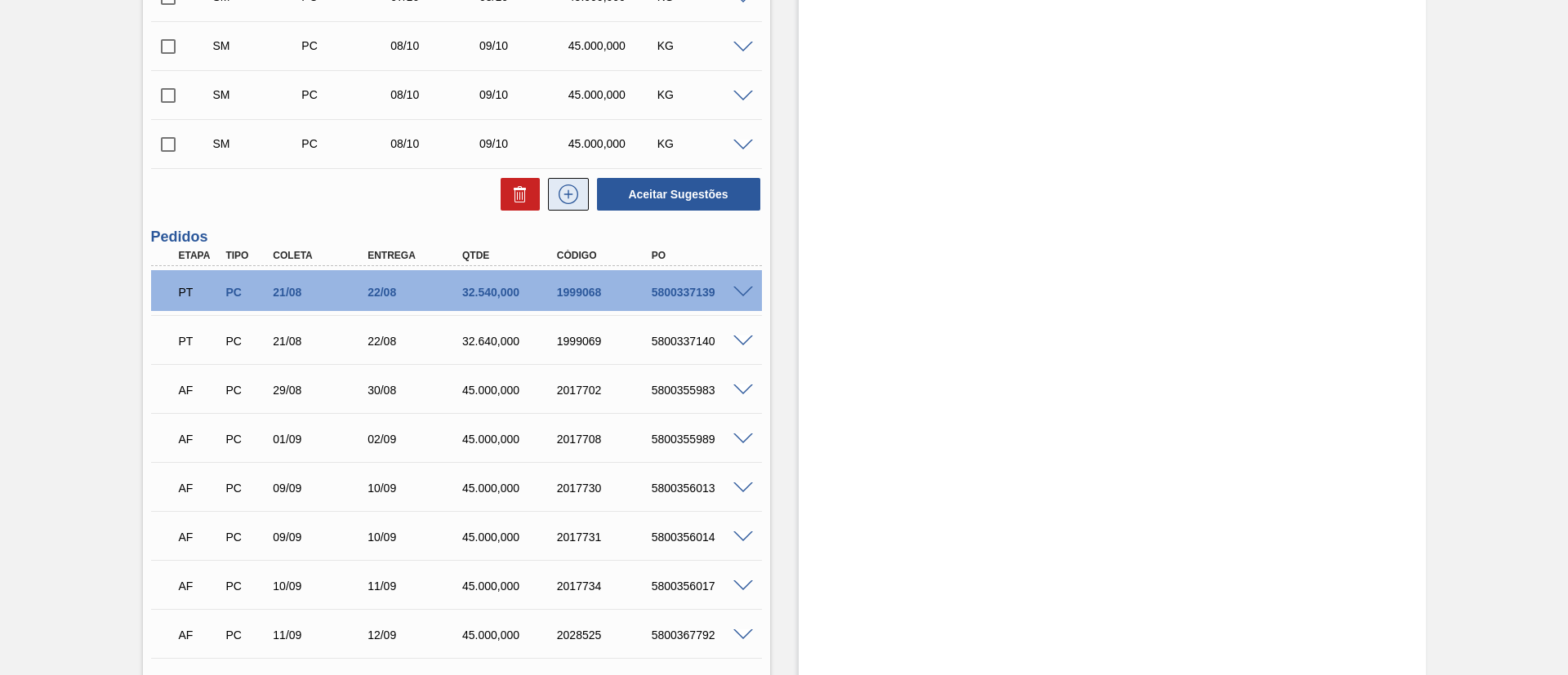
click at [559, 202] on icon at bounding box center [568, 194] width 26 height 19
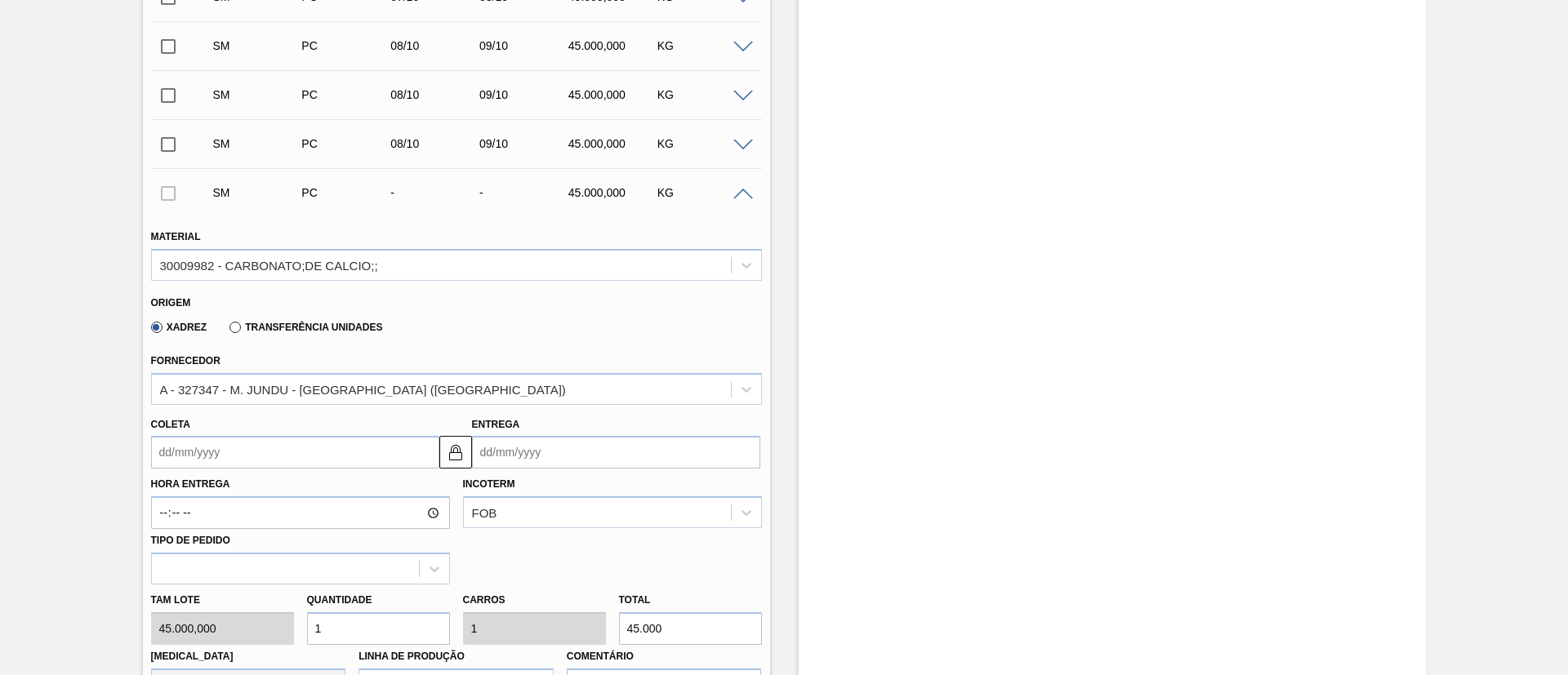
scroll to position [632, 0]
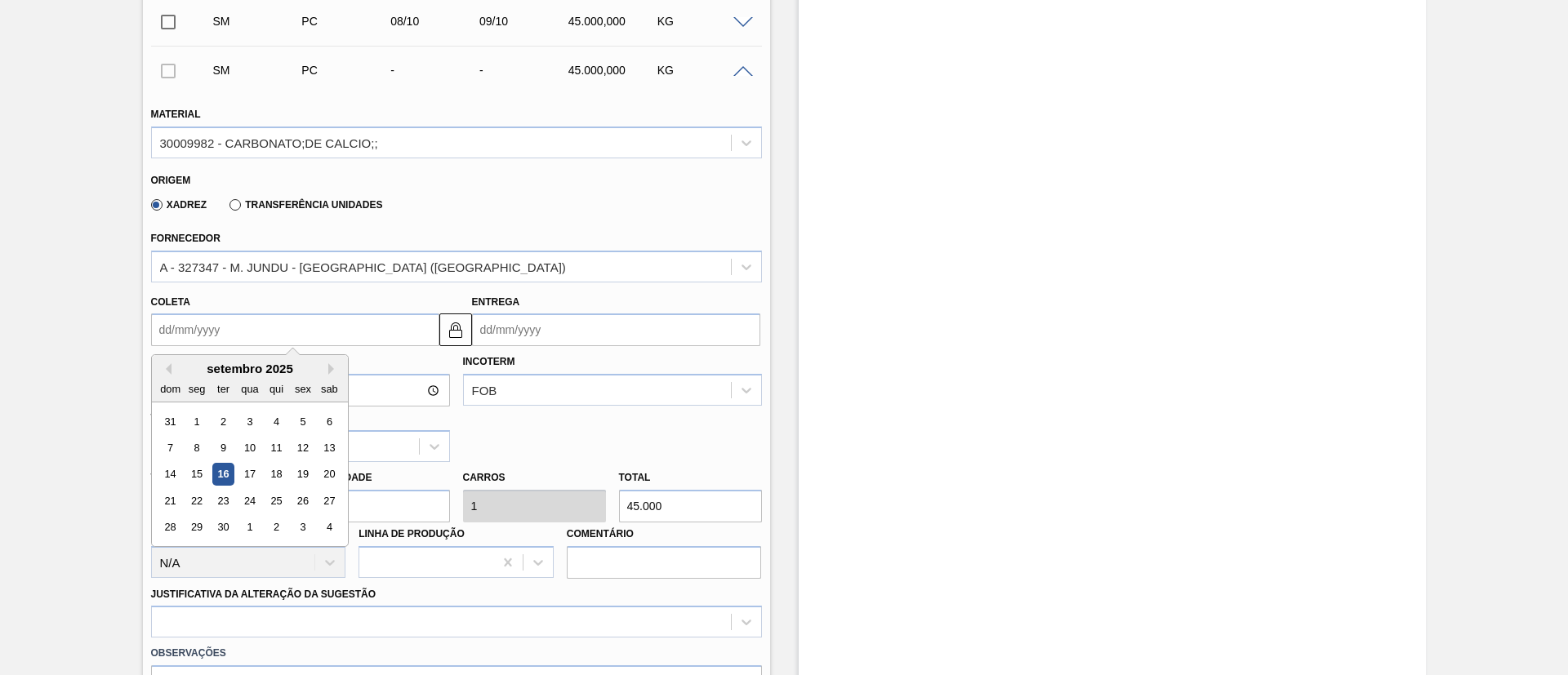
click at [199, 334] on input "Coleta" at bounding box center [296, 330] width 289 height 32
click at [333, 368] on button "Next Month" at bounding box center [333, 369] width 11 height 11
click at [250, 451] on div "8" at bounding box center [249, 448] width 22 height 22
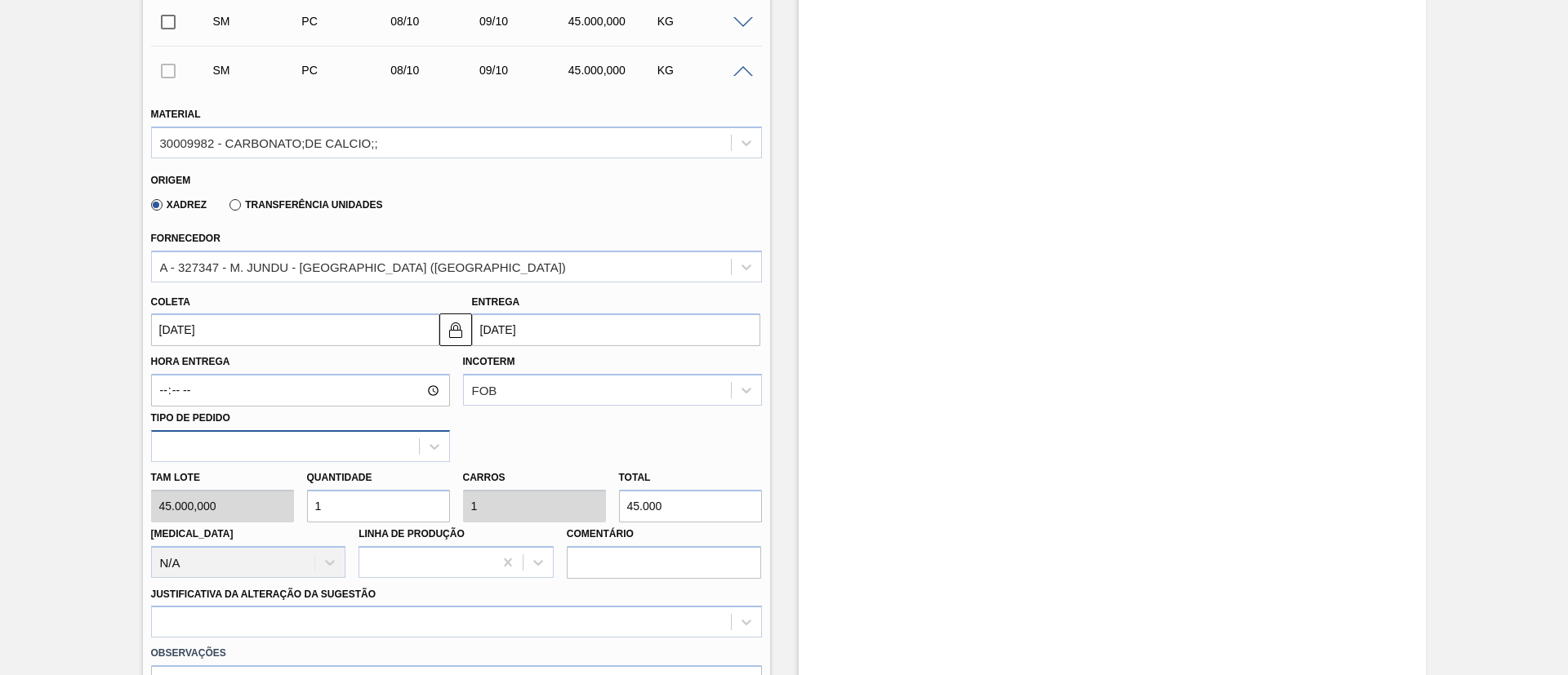
scroll to position [999, 0]
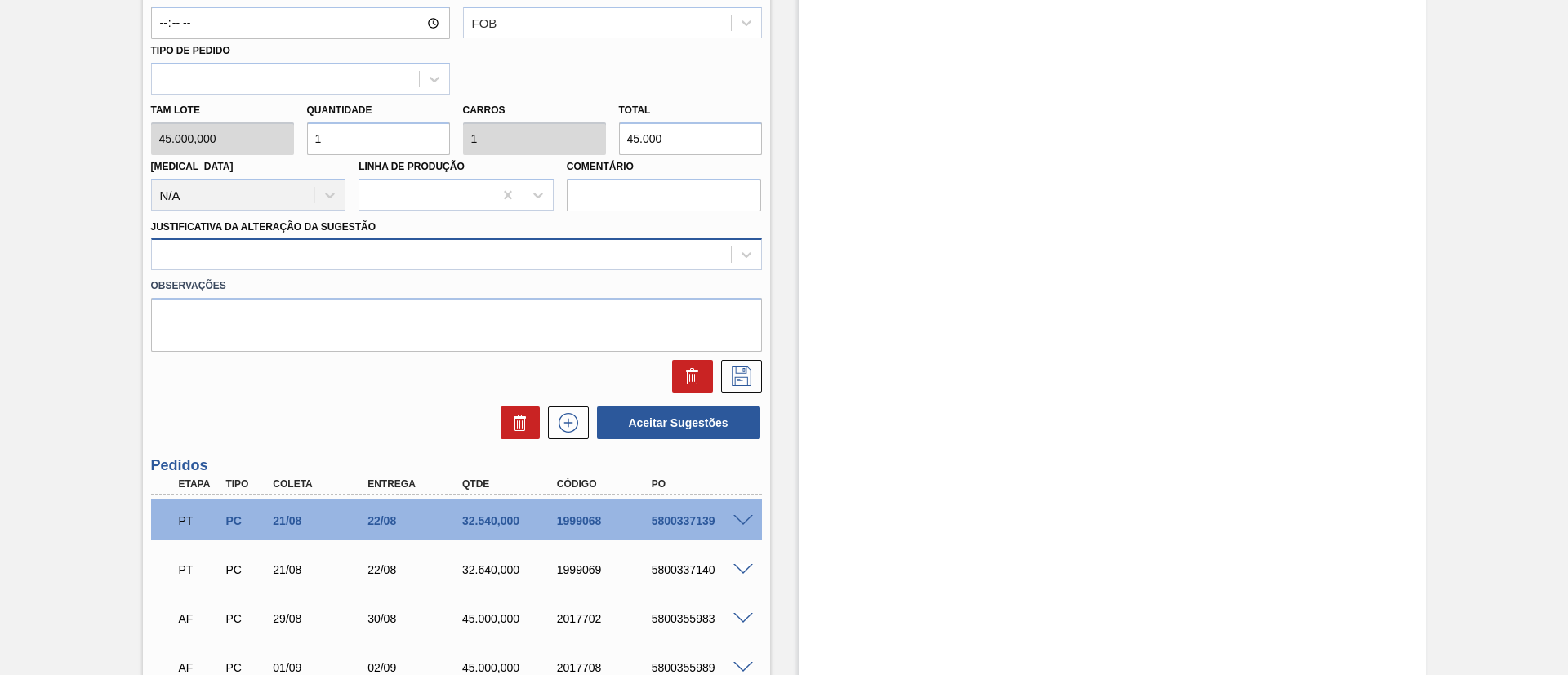
click at [380, 263] on div at bounding box center [442, 254] width 579 height 24
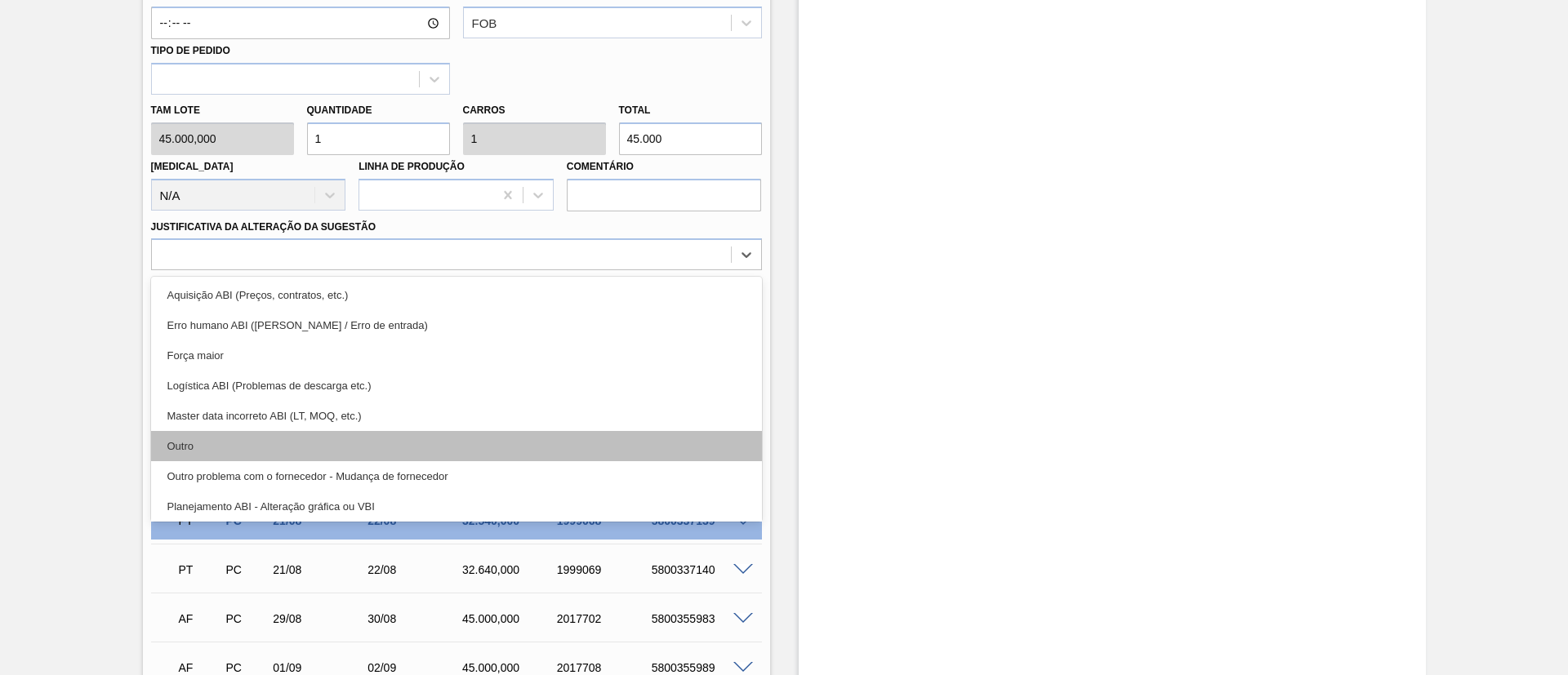
click at [261, 450] on div "Outro" at bounding box center [456, 446] width 610 height 31
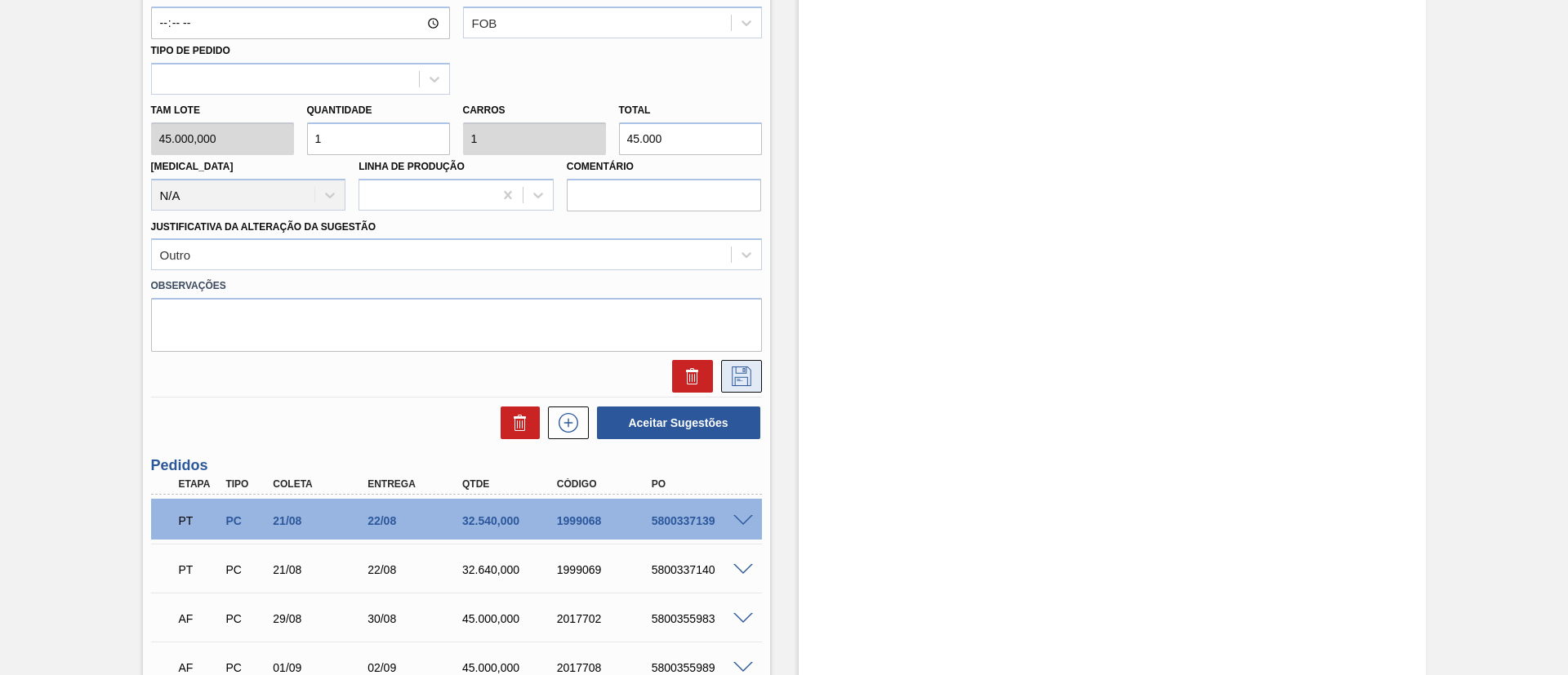
click at [742, 364] on button at bounding box center [742, 376] width 41 height 32
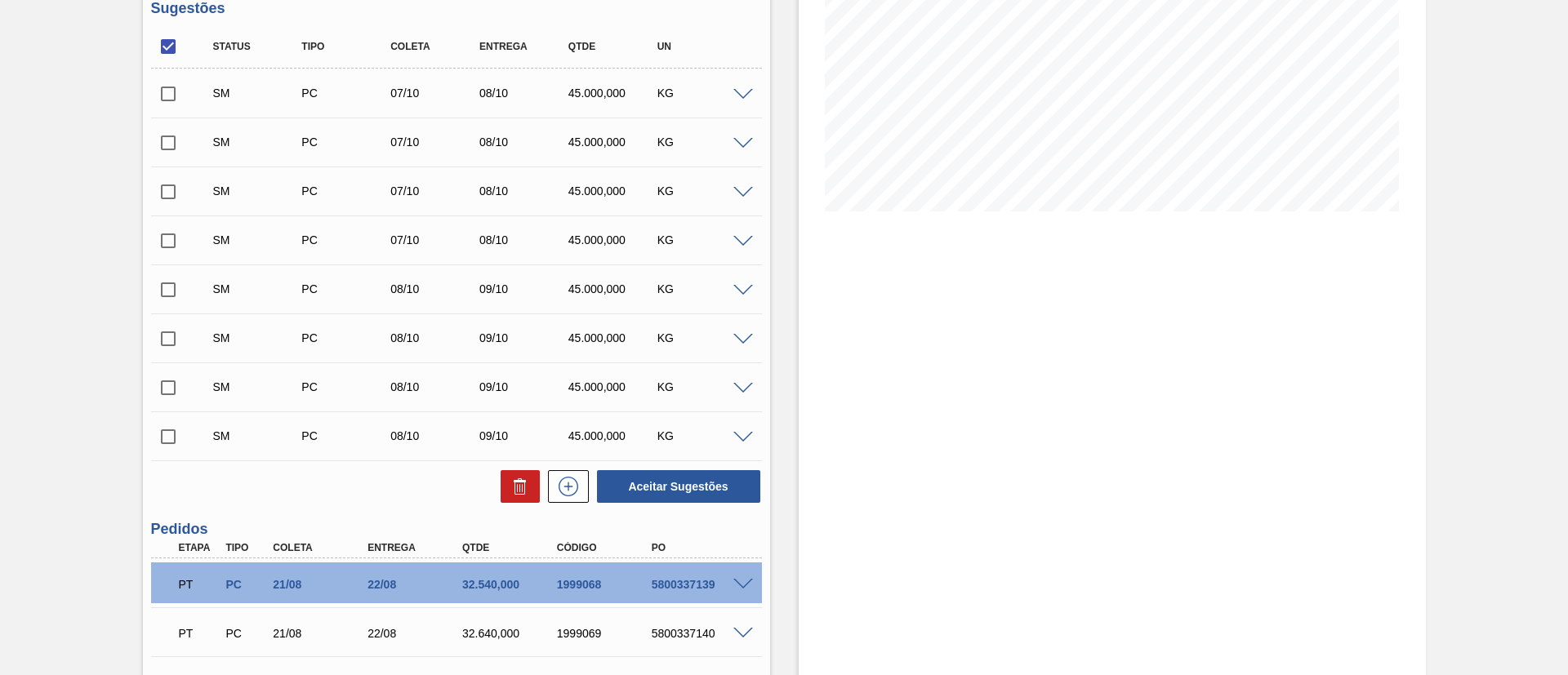
scroll to position [265, 0]
click at [175, 46] on input "checkbox" at bounding box center [168, 47] width 34 height 34
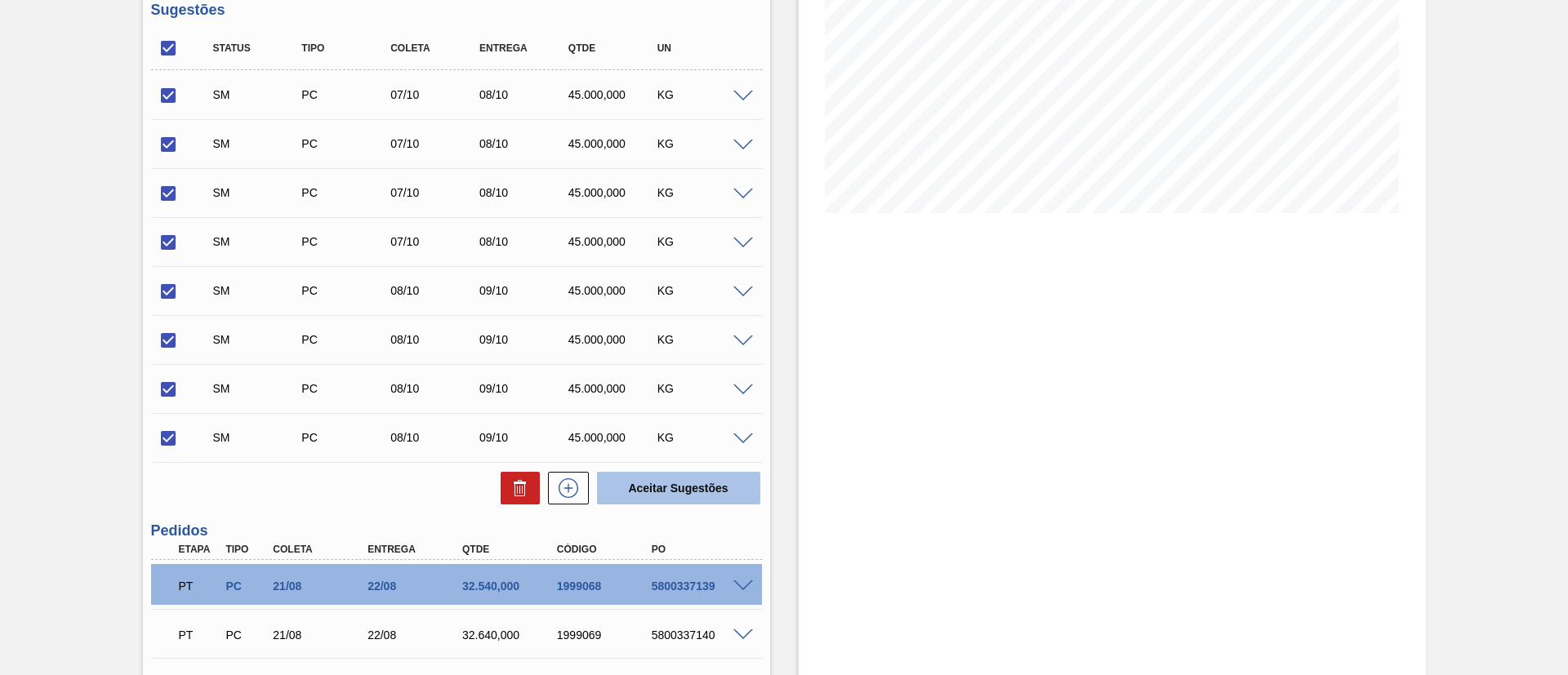
click at [646, 497] on button "Aceitar Sugestões" at bounding box center [679, 488] width 164 height 32
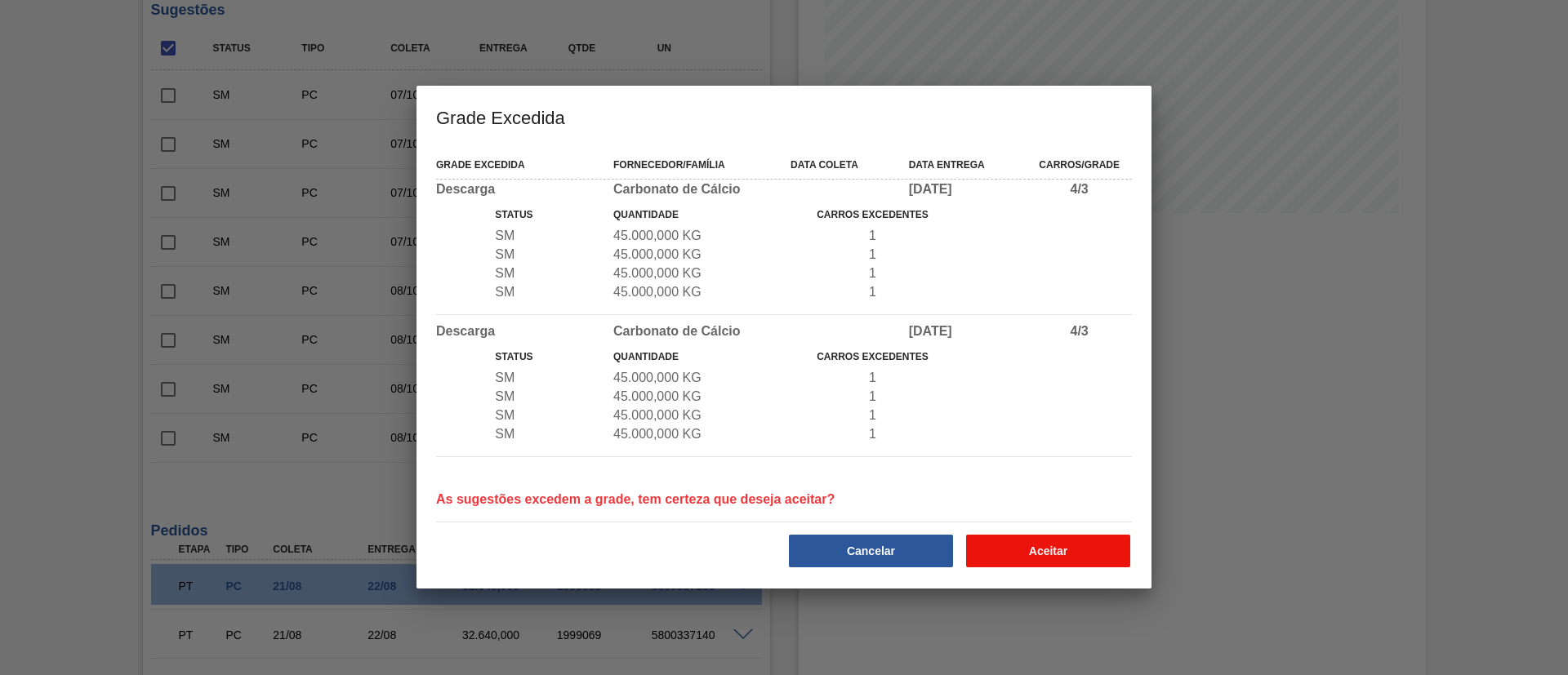
click at [988, 551] on button "Aceitar" at bounding box center [1049, 551] width 164 height 32
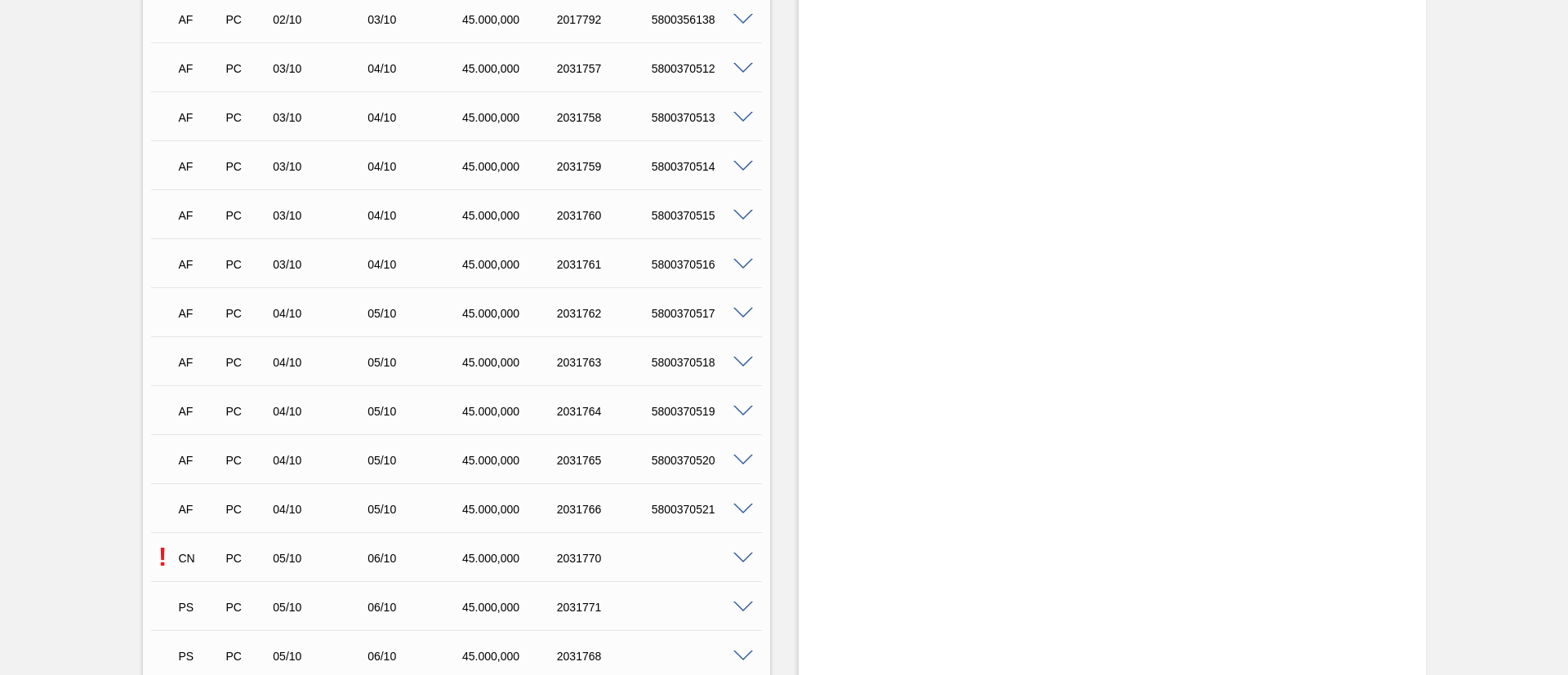
scroll to position [3572, 0]
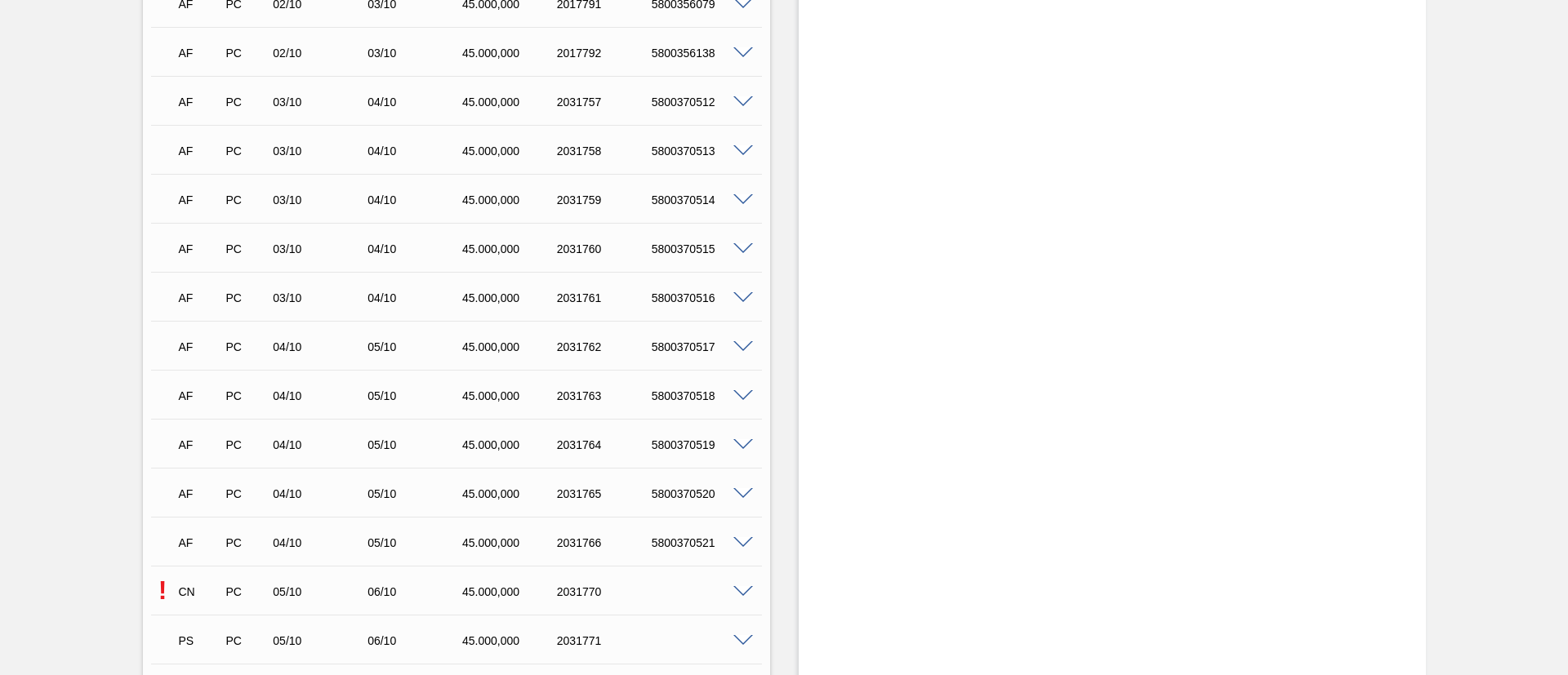
click at [739, 103] on span at bounding box center [743, 102] width 19 height 12
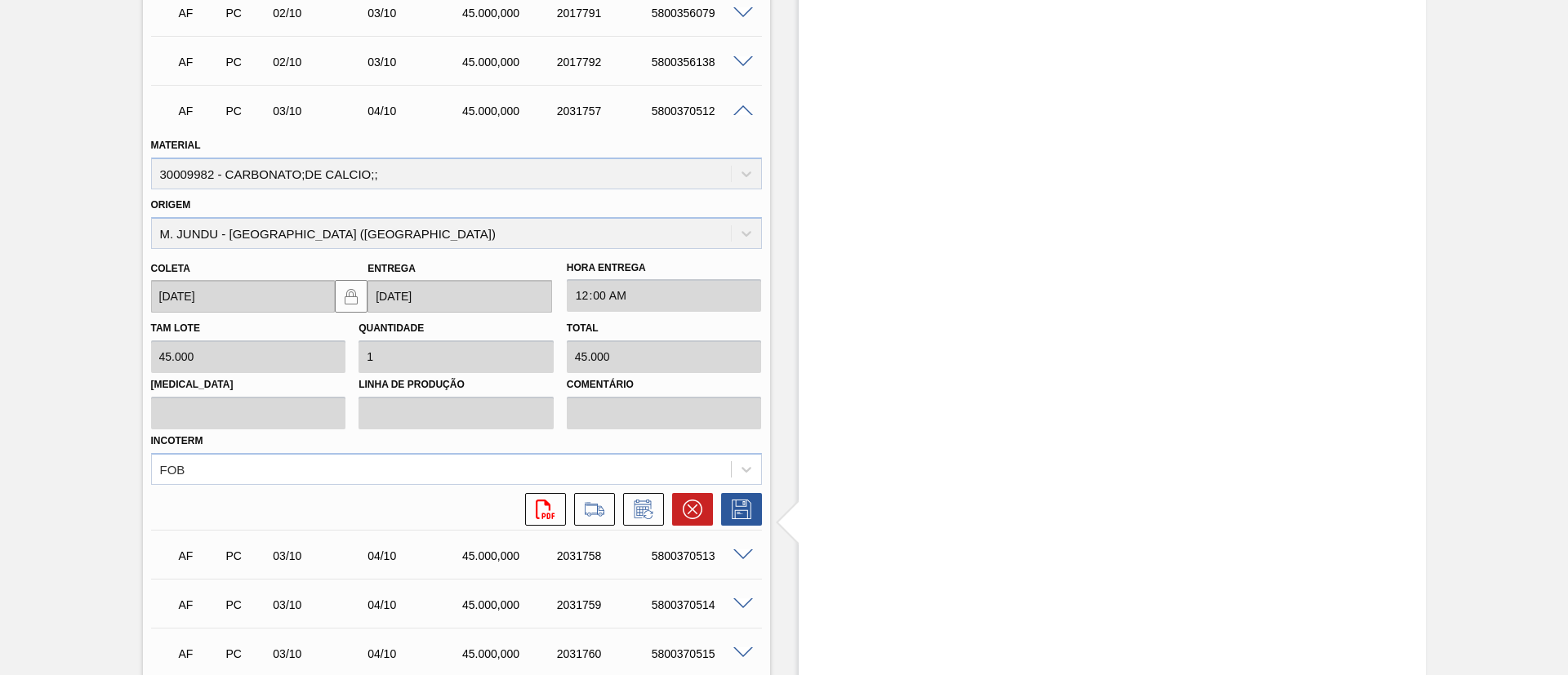
scroll to position [3448, 0]
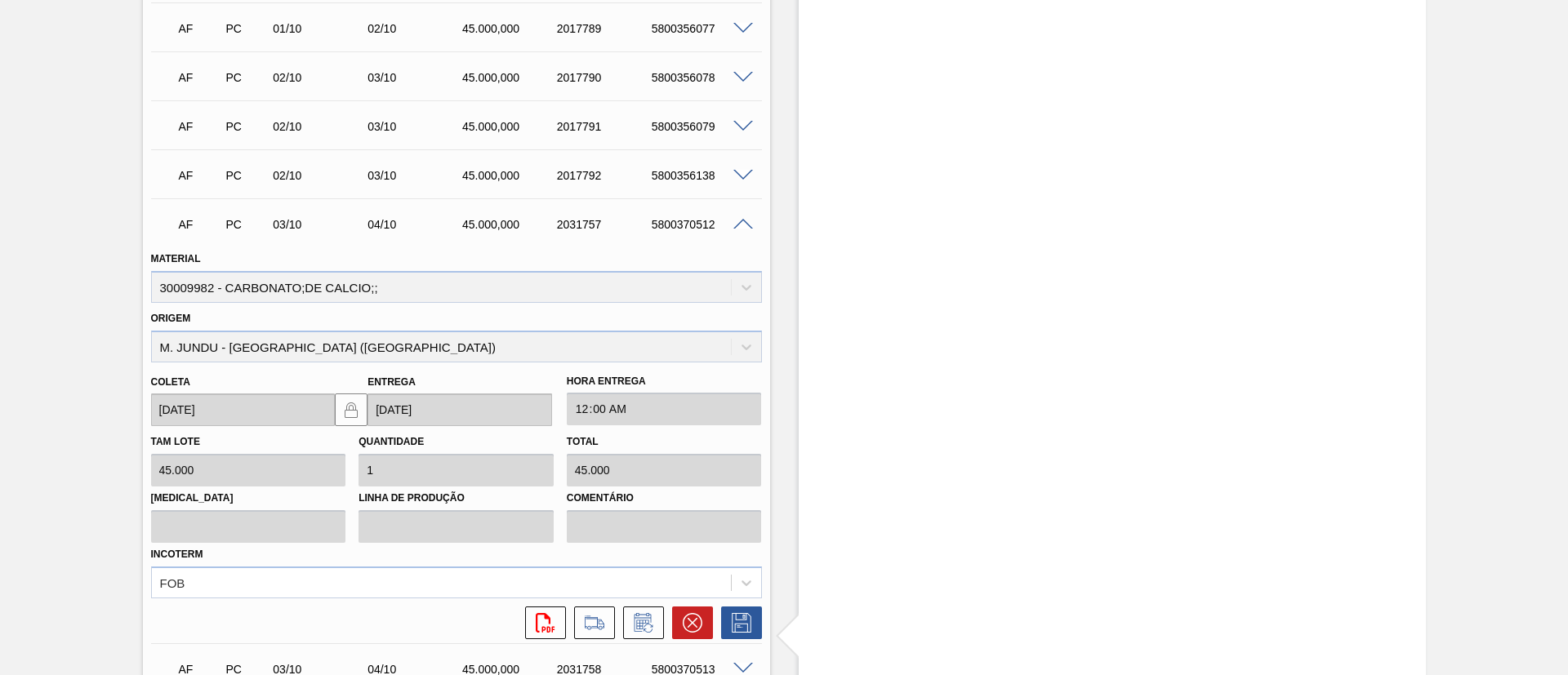
click at [742, 219] on span at bounding box center [743, 225] width 19 height 12
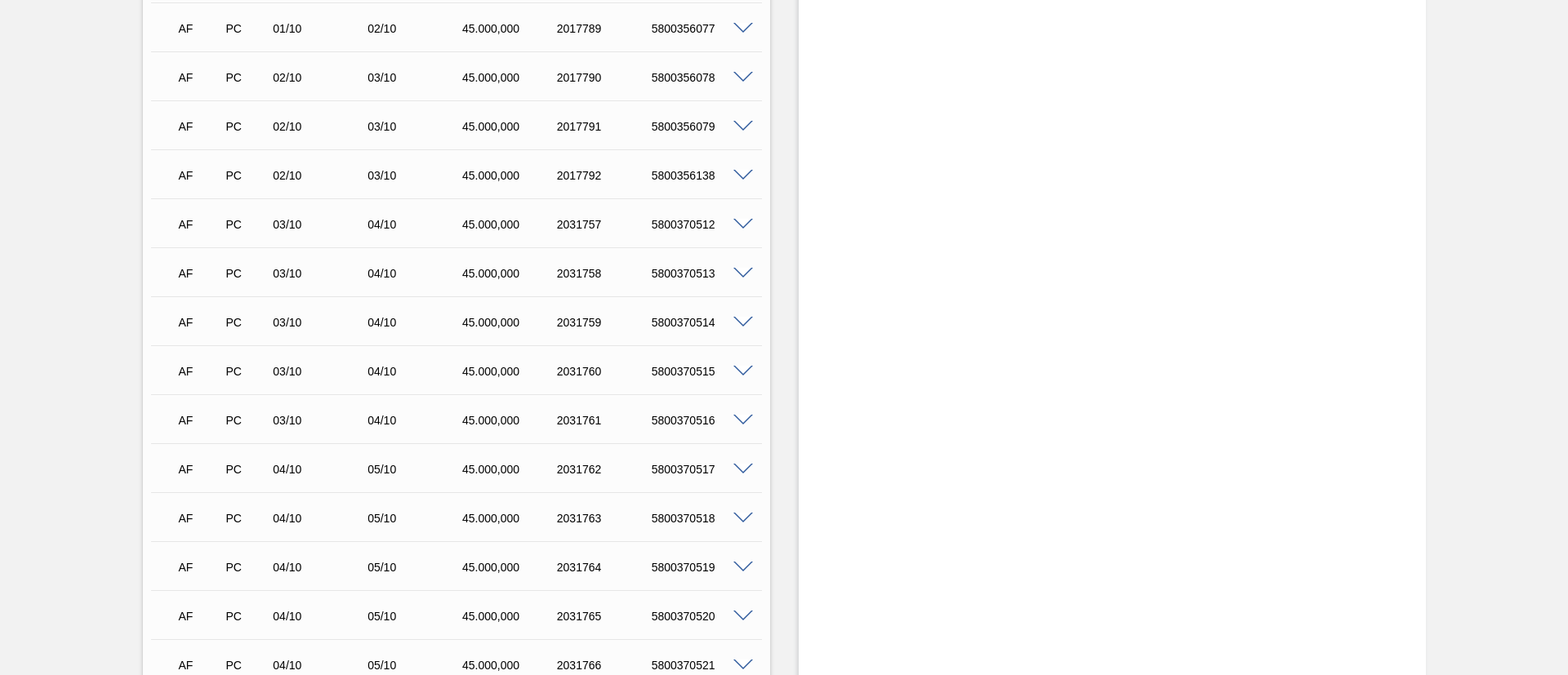
click at [687, 218] on div "5800370512" at bounding box center [700, 224] width 106 height 13
copy div "5800370512"
click at [678, 277] on div "5800370513" at bounding box center [700, 273] width 106 height 13
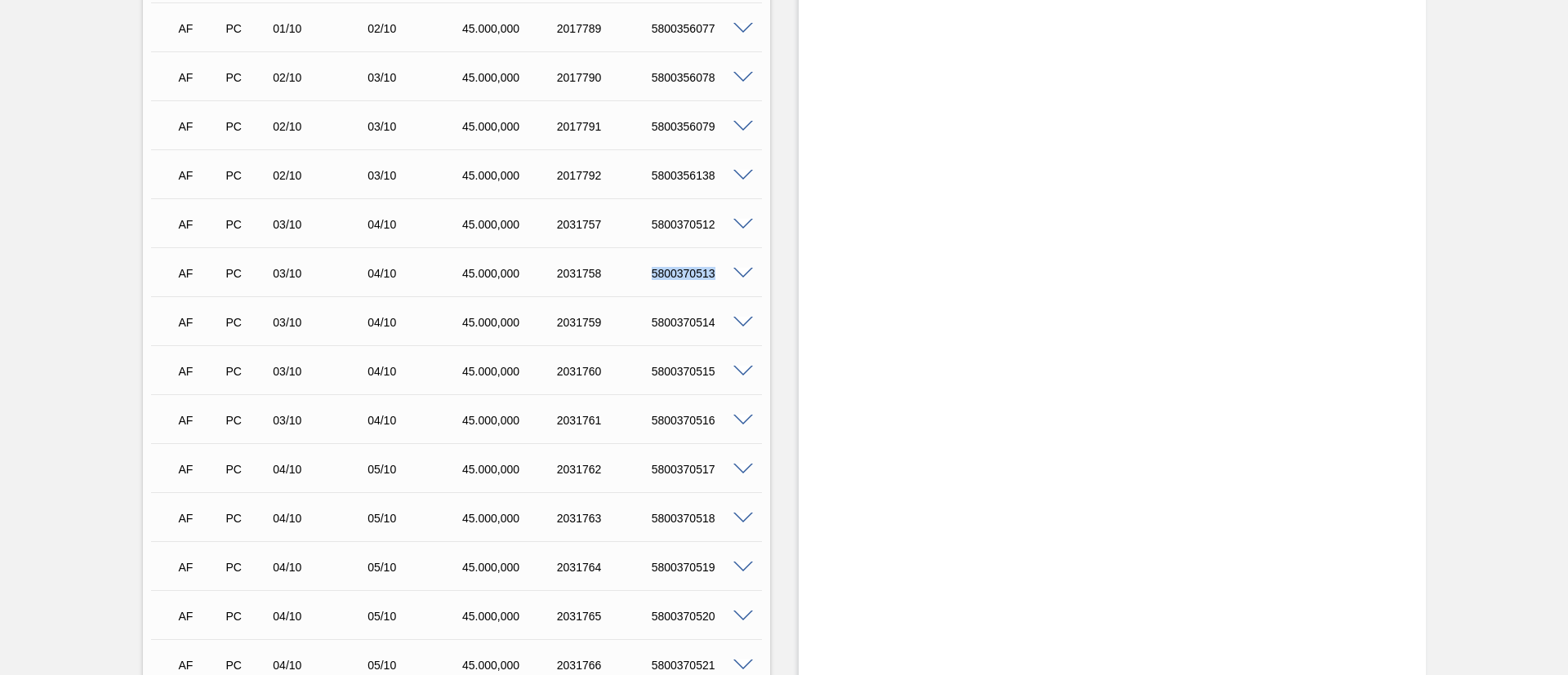
copy div "5800370513"
click at [686, 324] on div "5800370514" at bounding box center [700, 322] width 106 height 13
copy div "5800370514"
click at [688, 367] on div "5800370515" at bounding box center [700, 371] width 106 height 13
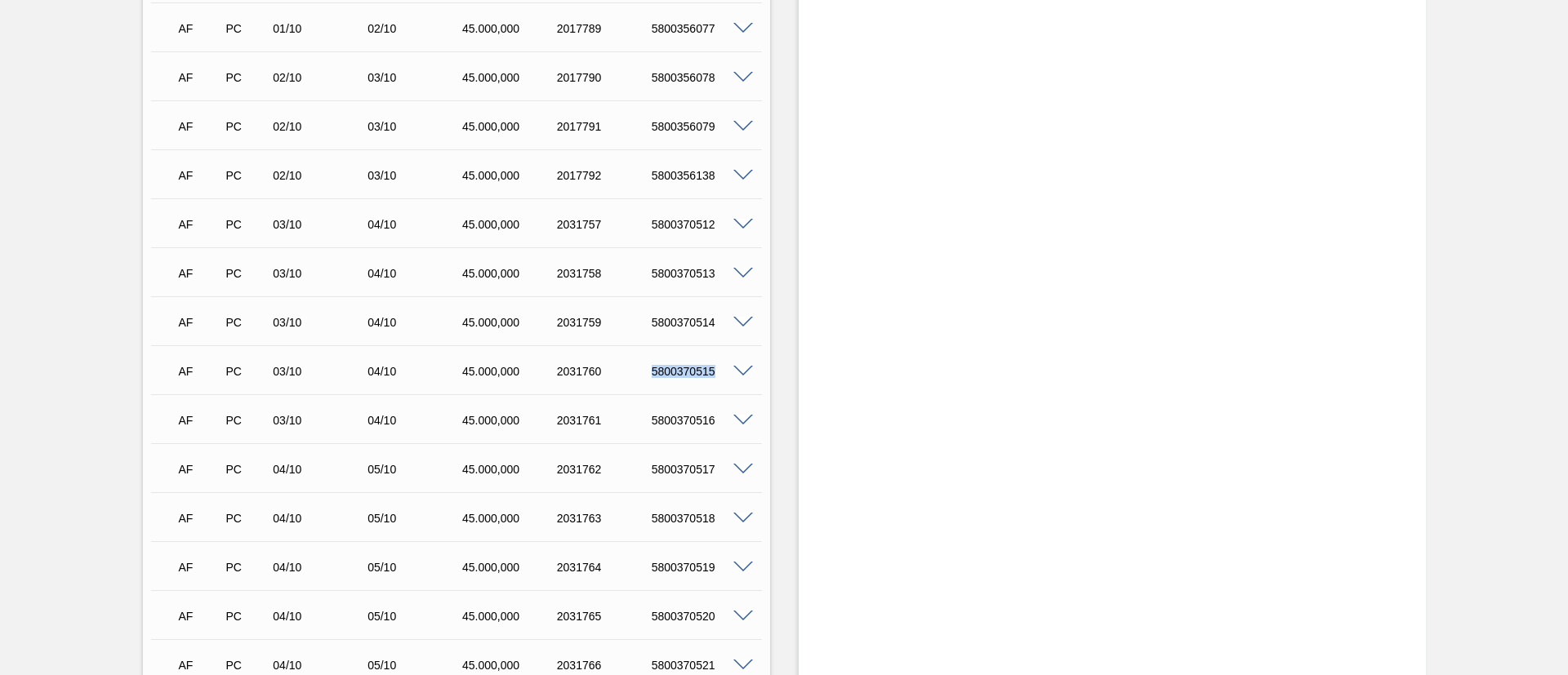
click at [688, 367] on div "5800370515" at bounding box center [700, 371] width 106 height 13
copy div "5800370515"
click at [676, 421] on div "5800370516" at bounding box center [700, 420] width 106 height 13
copy div "5800370516"
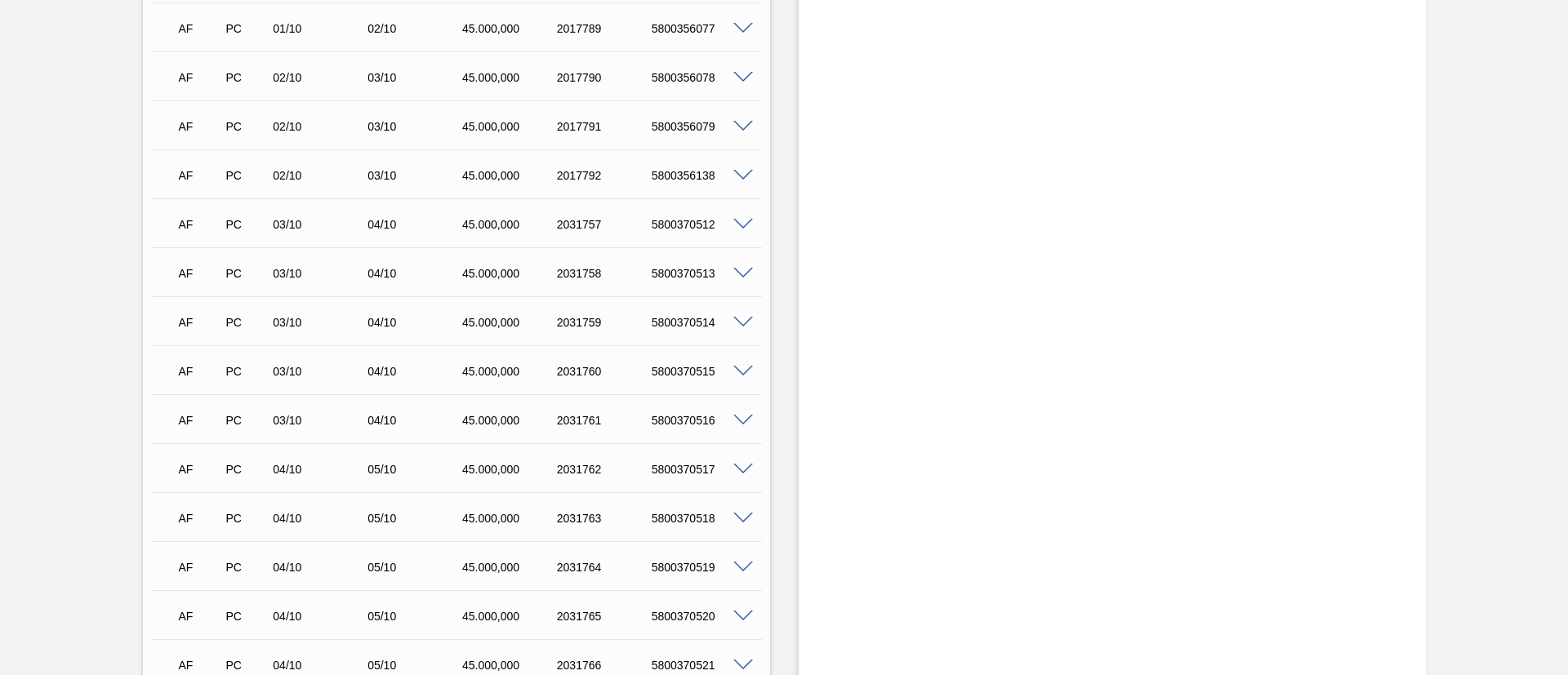
click at [666, 472] on div "5800370517" at bounding box center [700, 469] width 106 height 13
copy div "5800370517"
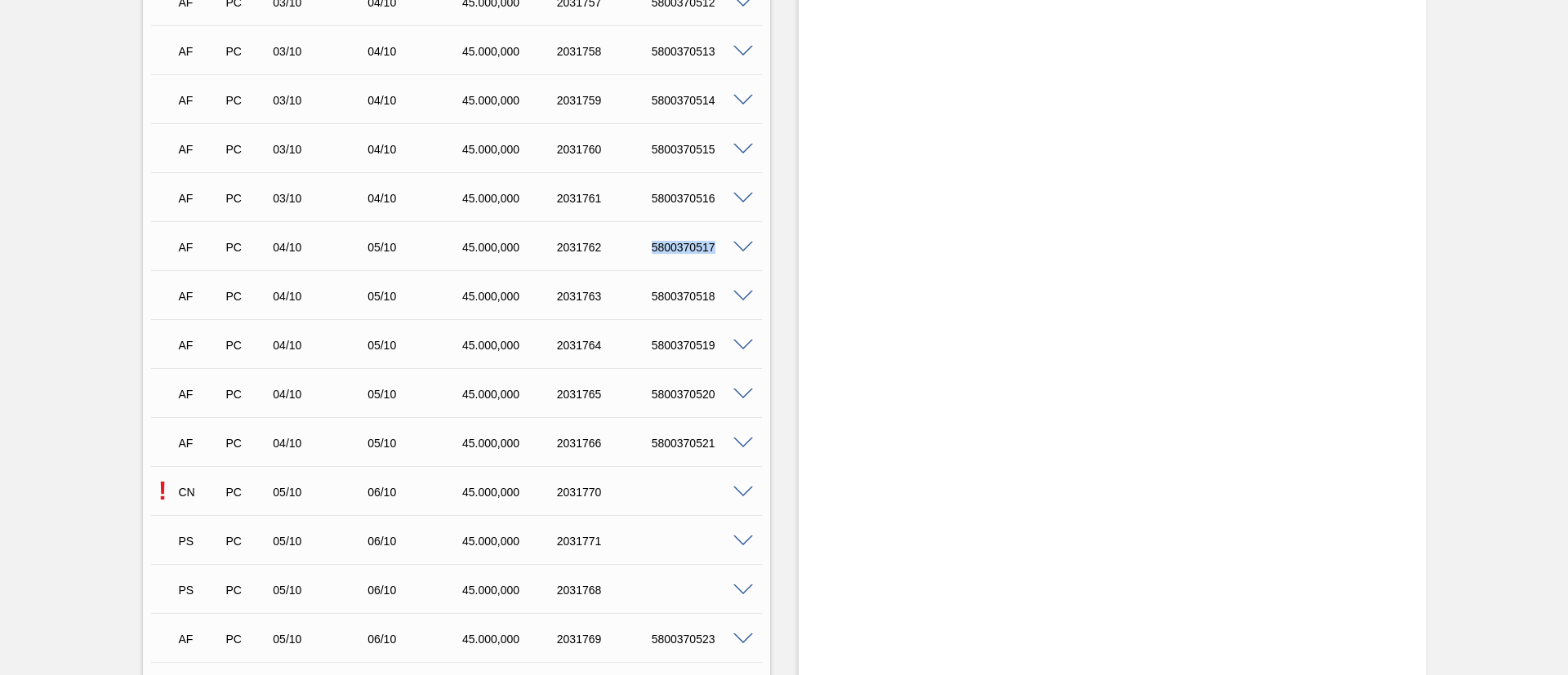
scroll to position [3694, 0]
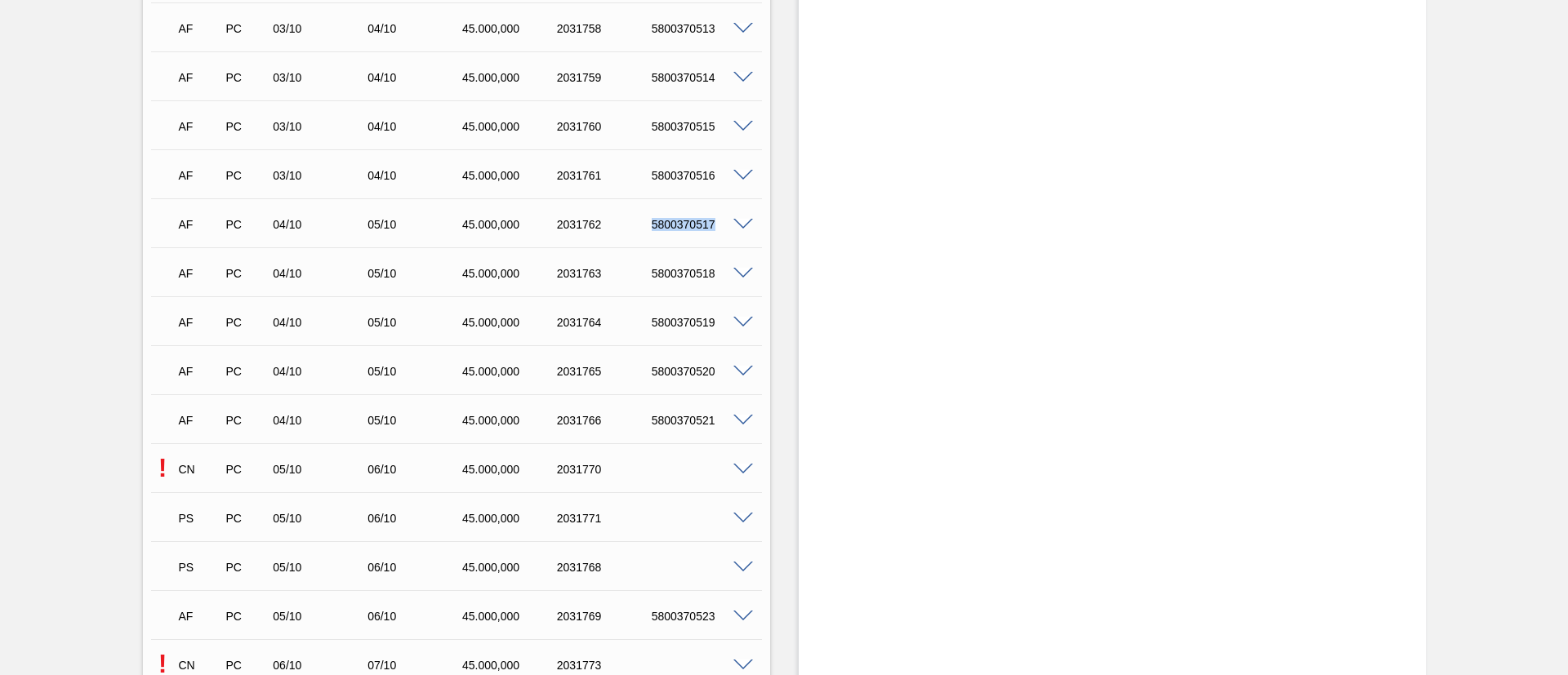
click at [682, 270] on div "5800370518" at bounding box center [700, 273] width 106 height 13
copy div "5800370518"
click at [687, 327] on div "5800370519" at bounding box center [700, 322] width 106 height 13
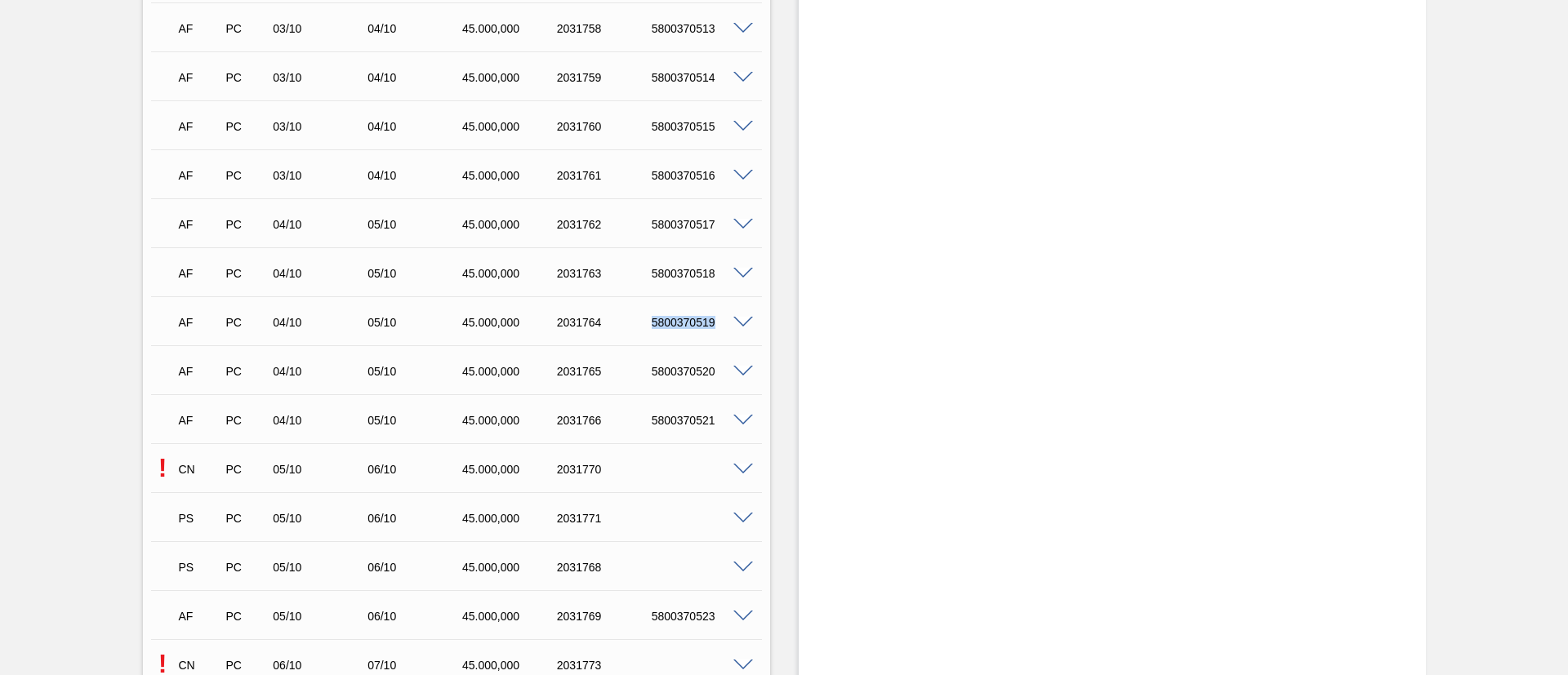
copy div "5800370519"
click at [674, 372] on div "5800370520" at bounding box center [700, 371] width 106 height 13
copy div "5800370520"
click at [702, 426] on div "5800370521" at bounding box center [700, 420] width 106 height 13
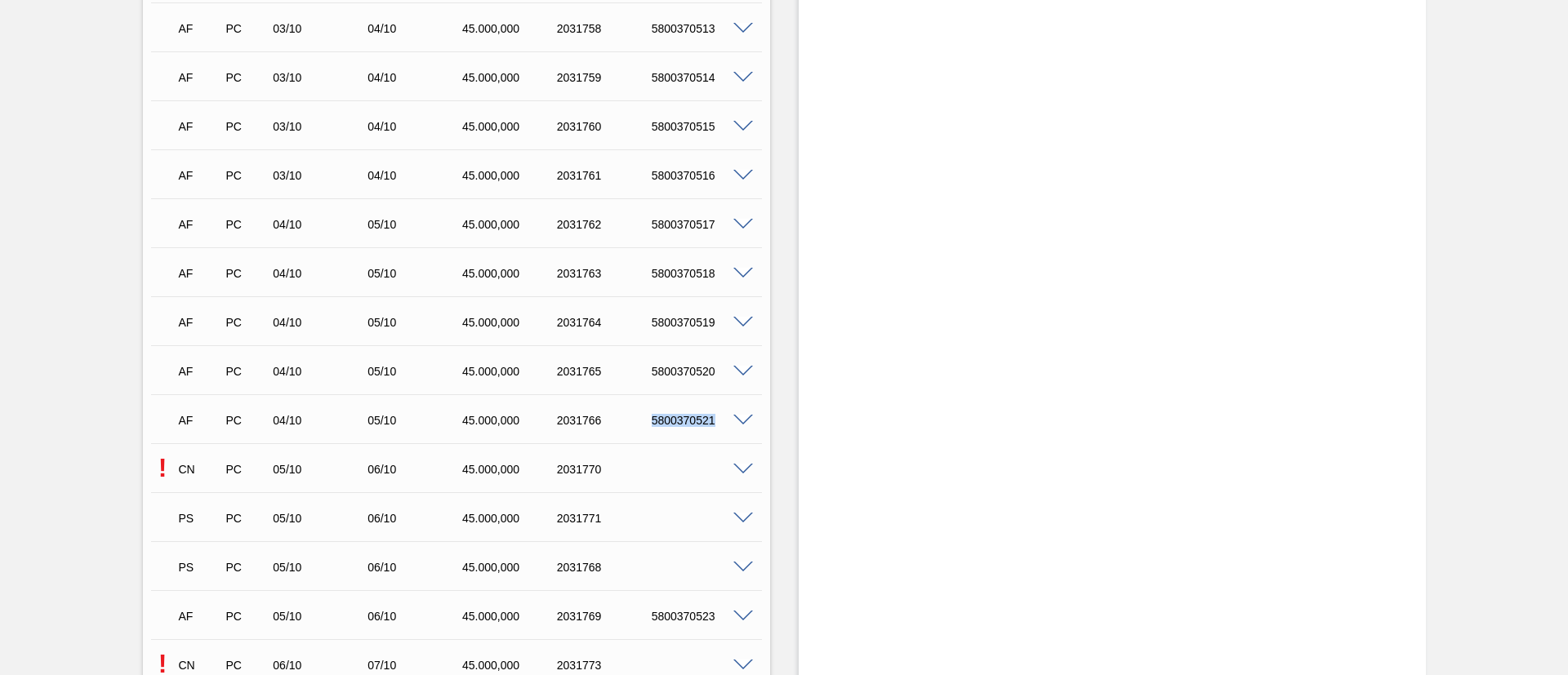
click at [702, 426] on div "5800370521" at bounding box center [700, 420] width 106 height 13
copy div "5800370521"
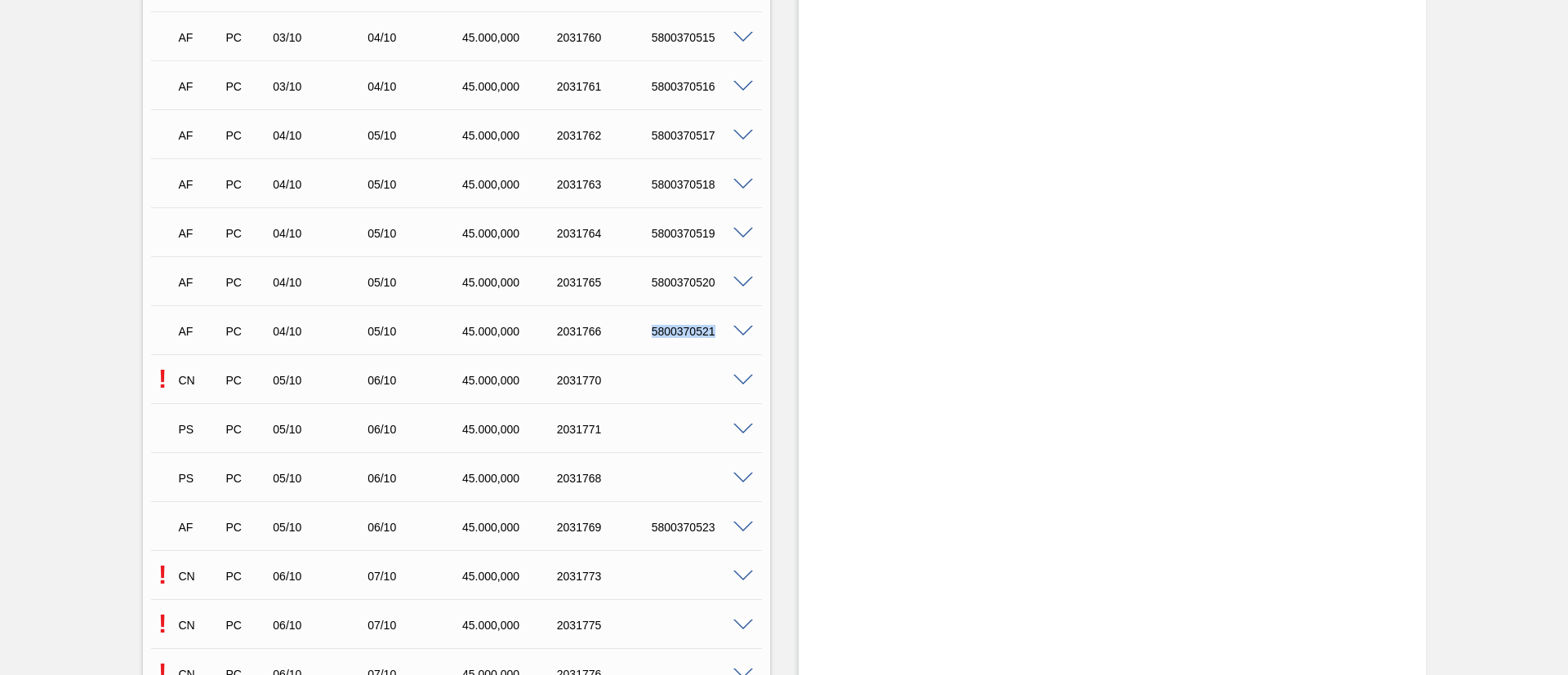
scroll to position [3817, 0]
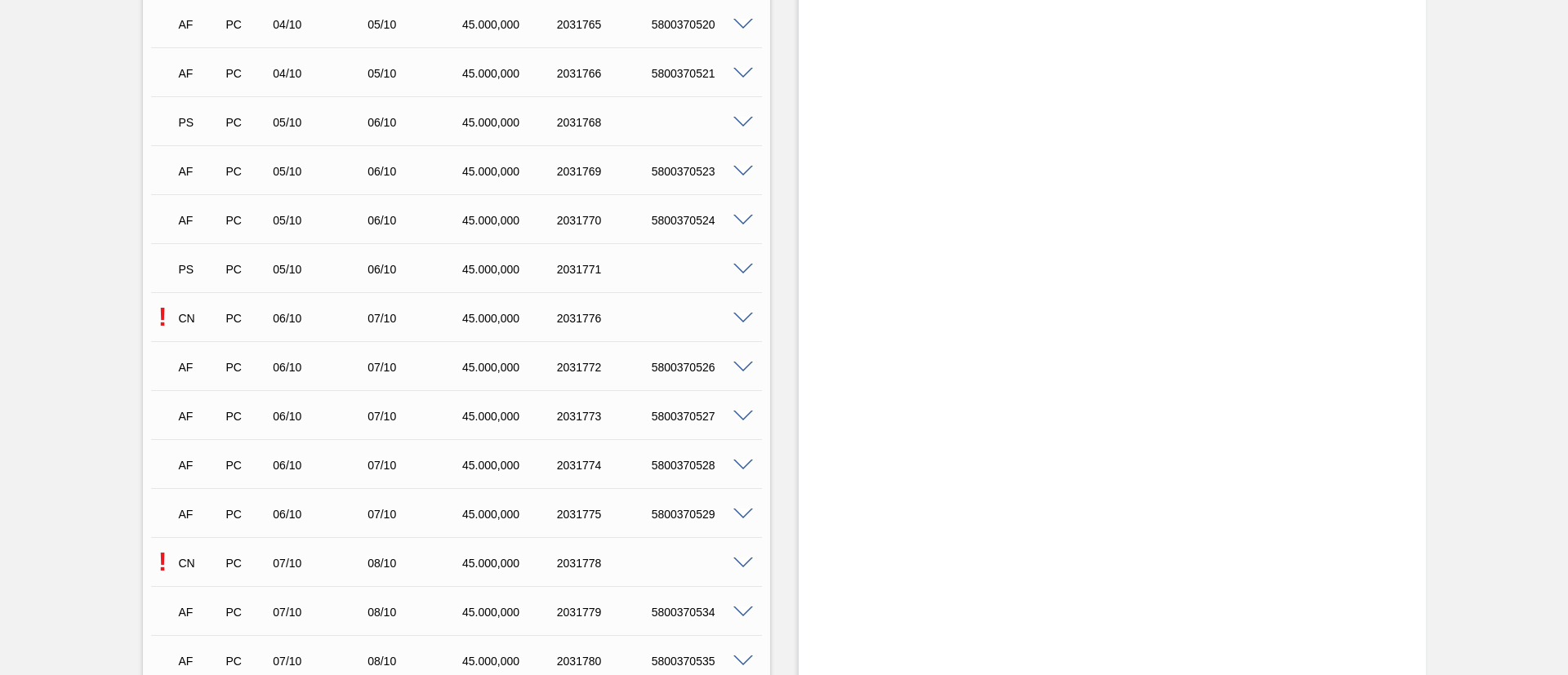
scroll to position [4041, 0]
click at [734, 117] on span at bounding box center [743, 122] width 19 height 12
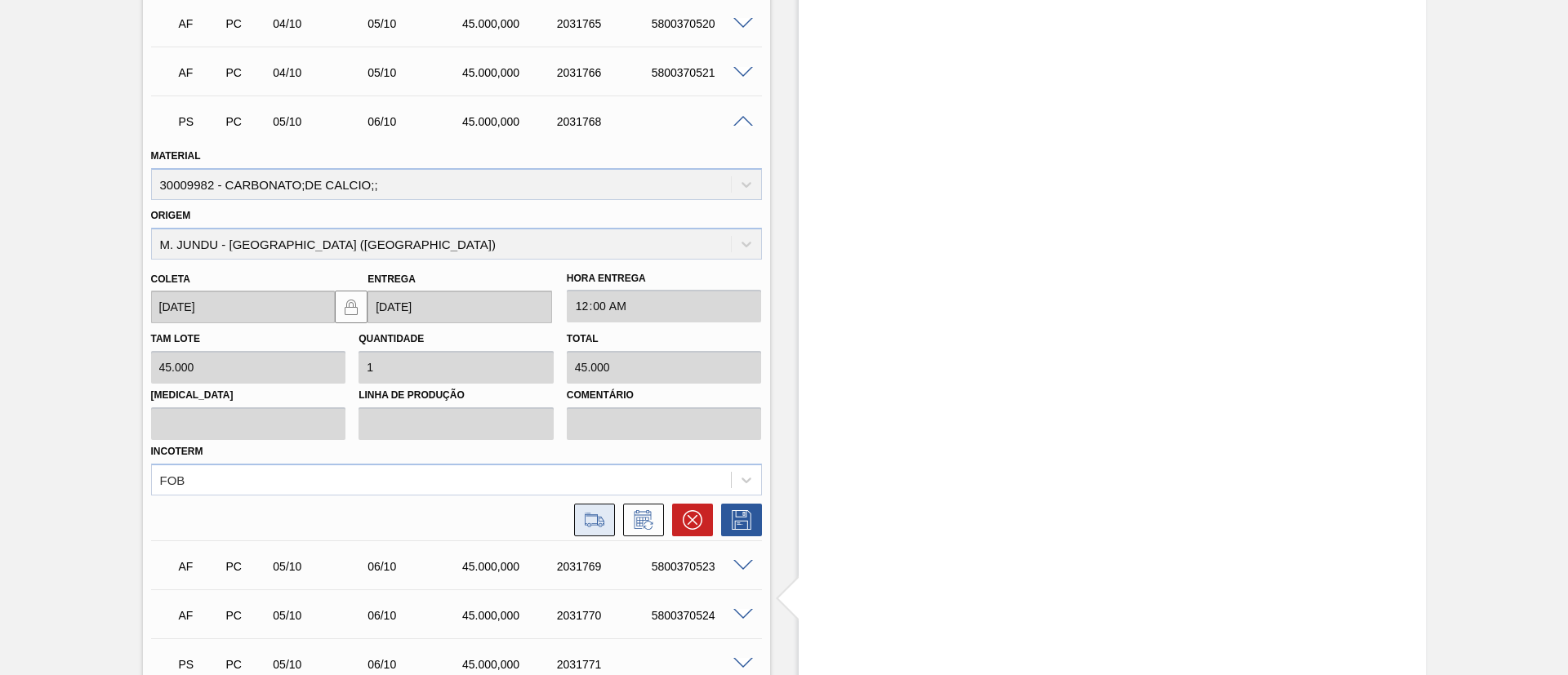
click at [584, 523] on icon at bounding box center [595, 520] width 26 height 19
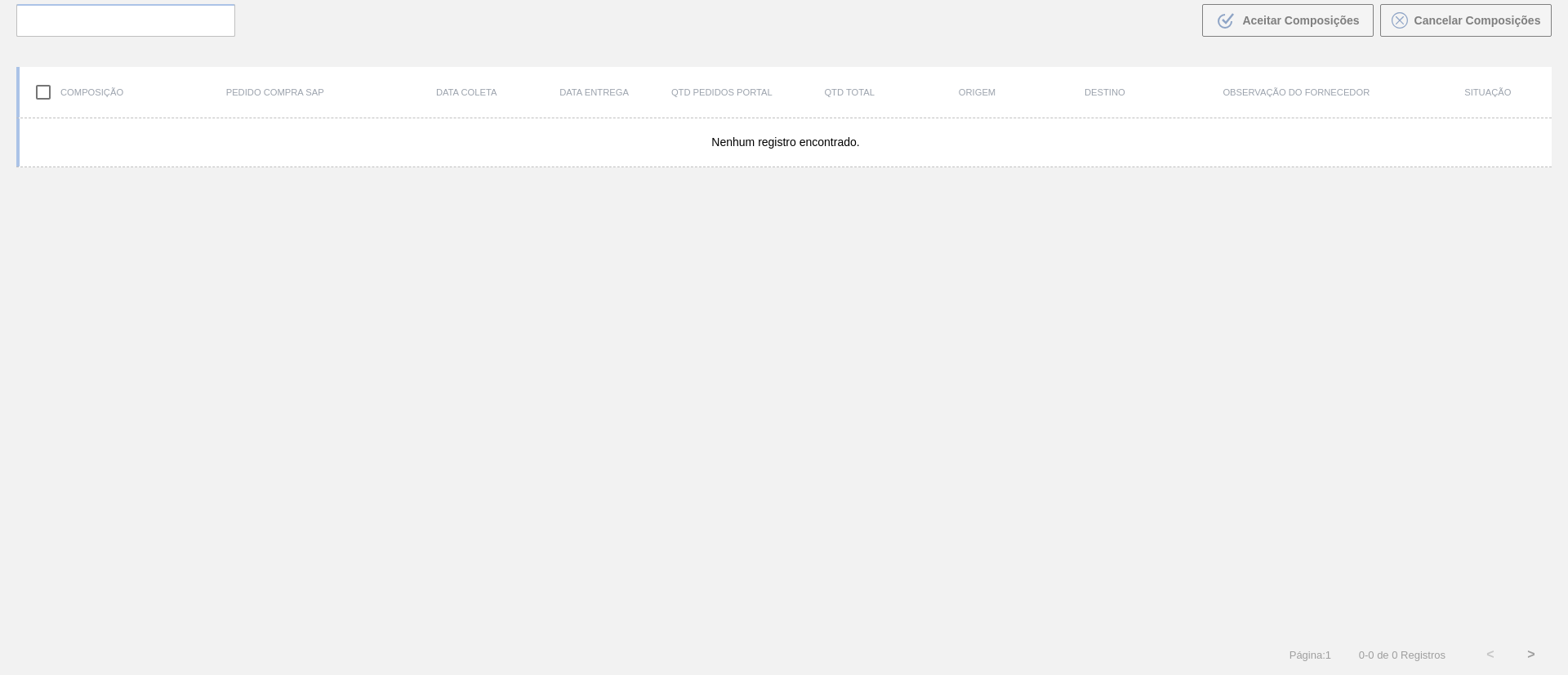
scroll to position [117, 0]
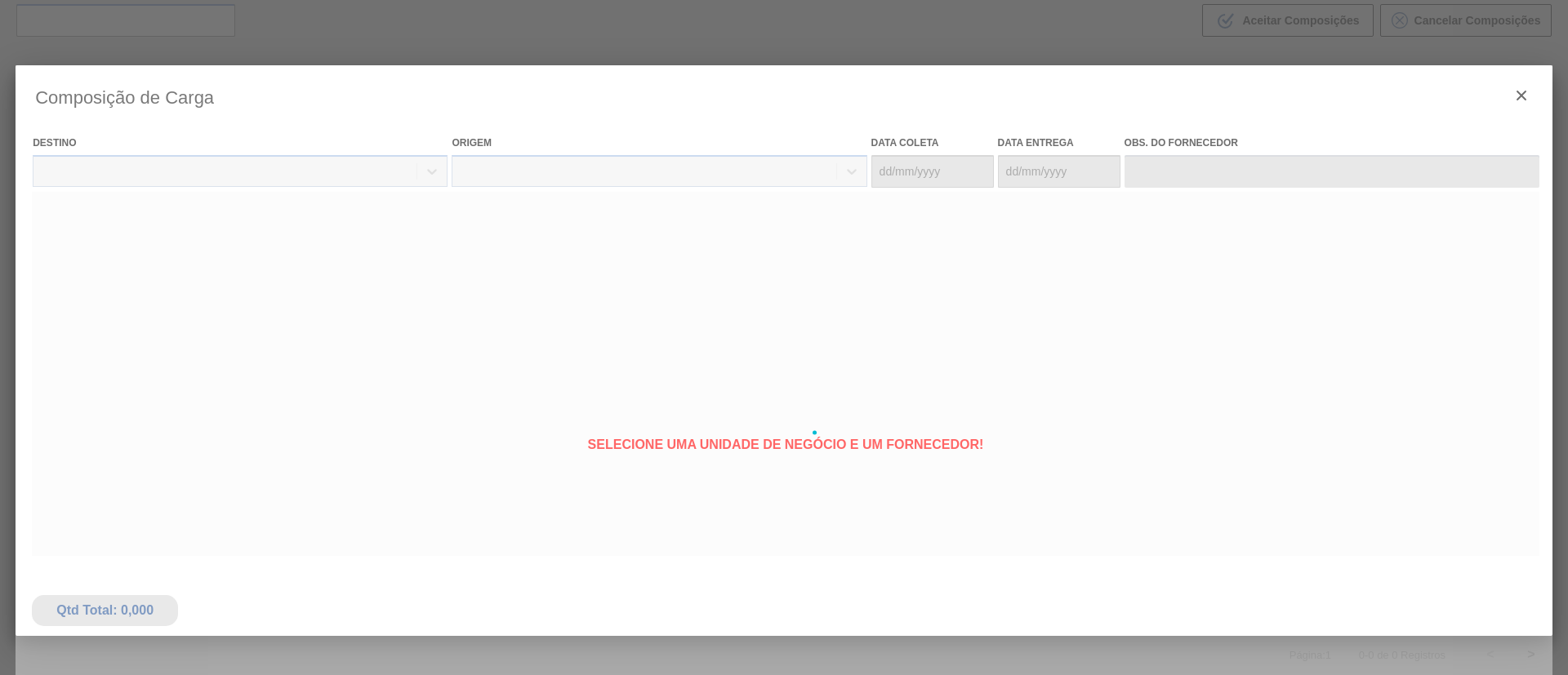
type coleta "[DATE]"
type entrega "[DATE]"
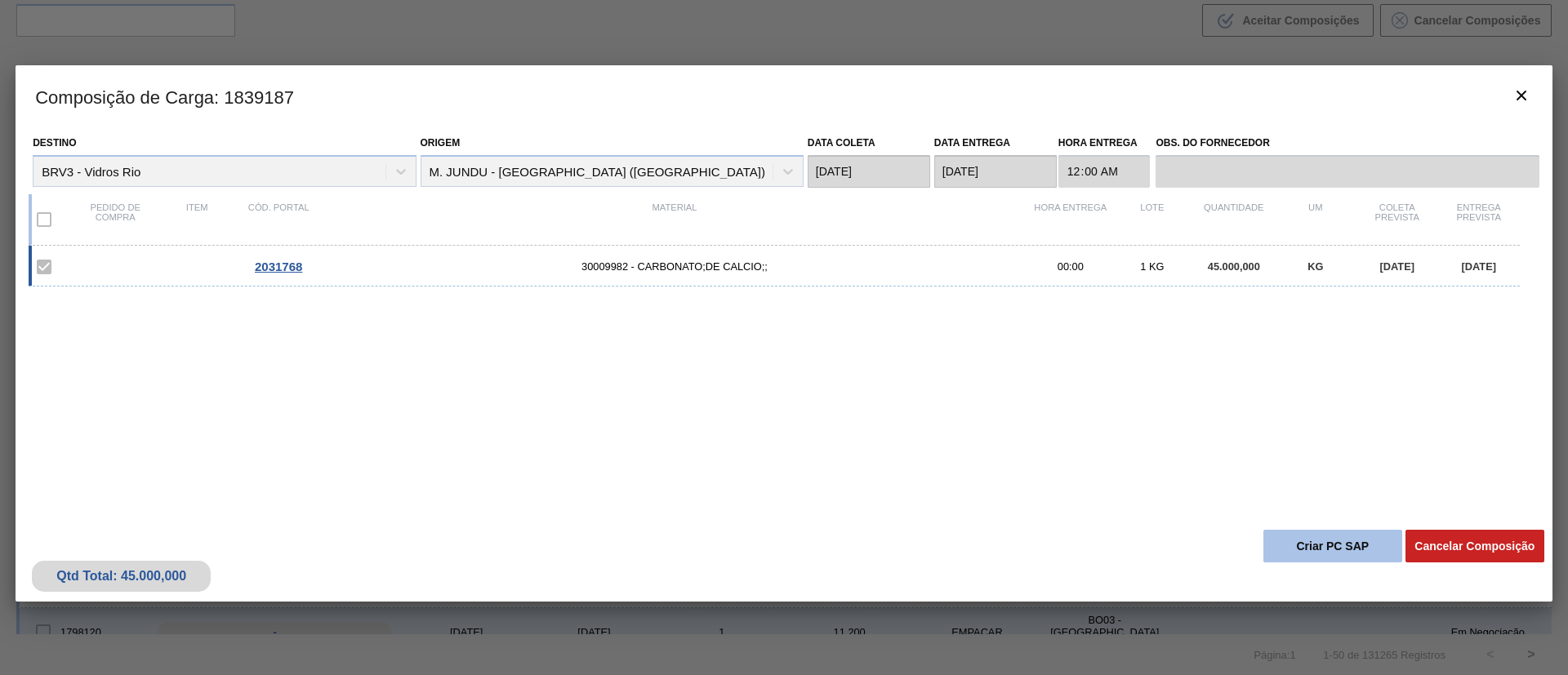
click at [1321, 538] on button "Criar PC SAP" at bounding box center [1333, 546] width 139 height 32
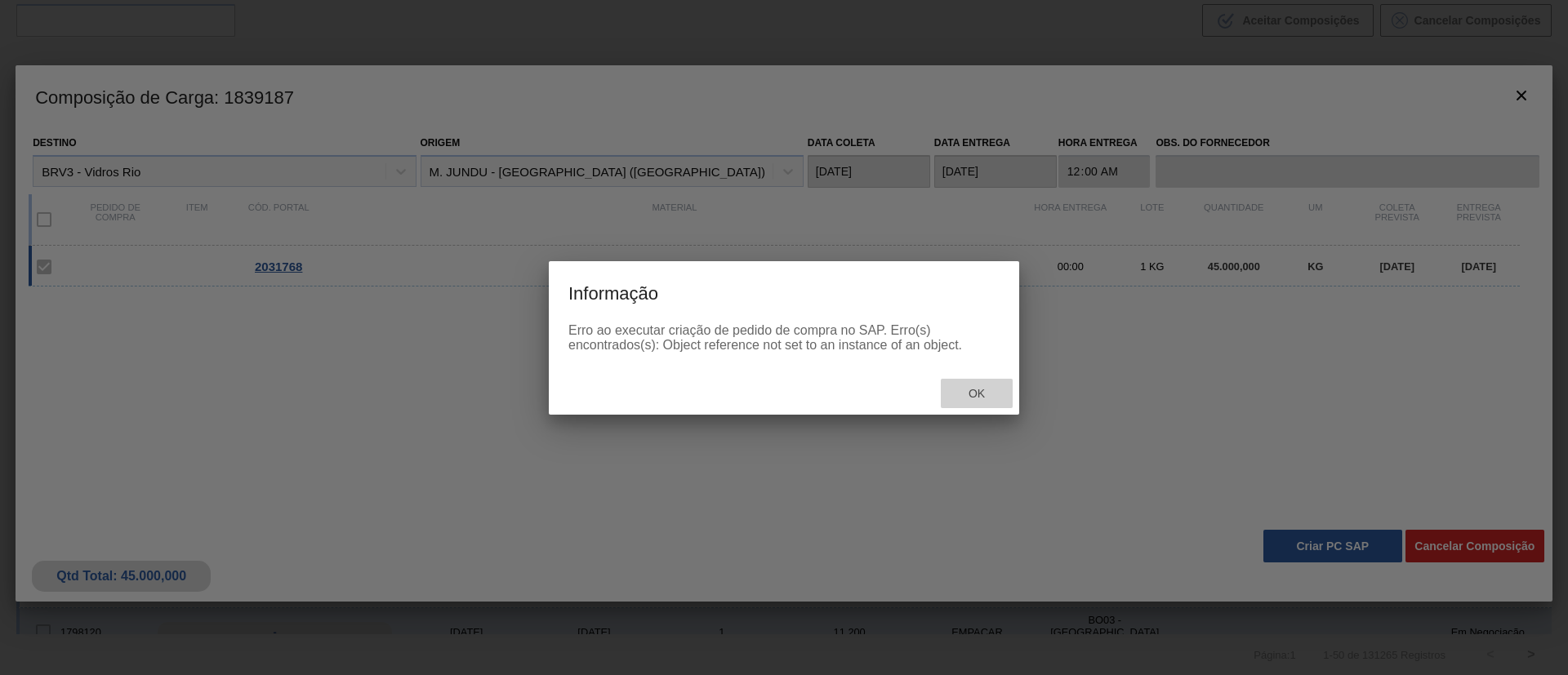
click at [969, 388] on span "Ok" at bounding box center [977, 393] width 43 height 13
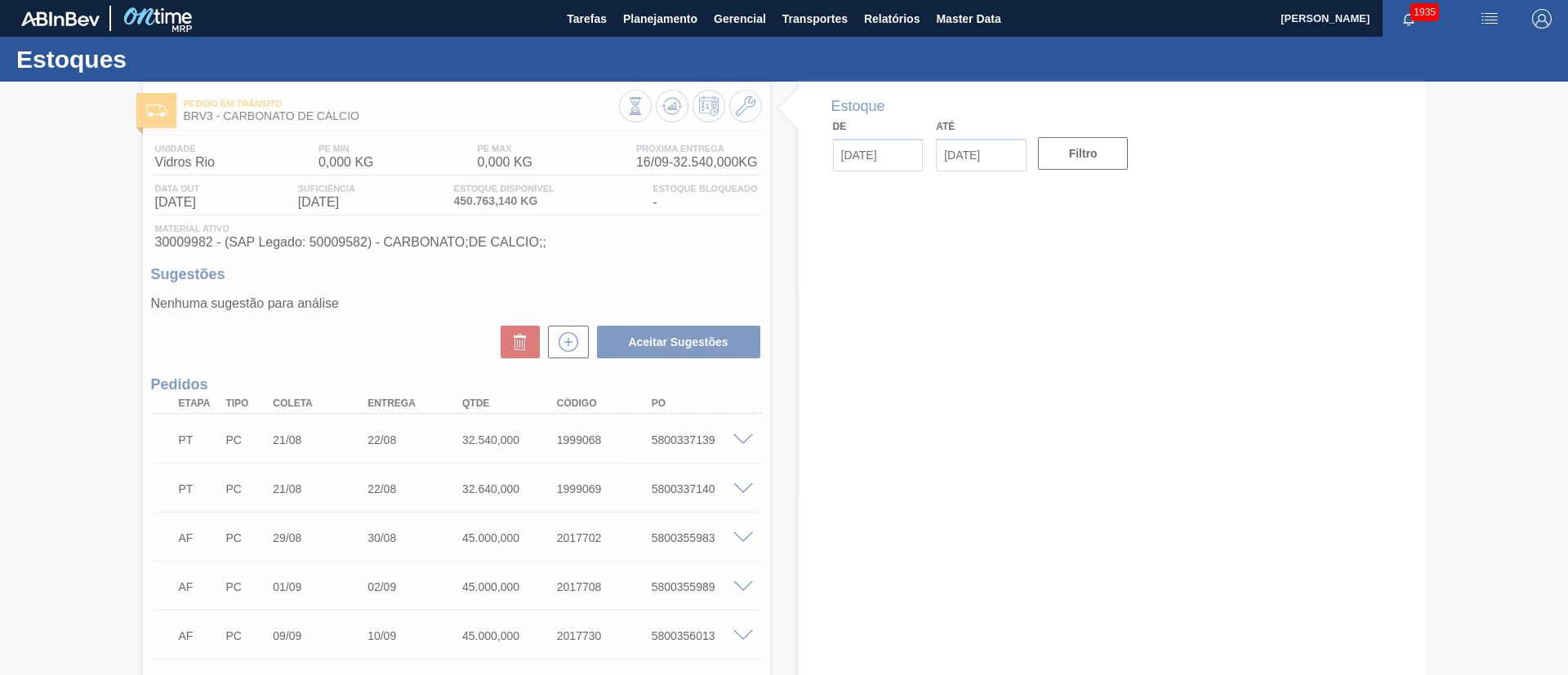
type input "[DATE]"
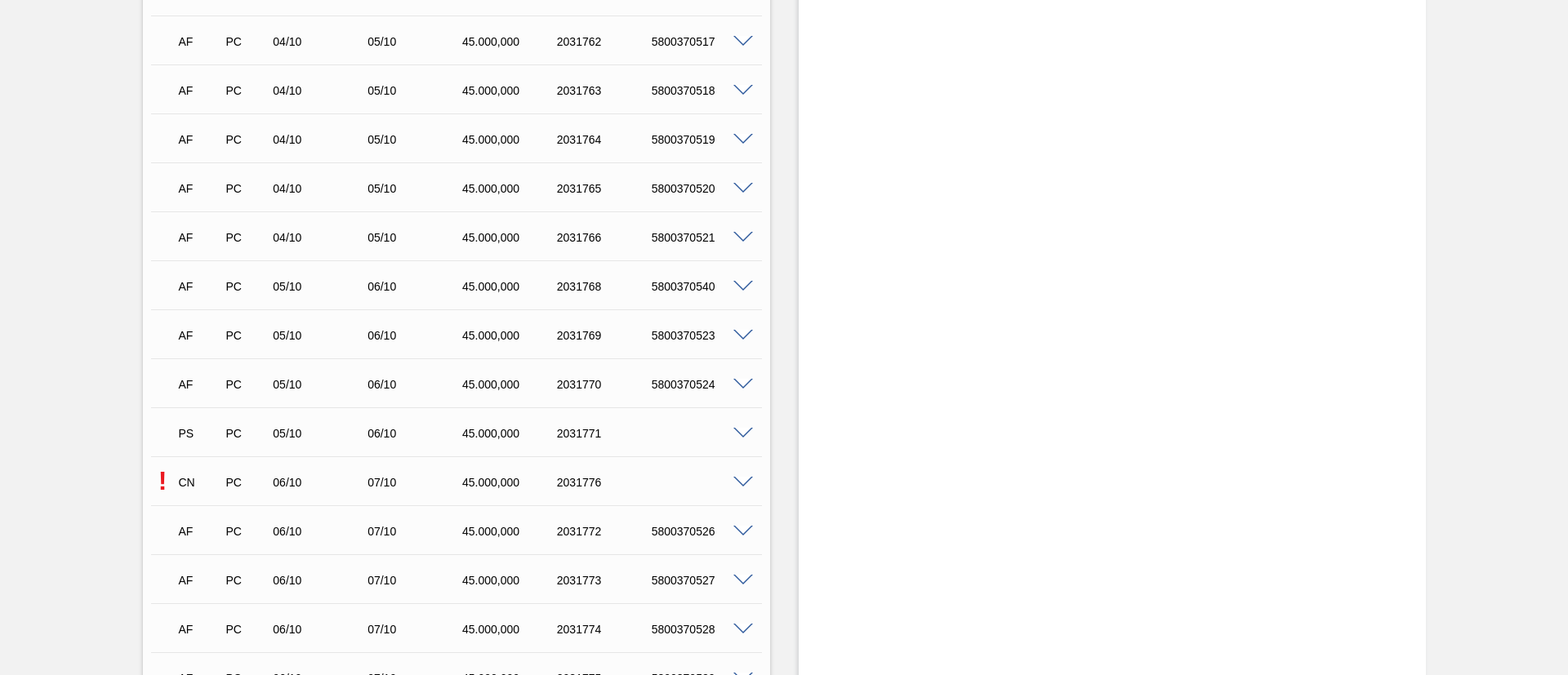
scroll to position [3919, 0]
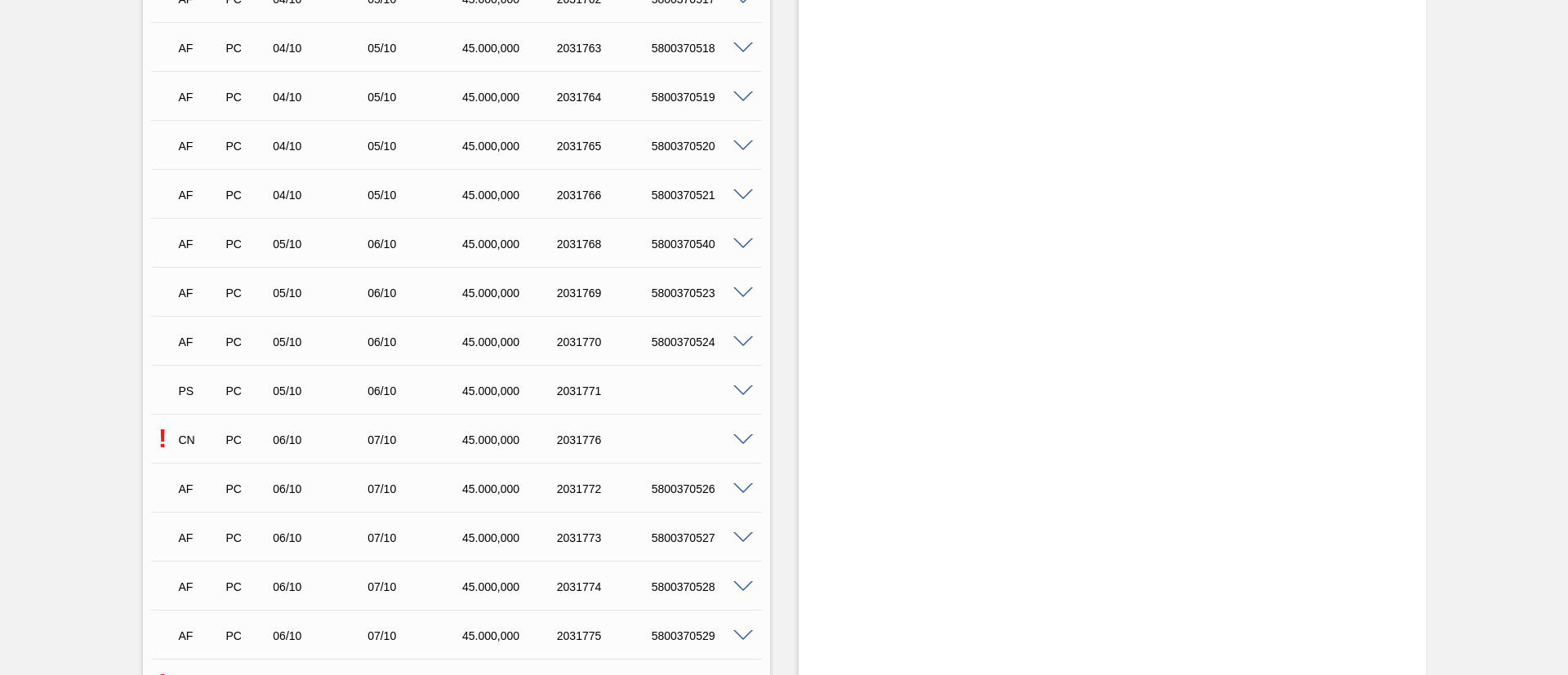
click at [742, 386] on span at bounding box center [743, 392] width 19 height 12
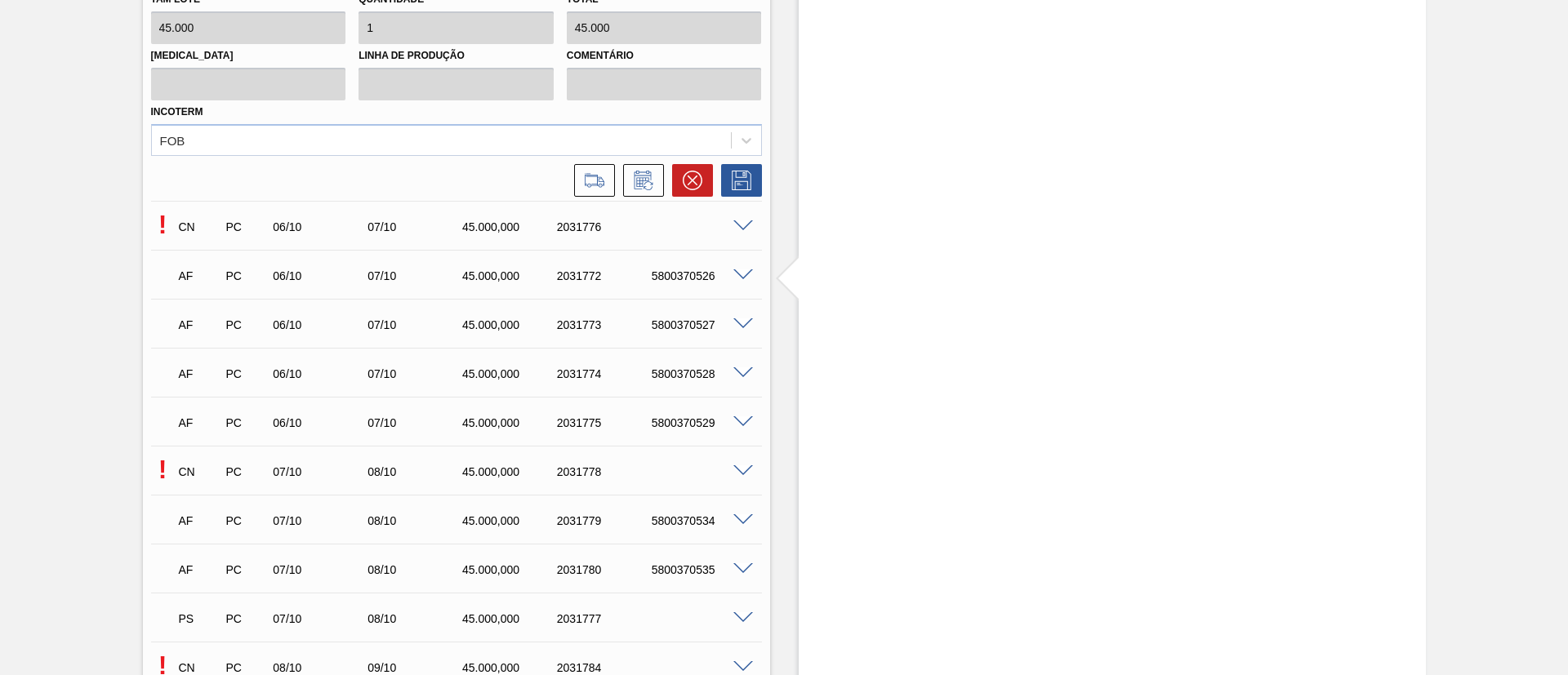
scroll to position [4532, 0]
click at [595, 179] on icon at bounding box center [595, 177] width 26 height 19
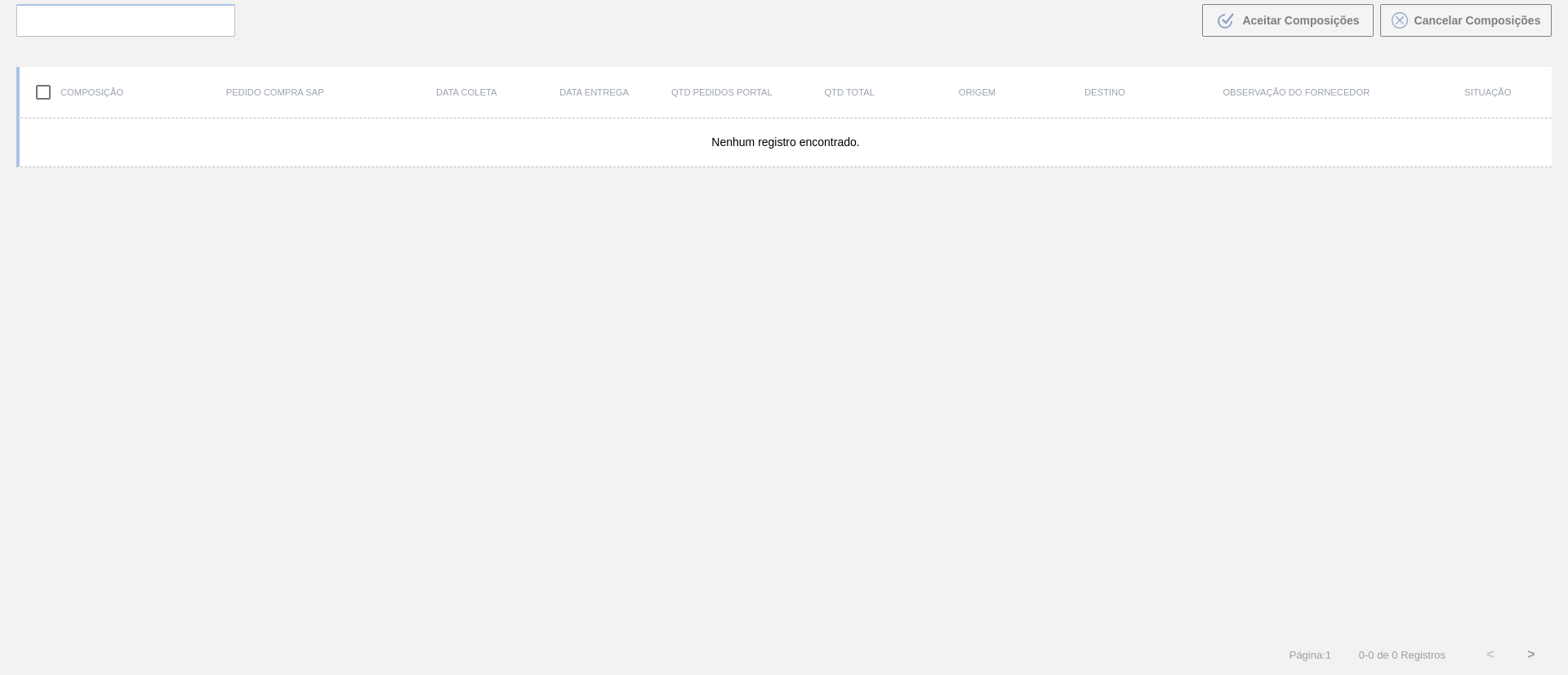
scroll to position [117, 0]
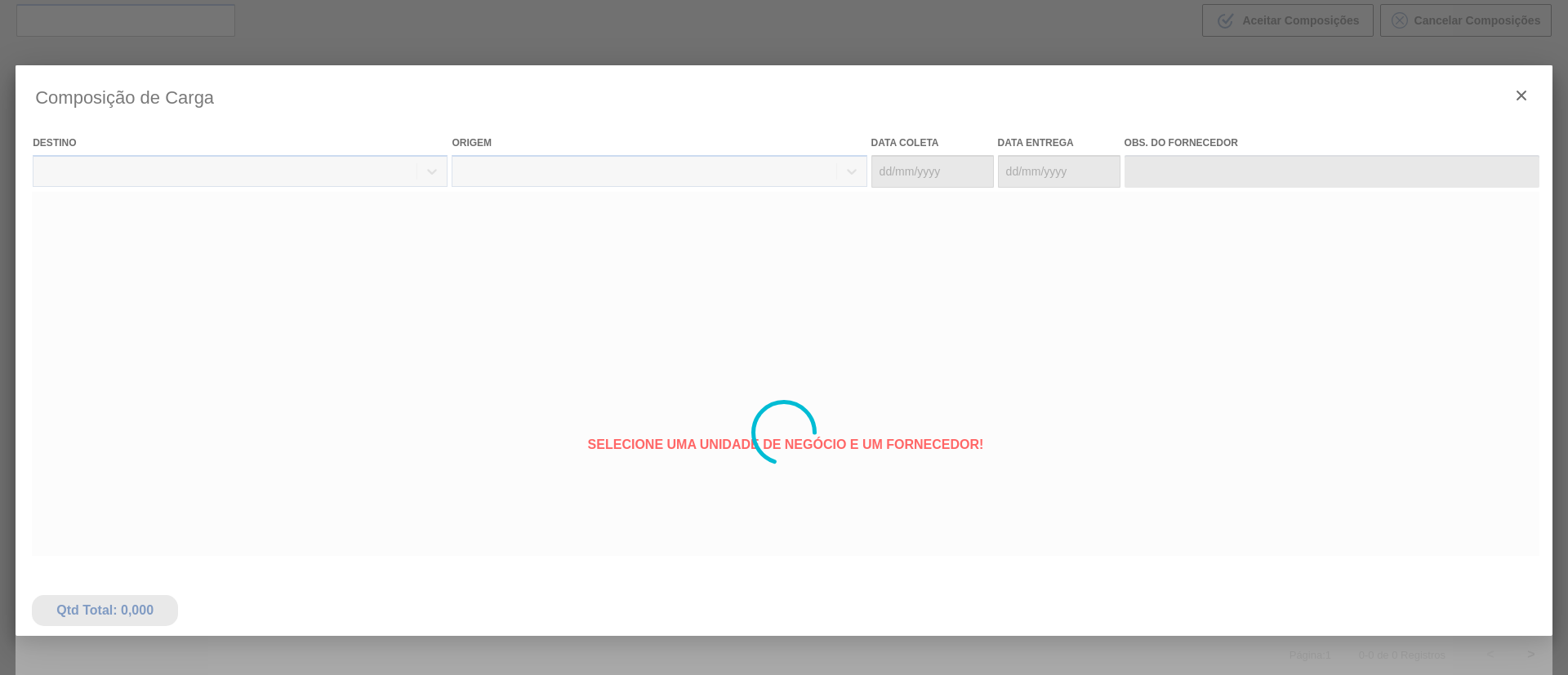
type coleta "05/10/2025"
type entrega "06/10/2025"
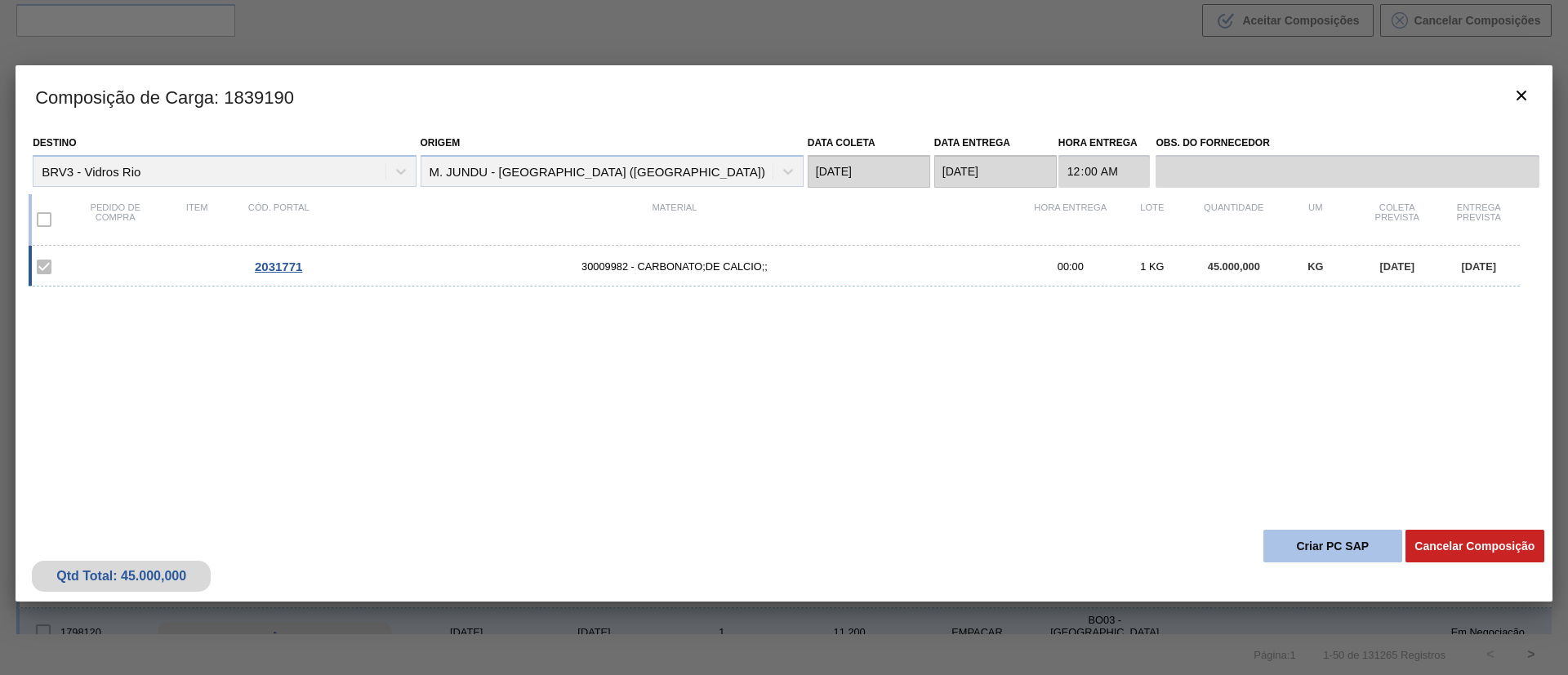
click at [1314, 553] on button "Criar PC SAP" at bounding box center [1333, 546] width 139 height 32
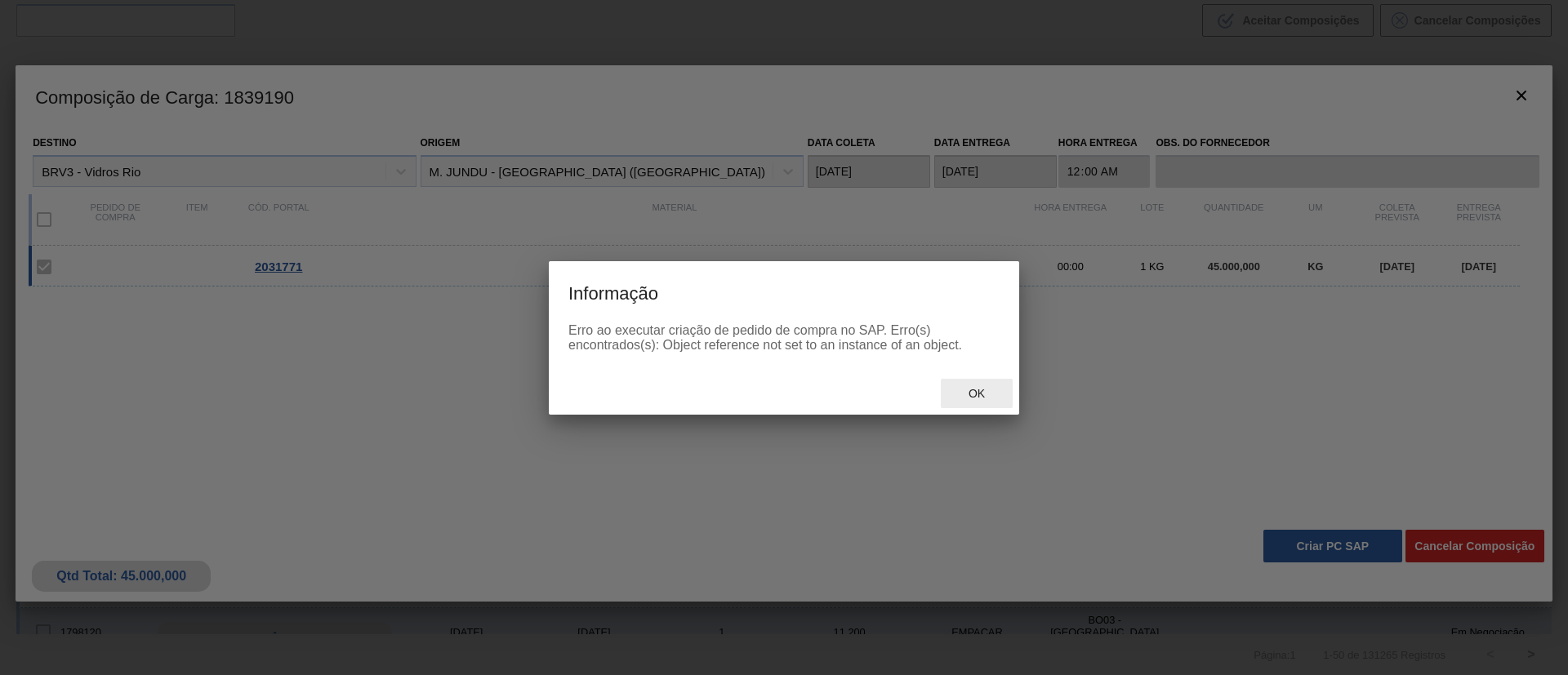
click at [978, 396] on span "Ok" at bounding box center [977, 393] width 43 height 13
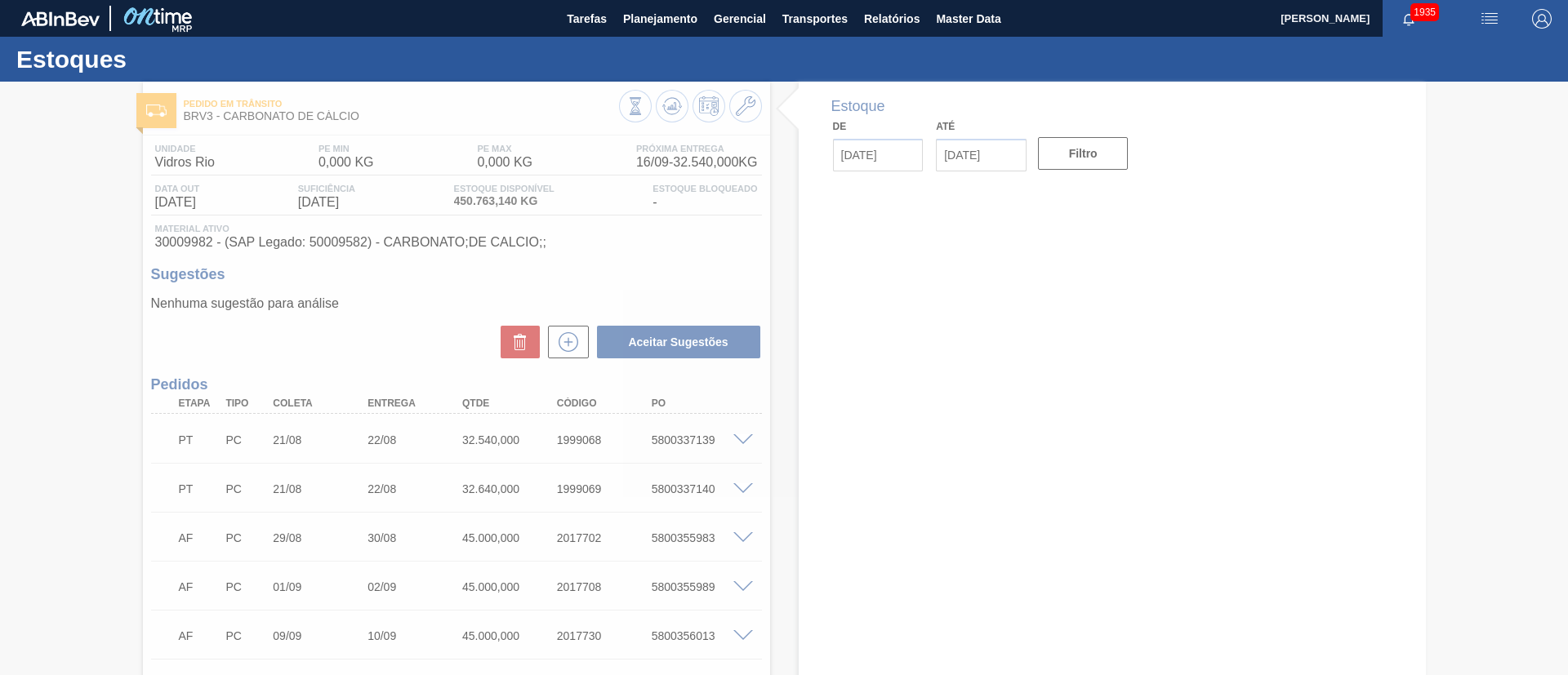
type input "16/09/2025"
type input "[DATE]"
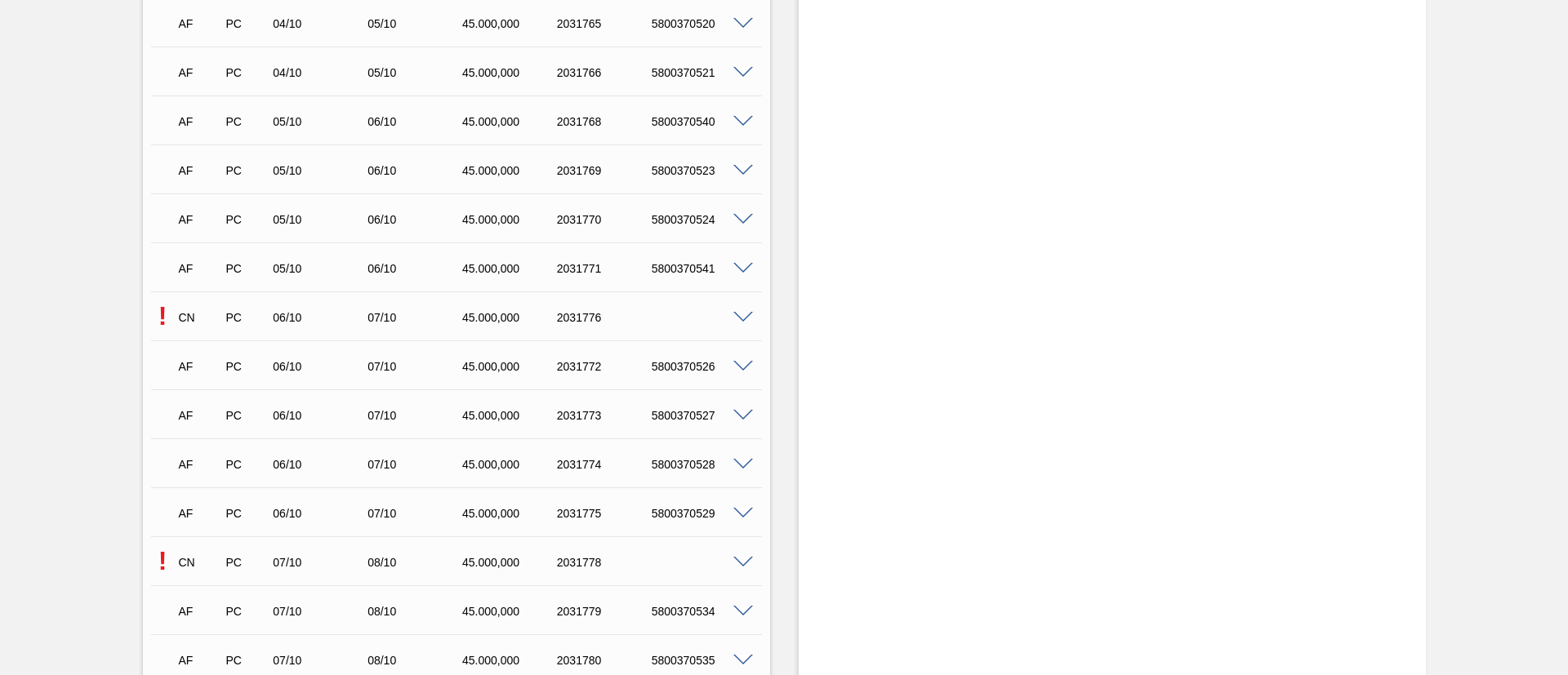
scroll to position [3919, 0]
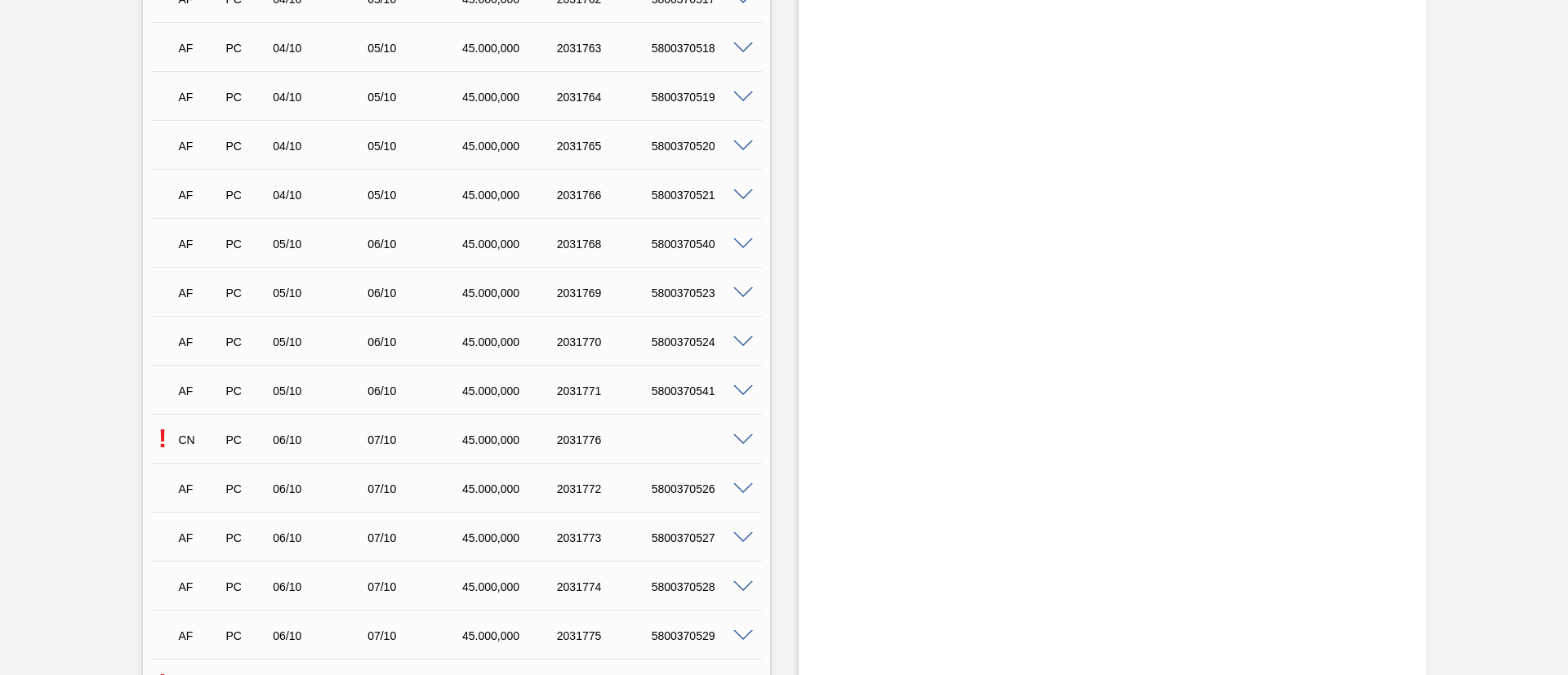
click at [688, 249] on div "5800370540" at bounding box center [700, 244] width 106 height 13
copy div "5800370540"
click at [687, 297] on div "5800370523" at bounding box center [700, 293] width 106 height 13
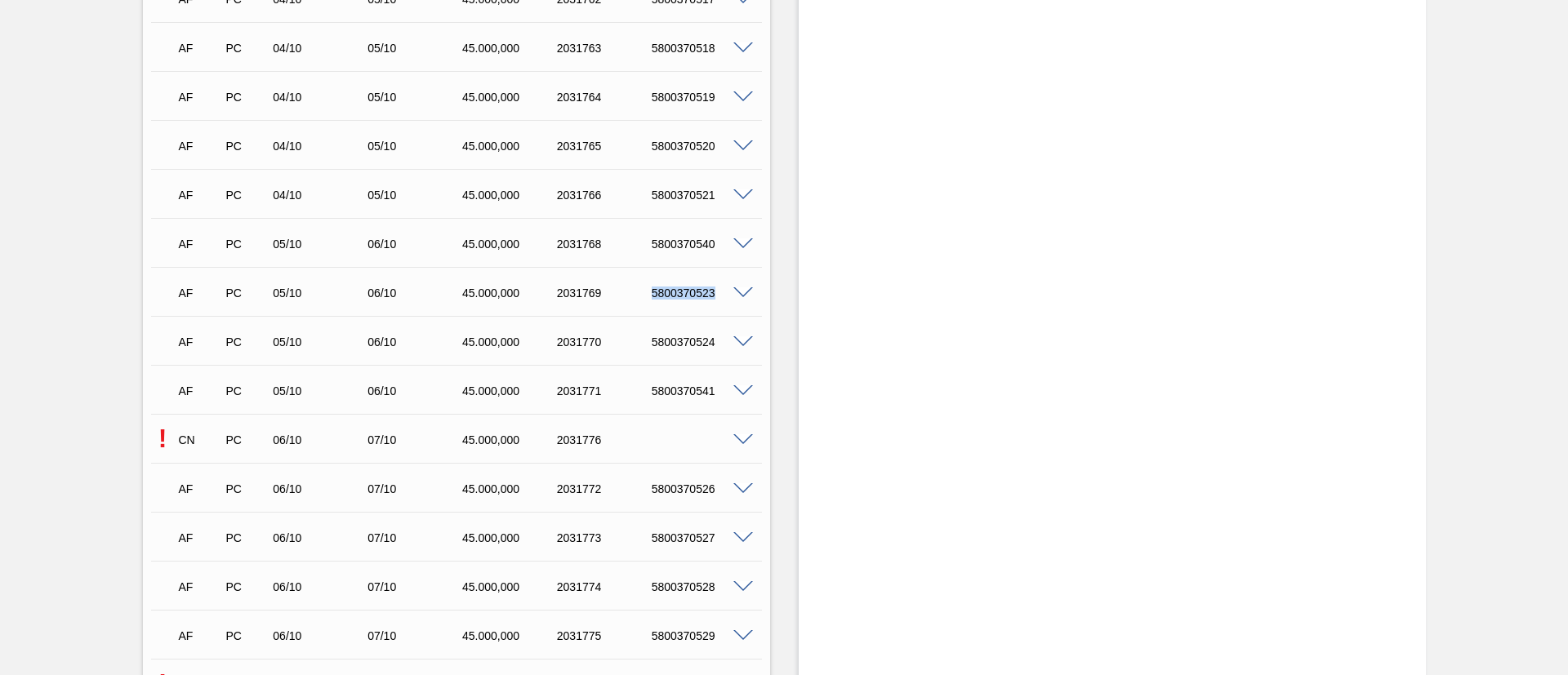
copy div "5800370523"
click at [685, 336] on div "5800370524" at bounding box center [700, 342] width 106 height 13
copy div "5800370524"
click at [680, 393] on div "5800370541" at bounding box center [700, 391] width 106 height 13
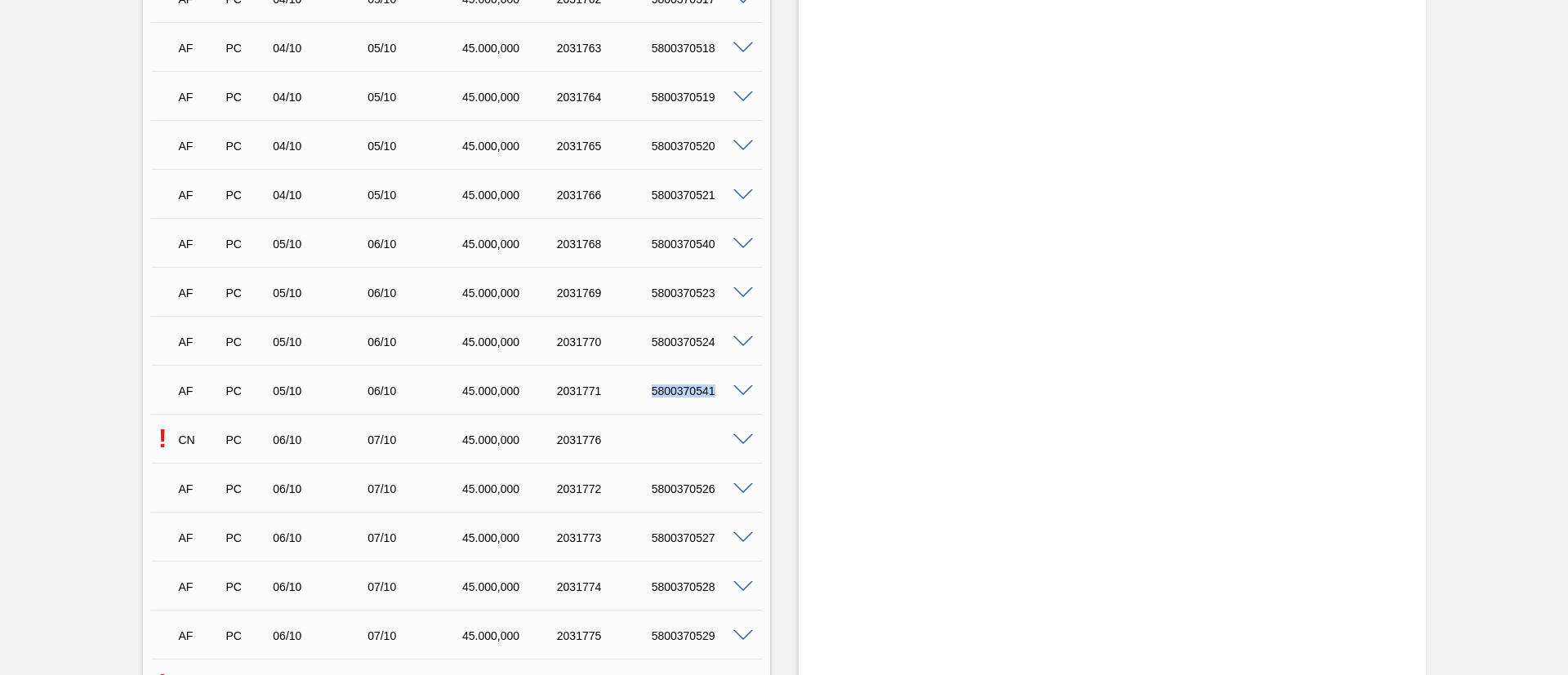
click at [680, 393] on div "5800370541" at bounding box center [700, 391] width 106 height 13
copy div "5800370541"
click at [745, 438] on span at bounding box center [743, 441] width 19 height 12
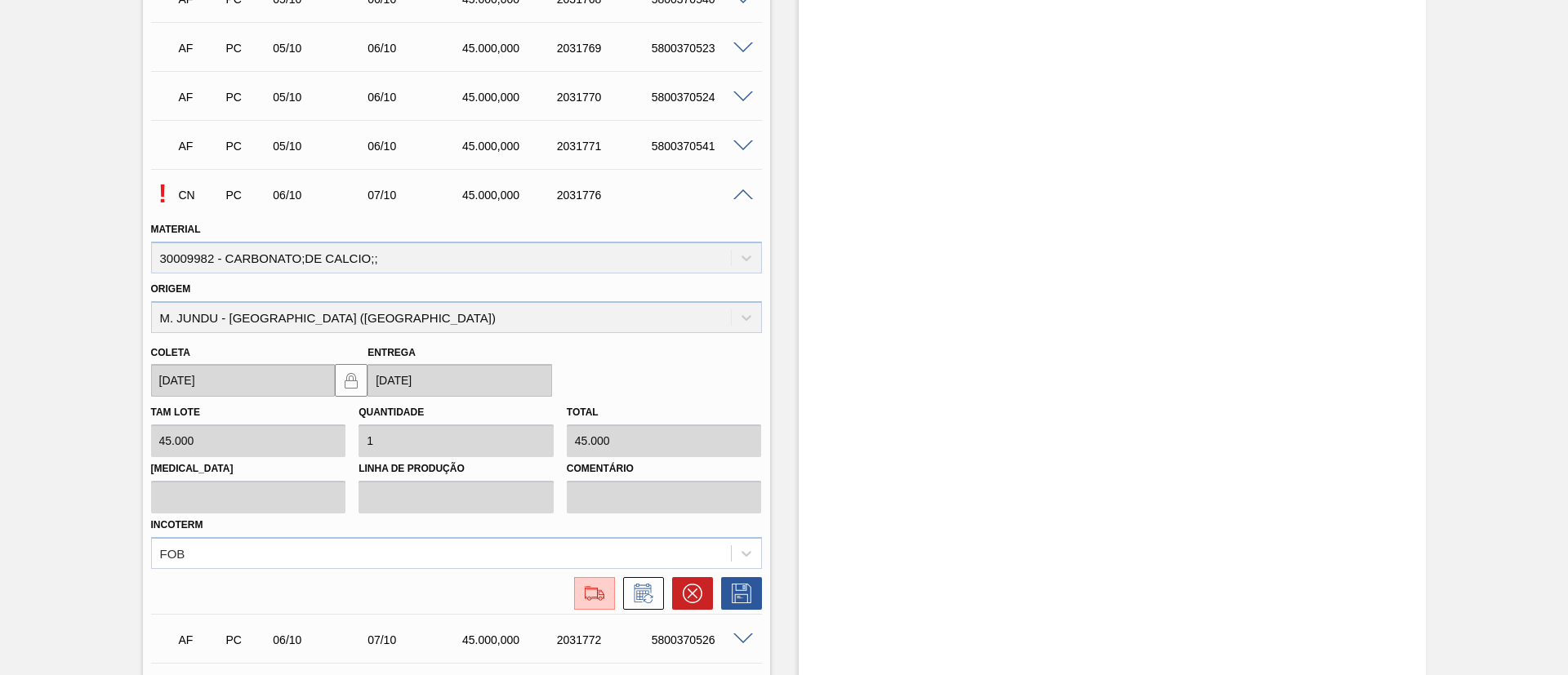
scroll to position [4287, 0]
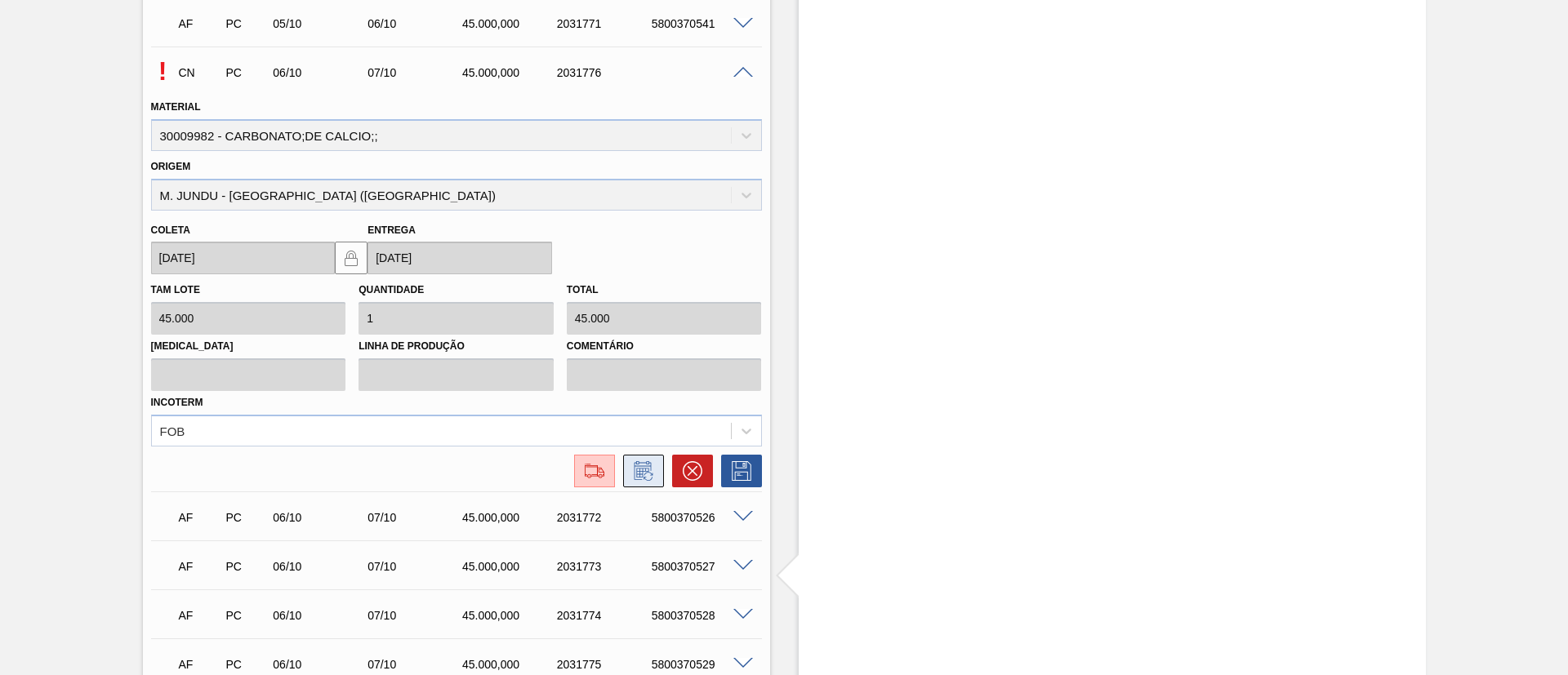
click at [639, 483] on button at bounding box center [644, 470] width 41 height 32
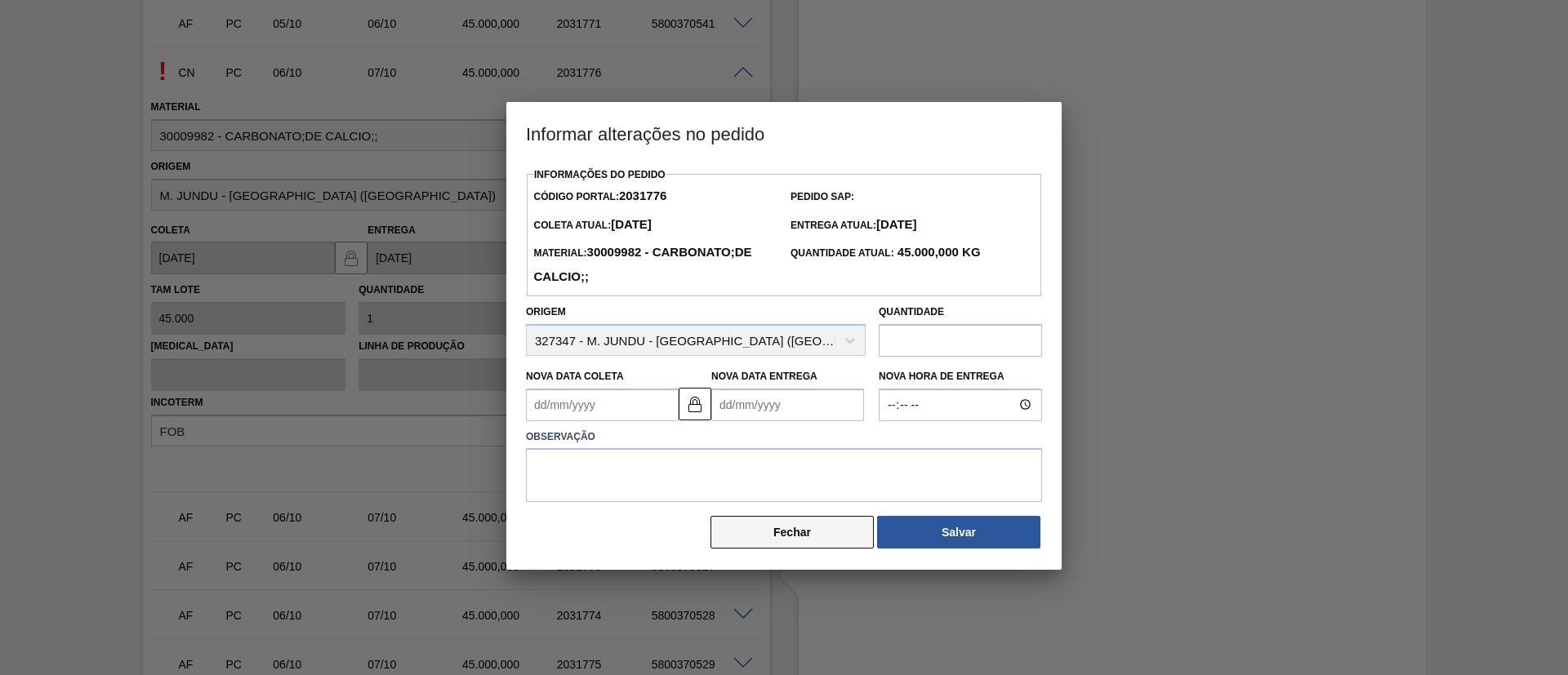
click at [778, 546] on button "Fechar" at bounding box center [791, 532] width 164 height 32
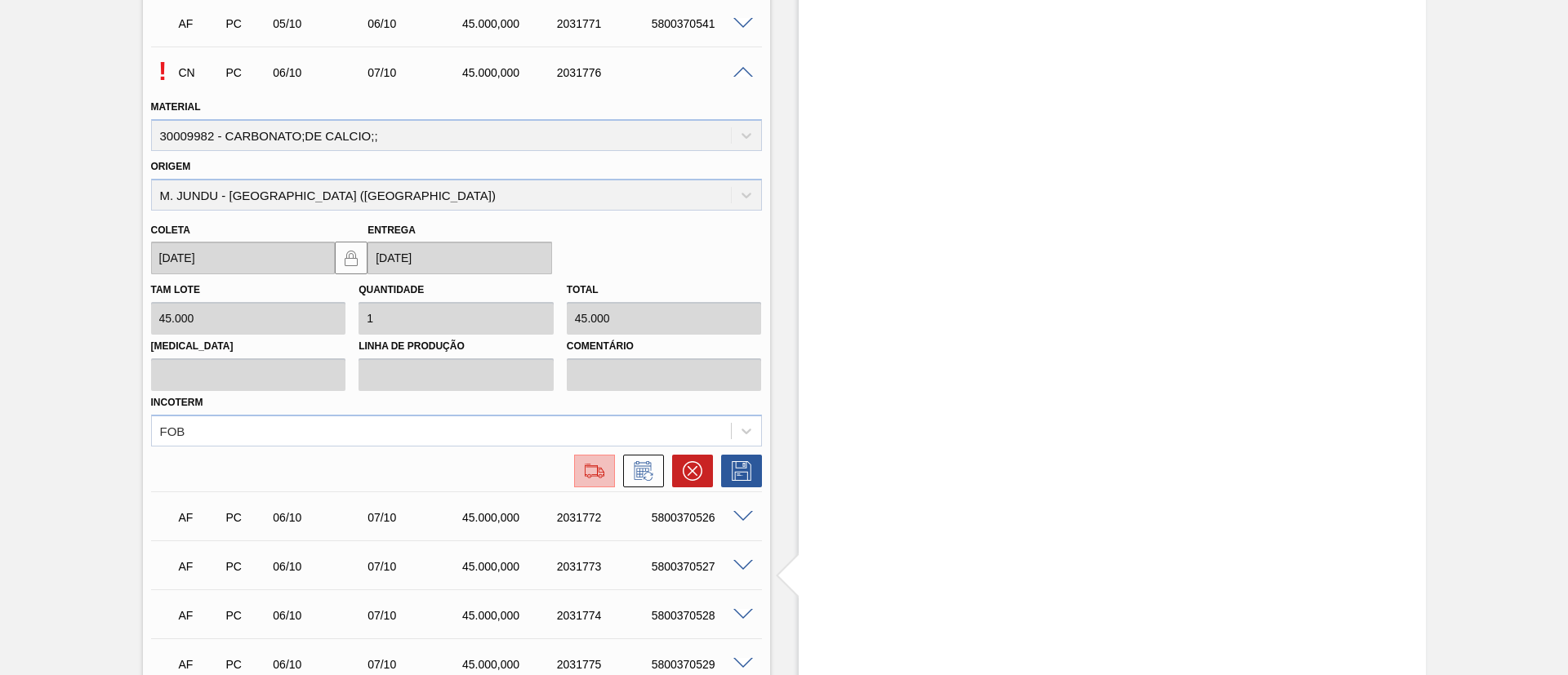
click at [590, 468] on img at bounding box center [595, 471] width 26 height 19
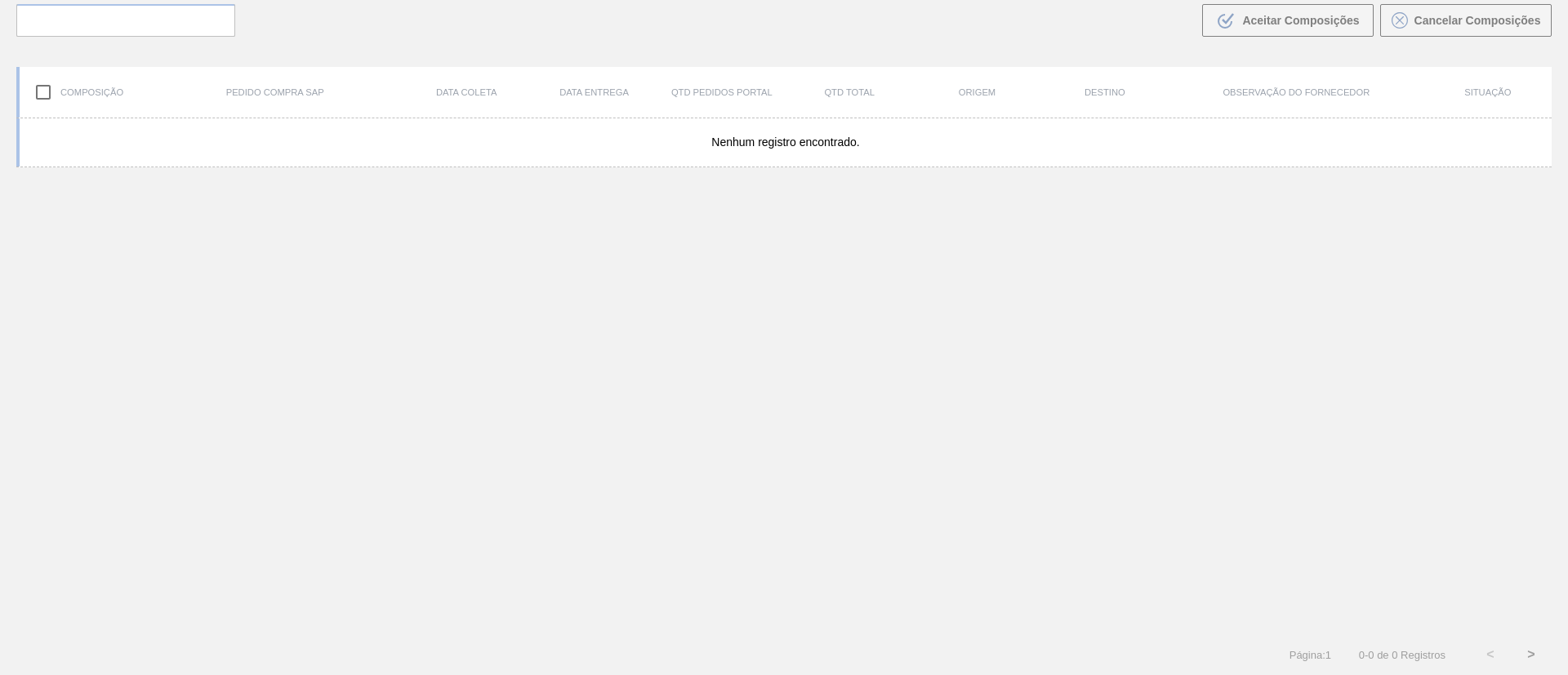
scroll to position [117, 0]
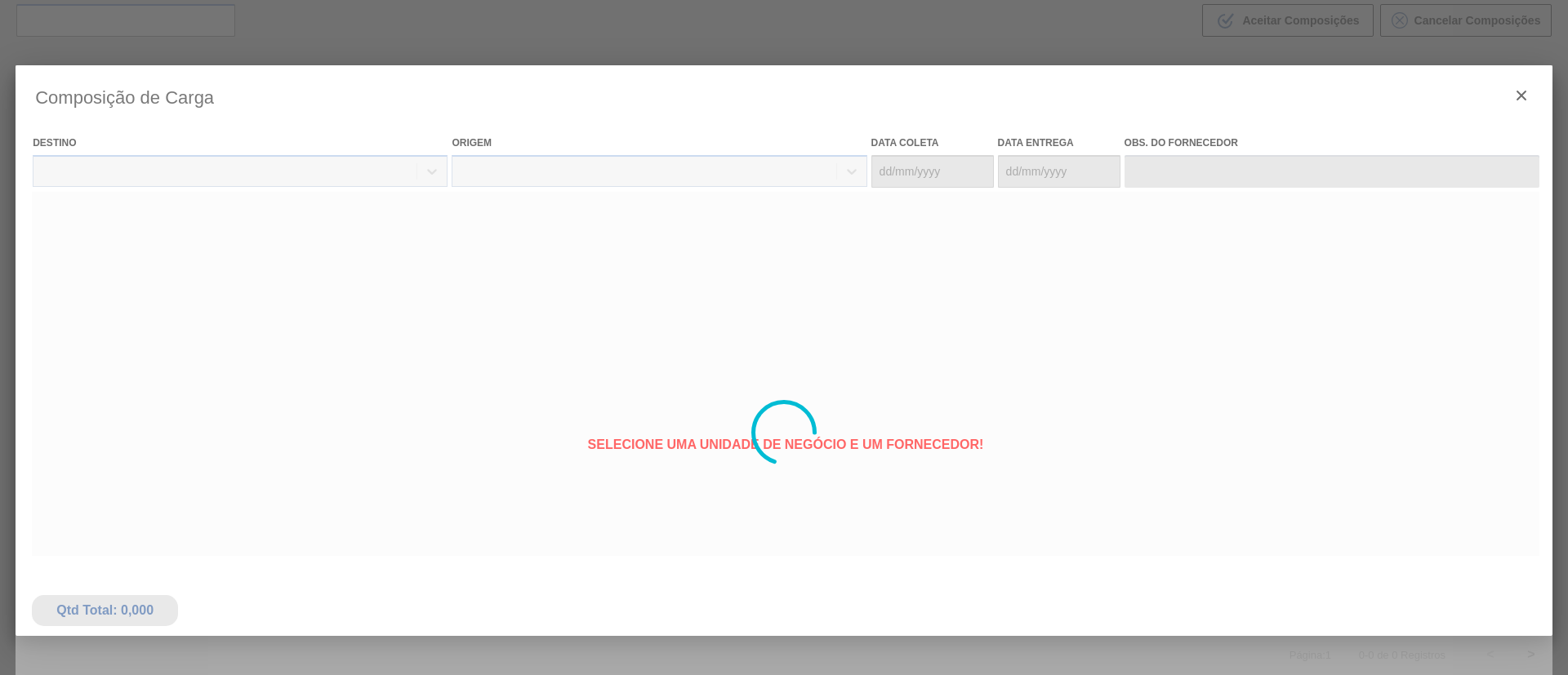
type coleta "06/10/2025"
type entrega "07/10/2025"
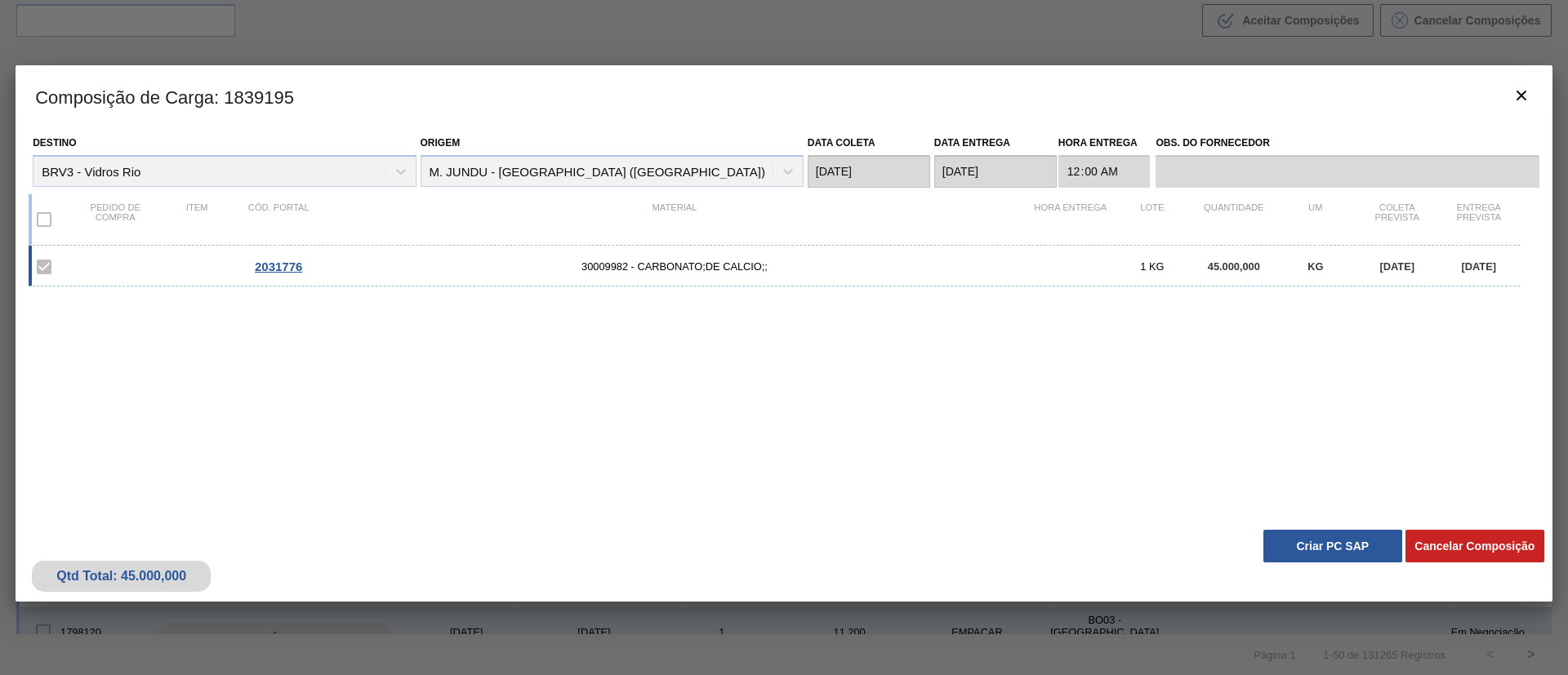
click at [880, 418] on div "2031776 30009982 - CARBONATO;DE CALCIO;; 1 KG 45.000,000 KG 06/10/2025 07/10/20…" at bounding box center [781, 373] width 1504 height 256
click at [1315, 547] on button "Criar PC SAP" at bounding box center [1333, 546] width 139 height 32
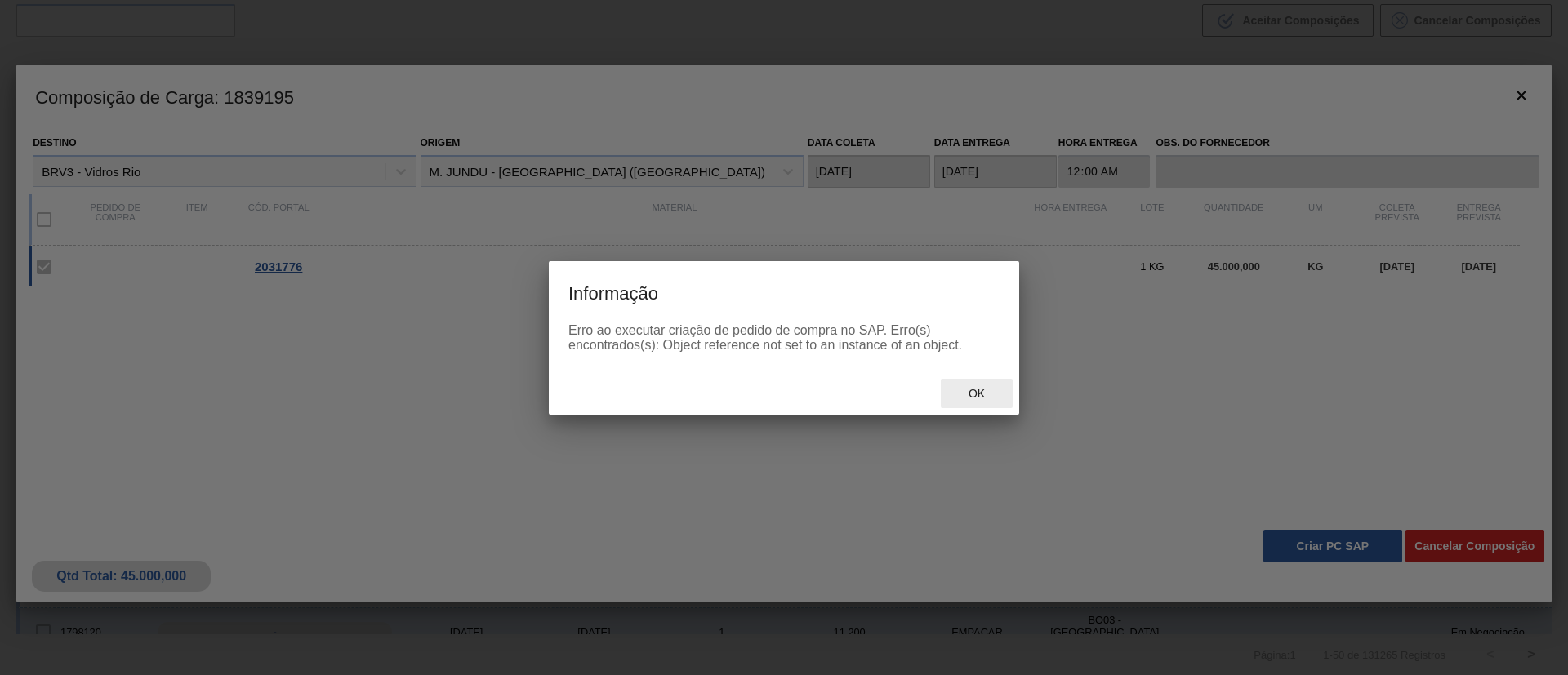
click at [975, 388] on span "Ok" at bounding box center [977, 393] width 43 height 13
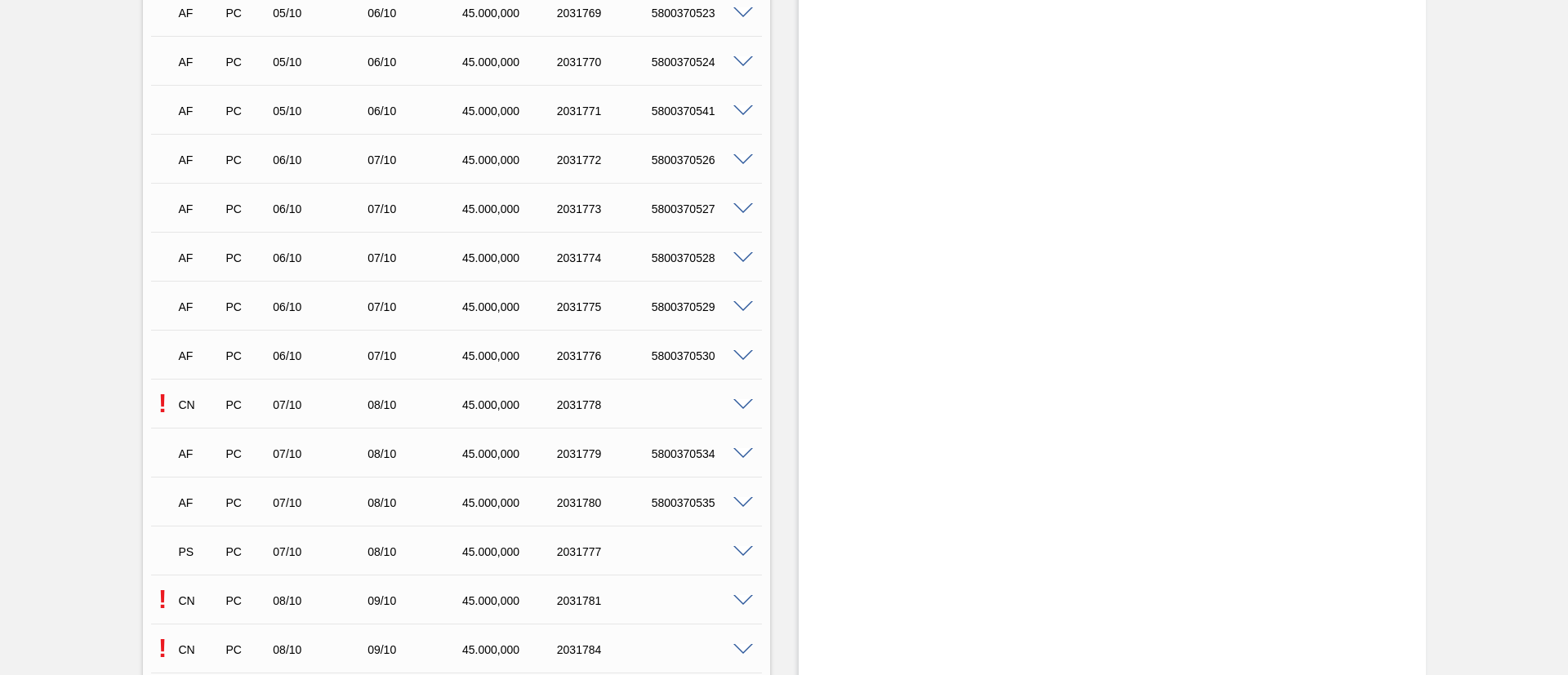
scroll to position [4164, 0]
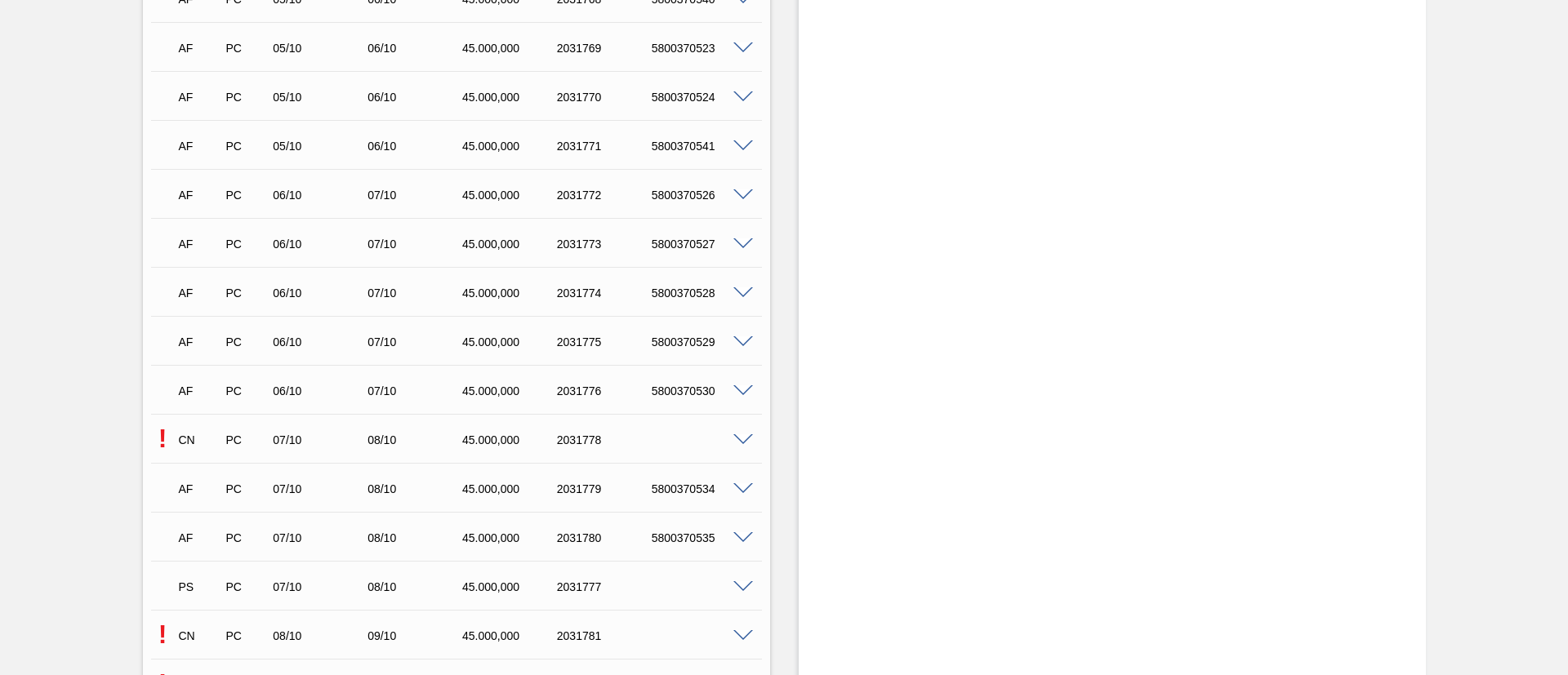
click at [687, 197] on div "5800370526" at bounding box center [700, 195] width 106 height 13
copy div "5800370526"
click at [673, 250] on div "5800370527" at bounding box center [700, 244] width 106 height 13
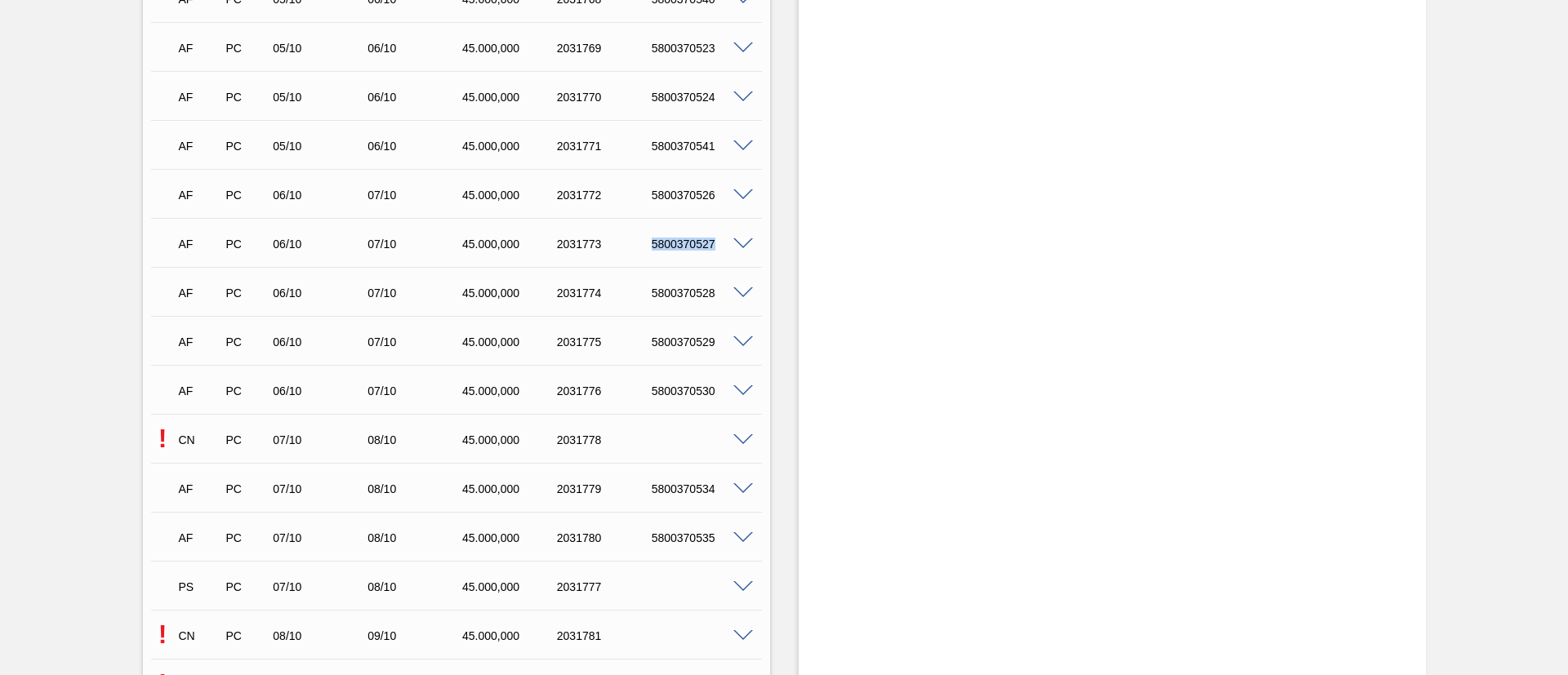
copy div "5800370527"
click at [669, 289] on div "5800370528" at bounding box center [700, 293] width 106 height 13
copy div "5800370528"
click at [693, 344] on div "5800370529" at bounding box center [700, 342] width 106 height 13
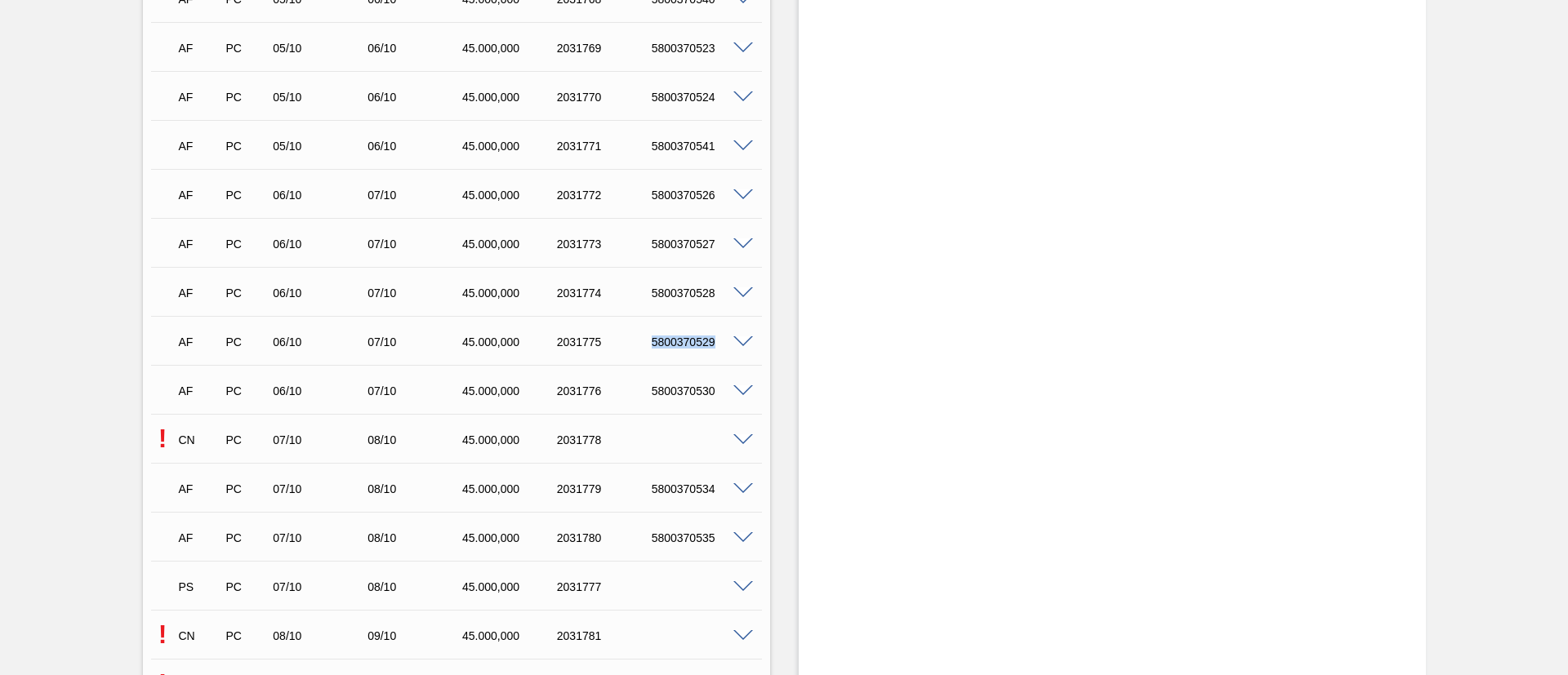
click at [693, 344] on div "5800370529" at bounding box center [700, 342] width 106 height 13
copy div "5800370529"
click at [684, 396] on div "5800370530" at bounding box center [700, 391] width 106 height 13
copy div "5800370530"
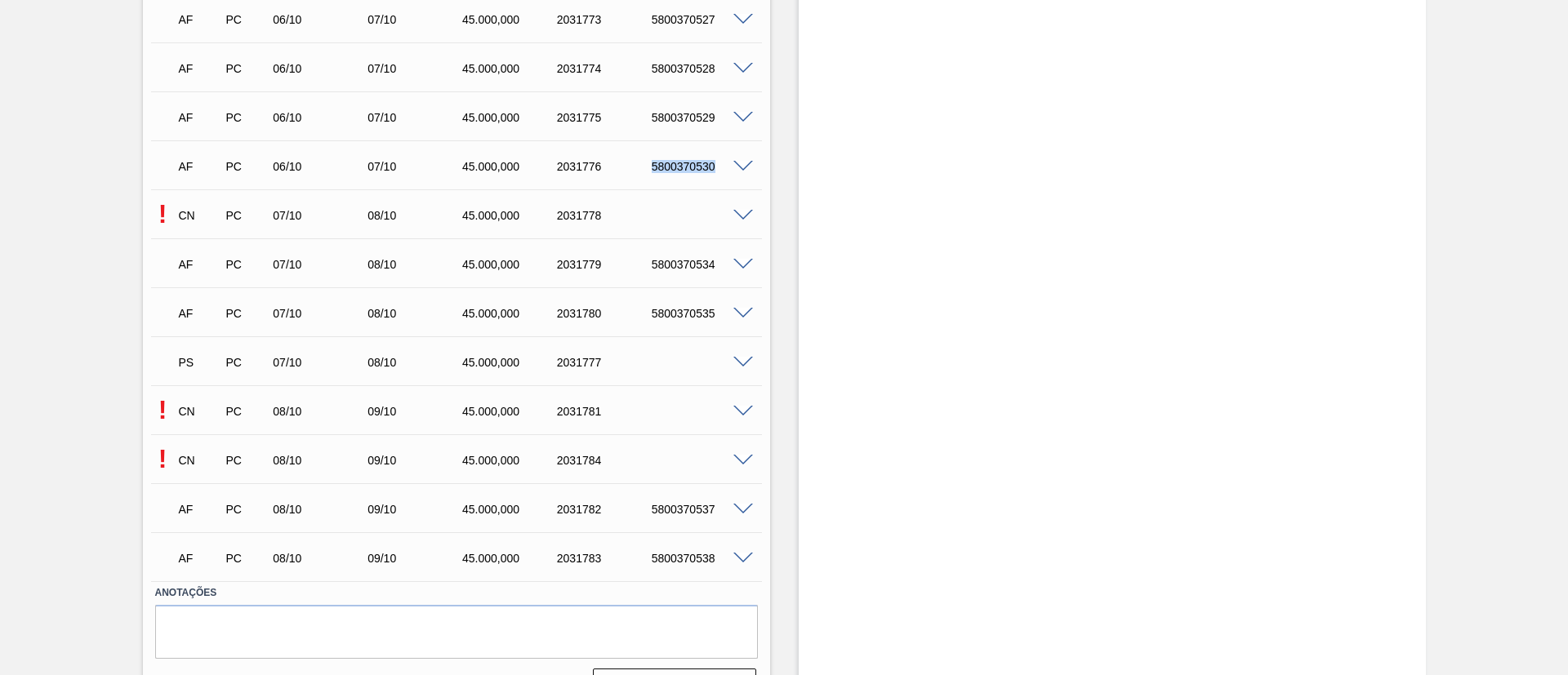
scroll to position [4409, 0]
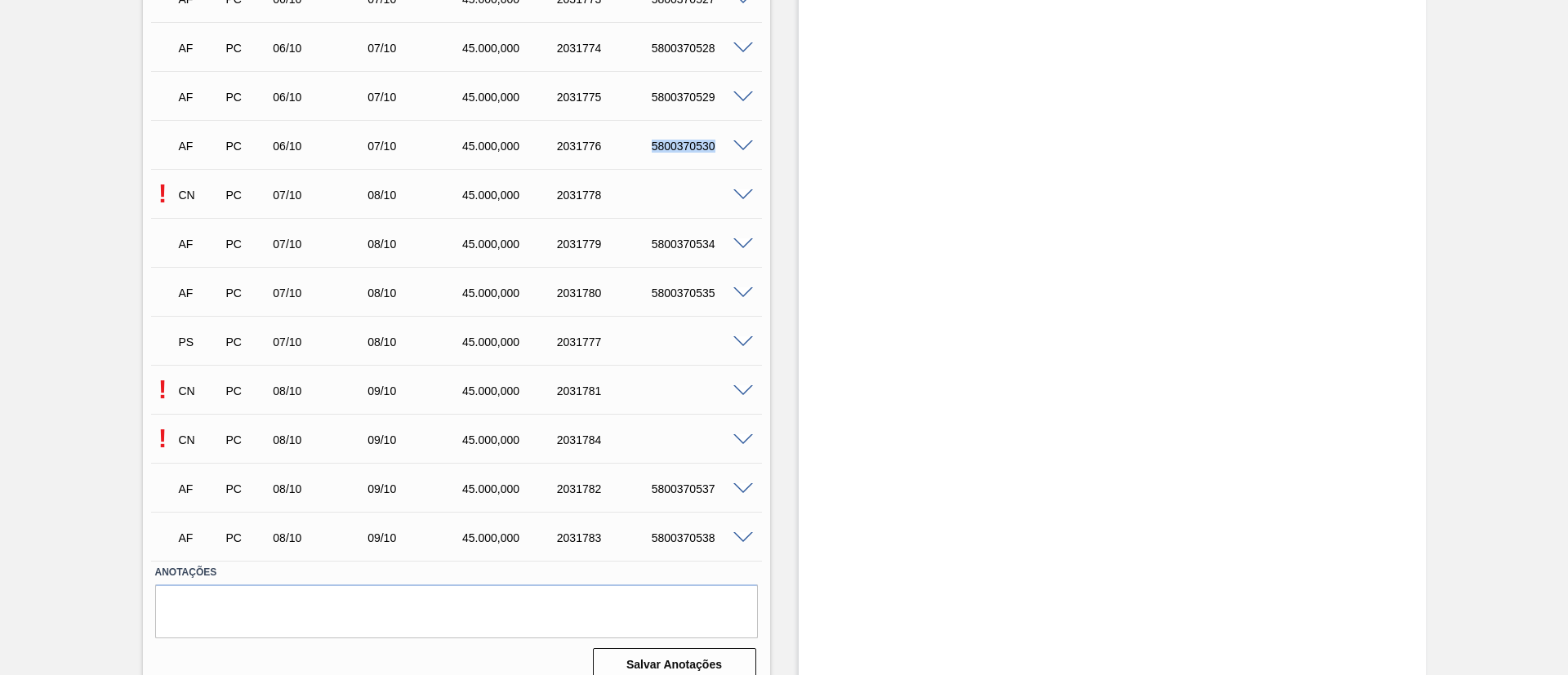
click at [746, 197] on span at bounding box center [743, 196] width 19 height 12
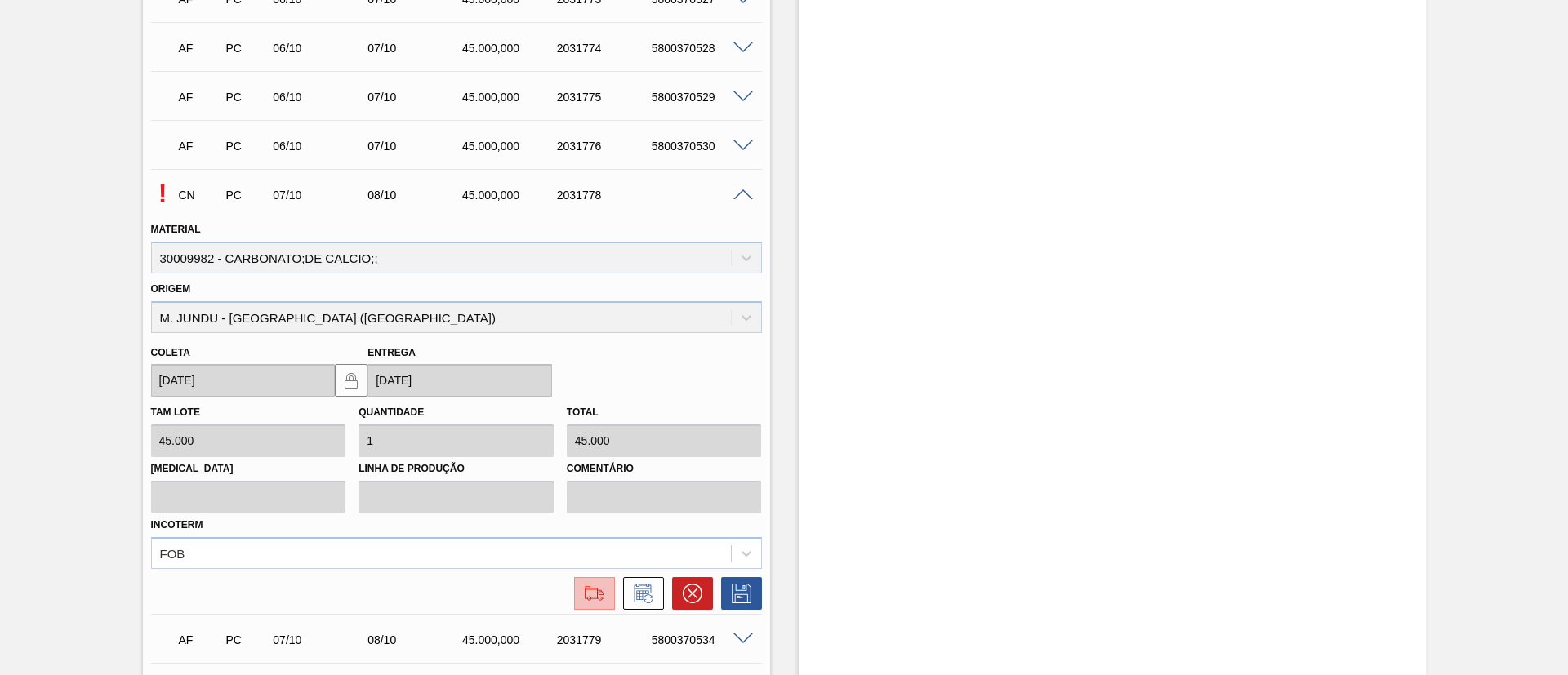
click at [591, 605] on button at bounding box center [594, 593] width 41 height 32
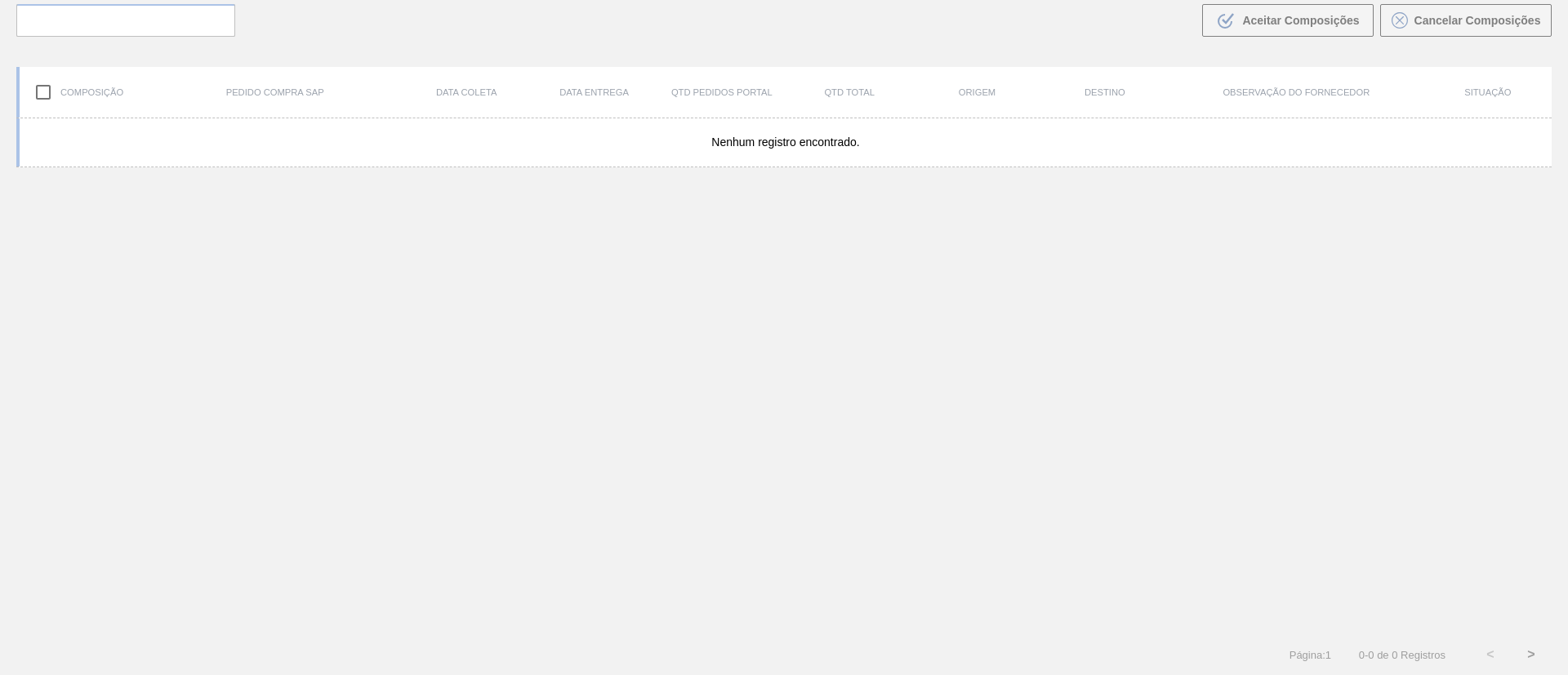
scroll to position [117, 0]
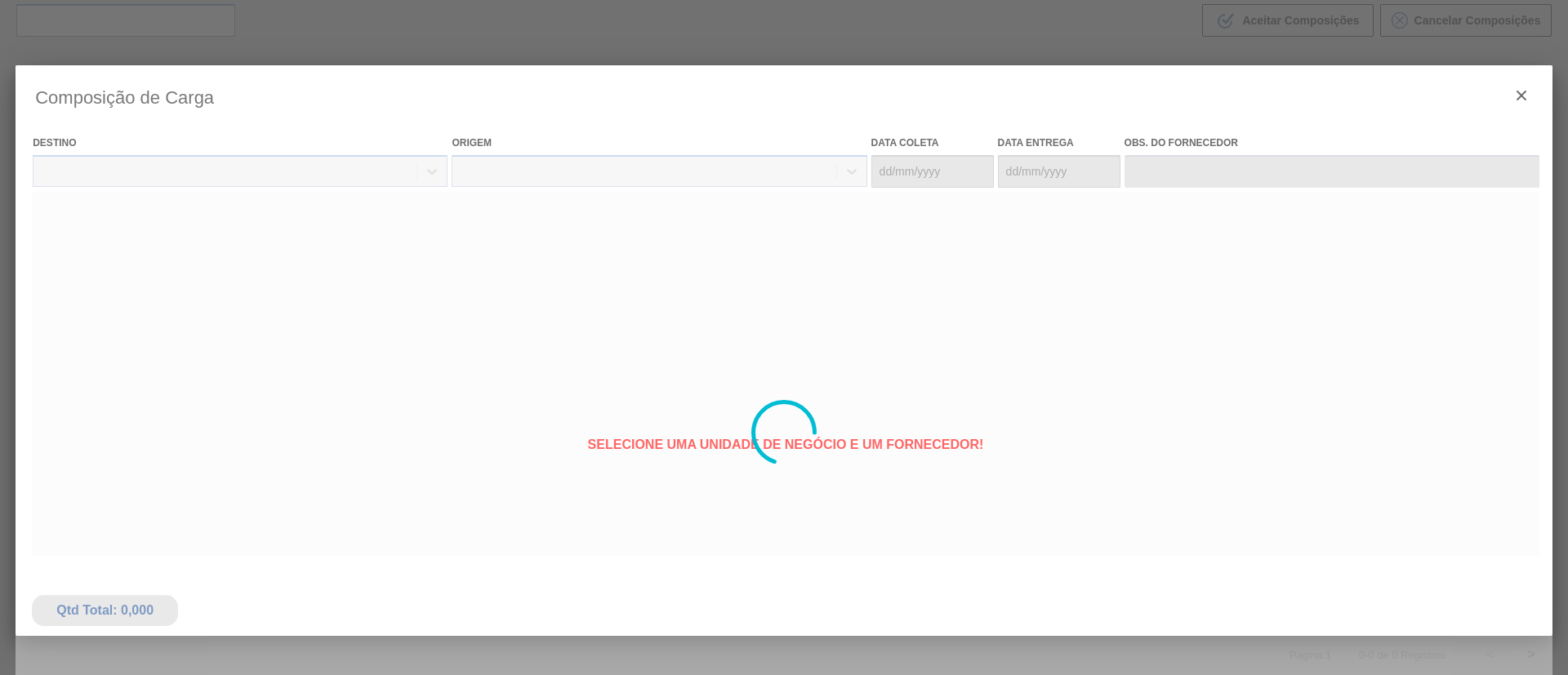
type coleta "07/10/2025"
type entrega "08/10/2025"
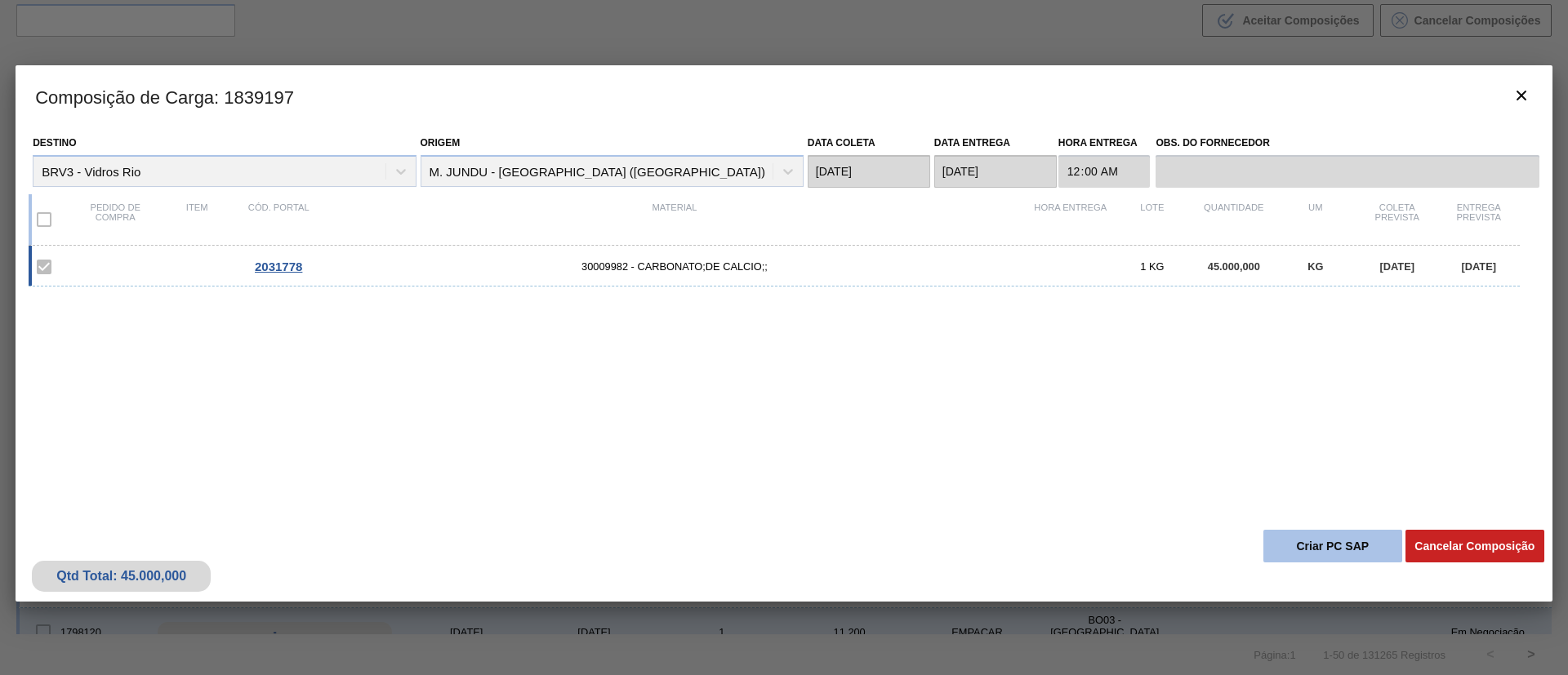
click at [1316, 546] on button "Criar PC SAP" at bounding box center [1333, 546] width 139 height 32
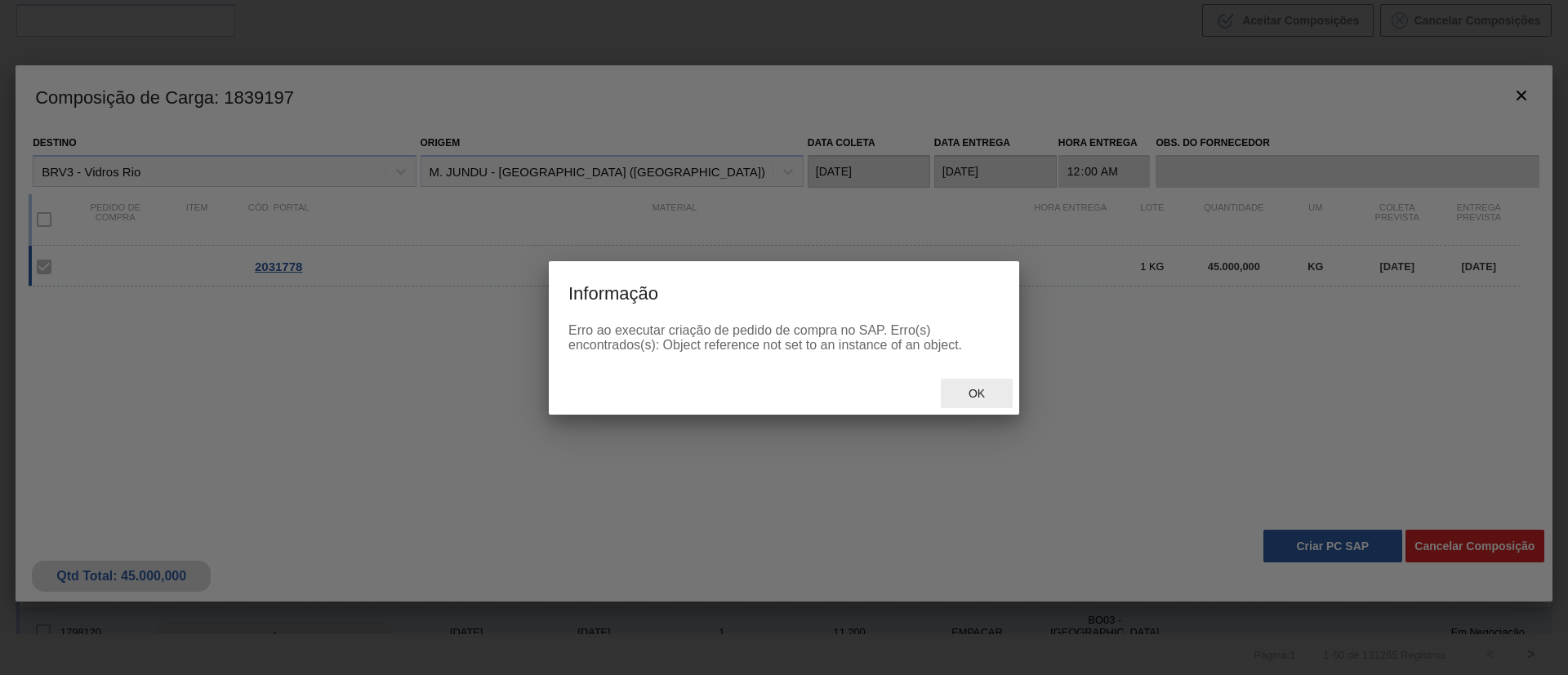
click at [1010, 392] on div "Ok" at bounding box center [977, 393] width 72 height 31
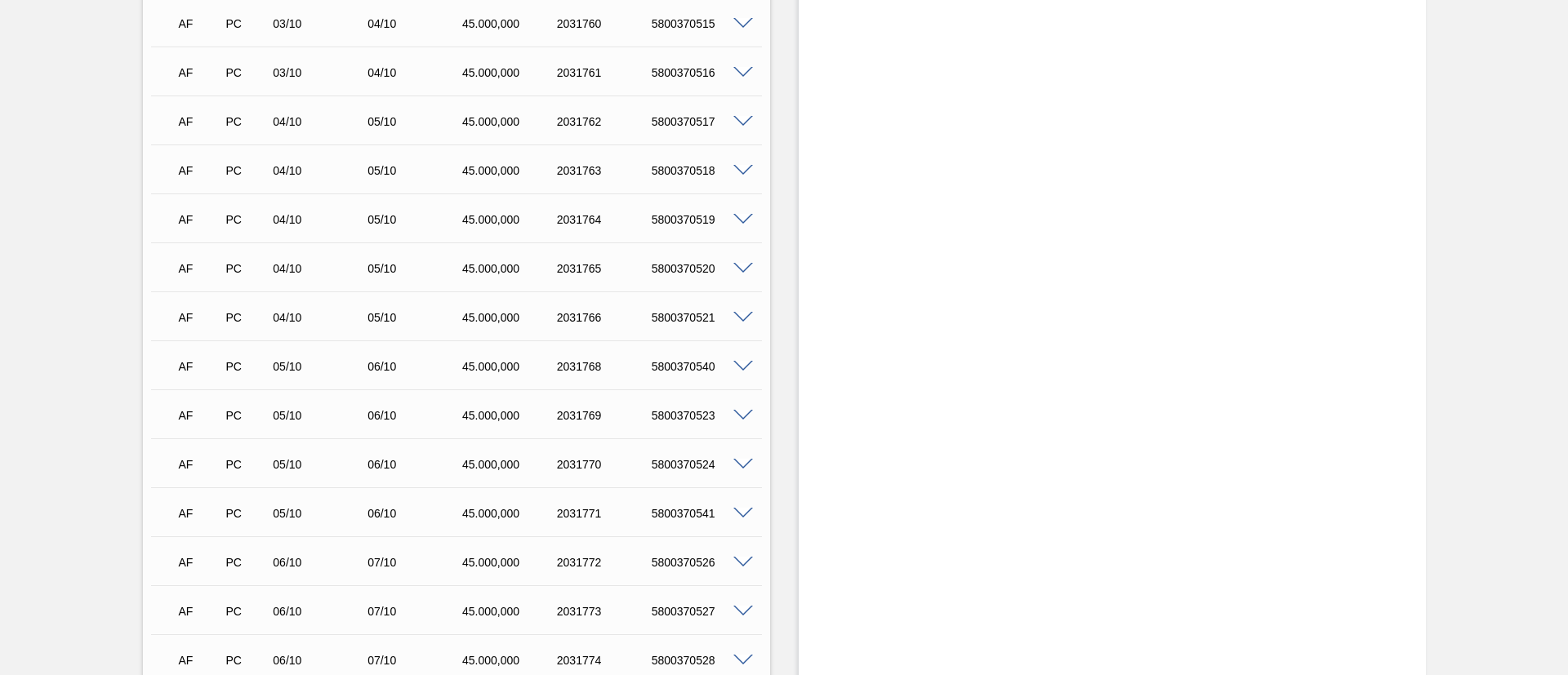
scroll to position [4429, 0]
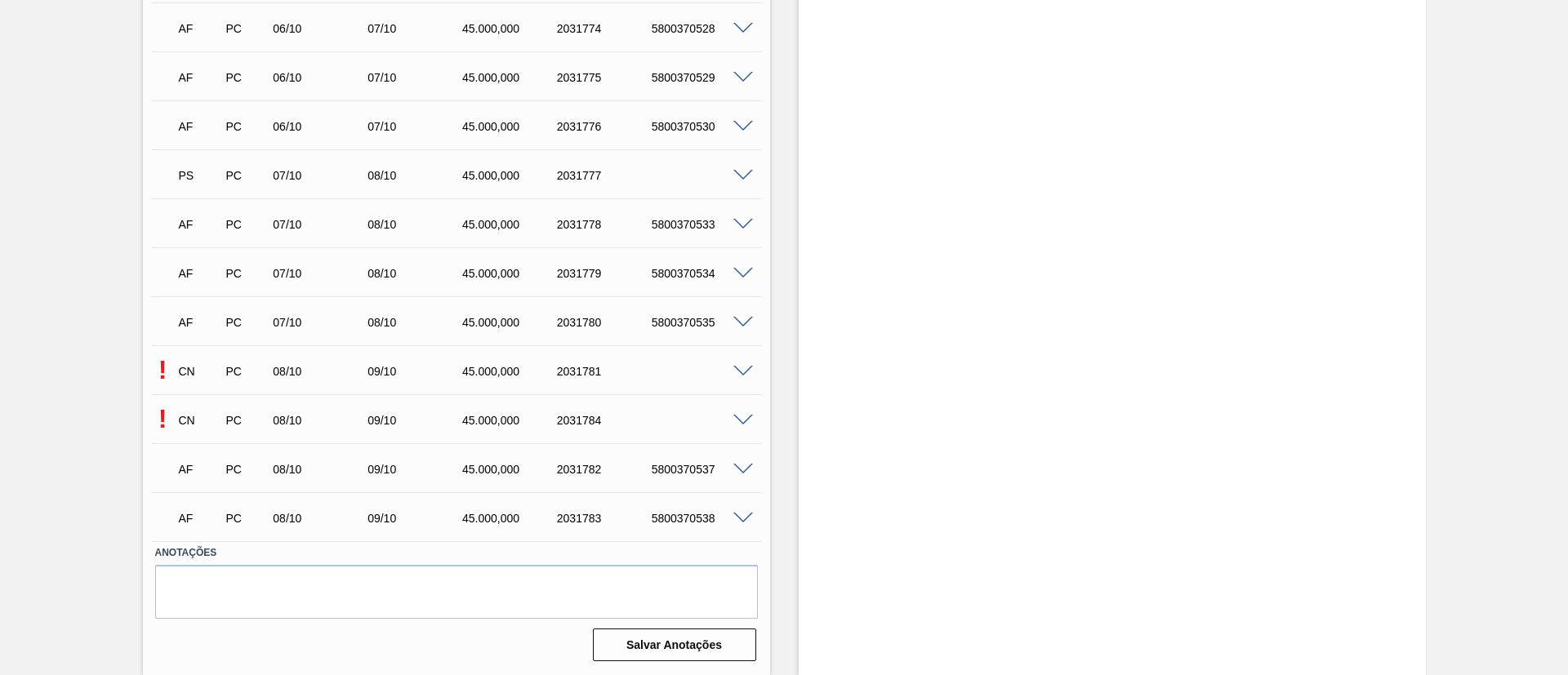
click at [746, 365] on span at bounding box center [743, 372] width 19 height 12
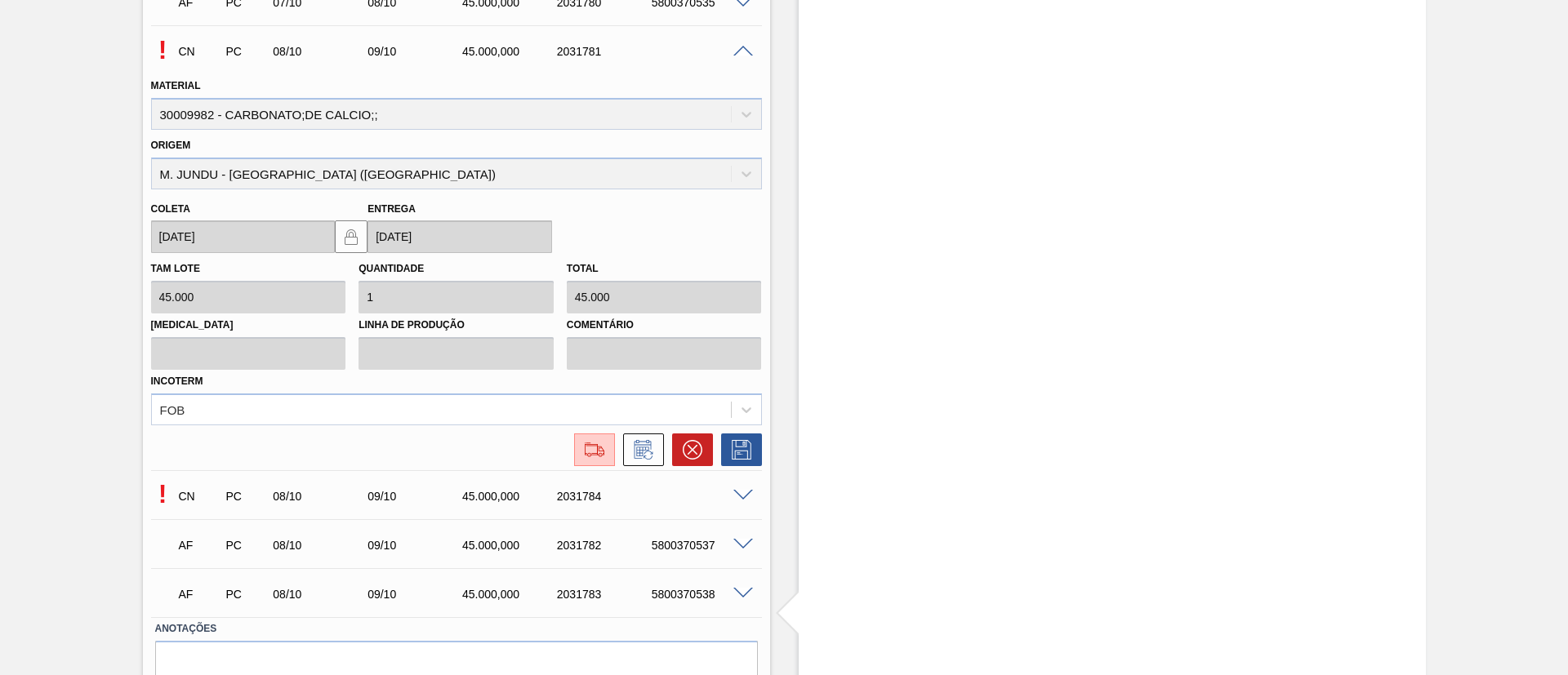
scroll to position [4796, 0]
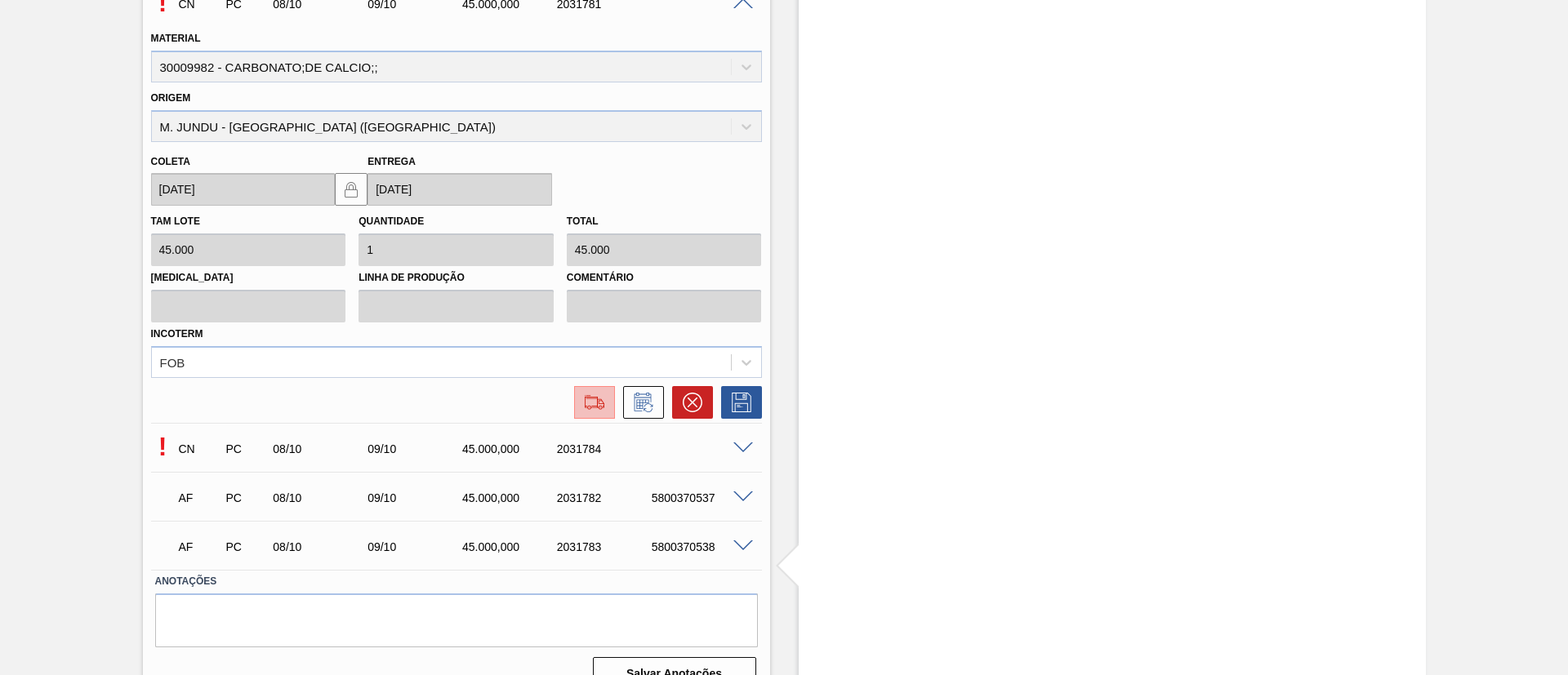
click at [598, 401] on img at bounding box center [595, 402] width 26 height 19
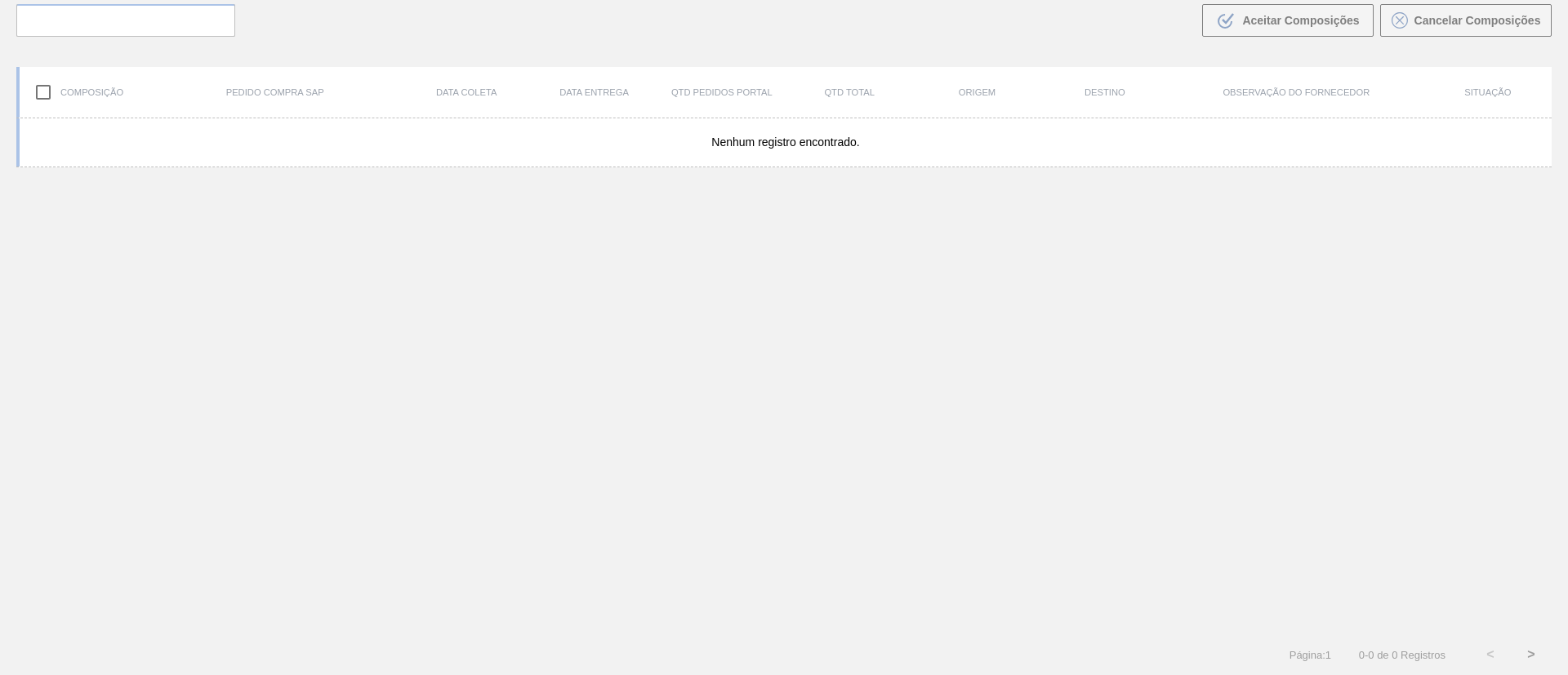
scroll to position [117, 0]
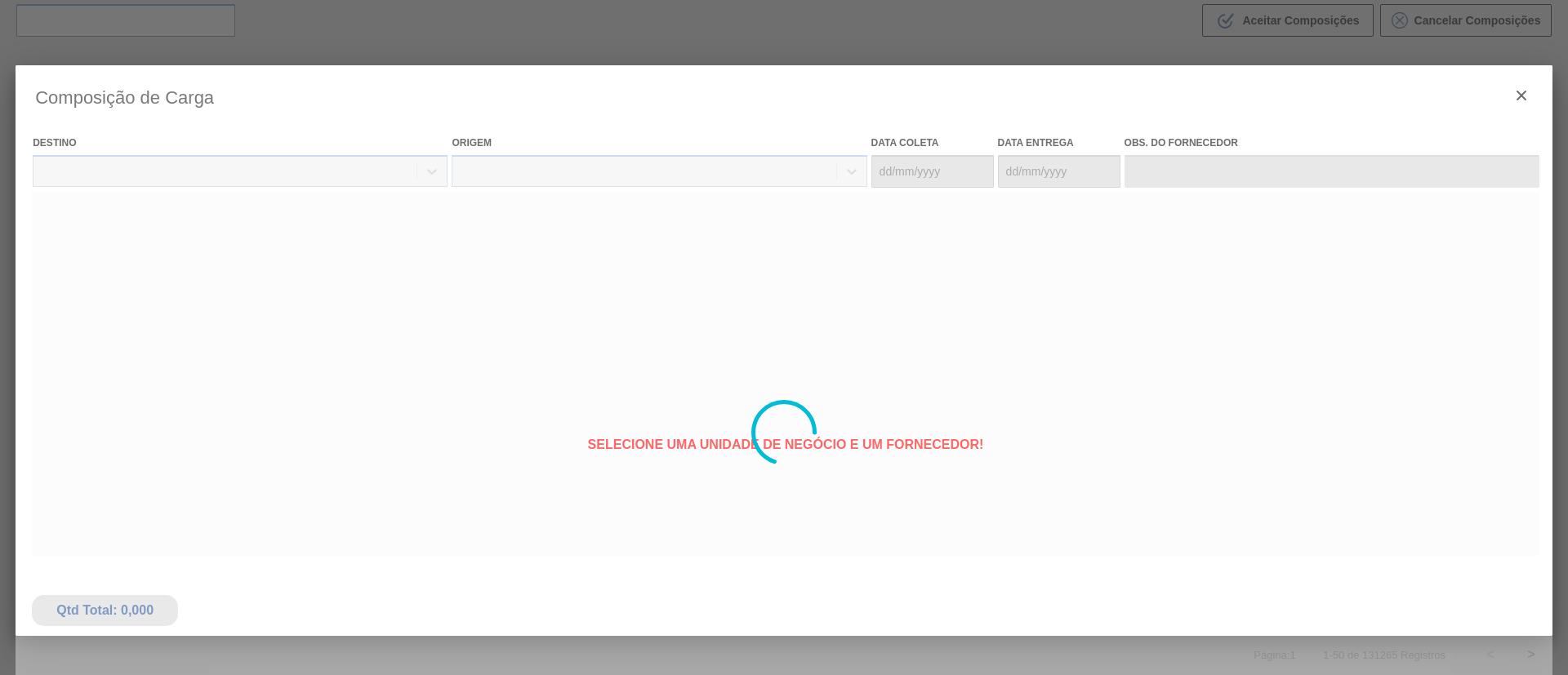
type coleta "08/10/2025"
type entrega "09/10/2025"
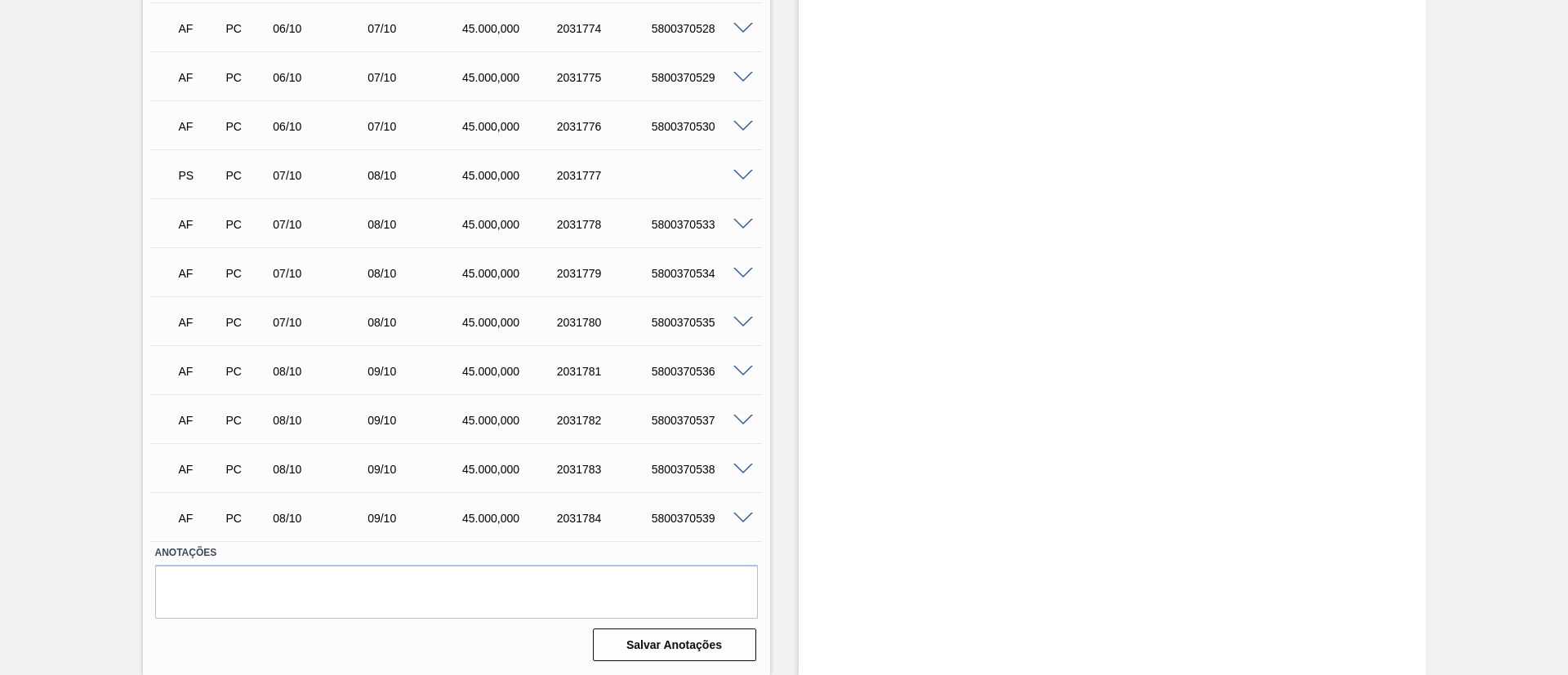
scroll to position [4306, 0]
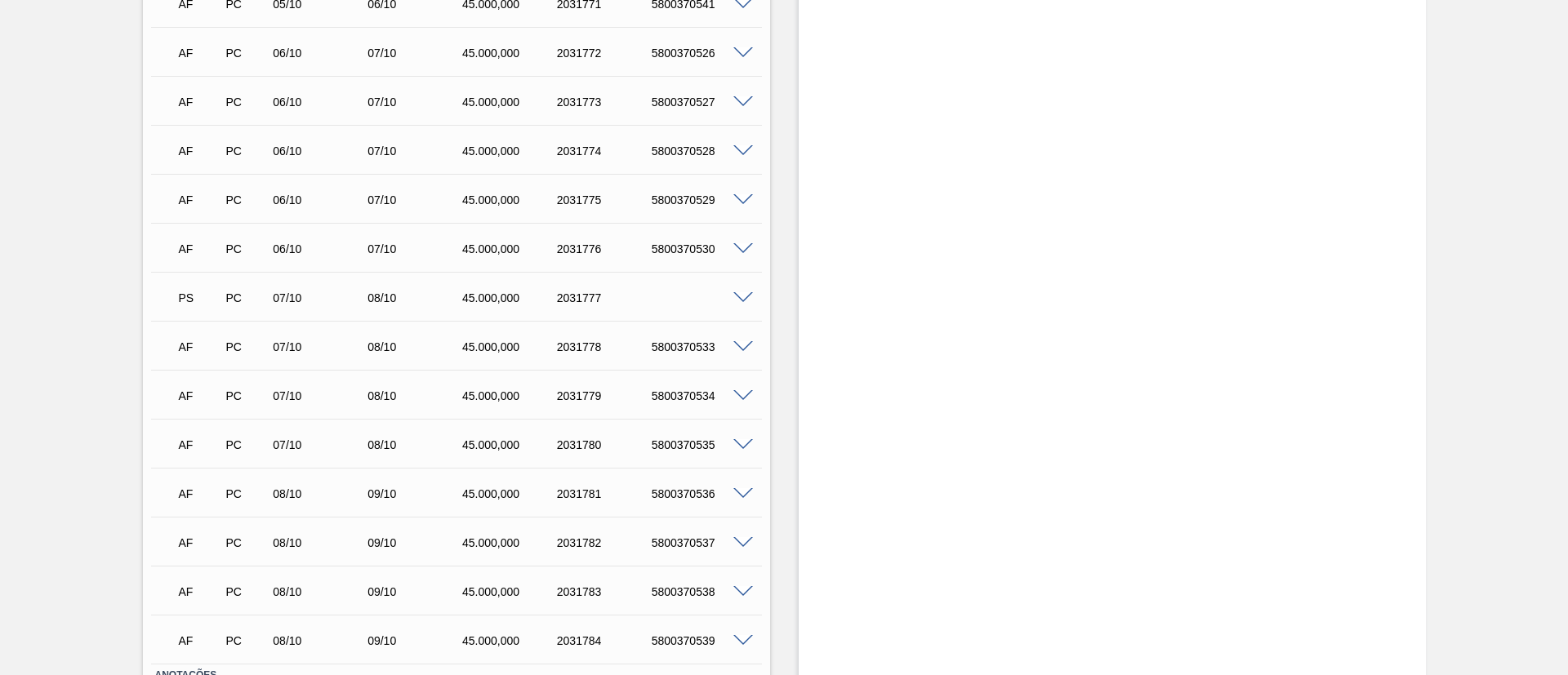
click at [737, 293] on span at bounding box center [743, 298] width 19 height 12
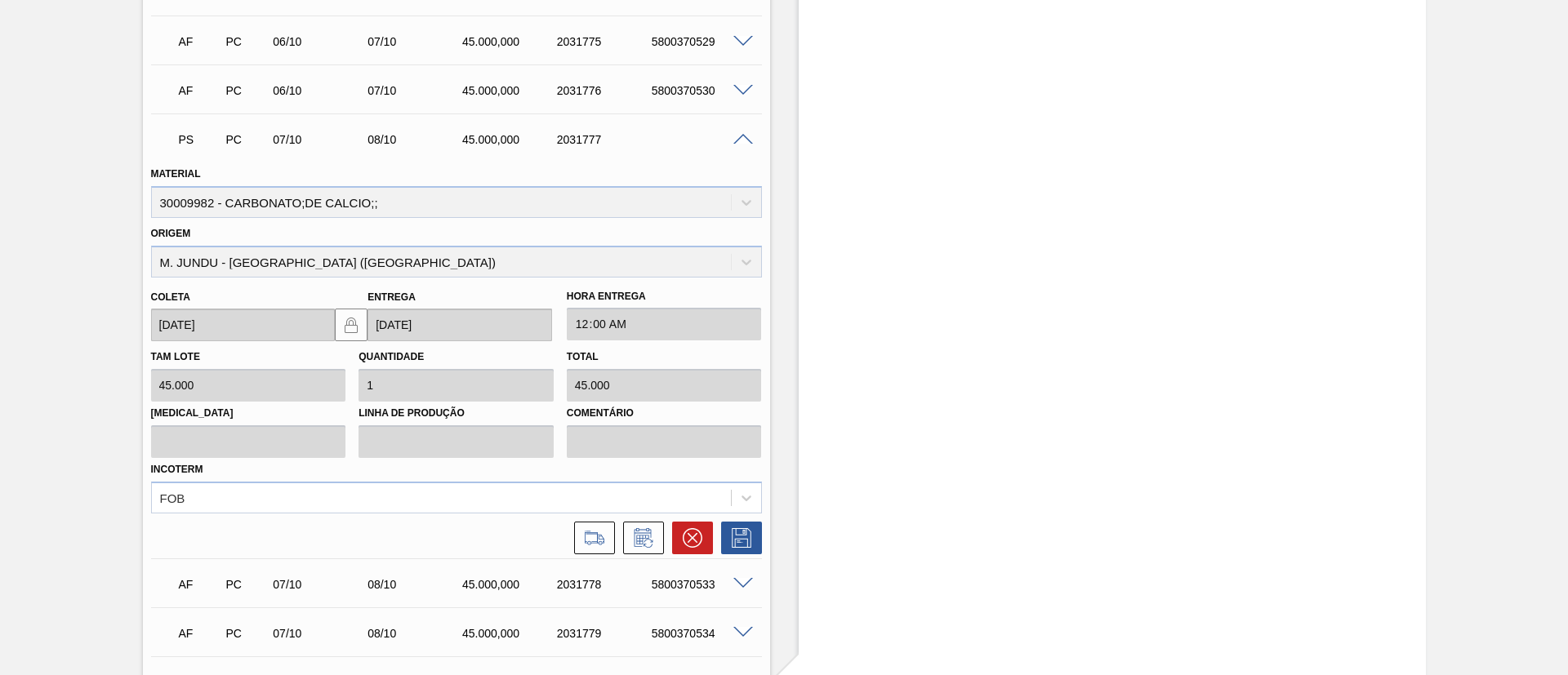
scroll to position [4673, 0]
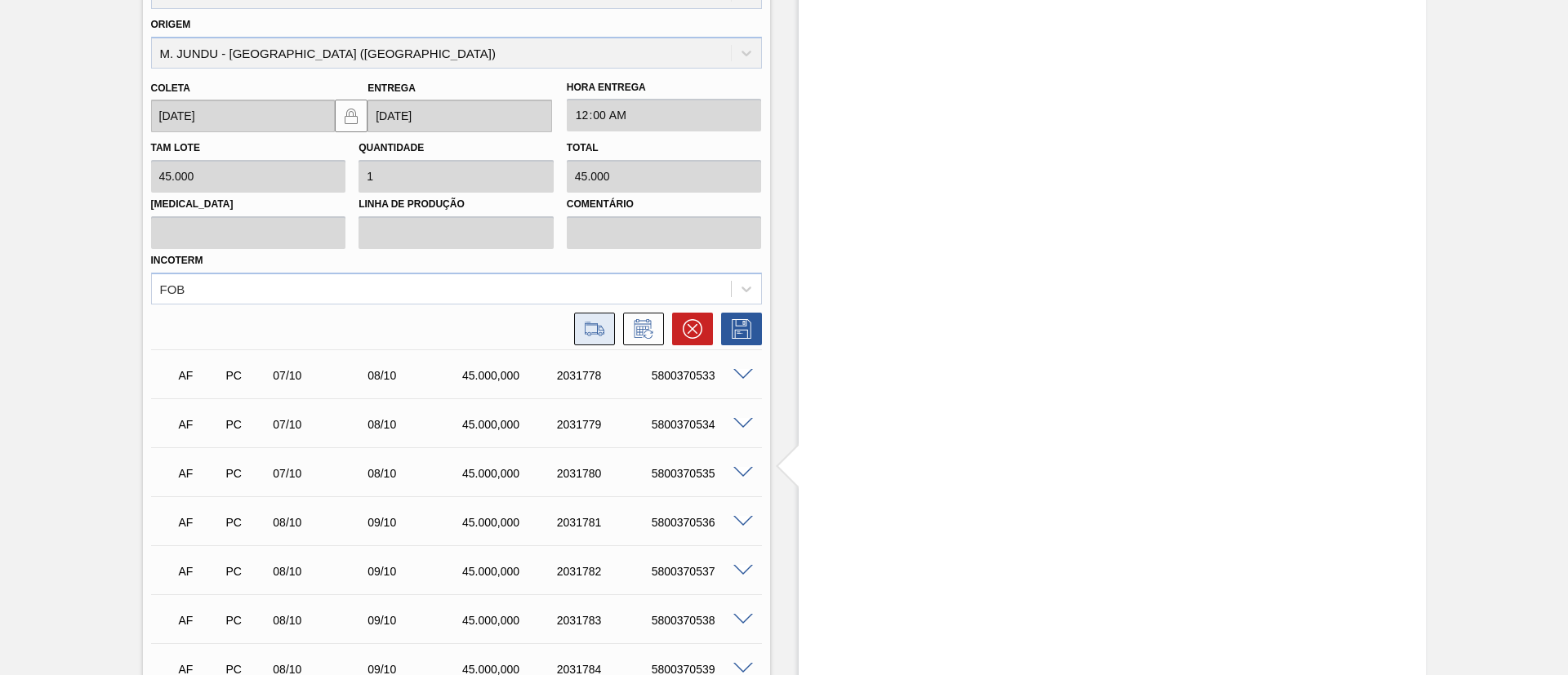
click at [600, 327] on icon at bounding box center [595, 329] width 26 height 19
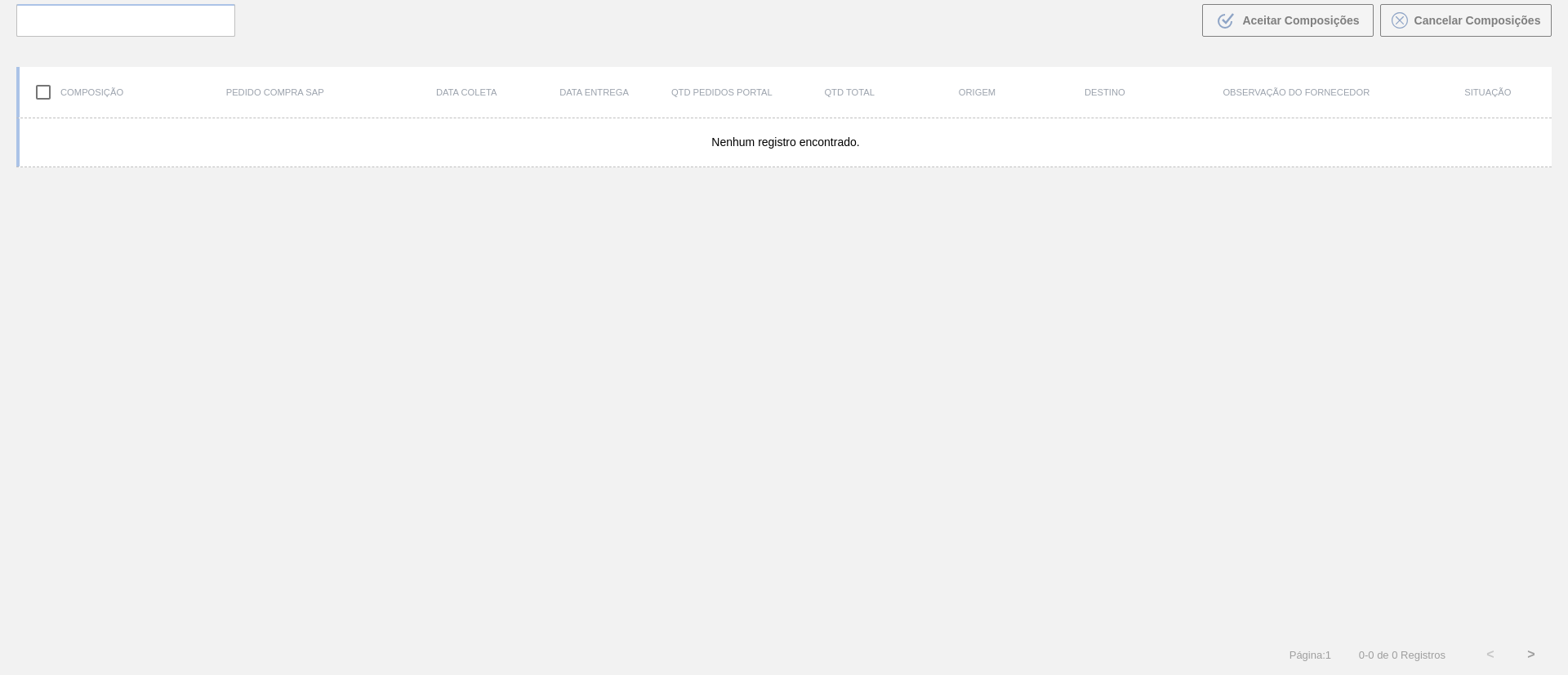
scroll to position [117, 0]
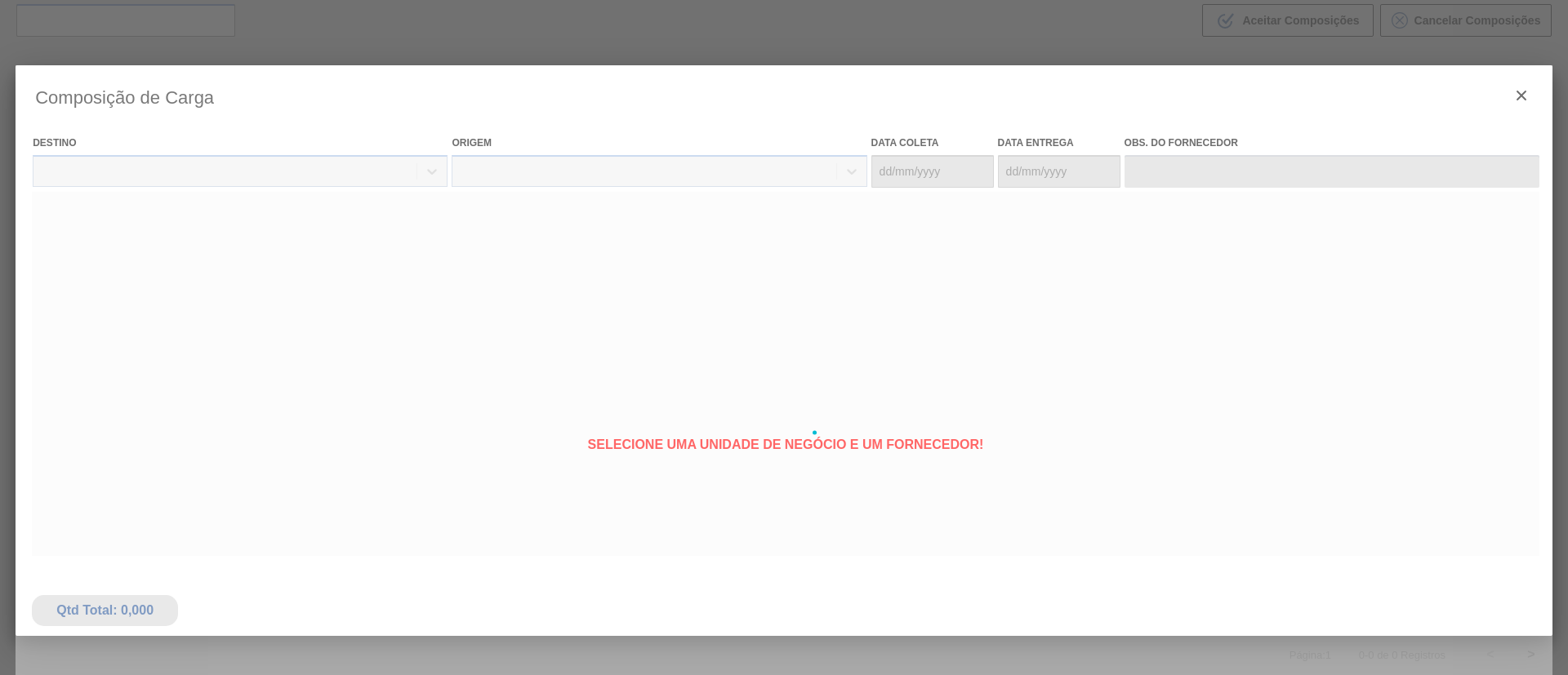
type coleta "07/10/2025"
type entrega "08/10/2025"
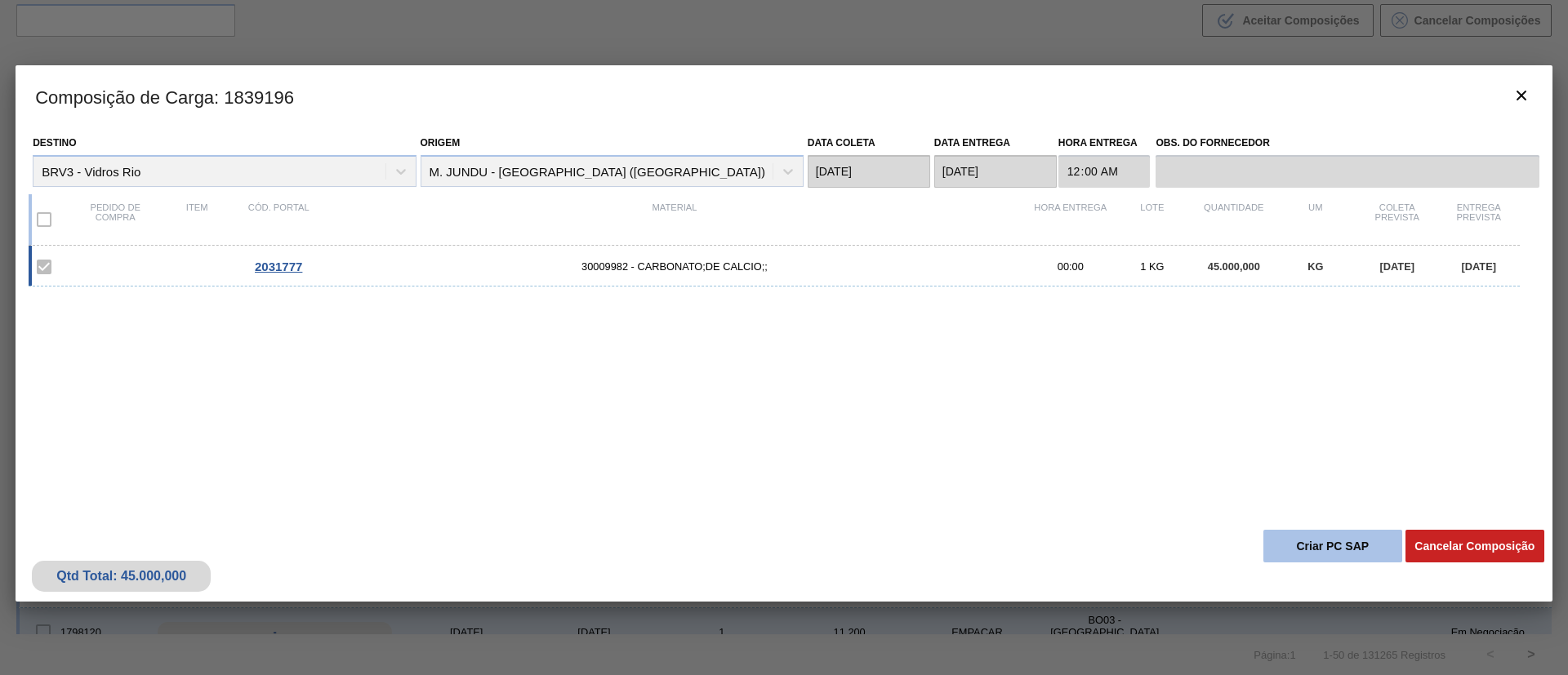
click at [1308, 549] on button "Criar PC SAP" at bounding box center [1333, 546] width 139 height 32
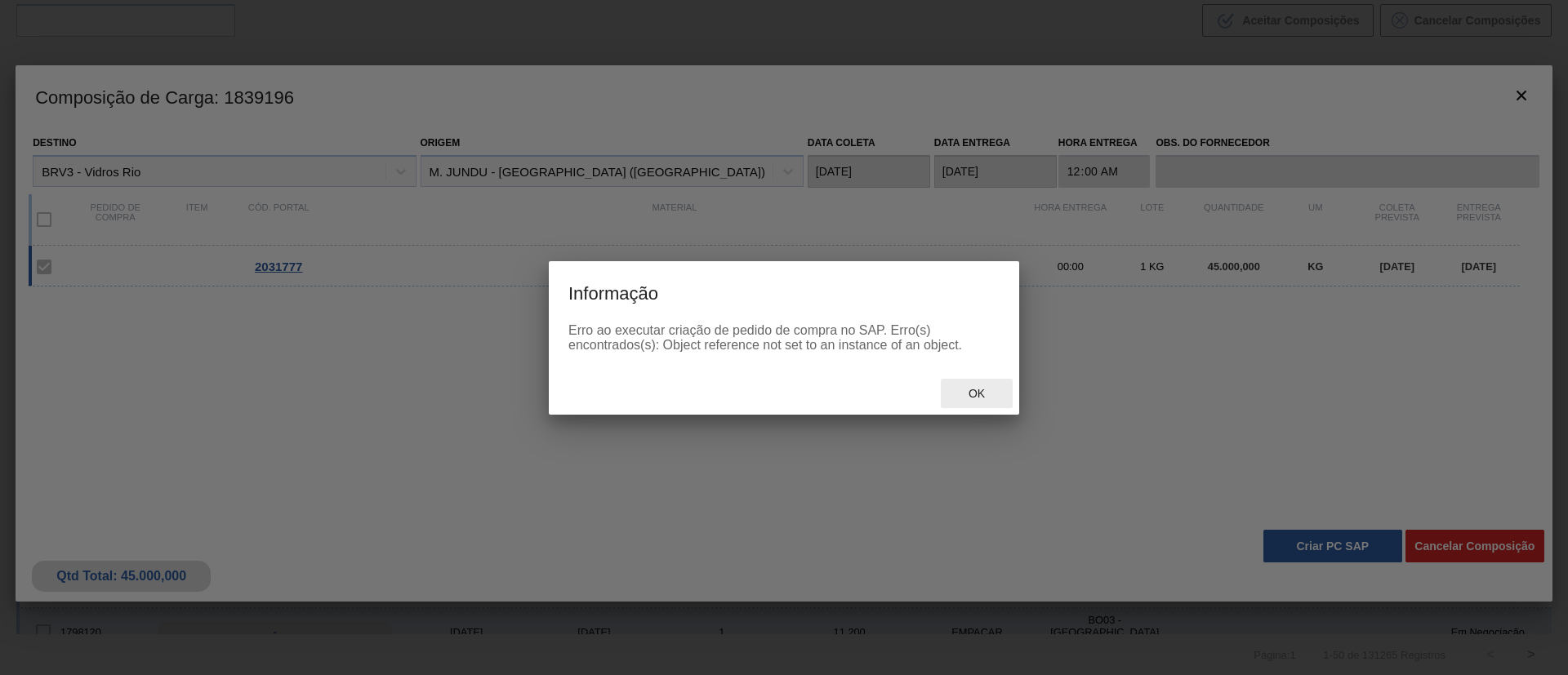
click at [963, 399] on span "Ok" at bounding box center [977, 393] width 43 height 13
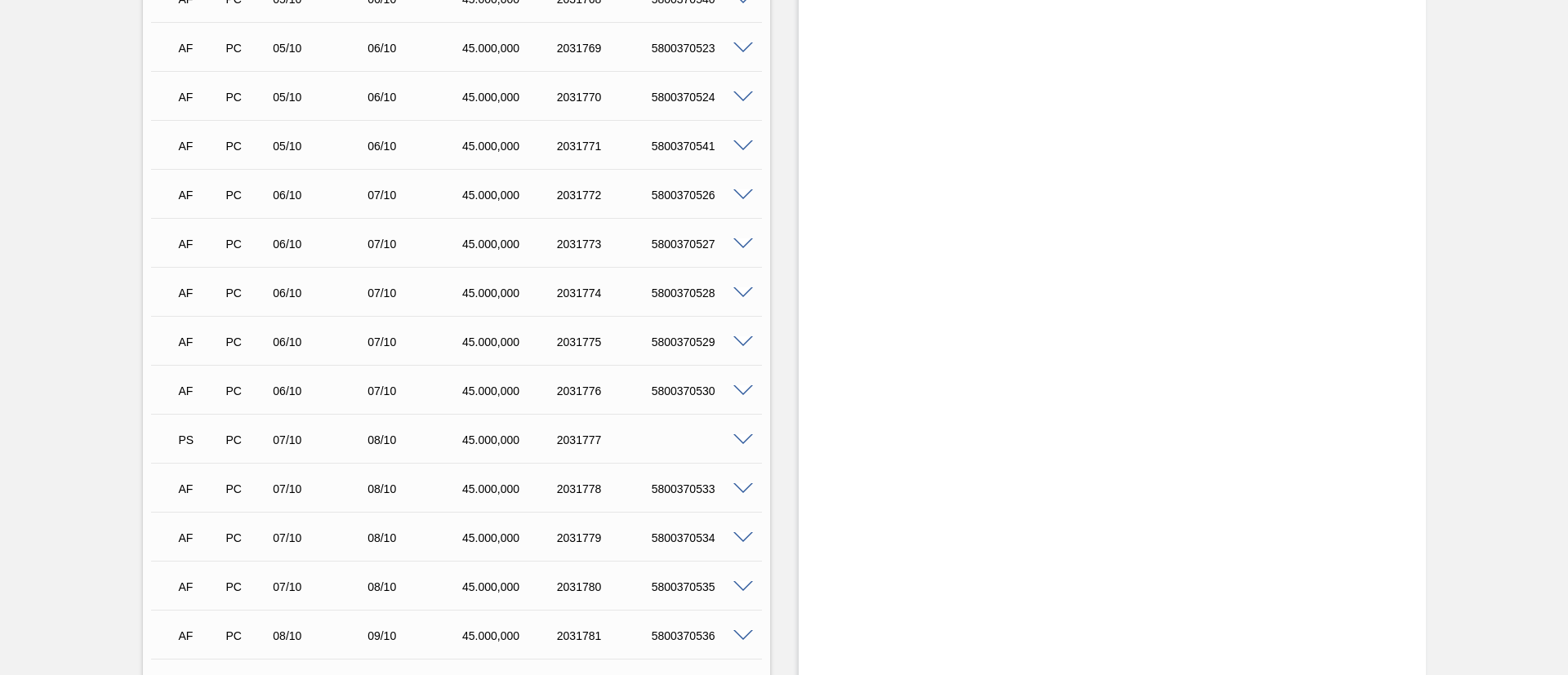
scroll to position [4287, 0]
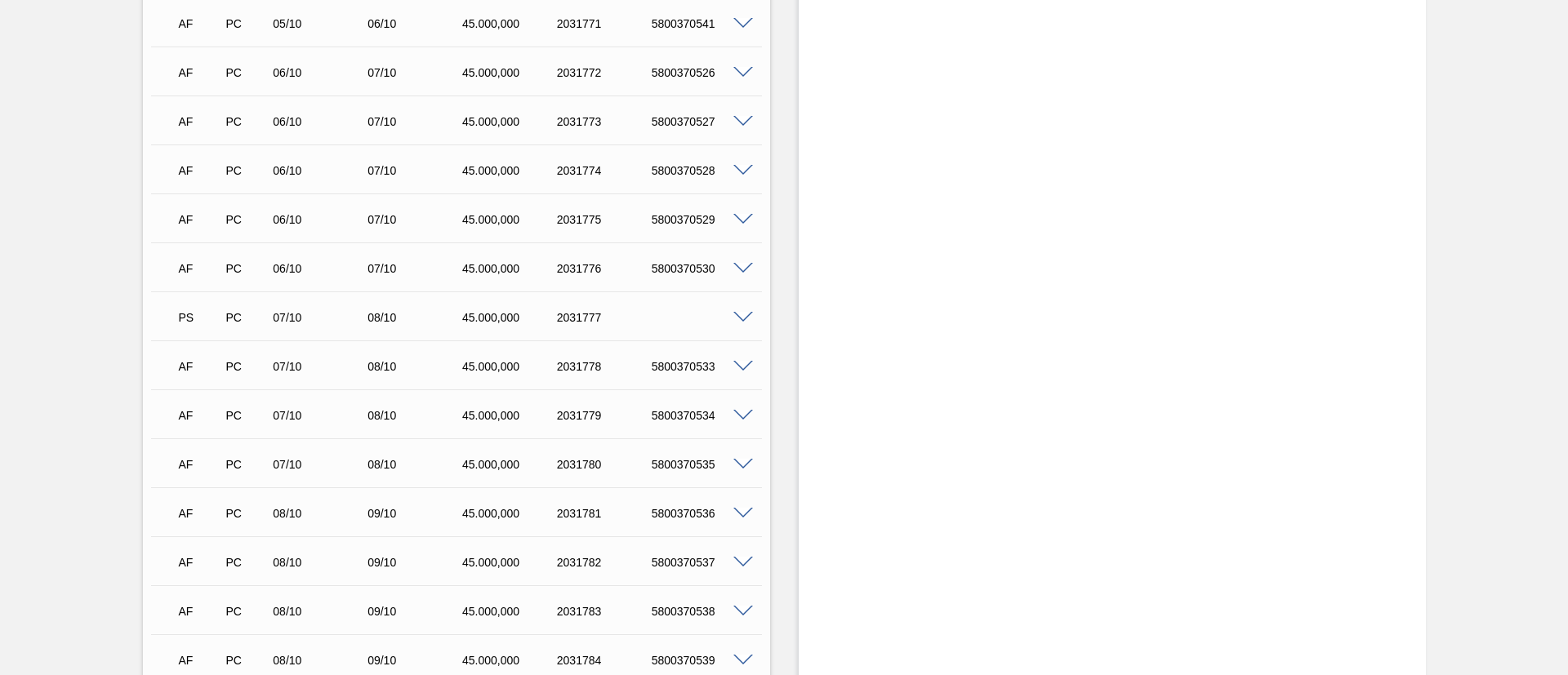
click at [735, 317] on span at bounding box center [743, 318] width 19 height 12
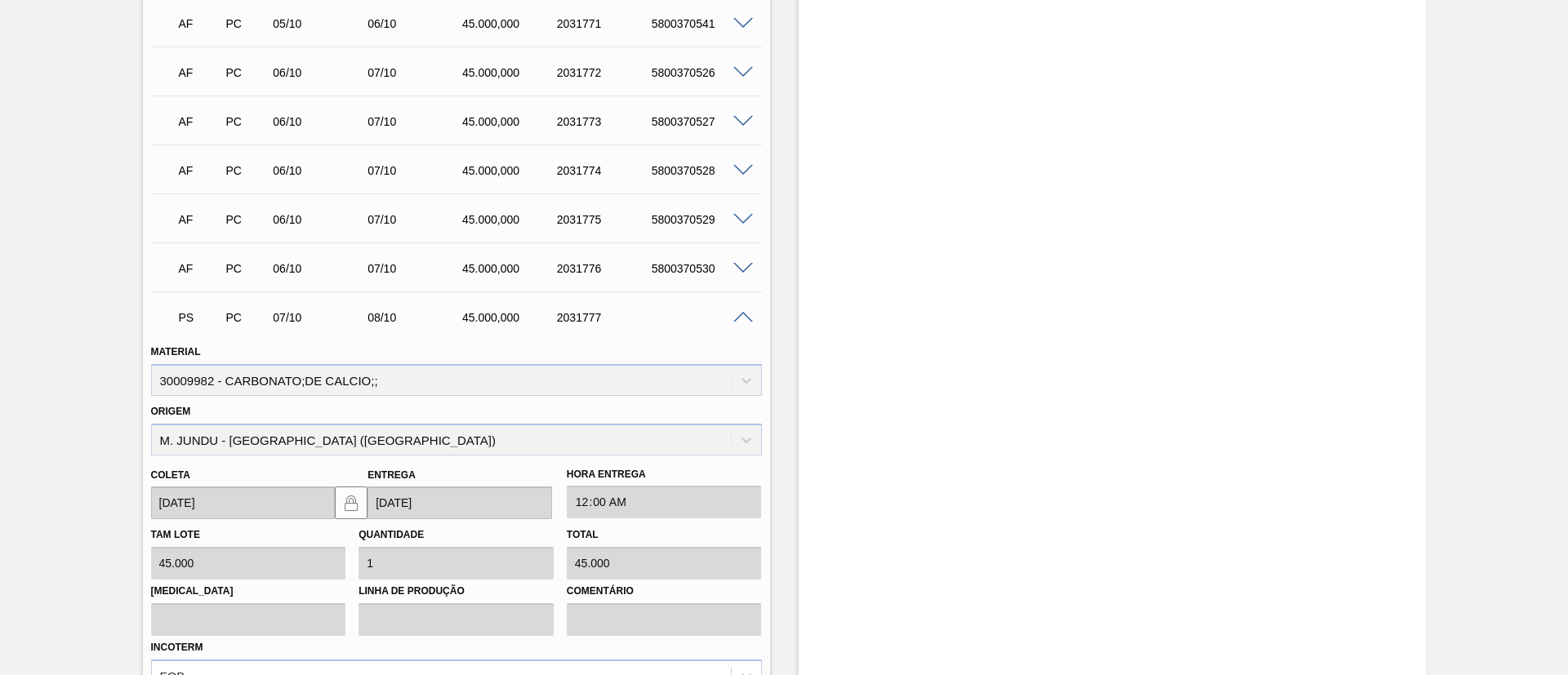
click at [735, 317] on span at bounding box center [743, 318] width 19 height 12
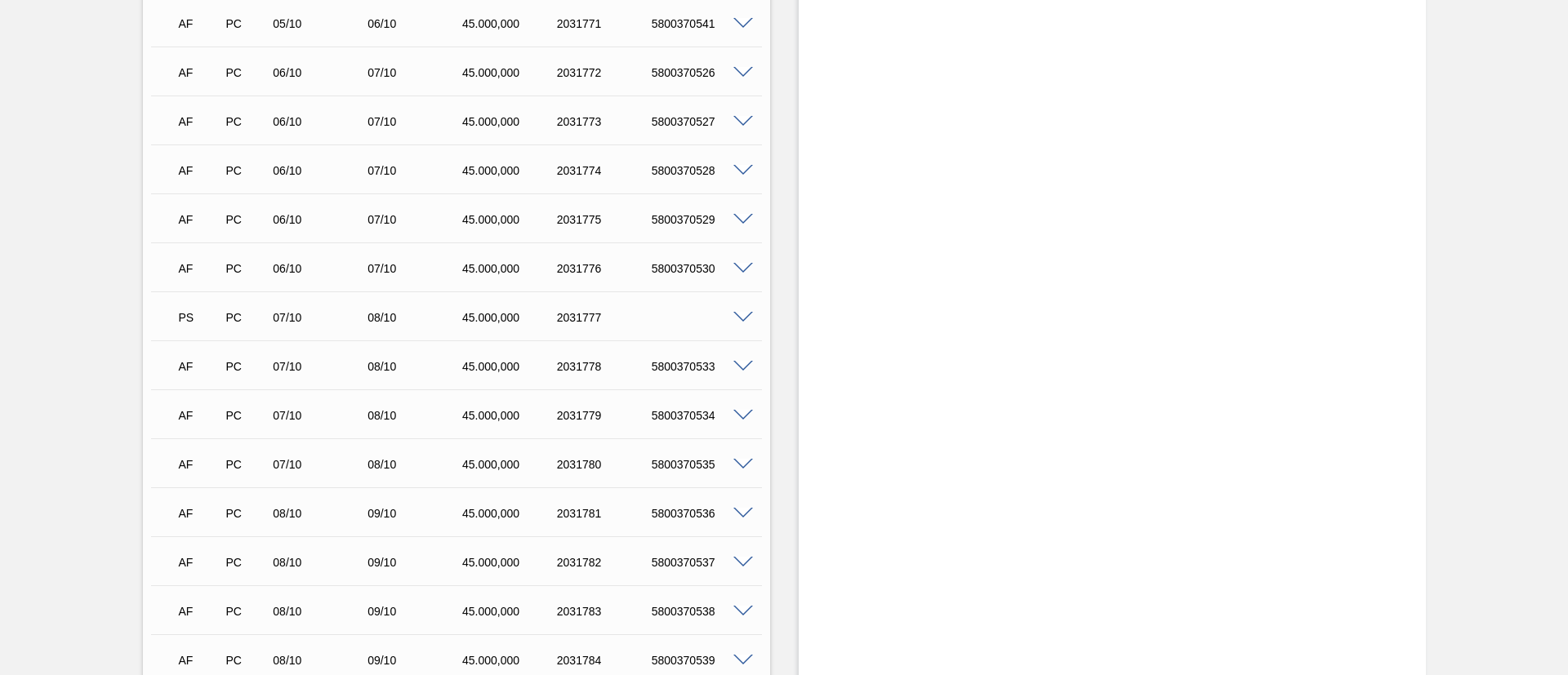
click at [741, 312] on span at bounding box center [743, 318] width 19 height 12
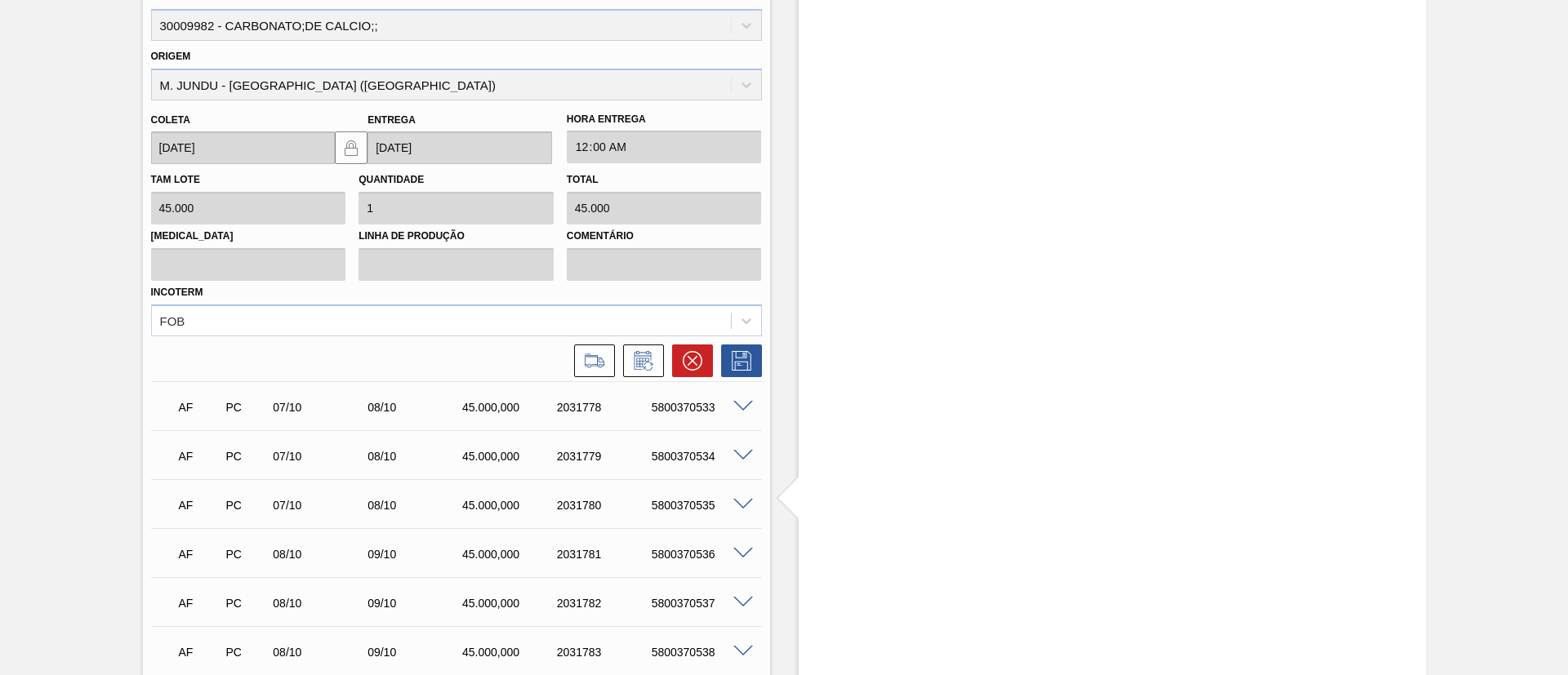
scroll to position [4654, 0]
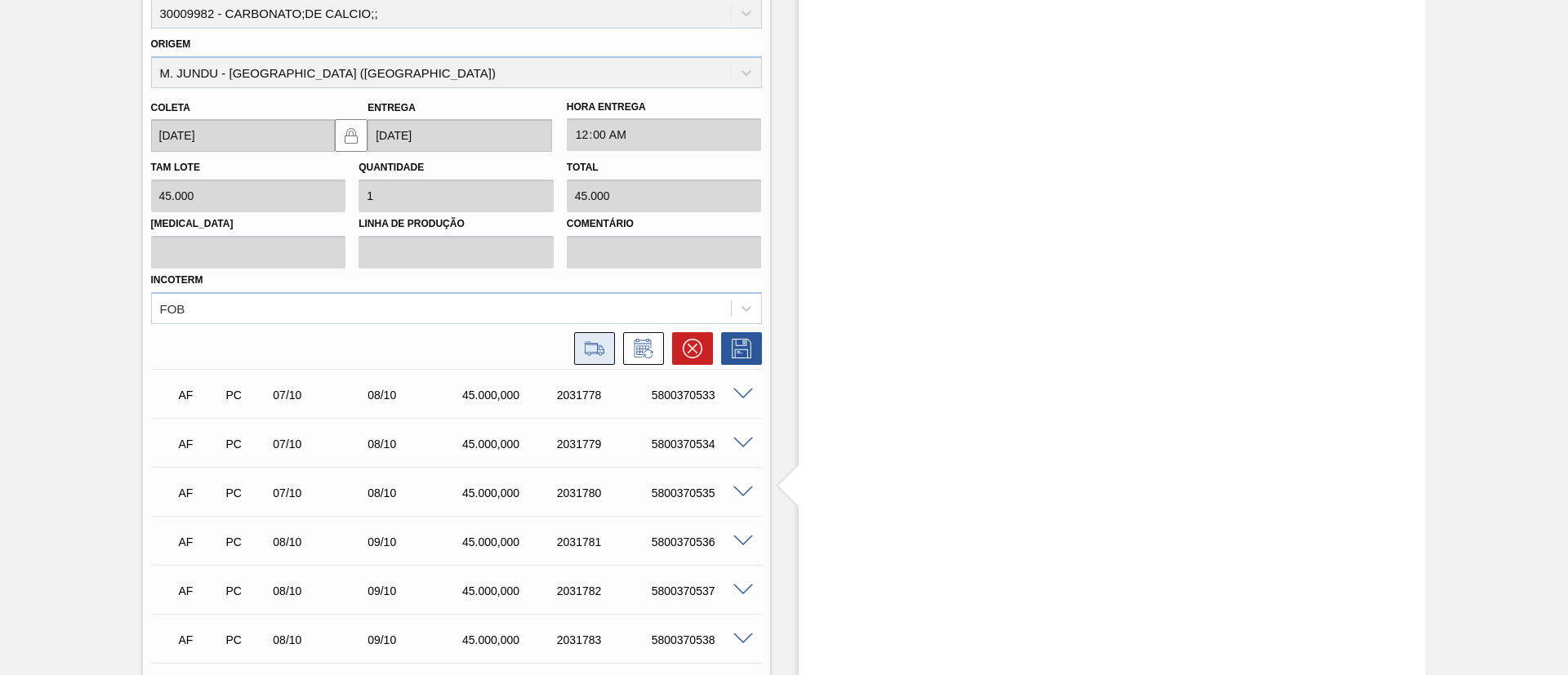
click at [607, 344] on button at bounding box center [594, 348] width 41 height 32
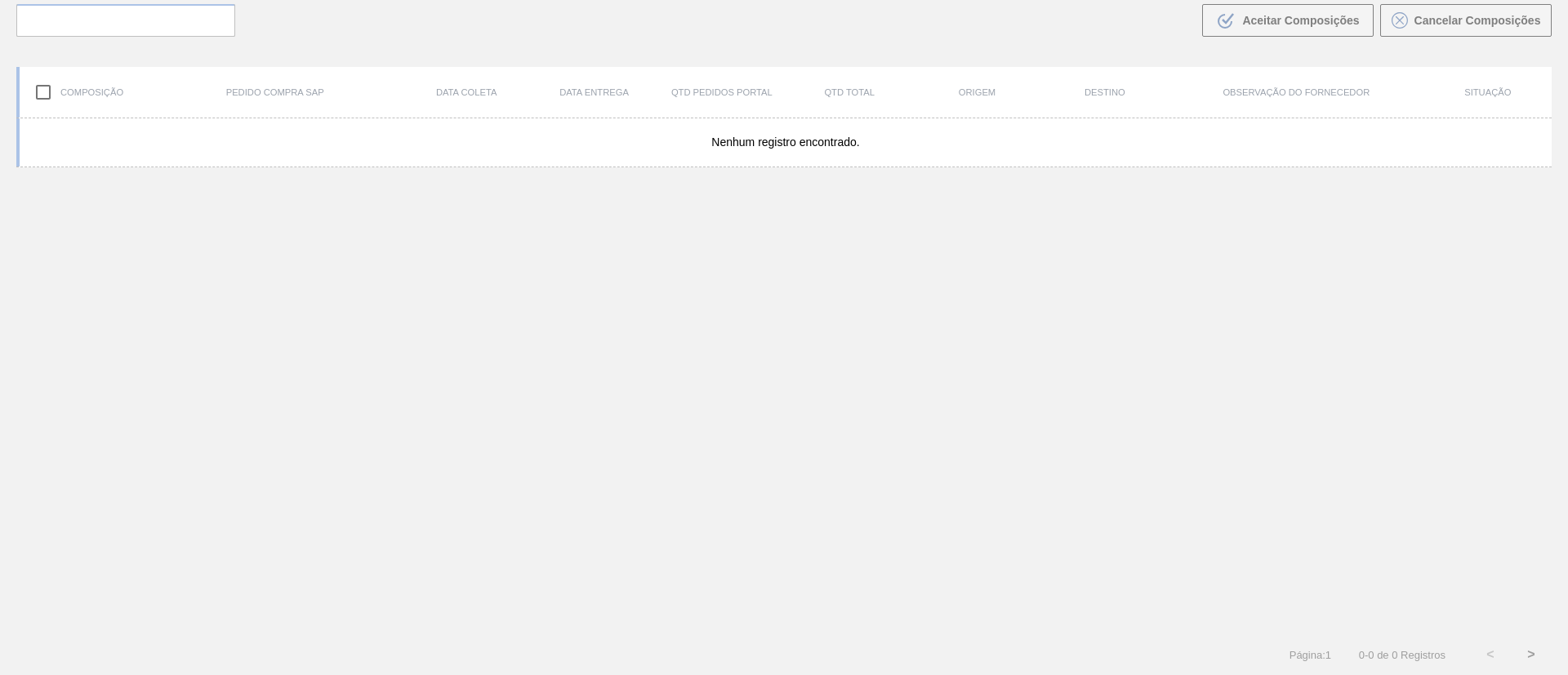
scroll to position [117, 0]
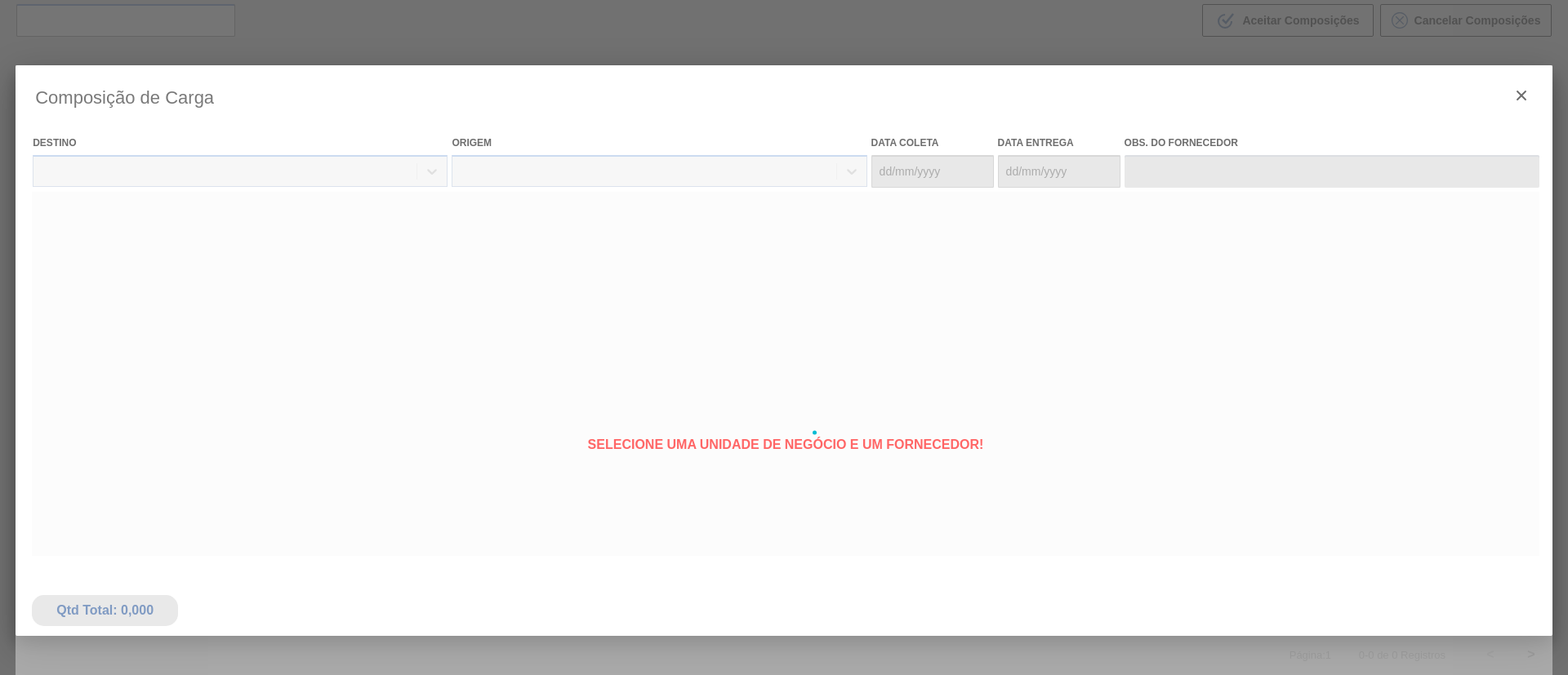
type coleta "07/10/2025"
type entrega "08/10/2025"
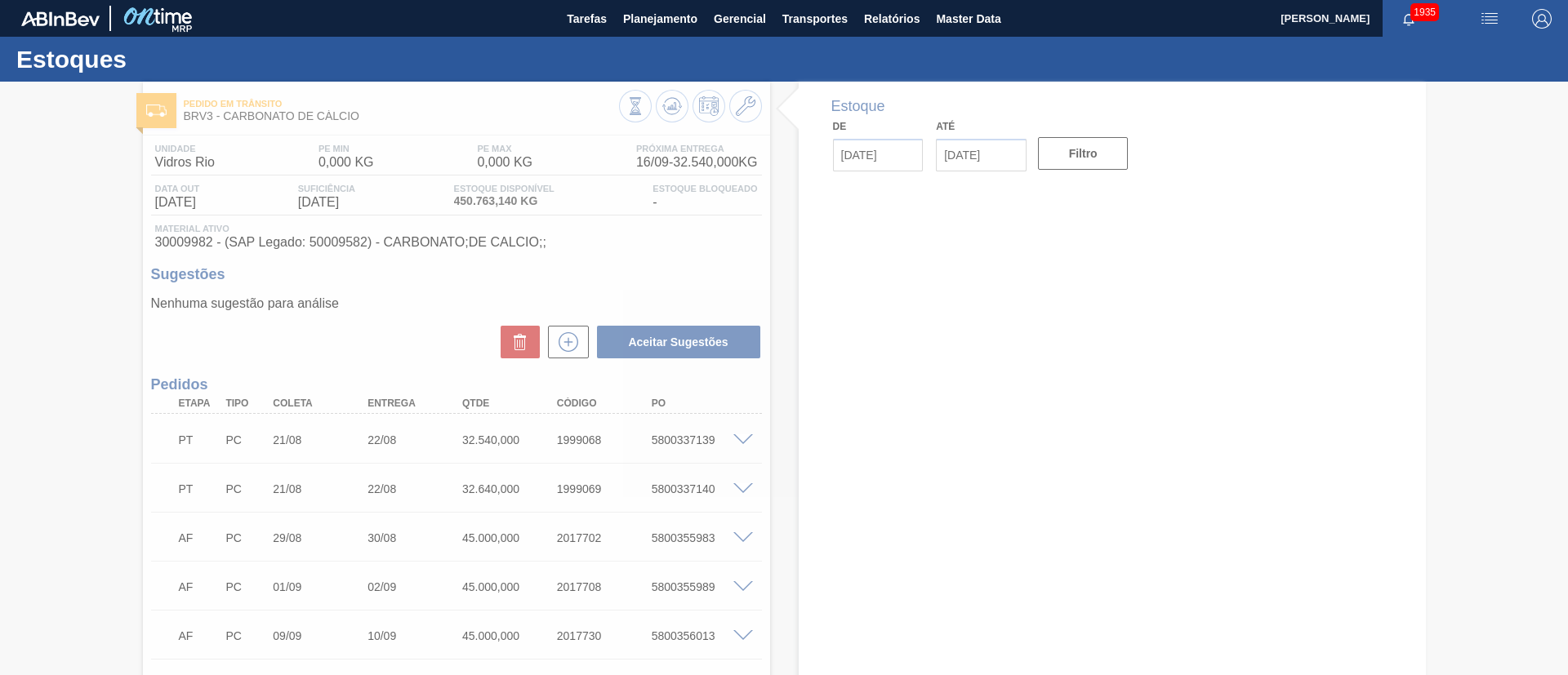
type input "[DATE]"
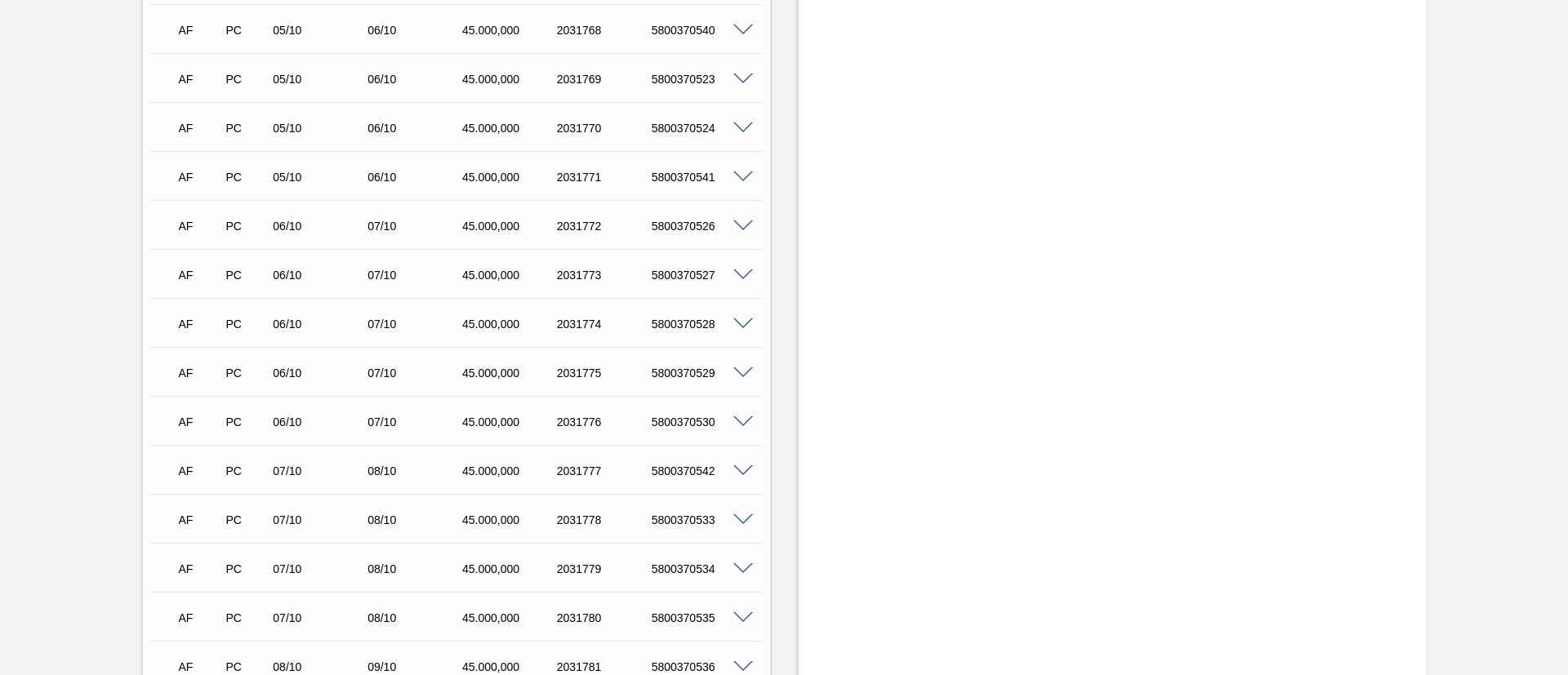
scroll to position [4164, 0]
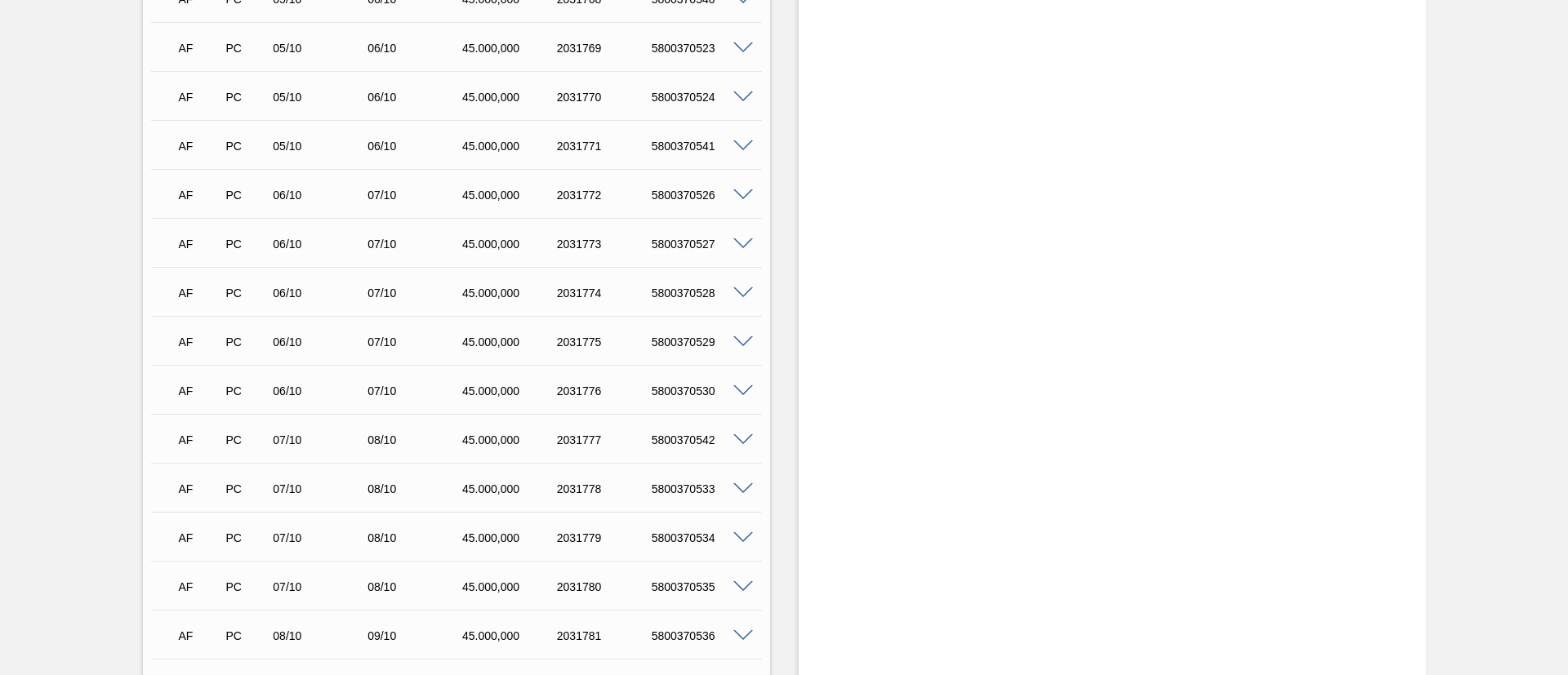
click at [688, 393] on div "5800370530" at bounding box center [700, 391] width 106 height 13
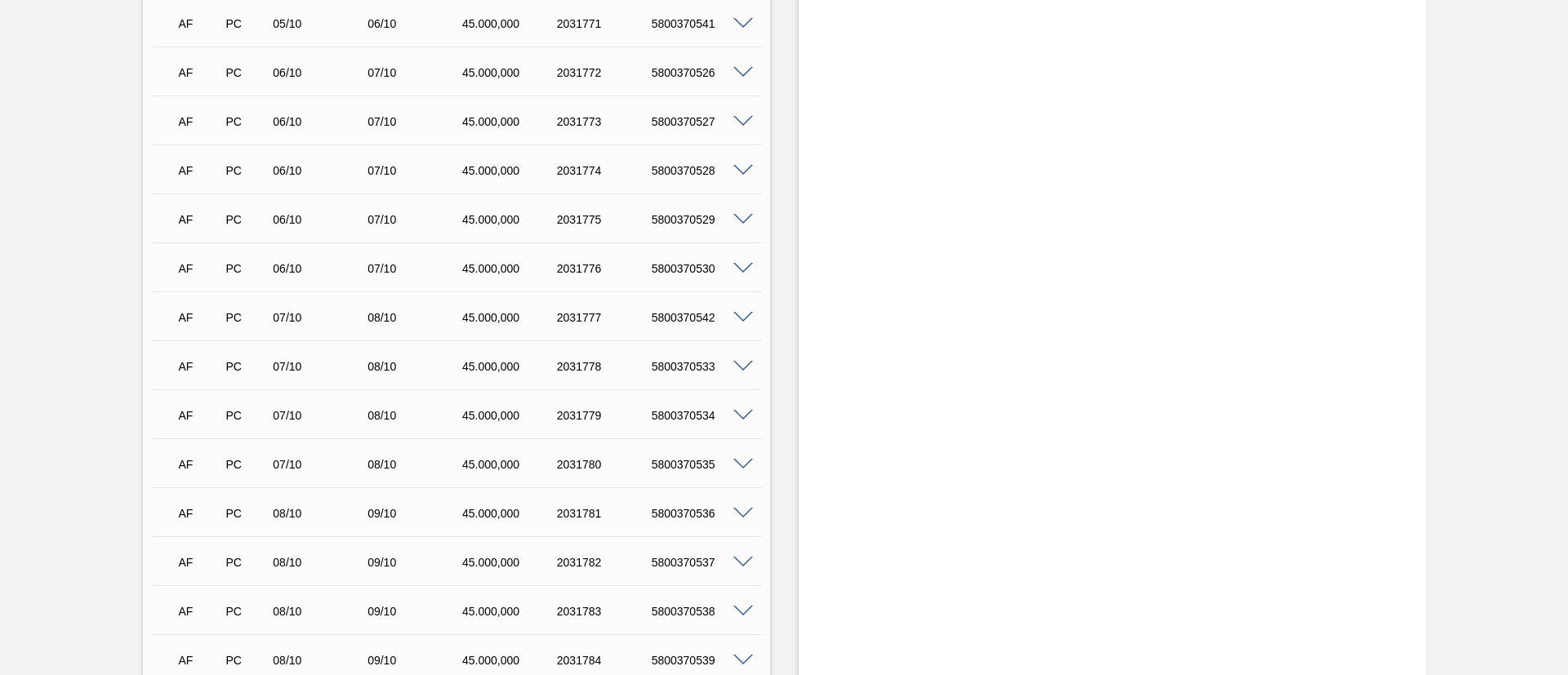
scroll to position [4409, 0]
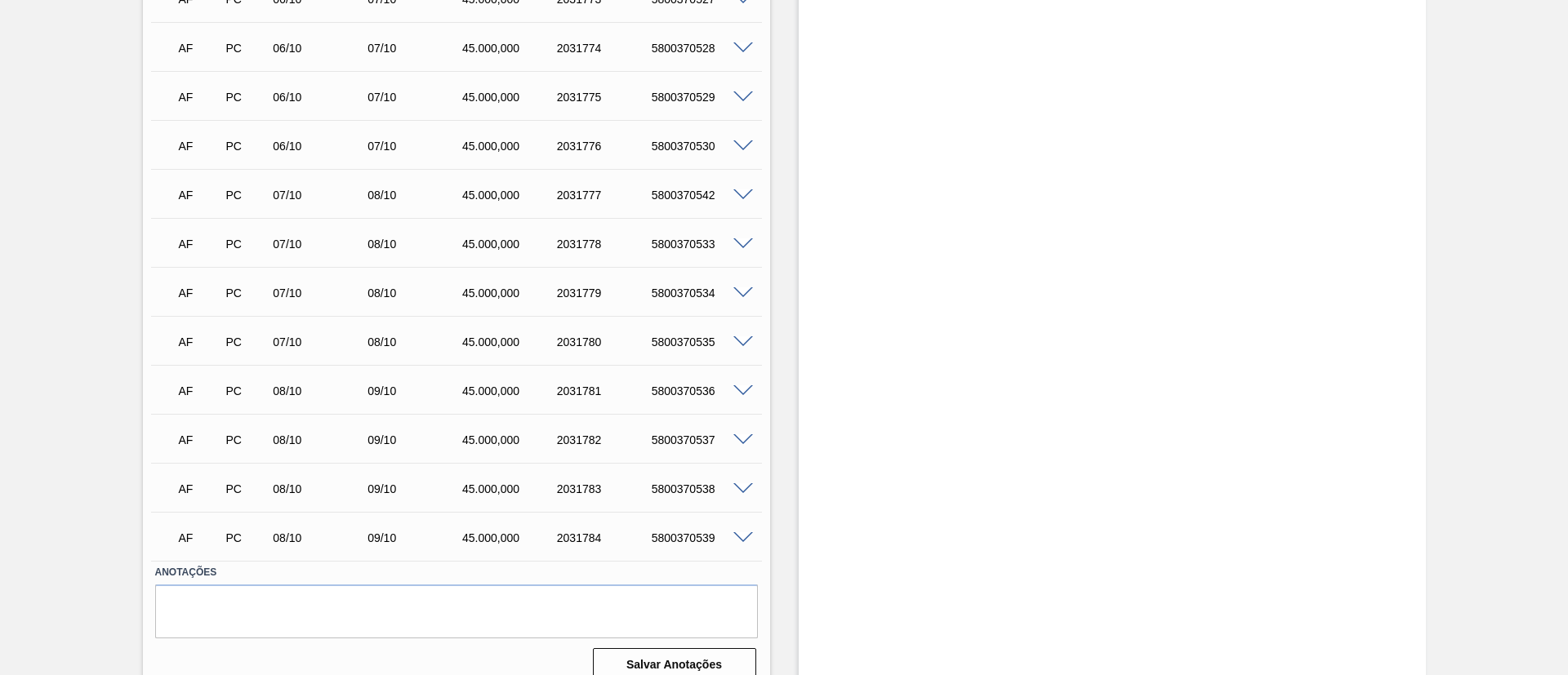
click at [673, 150] on div "5800370530" at bounding box center [700, 146] width 106 height 13
click at [692, 193] on div "5800370542" at bounding box center [700, 195] width 106 height 13
copy div "5800370542"
click at [689, 246] on div "5800370533" at bounding box center [700, 244] width 106 height 13
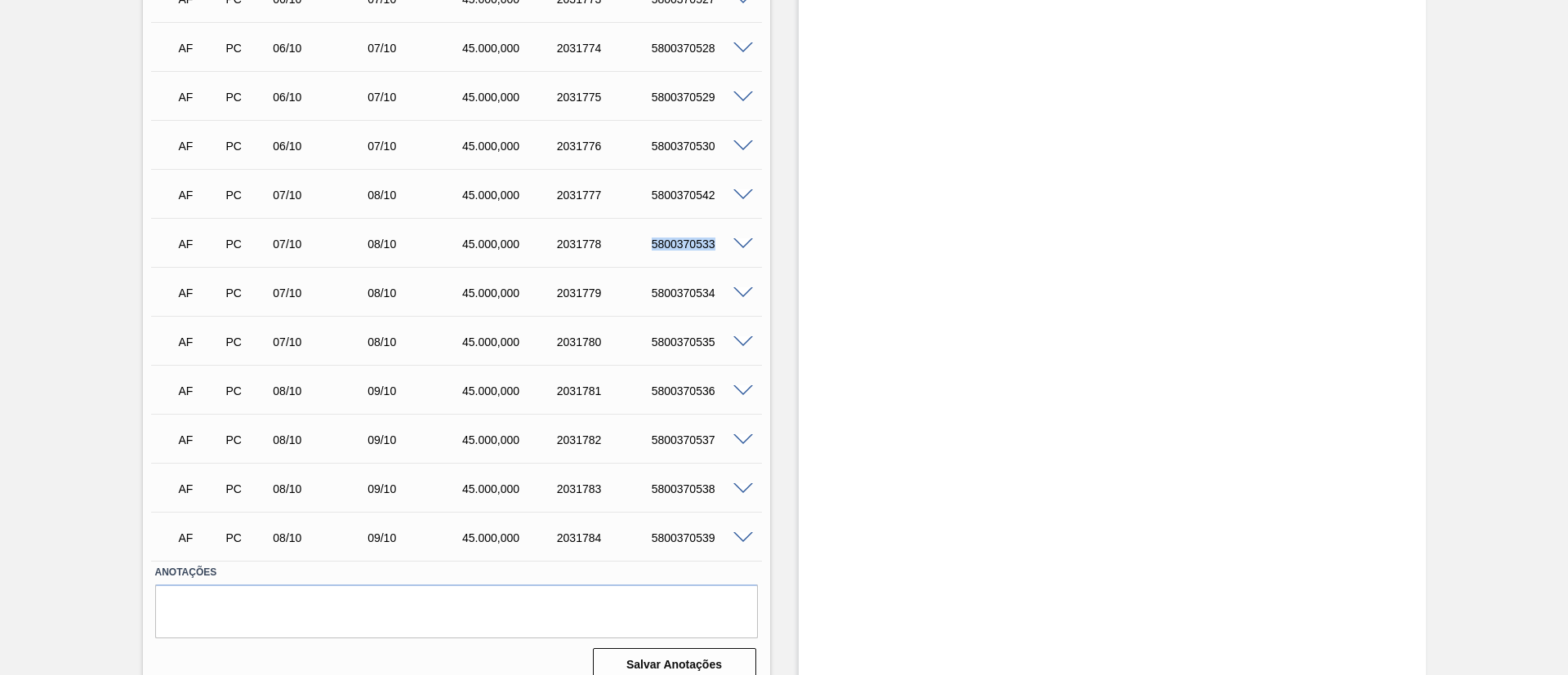
click at [689, 246] on div "5800370533" at bounding box center [700, 244] width 106 height 13
click at [672, 297] on div "5800370534" at bounding box center [700, 293] width 106 height 13
click at [686, 339] on div "5800370535" at bounding box center [700, 342] width 106 height 13
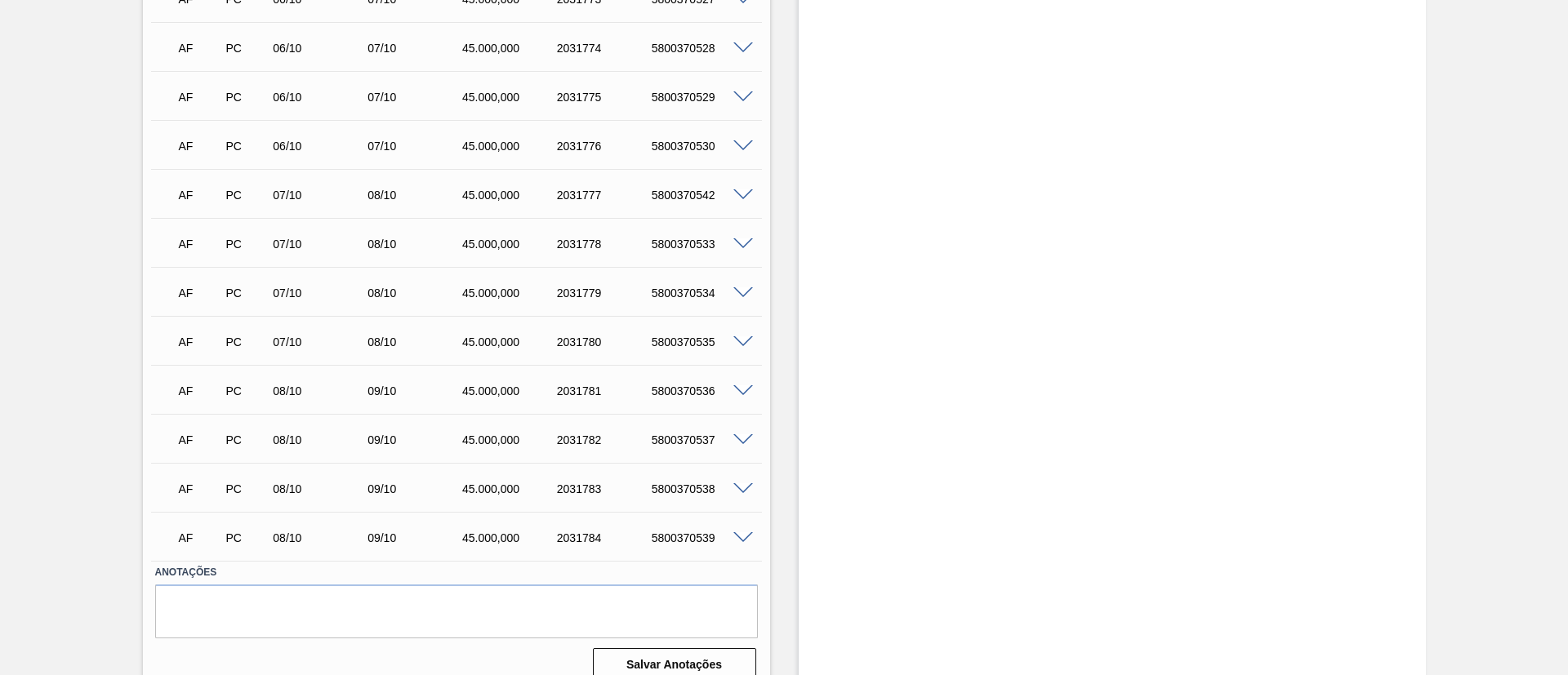
click at [686, 392] on div "5800370536" at bounding box center [700, 391] width 106 height 13
click at [675, 442] on div "5800370537" at bounding box center [700, 440] width 106 height 13
click at [667, 494] on div "5800370538" at bounding box center [700, 489] width 106 height 13
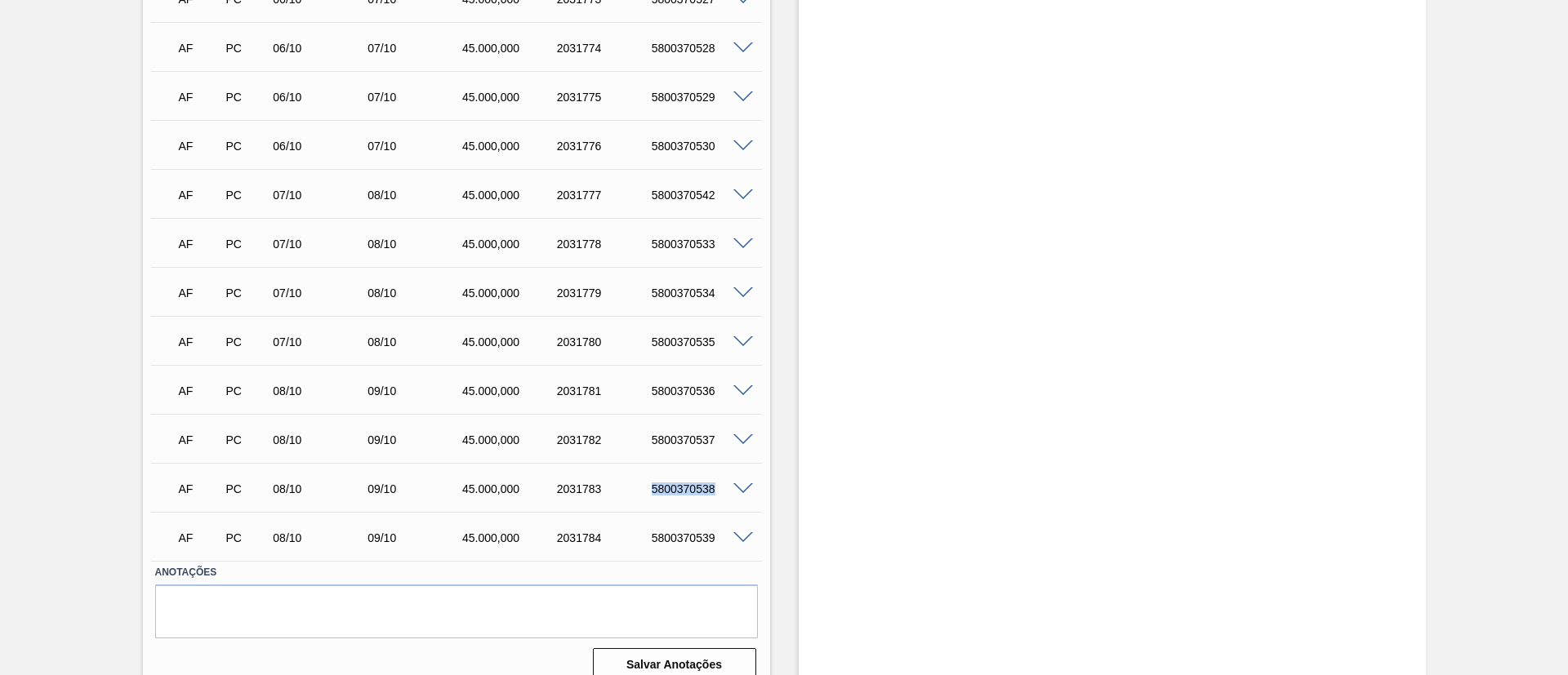
click at [667, 494] on div "5800370538" at bounding box center [700, 489] width 106 height 13
click at [682, 537] on div "5800370539" at bounding box center [700, 538] width 106 height 13
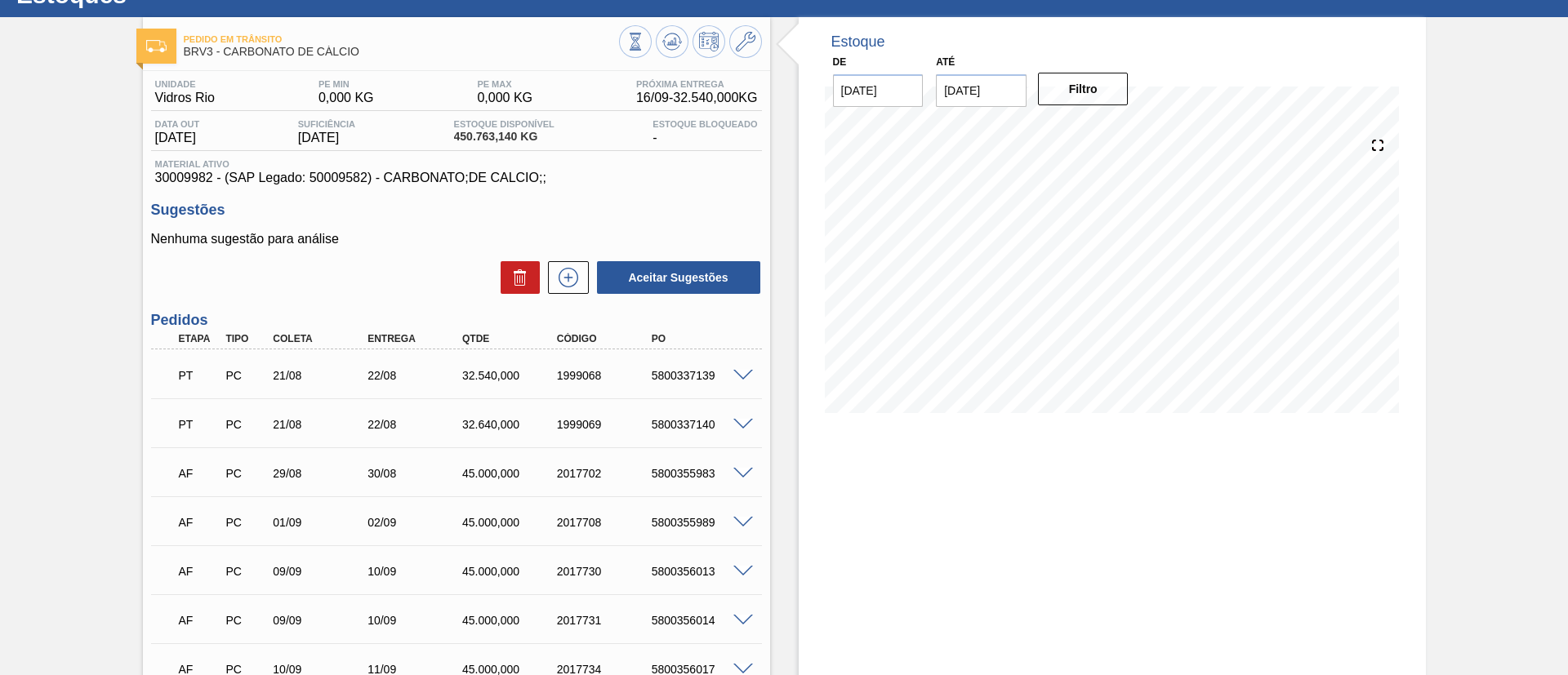
scroll to position [0, 0]
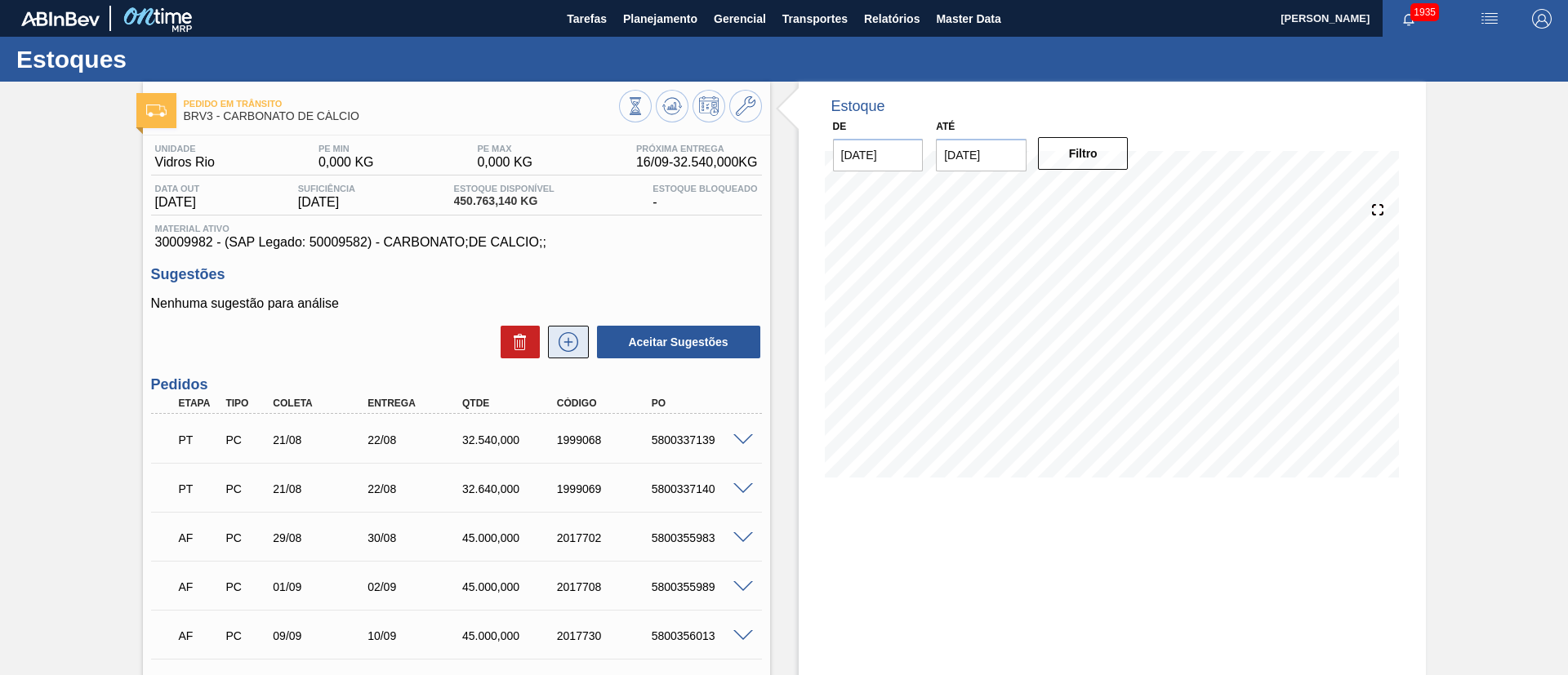
click at [575, 348] on icon at bounding box center [568, 342] width 26 height 19
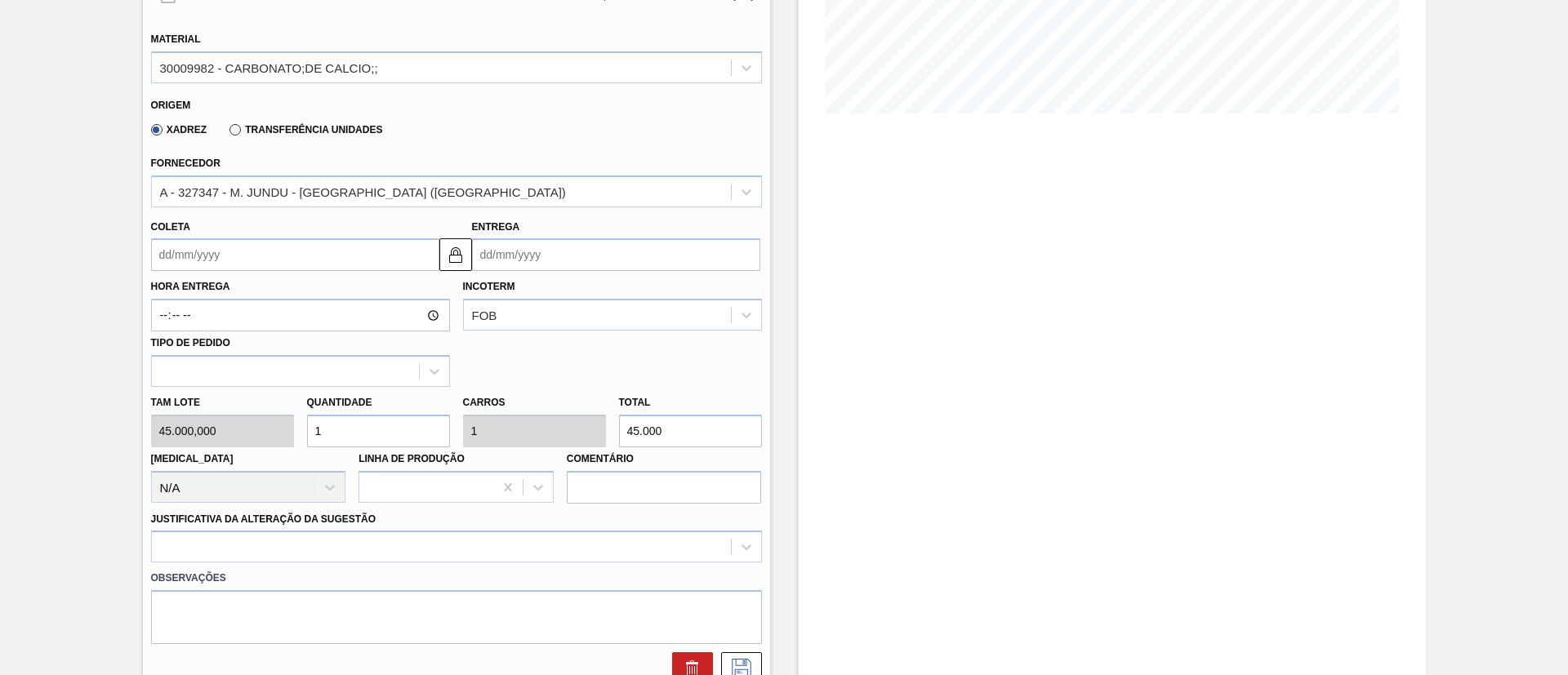
scroll to position [367, 0]
click at [224, 255] on input "Coleta" at bounding box center [296, 251] width 289 height 32
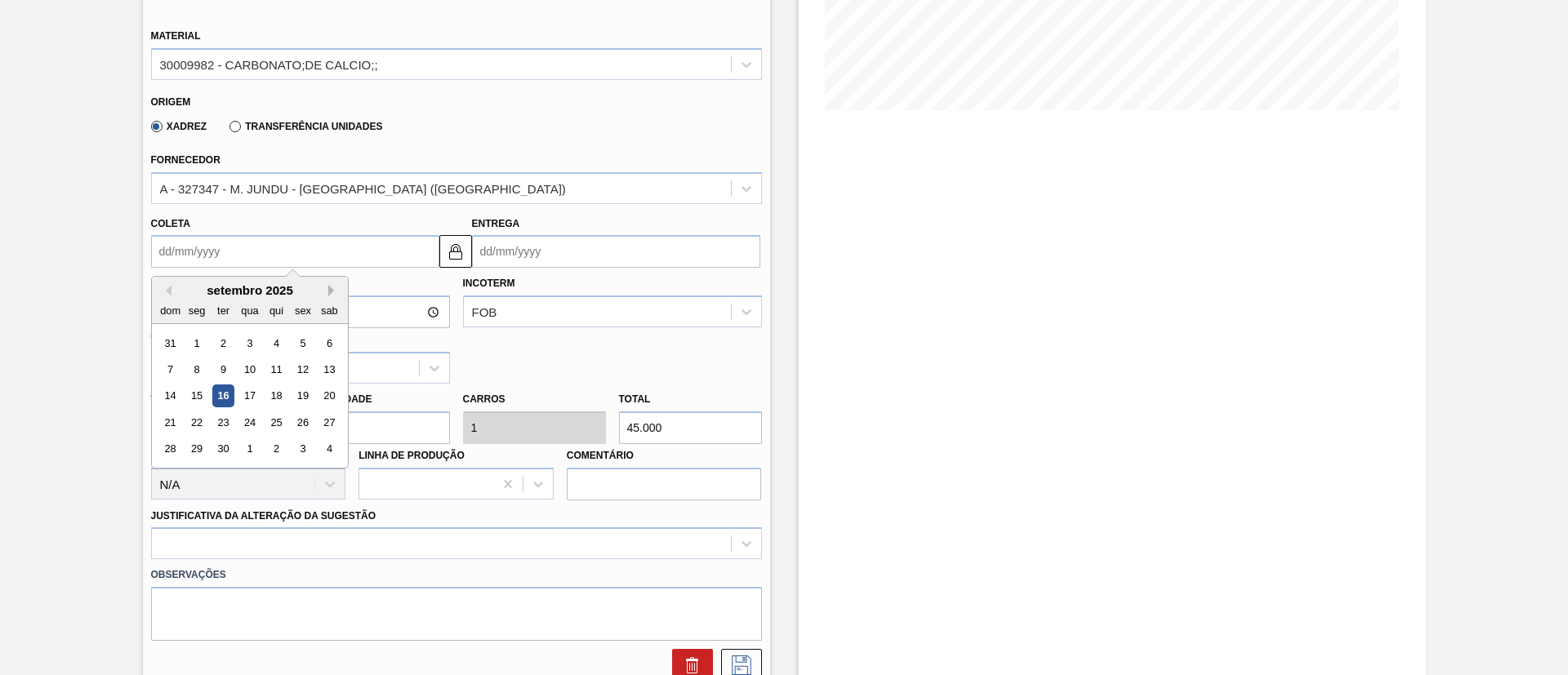
click at [330, 293] on button "Next Month" at bounding box center [333, 290] width 11 height 11
click at [243, 370] on div "8" at bounding box center [249, 369] width 22 height 22
type input "08/10/2025"
type input "09/10/2025"
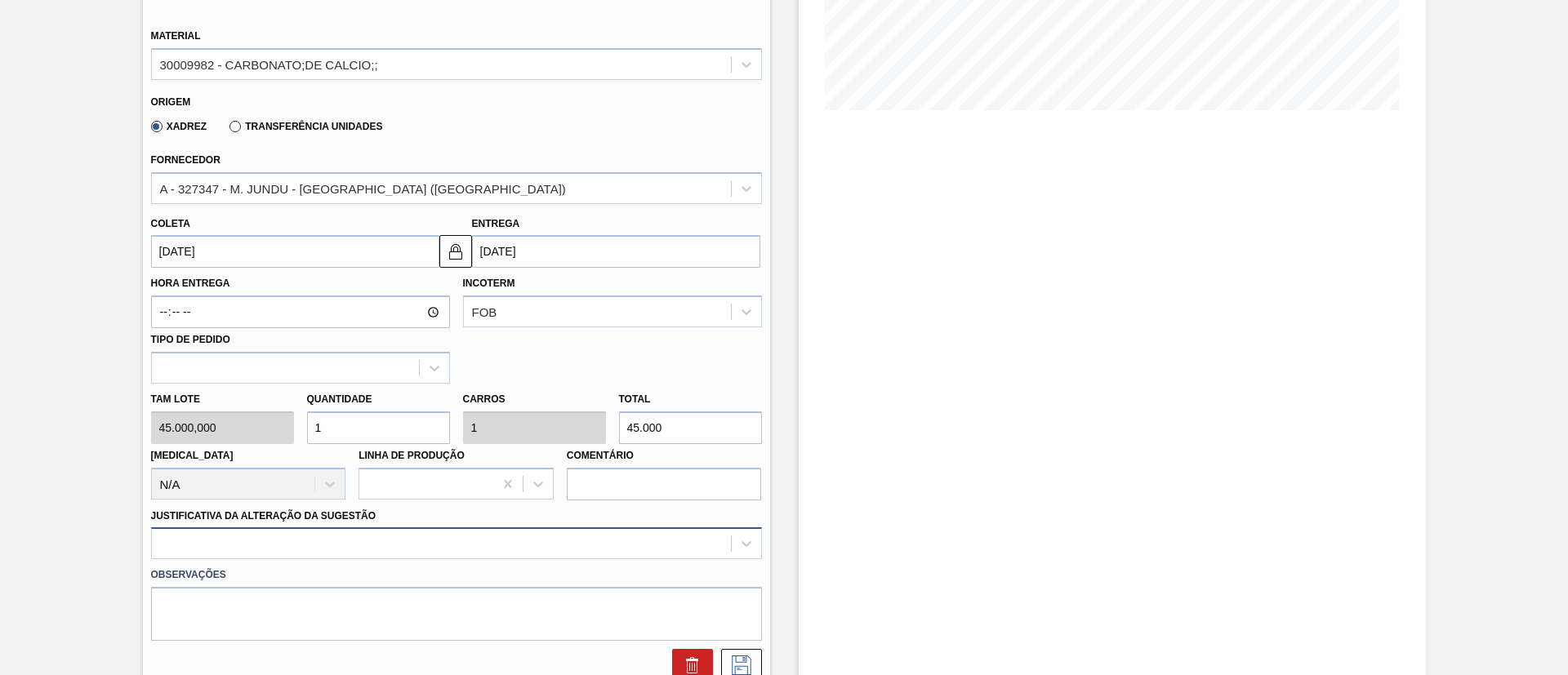
click at [331, 540] on div at bounding box center [456, 543] width 610 height 31
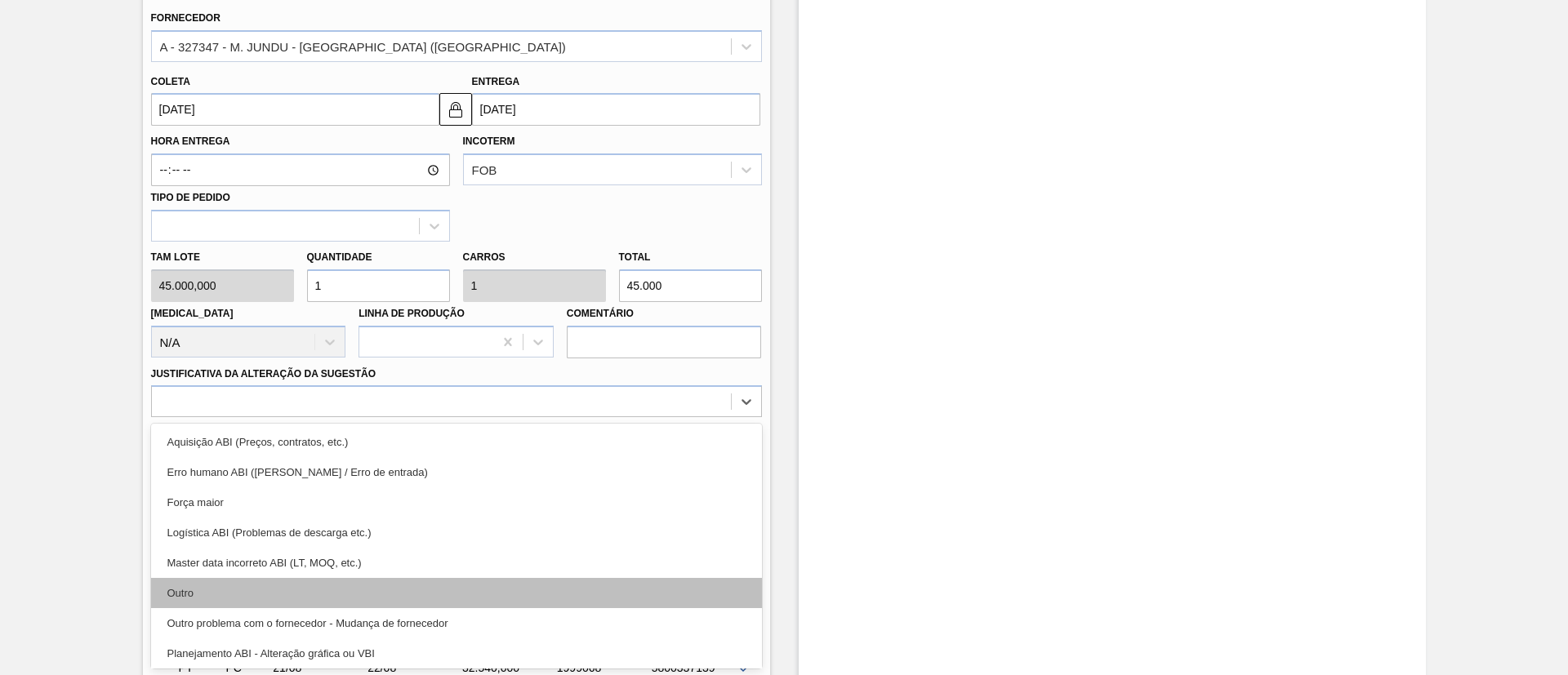
click at [265, 587] on div "Outro" at bounding box center [456, 593] width 610 height 31
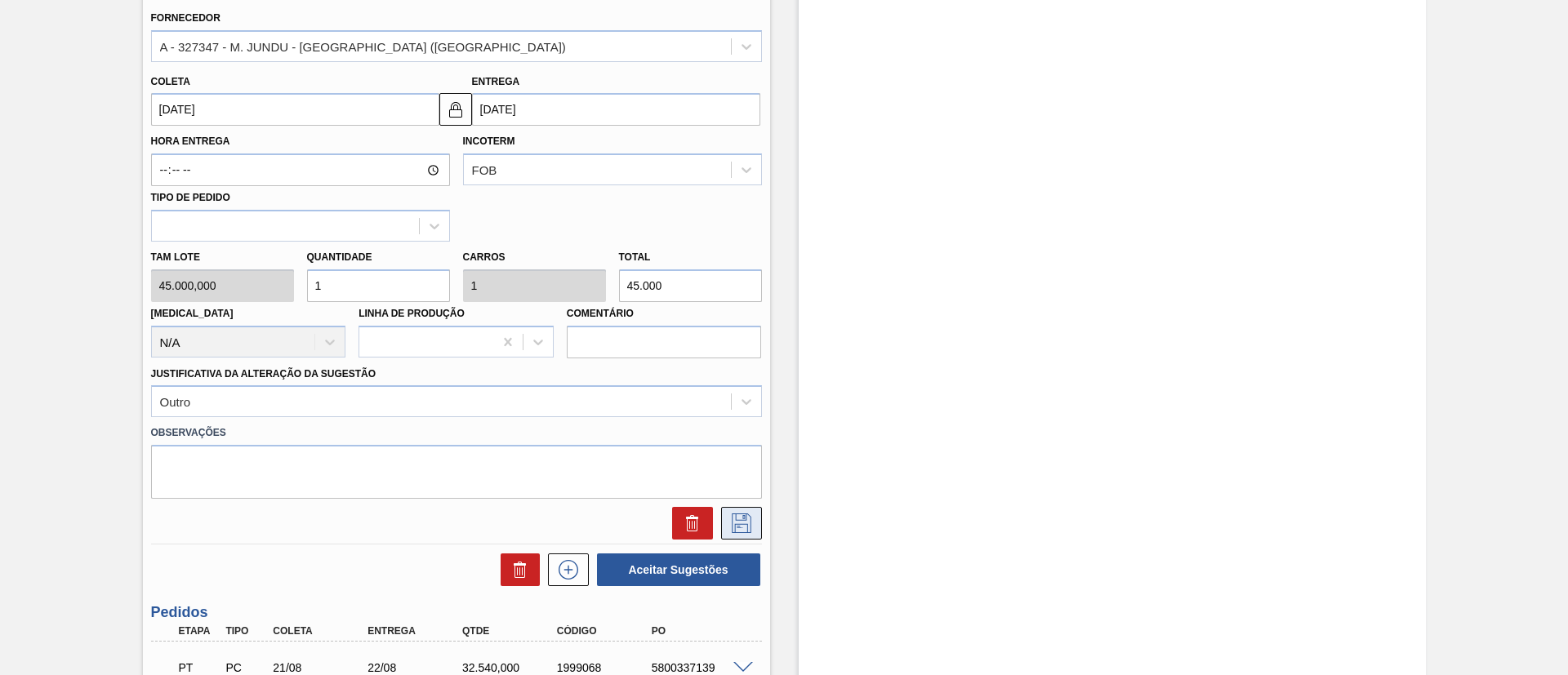
click at [732, 525] on icon at bounding box center [742, 523] width 19 height 19
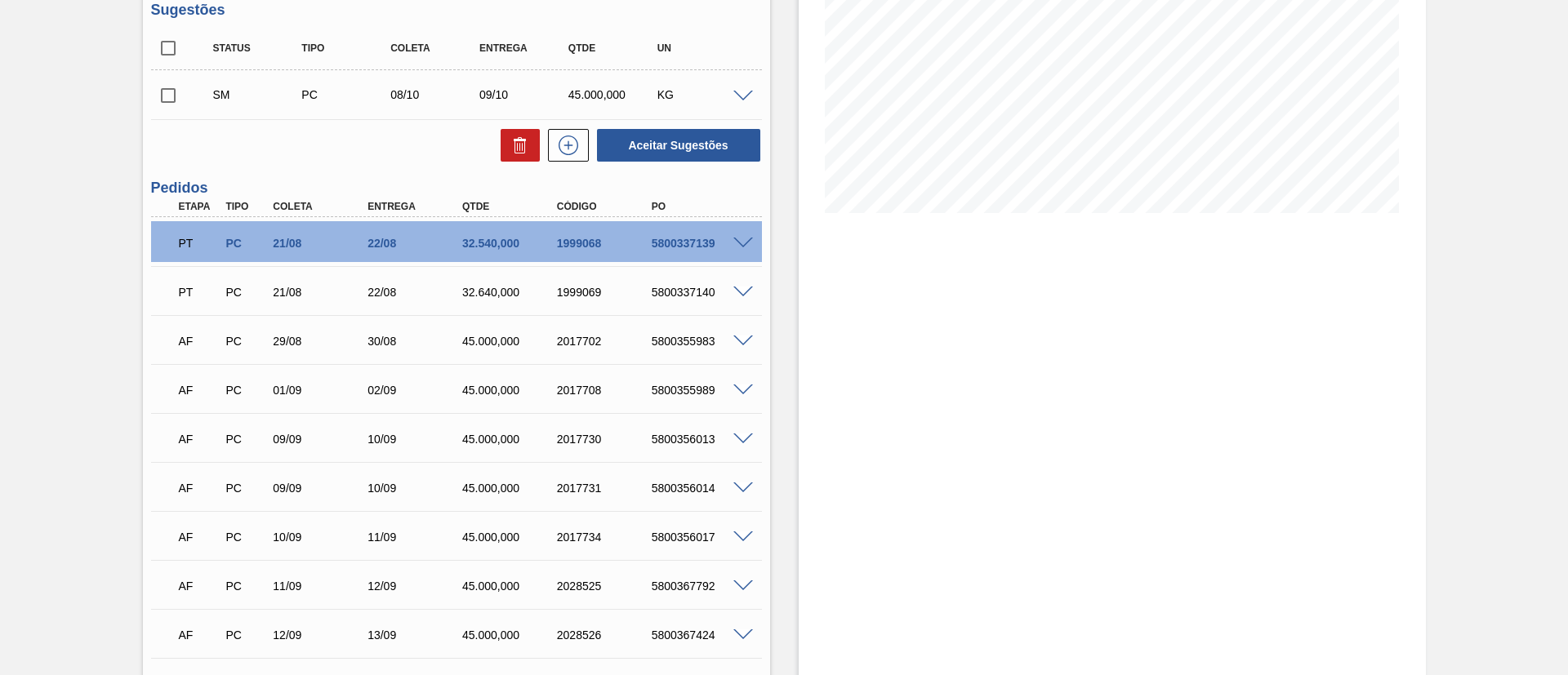
scroll to position [142, 0]
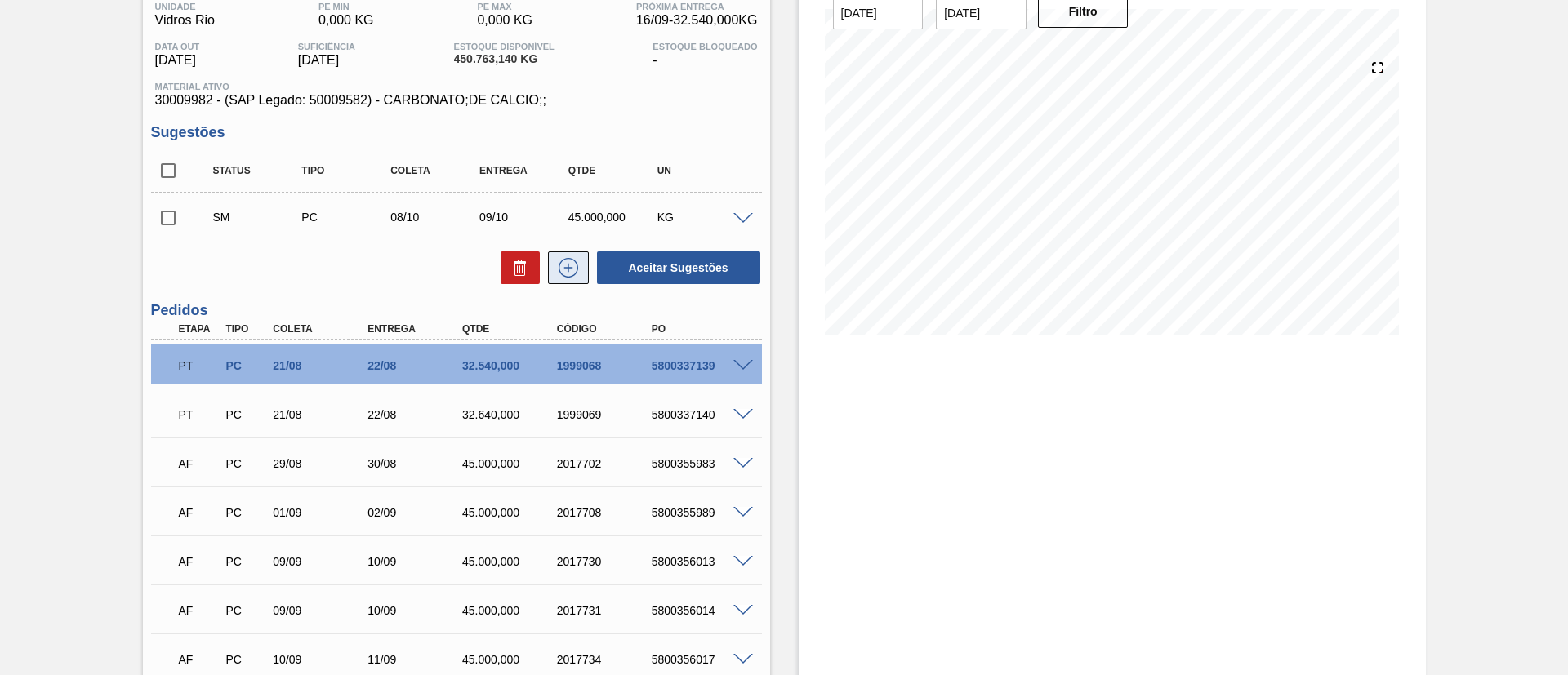
click at [563, 258] on icon at bounding box center [568, 268] width 26 height 19
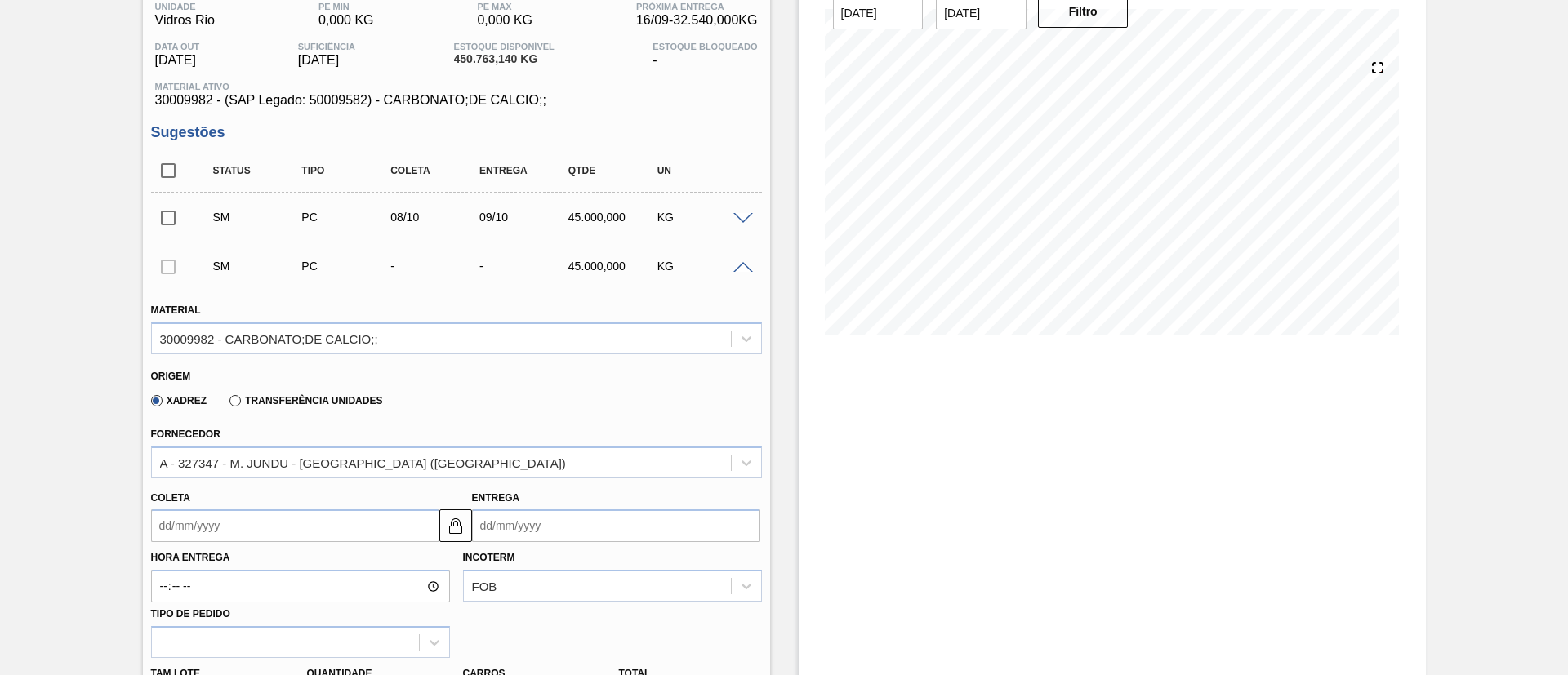
scroll to position [387, 0]
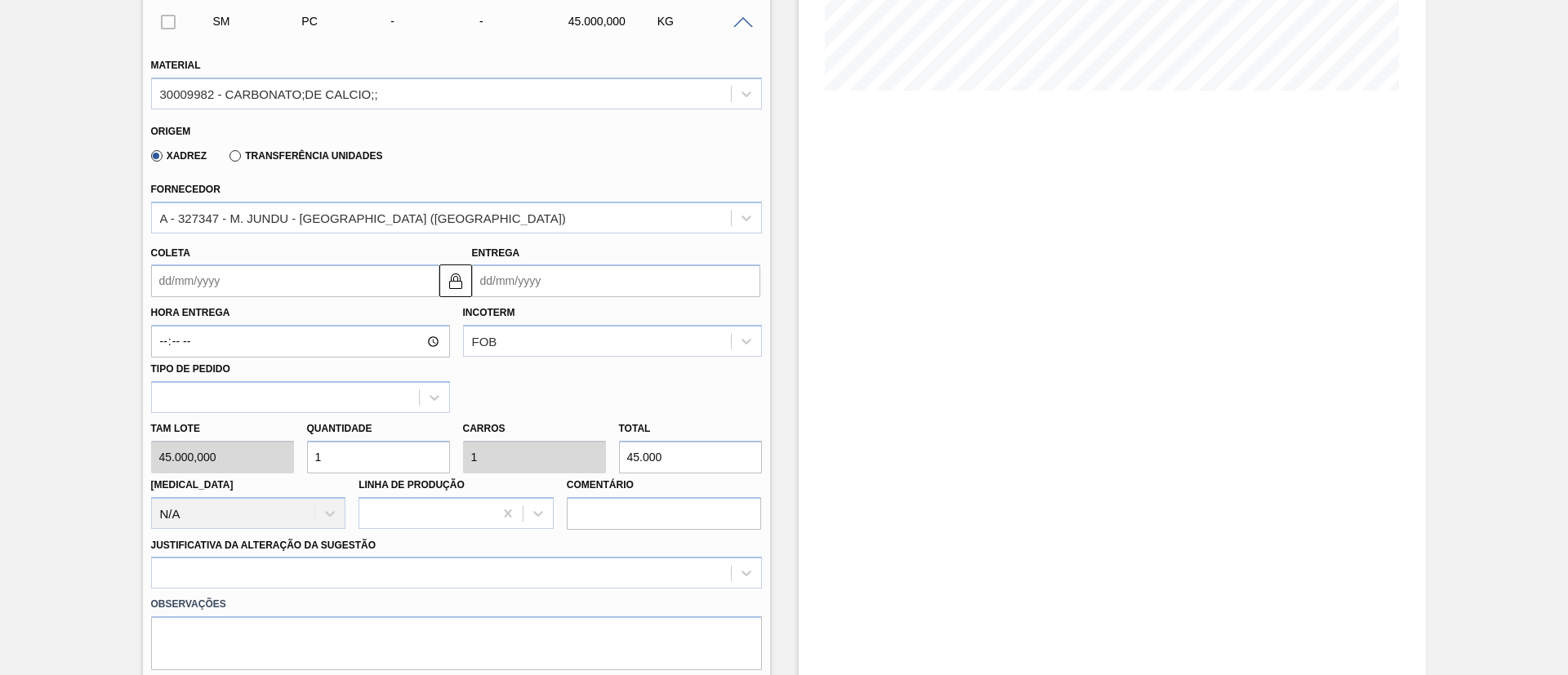
click at [226, 273] on input "Coleta" at bounding box center [296, 281] width 289 height 32
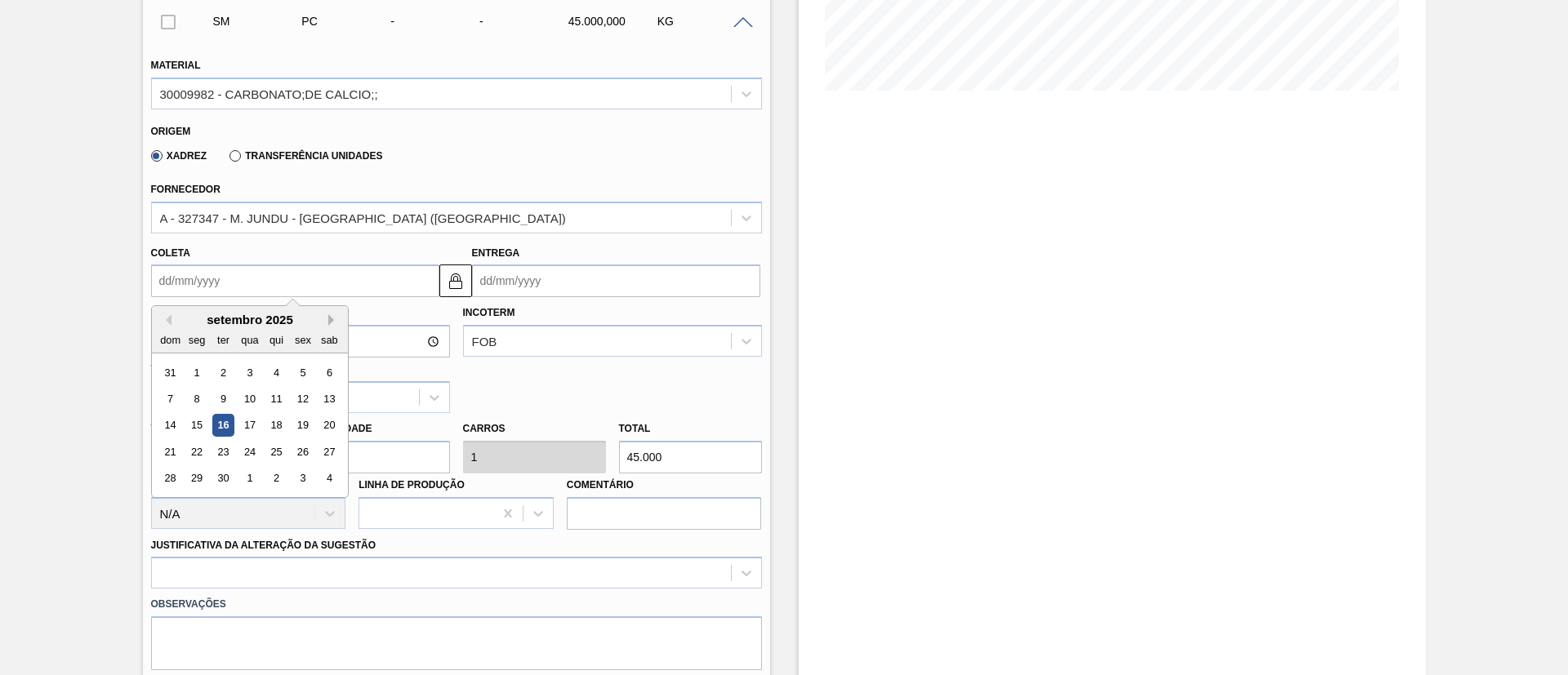
click at [336, 318] on button "Next Month" at bounding box center [333, 320] width 11 height 11
click at [263, 396] on div "5 6 7 8 9 10 11" at bounding box center [249, 400] width 185 height 26
click at [267, 394] on div "9" at bounding box center [275, 399] width 22 height 22
type input "09/10/2025"
type input "10/10/2025"
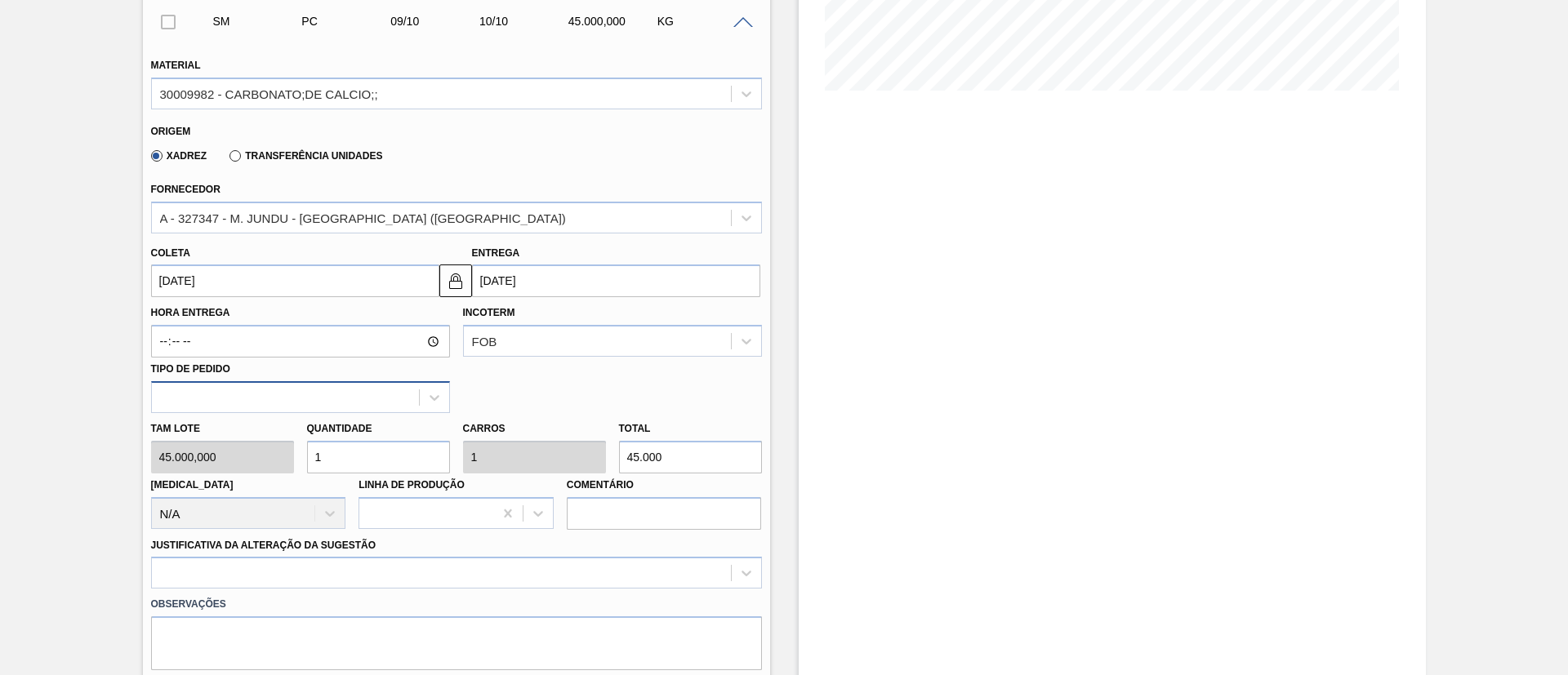
scroll to position [632, 0]
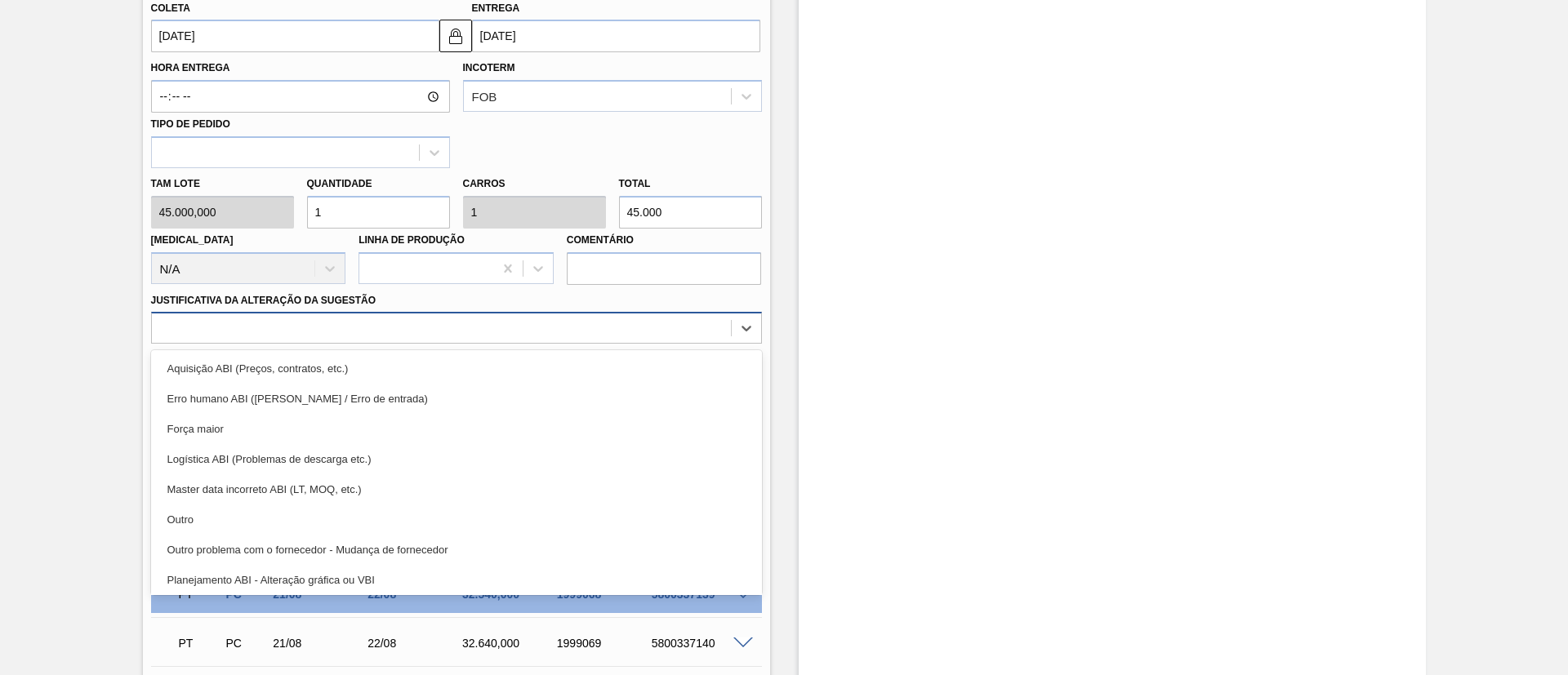
click at [333, 317] on div at bounding box center [442, 328] width 579 height 24
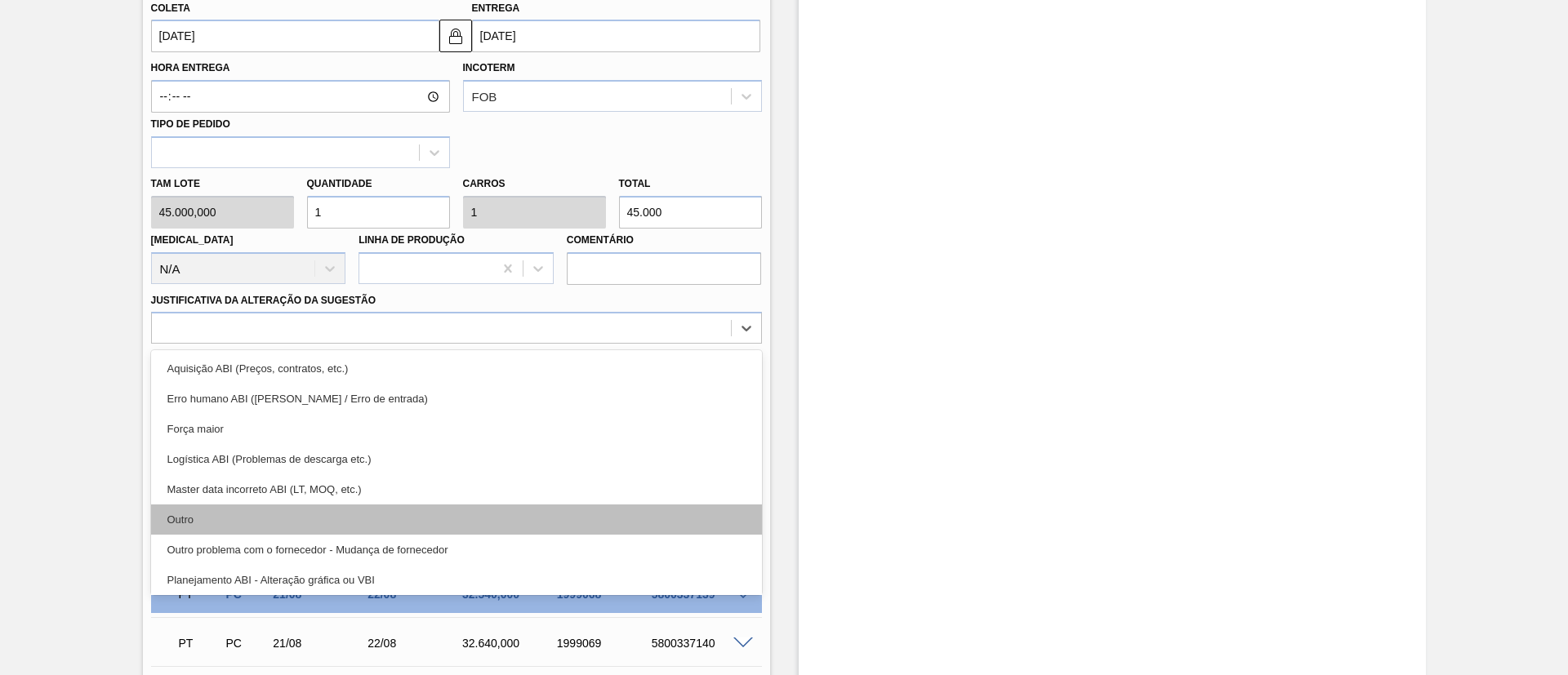
click at [272, 506] on div "Outro" at bounding box center [456, 519] width 610 height 31
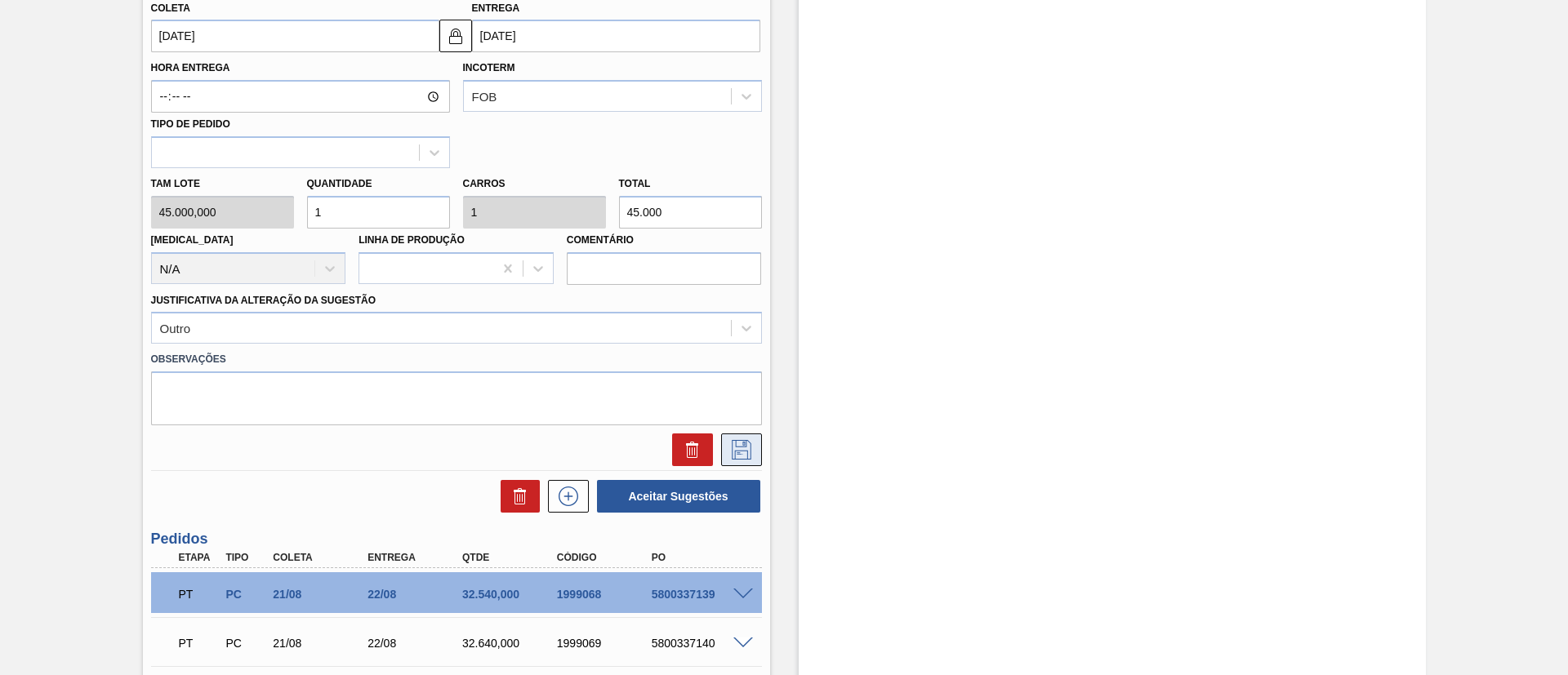
click at [756, 453] on button at bounding box center [742, 449] width 41 height 32
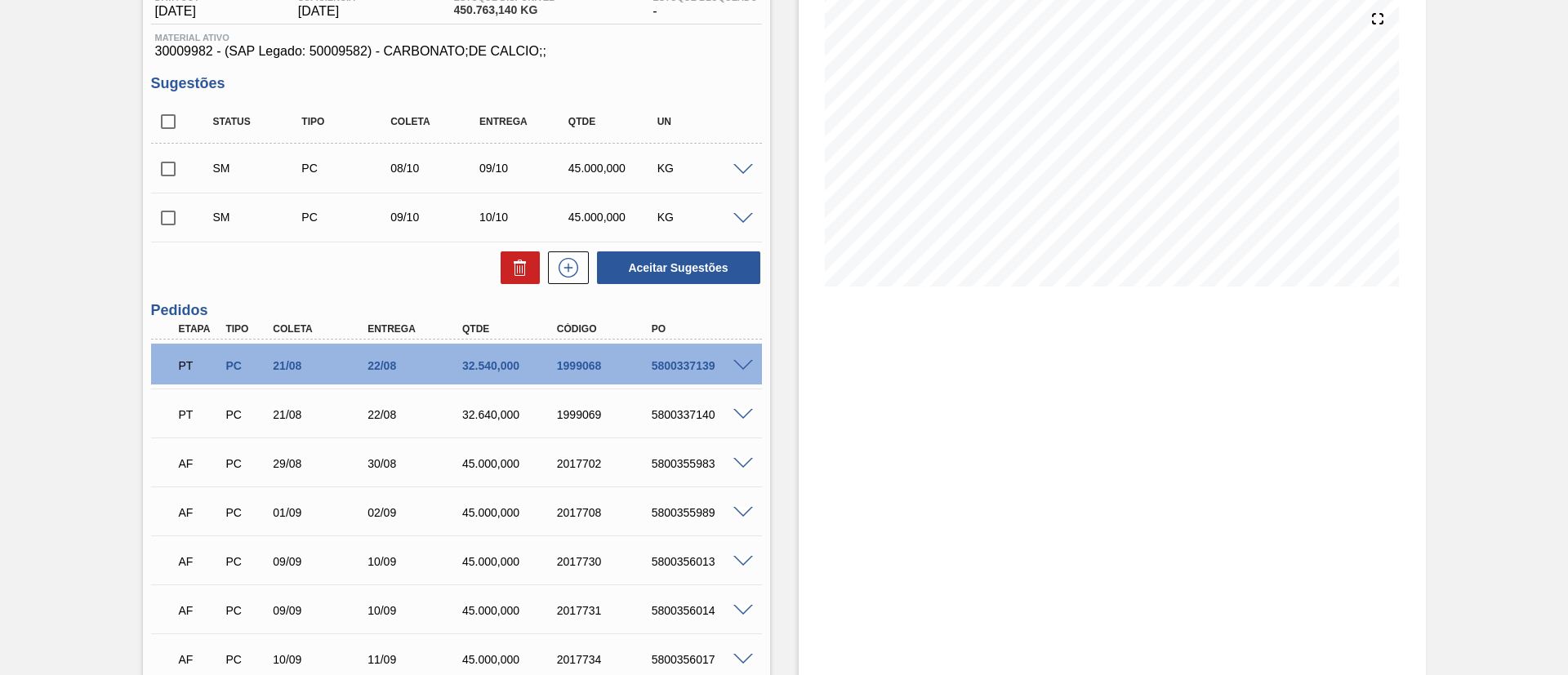
scroll to position [142, 0]
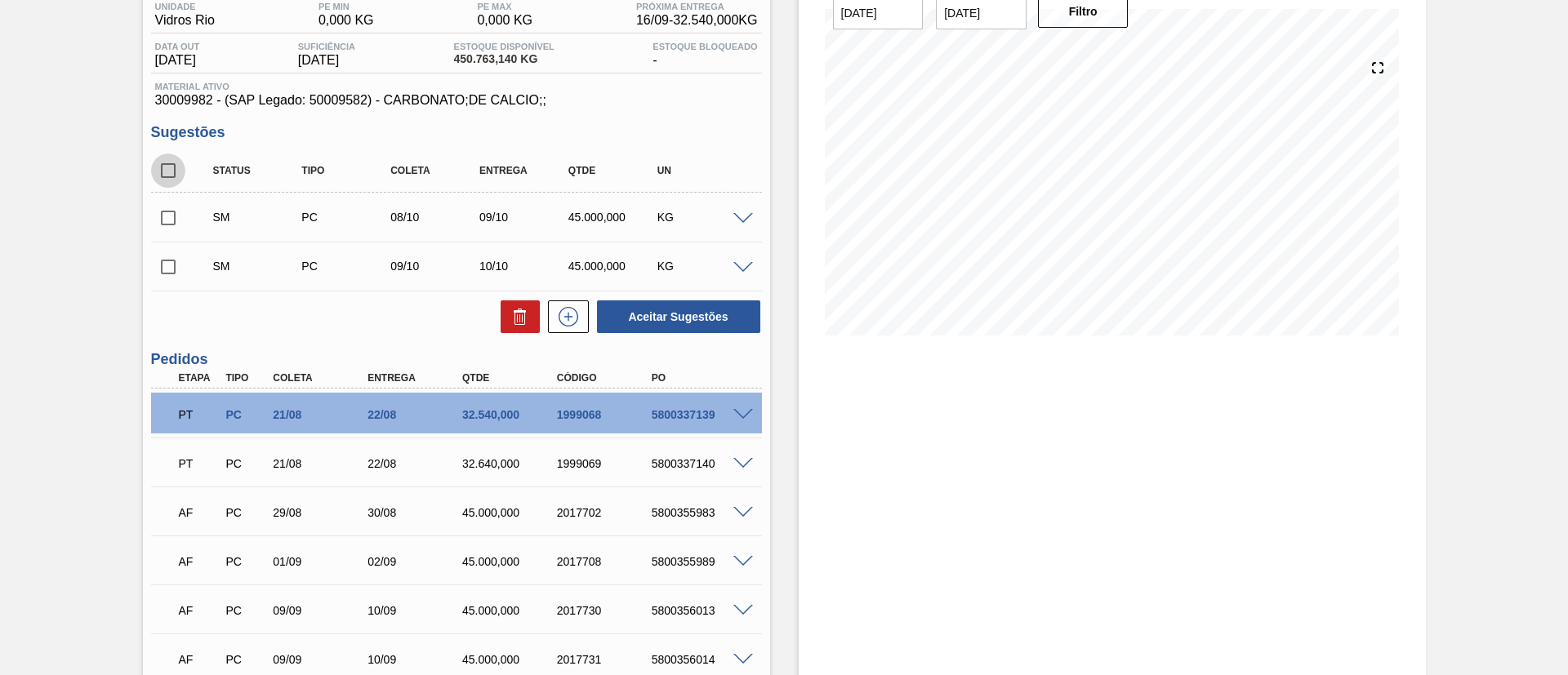
click at [179, 185] on input "checkbox" at bounding box center [168, 170] width 34 height 34
checkbox input "true"
click at [703, 317] on button "Aceitar Sugestões" at bounding box center [679, 317] width 164 height 32
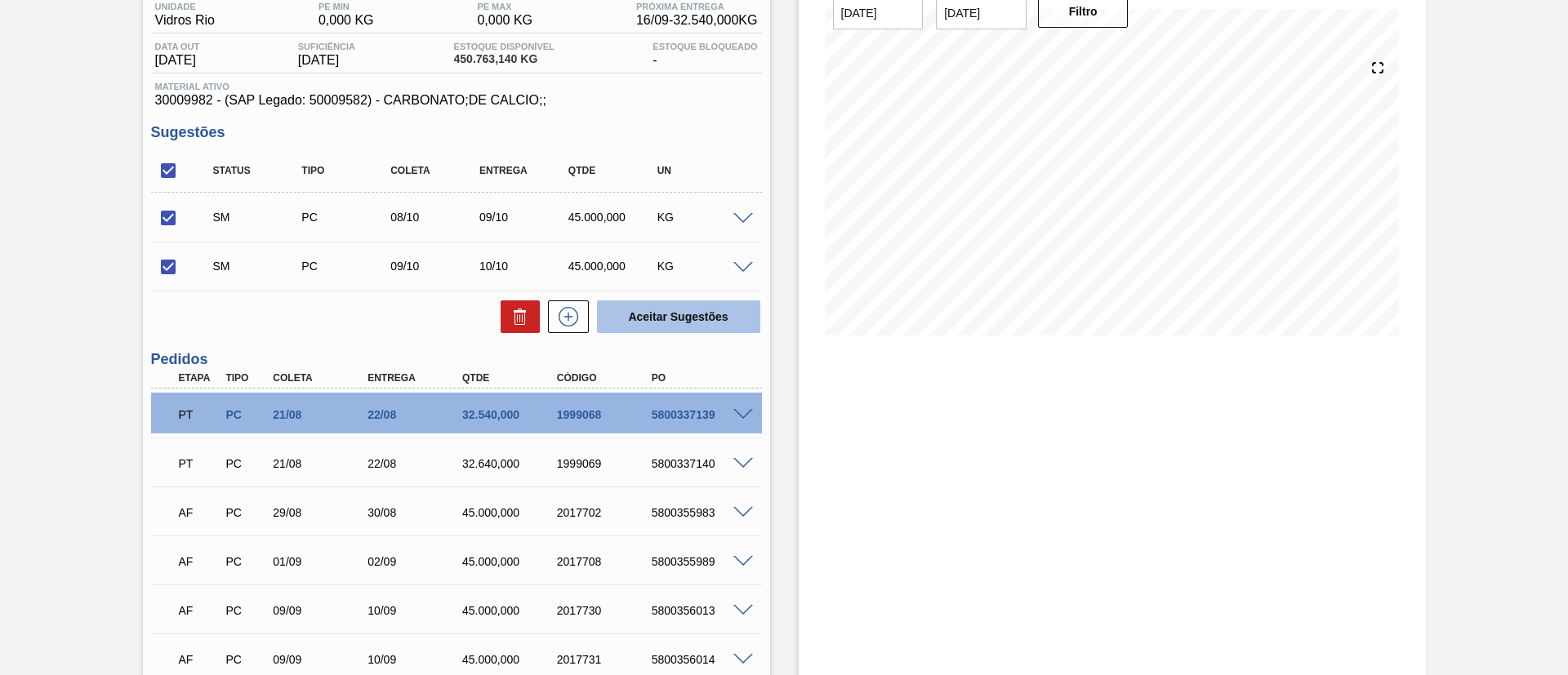
checkbox input "false"
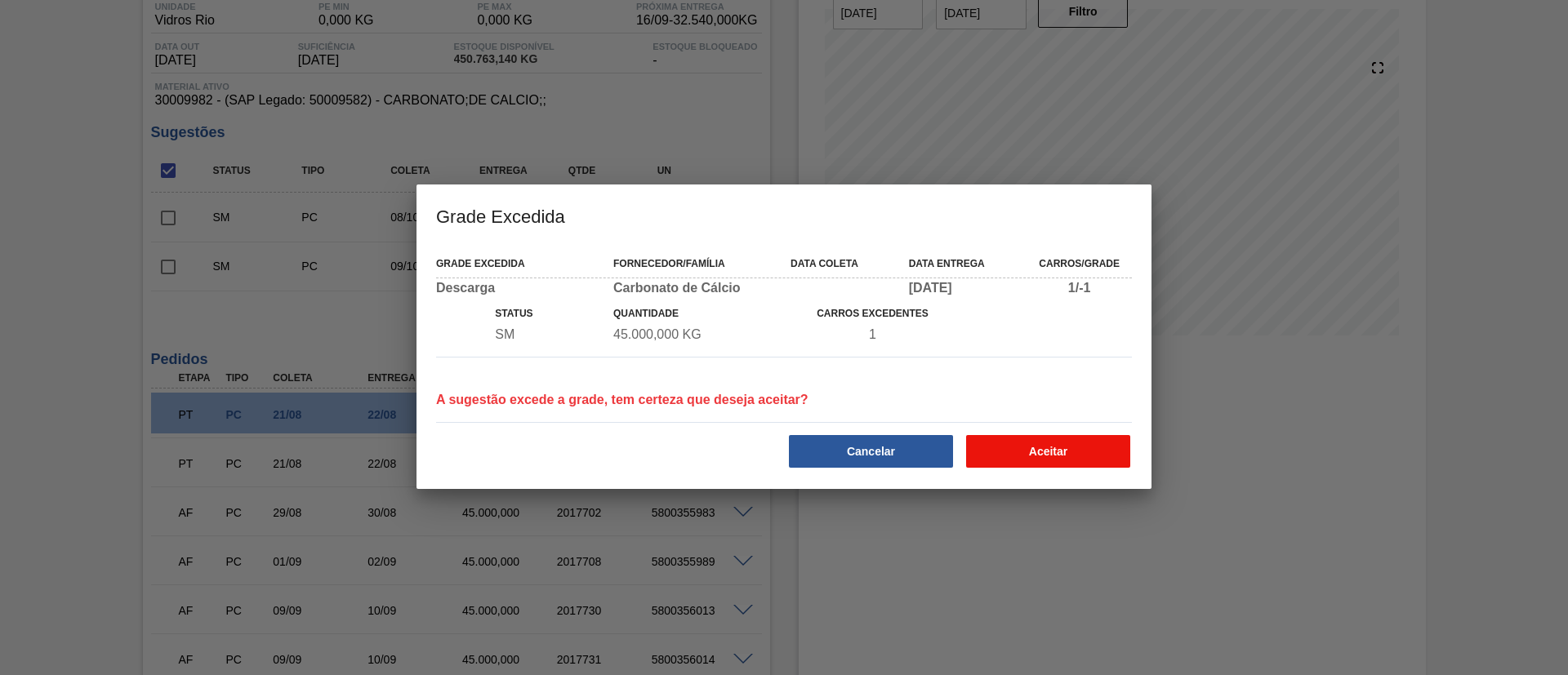
click at [1018, 449] on button "Aceitar" at bounding box center [1049, 451] width 164 height 32
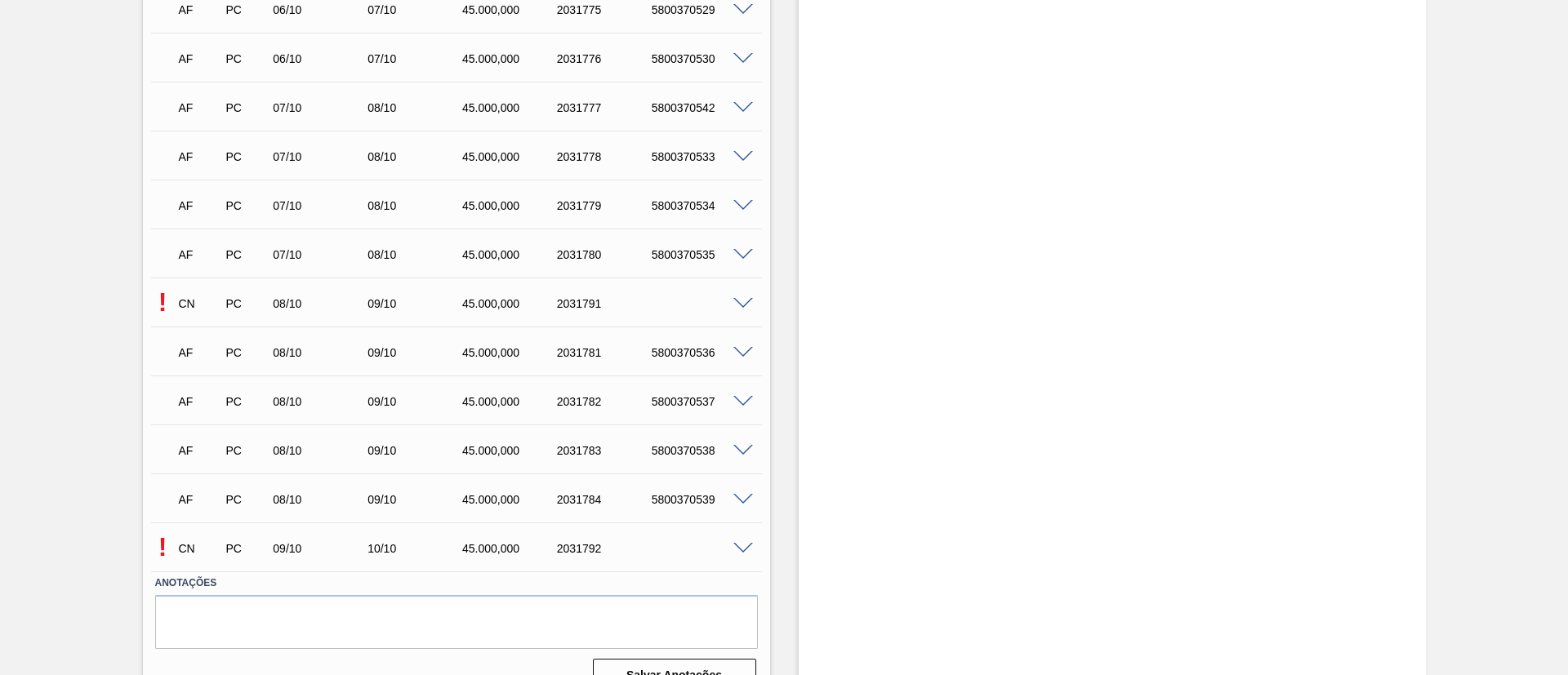
scroll to position [4527, 0]
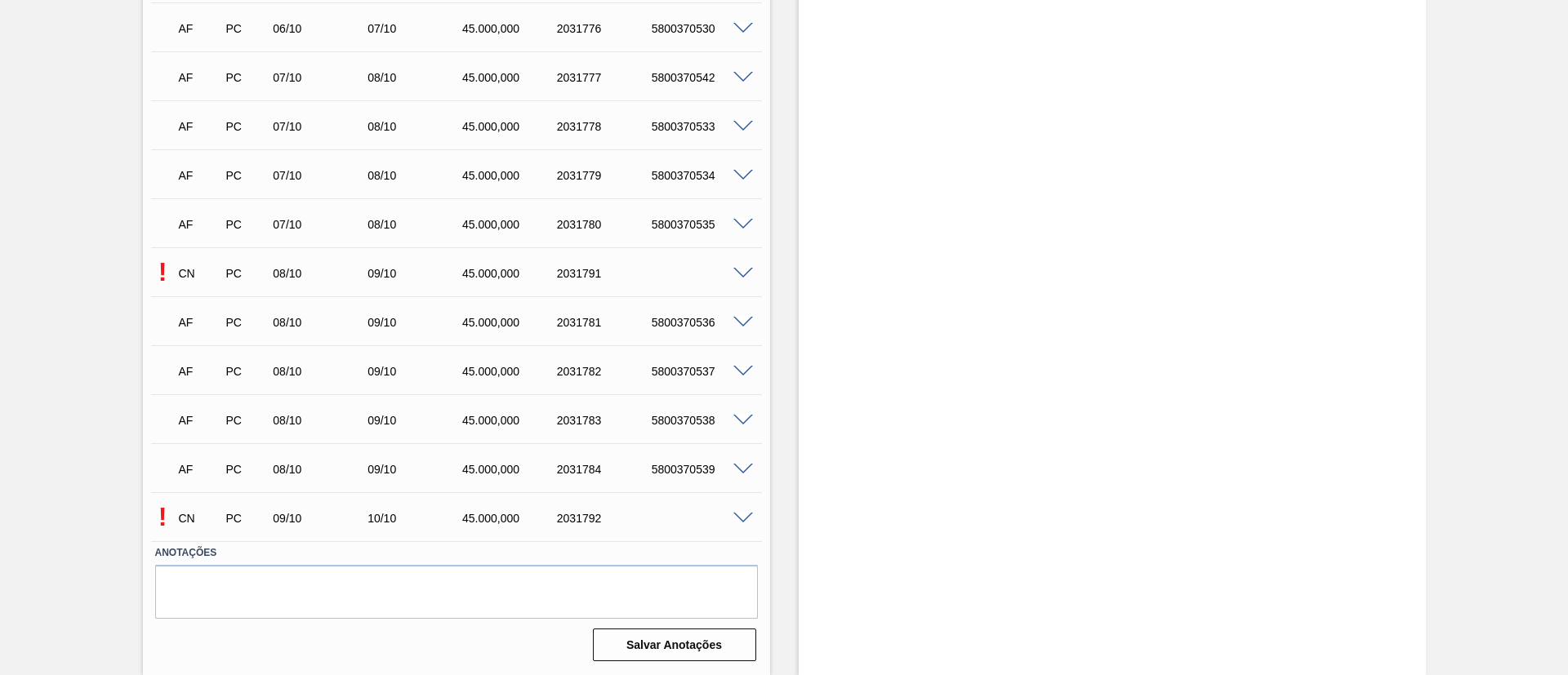
click at [740, 271] on span at bounding box center [743, 274] width 19 height 12
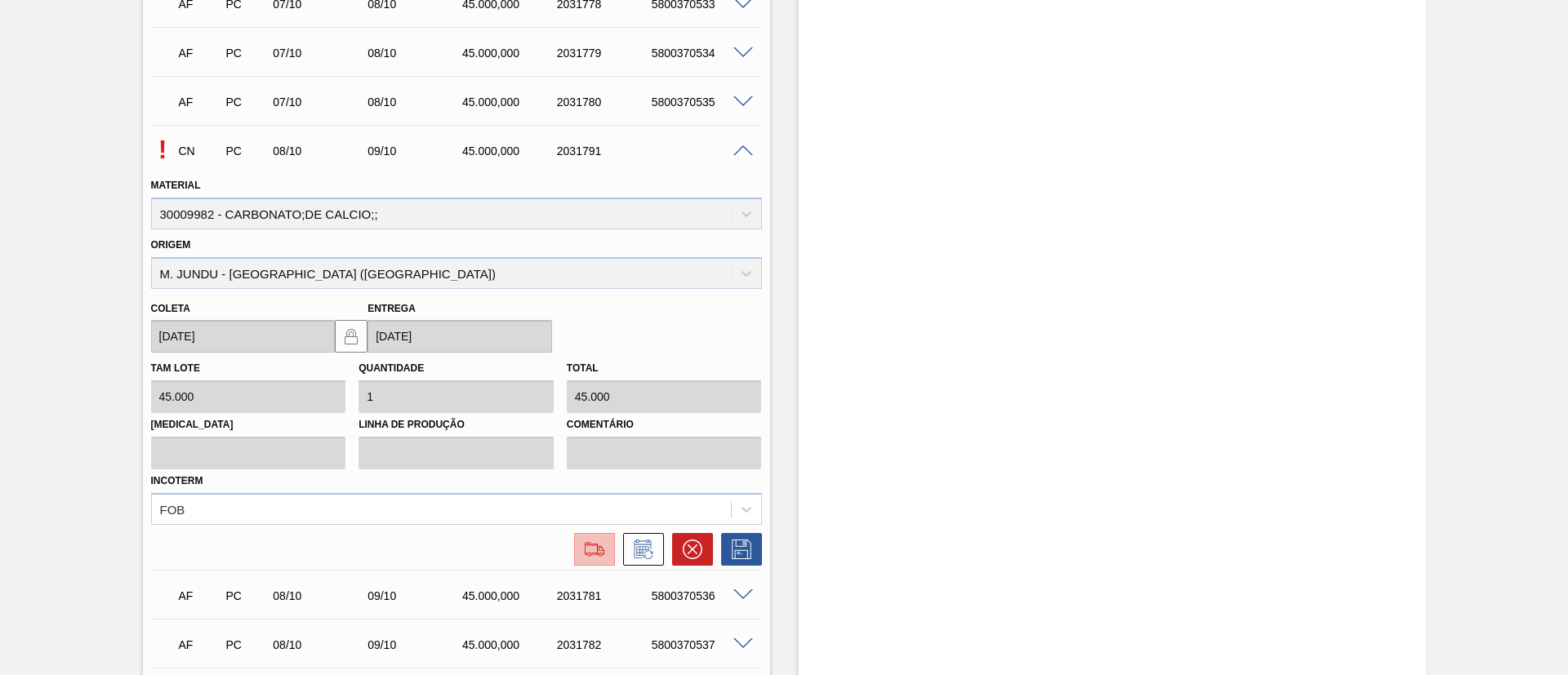
click at [584, 550] on img at bounding box center [595, 549] width 26 height 19
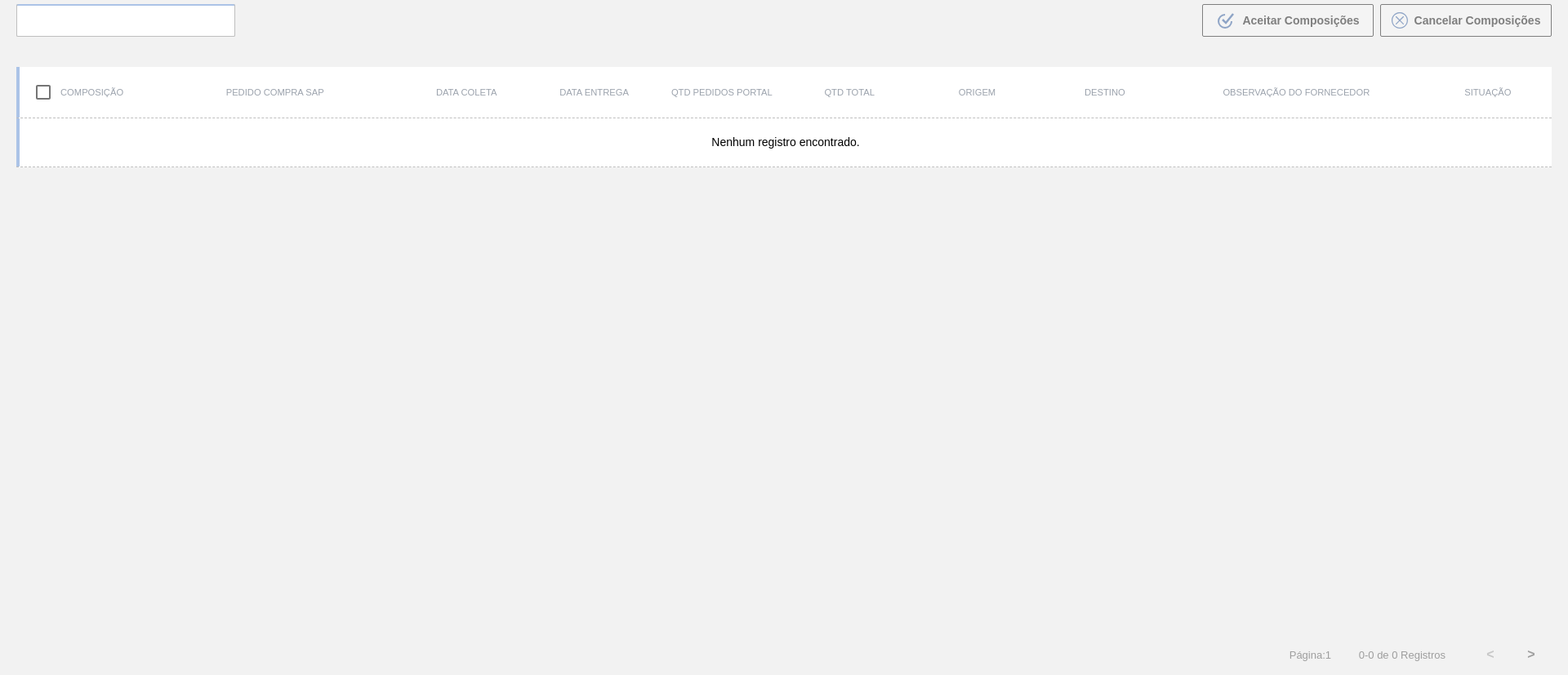
scroll to position [117, 0]
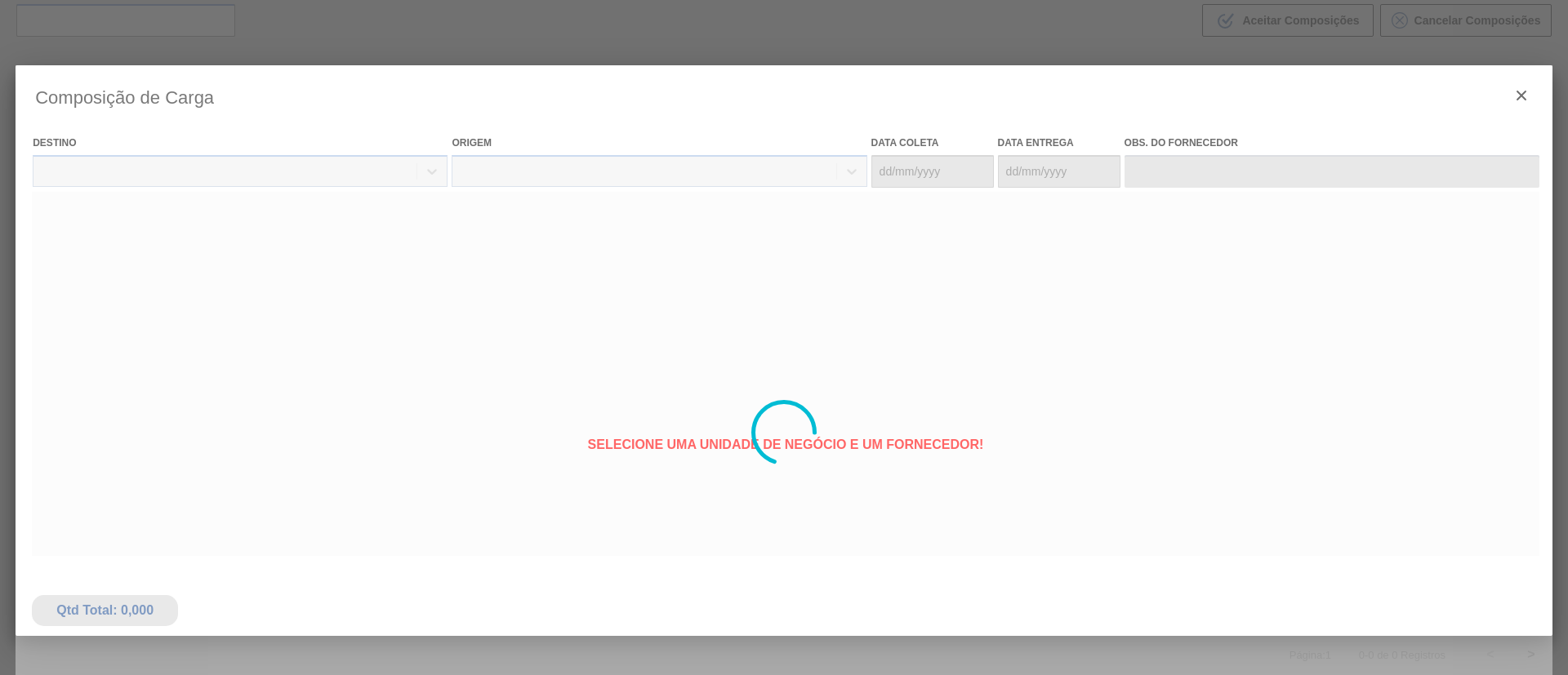
type coleta "08/10/2025"
type entrega "09/10/2025"
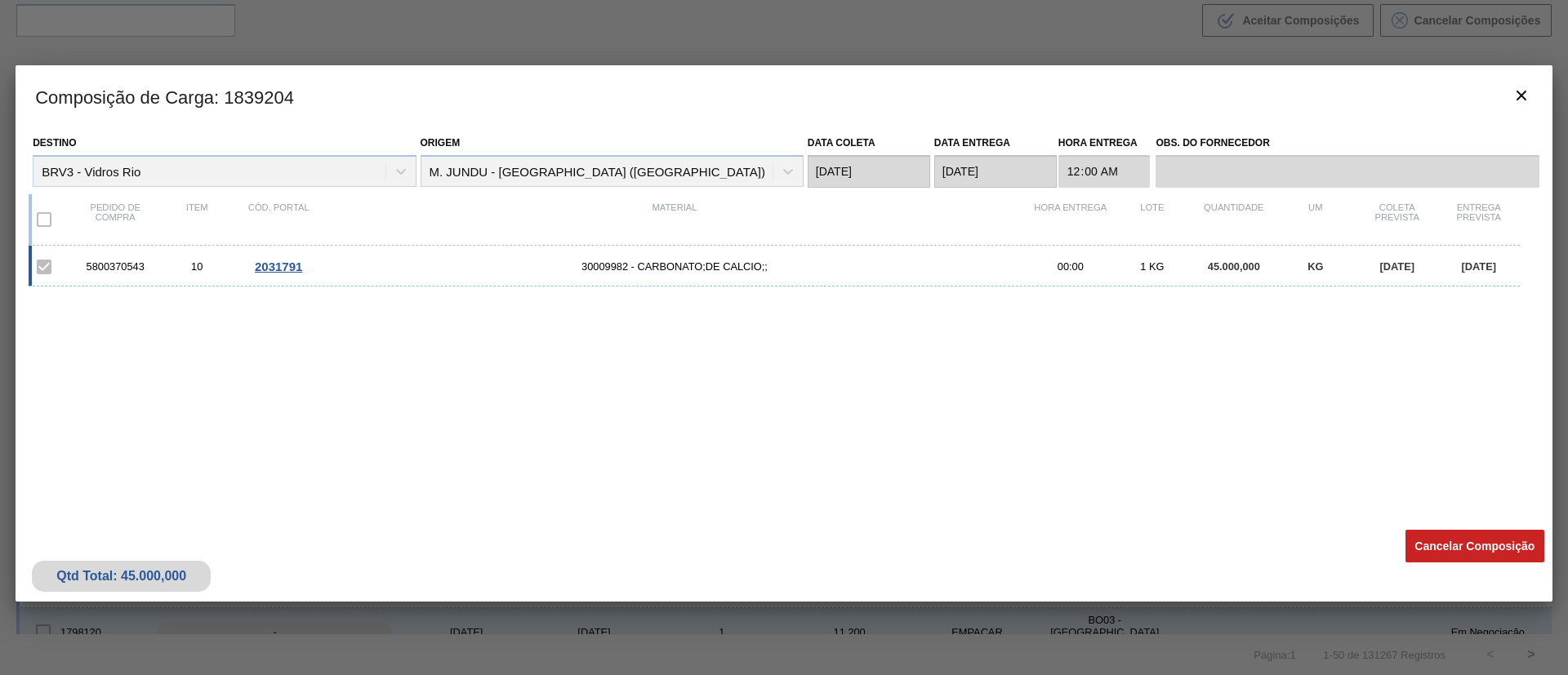
click at [129, 266] on div "5800370543" at bounding box center [115, 267] width 81 height 12
click at [1510, 106] on button "botão de ícone" at bounding box center [1521, 96] width 39 height 39
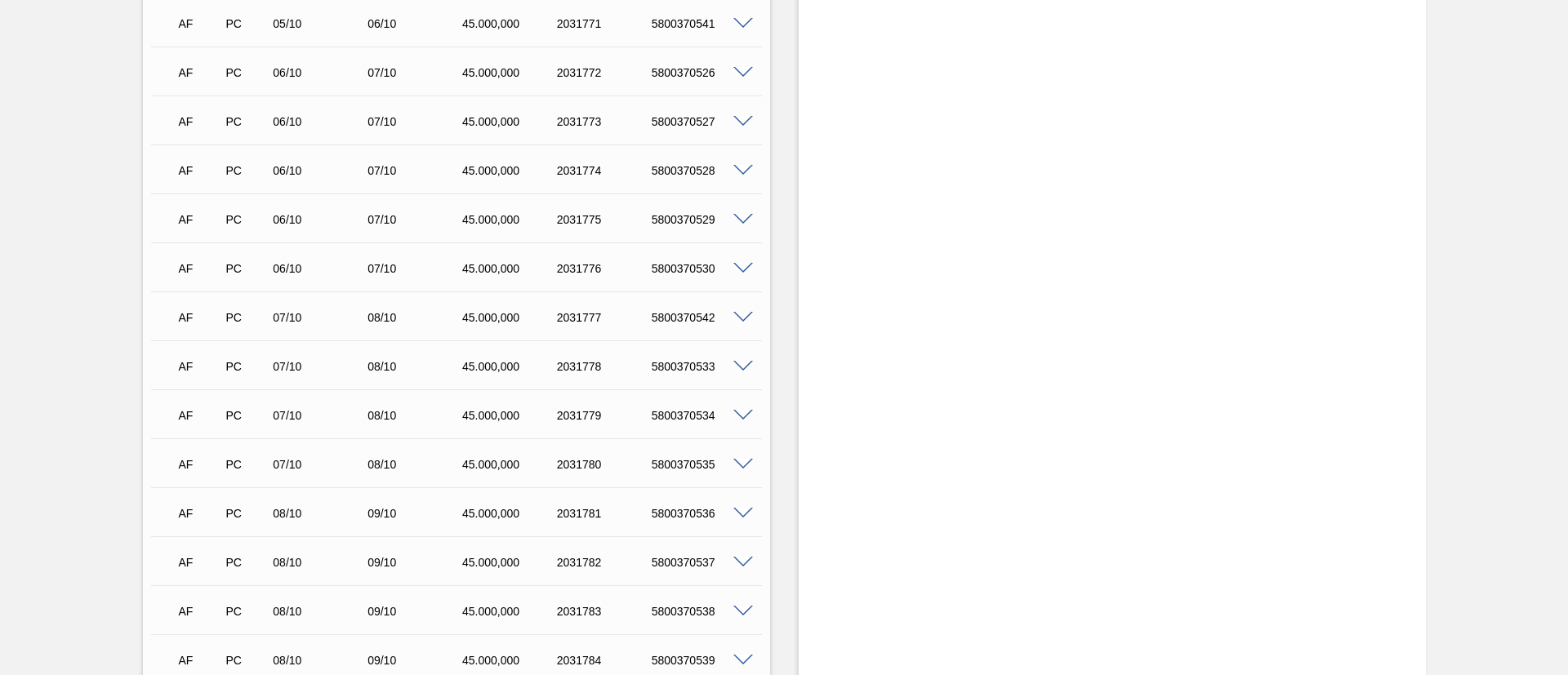
scroll to position [4527, 0]
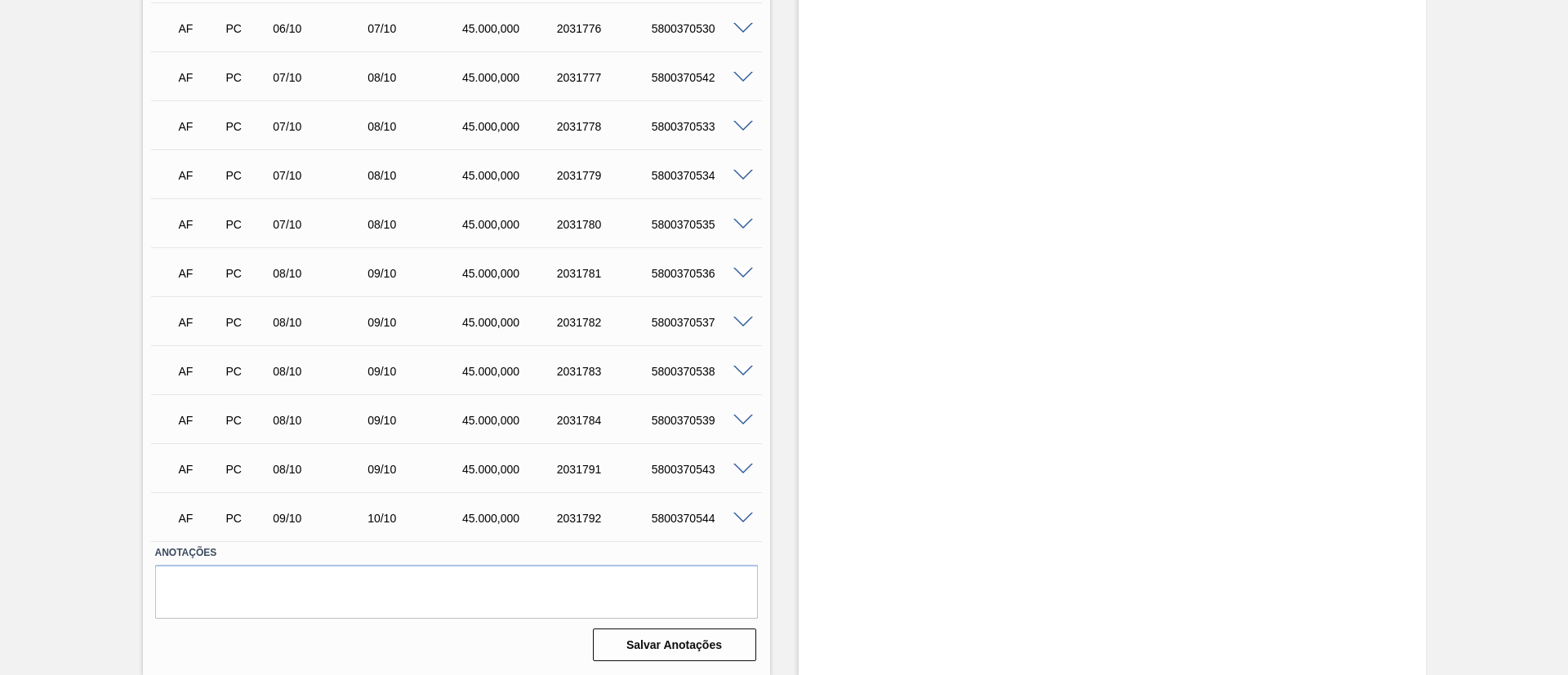
click at [663, 518] on div "5800370544" at bounding box center [700, 518] width 106 height 13
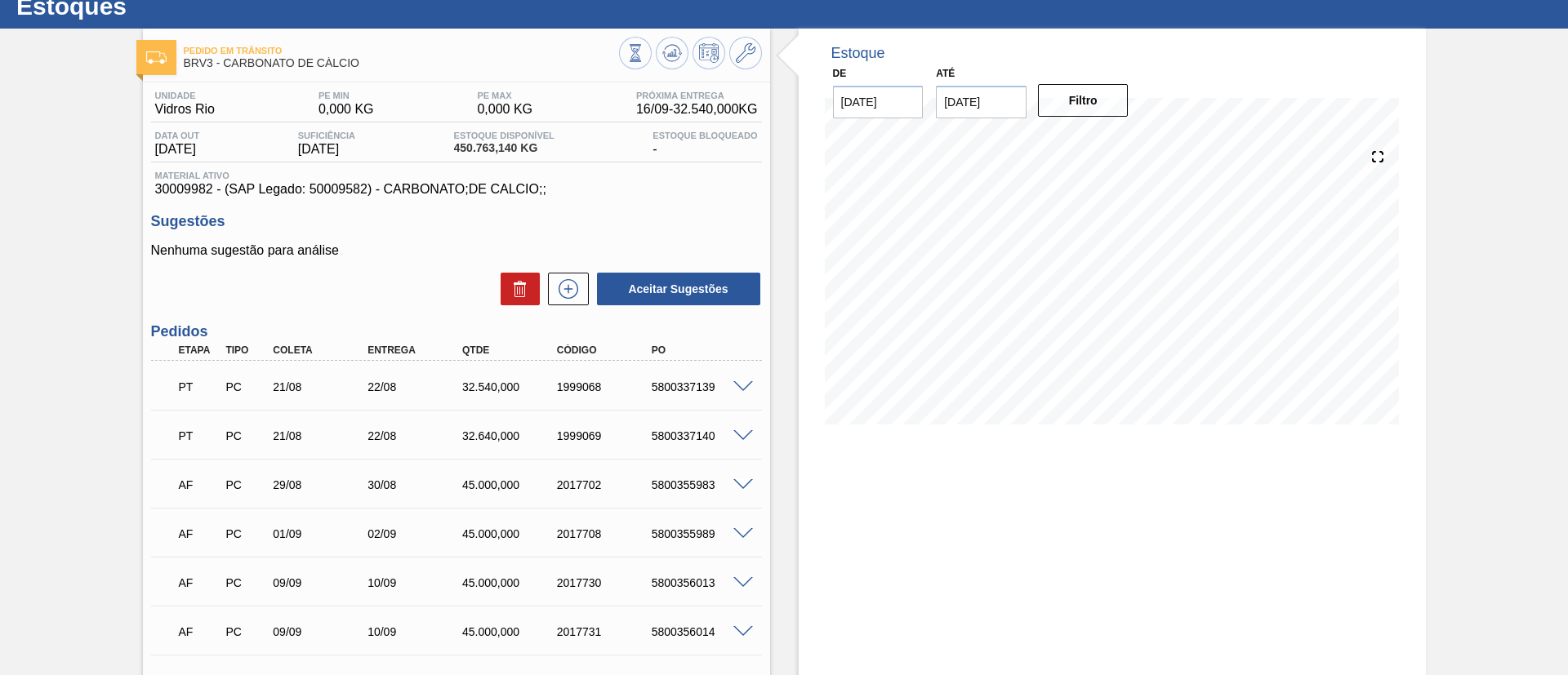
scroll to position [0, 0]
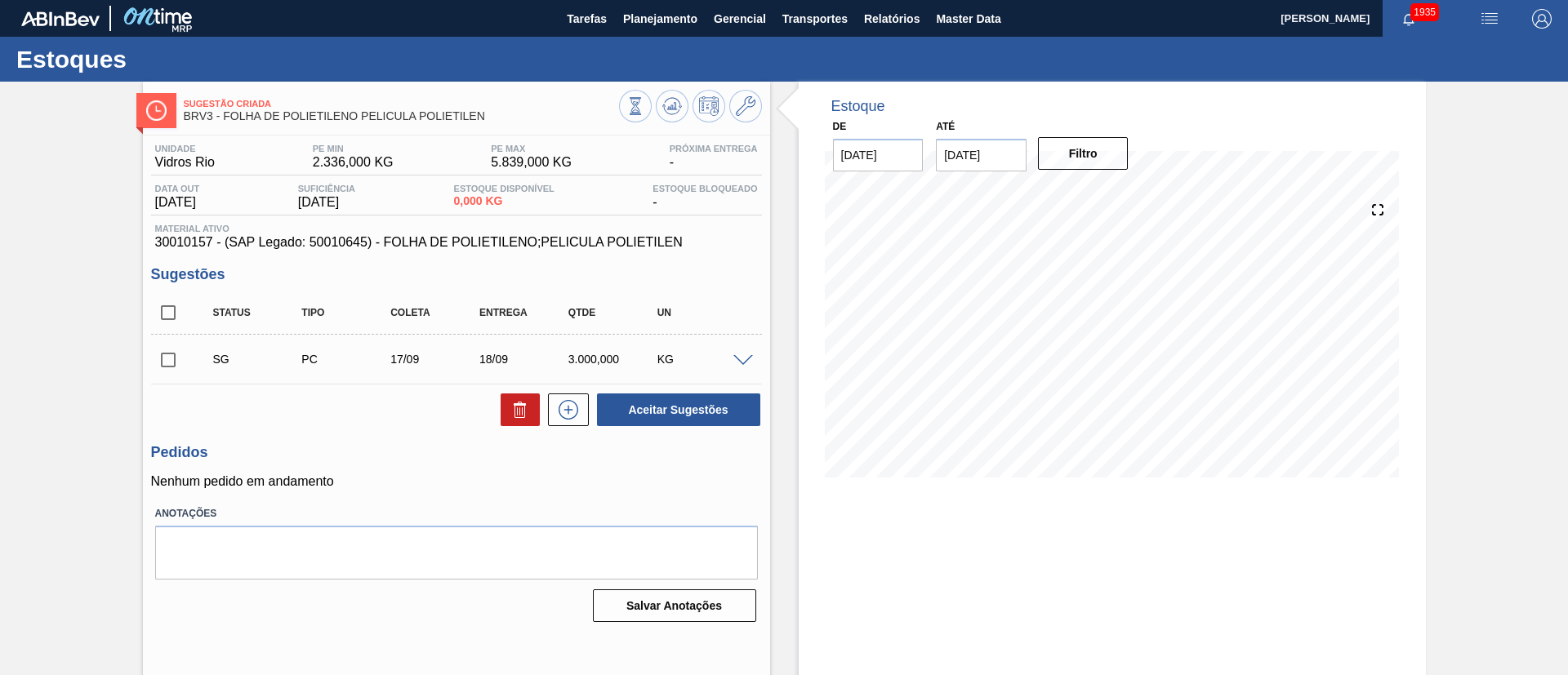
click at [178, 305] on input "checkbox" at bounding box center [168, 312] width 34 height 34
checkbox input "true"
click at [522, 407] on icon at bounding box center [520, 410] width 19 height 19
checkbox input "false"
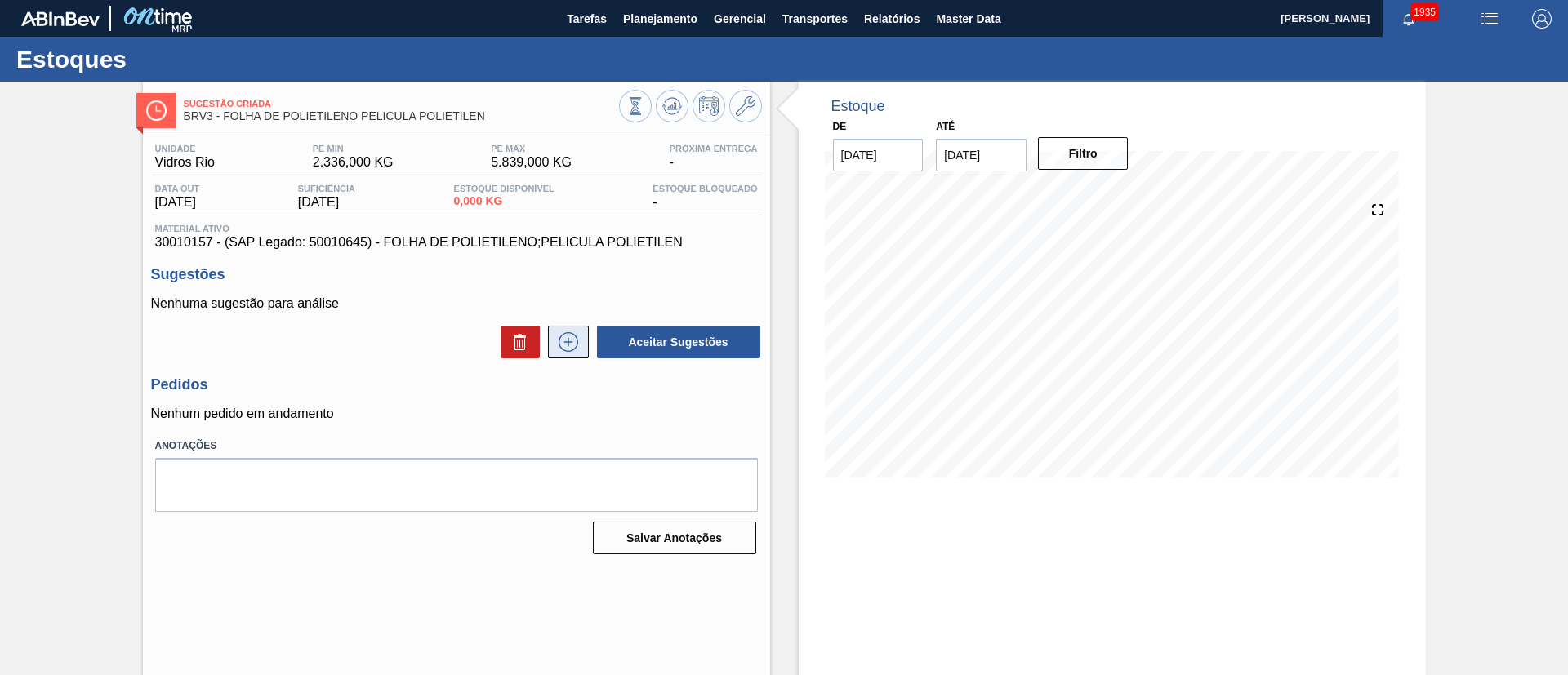
click at [561, 351] on button at bounding box center [568, 342] width 41 height 32
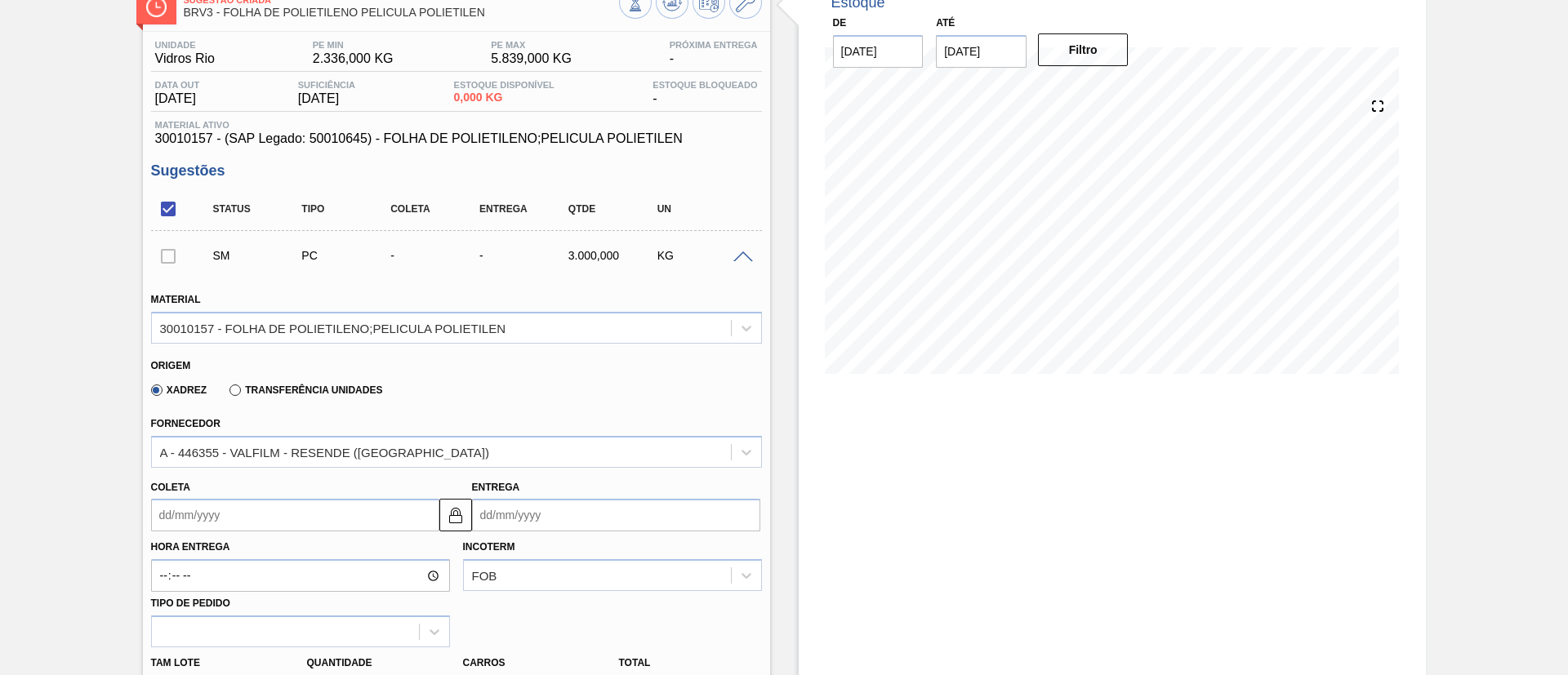
scroll to position [245, 0]
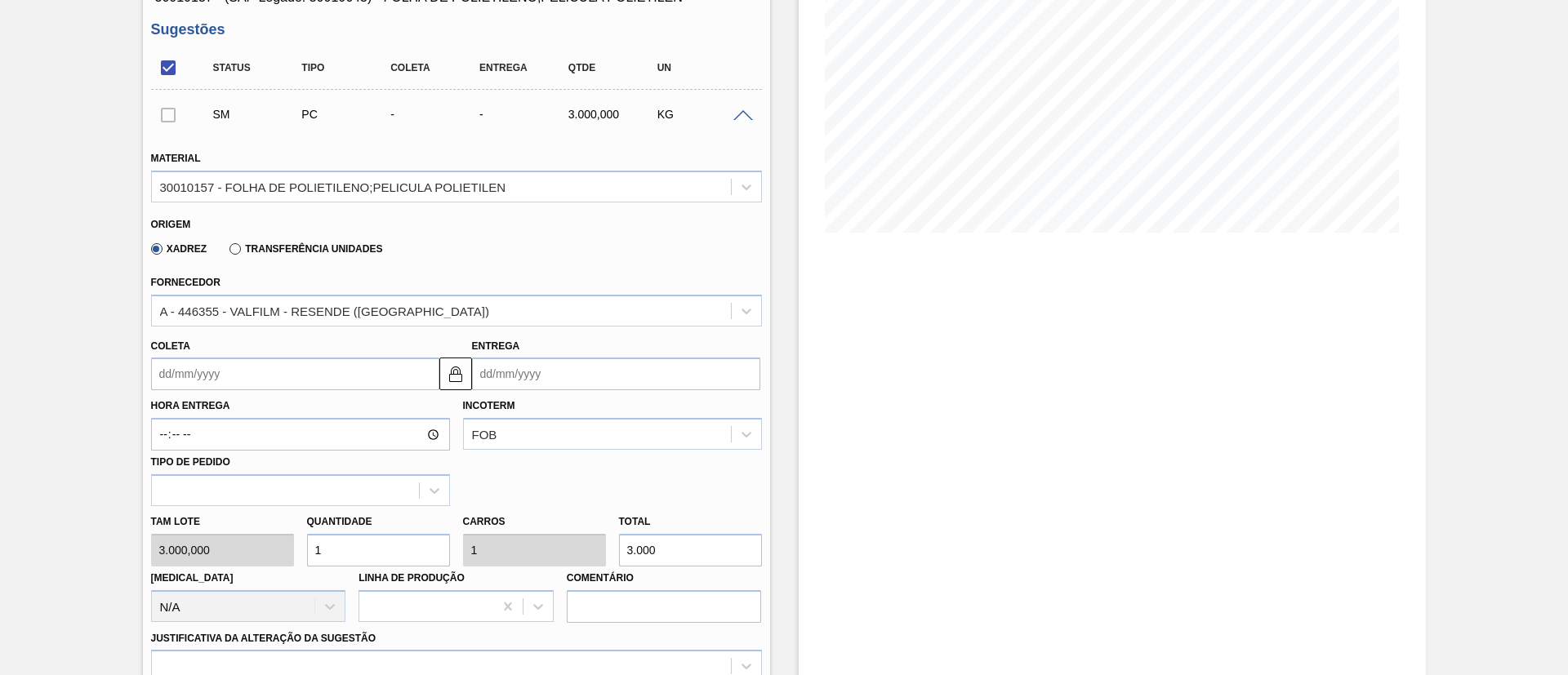
click at [233, 375] on input "Coleta" at bounding box center [296, 373] width 289 height 32
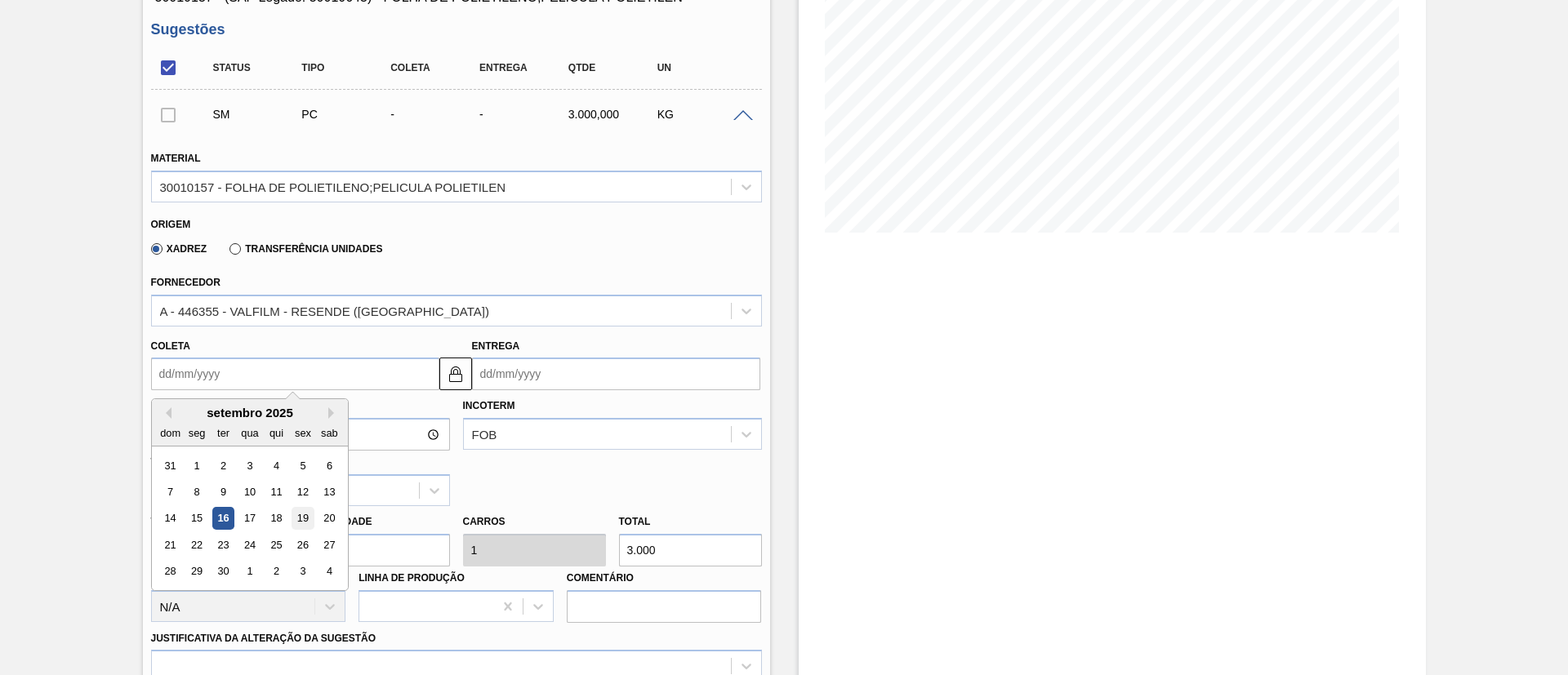
click at [291, 517] on div "19" at bounding box center [302, 518] width 22 height 22
type input "[DATE]"
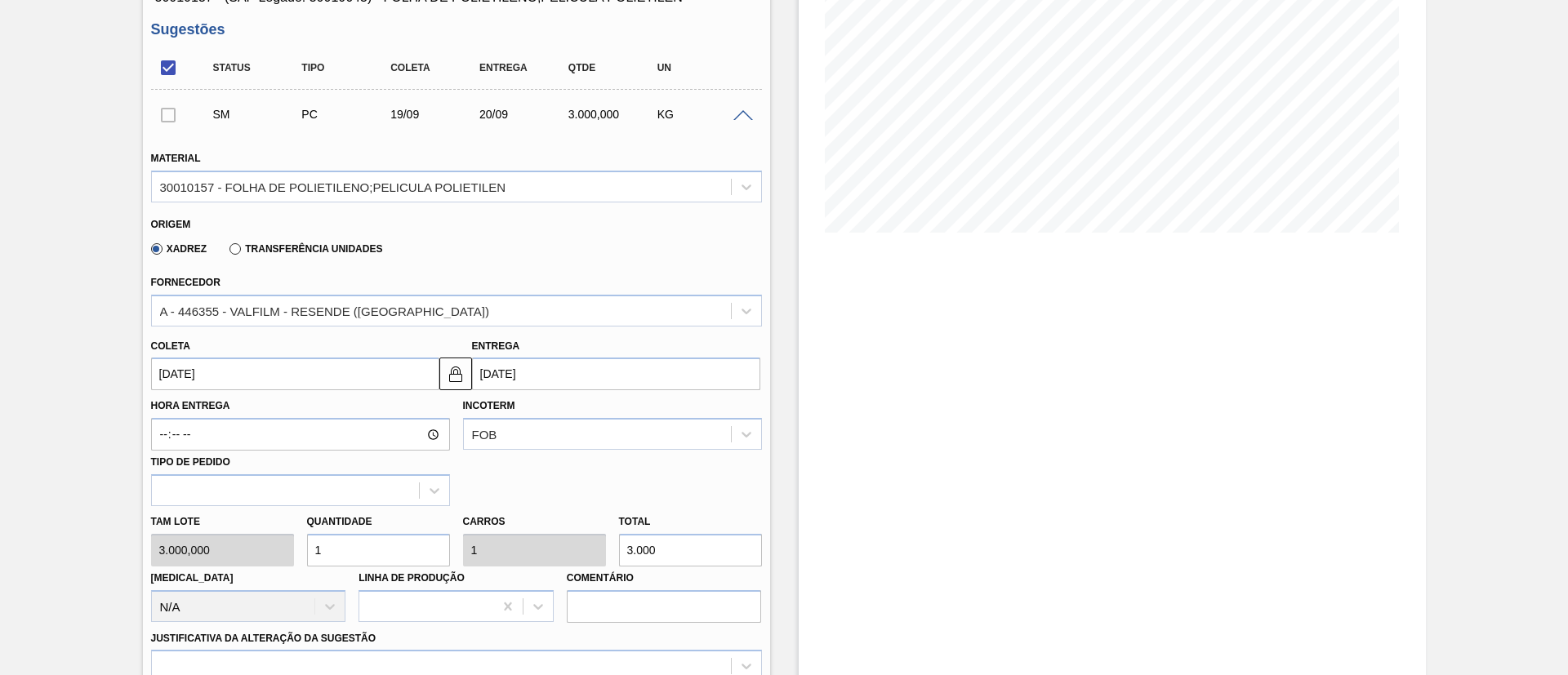
scroll to position [367, 0]
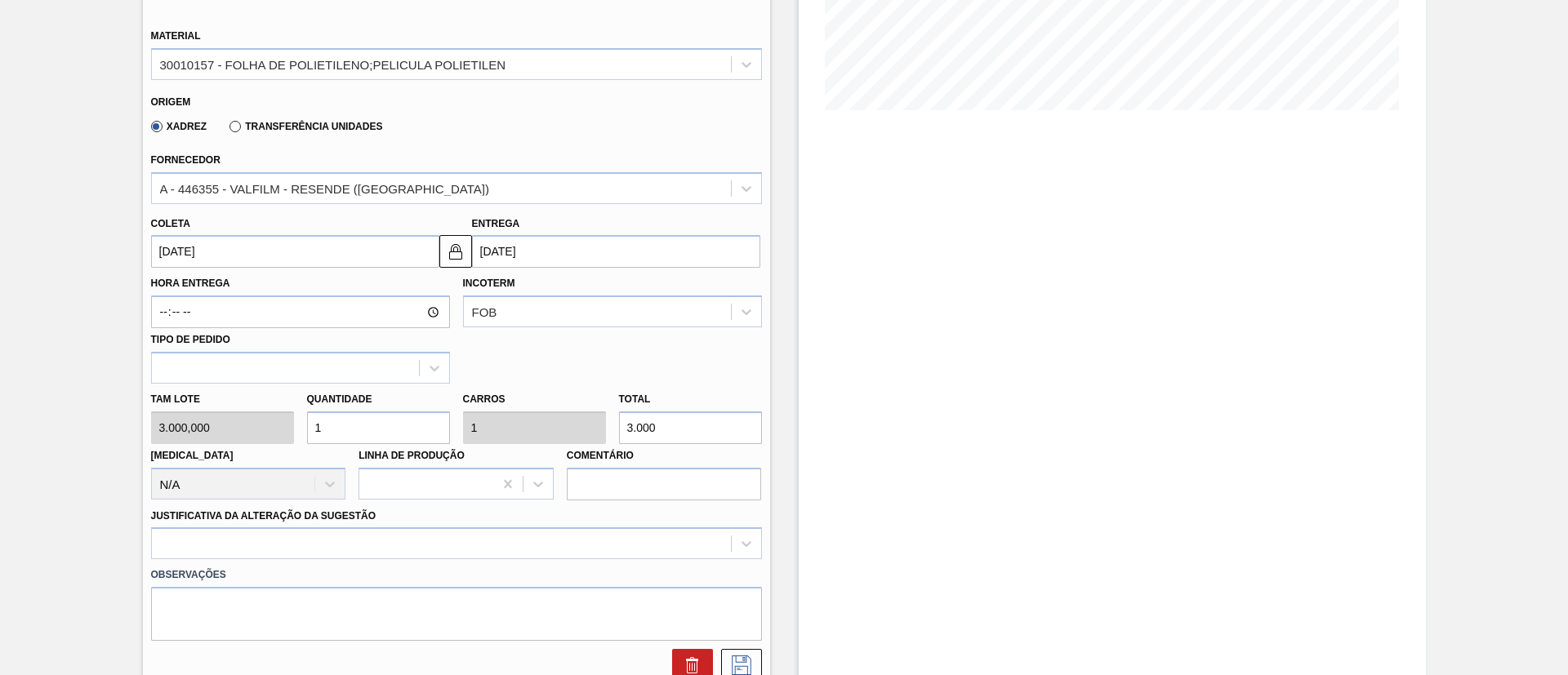
click at [561, 427] on div "Tam lote 3.000,000 Quantidade 1 Carros 1 Total 3.000 [MEDICAL_DATA] N/A Linha d…" at bounding box center [456, 442] width 624 height 117
type input "0,002"
type input "5"
type input "0,017"
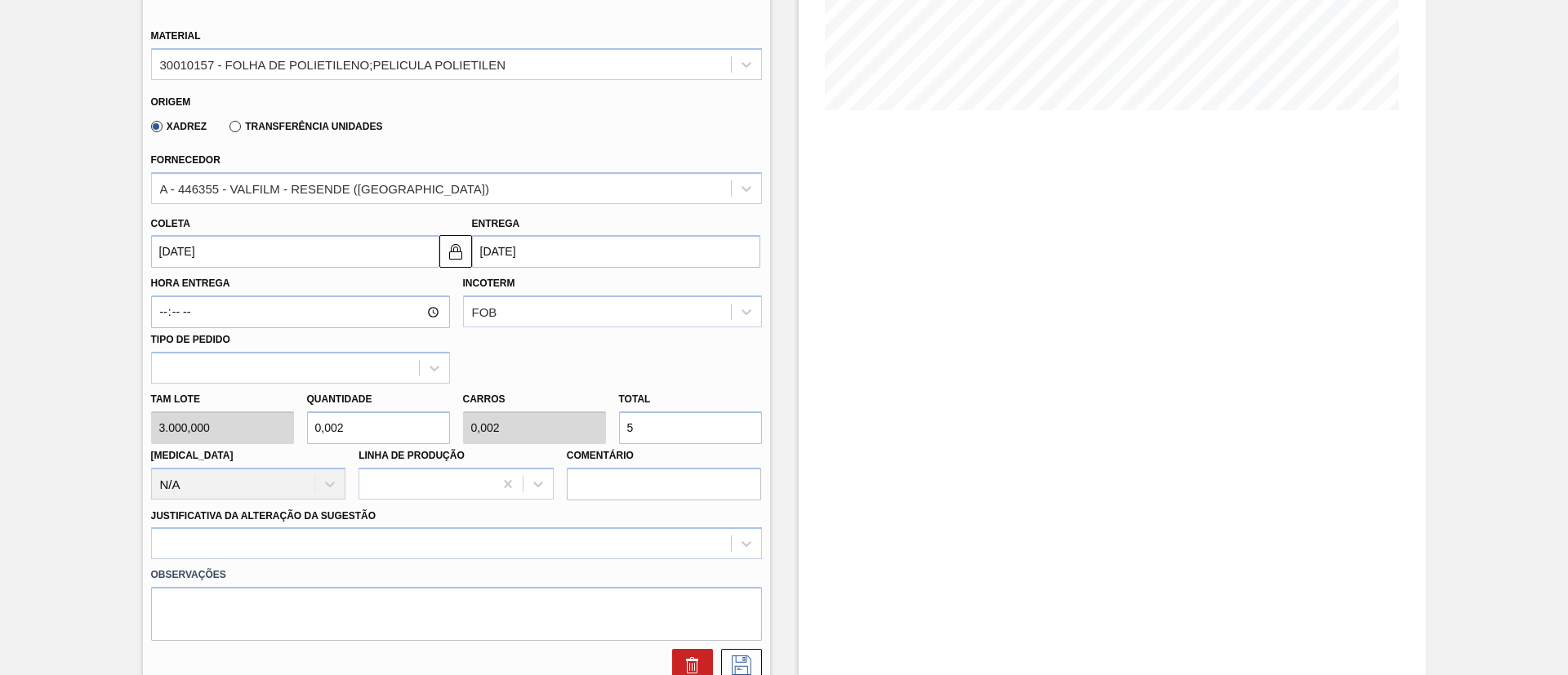
type input "0,017"
type input "50"
type input "0,167"
type input "500"
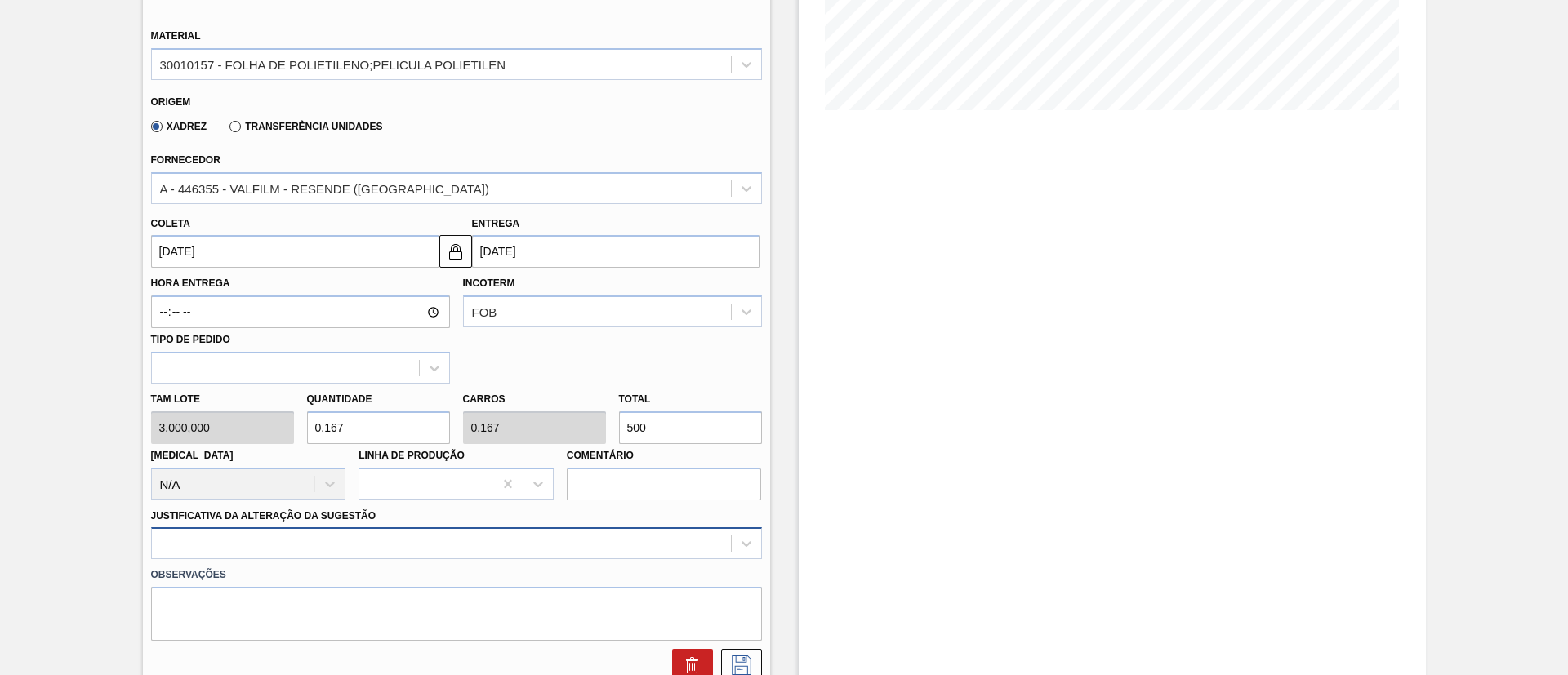
click at [373, 538] on div at bounding box center [456, 543] width 610 height 31
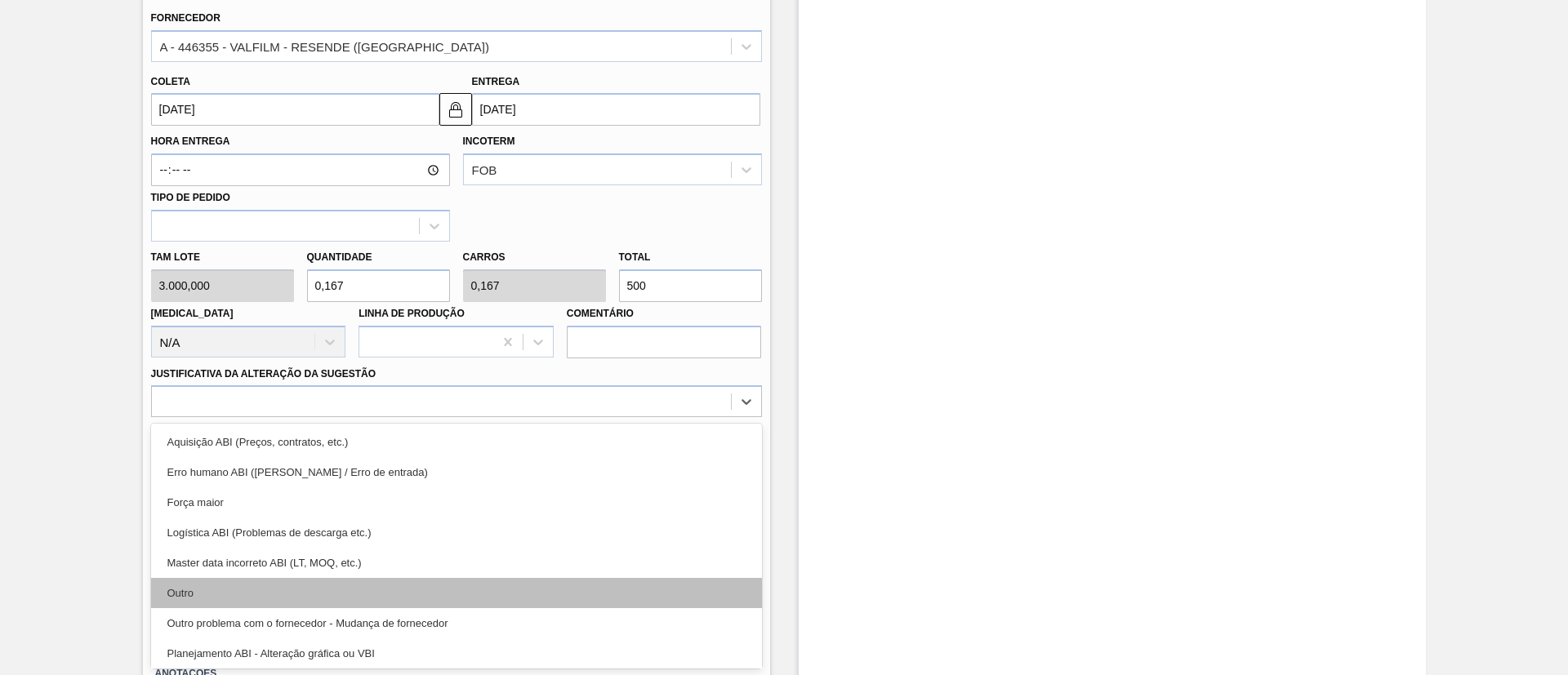
click at [298, 581] on div "Outro" at bounding box center [456, 593] width 610 height 31
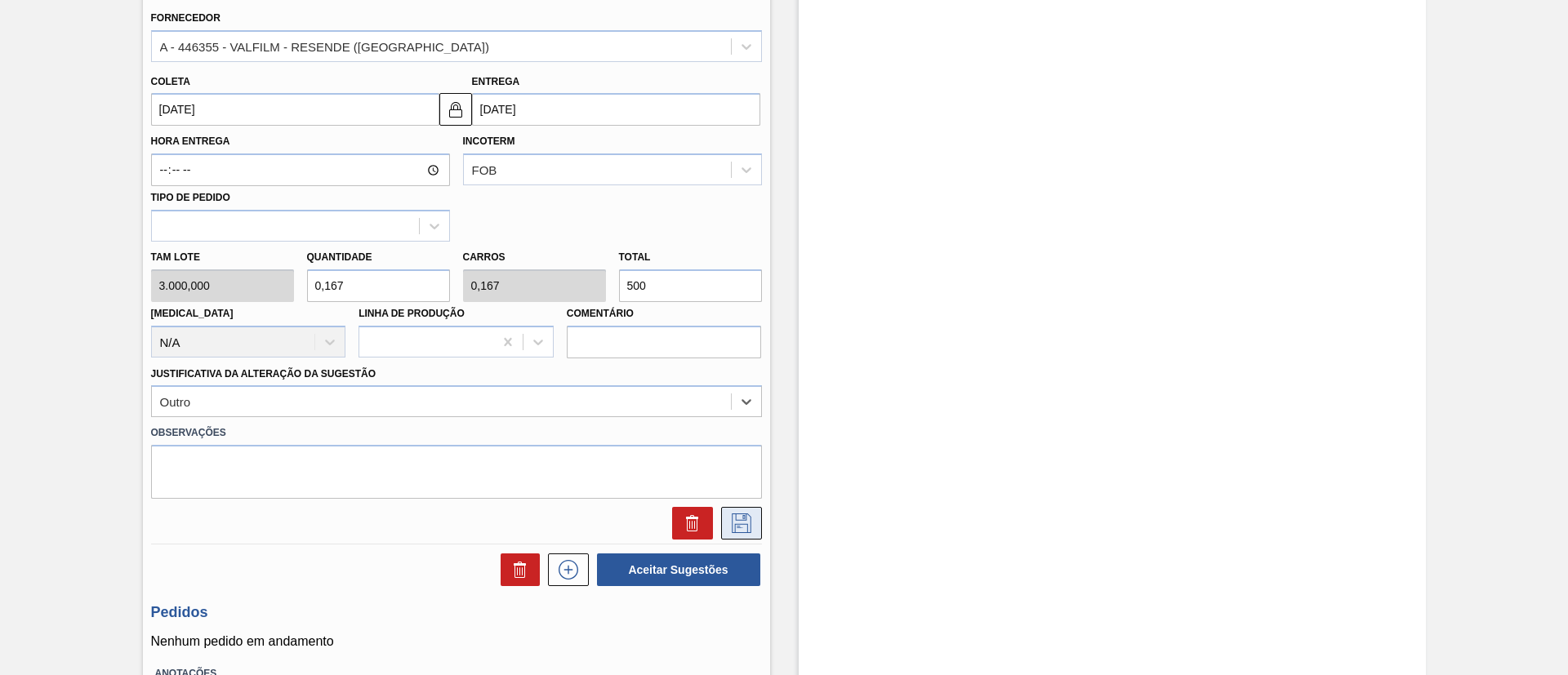
click at [728, 519] on icon at bounding box center [742, 523] width 26 height 19
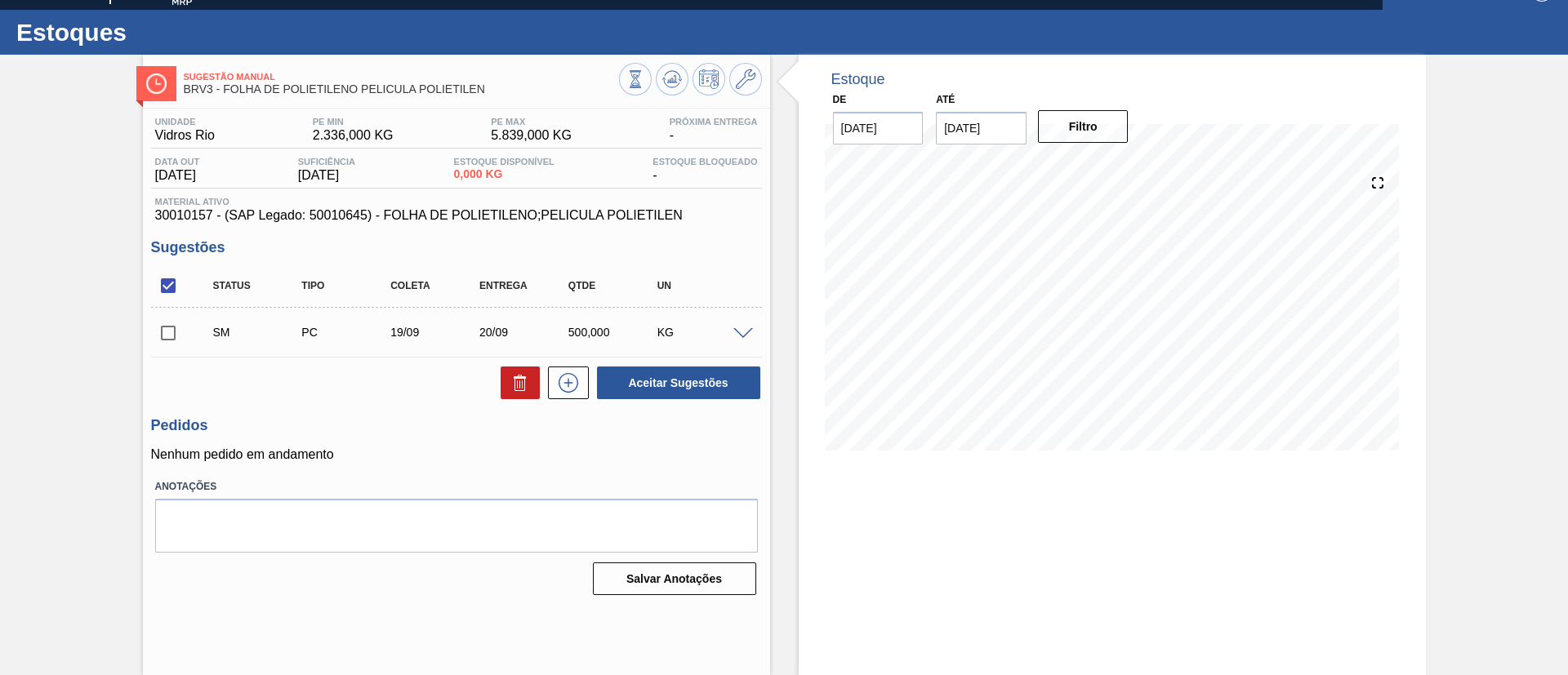
scroll to position [27, 0]
click at [179, 330] on input "checkbox" at bounding box center [168, 332] width 34 height 34
click at [736, 330] on span at bounding box center [743, 334] width 19 height 12
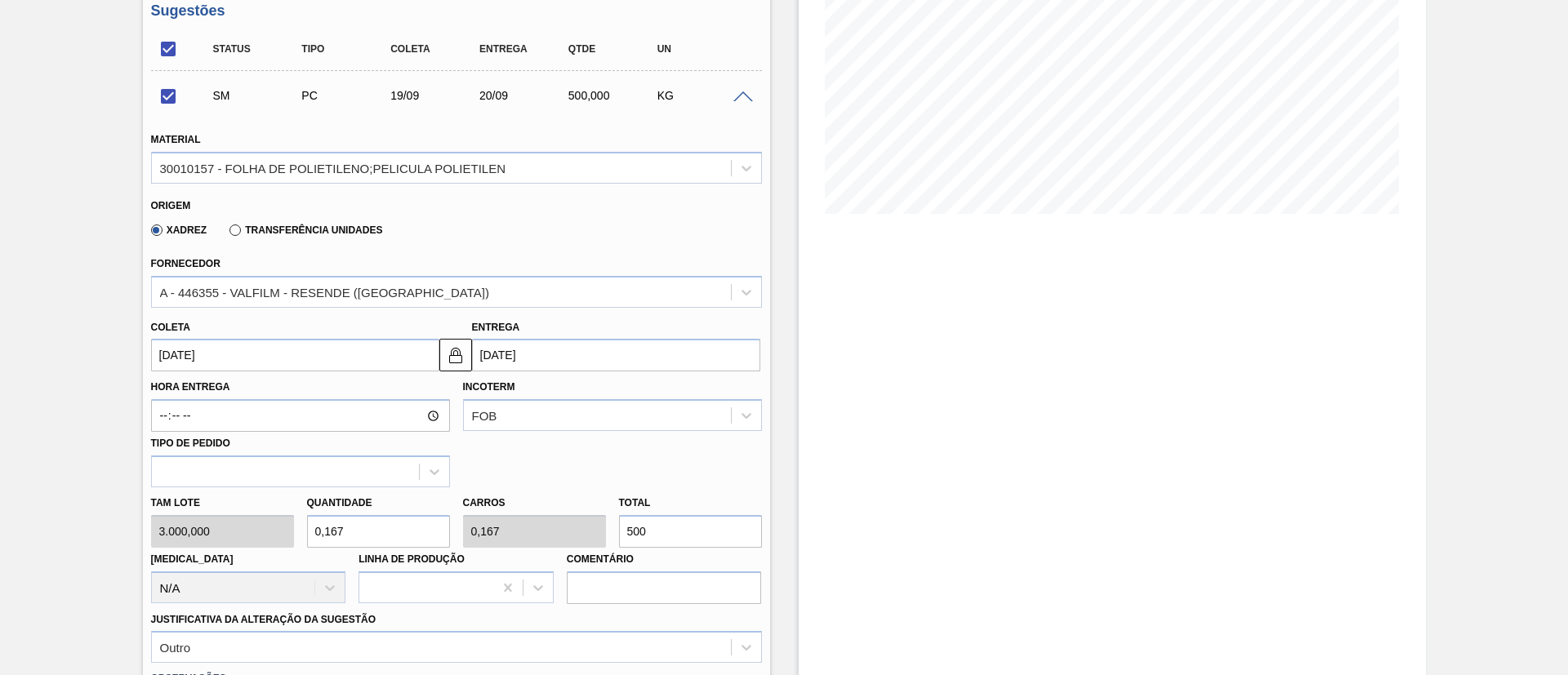
scroll to position [272, 0]
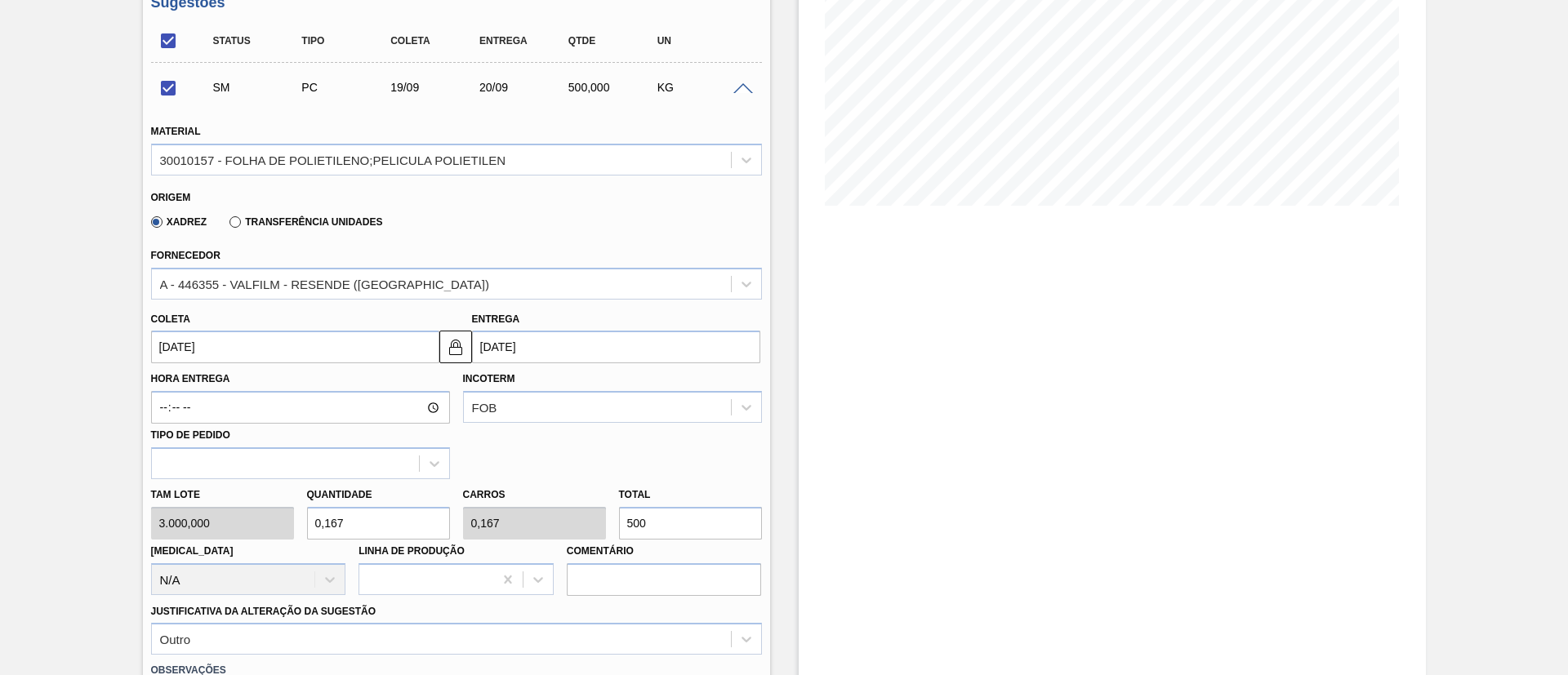
click at [603, 525] on div "Tam lote 3.000,000 Quantidade 0,167 Carros 0,167 Total 500 [MEDICAL_DATA] N/A L…" at bounding box center [456, 538] width 624 height 117
checkbox input "false"
type input "0,002"
type input "7"
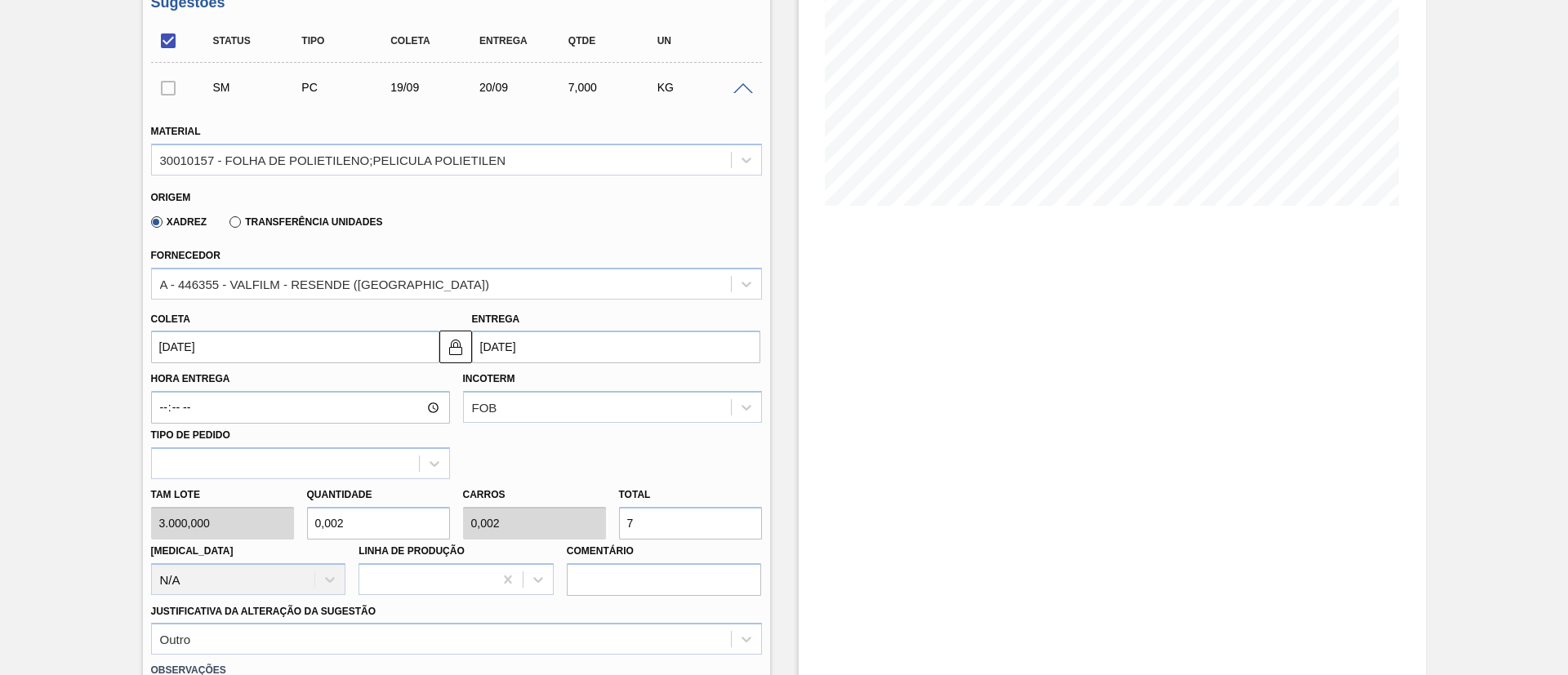
type input "0,023"
type input "70"
type input "0,233"
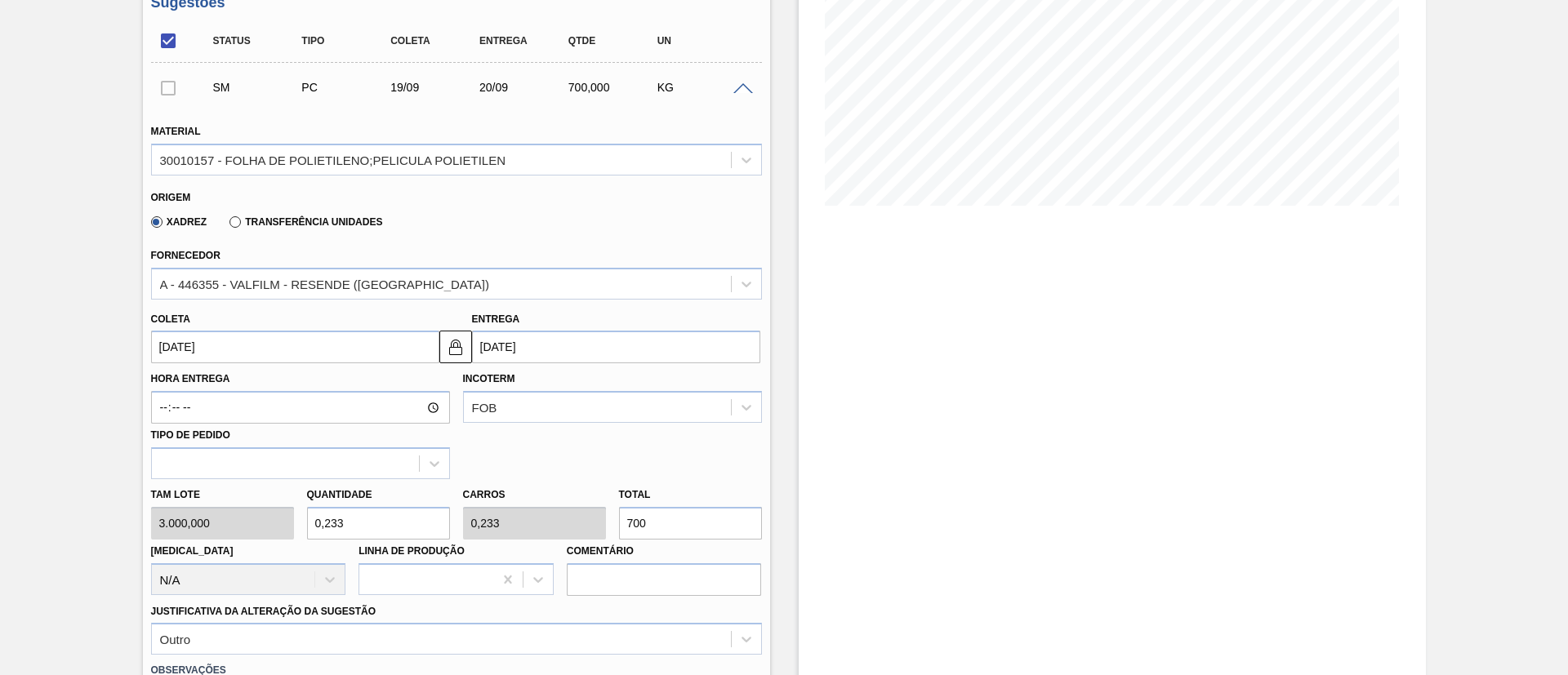
type input "700"
click at [276, 525] on div "Tam lote 3.000,000 Quantidade 0,233 Carros 0,233 Total 700 [MEDICAL_DATA] N/A L…" at bounding box center [456, 538] width 624 height 117
type input "0"
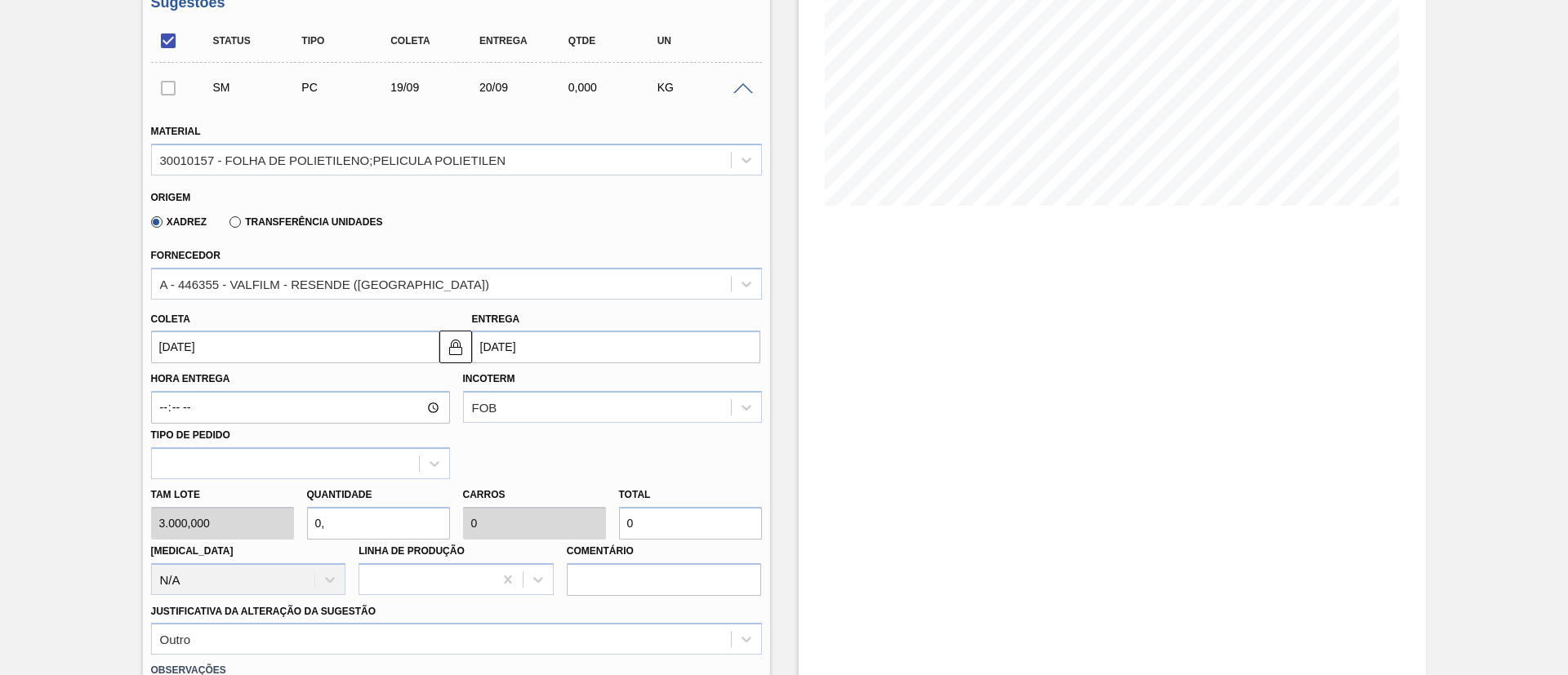
type input "0,2"
type input "600"
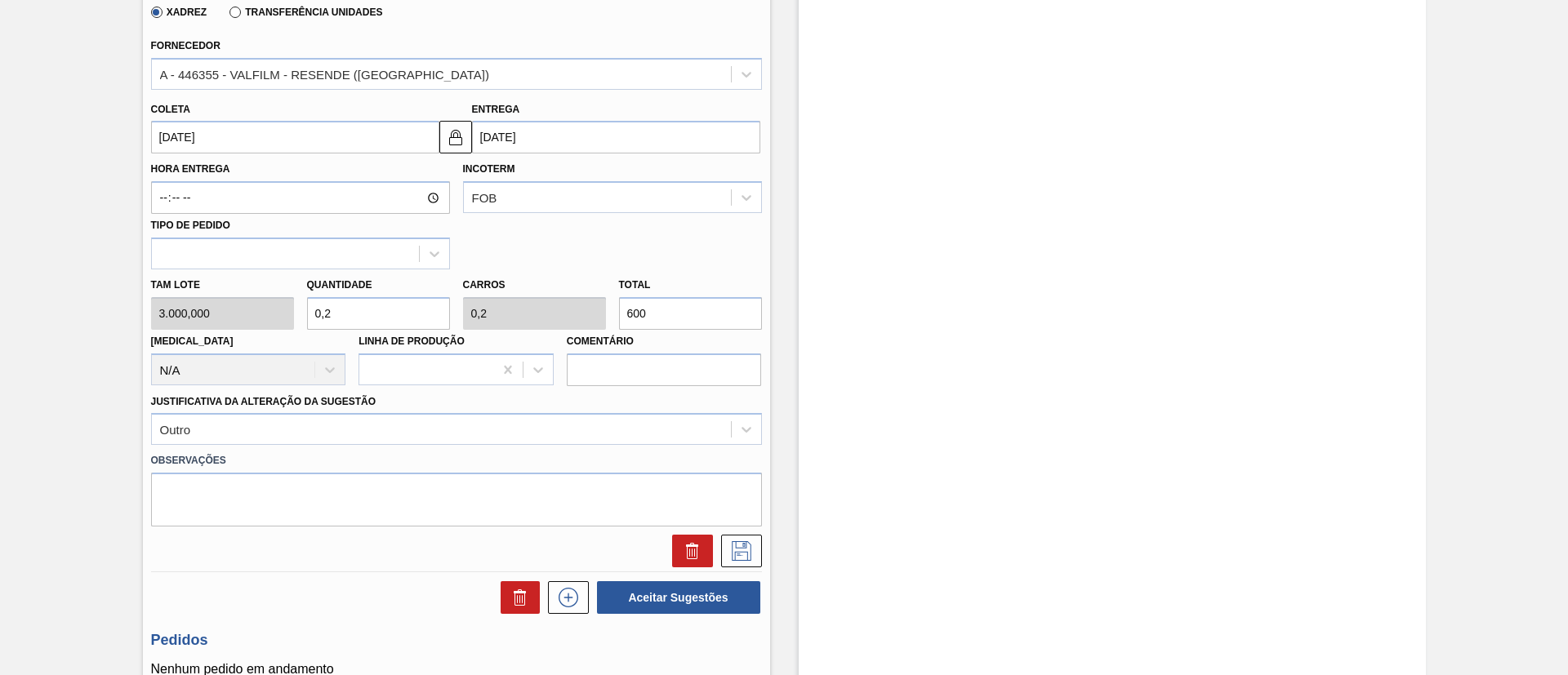
scroll to position [630, 0]
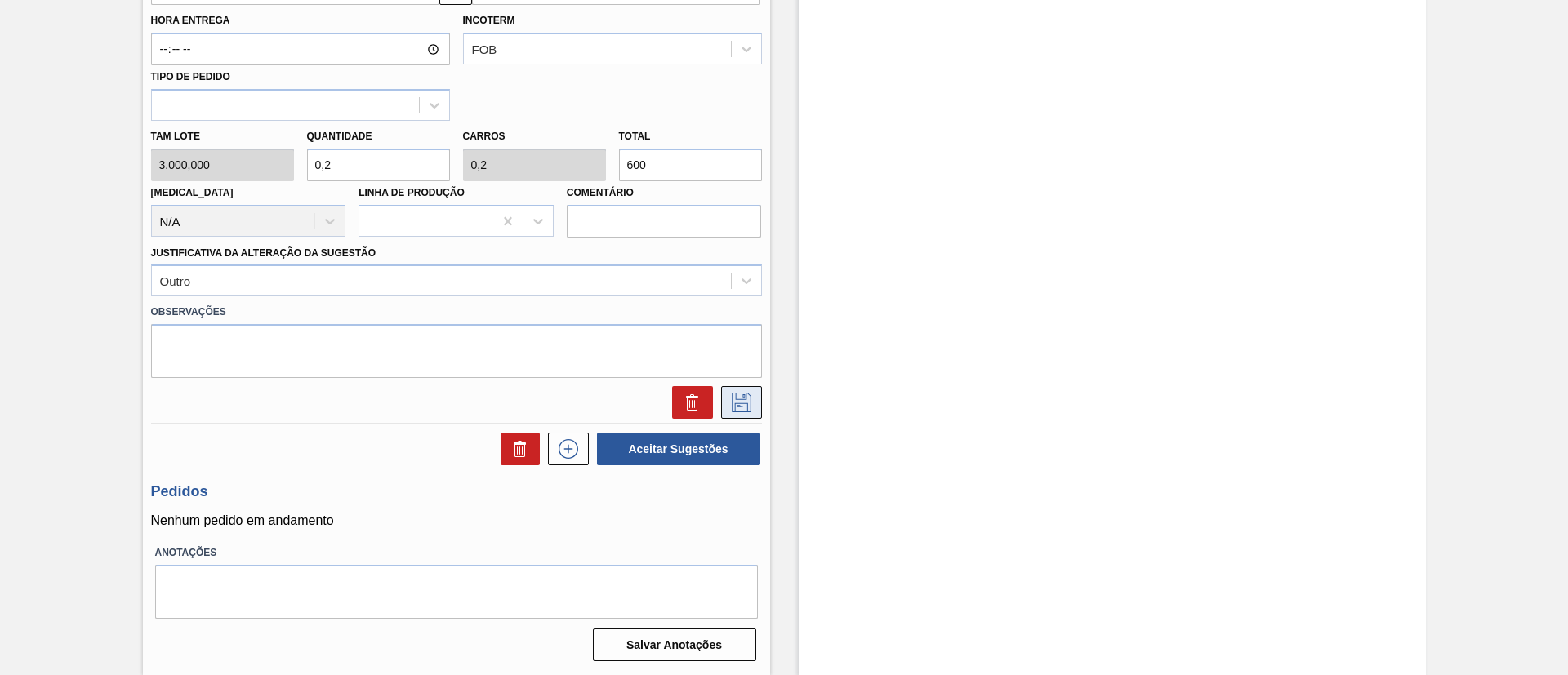
type input "0,2"
click at [728, 400] on icon at bounding box center [742, 402] width 26 height 19
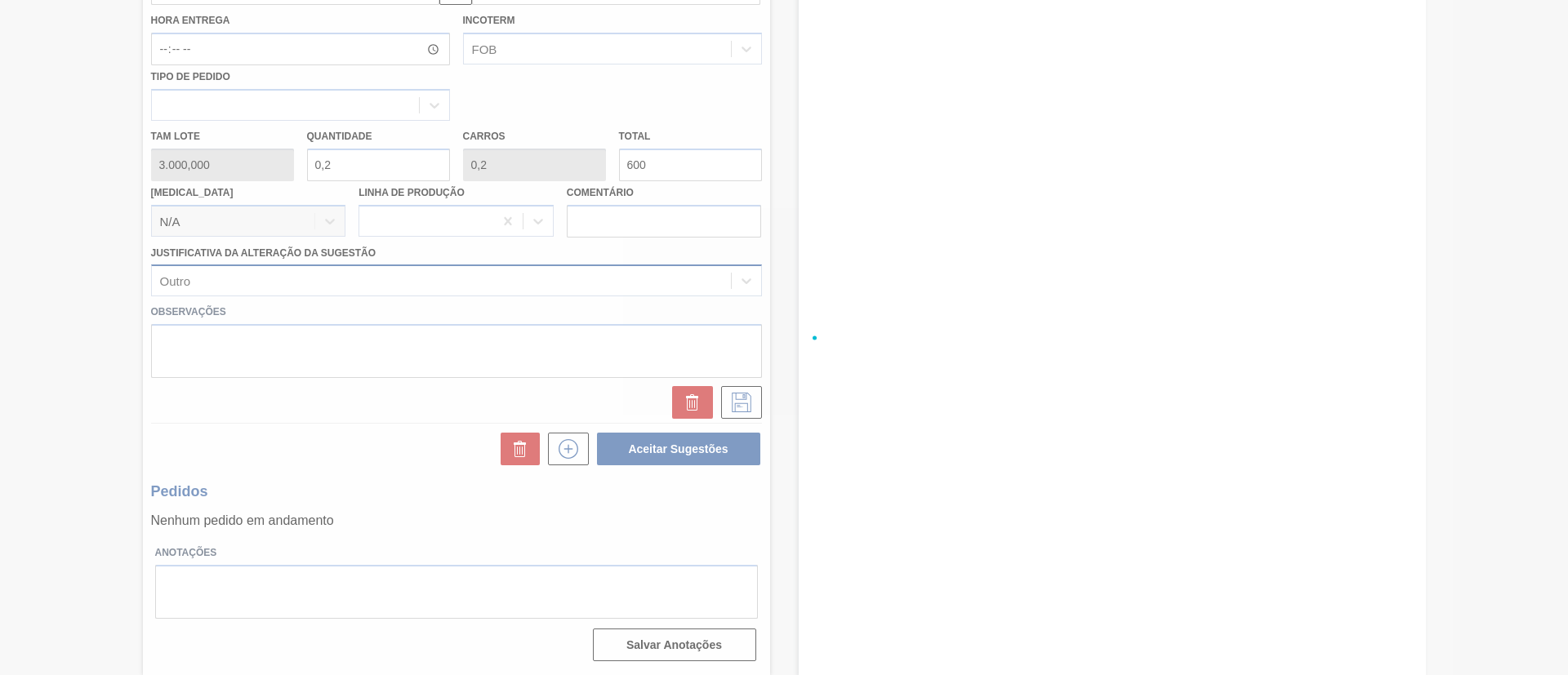
checkbox input "true"
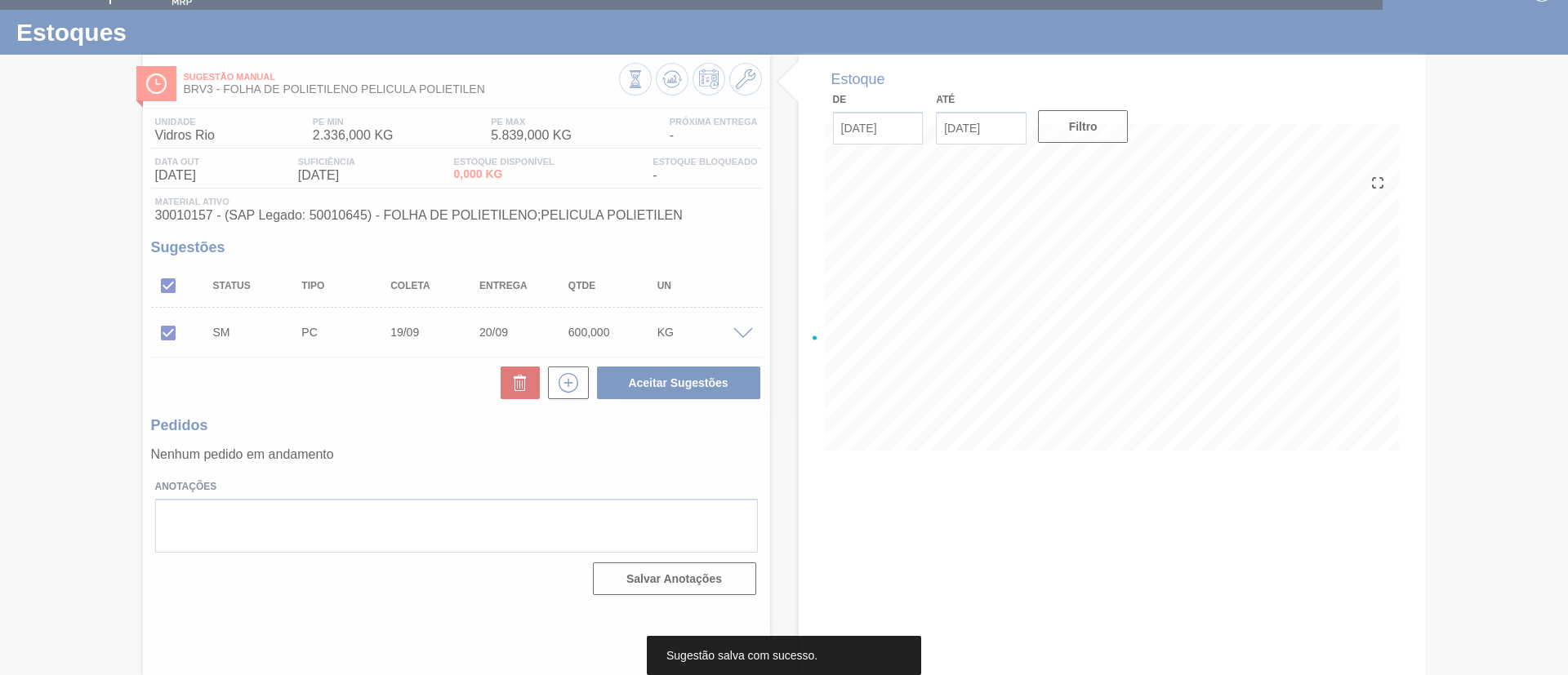
scroll to position [27, 0]
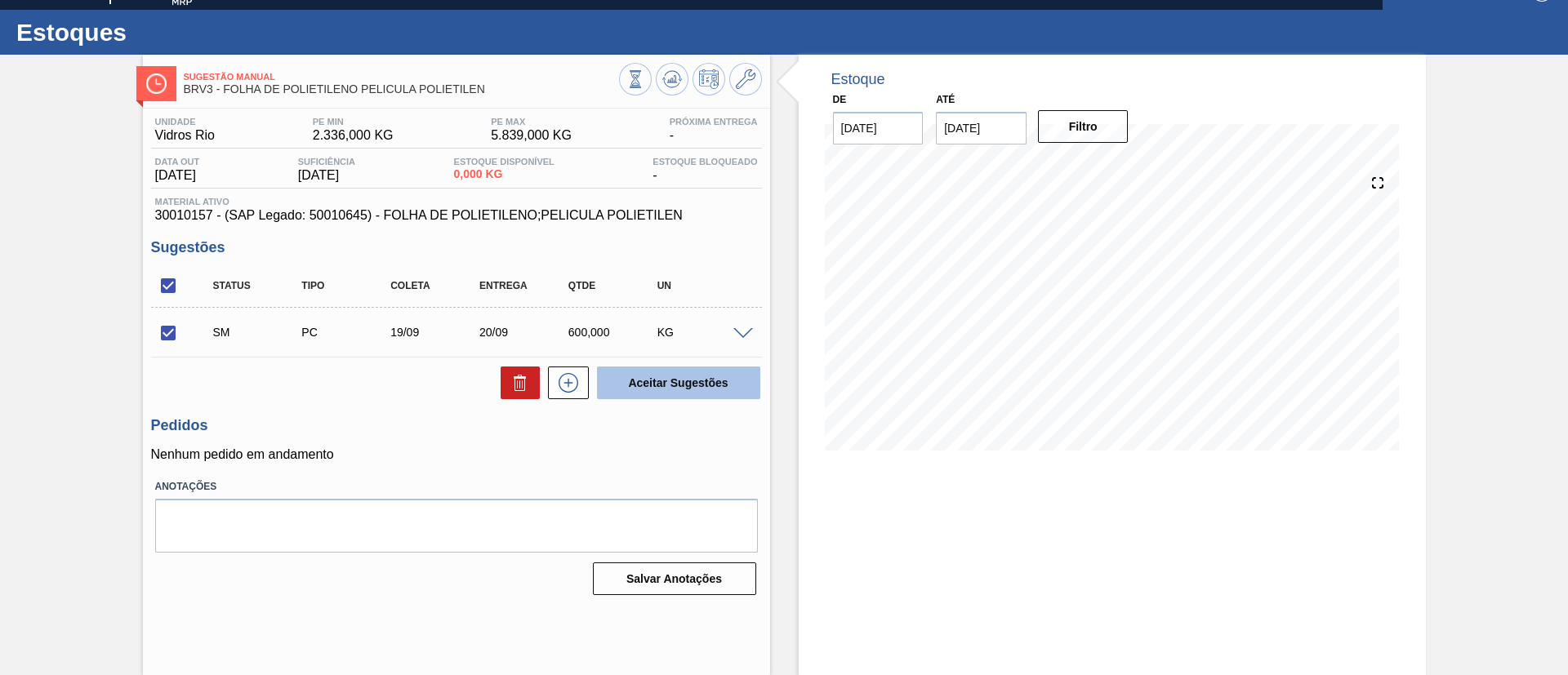
click at [661, 376] on button "Aceitar Sugestões" at bounding box center [679, 382] width 164 height 32
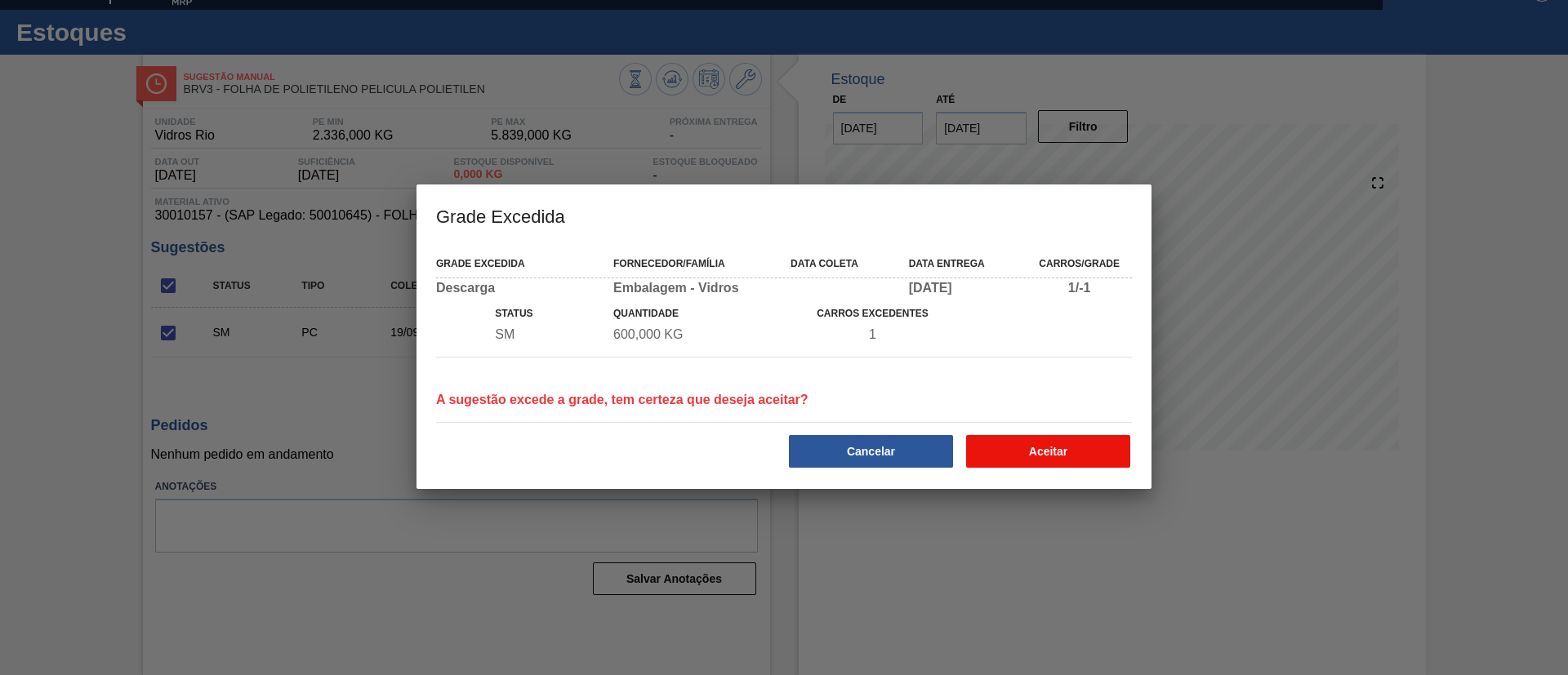
click at [996, 450] on button "Aceitar" at bounding box center [1049, 451] width 164 height 32
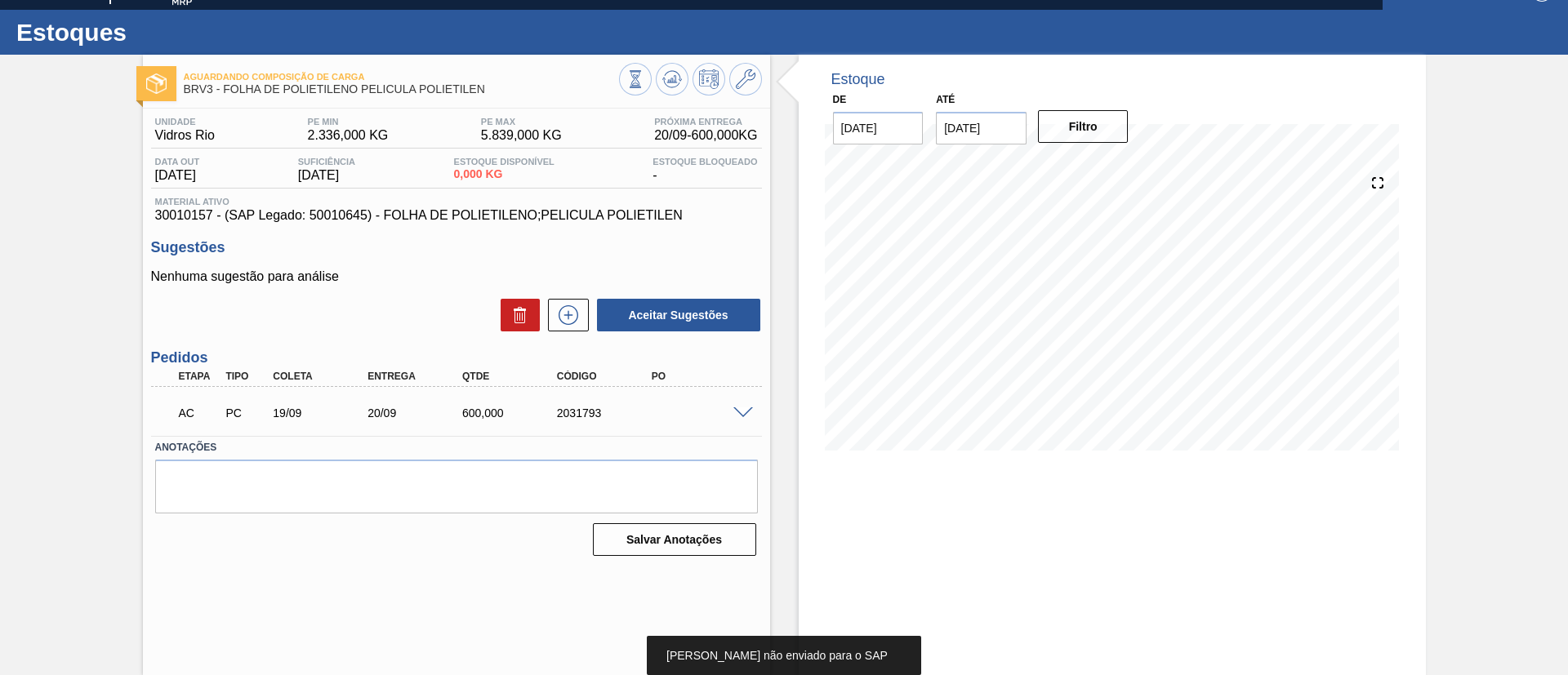
click at [738, 411] on span at bounding box center [743, 414] width 19 height 12
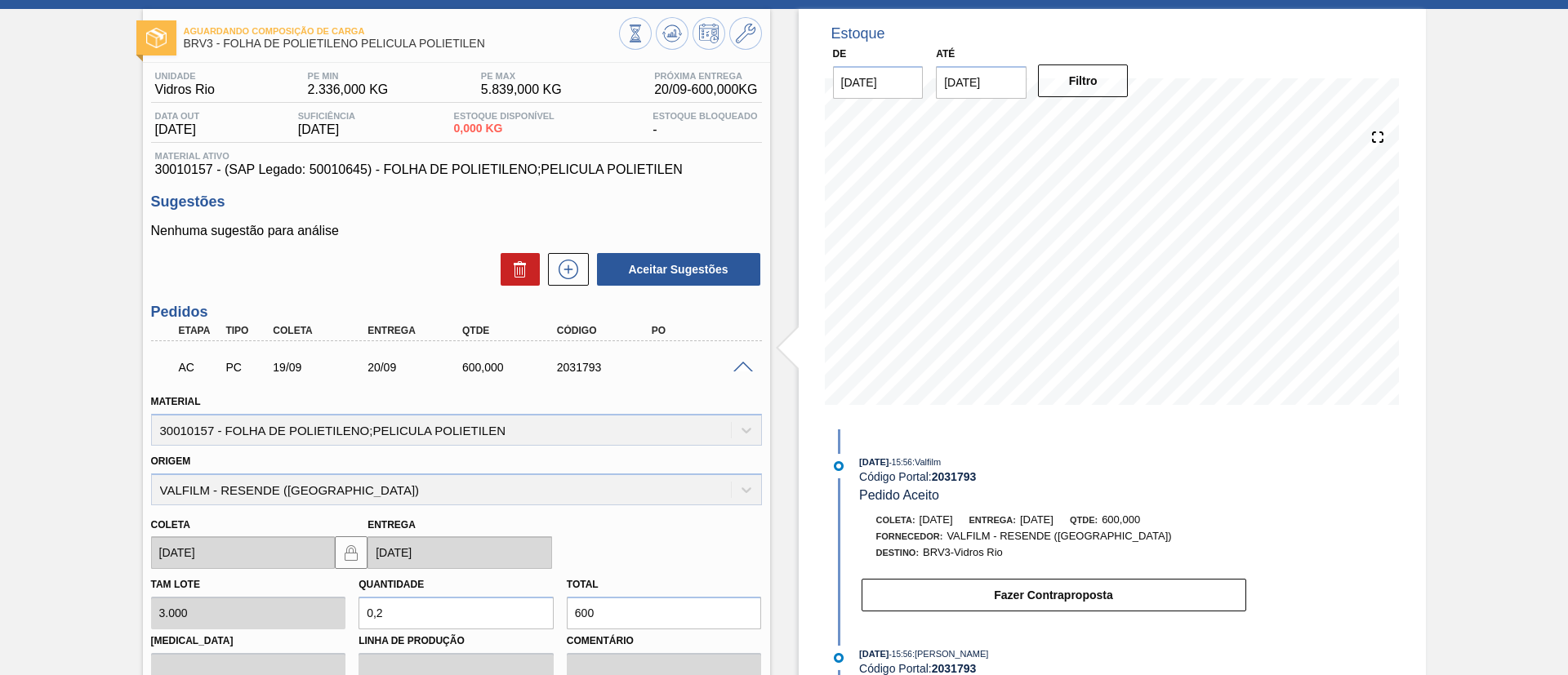
click at [734, 366] on span at bounding box center [743, 368] width 19 height 12
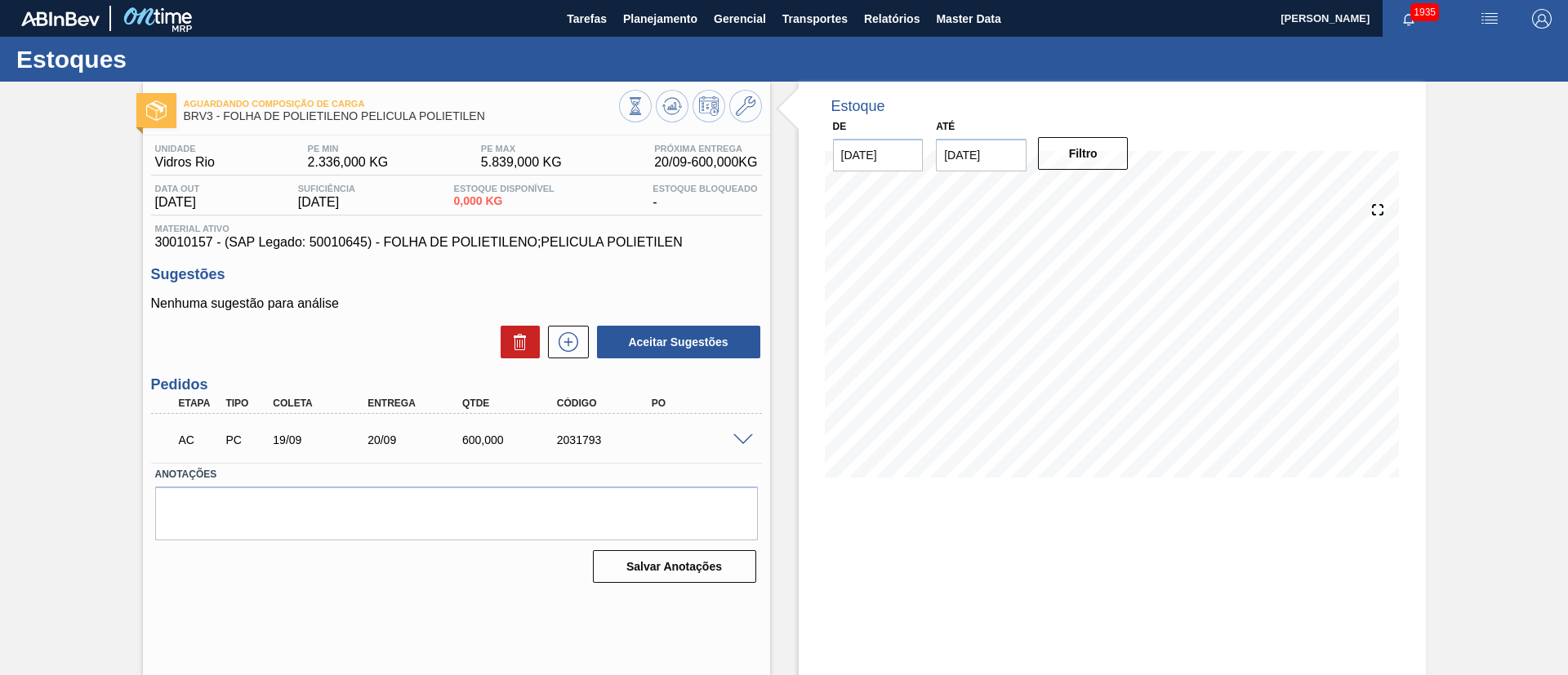
click at [574, 439] on div "2031793" at bounding box center [605, 440] width 106 height 13
copy div "2031793"
click at [364, 585] on div "Unidade Vidros Rio PE MIN 2.336,000 KG PE MAX 5.839,000 KG Próxima Entrega 20/0…" at bounding box center [456, 362] width 627 height 453
